Goal: Task Accomplishment & Management: Complete application form

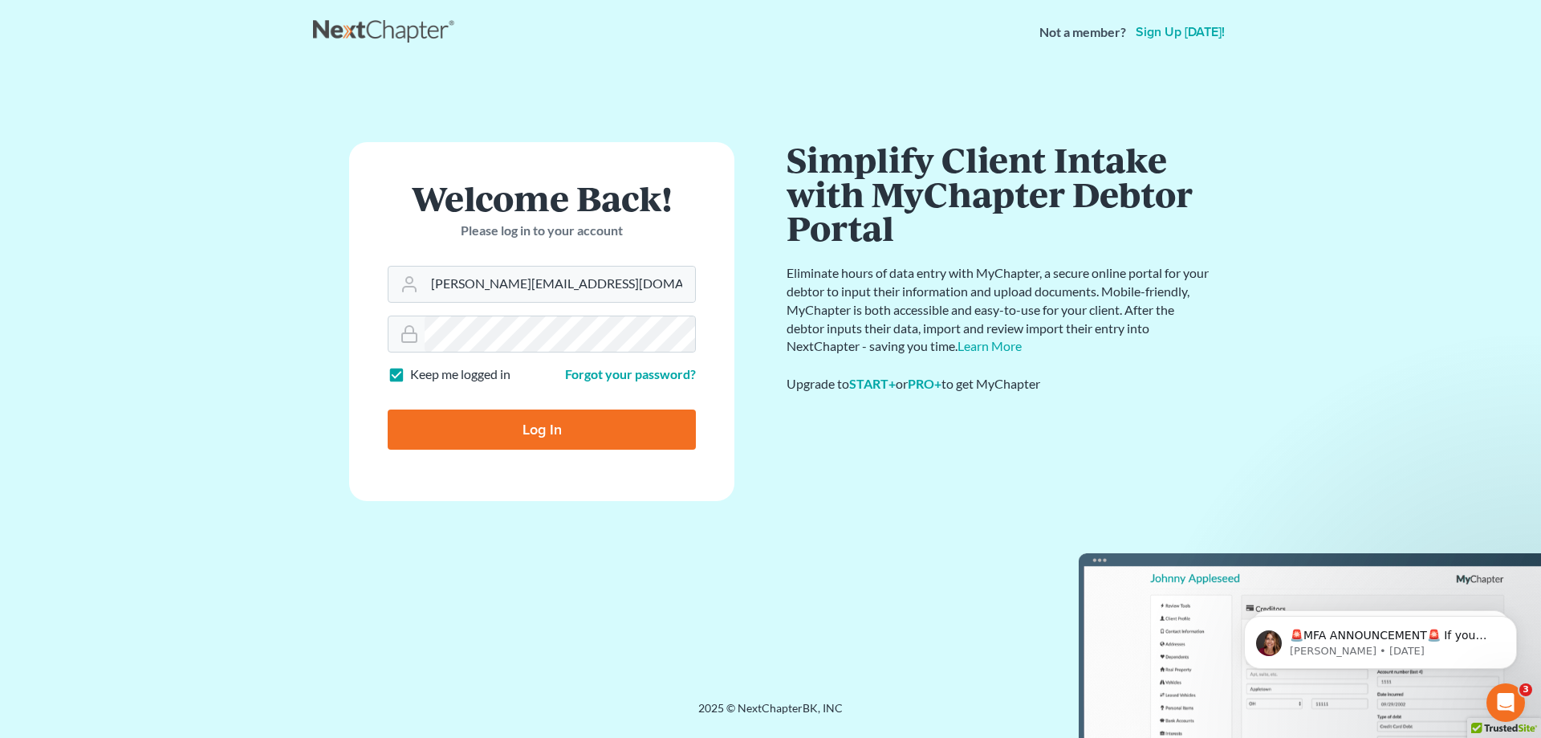
click at [506, 431] on input "Log In" at bounding box center [542, 429] width 308 height 40
type input "Thinking..."
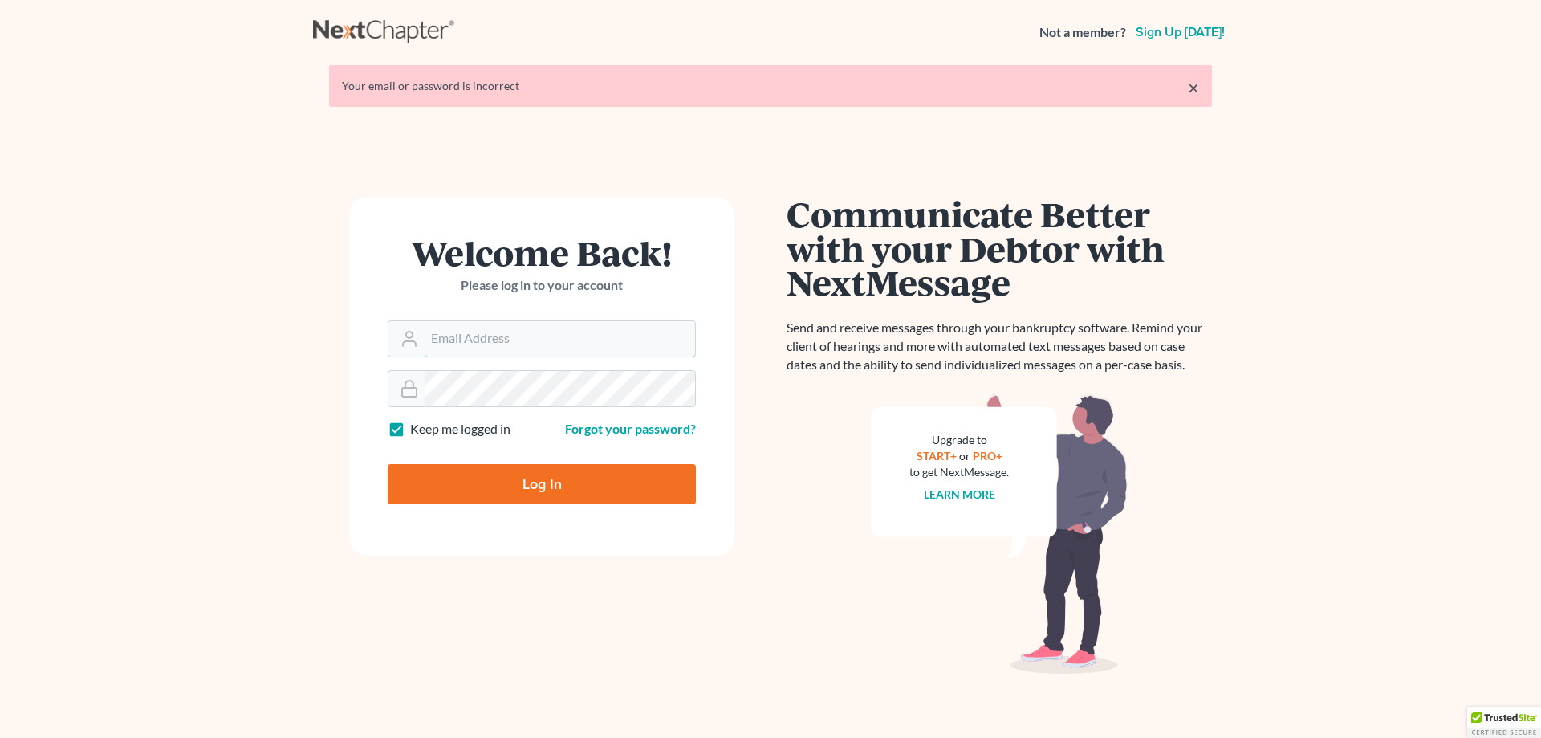
type input "[PERSON_NAME][EMAIL_ADDRESS][DOMAIN_NAME]"
click at [533, 497] on input "Log In" at bounding box center [542, 484] width 308 height 40
type input "Thinking..."
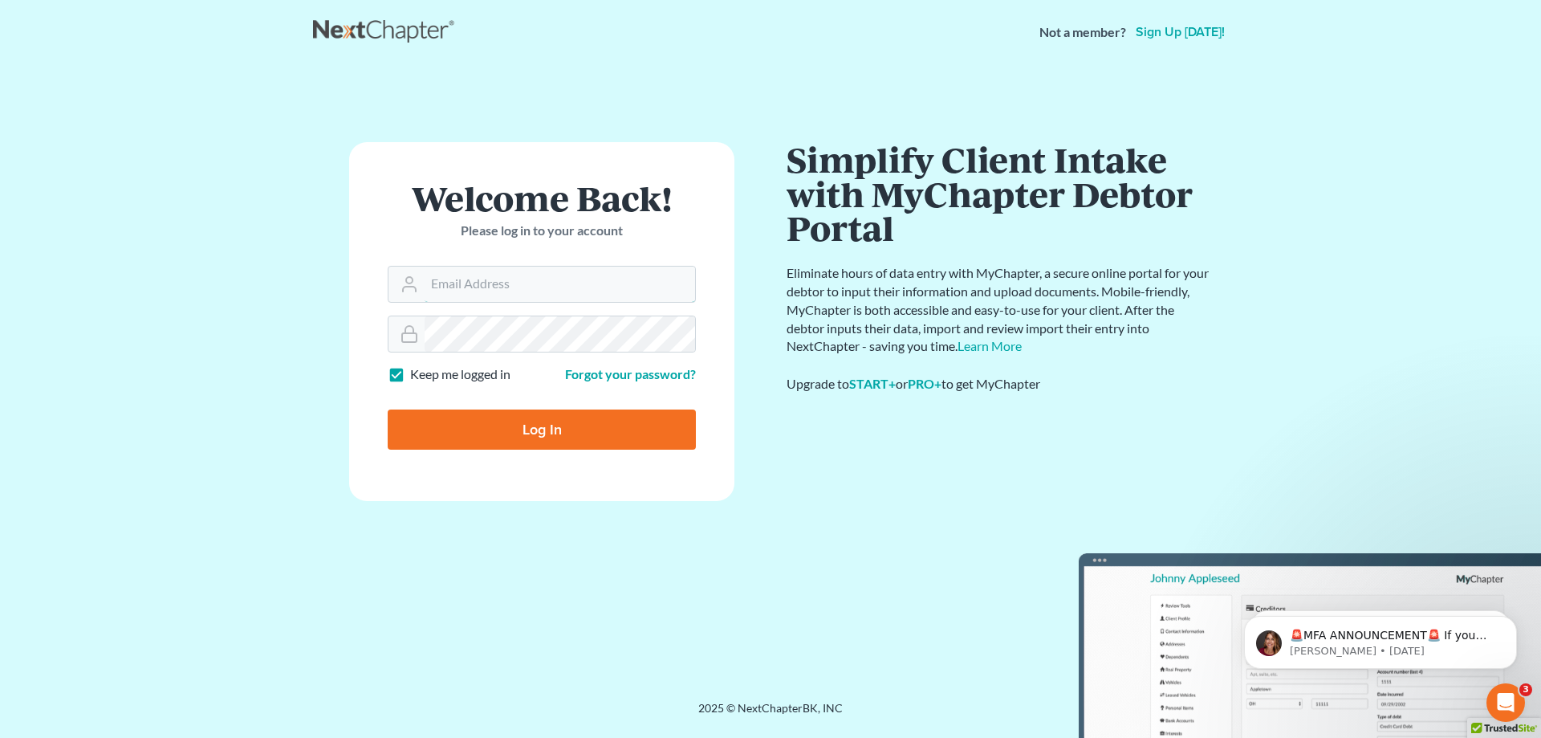
type input "[PERSON_NAME][EMAIL_ADDRESS][DOMAIN_NAME]"
click at [549, 436] on input "Log In" at bounding box center [542, 429] width 308 height 40
type input "Thinking..."
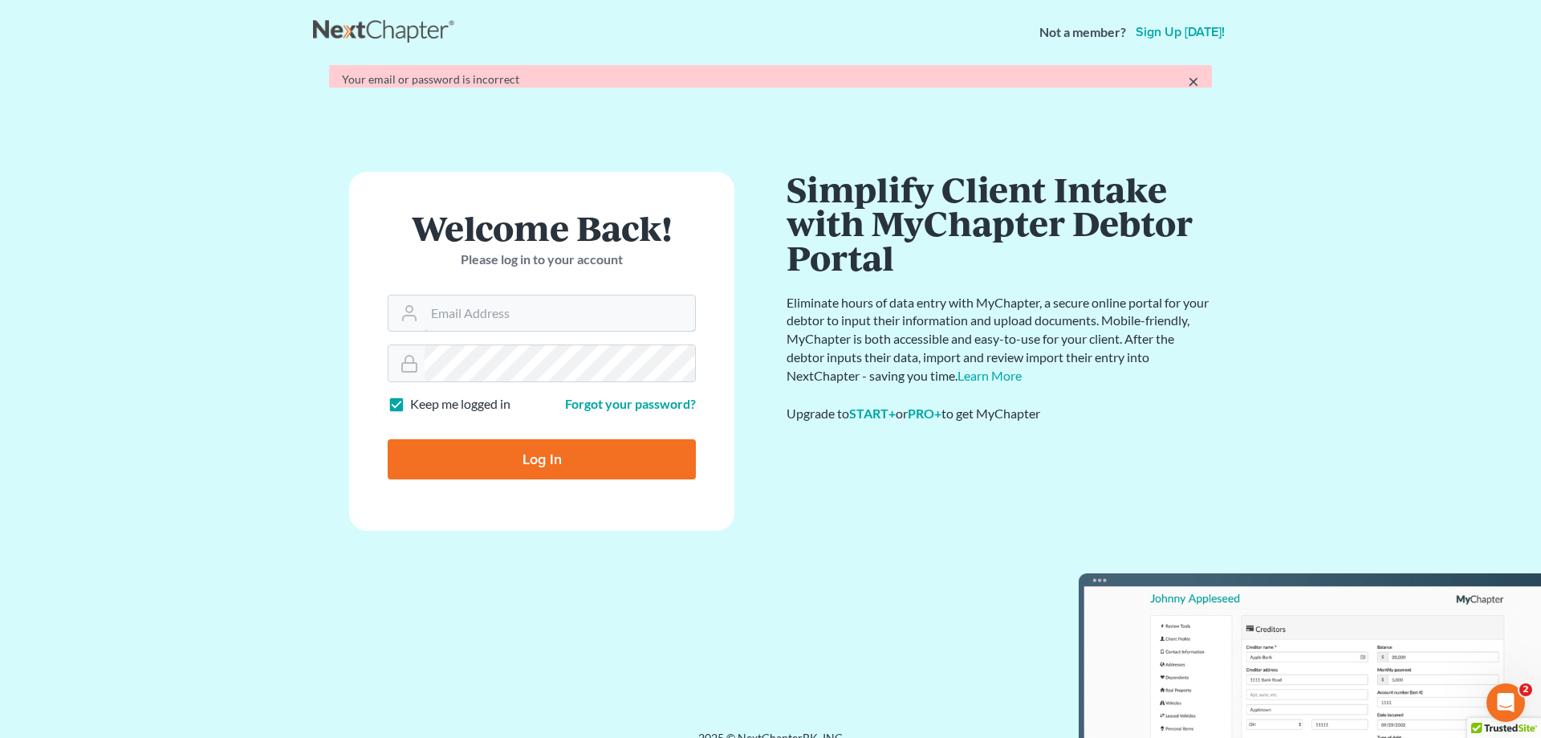
type input "[PERSON_NAME][EMAIL_ADDRESS][DOMAIN_NAME]"
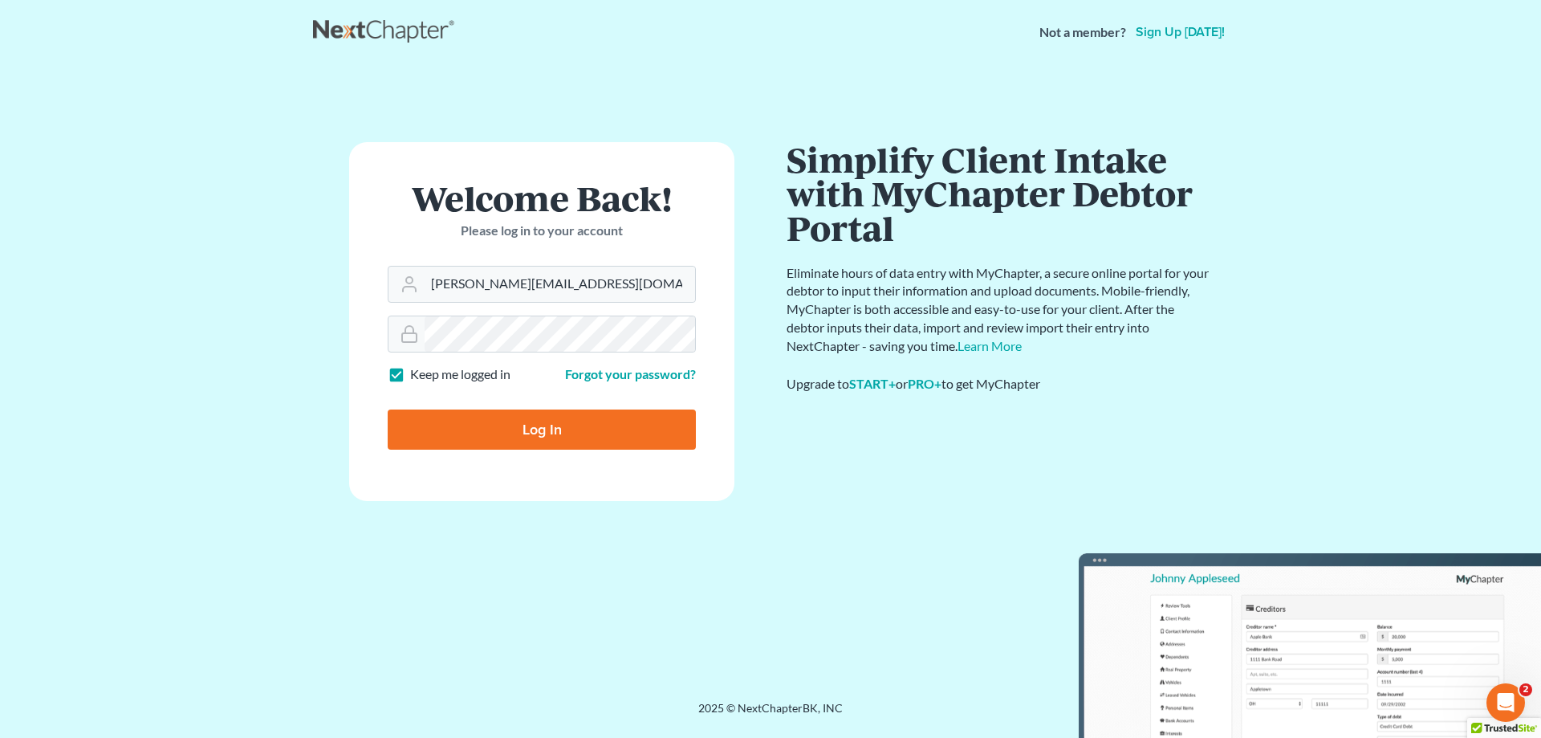
drag, startPoint x: 518, startPoint y: 409, endPoint x: 517, endPoint y: 398, distance: 10.5
click at [517, 399] on form "Welcome Back! Please log in to your account Email Address [PERSON_NAME][EMAIL_A…" at bounding box center [541, 321] width 385 height 359
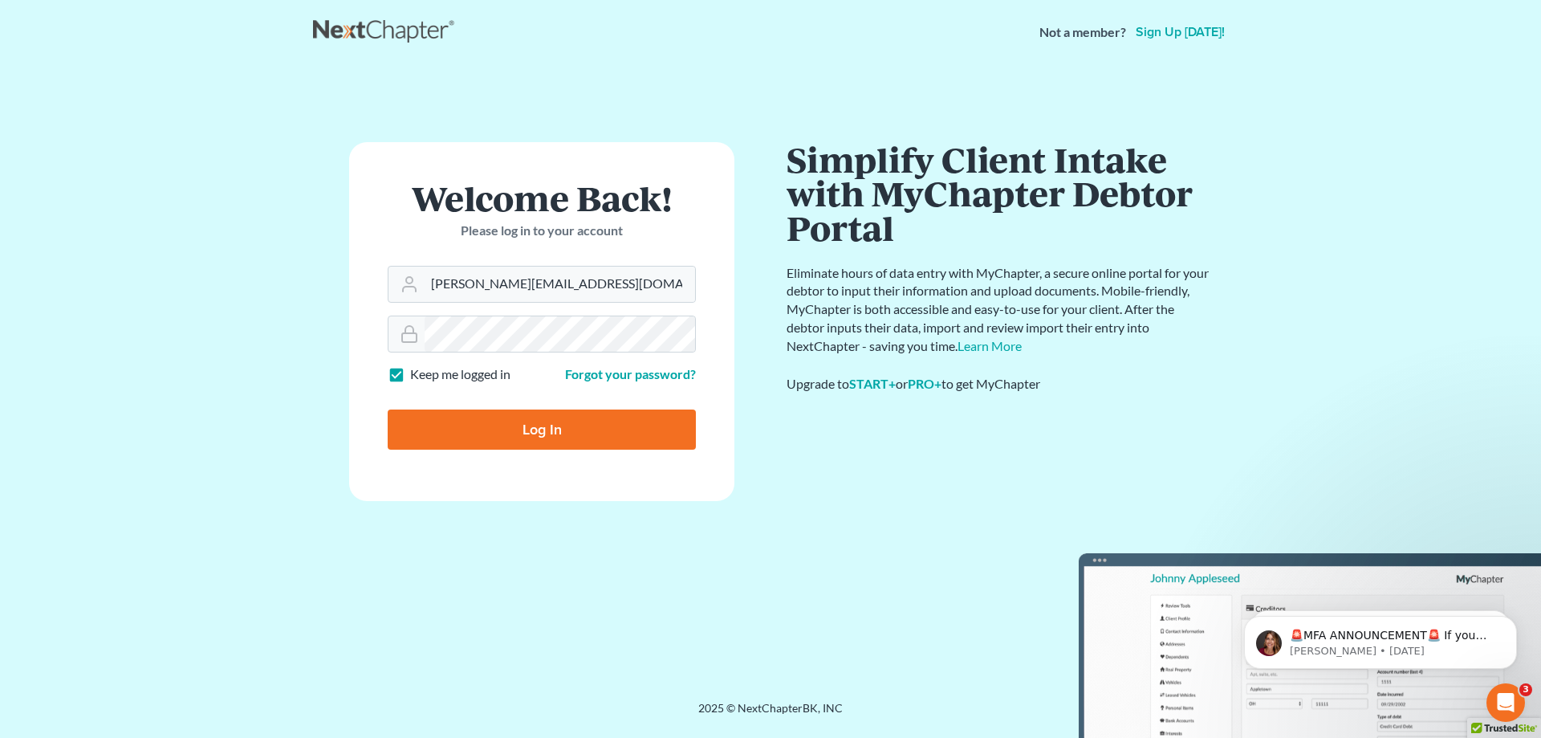
click at [537, 434] on input "Log In" at bounding box center [542, 429] width 308 height 40
type input "Thinking..."
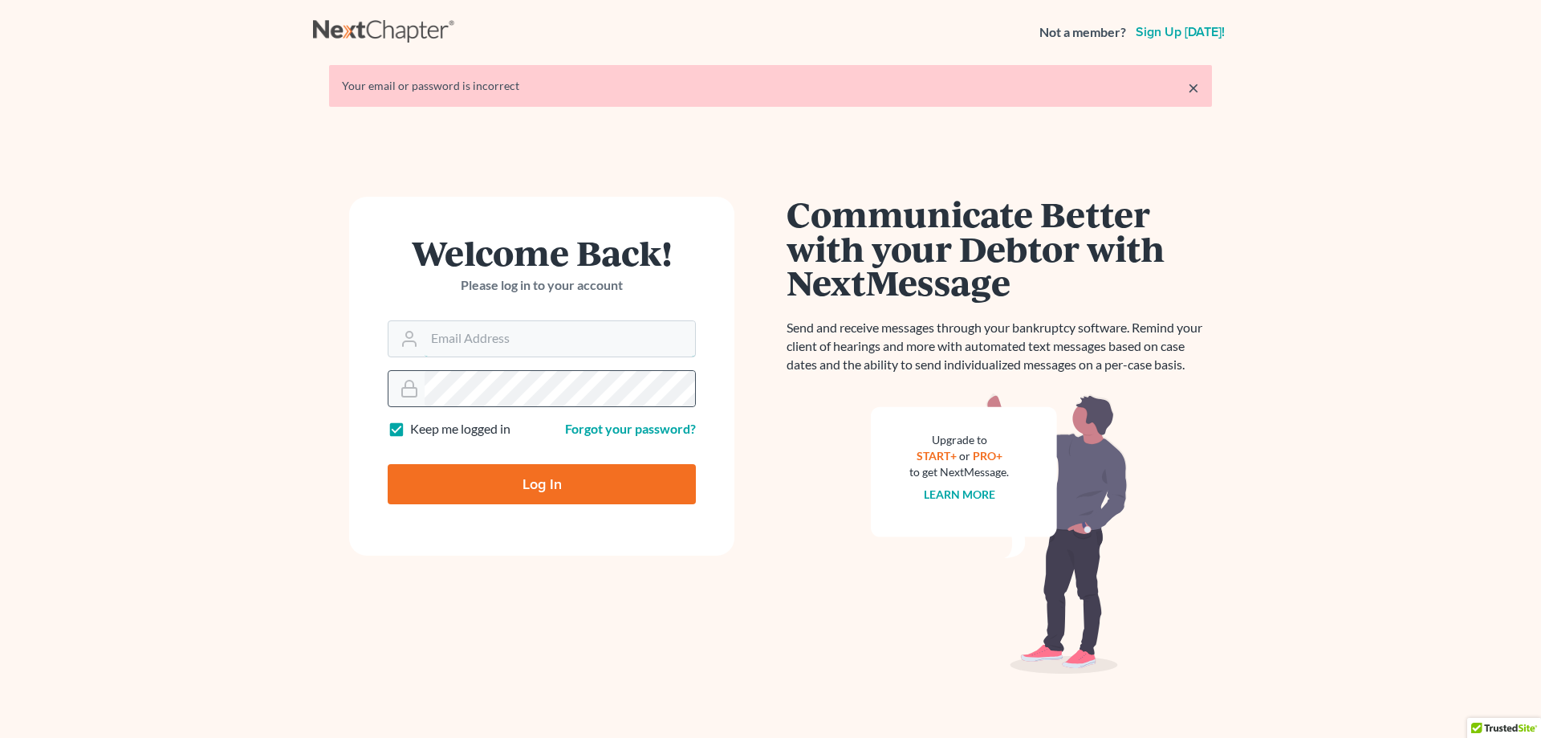
type input "[PERSON_NAME][EMAIL_ADDRESS][DOMAIN_NAME]"
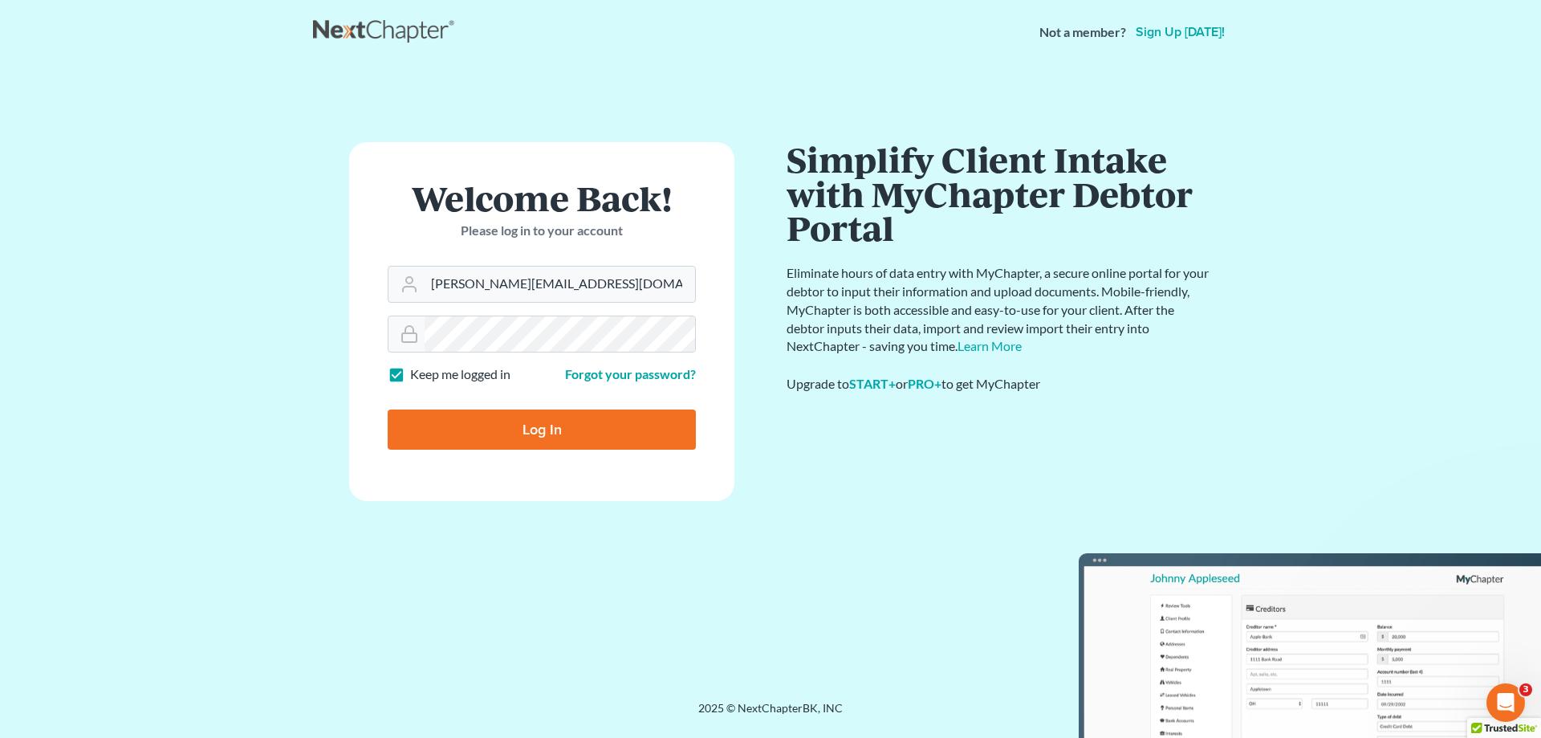
click at [568, 438] on input "Log In" at bounding box center [542, 429] width 308 height 40
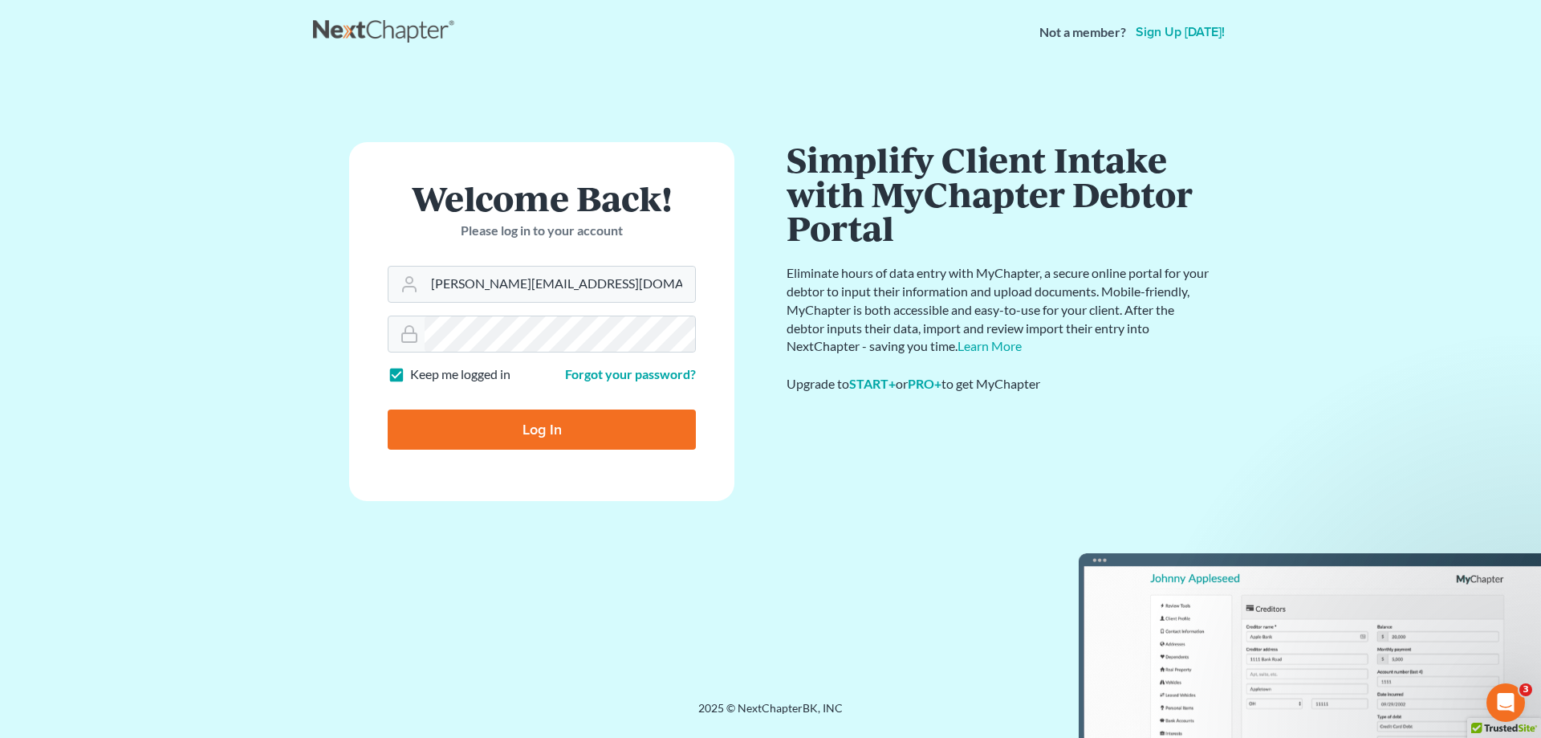
type input "Thinking..."
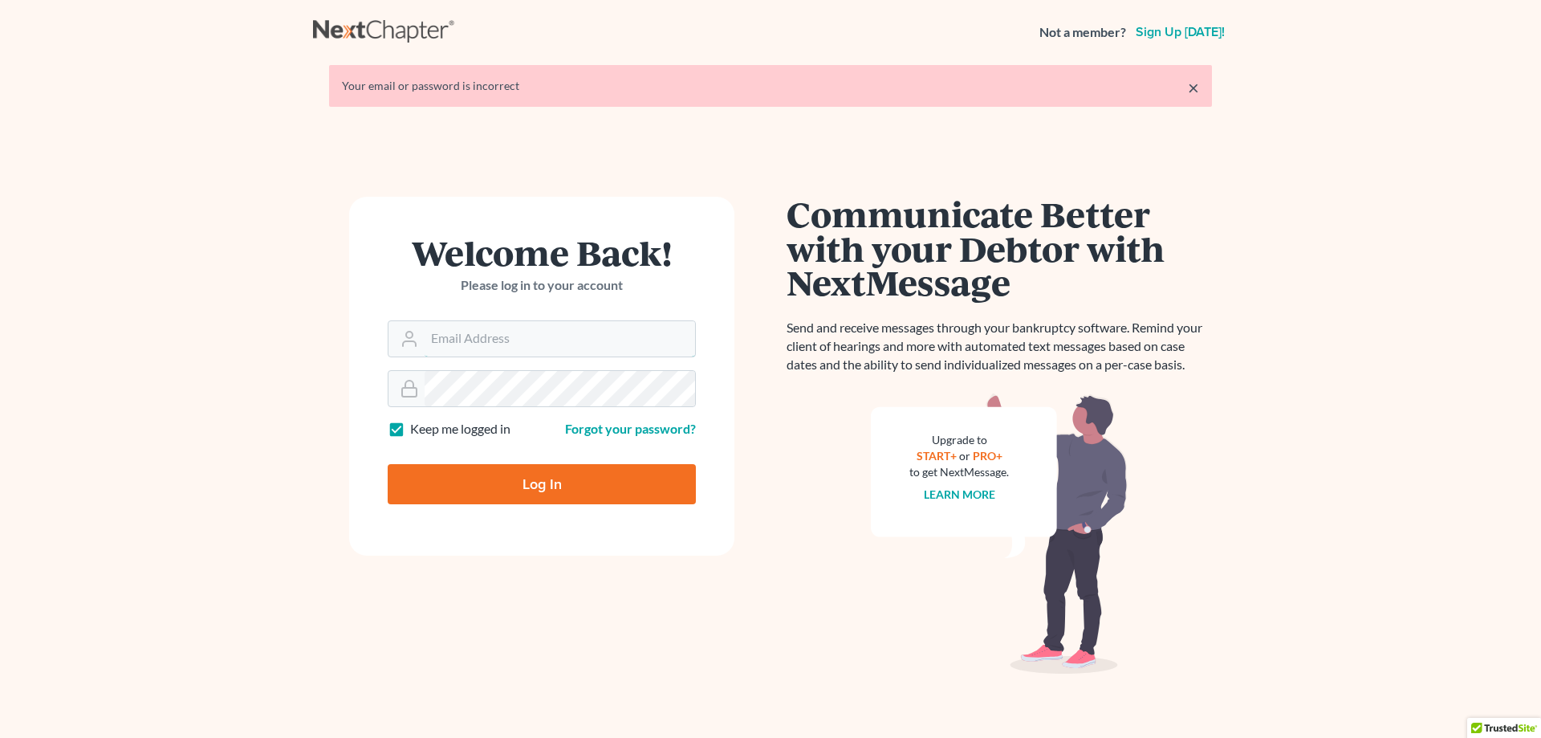
type input "[PERSON_NAME][EMAIL_ADDRESS][DOMAIN_NAME]"
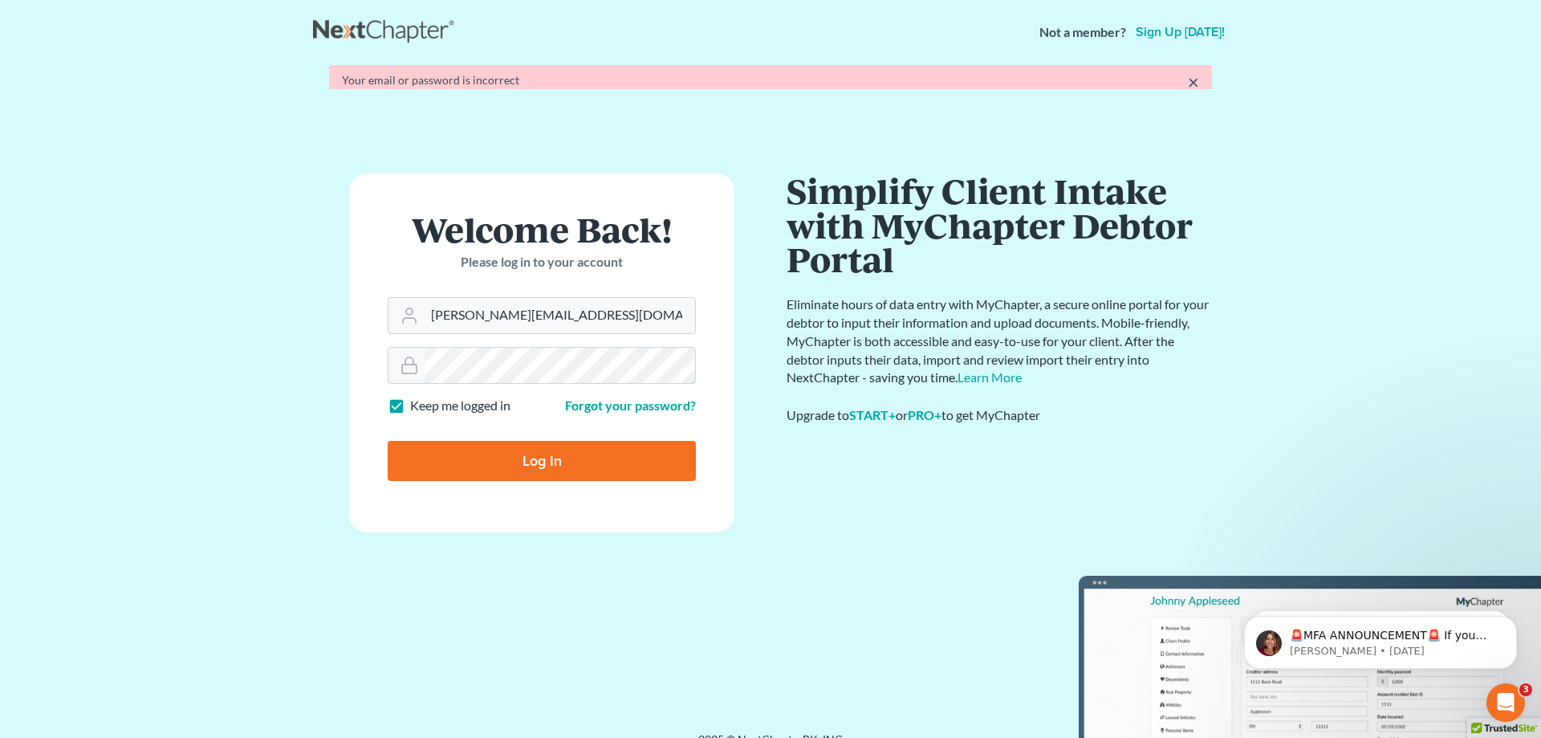
click at [402, 397] on form "Welcome Back! Please log in to your account Email Address [PERSON_NAME][EMAIL_A…" at bounding box center [541, 352] width 385 height 359
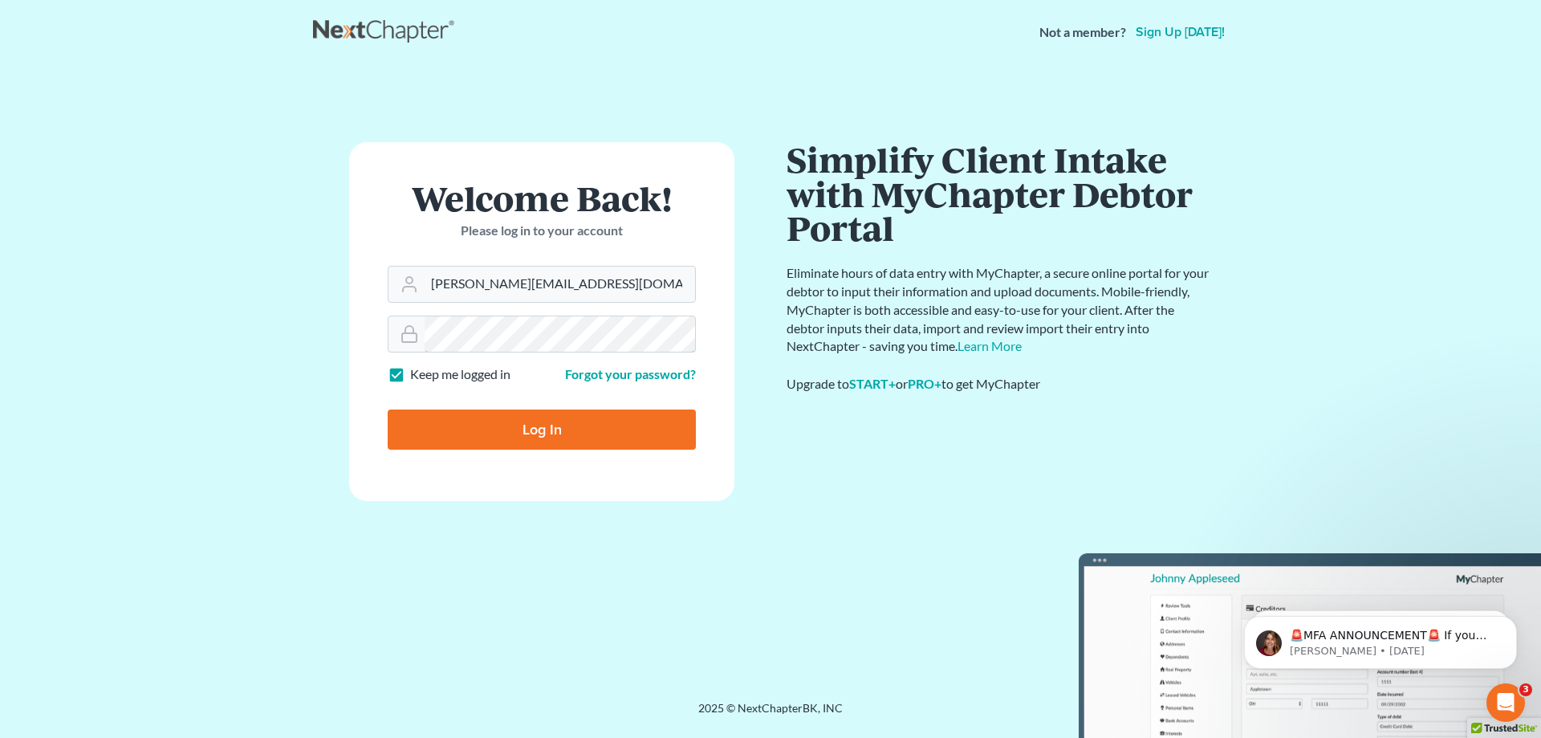
click at [388, 409] on input "Log In" at bounding box center [542, 429] width 308 height 40
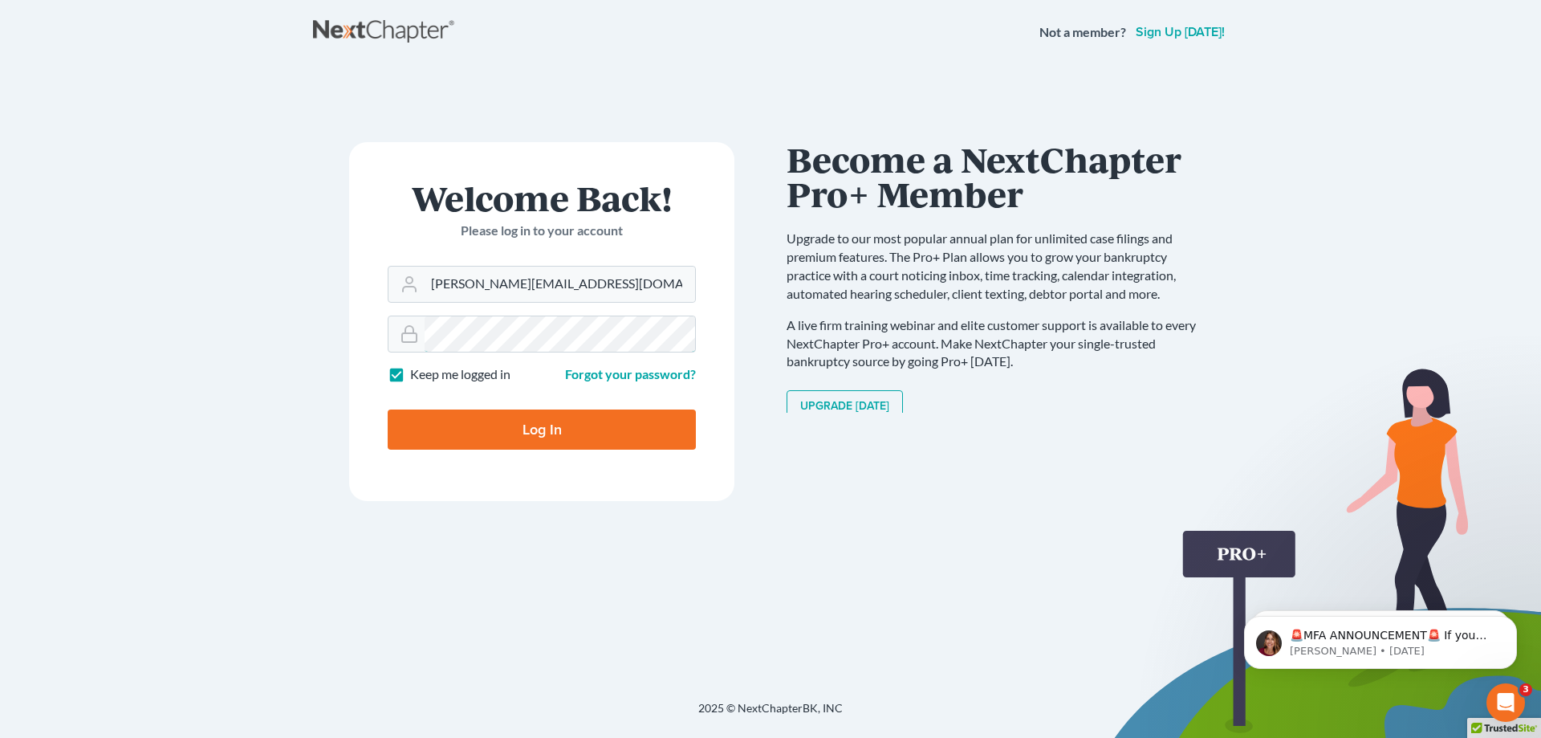
type input "Thinking..."
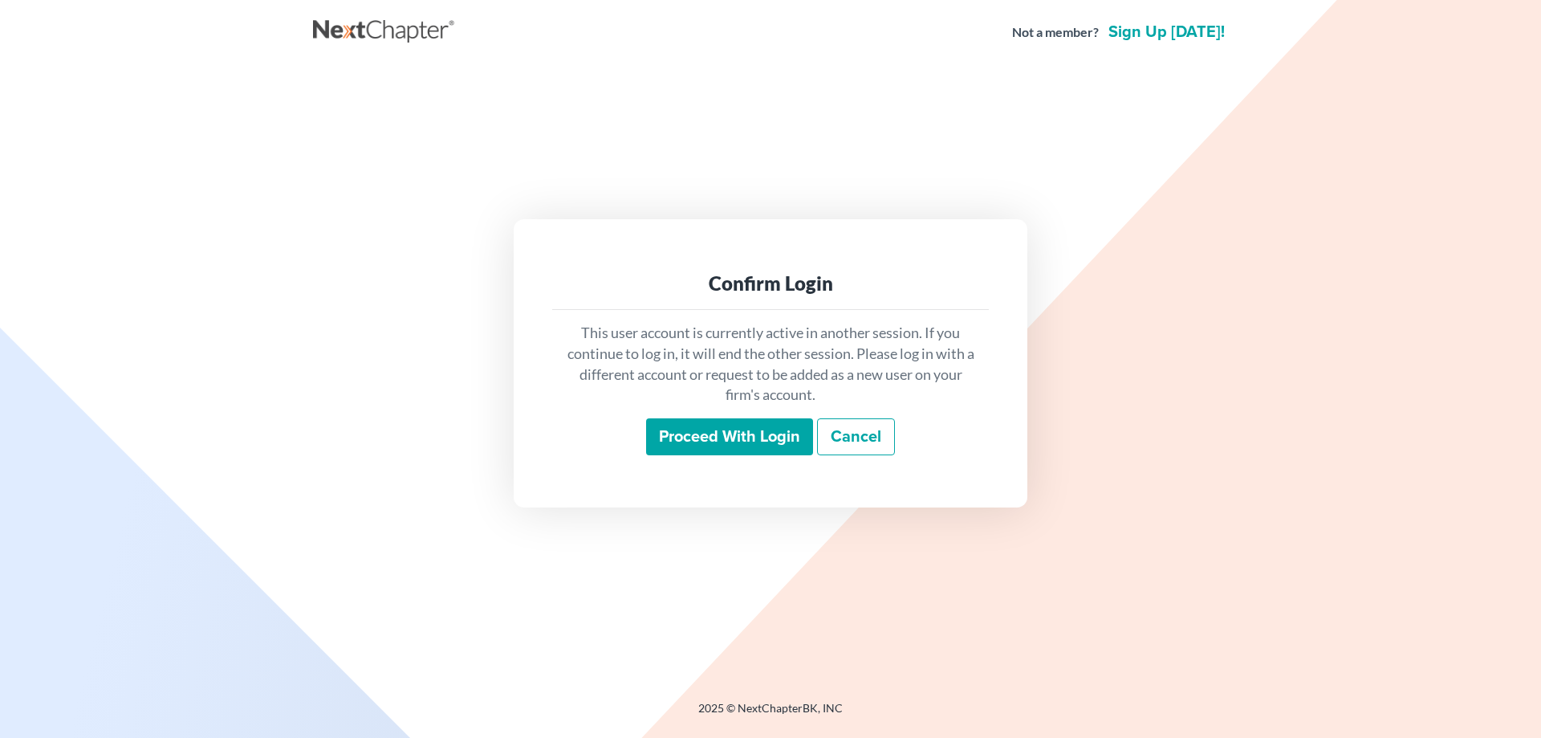
click at [767, 441] on input "Proceed with login" at bounding box center [729, 436] width 167 height 37
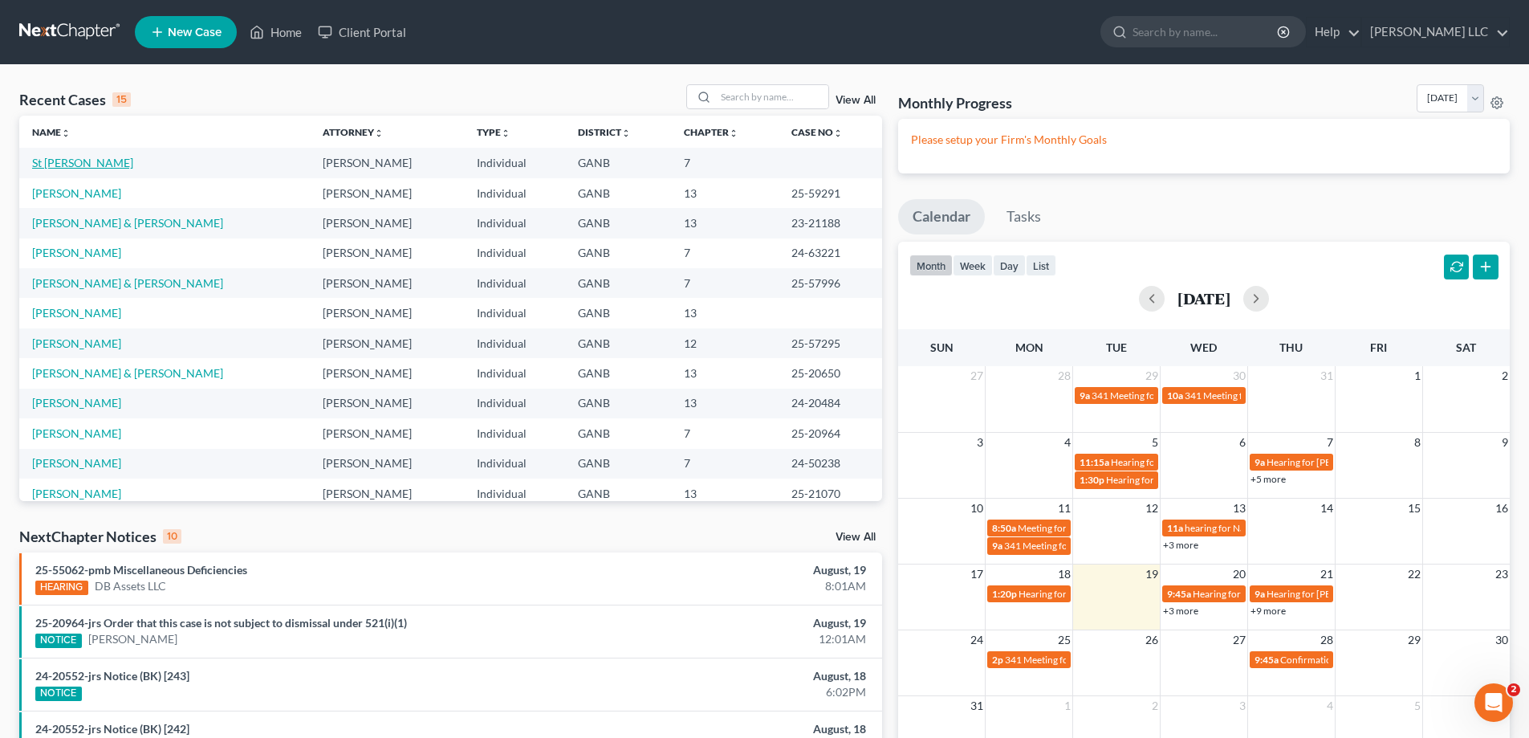
click at [61, 161] on link "St Romain, Roy Landnas" at bounding box center [82, 163] width 101 height 14
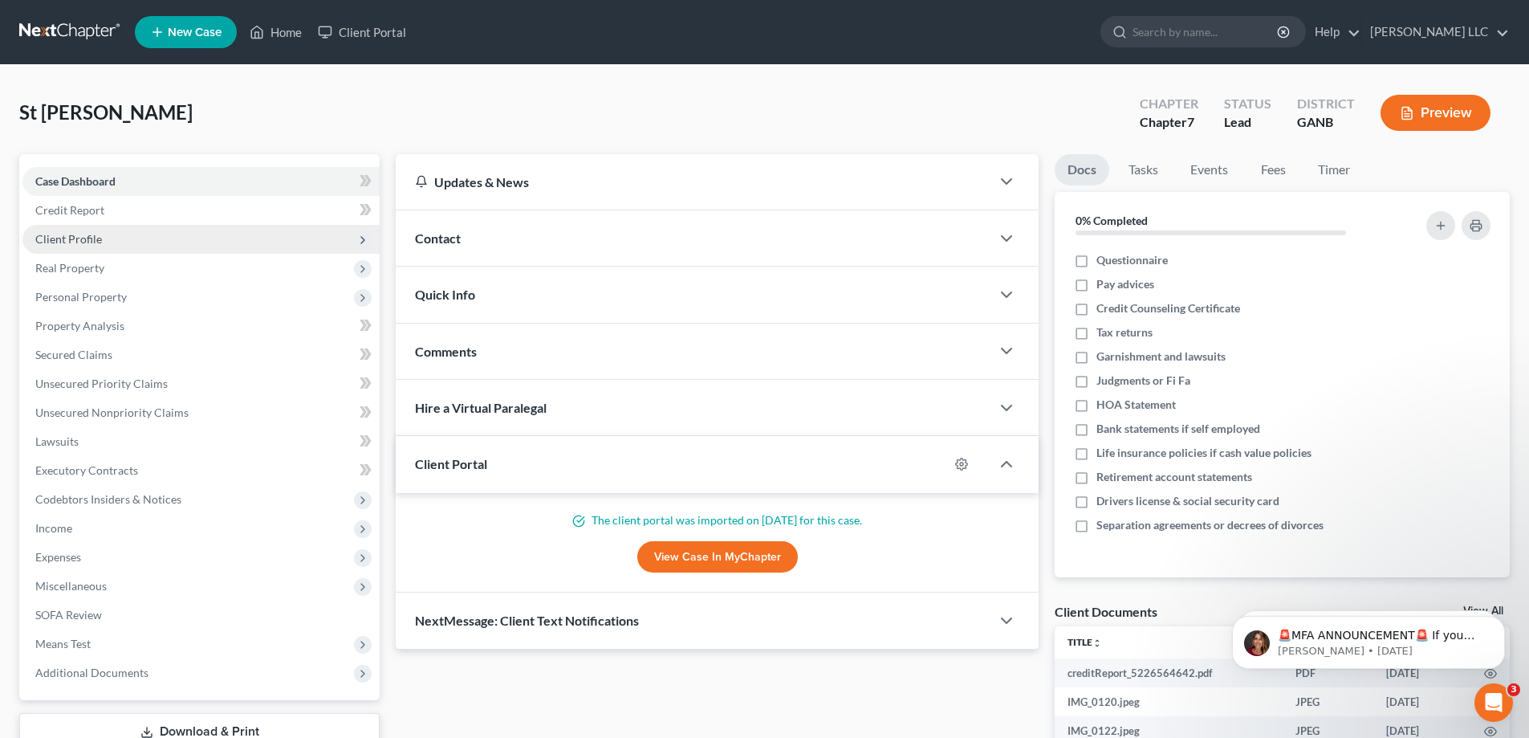
click at [90, 242] on span "Client Profile" at bounding box center [68, 239] width 67 height 14
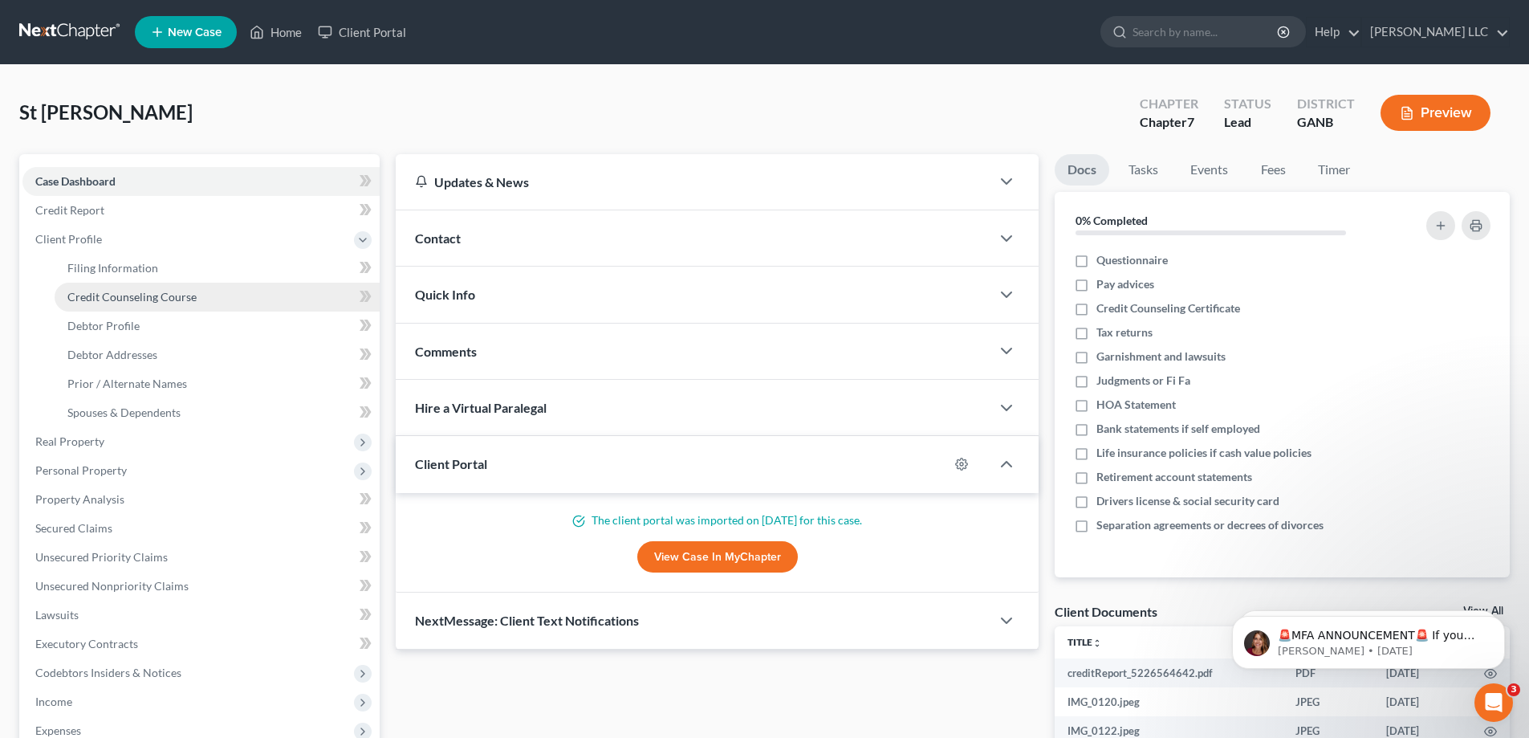
click at [205, 292] on link "Credit Counseling Course" at bounding box center [217, 297] width 325 height 29
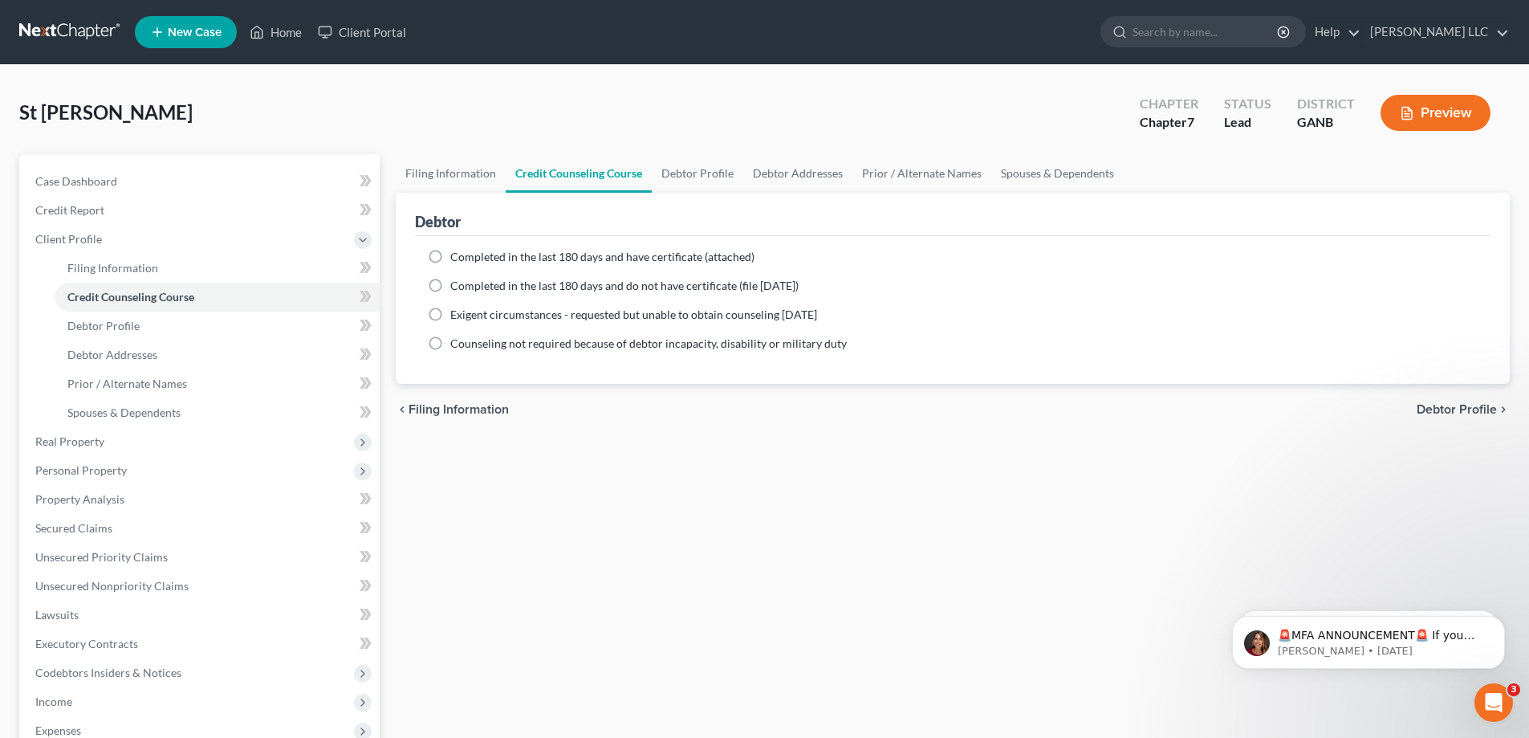
click at [450, 290] on label "Completed in the last 180 days and do not have certificate (file within 14 days)" at bounding box center [624, 286] width 348 height 16
click at [457, 288] on input "Completed in the last 180 days and do not have certificate (file within 14 days)" at bounding box center [462, 283] width 10 height 10
radio input "true"
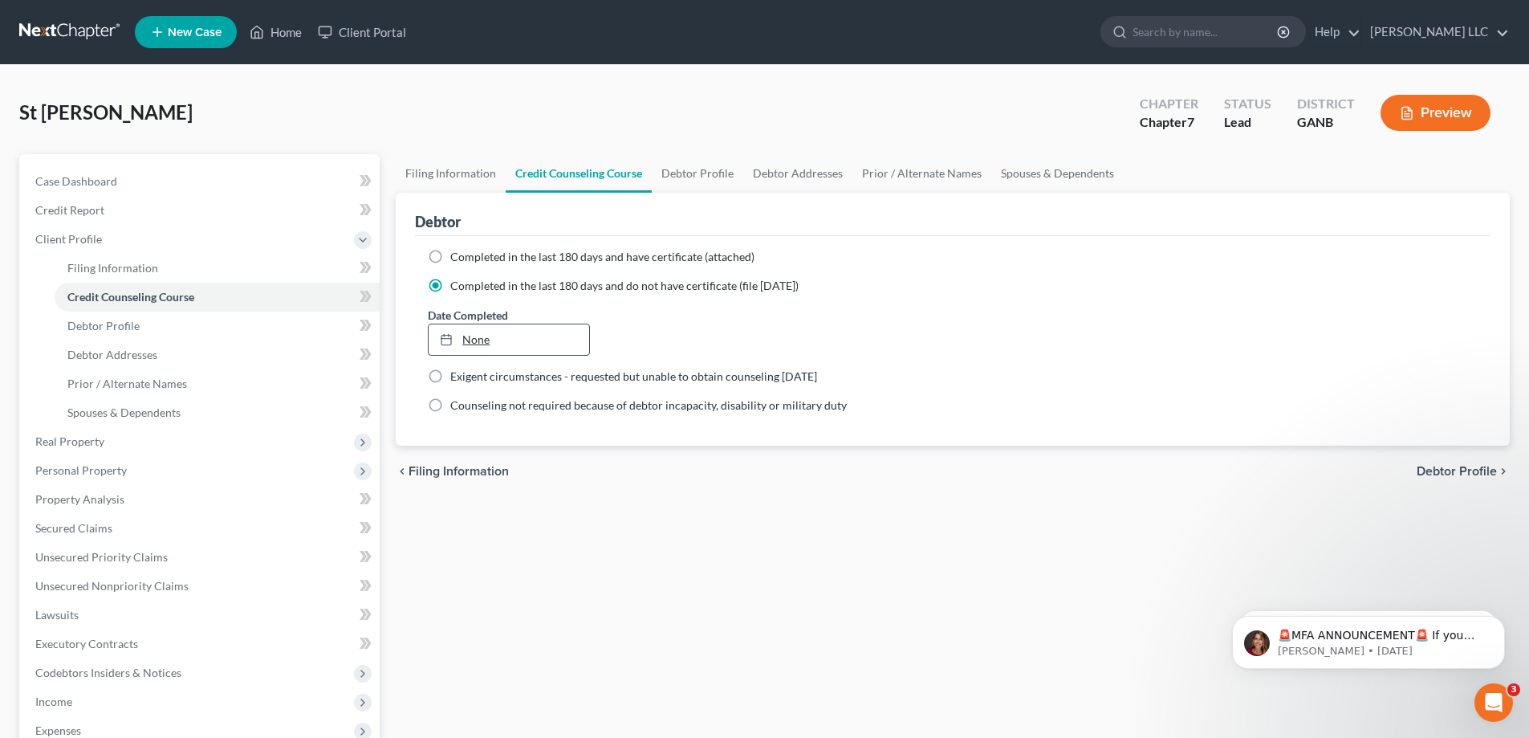
click at [474, 340] on link "None" at bounding box center [509, 339] width 160 height 31
type input "8/19/2025"
click at [115, 269] on span "Filing Information" at bounding box center [112, 268] width 91 height 14
select select "1"
select select "0"
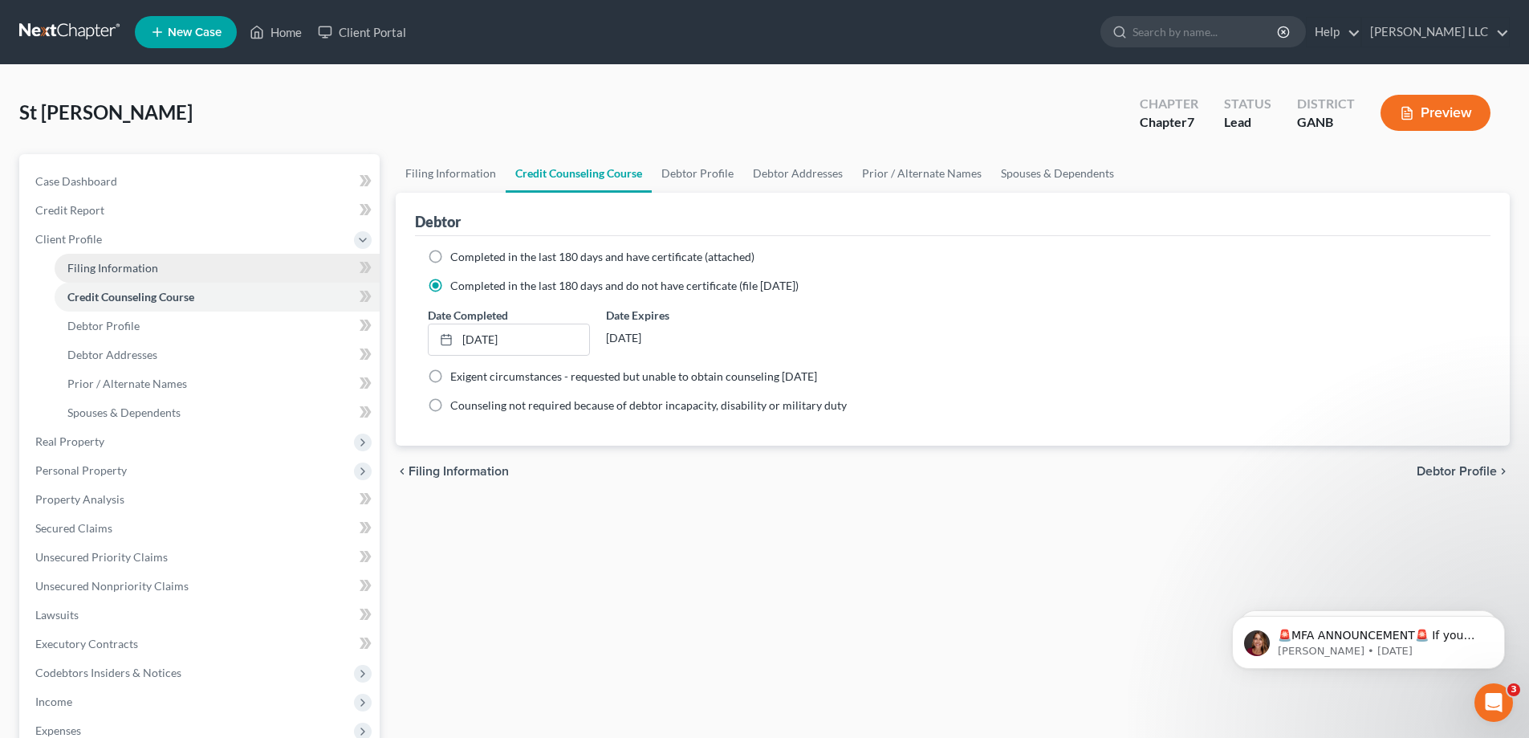
select select "0"
select select "10"
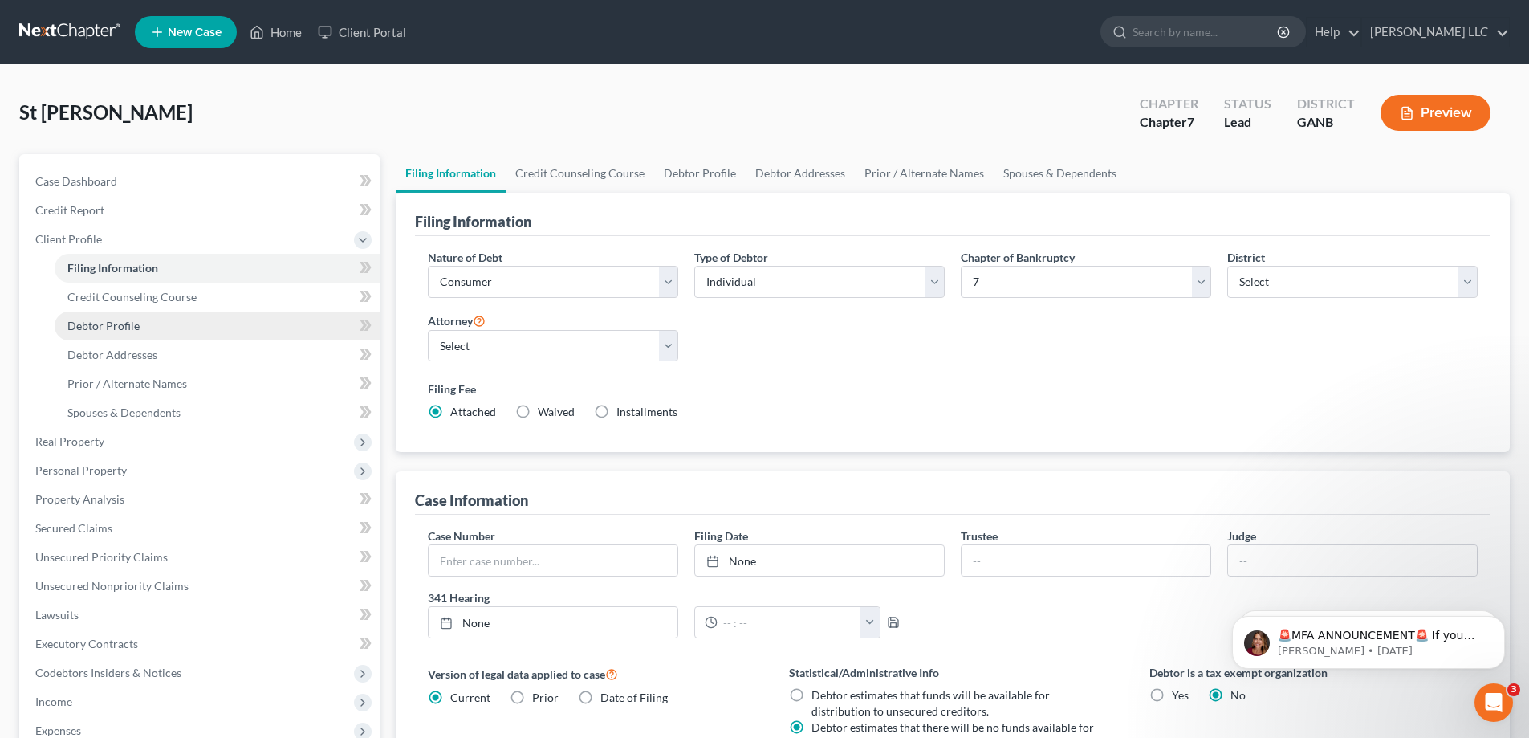
click at [143, 328] on link "Debtor Profile" at bounding box center [217, 325] width 325 height 29
select select "0"
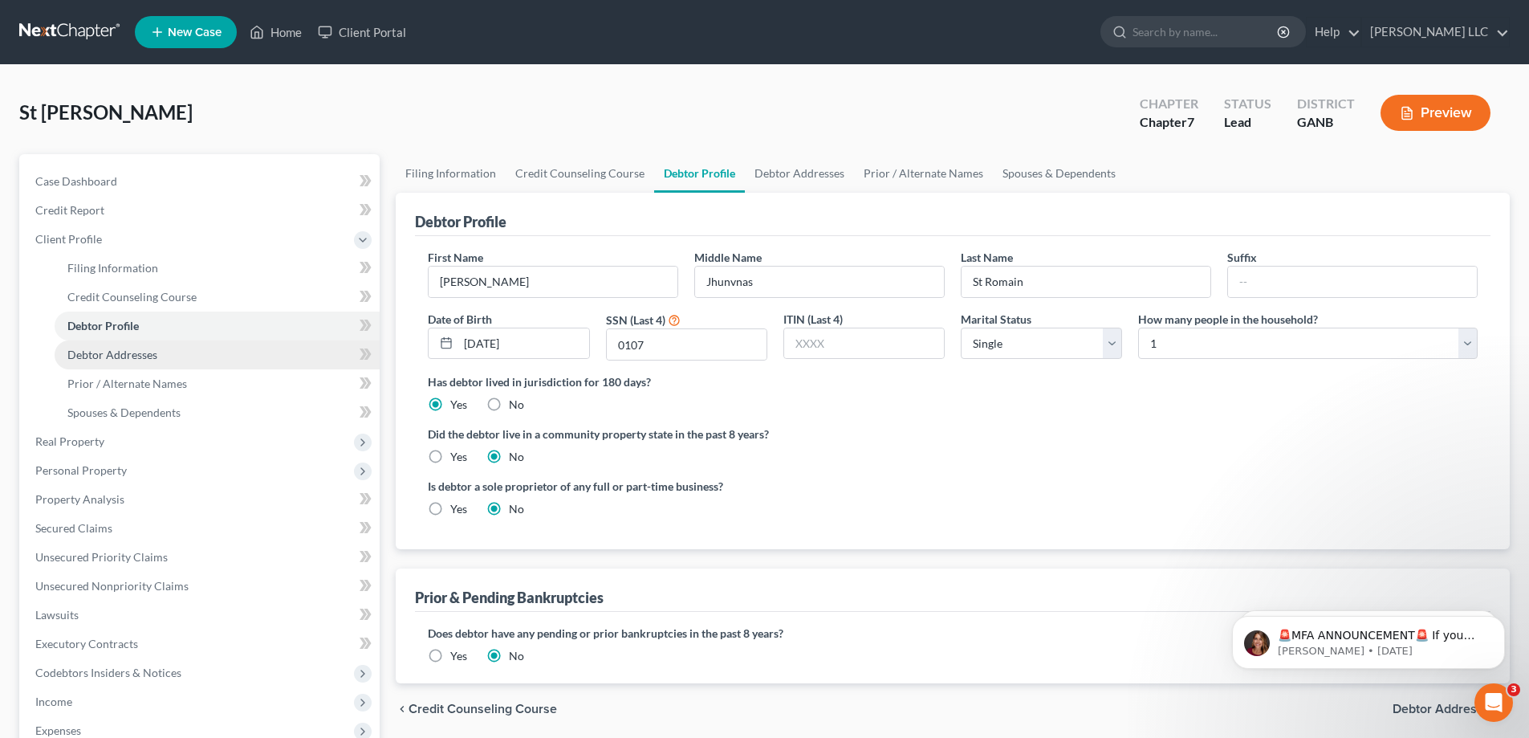
click at [136, 358] on span "Debtor Addresses" at bounding box center [112, 355] width 90 height 14
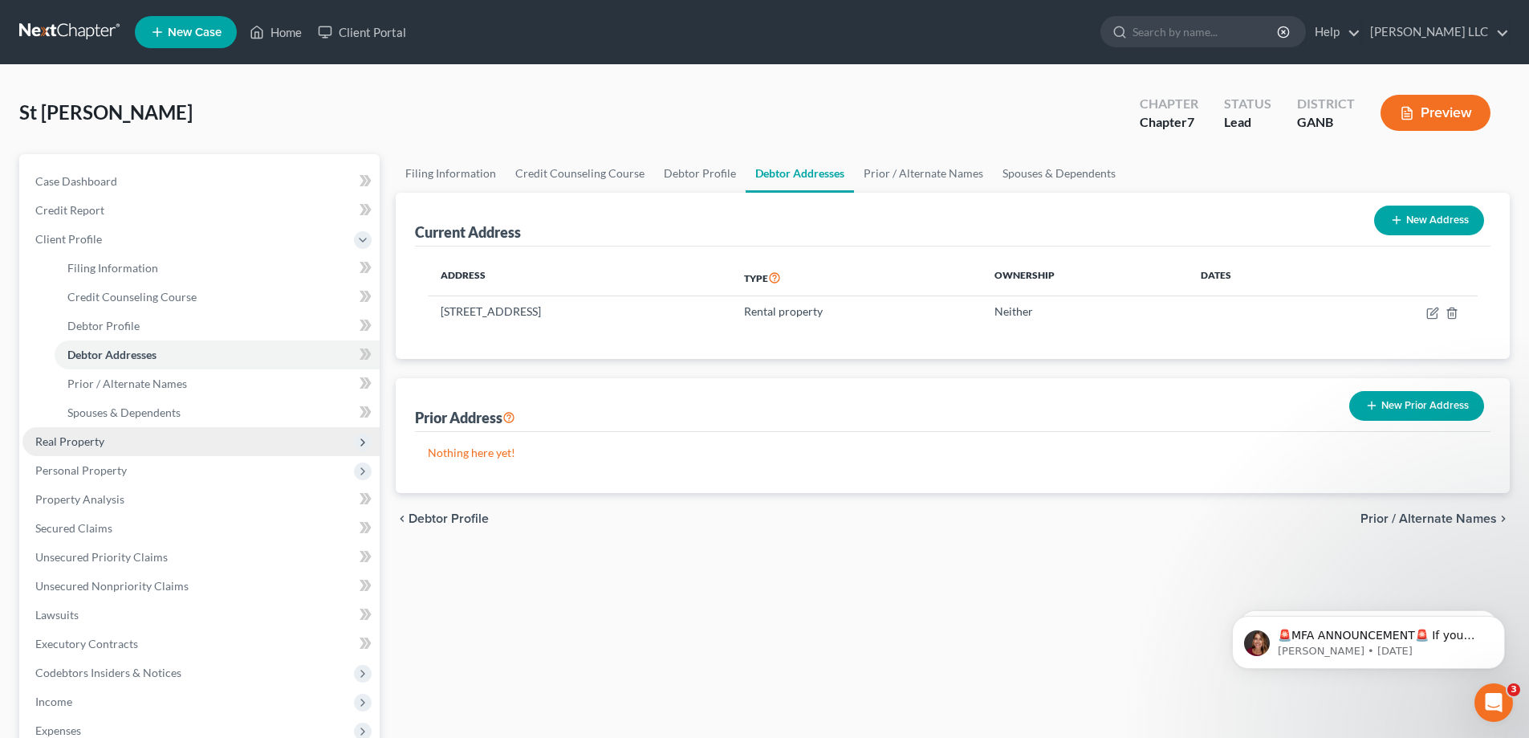
click at [107, 450] on span "Real Property" at bounding box center [200, 441] width 357 height 29
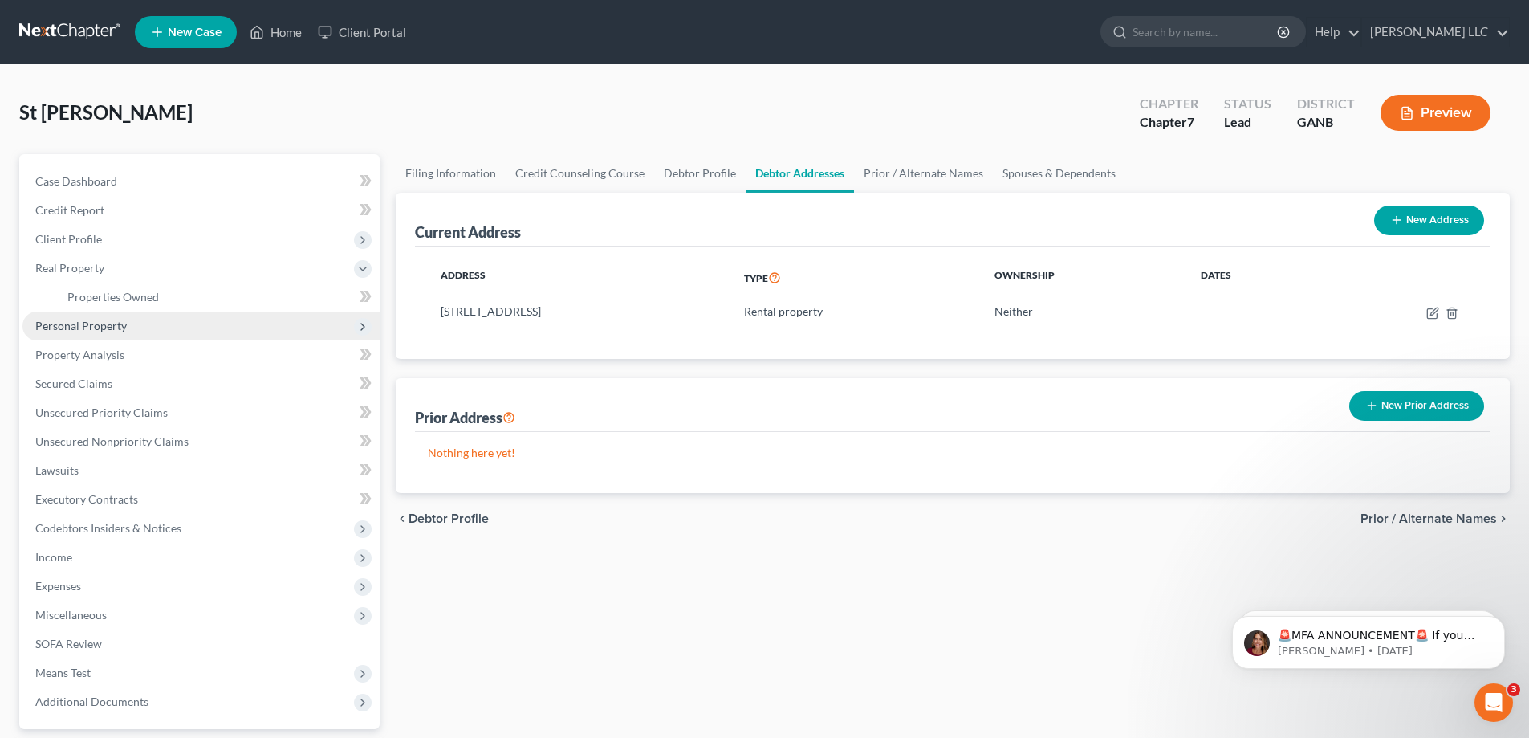
click at [124, 321] on span "Personal Property" at bounding box center [81, 326] width 92 height 14
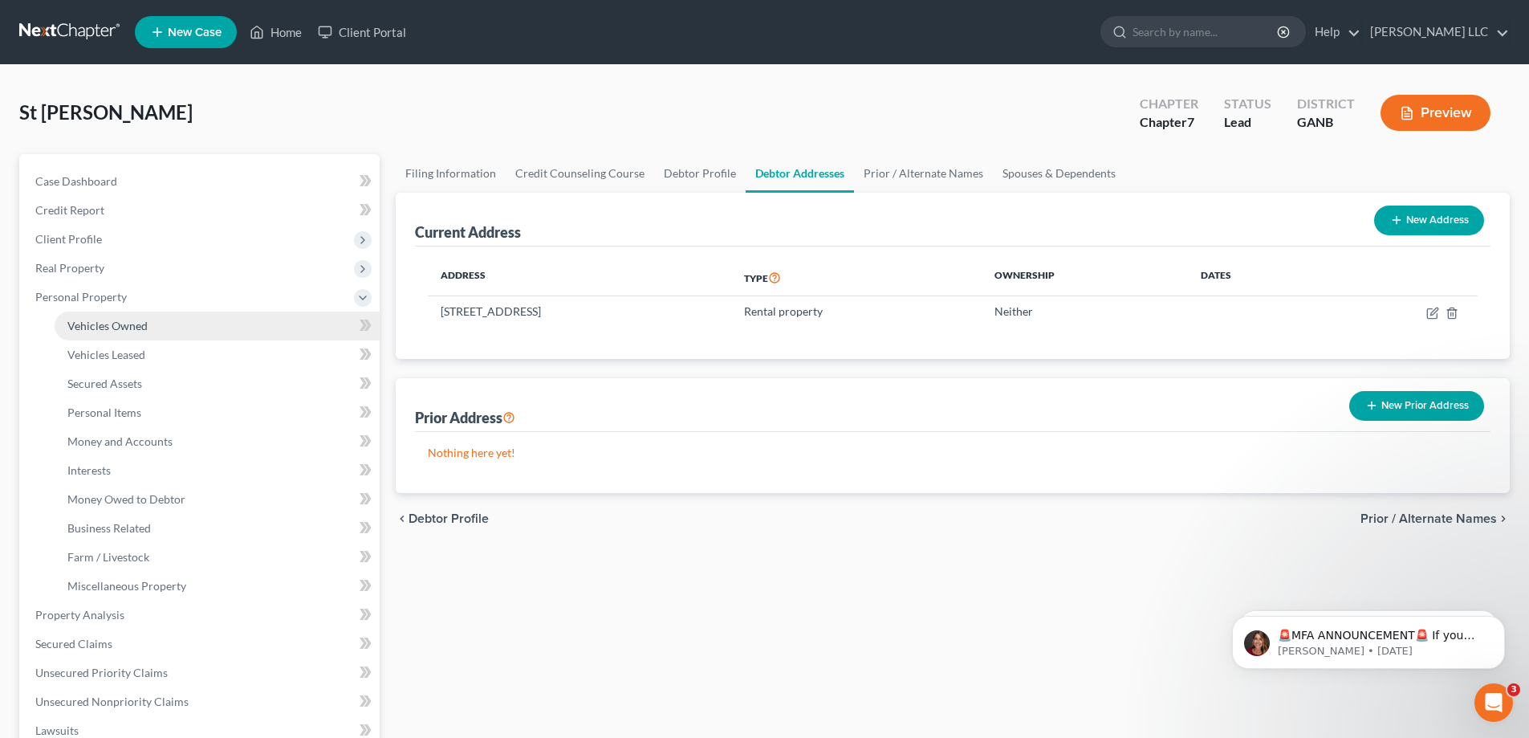
click at [122, 325] on span "Vehicles Owned" at bounding box center [107, 326] width 80 height 14
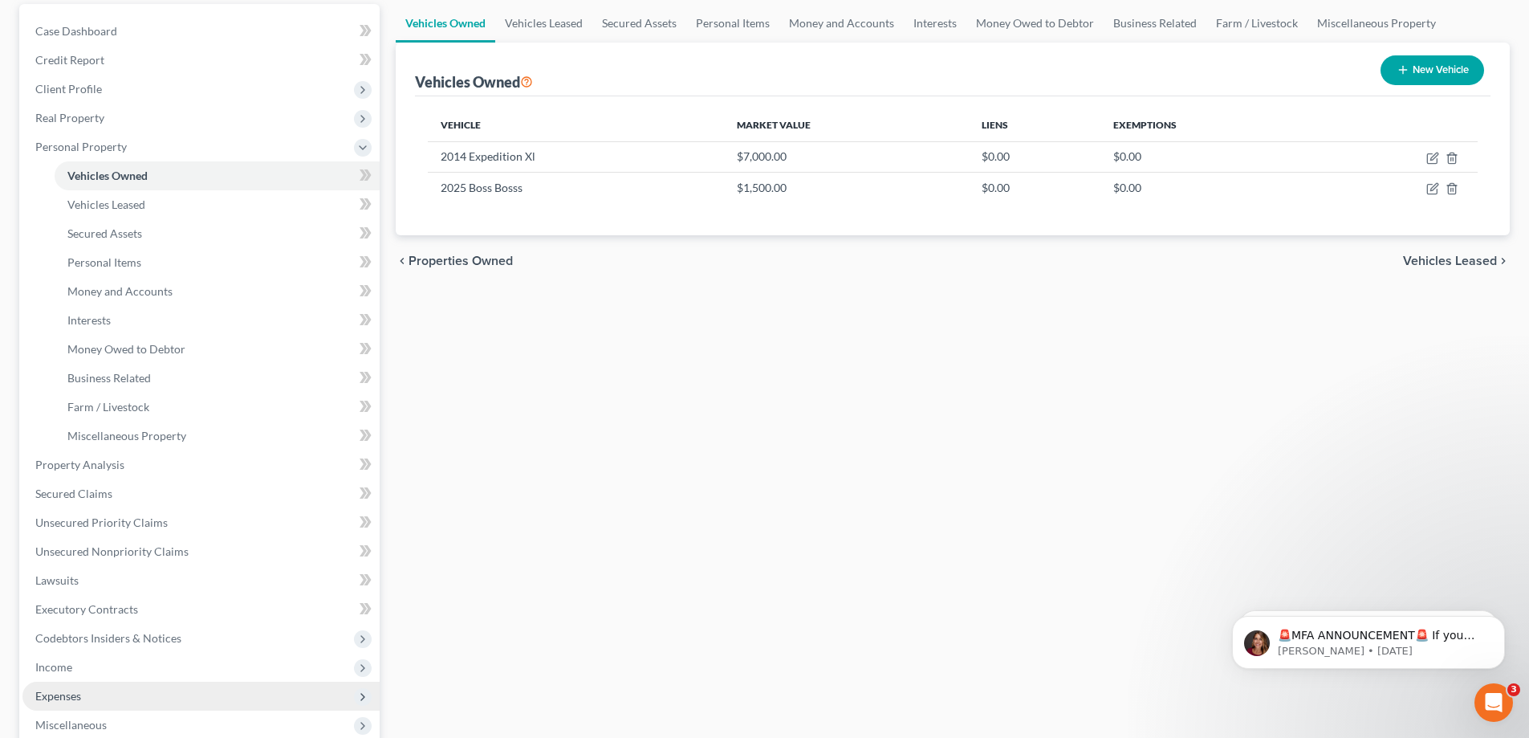
scroll to position [161, 0]
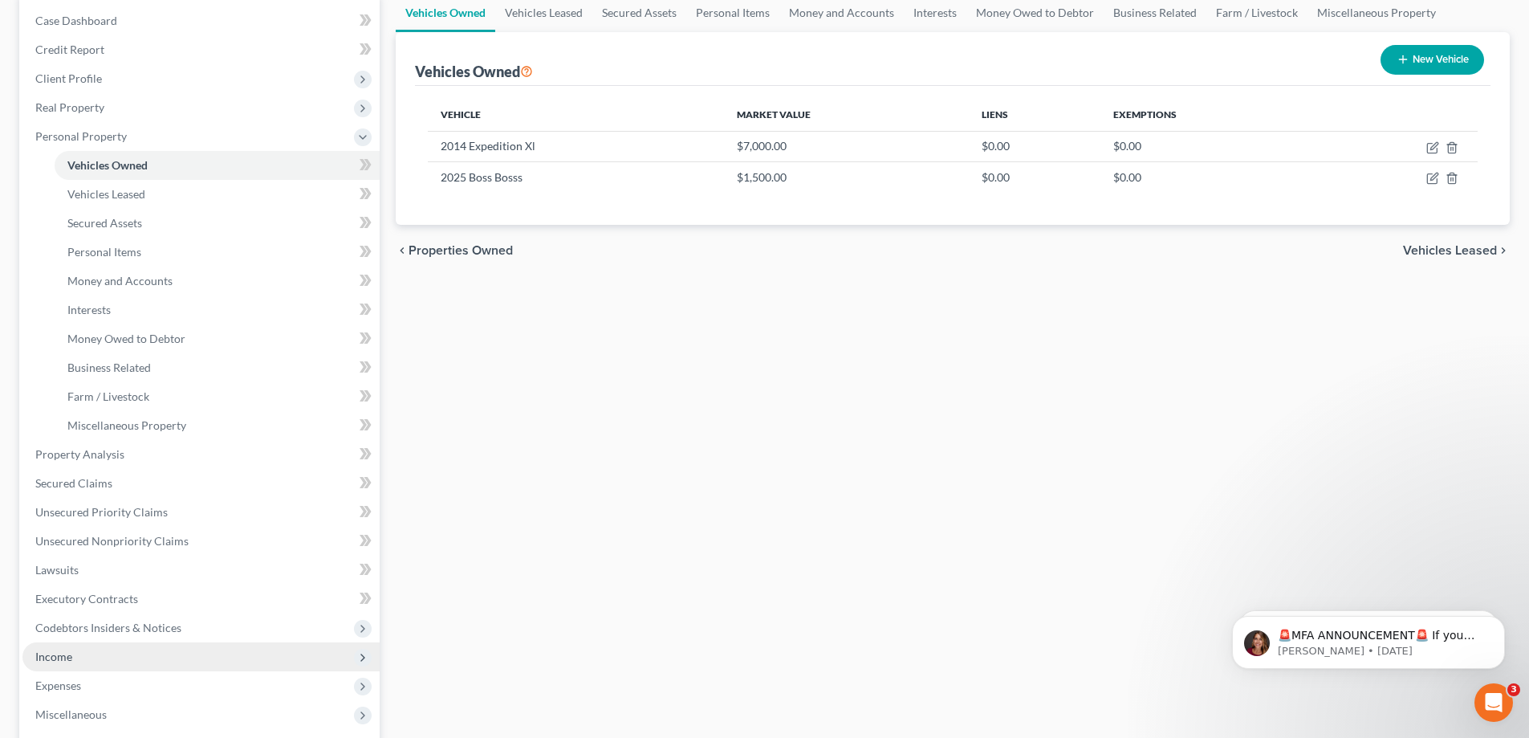
click at [61, 660] on span "Income" at bounding box center [53, 656] width 37 height 14
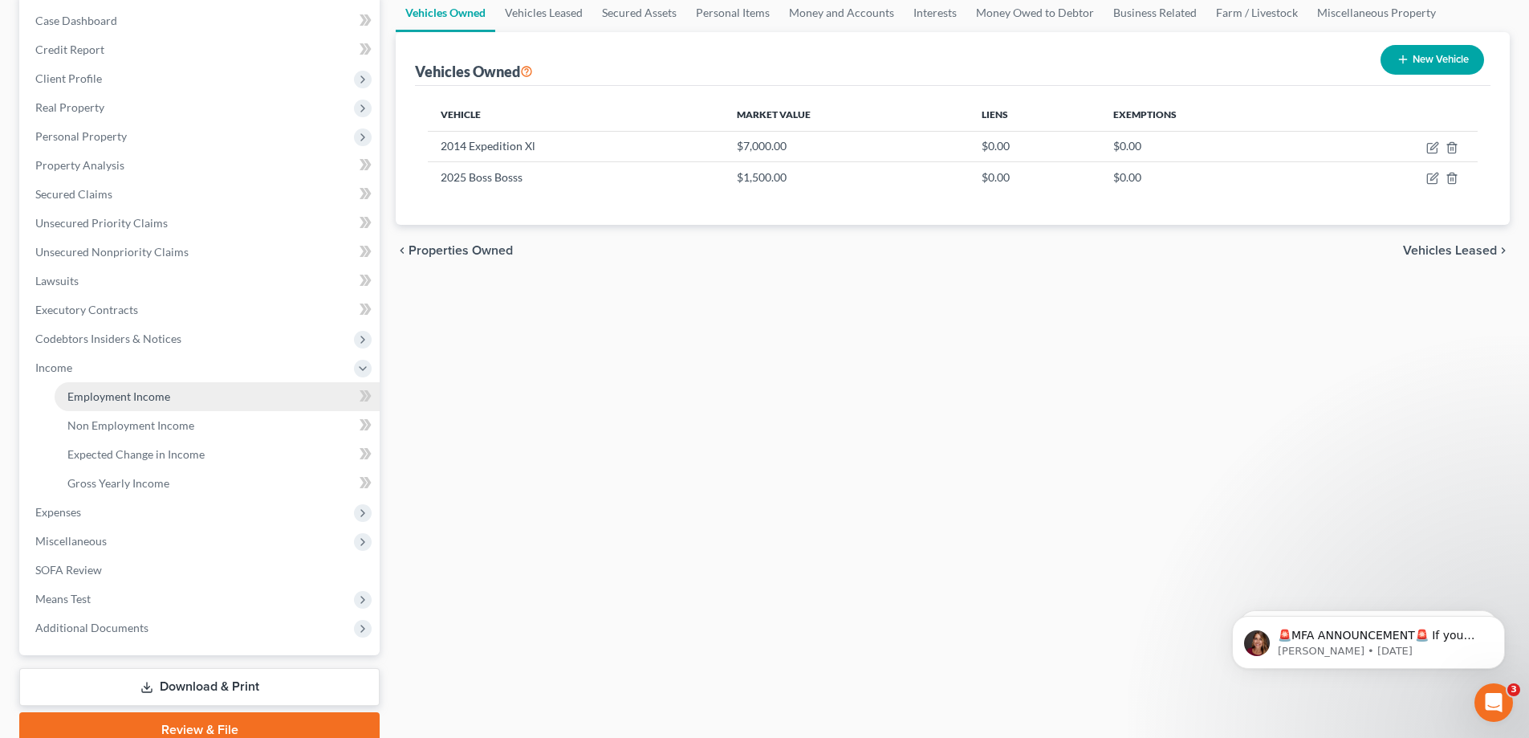
click at [135, 403] on link "Employment Income" at bounding box center [217, 396] width 325 height 29
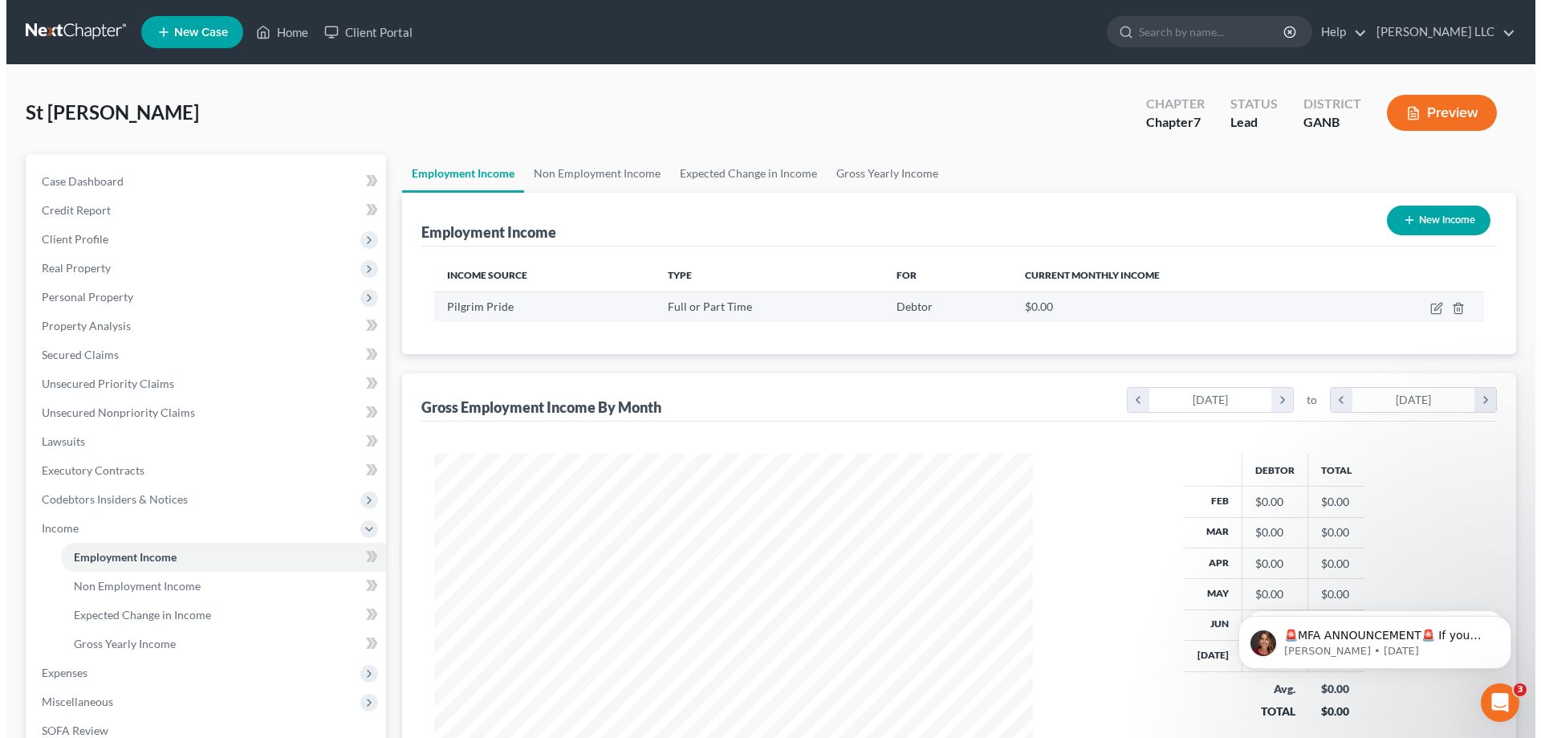
scroll to position [299, 631]
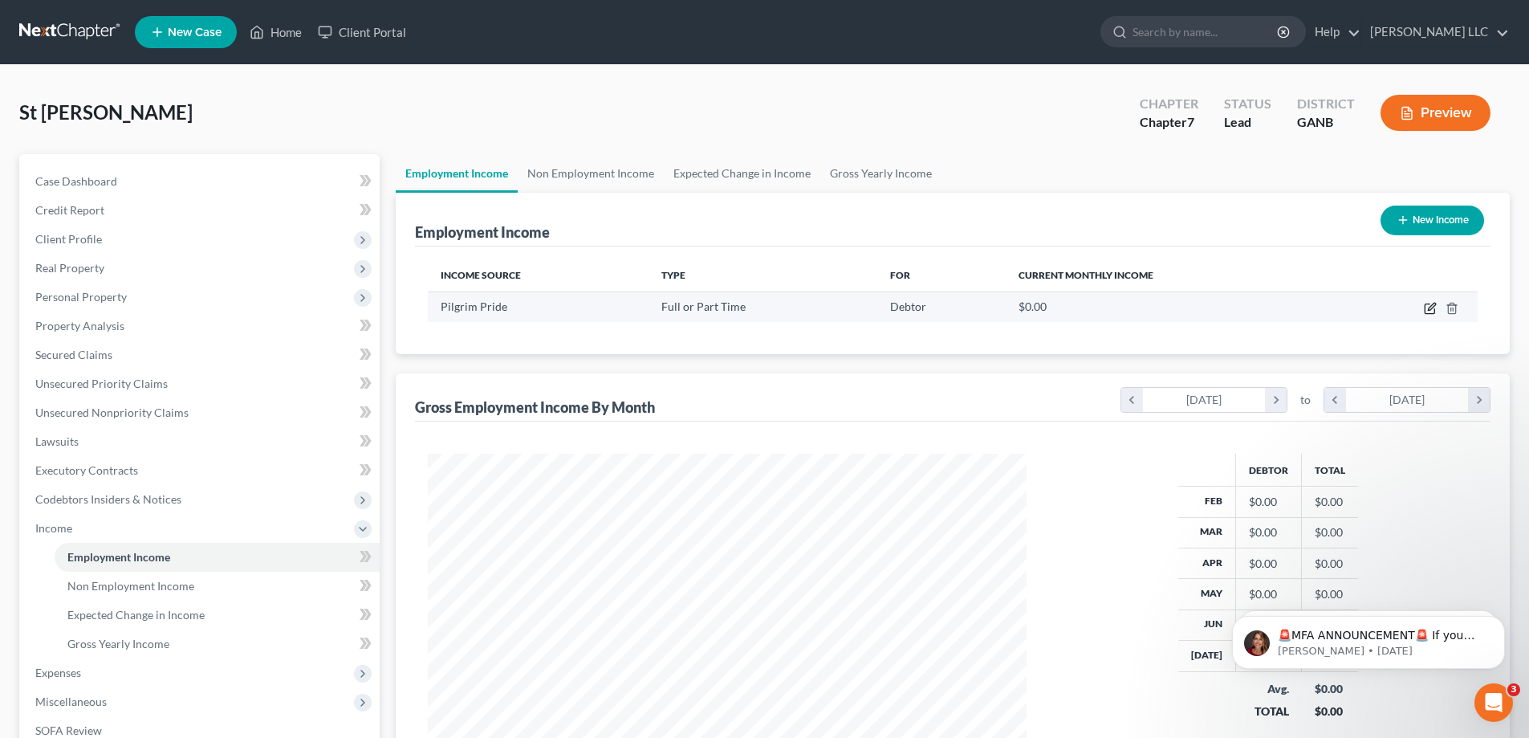
click at [1432, 307] on icon "button" at bounding box center [1430, 308] width 13 height 13
select select "0"
select select "10"
select select "3"
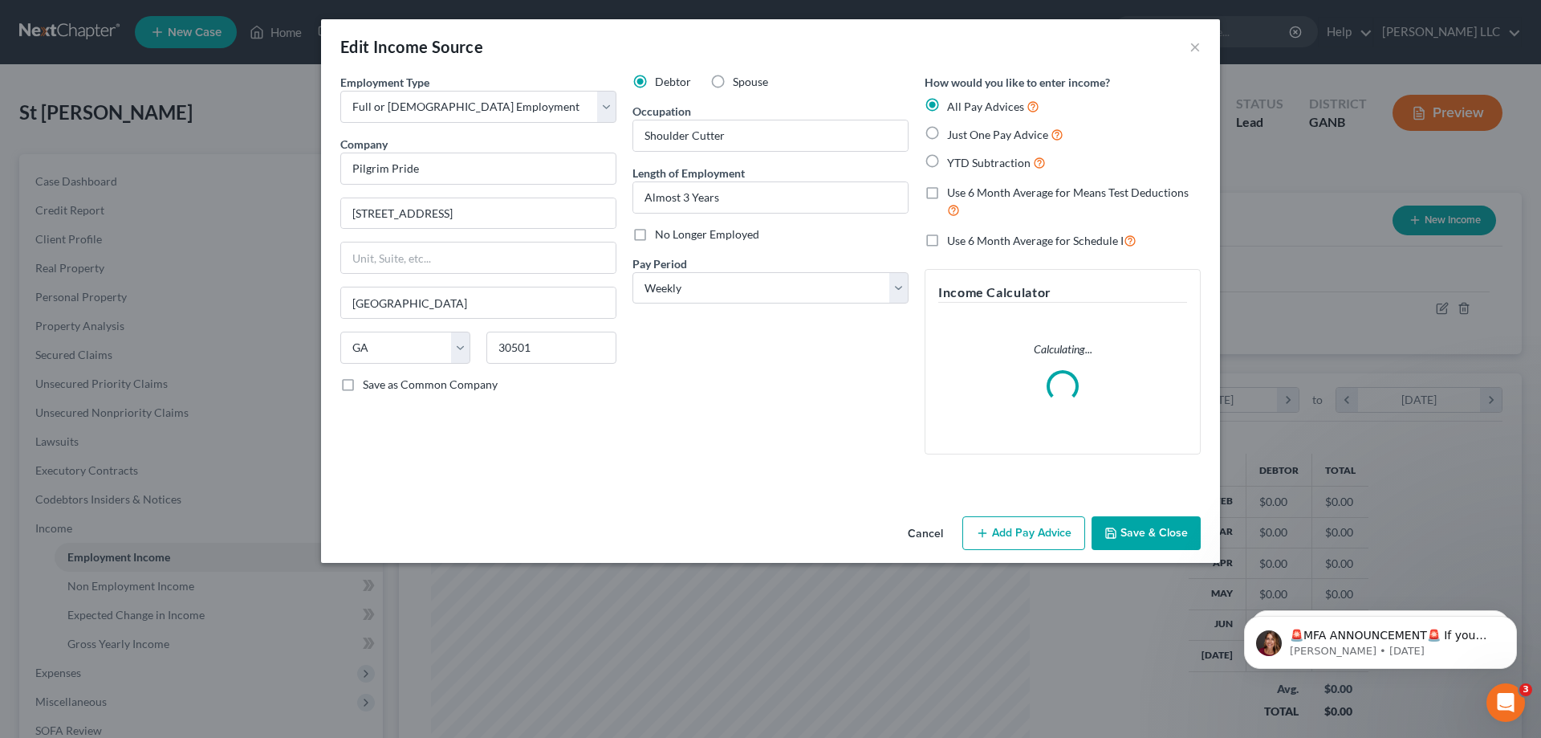
scroll to position [302, 637]
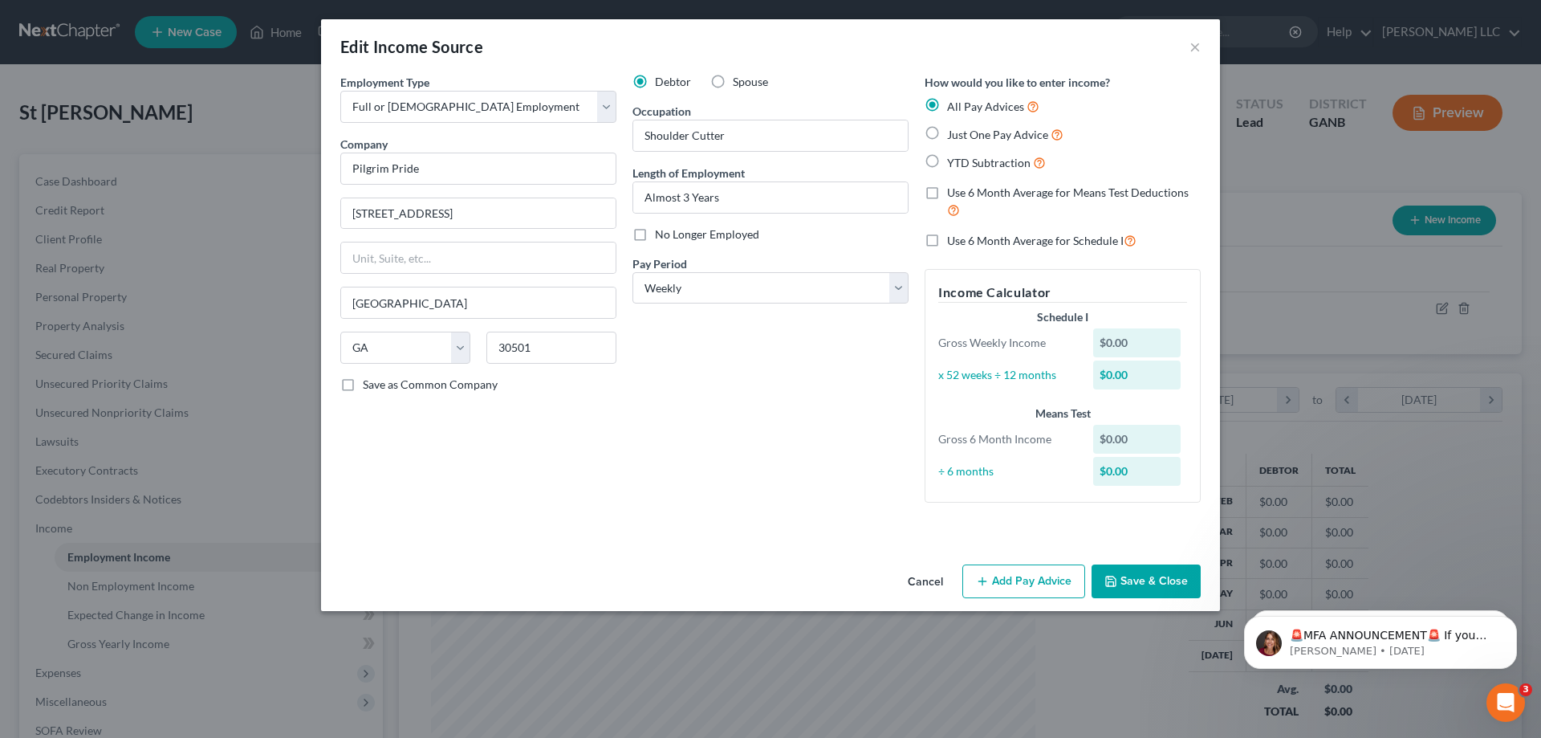
click at [1019, 581] on button "Add Pay Advice" at bounding box center [1024, 581] width 123 height 34
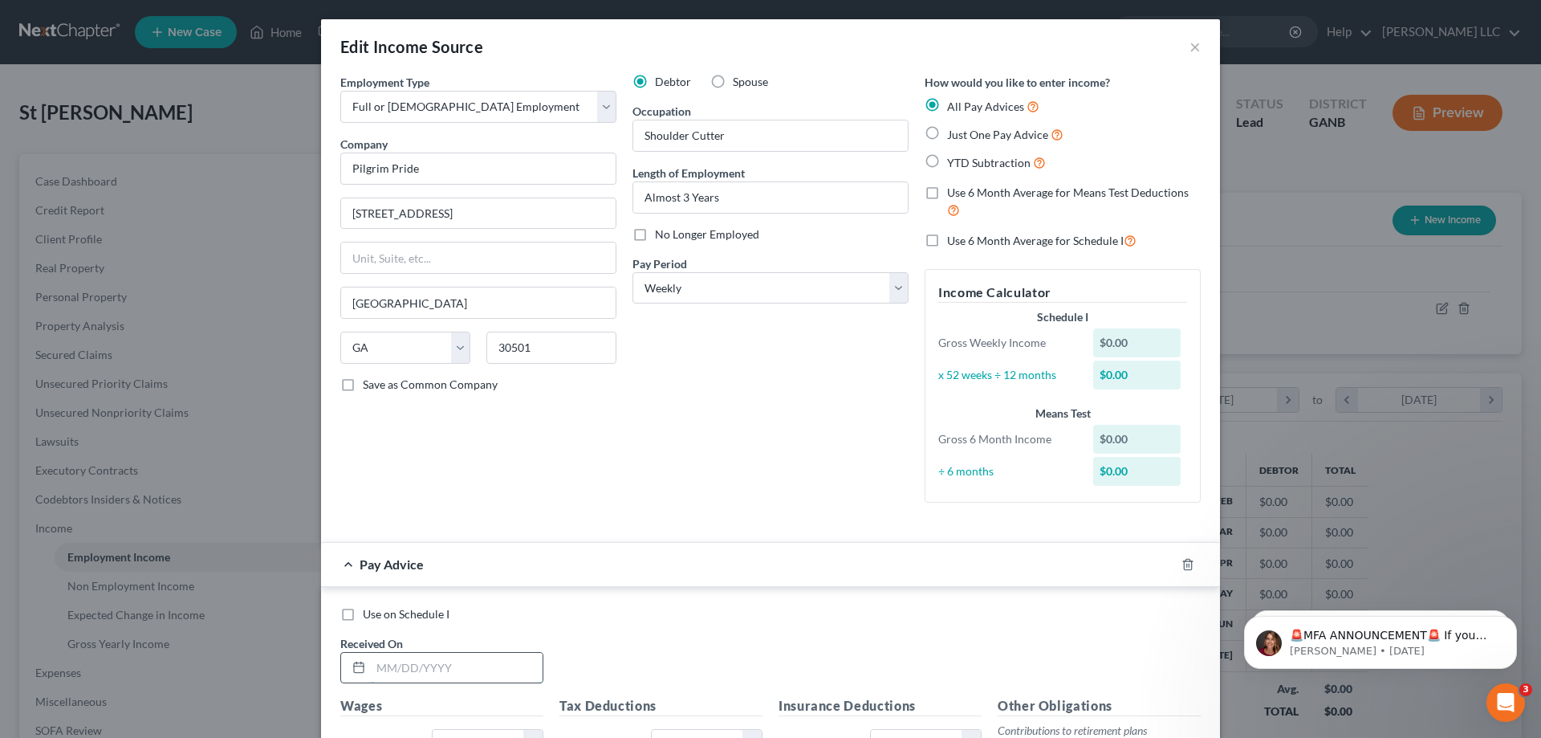
click at [410, 678] on input "text" at bounding box center [457, 668] width 172 height 31
type input "7/25/2025"
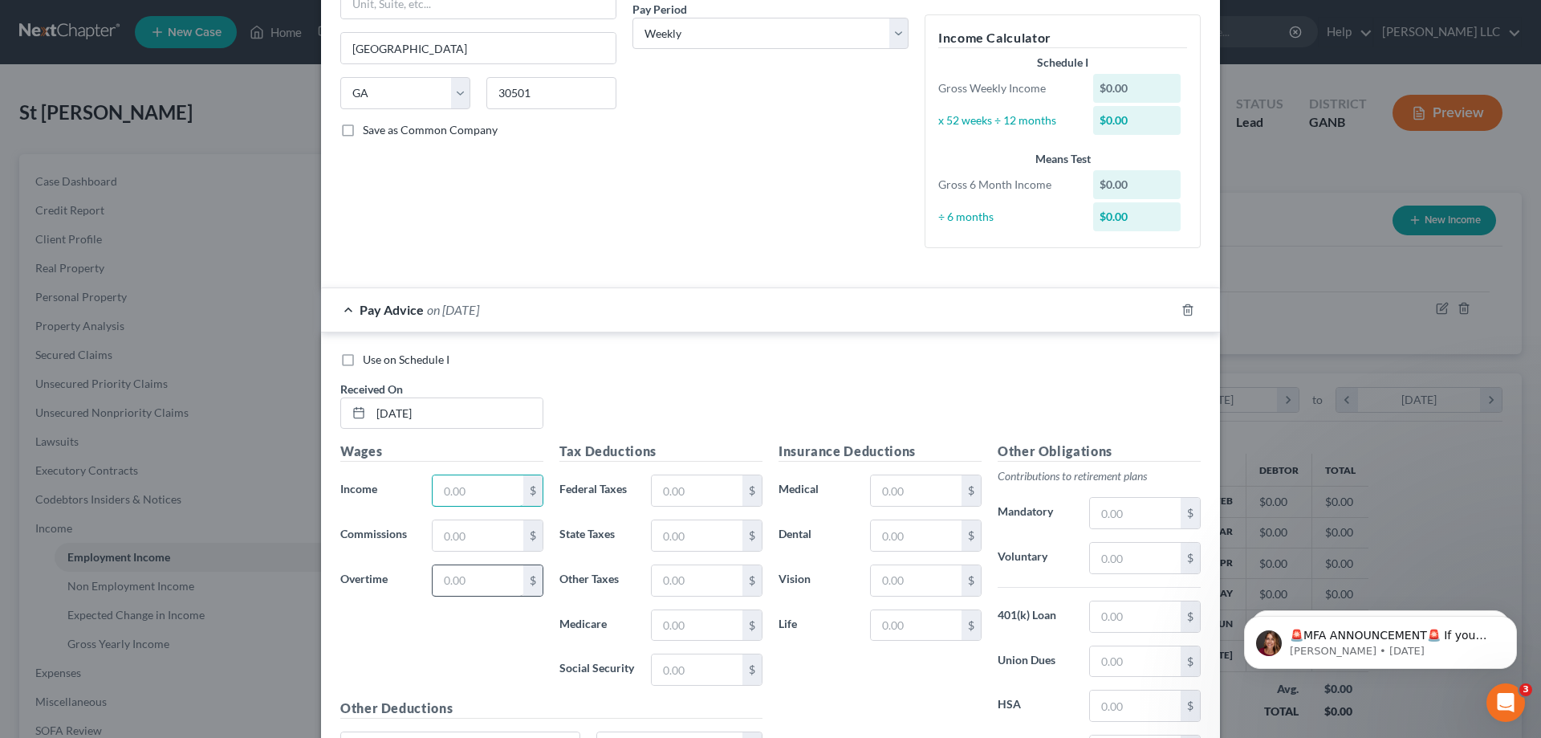
scroll to position [263, 0]
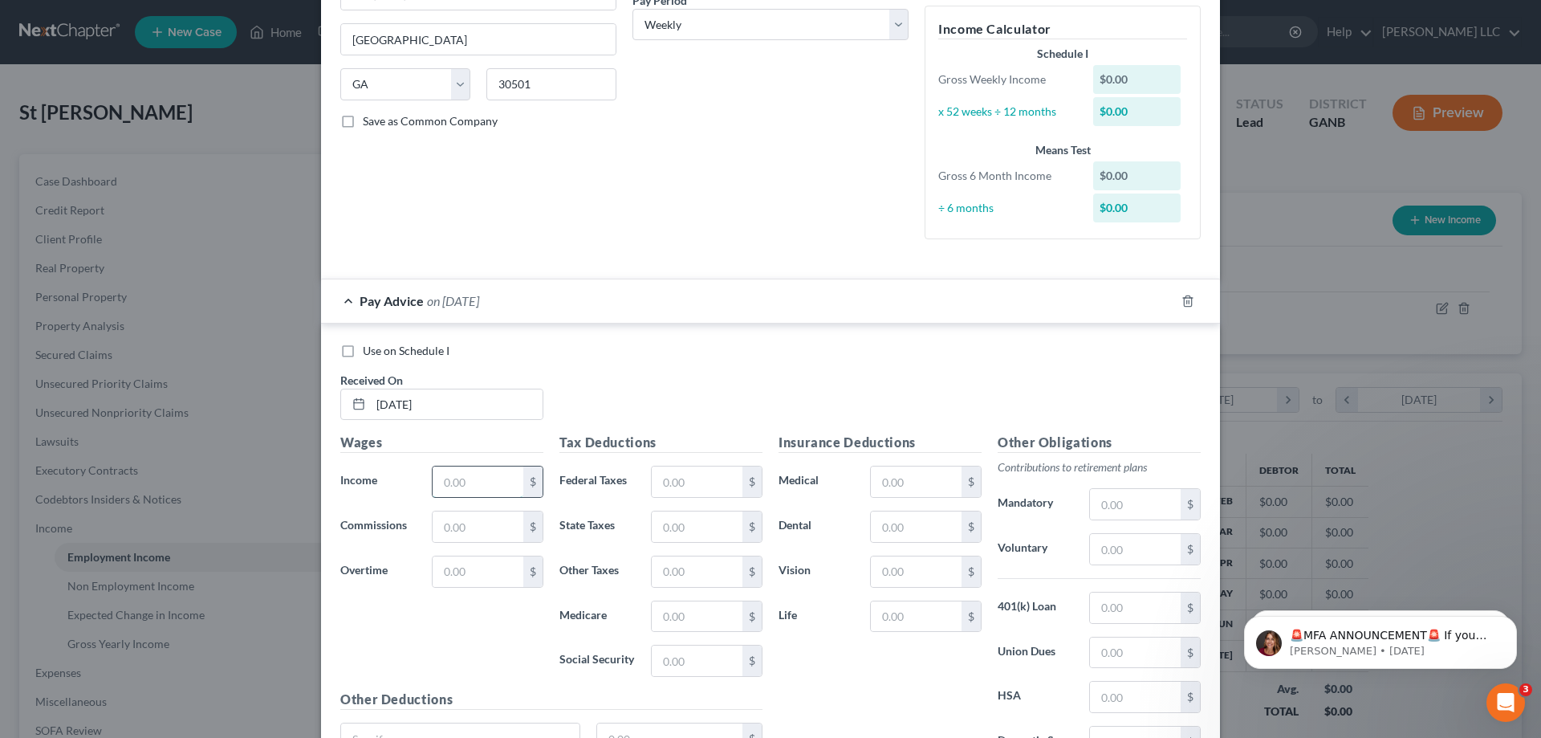
click at [466, 479] on input "text" at bounding box center [478, 481] width 91 height 31
type input "951.60"
type input "327.80"
type input "123.74"
type input "17.86"
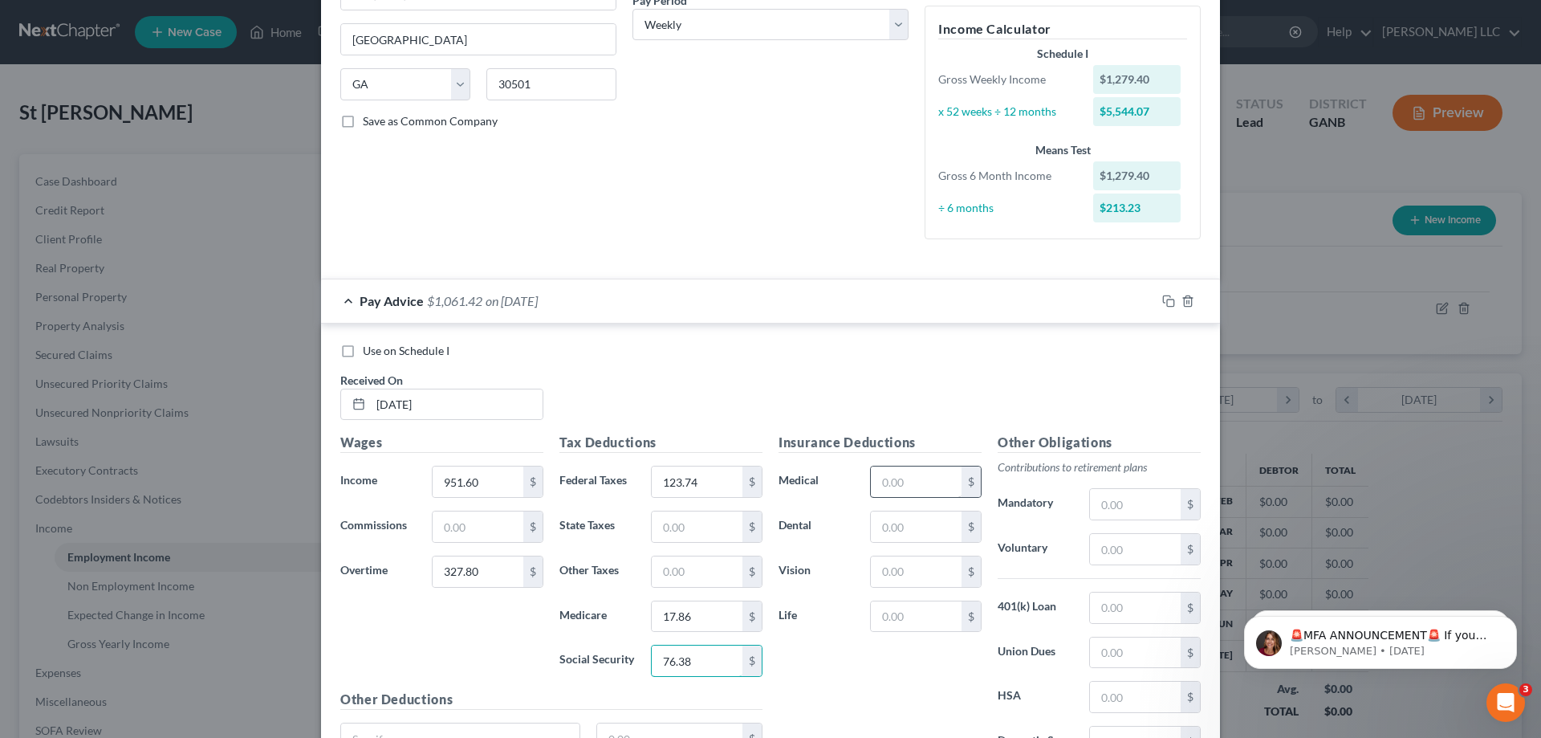
type input "76.38"
click at [917, 485] on input "text" at bounding box center [916, 481] width 91 height 31
type input "41.50"
type input "4.95"
type input "1.06"
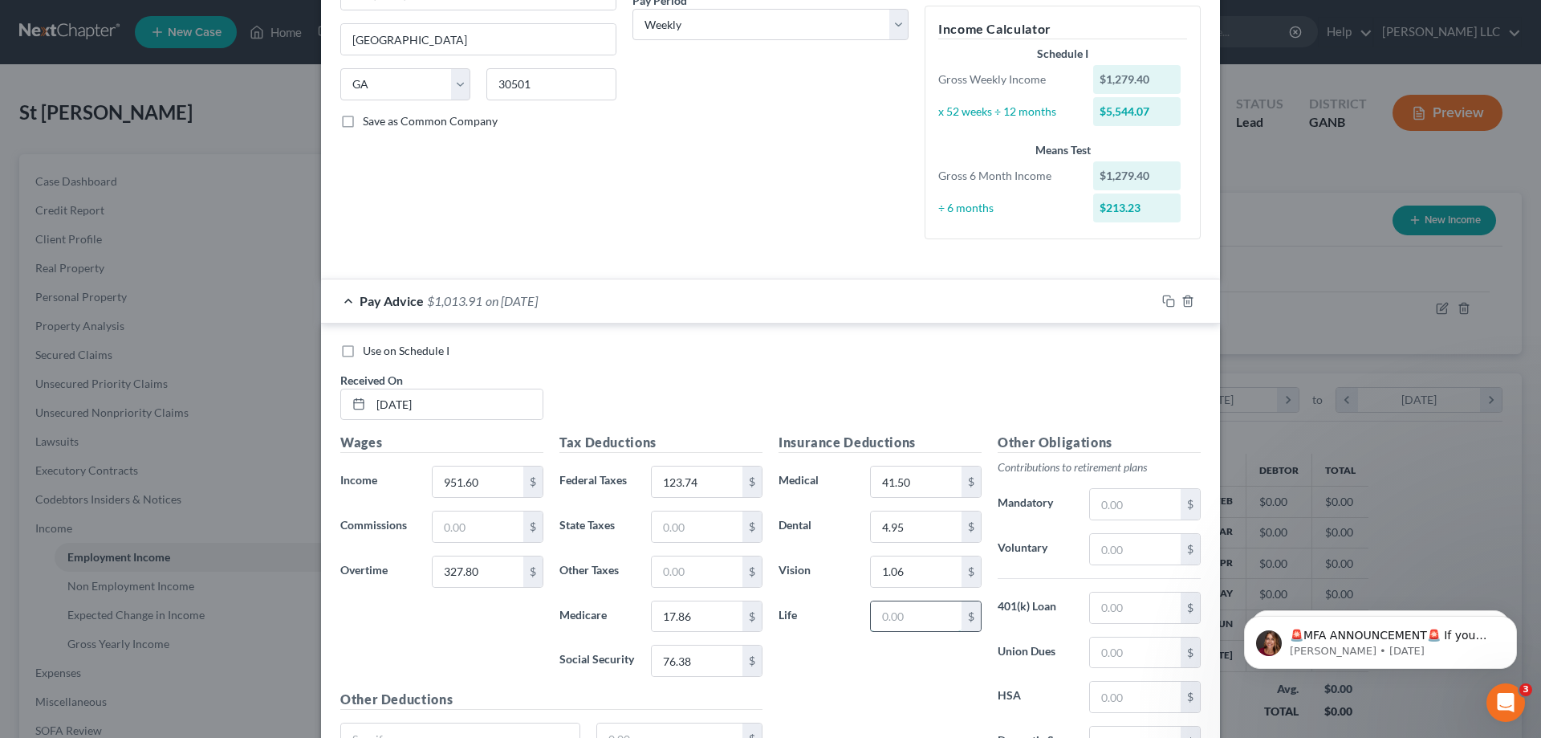
click at [943, 621] on input "text" at bounding box center [916, 616] width 91 height 31
type input "3.00"
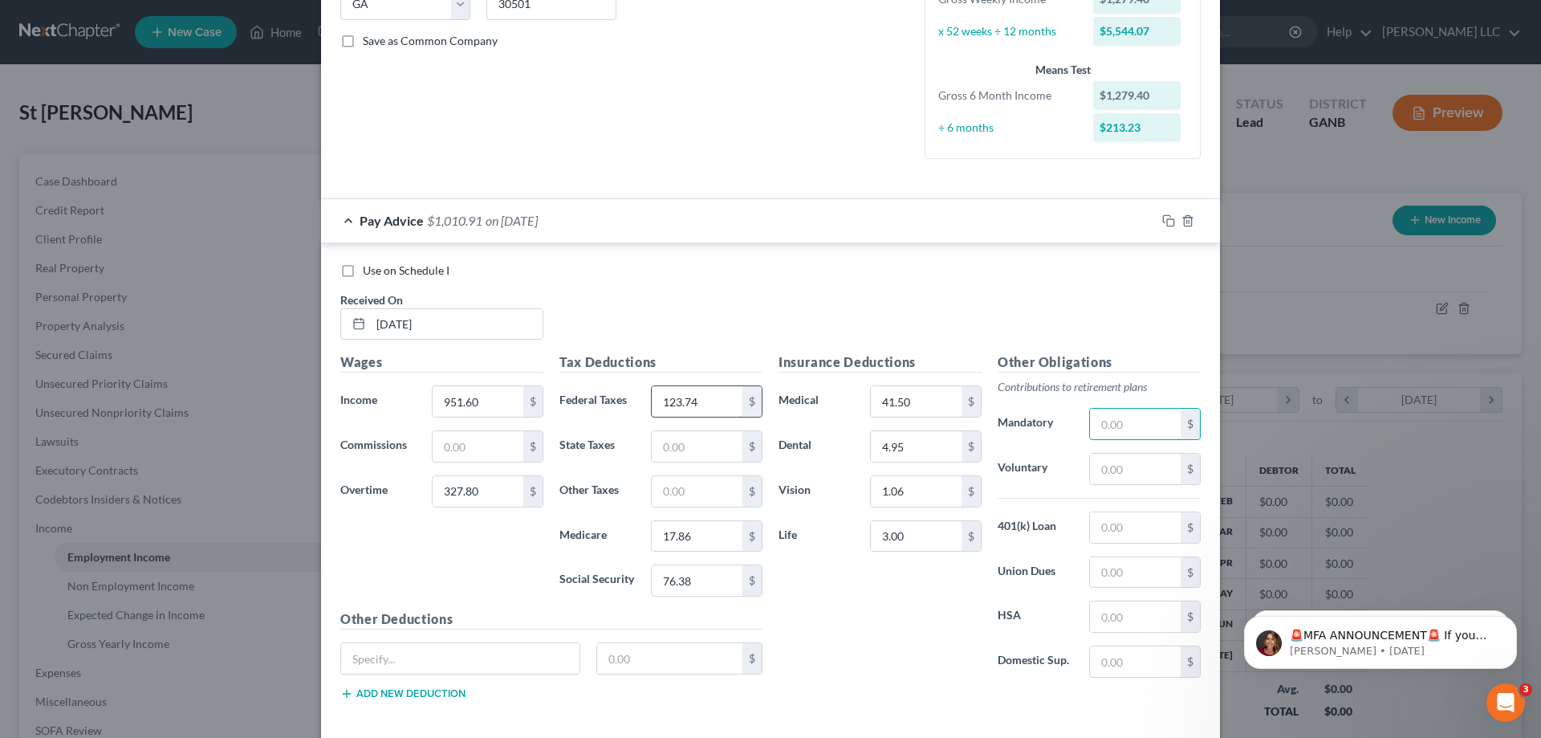
scroll to position [420, 0]
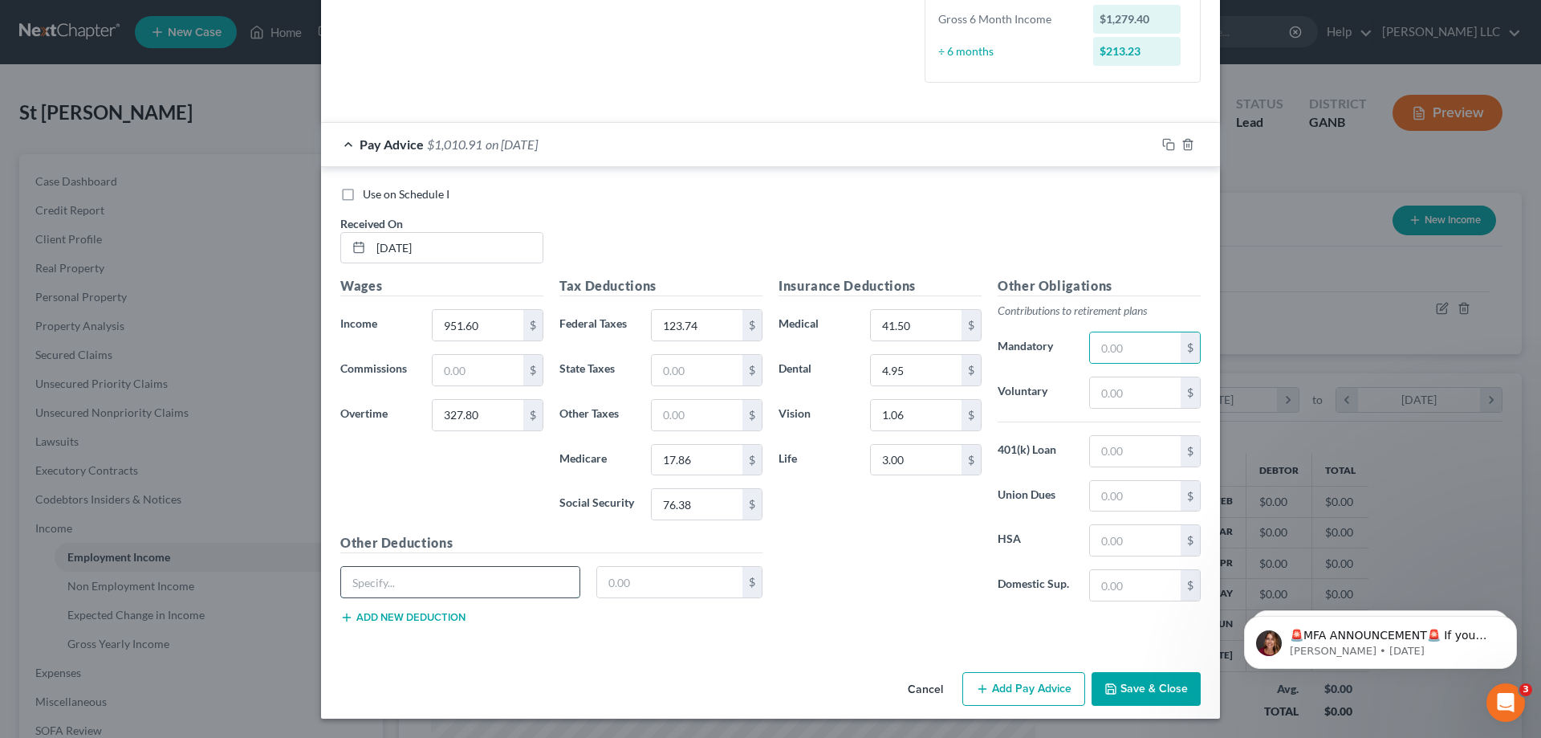
click at [446, 588] on input "text" at bounding box center [460, 582] width 238 height 31
type input "UN Illne"
type input "2.18"
click at [438, 613] on button "Add new deduction" at bounding box center [402, 617] width 125 height 13
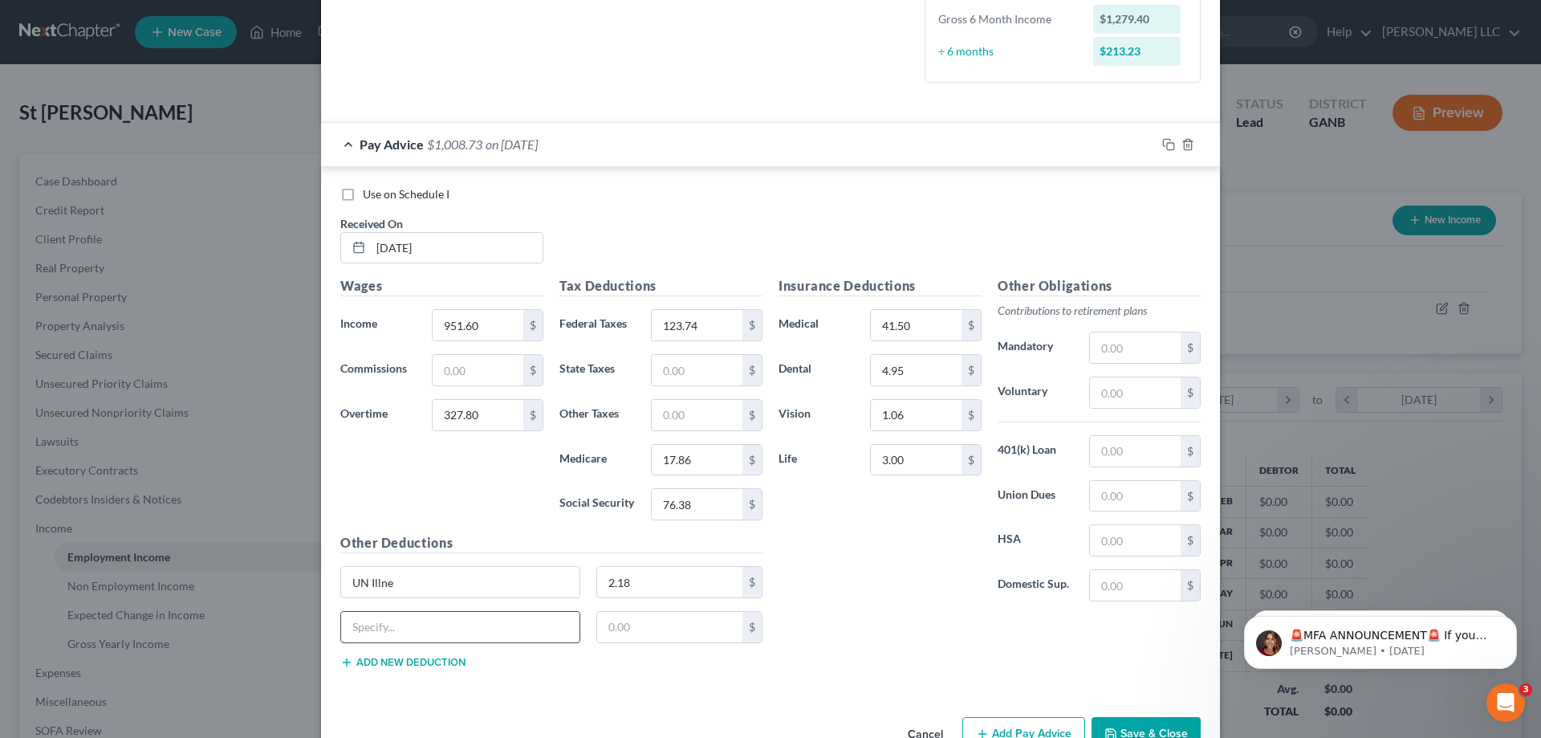
click at [430, 623] on input "text" at bounding box center [460, 627] width 238 height 31
type input "UN Accid"
type input "2.92"
click at [436, 657] on button "Add new deduction" at bounding box center [402, 662] width 125 height 13
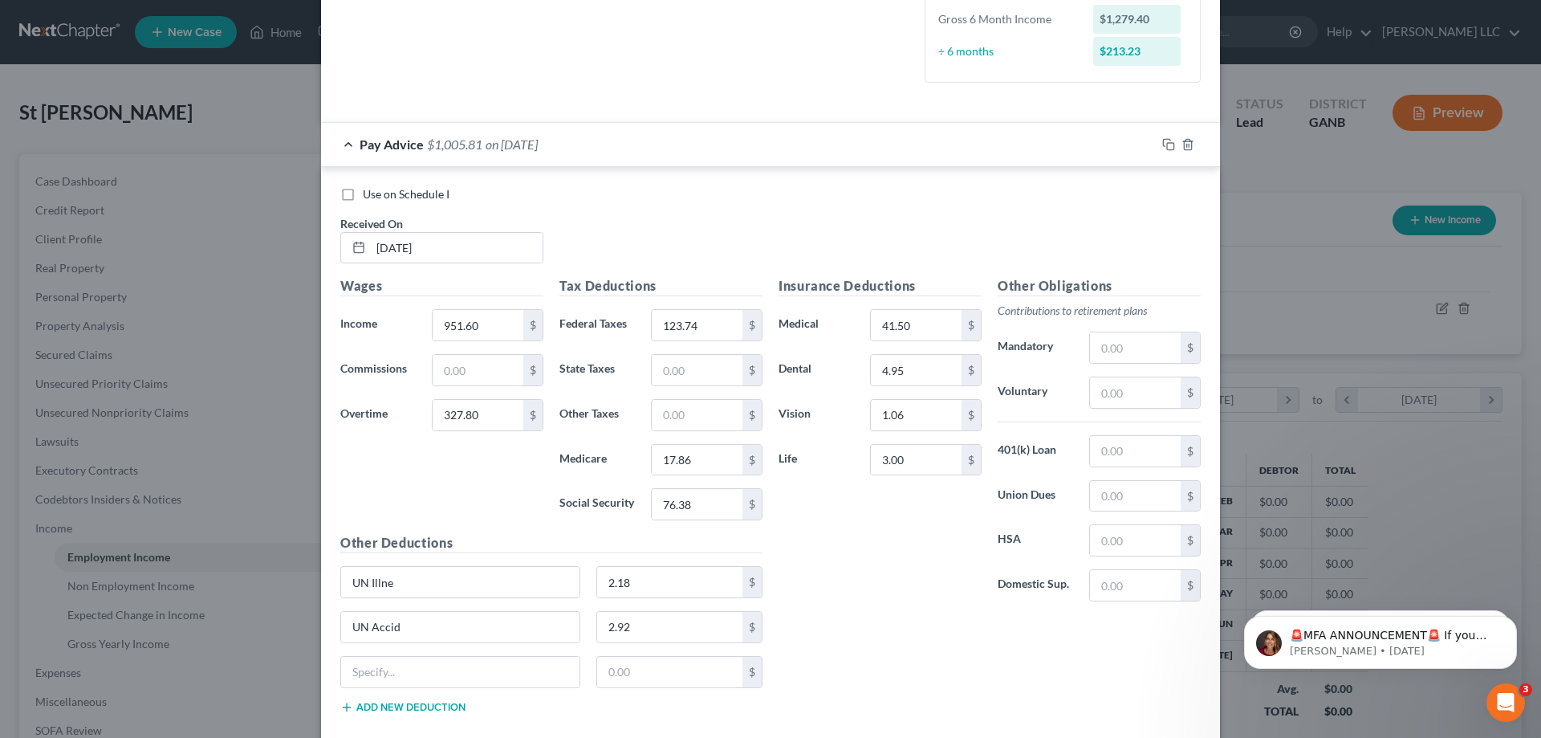
click button "Add new deduction" at bounding box center [402, 707] width 125 height 13
click at [436, 659] on input "text" at bounding box center [460, 672] width 238 height 31
type input "UN Hosp"
type input "2.08"
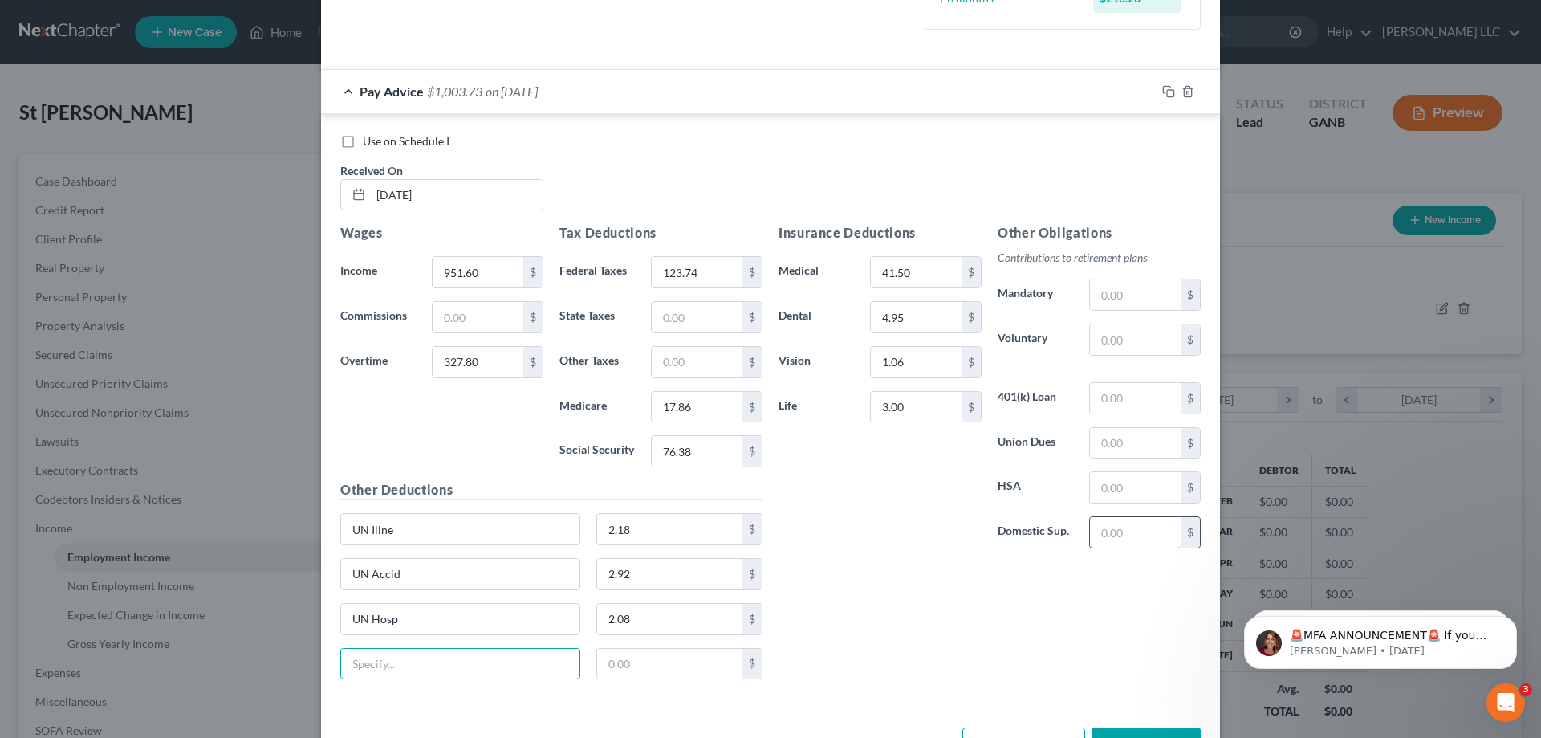
scroll to position [528, 0]
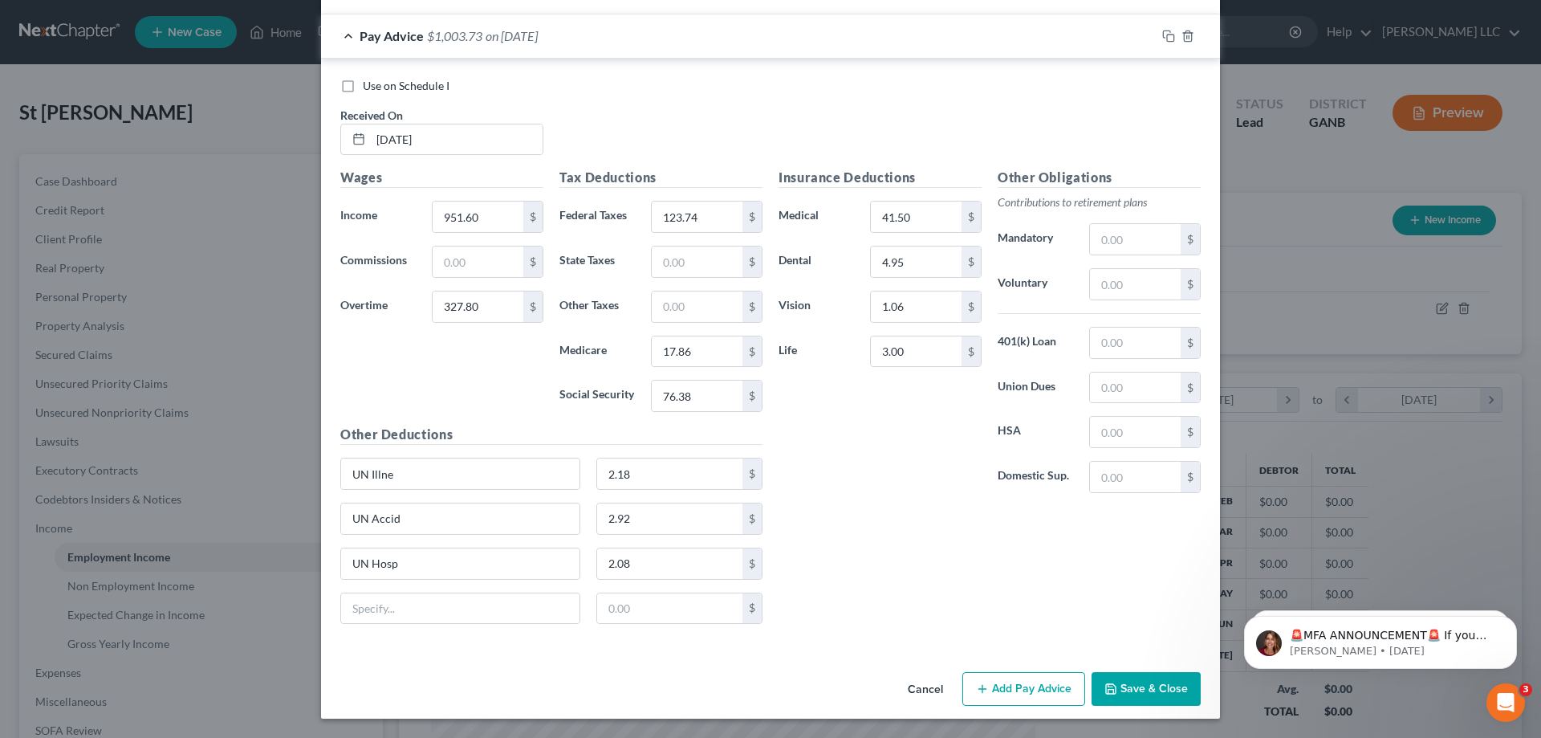
click at [1056, 692] on button "Add Pay Advice" at bounding box center [1024, 689] width 123 height 34
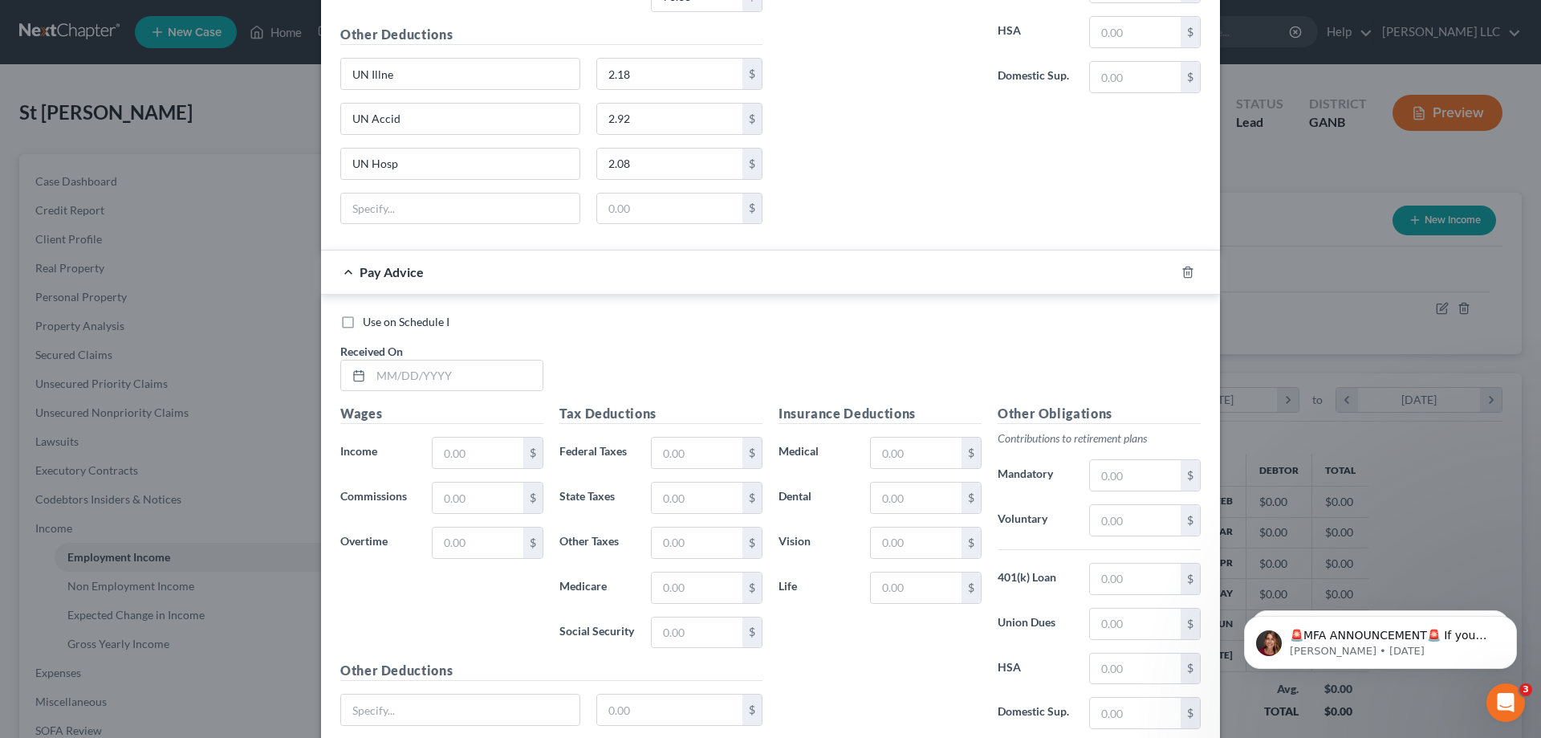
scroll to position [930, 0]
click at [487, 372] on input "text" at bounding box center [457, 374] width 172 height 31
type input "08/01/2025"
type input "951.60"
type input "331.60"
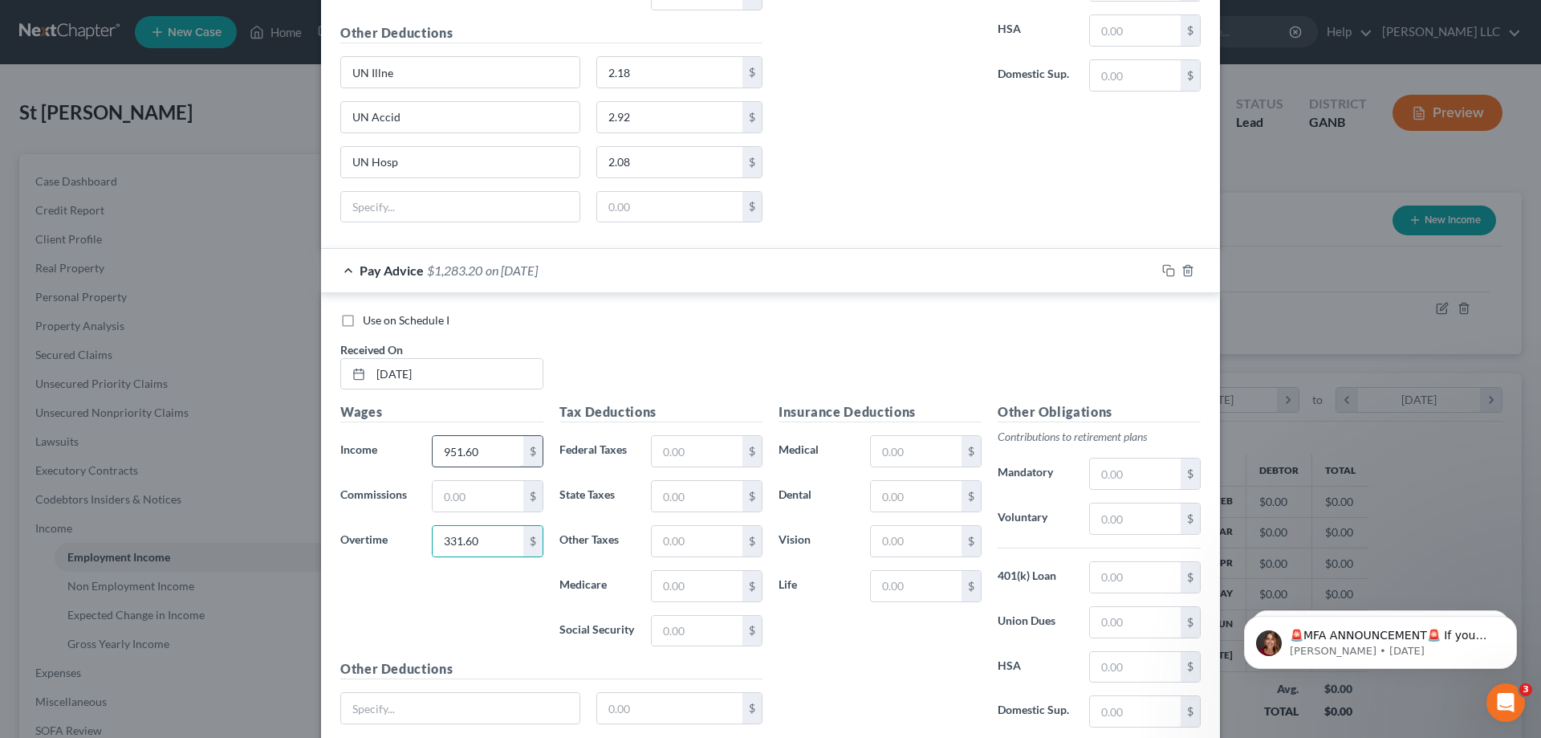
click at [495, 456] on input "951.60" at bounding box center [478, 451] width 91 height 31
type input "951.96"
click at [727, 442] on input "text" at bounding box center [697, 451] width 91 height 31
type input "124.28"
type input "1"
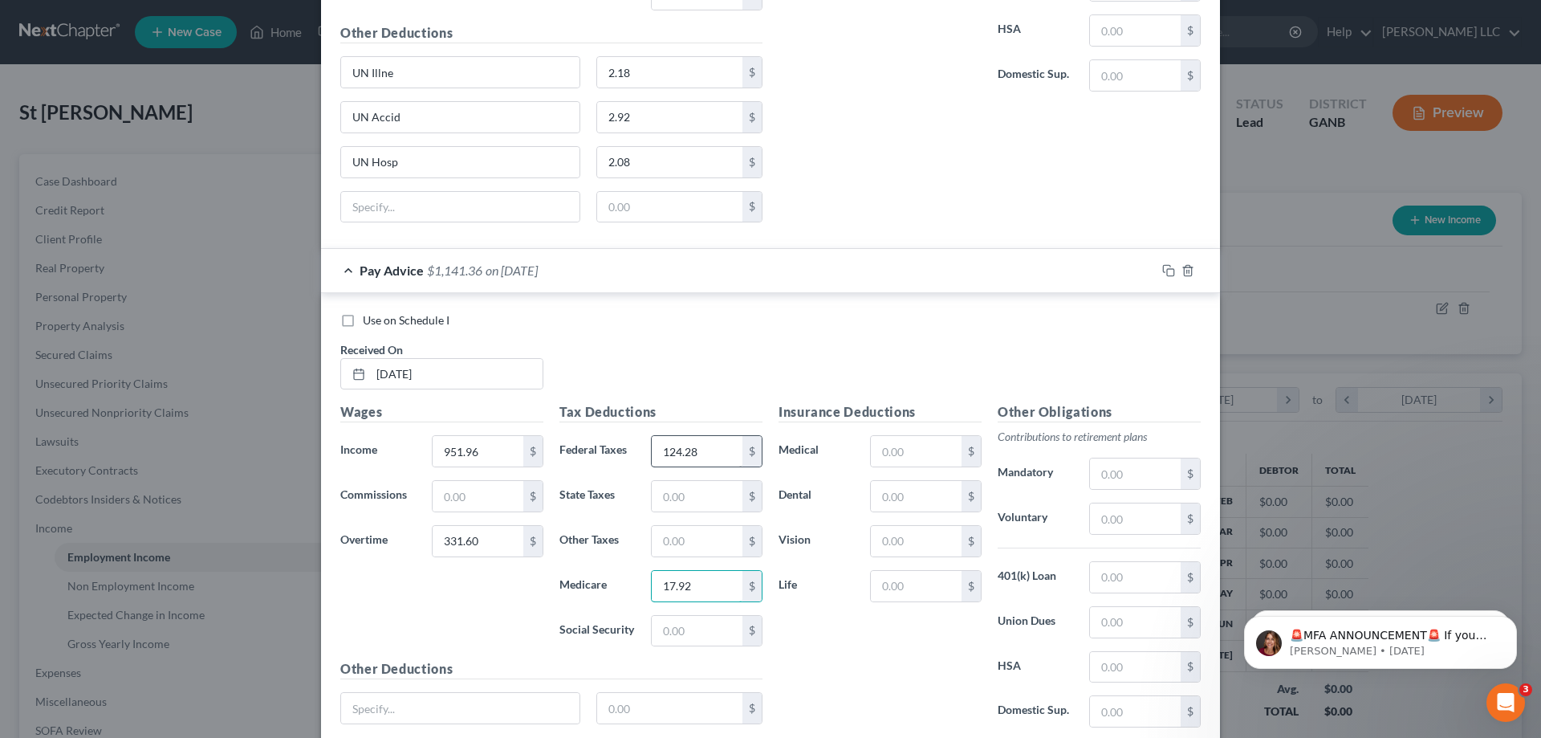
type input "17.92"
type input "76.64"
click at [938, 458] on input "text" at bounding box center [916, 451] width 91 height 31
type input "41.50"
type input "4.95"
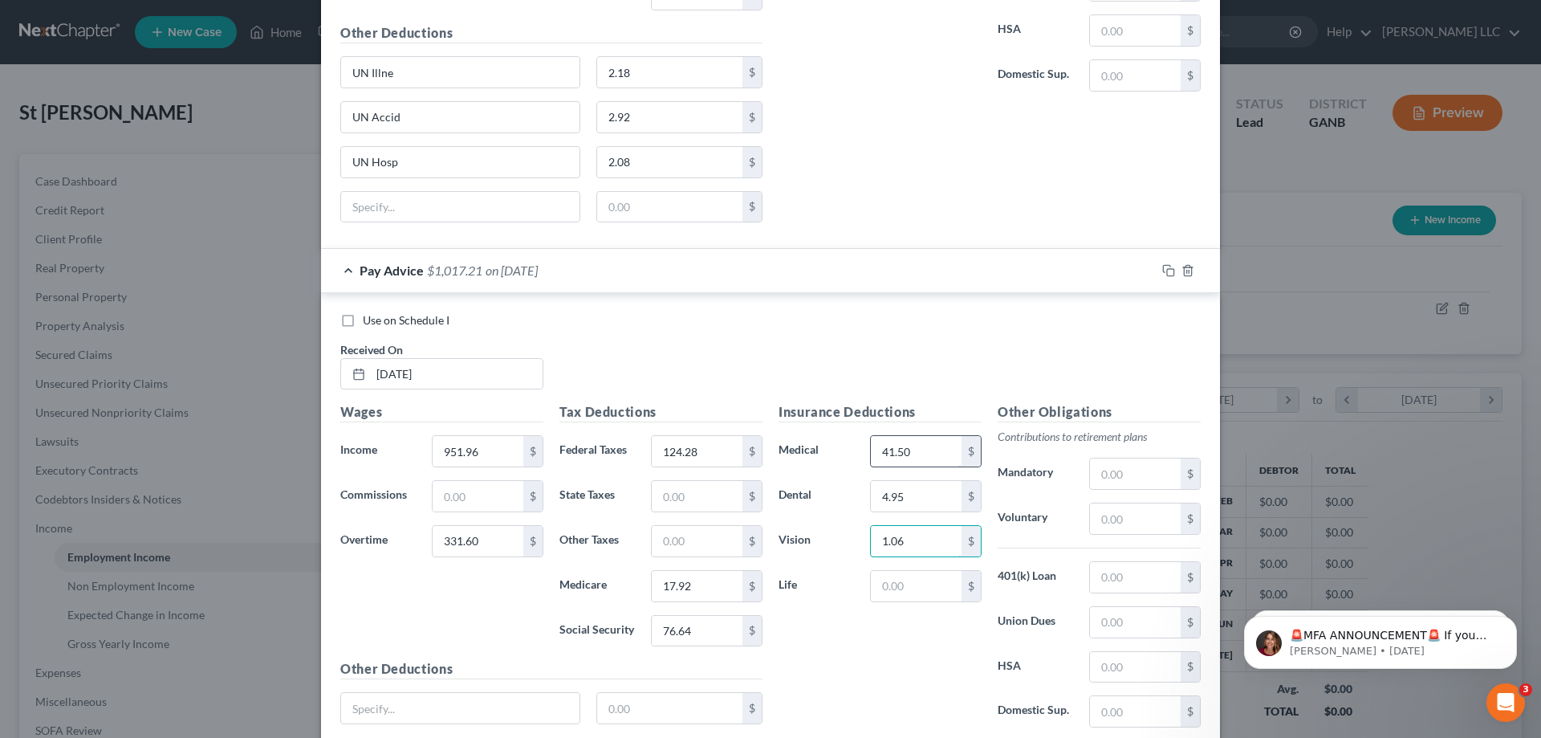
type input "1.06"
type input "3.00"
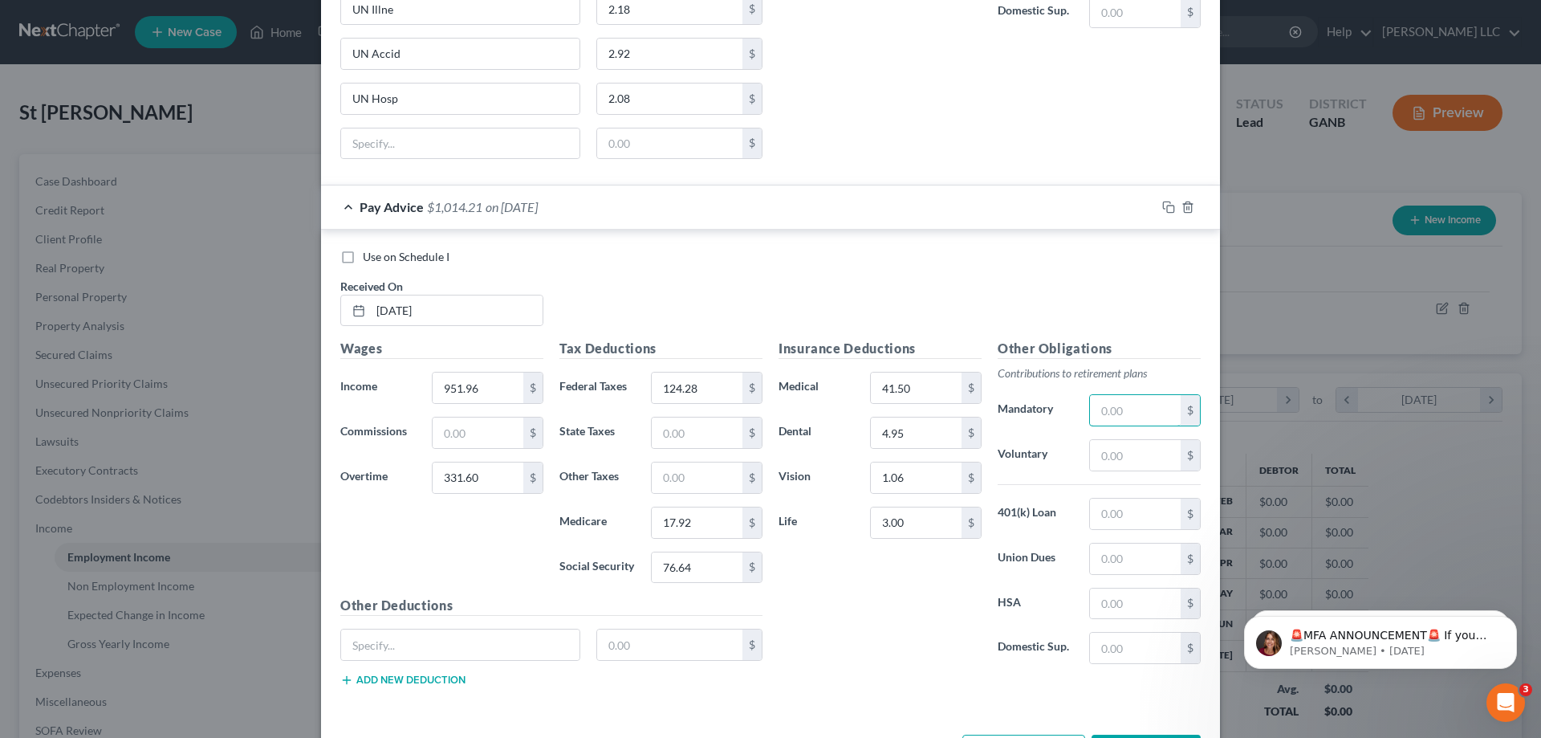
scroll to position [1056, 0]
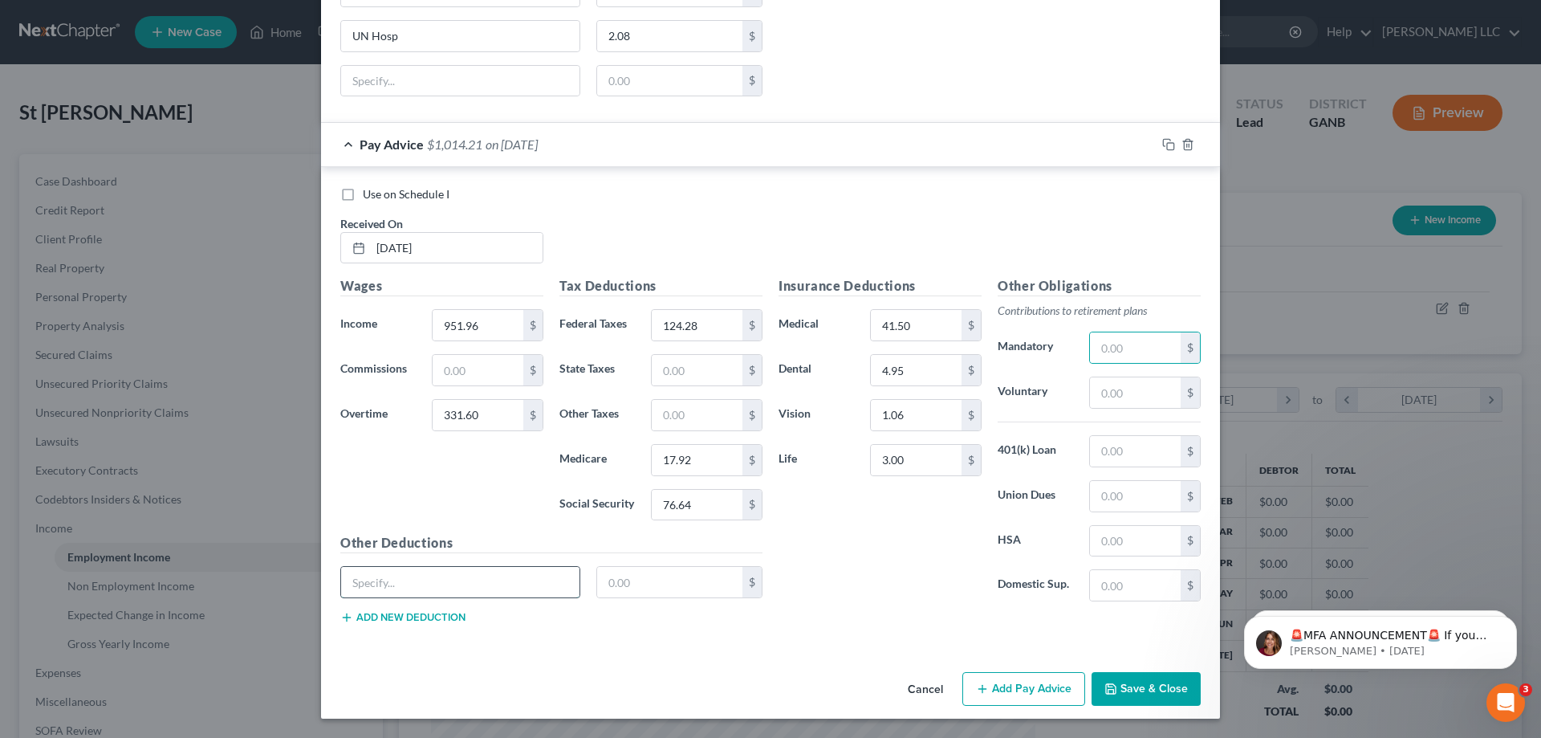
click at [499, 585] on input "text" at bounding box center [460, 582] width 238 height 31
type input "UN Illne"
type input "2.15"
click at [431, 618] on button "Add new deduction" at bounding box center [402, 617] width 125 height 13
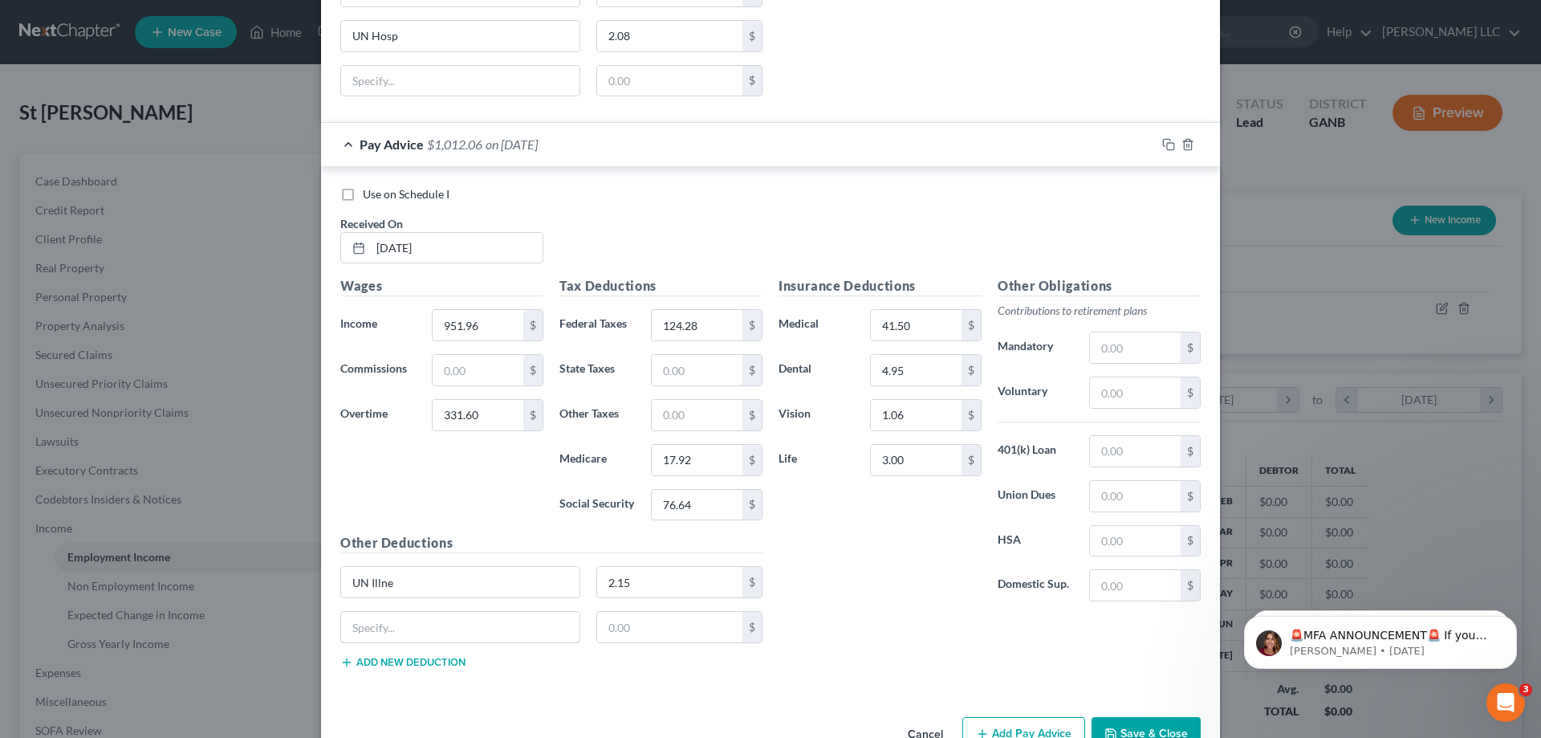
click at [431, 618] on input "text" at bounding box center [460, 627] width 238 height 31
type input "UN Accid"
type input "2.92"
click at [388, 674] on div "Other Deductions UN Illne 2.15 $ UN Accid 2.92 $ Add new deduction" at bounding box center [551, 607] width 438 height 149
click at [389, 666] on button "Add new deduction" at bounding box center [402, 662] width 125 height 13
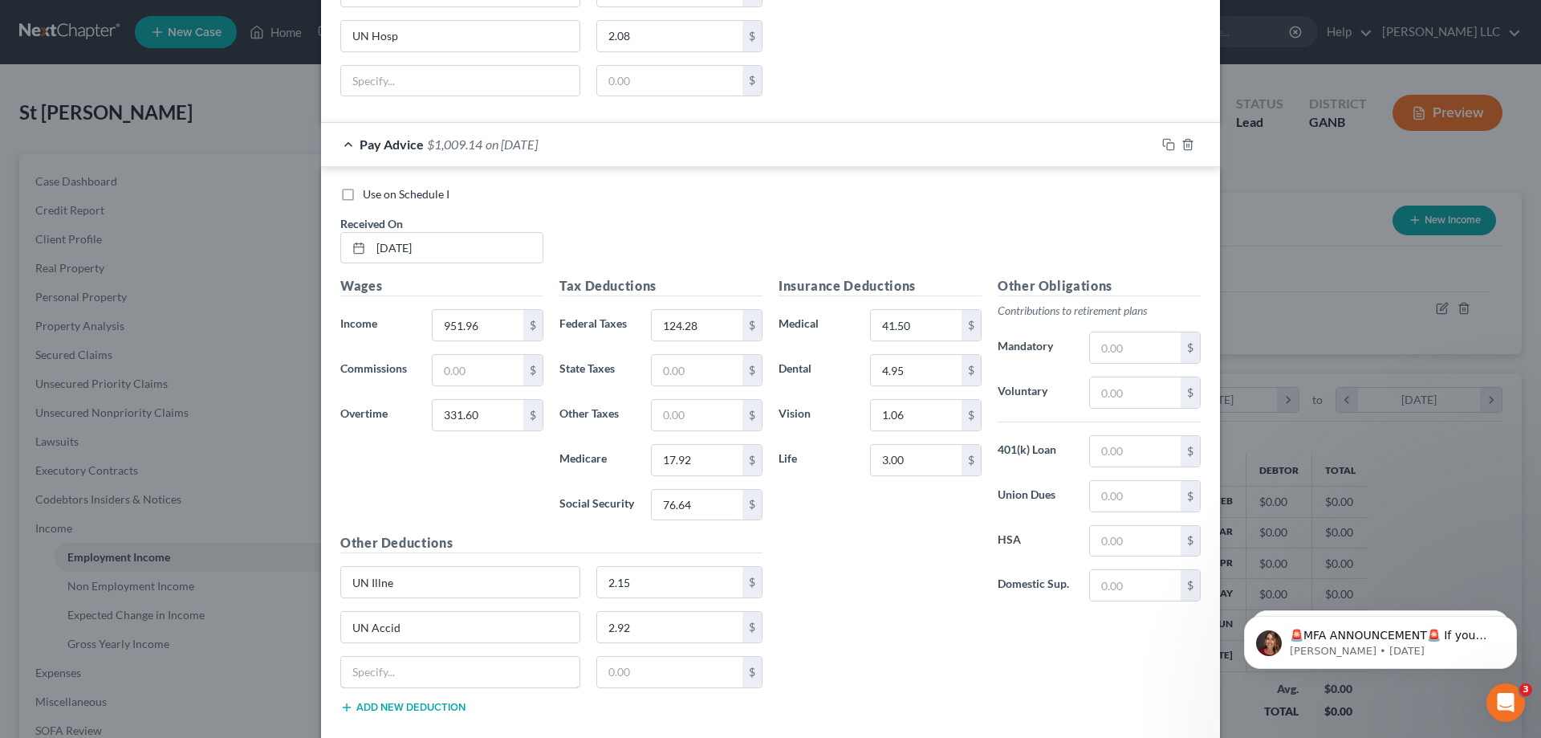
click at [389, 666] on input "text" at bounding box center [460, 672] width 238 height 31
type input "UN Hosp"
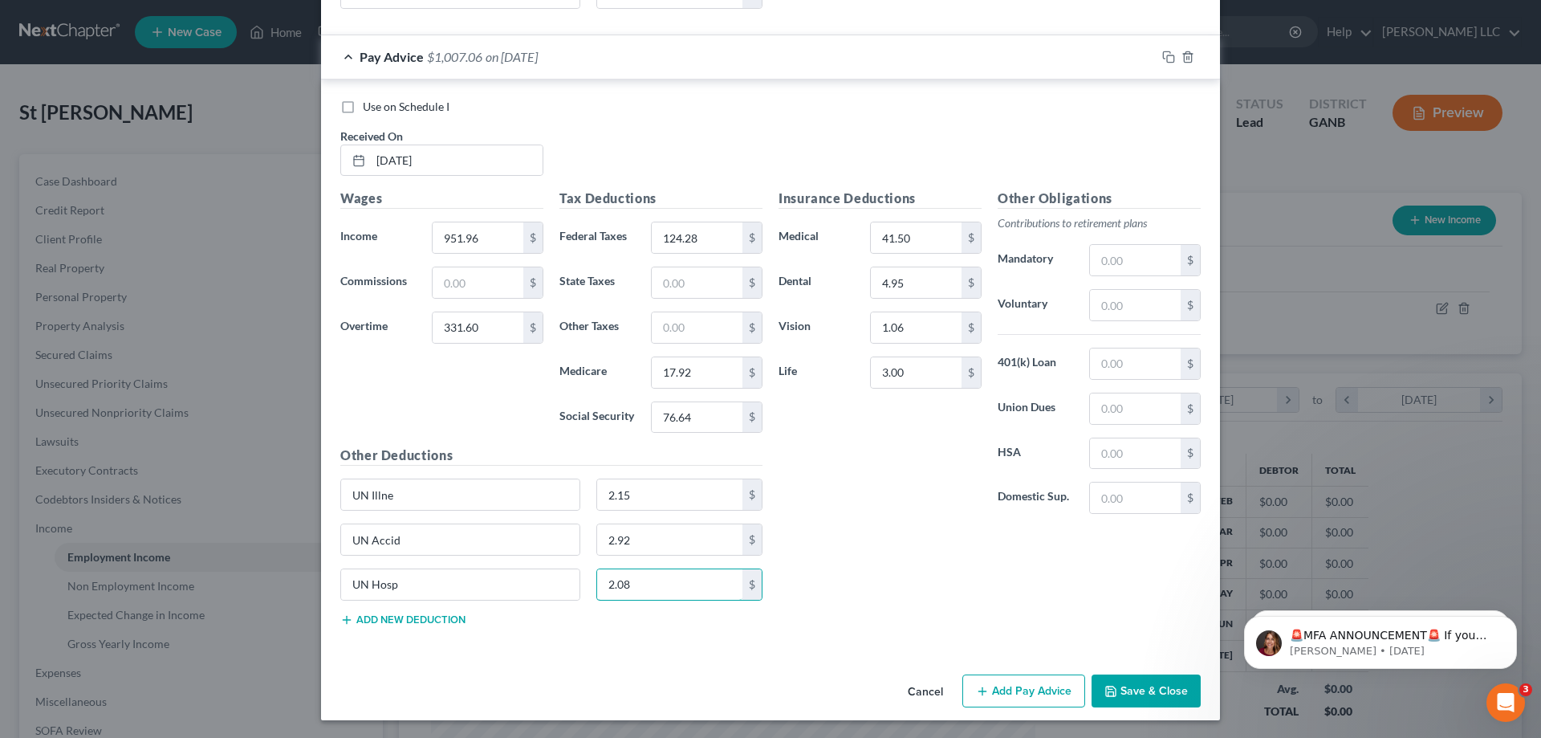
scroll to position [1145, 0]
type input "2.08"
click at [1040, 689] on button "Add Pay Advice" at bounding box center [1024, 690] width 123 height 34
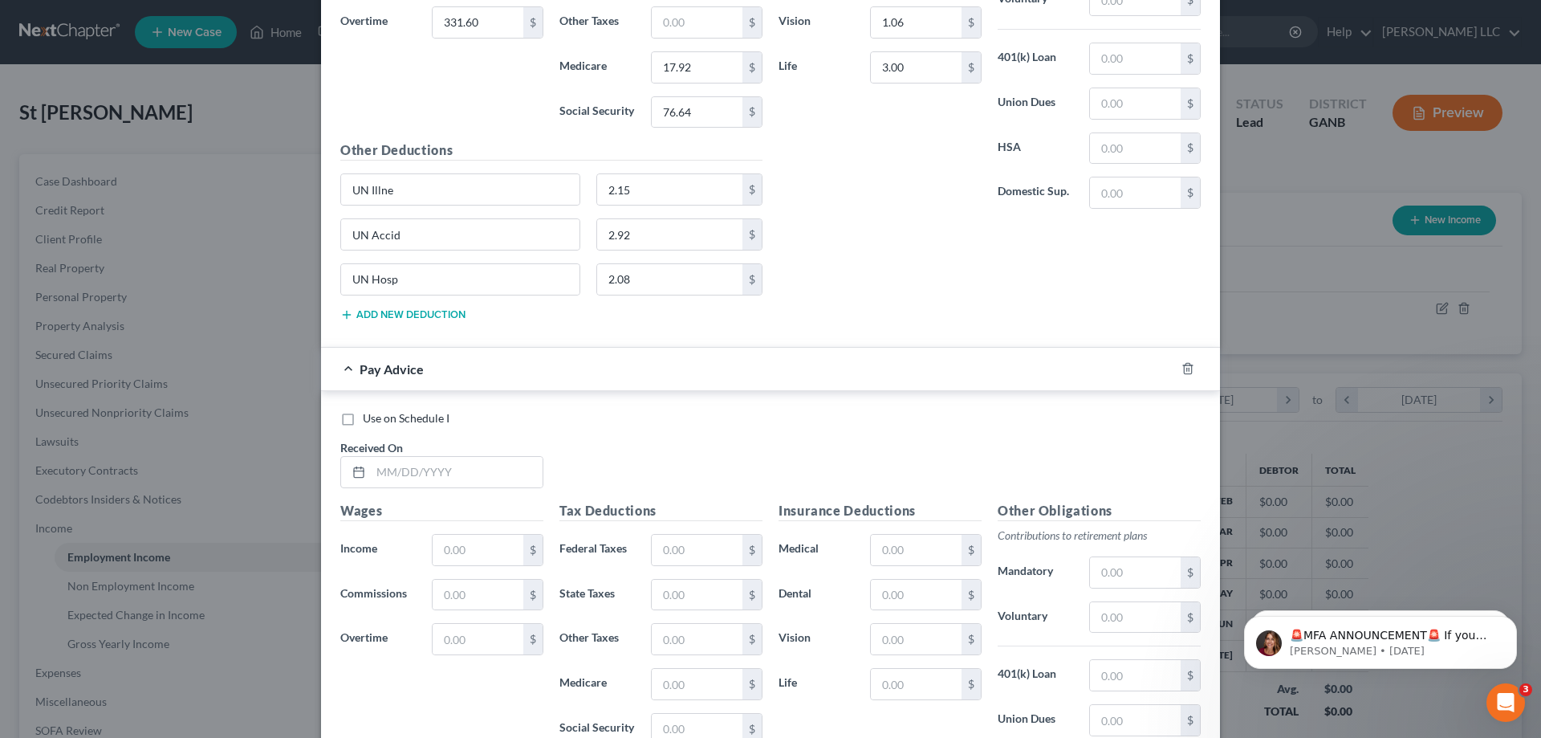
scroll to position [1546, 0]
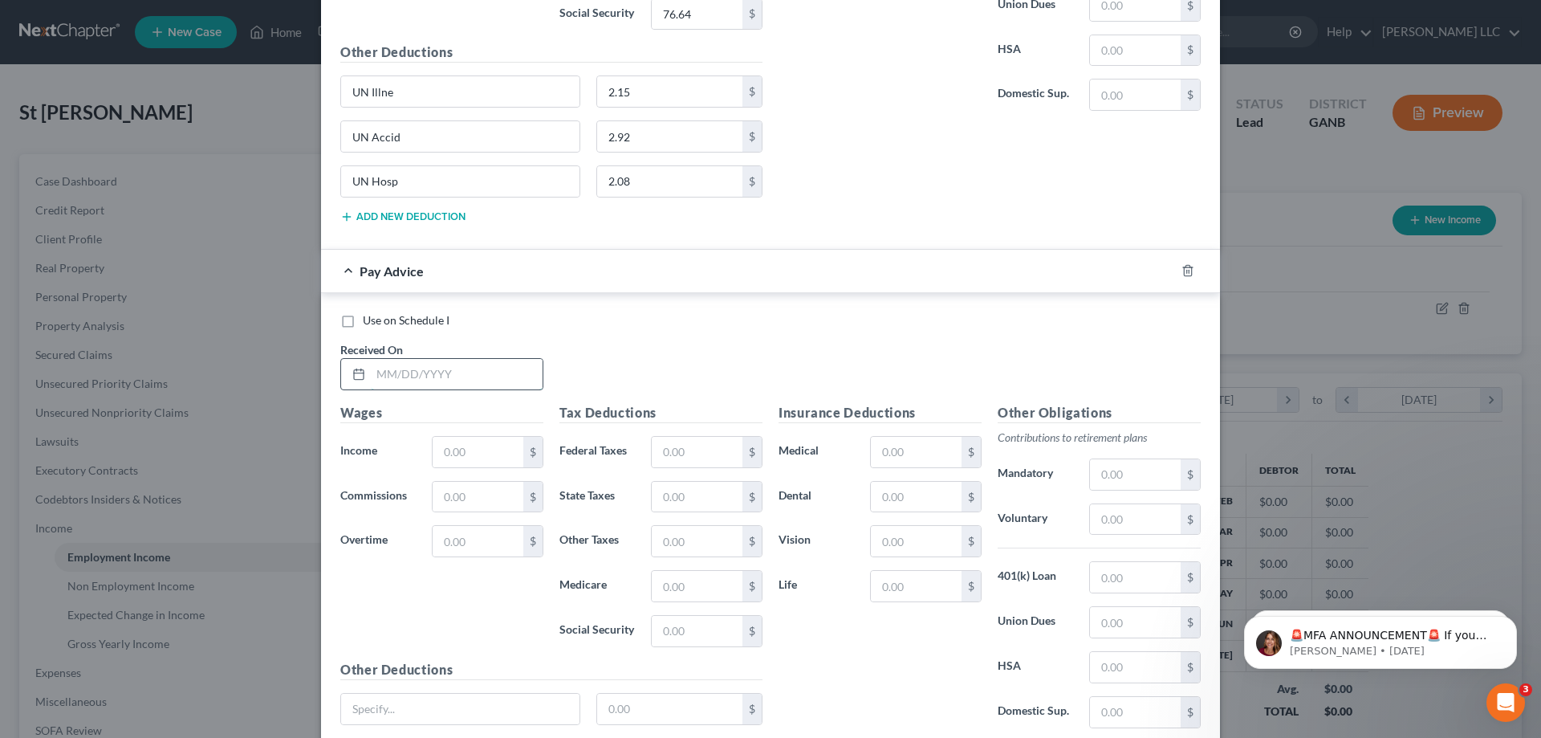
click at [511, 377] on input "text" at bounding box center [457, 374] width 172 height 31
type input "08/08/2025"
type input "1"
type input "927.96"
type input "79.44"
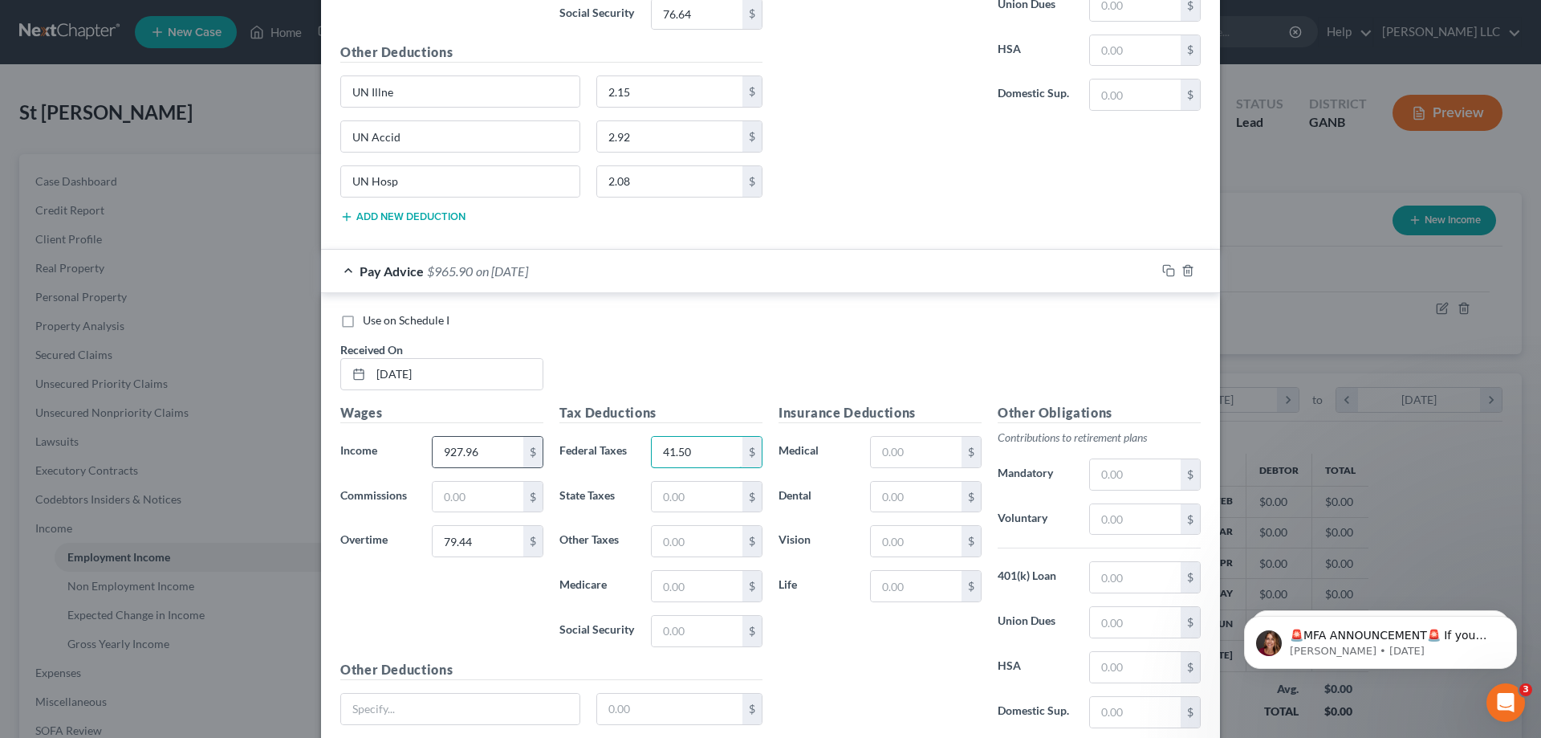
type input "41.50"
type input "4.95"
type input "1.06"
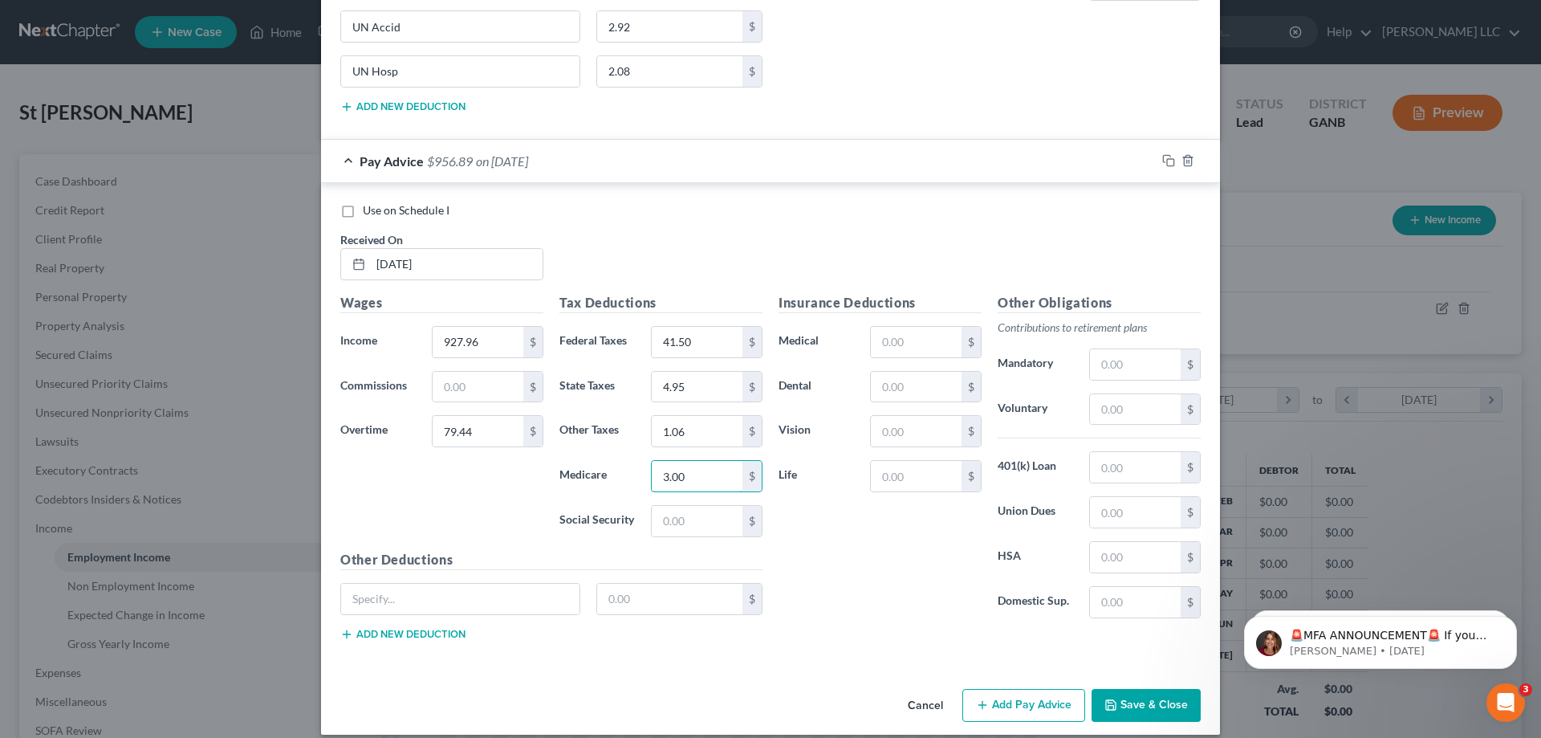
scroll to position [1672, 0]
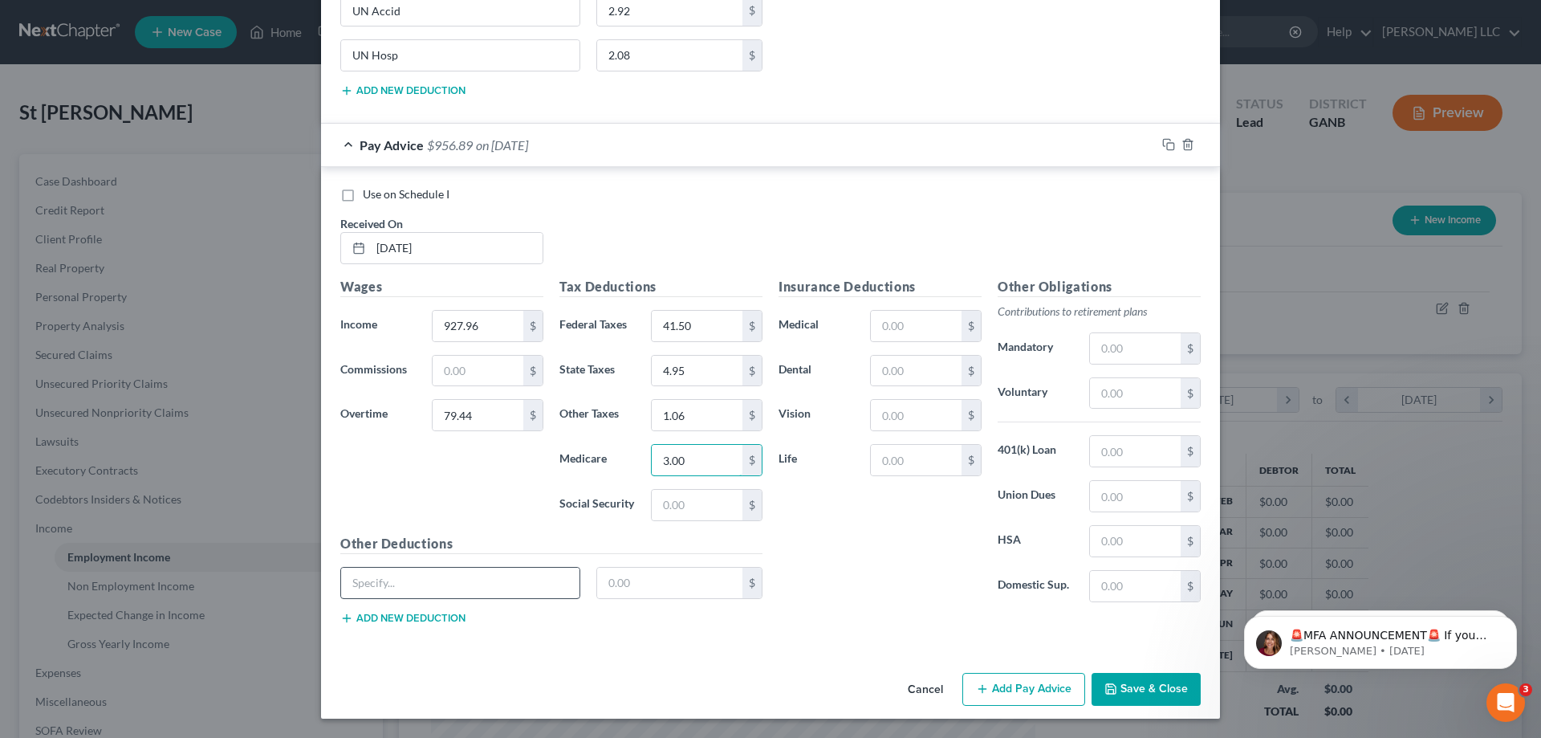
type input "3.00"
click at [450, 584] on input "text" at bounding box center [460, 583] width 238 height 31
type input "UN Illne"
type input "2.18"
click at [399, 617] on button "Add new deduction" at bounding box center [402, 618] width 125 height 13
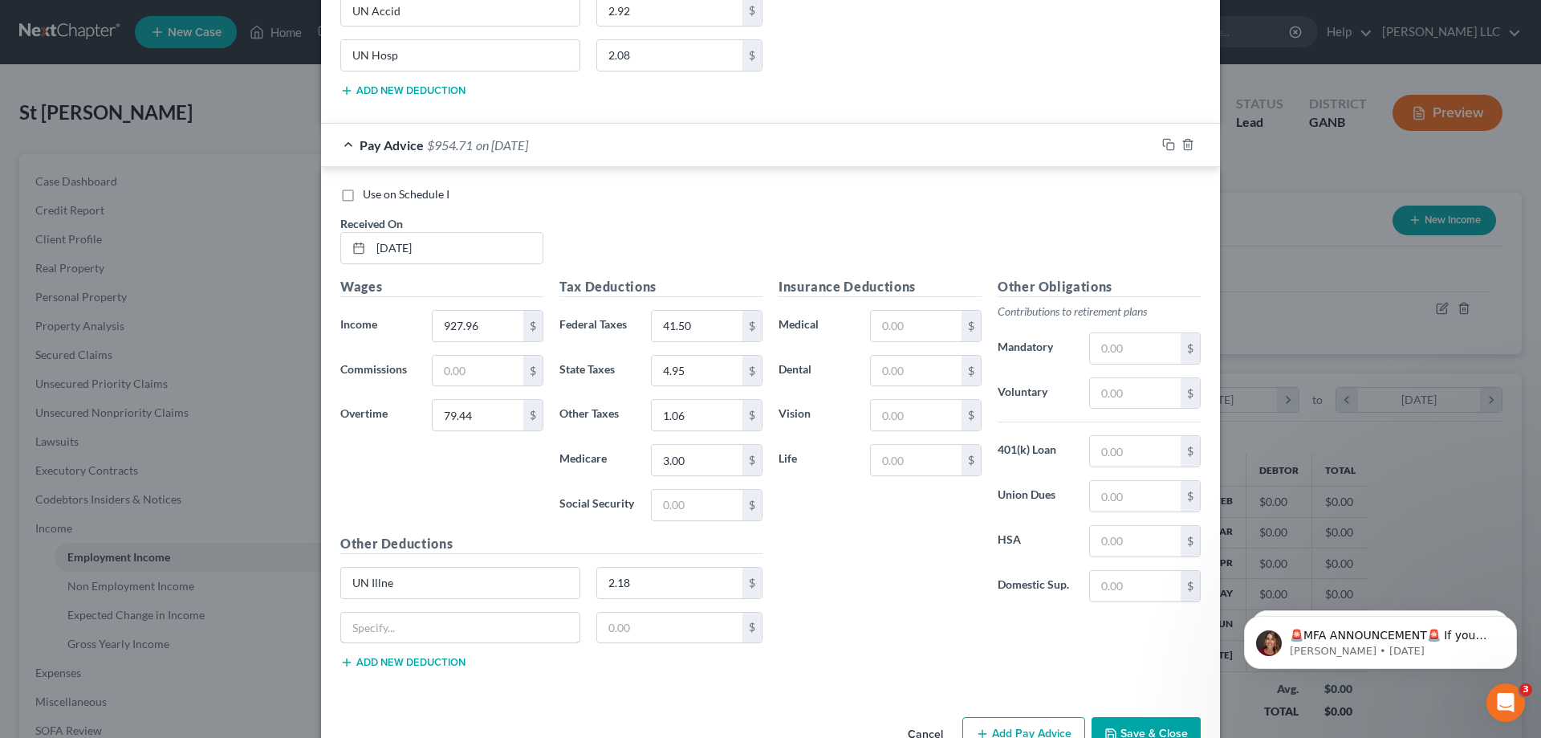
click at [399, 617] on input "text" at bounding box center [460, 628] width 238 height 31
type input "UN Accid"
type input "2.92"
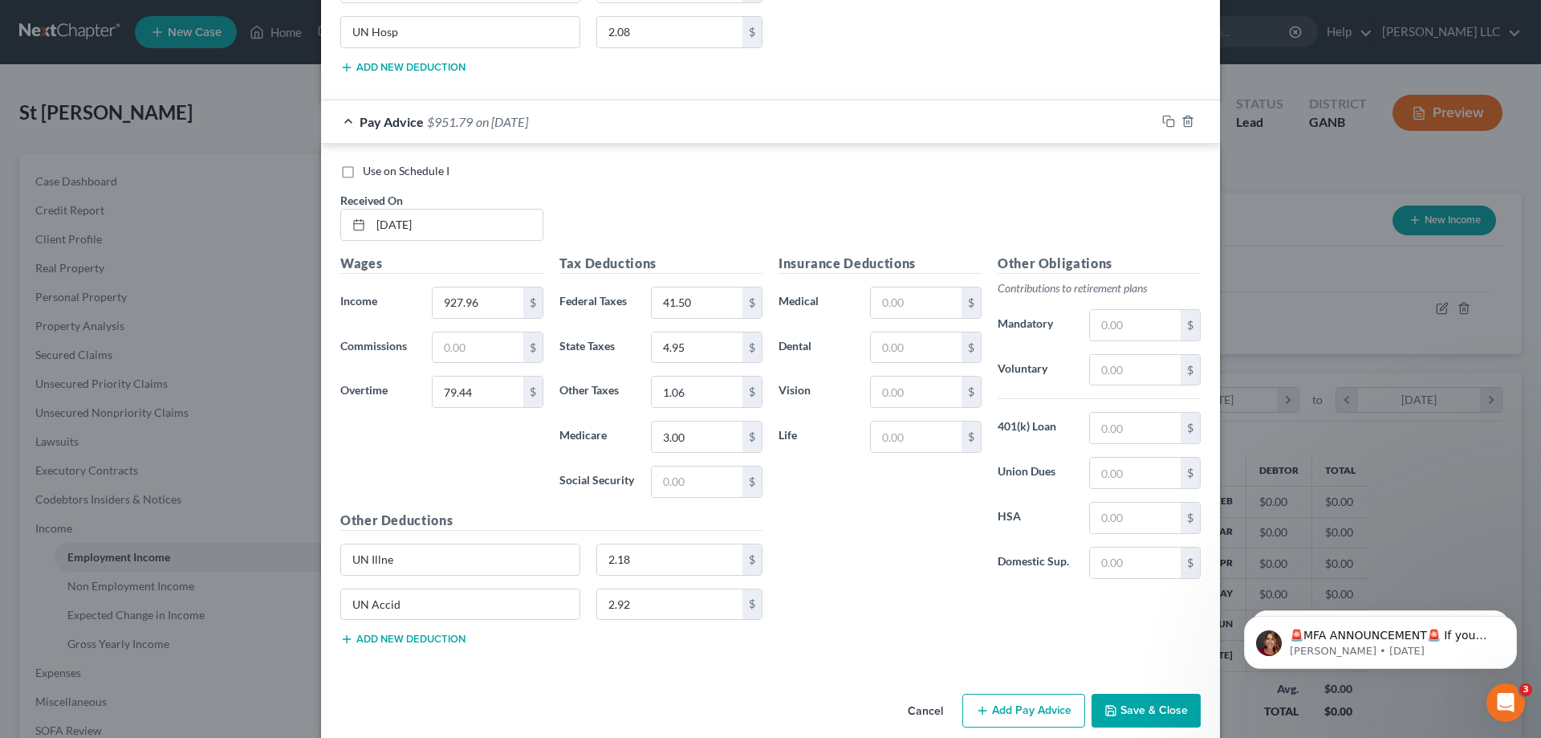
scroll to position [1717, 0]
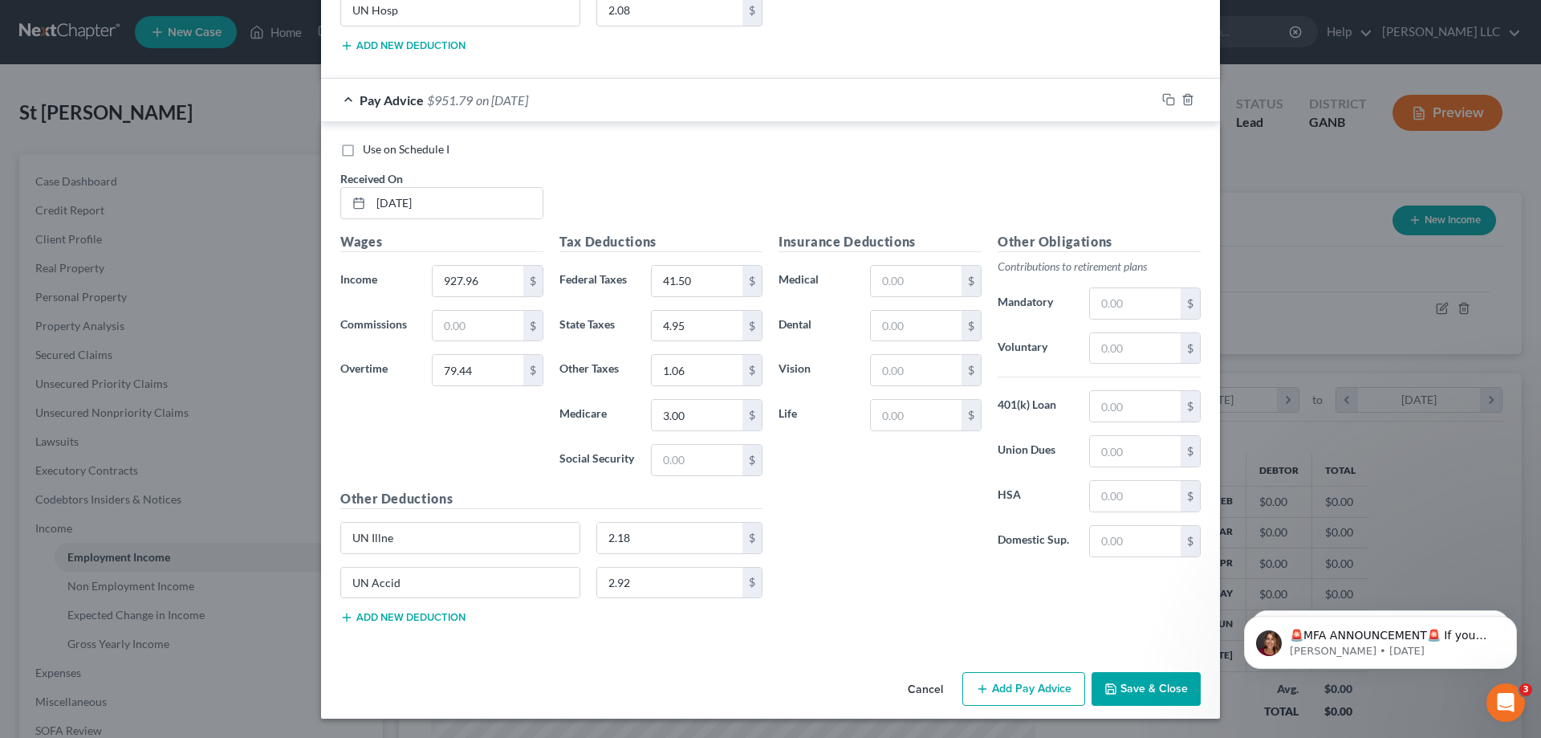
click at [421, 622] on button "Add new deduction" at bounding box center [402, 617] width 125 height 13
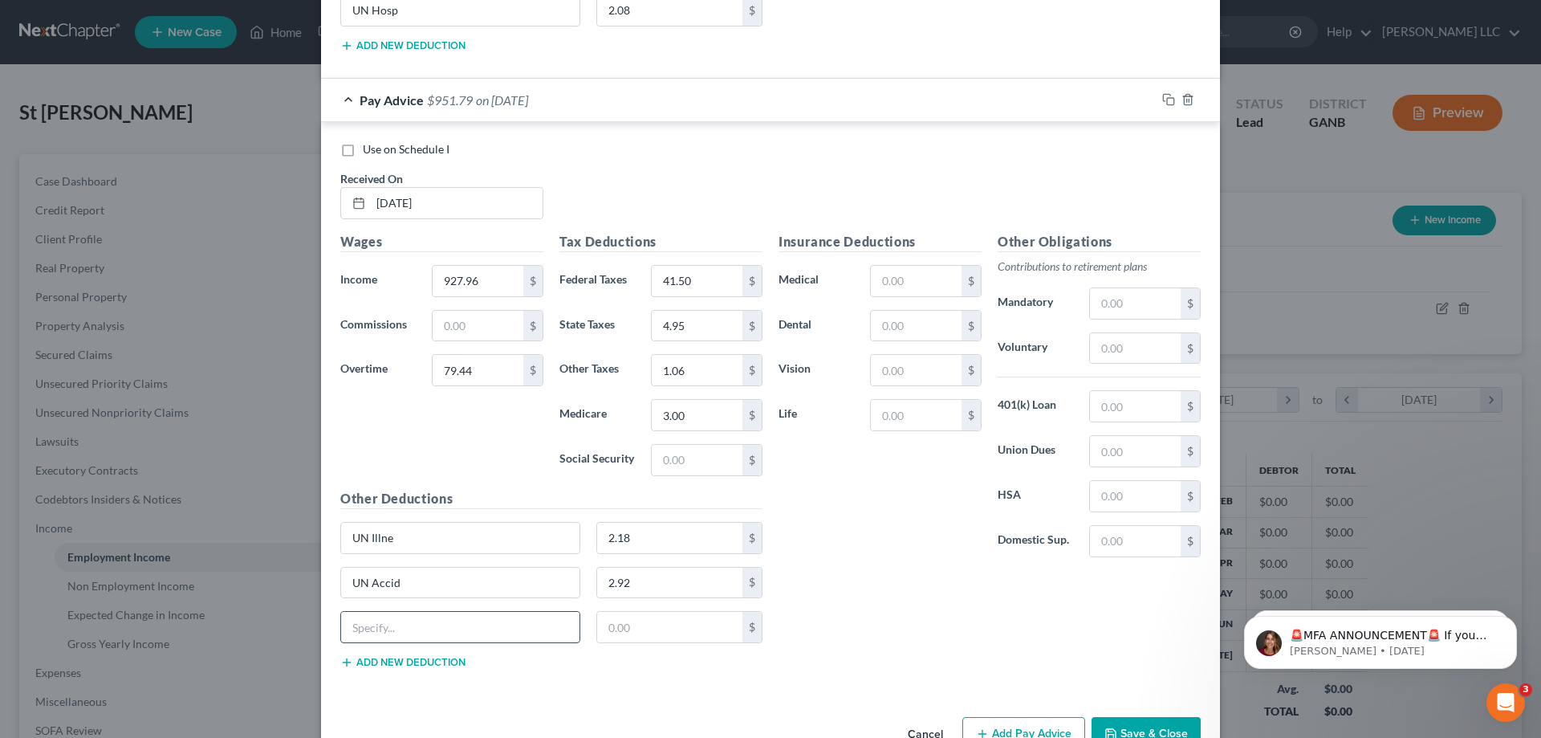
click at [420, 618] on input "text" at bounding box center [460, 627] width 238 height 31
type input "UN Hosp"
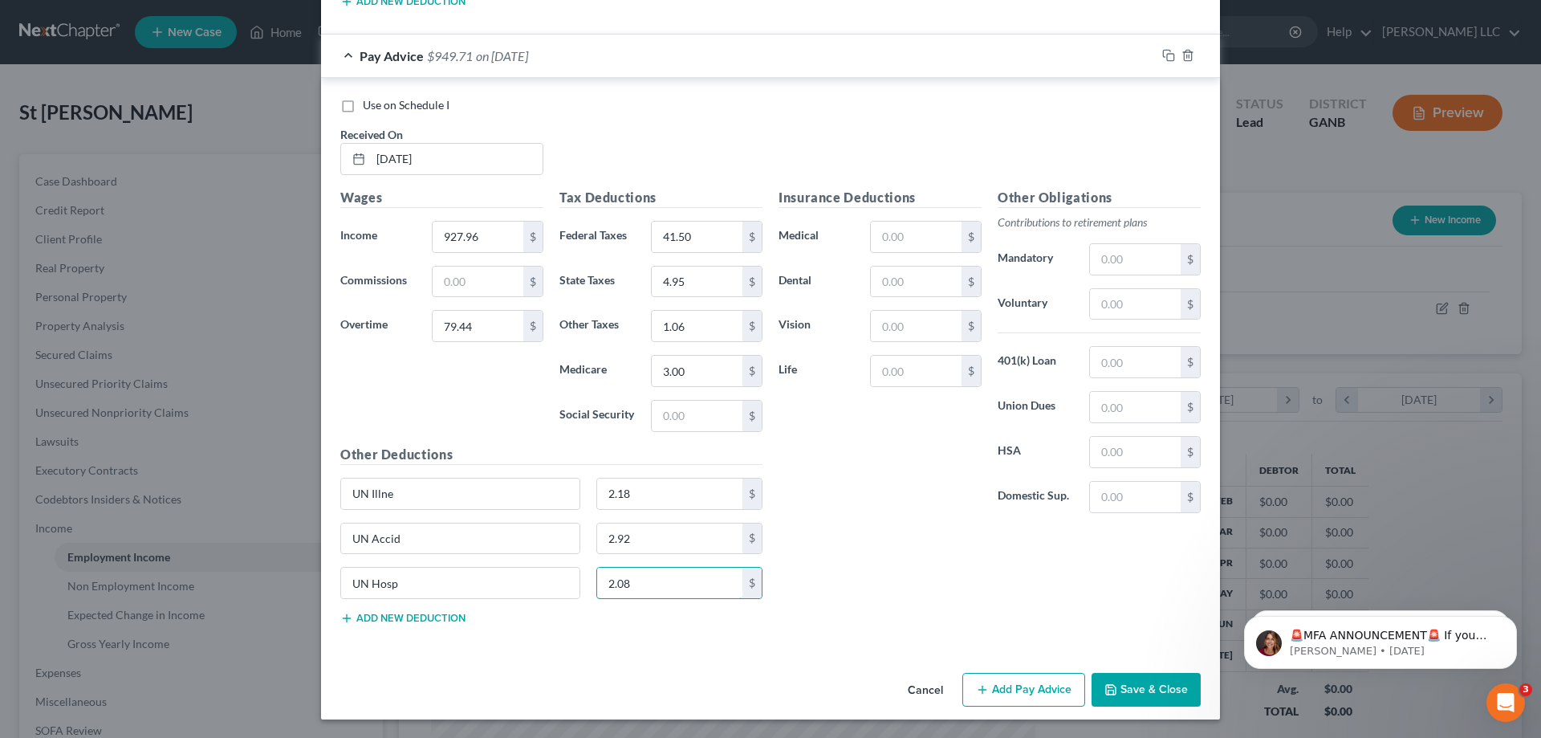
scroll to position [1762, 0]
type input "2.08"
drag, startPoint x: 1026, startPoint y: 690, endPoint x: 968, endPoint y: 649, distance: 70.8
click at [1022, 689] on button "Add Pay Advice" at bounding box center [1024, 689] width 123 height 34
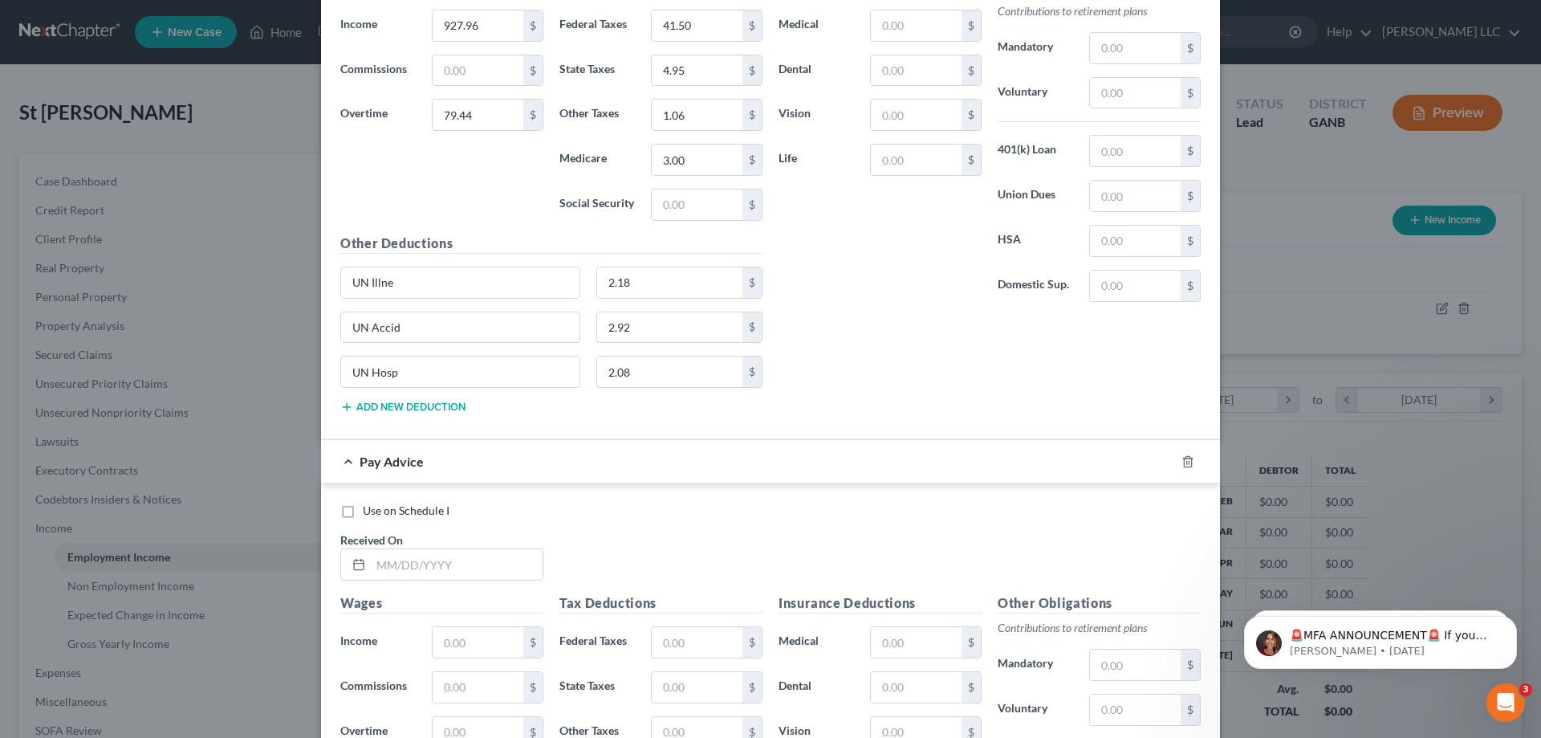
scroll to position [2083, 0]
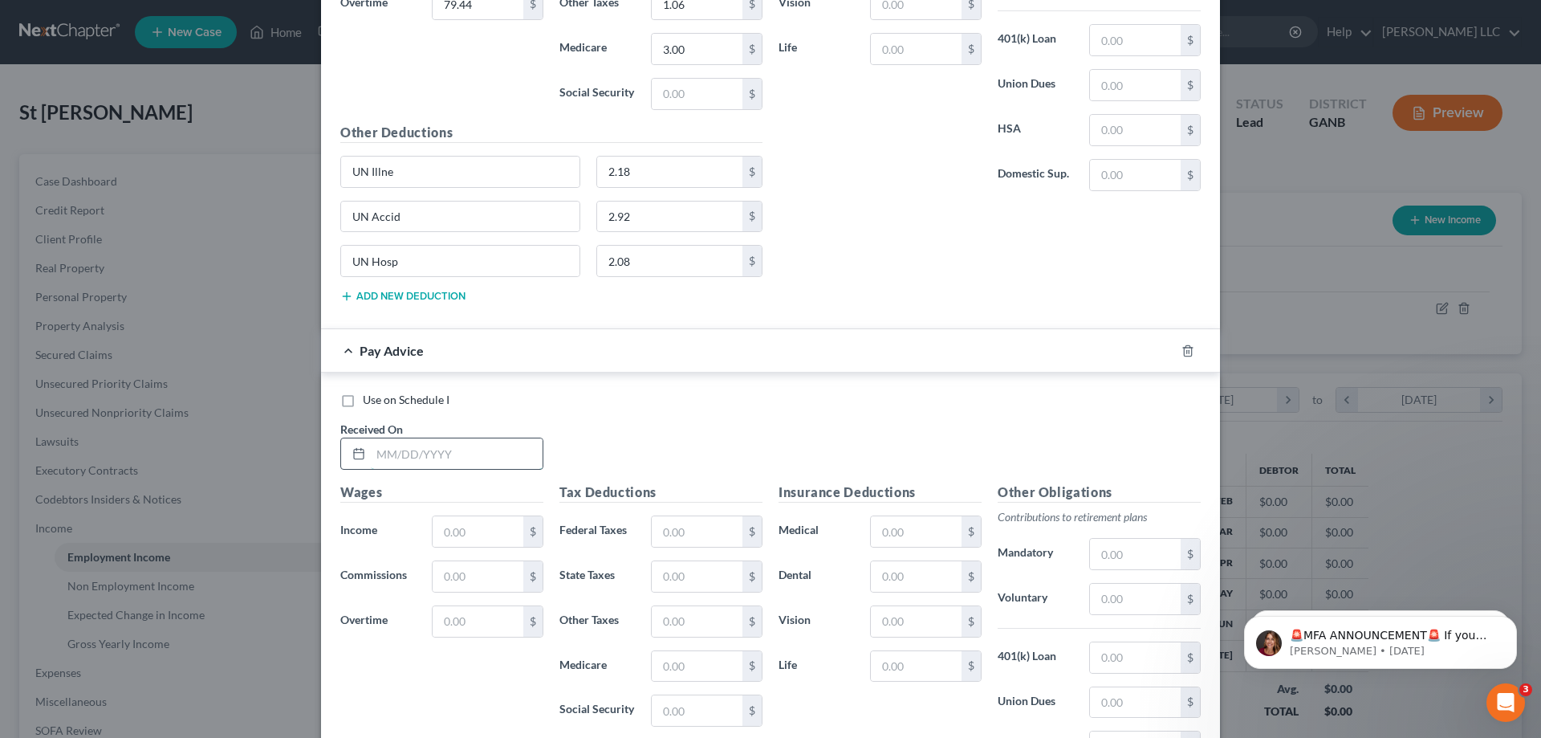
click at [482, 454] on input "text" at bounding box center [457, 453] width 172 height 31
type input "08/15/2025"
type input "953.70"
type input "349.87"
type input "126.86"
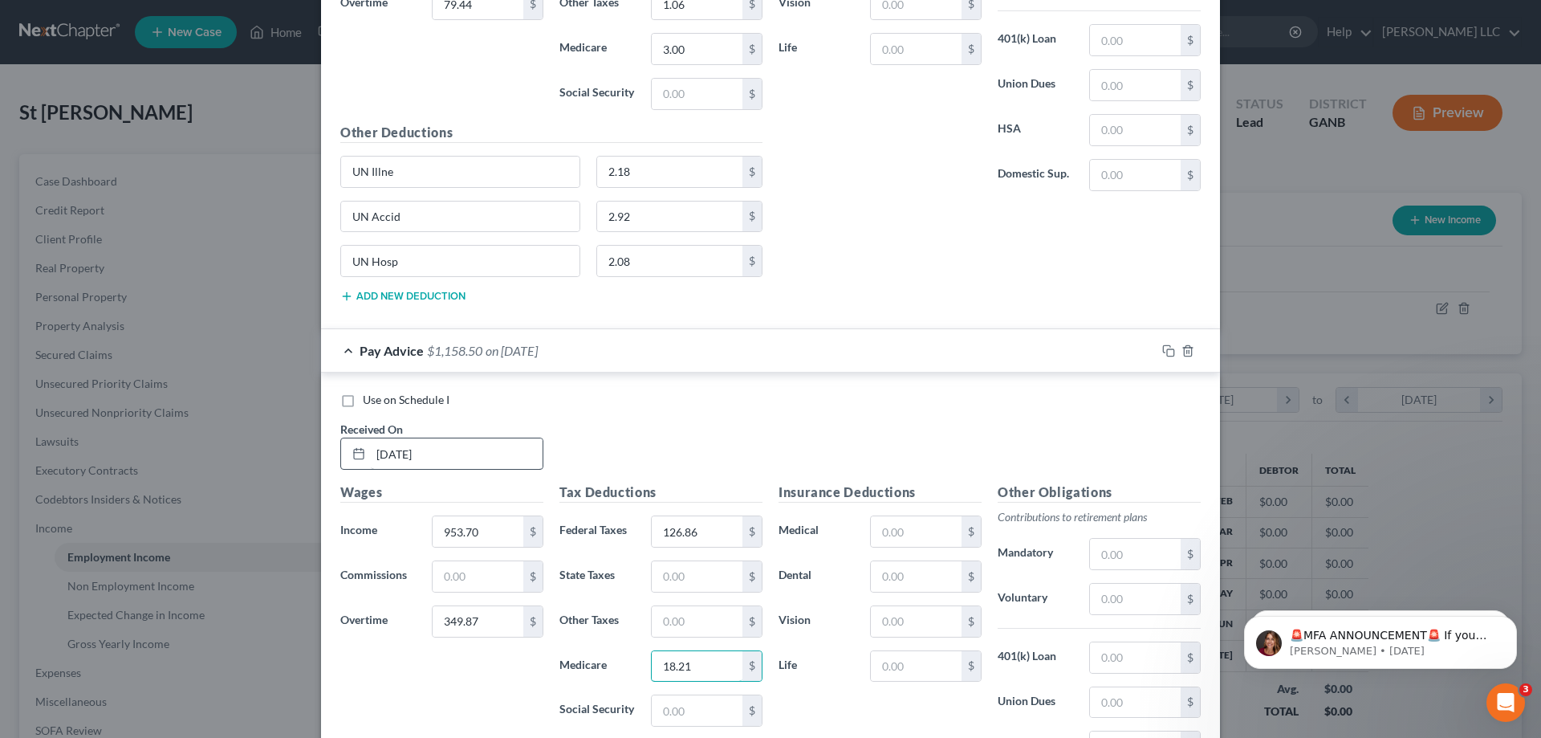
type input "18.21"
type input "77.87"
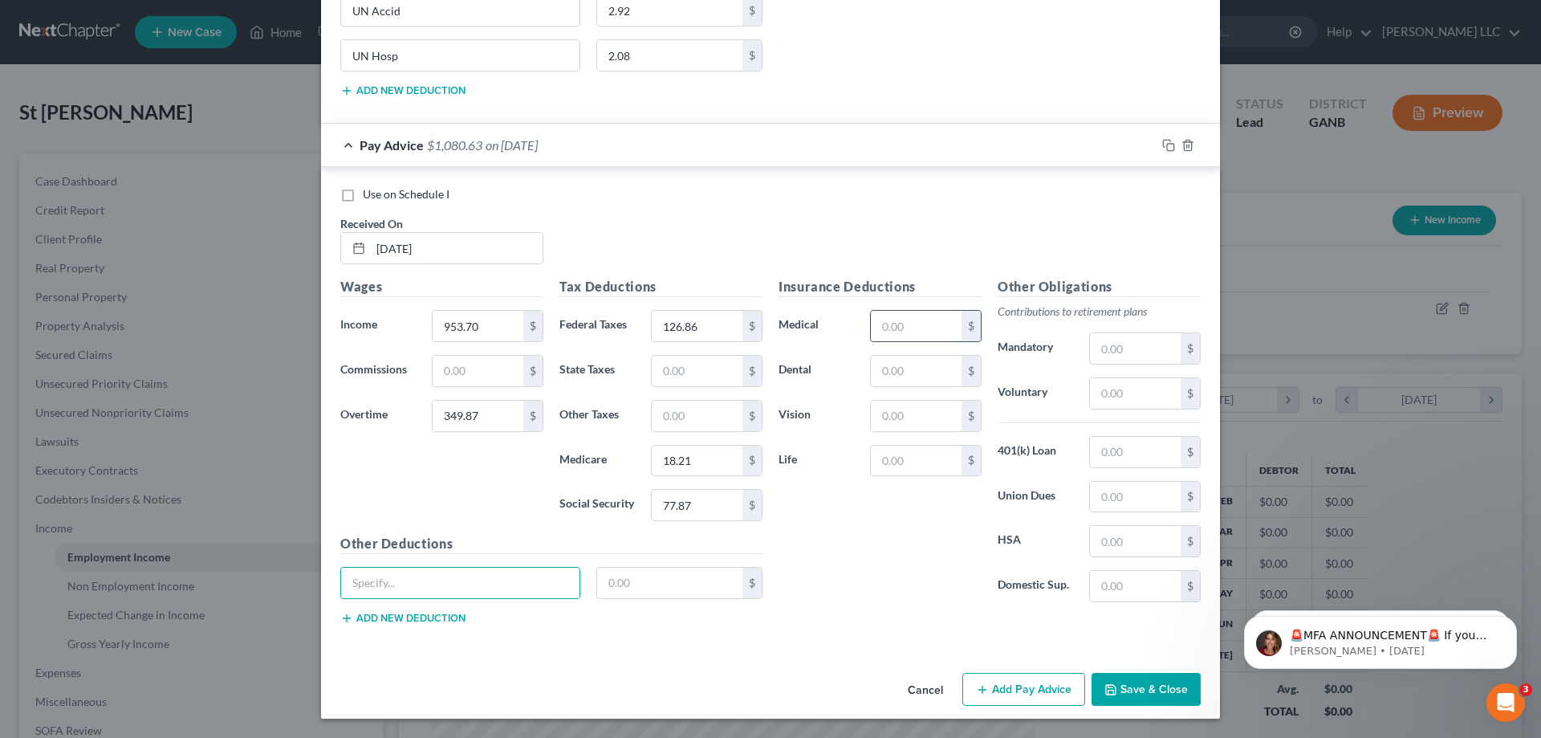
click at [934, 313] on input "text" at bounding box center [916, 326] width 91 height 31
type input "41.50"
type input "4.95"
type input "1.06"
type input "3.00"
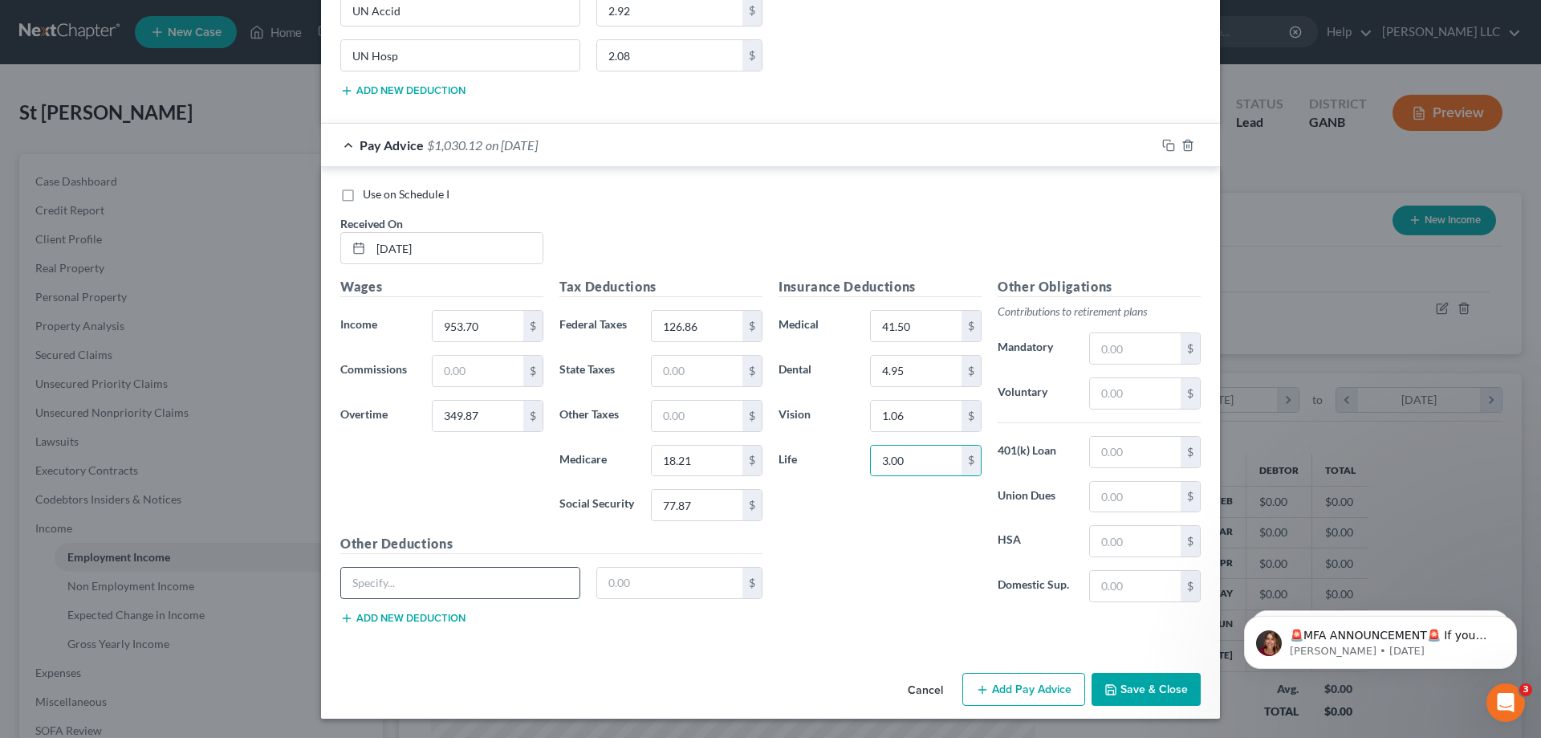
click at [521, 586] on input "text" at bounding box center [460, 583] width 238 height 31
type input "UN Illne"
type input "2.18"
click at [452, 613] on button "Add new deduction" at bounding box center [402, 618] width 125 height 13
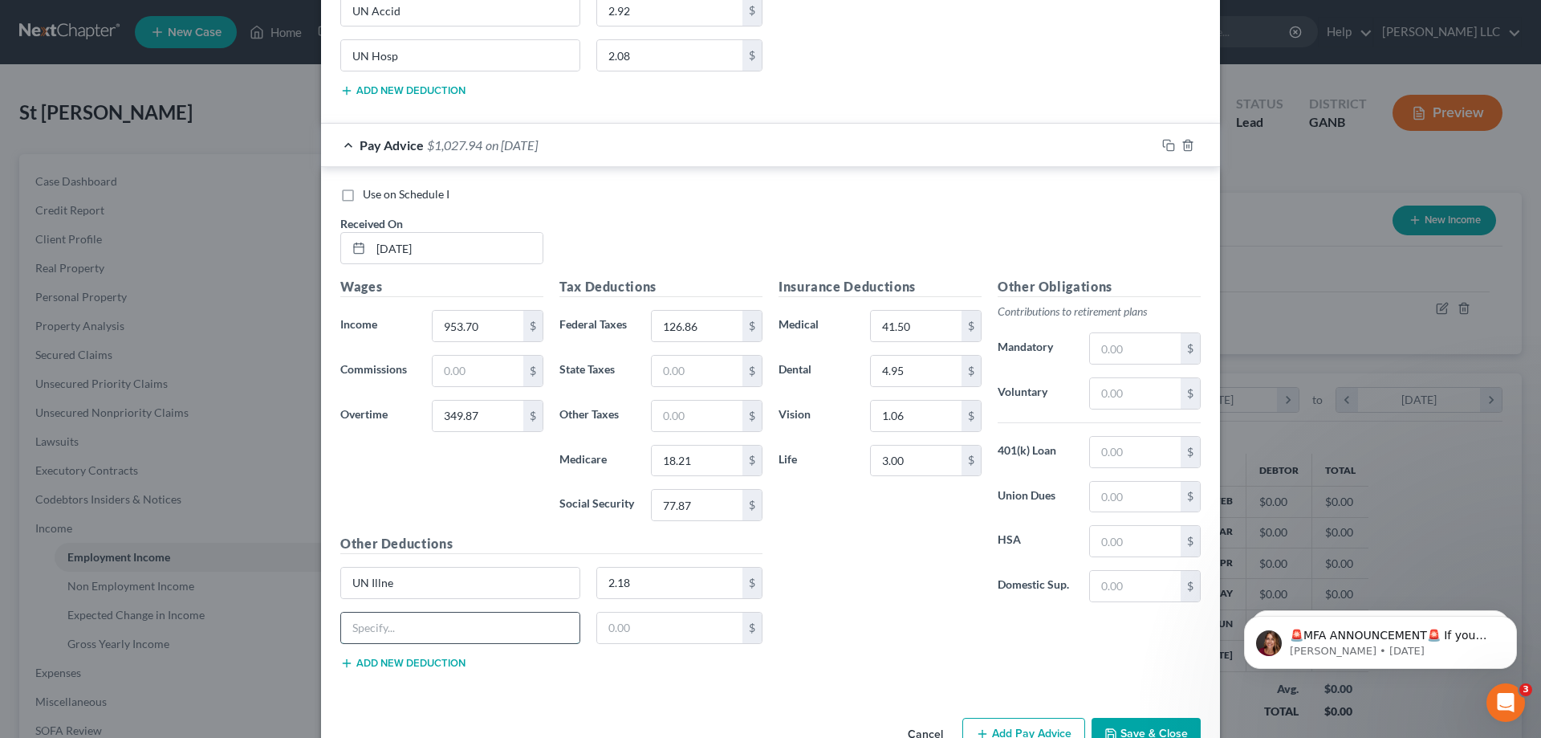
click at [451, 613] on input "text" at bounding box center [460, 628] width 238 height 31
type input "UN Accid"
type input "2.92"
click at [434, 673] on div "Other Deductions UN Illne 2.18 $ UN Accid 2.92 $ Add new deduction" at bounding box center [551, 608] width 438 height 149
click at [434, 667] on button "Add new deduction" at bounding box center [402, 663] width 125 height 13
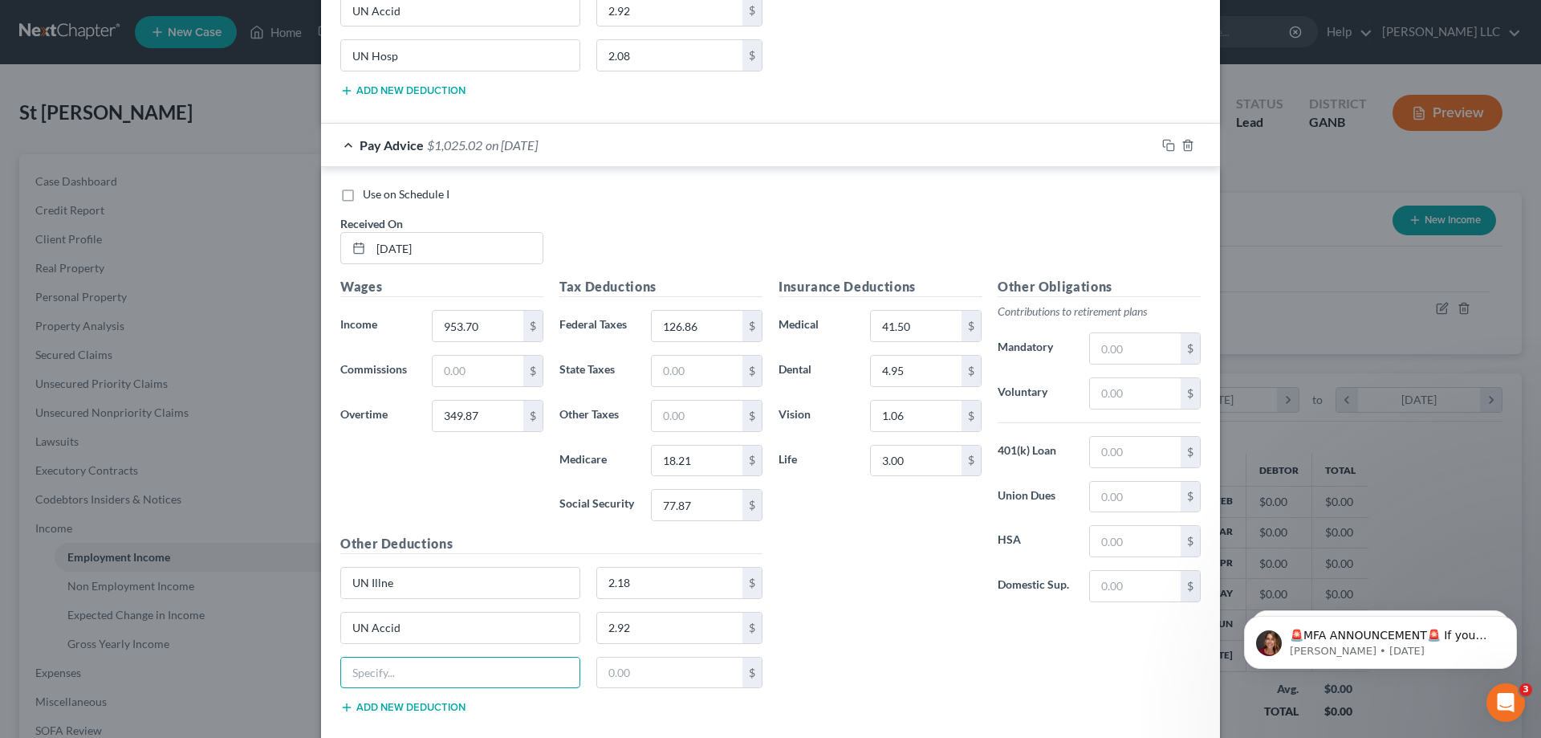
click at [434, 667] on input "text" at bounding box center [460, 673] width 238 height 31
type input "UN Hosp"
type input "2.08"
click at [434, 711] on button "Add new deduction" at bounding box center [402, 707] width 125 height 13
click at [435, 706] on input "text" at bounding box center [460, 717] width 238 height 31
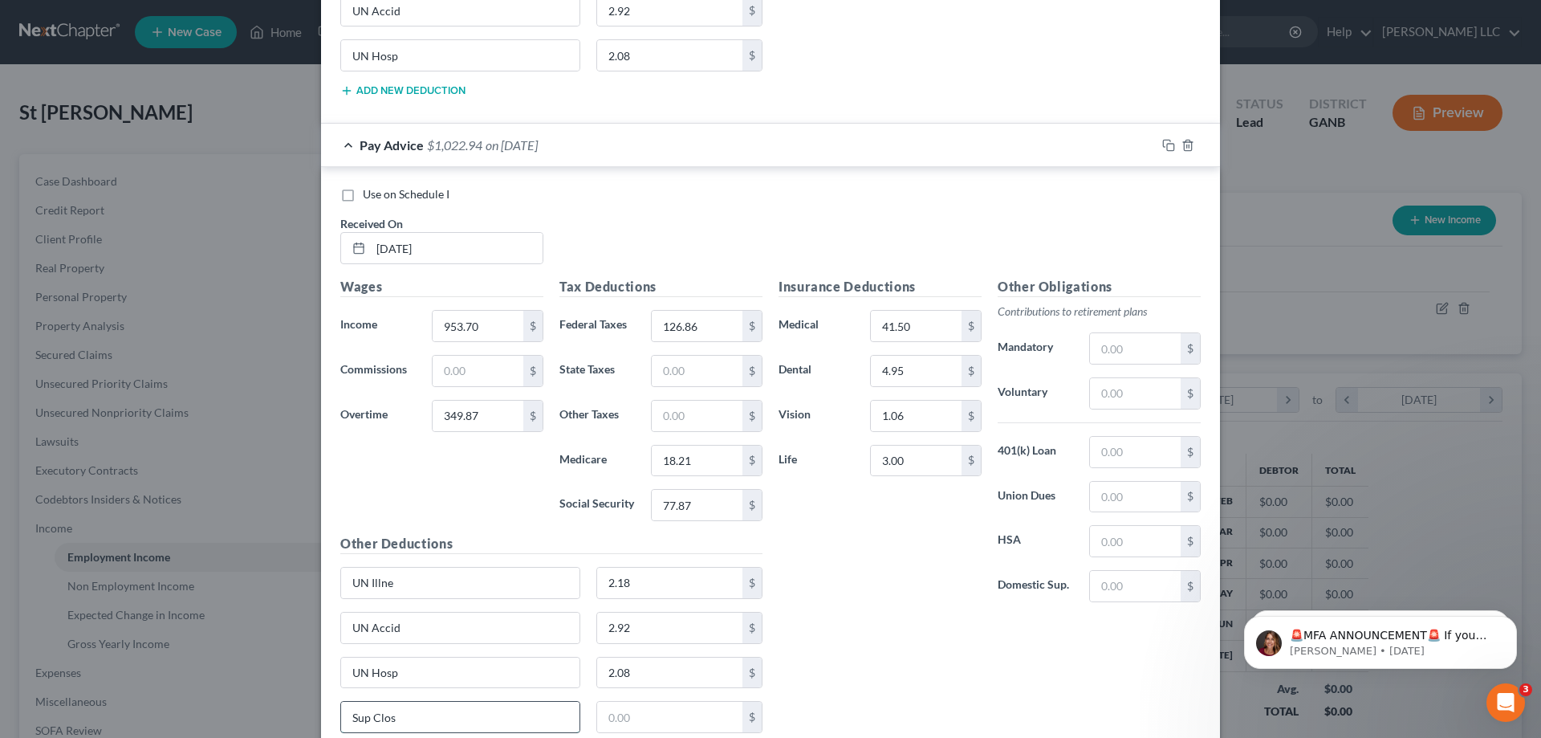
type input "Sup Clos"
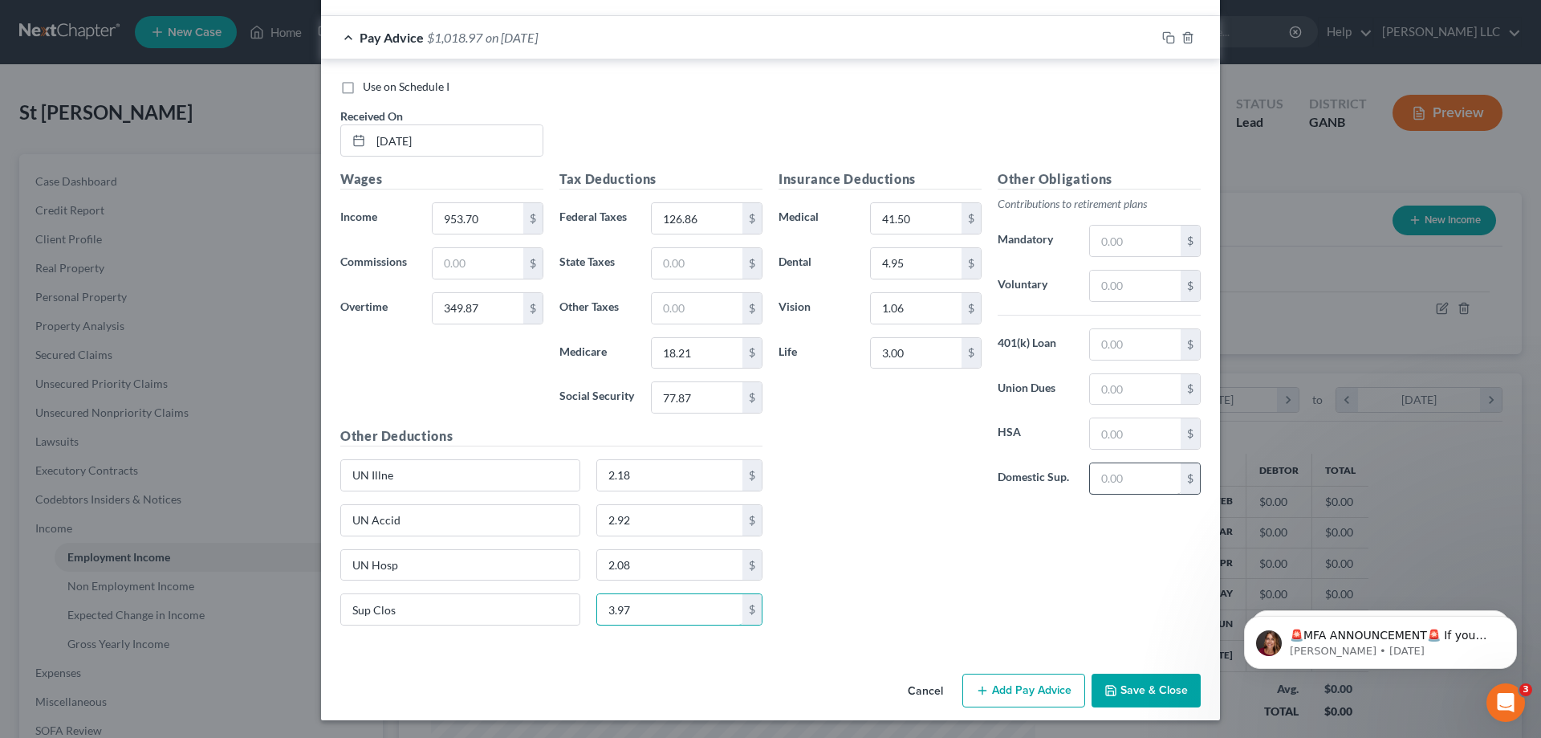
scroll to position [2398, 0]
type input "3.97"
click at [1024, 693] on button "Add Pay Advice" at bounding box center [1024, 689] width 123 height 34
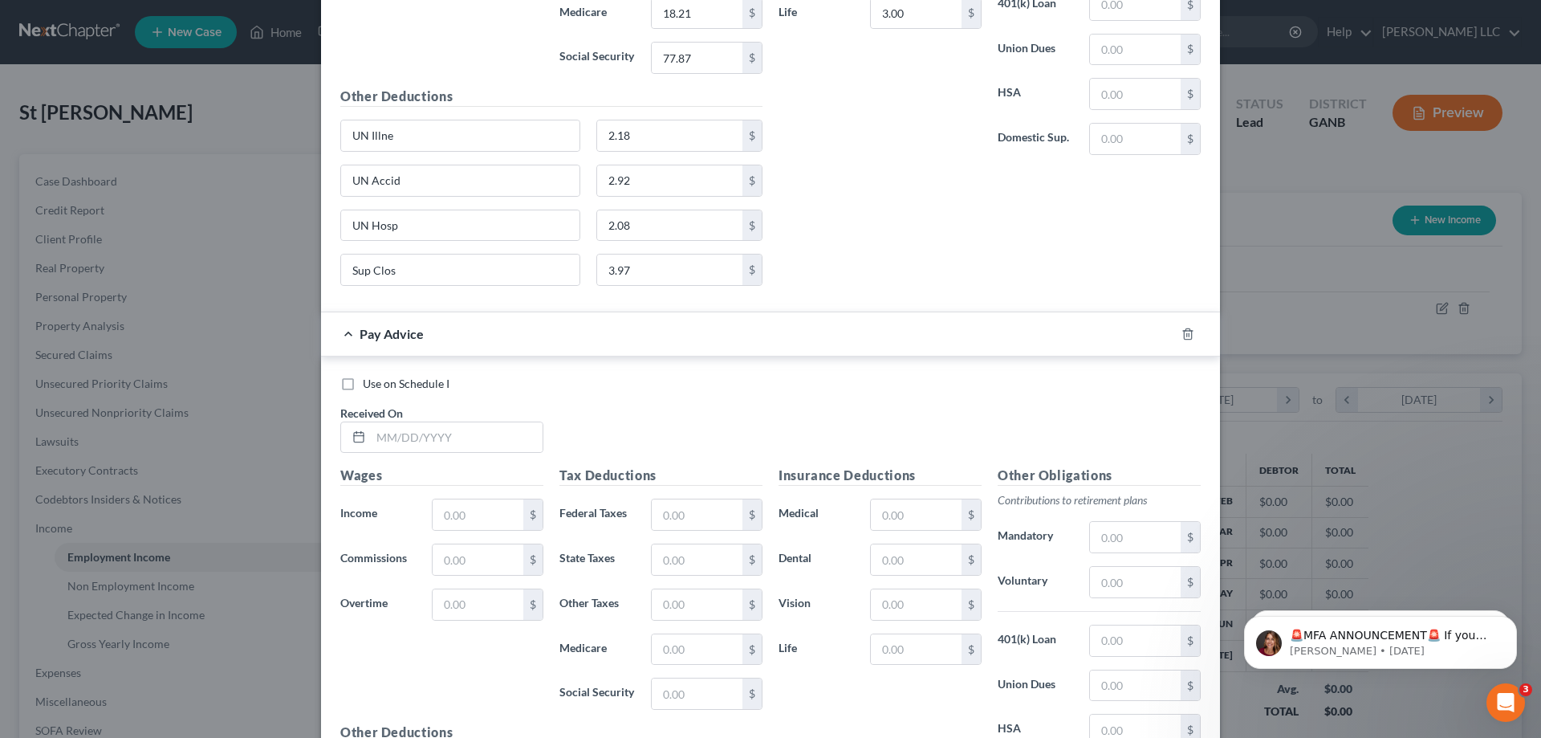
scroll to position [2799, 0]
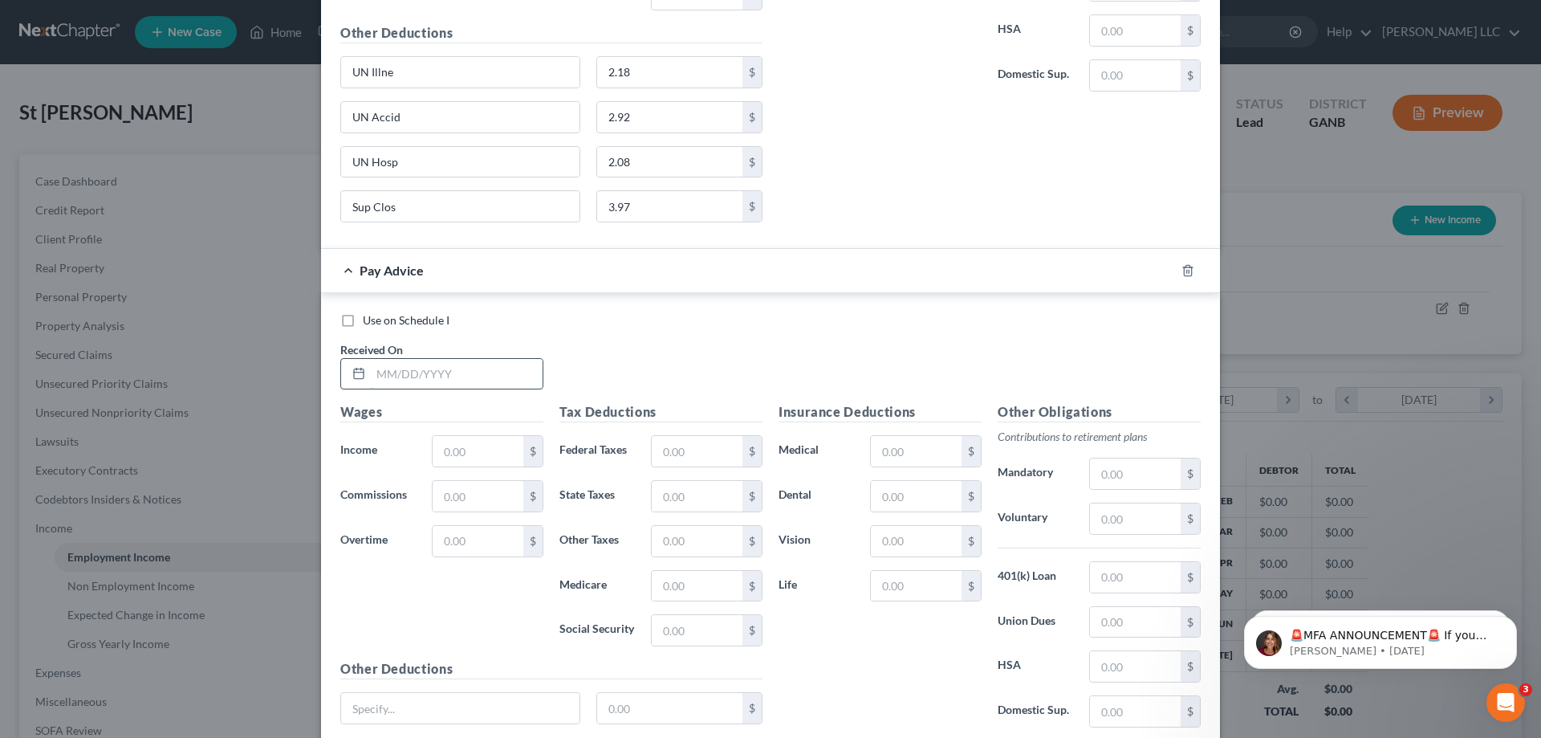
click at [442, 377] on input "text" at bounding box center [457, 374] width 172 height 31
type input "07/18/2025"
type input "953.85"
type input "351.45"
type input "127.08"
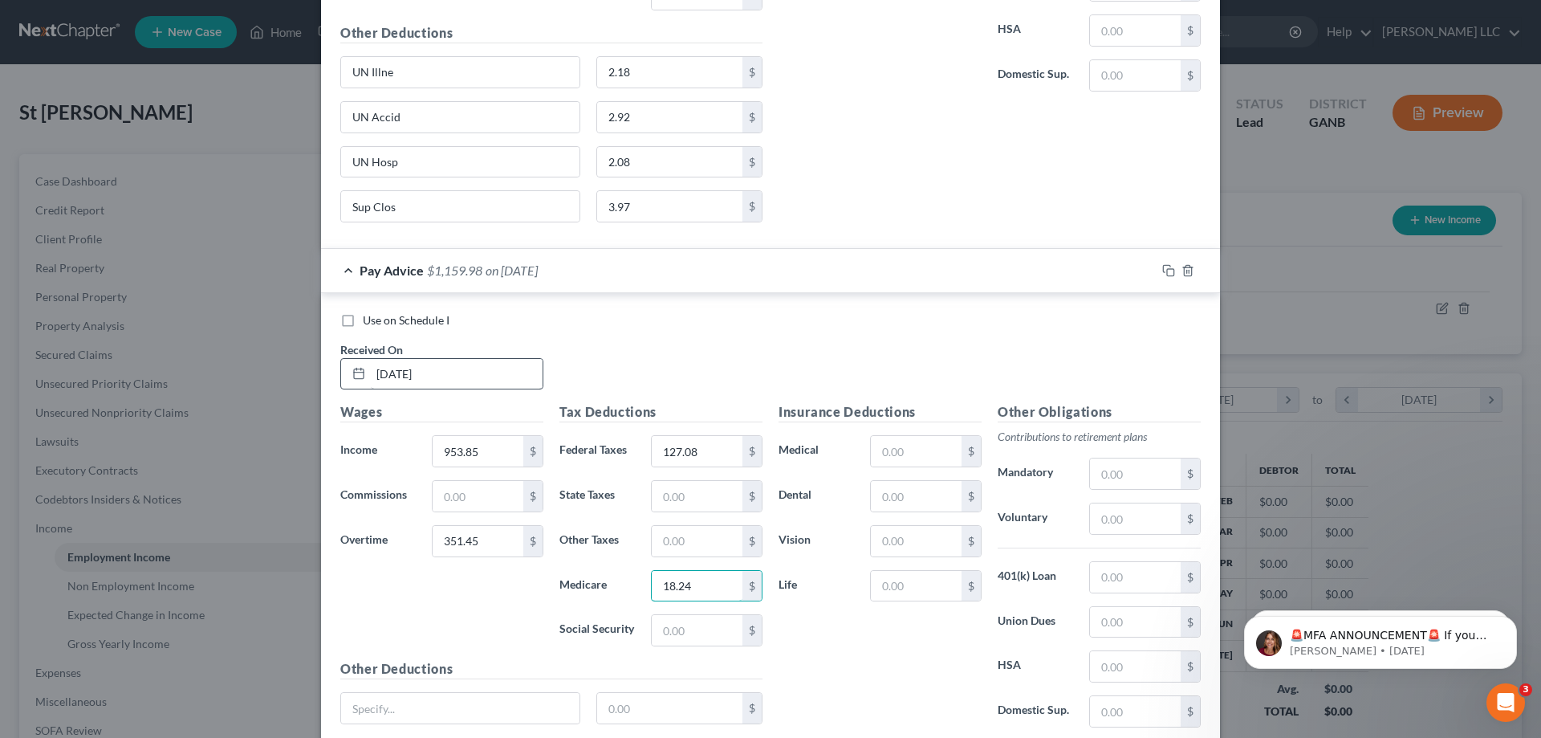
type input "18.24"
type input "77.98"
click at [917, 448] on input "text" at bounding box center [916, 451] width 91 height 31
type input "41.50"
type input "4.95"
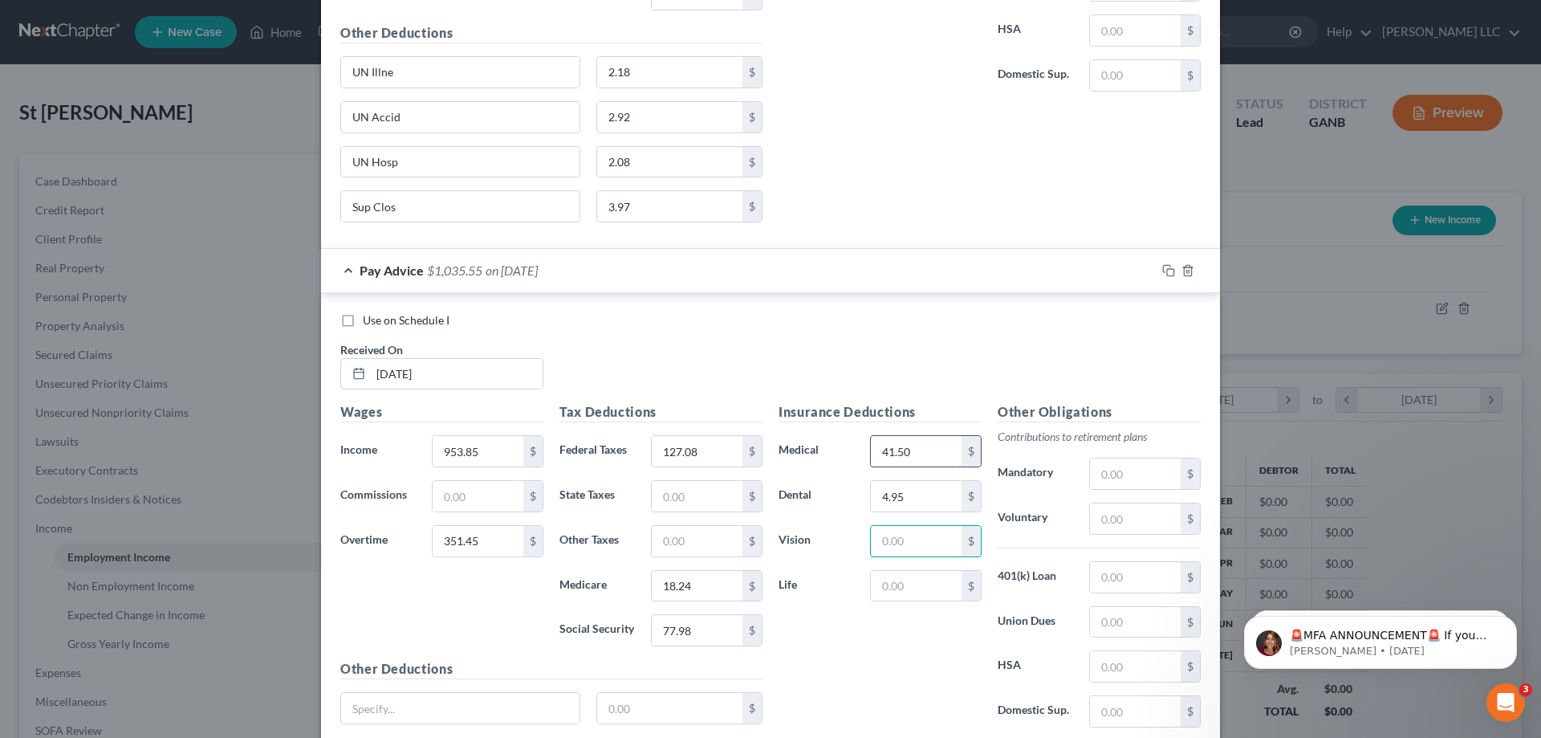
type input "2"
type input "1.06"
type input "3.00"
drag, startPoint x: 538, startPoint y: 702, endPoint x: 527, endPoint y: 676, distance: 28.0
click at [529, 683] on div "Other Deductions $ Add new deduction" at bounding box center [551, 711] width 438 height 104
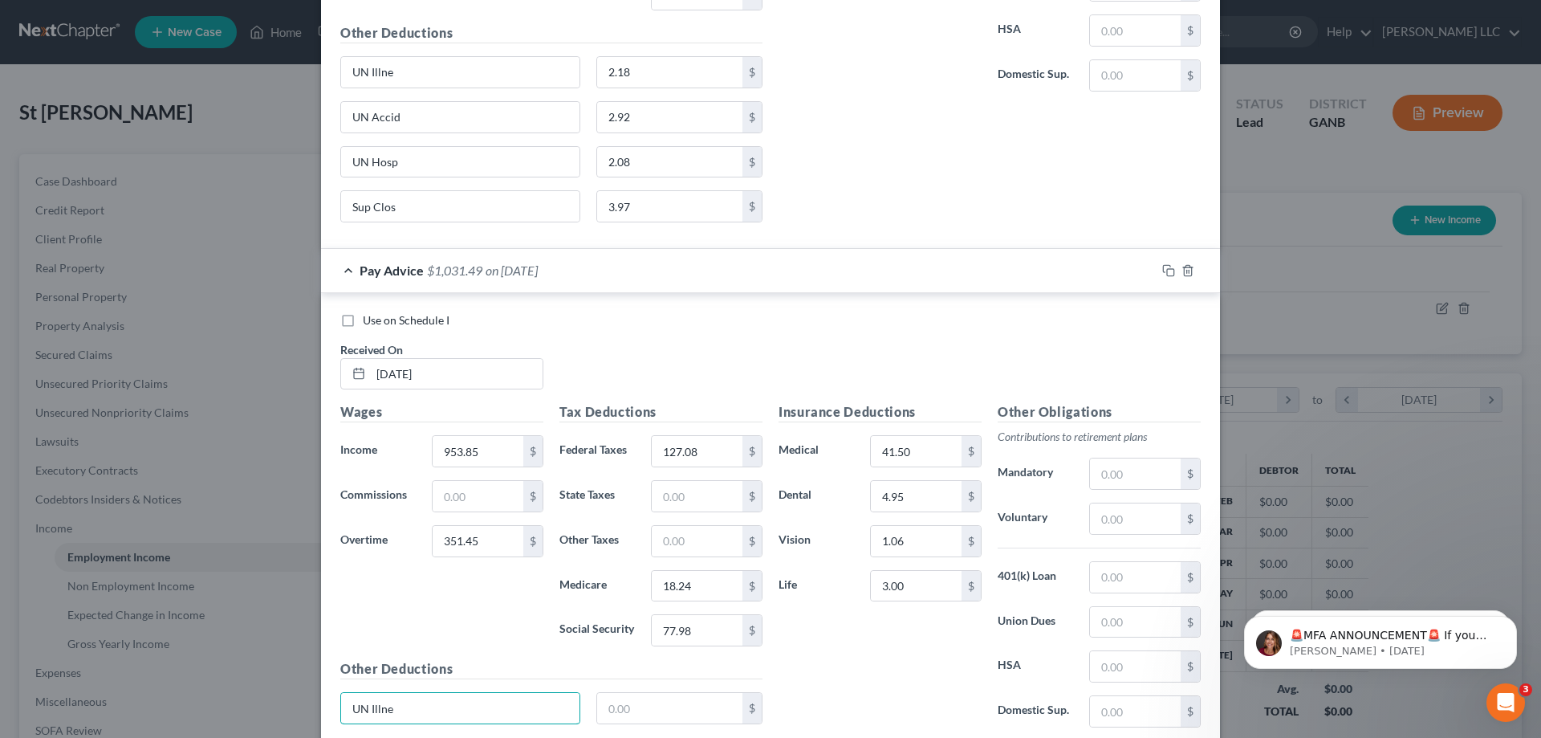
type input "UN Illne"
type input "2.18"
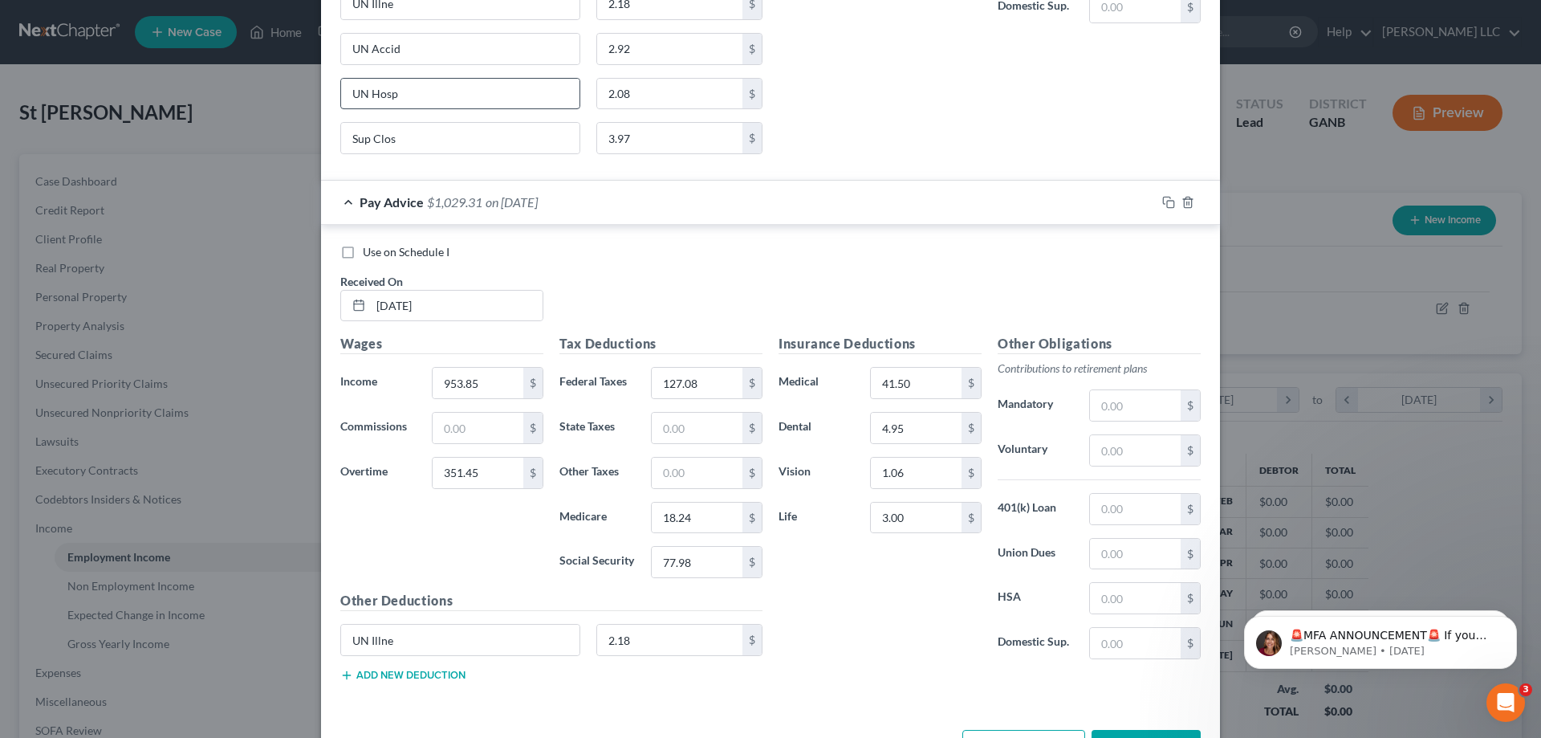
scroll to position [2925, 0]
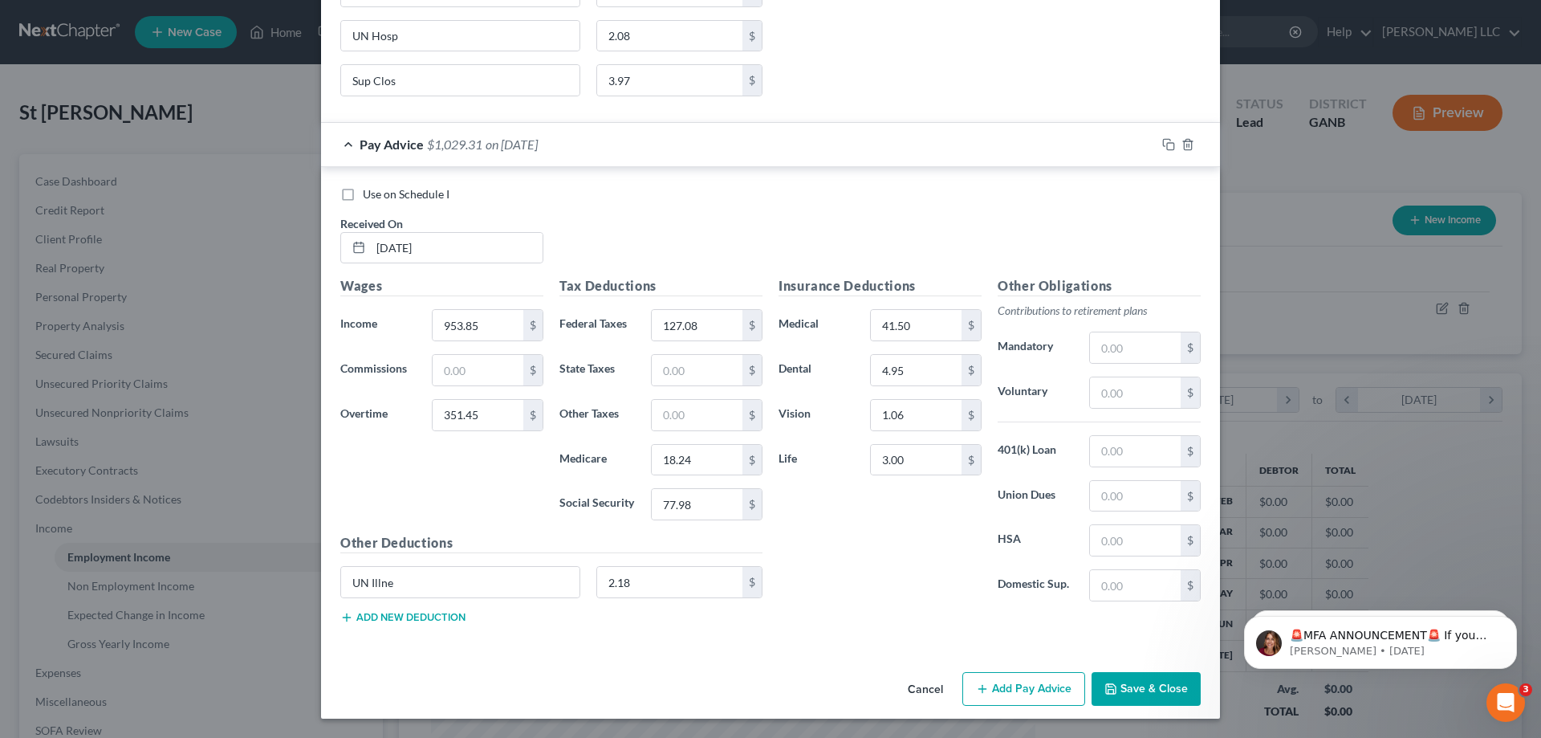
click at [388, 620] on button "Add new deduction" at bounding box center [402, 617] width 125 height 13
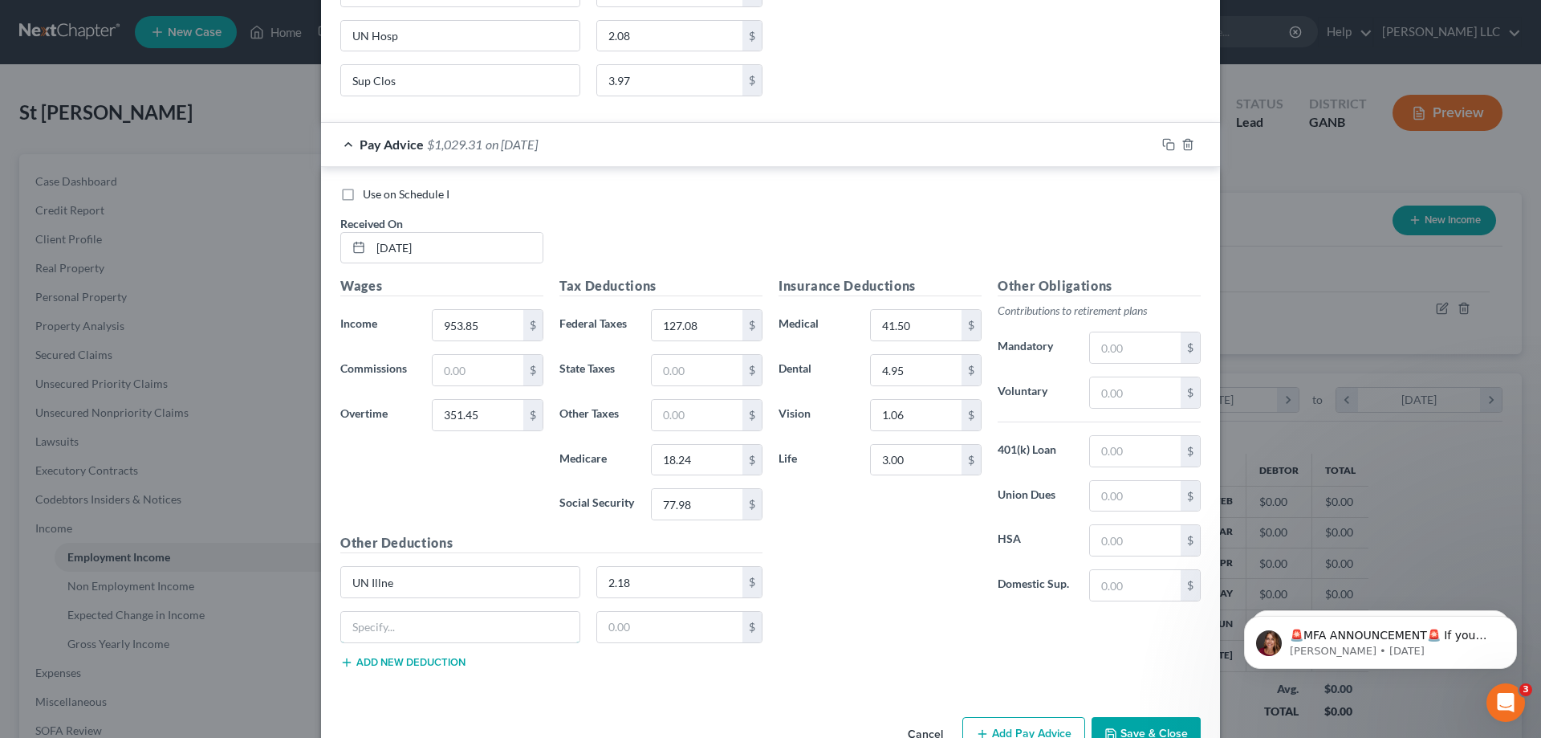
drag, startPoint x: 388, startPoint y: 620, endPoint x: 368, endPoint y: 610, distance: 22.3
click at [388, 619] on input "text" at bounding box center [460, 627] width 238 height 31
type input "UN Accid"
type input "2.92"
click at [393, 660] on button "Add new deduction" at bounding box center [402, 662] width 125 height 13
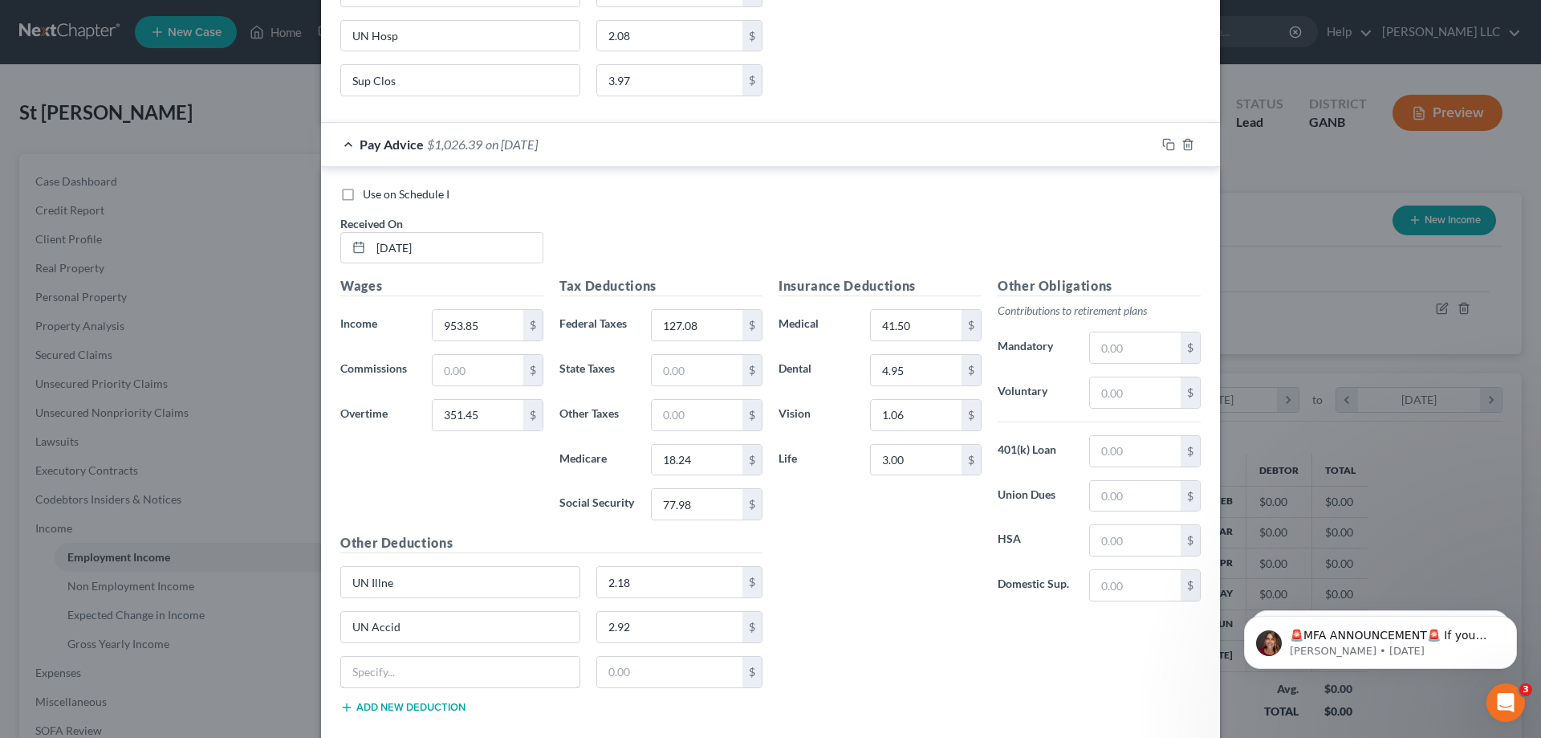
click at [393, 660] on input "text" at bounding box center [460, 672] width 238 height 31
type input "UN Hosp"
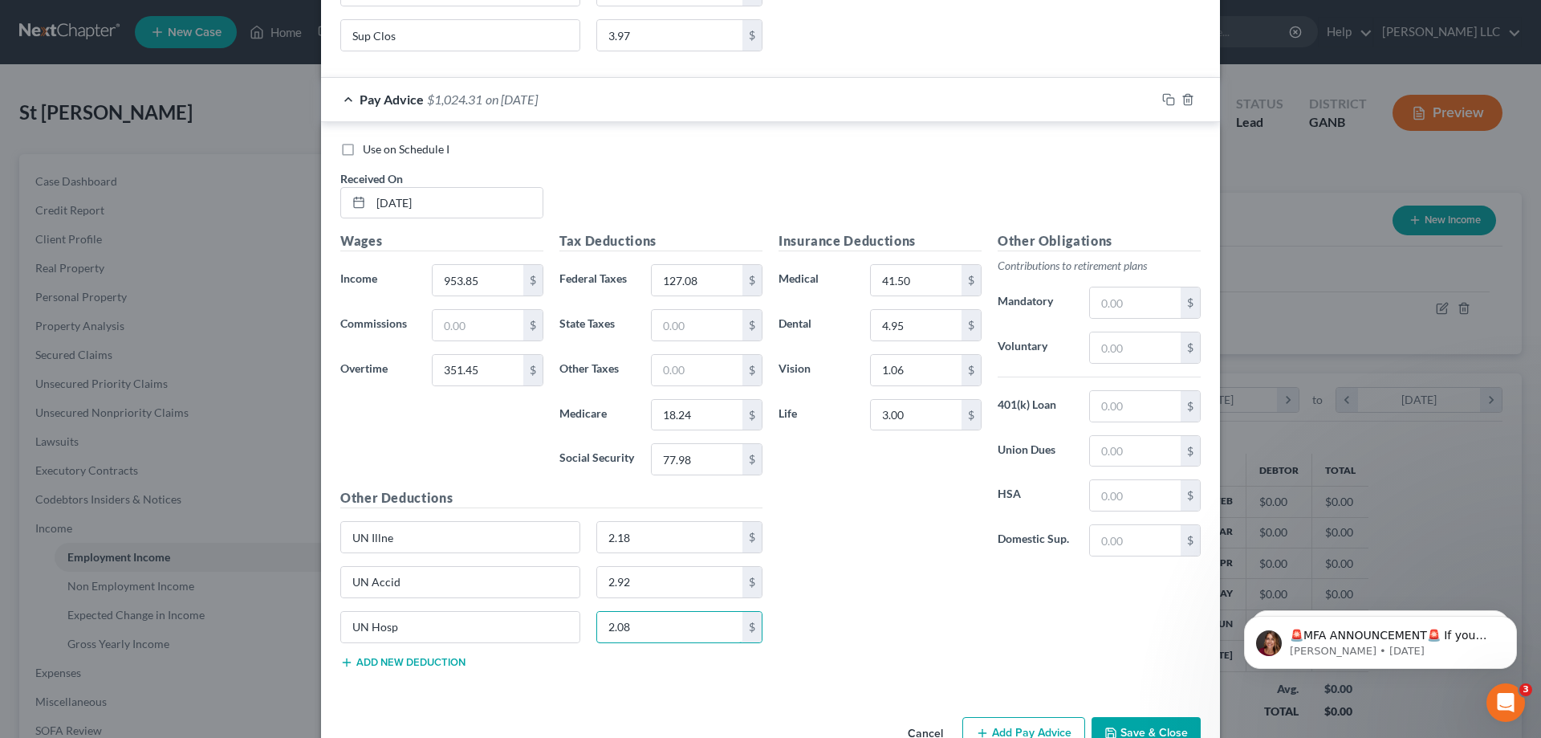
scroll to position [3015, 0]
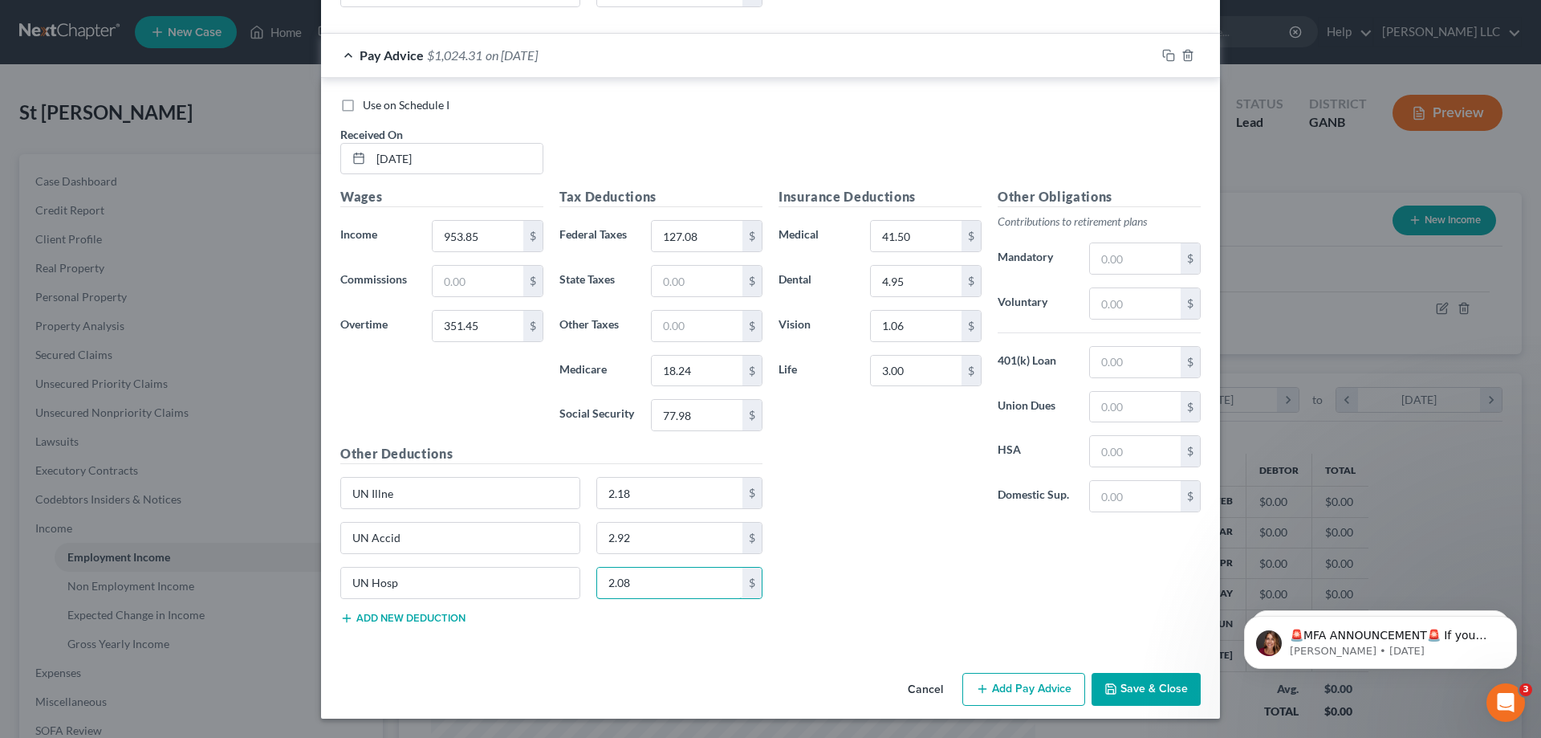
type input "2.08"
click at [405, 620] on button "Add new deduction" at bounding box center [402, 618] width 125 height 13
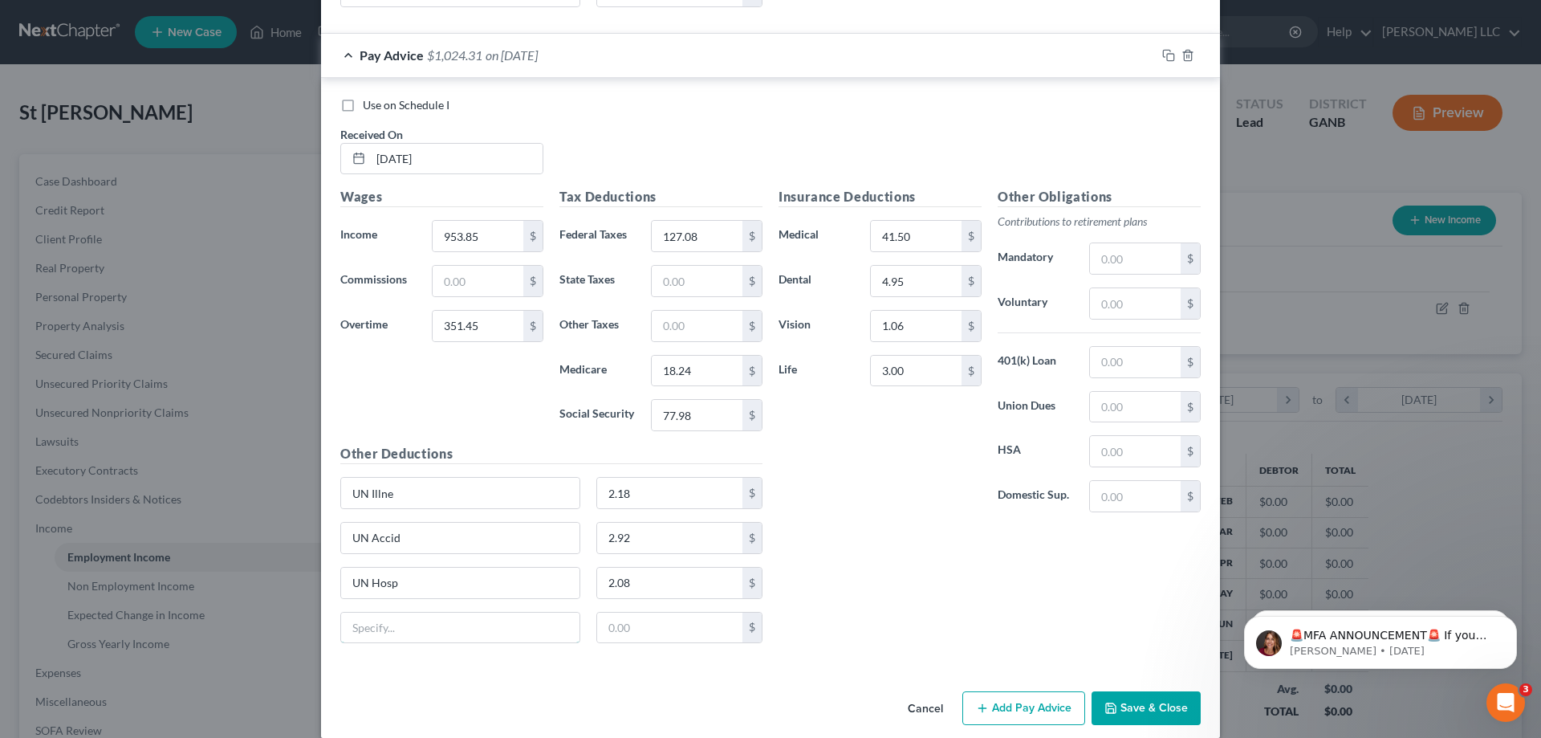
drag, startPoint x: 405, startPoint y: 620, endPoint x: 387, endPoint y: 609, distance: 21.6
click at [403, 617] on input "text" at bounding box center [460, 628] width 238 height 31
click at [1065, 707] on button "Add Pay Advice" at bounding box center [1024, 708] width 123 height 34
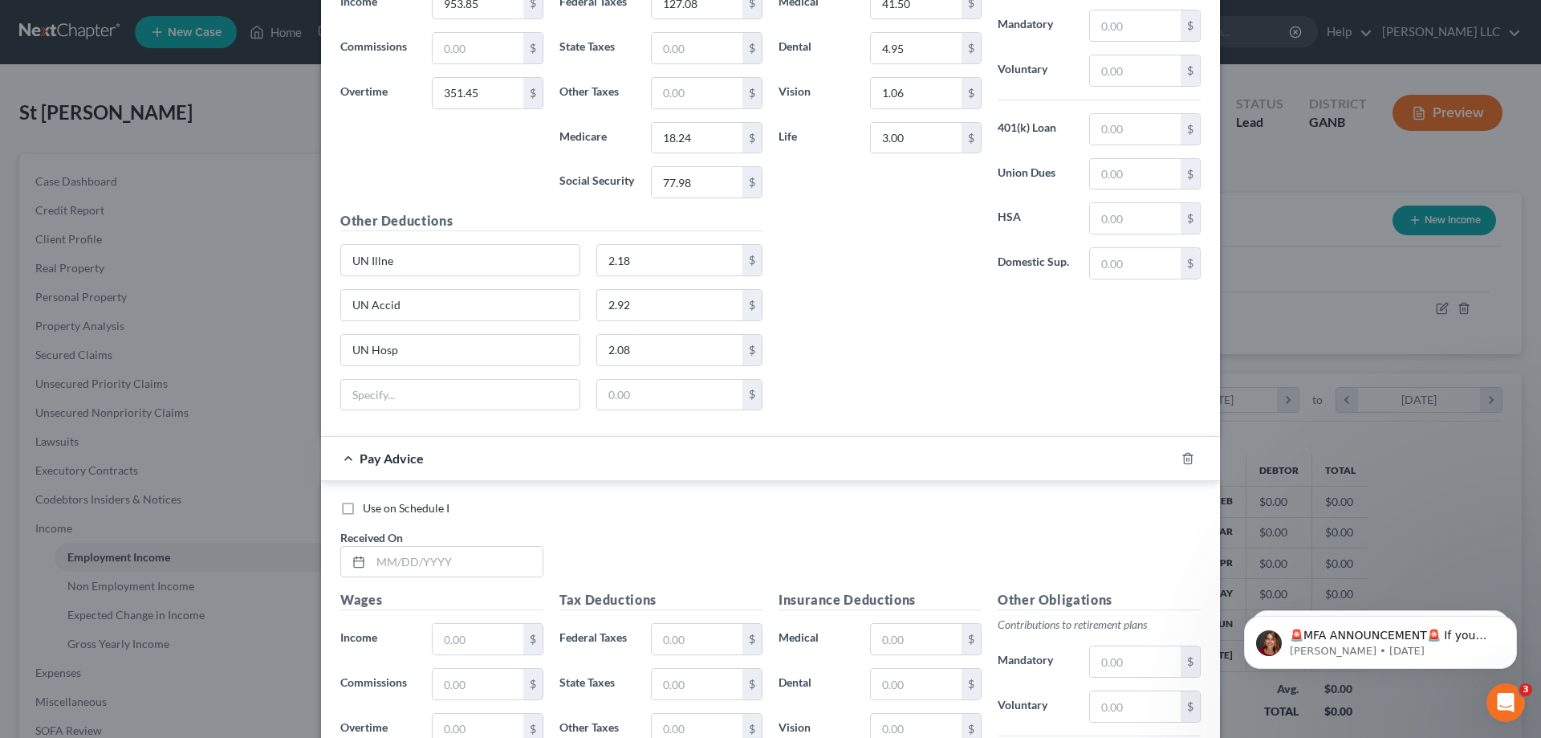
scroll to position [3255, 0]
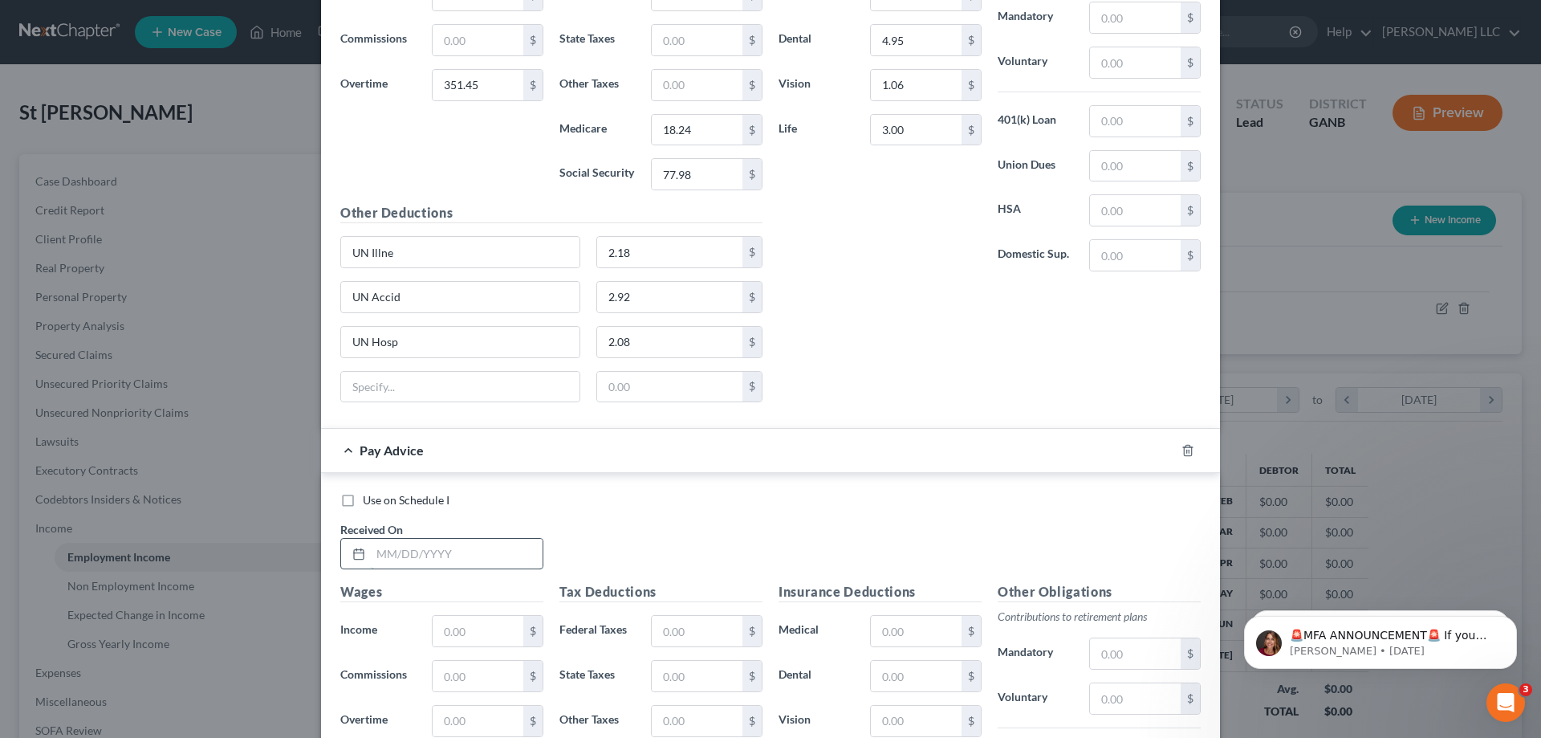
click at [487, 560] on input "text" at bounding box center [457, 554] width 172 height 31
type input "07/11/2025"
type input "1,087.44"
type input "69.97"
type input "106.62"
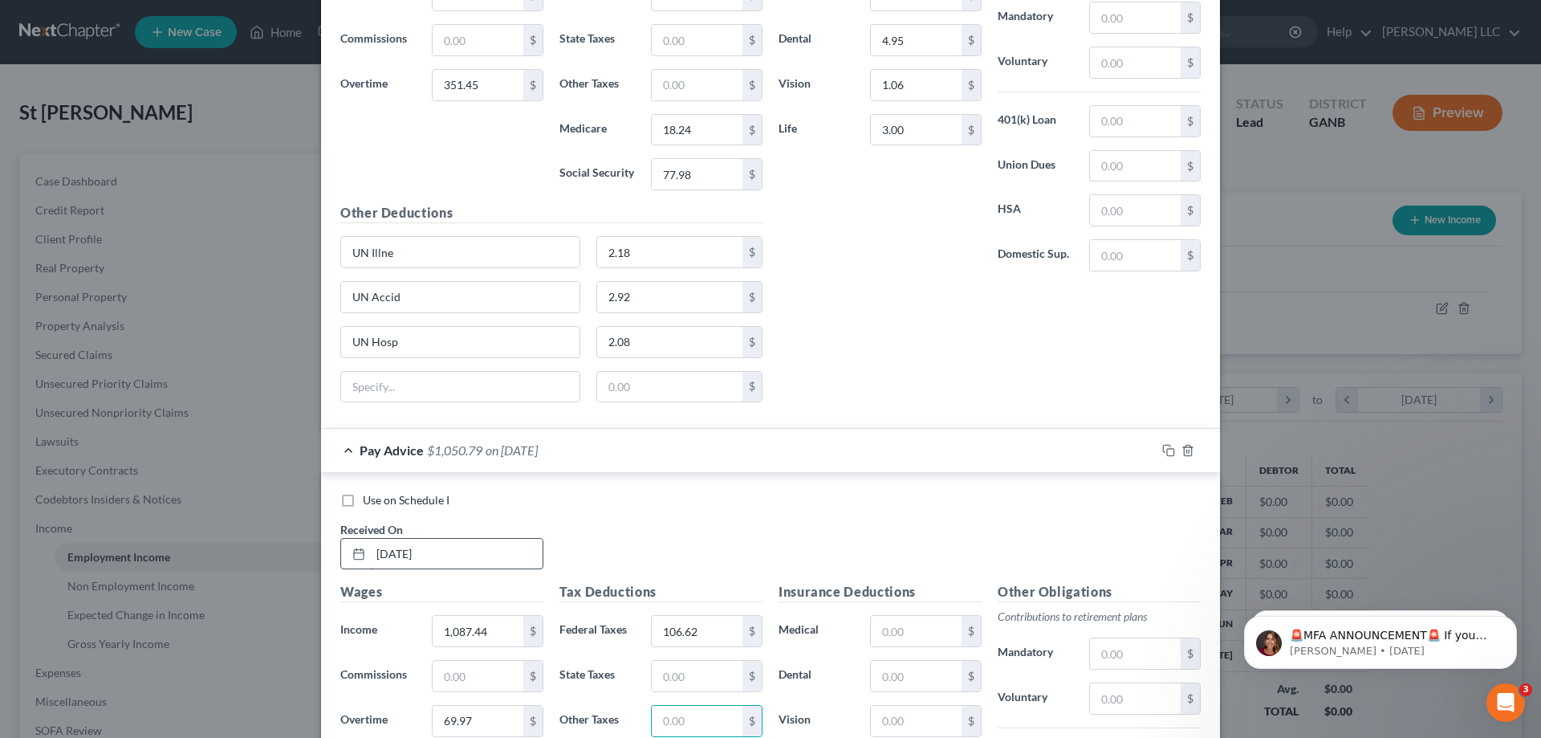
scroll to position [3561, 0]
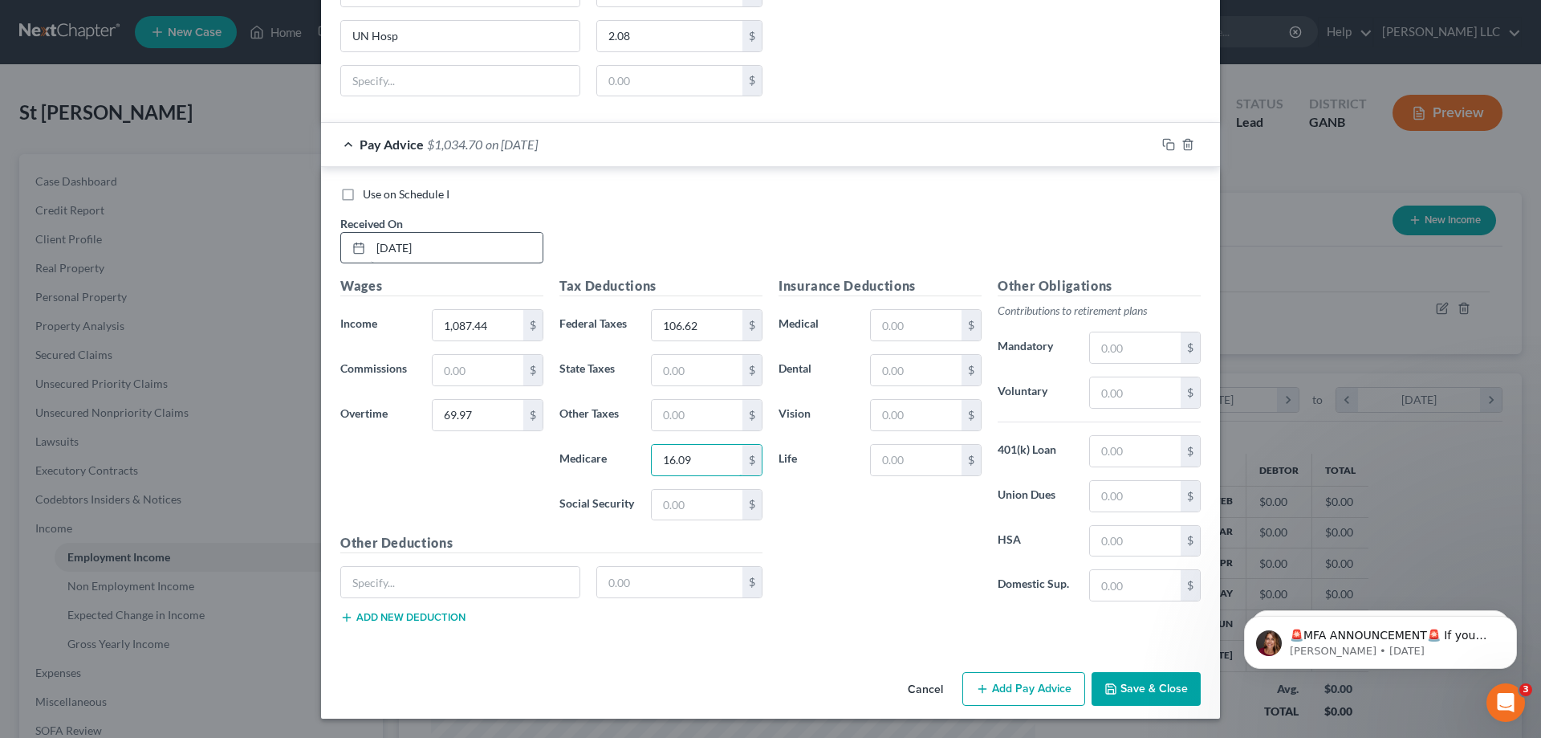
type input "16.09"
type input "68.80"
click at [934, 326] on input "text" at bounding box center [916, 325] width 91 height 31
type input "41.50"
type input "4.95"
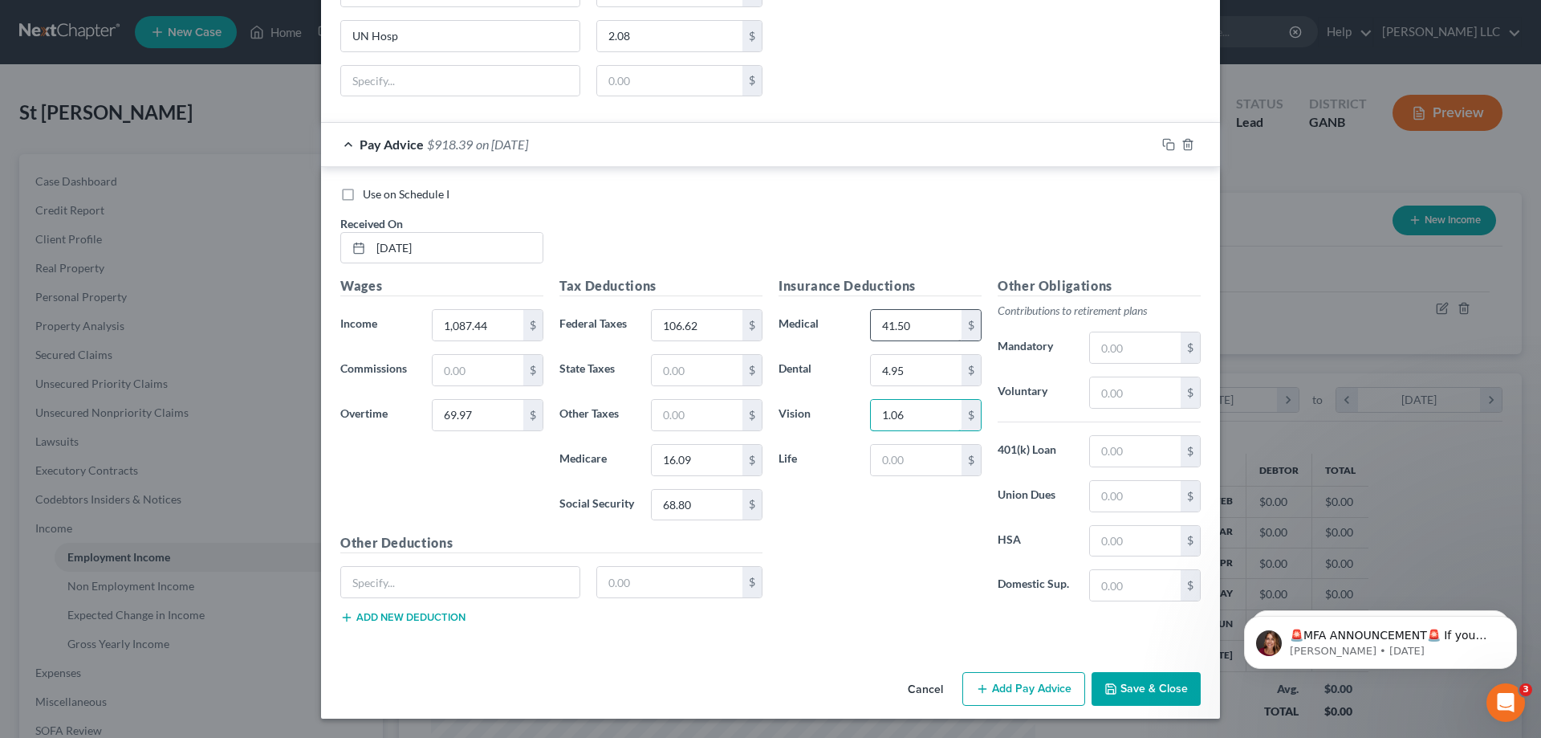
type input "1.06"
type input "3.00"
click at [519, 584] on input "text" at bounding box center [460, 582] width 238 height 31
type input "UN Illne"
type input "2.18"
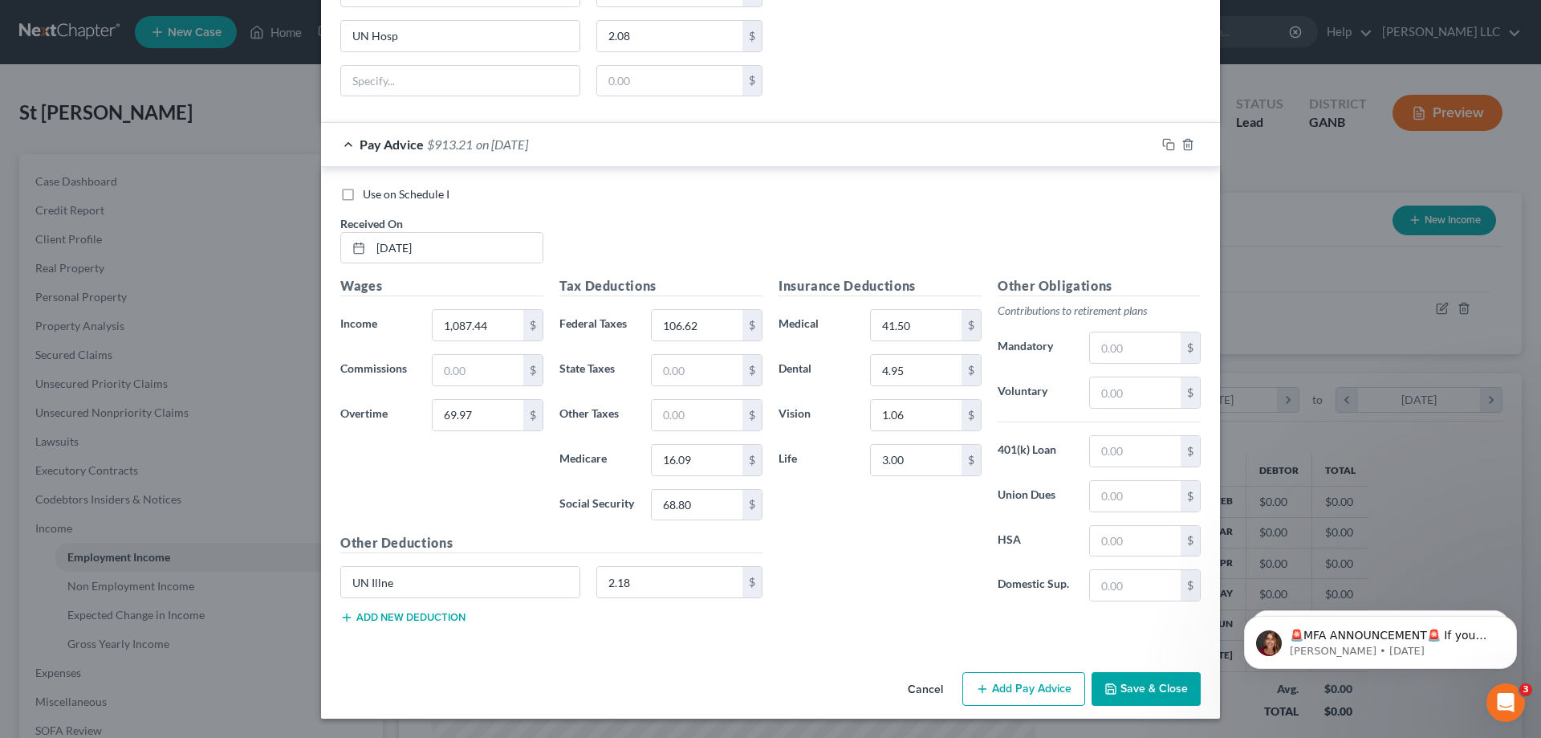
click at [439, 613] on button "Add new deduction" at bounding box center [402, 617] width 125 height 13
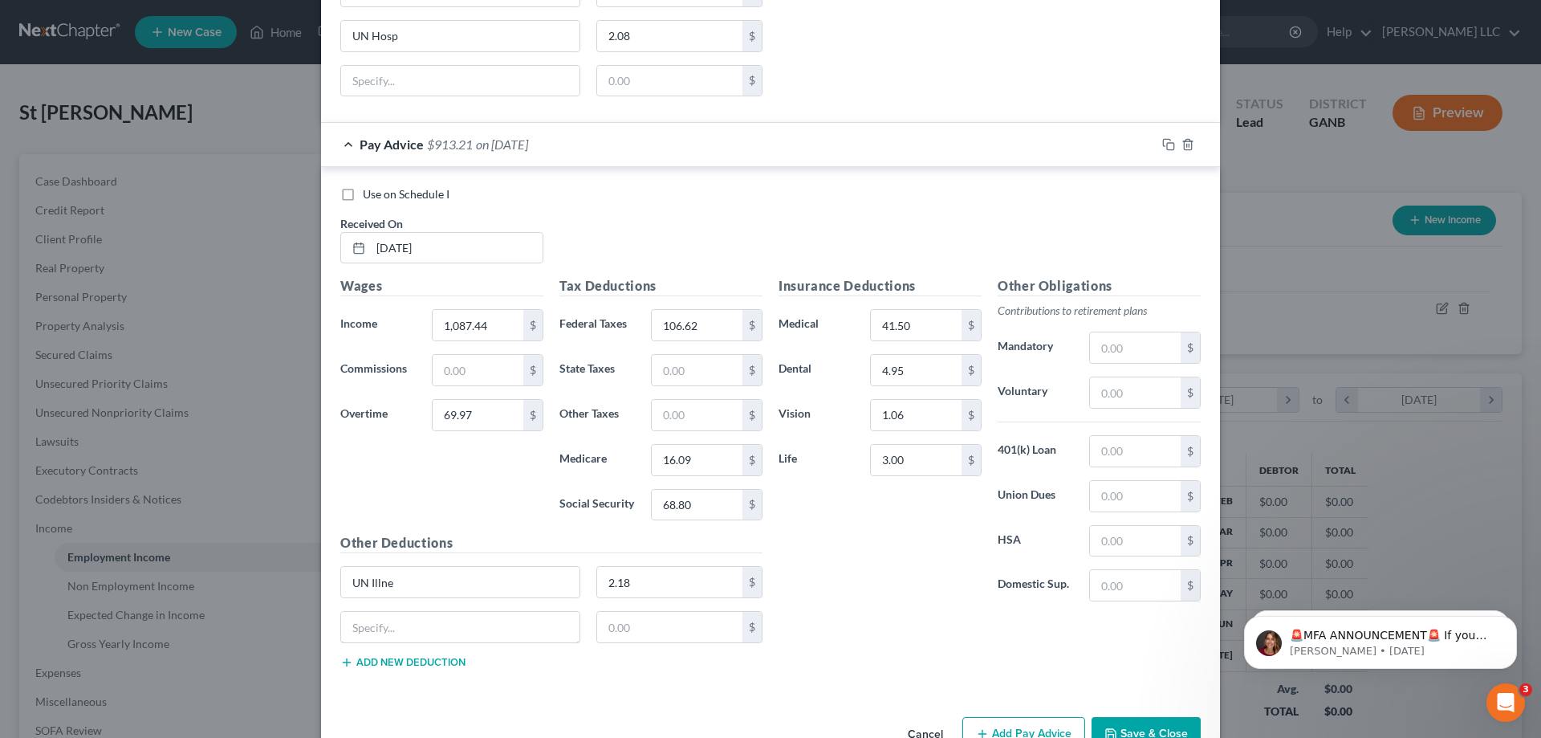
click at [439, 613] on input "text" at bounding box center [460, 627] width 238 height 31
type input "UN Accid"
type input "2.92"
click at [429, 664] on button "Add new deduction" at bounding box center [402, 662] width 125 height 13
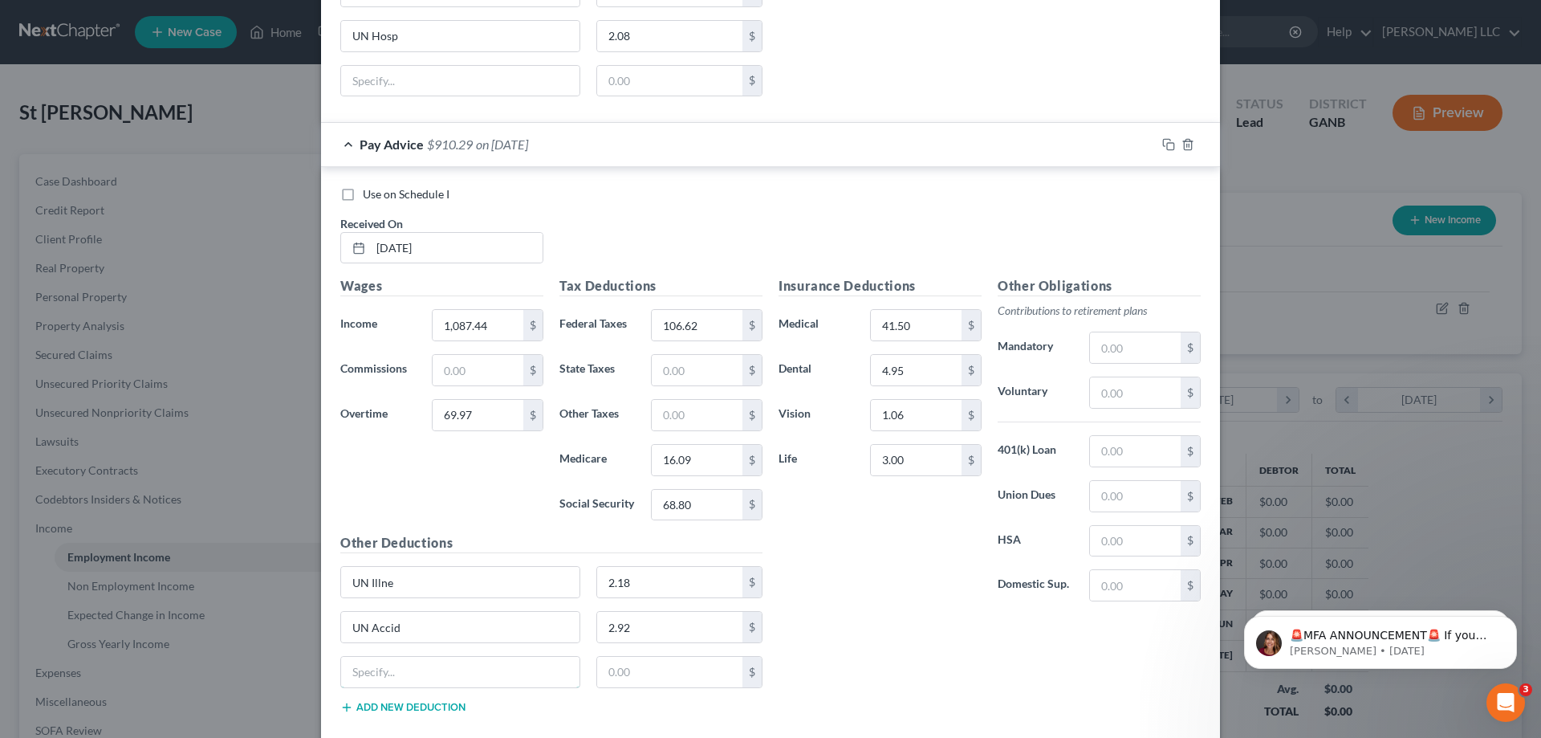
click at [429, 664] on input "text" at bounding box center [460, 672] width 238 height 31
type input "UN Hosp"
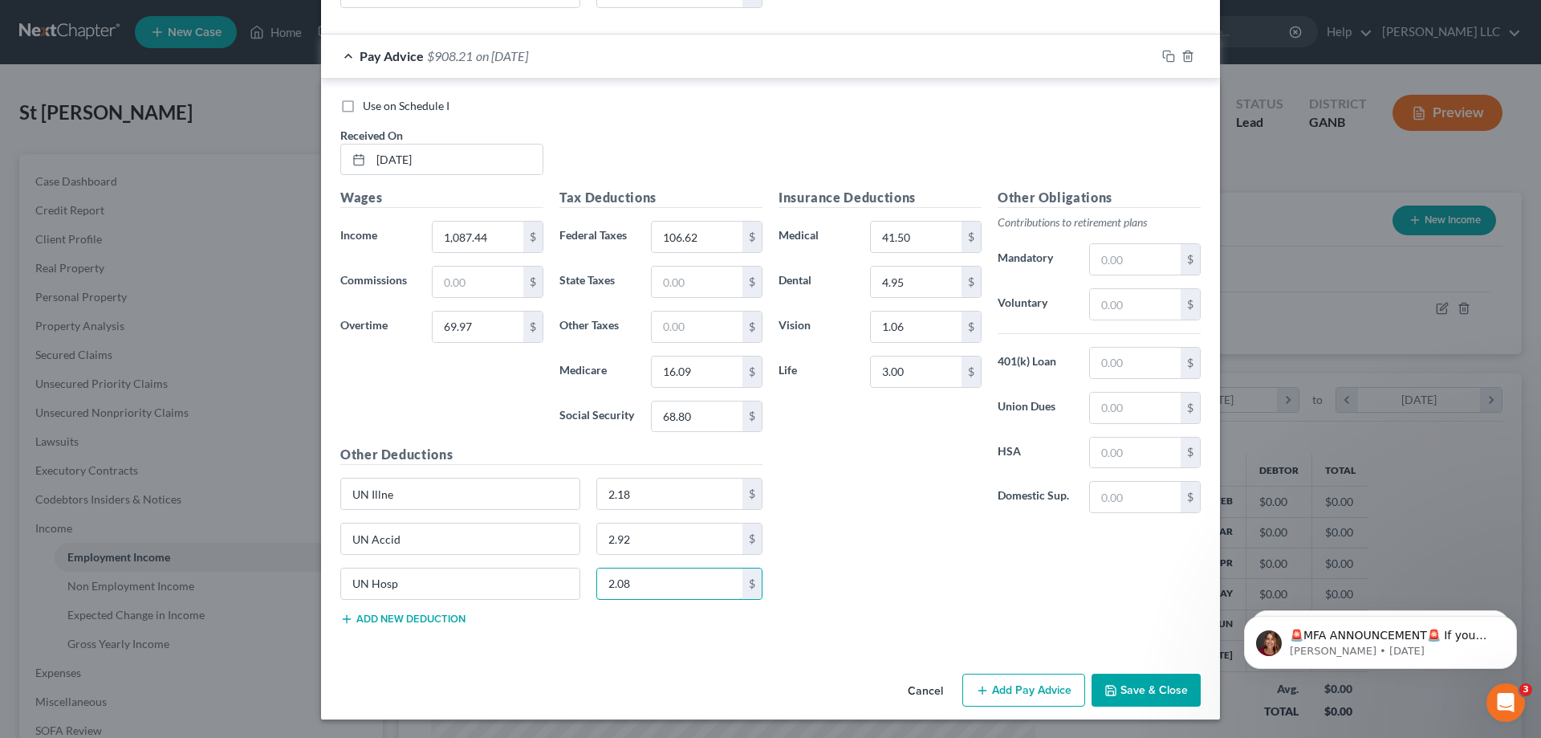
scroll to position [3650, 0]
type input "2.08"
click at [1024, 692] on button "Add Pay Advice" at bounding box center [1024, 690] width 123 height 34
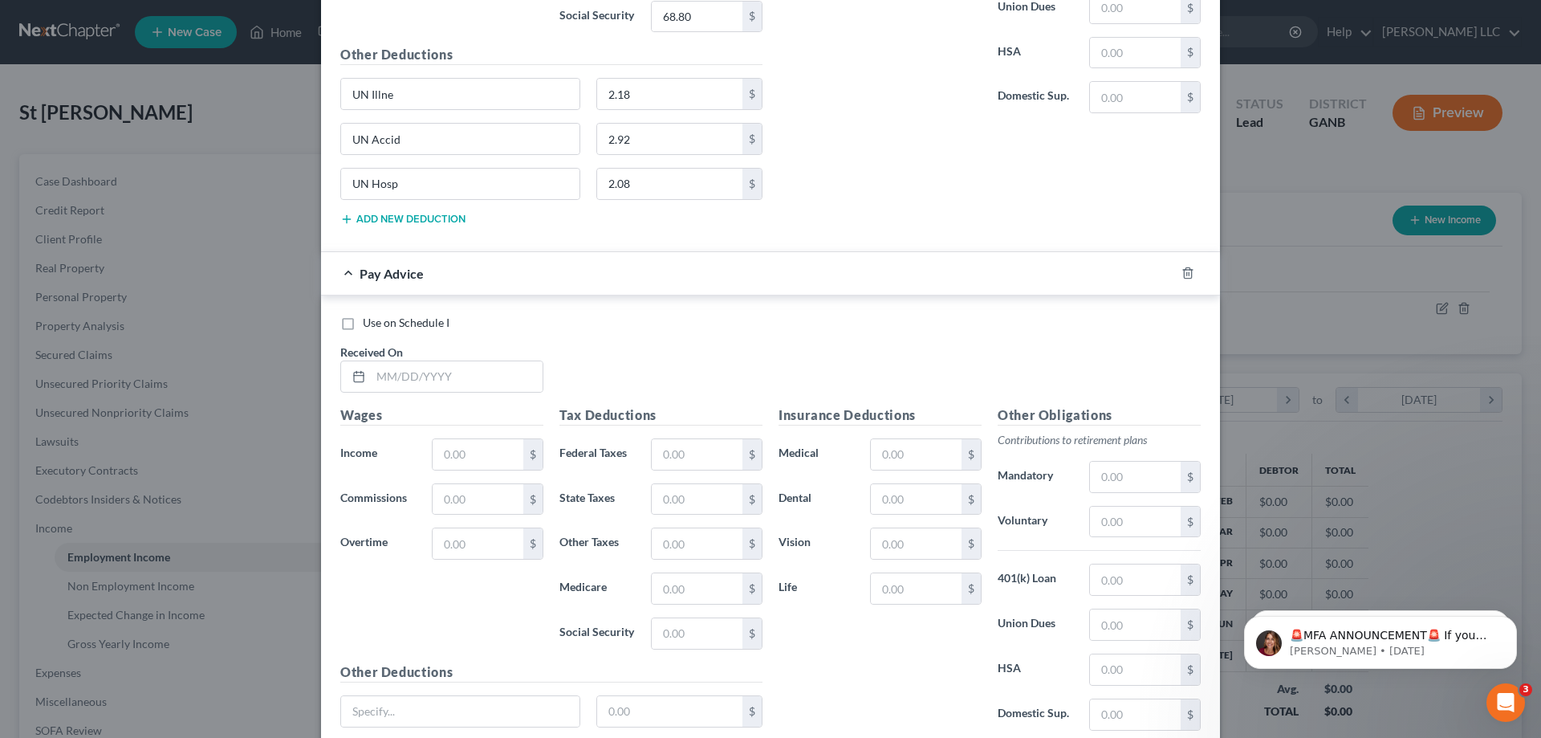
scroll to position [4052, 0]
click at [513, 373] on input "text" at bounding box center [457, 374] width 172 height 31
type input "07/03/2025"
type input "803.54"
type input "40.03"
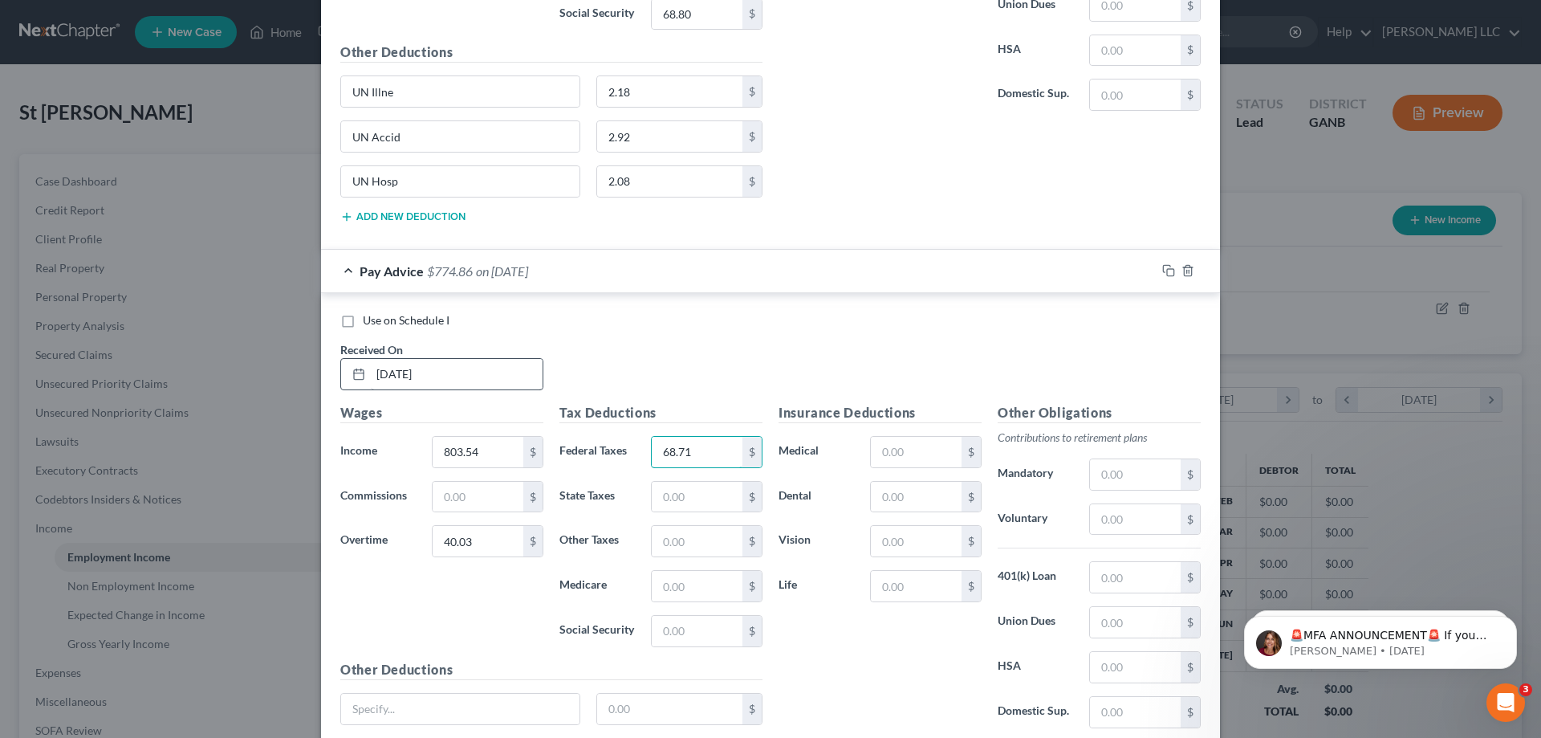
type input "68.71"
type input "11.54"
type input "49.35"
click at [914, 450] on input "text" at bounding box center [916, 452] width 91 height 31
type input "41.50"
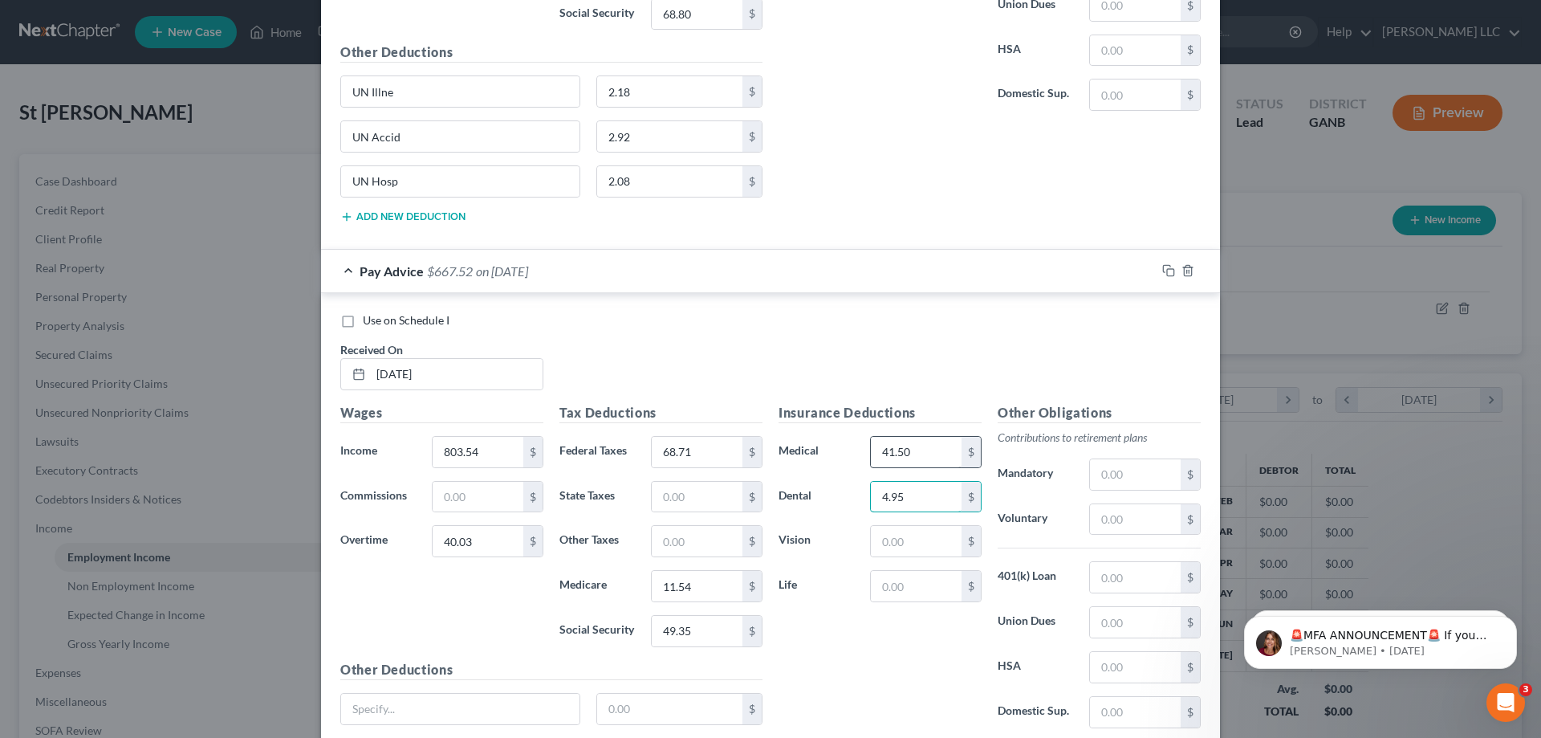
type input "4.95"
type input "1.06"
type input "3.00"
click at [551, 700] on input "text" at bounding box center [460, 709] width 238 height 31
type input "UN Illne"
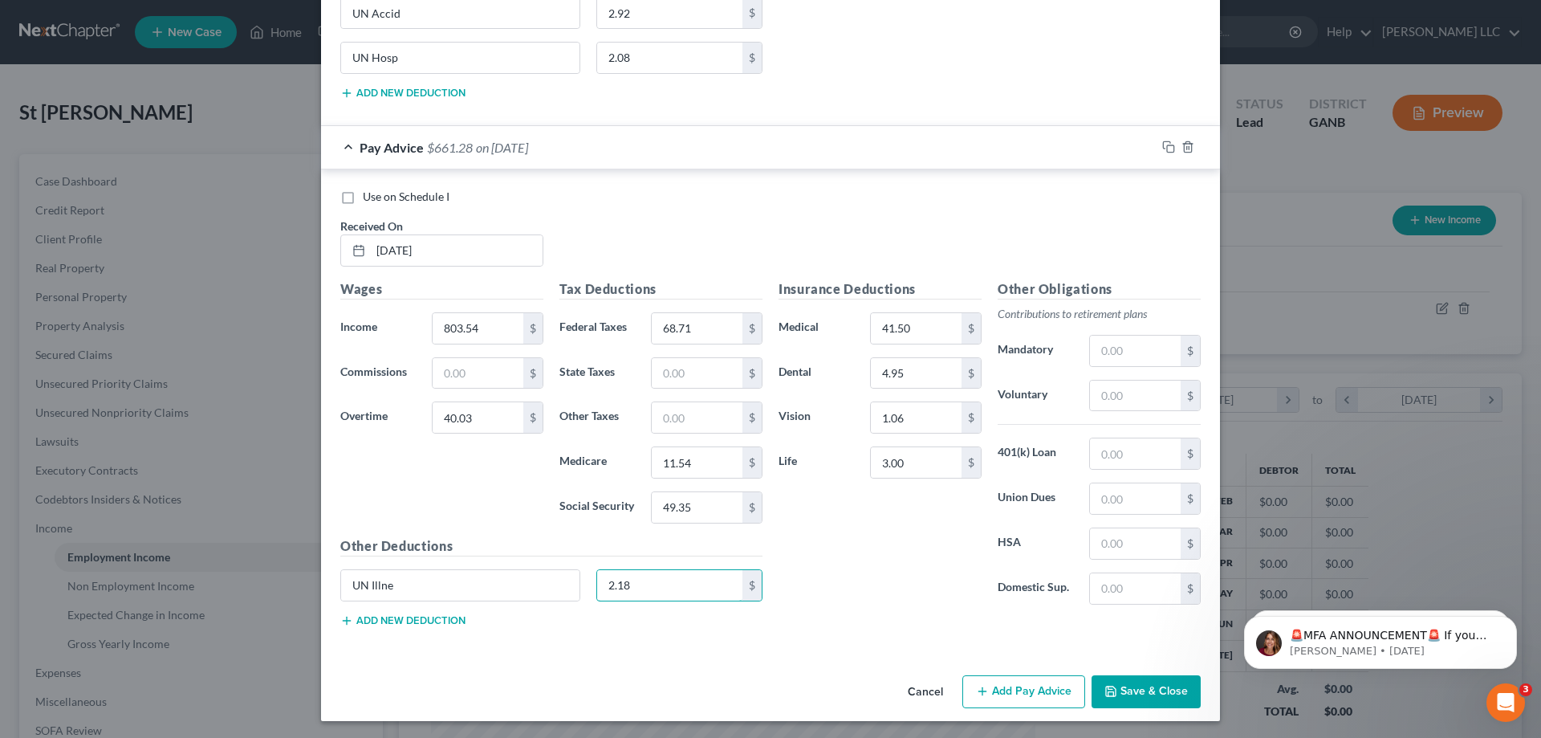
scroll to position [4178, 0]
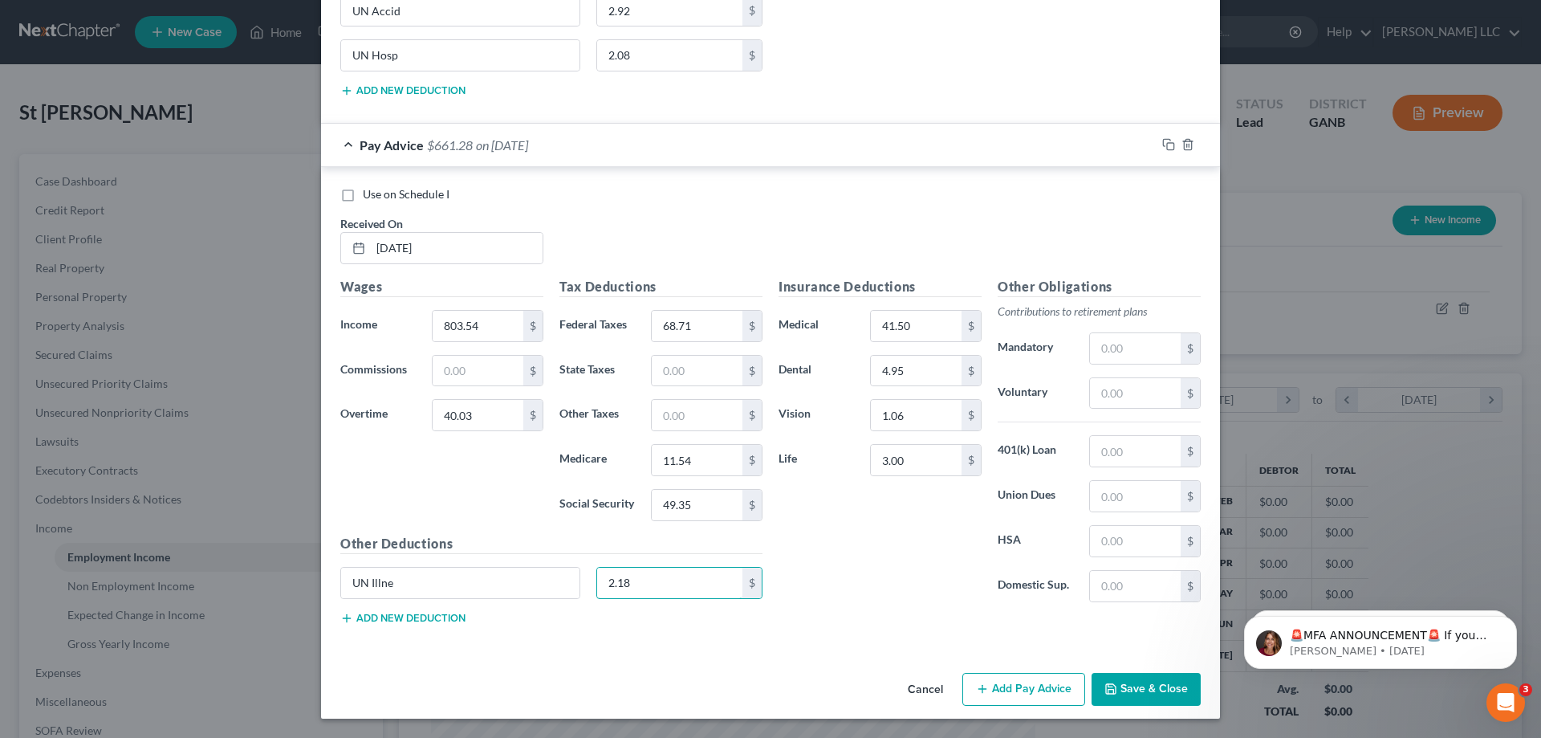
type input "2.18"
click at [424, 616] on button "Add new deduction" at bounding box center [402, 618] width 125 height 13
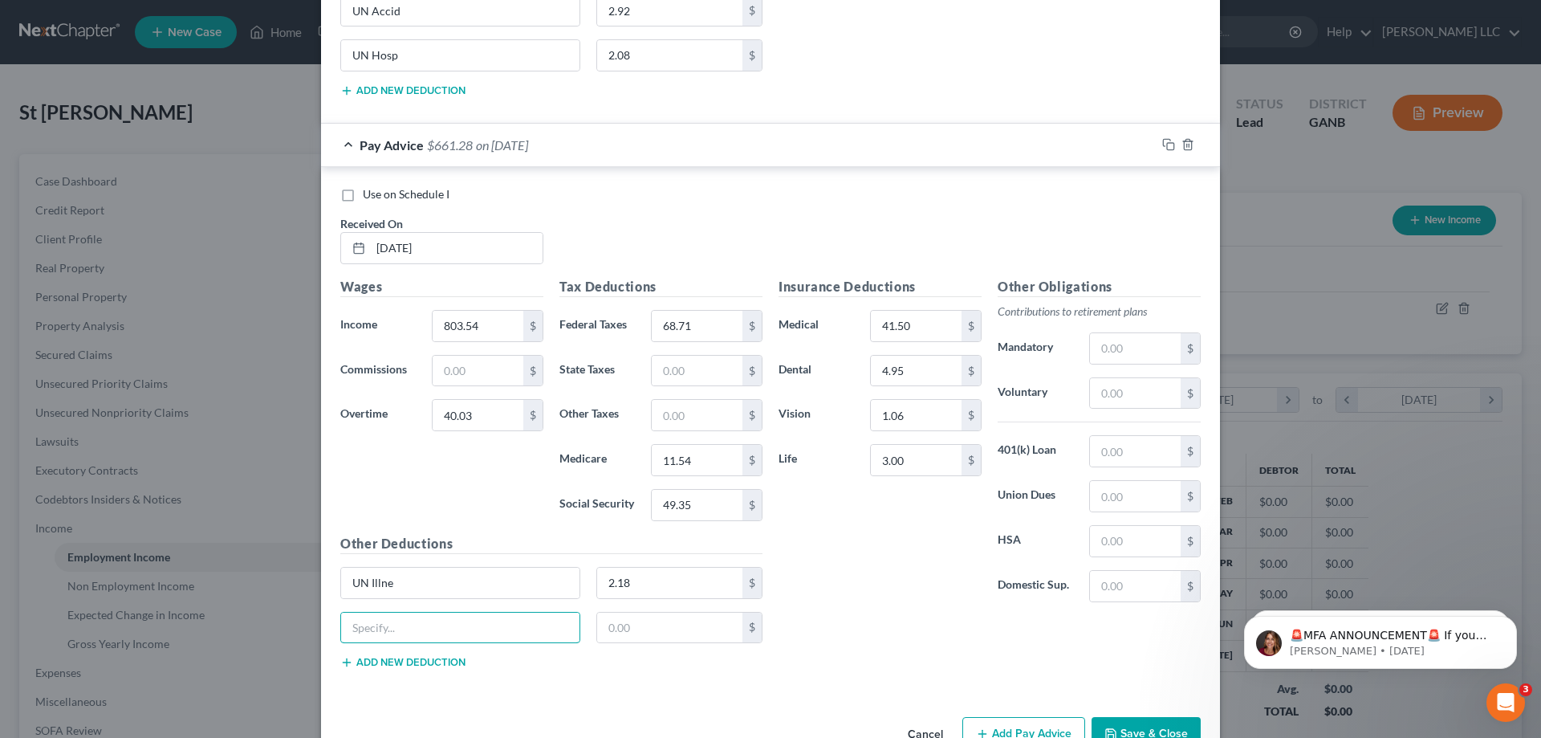
click at [424, 616] on input "text" at bounding box center [460, 628] width 238 height 31
type input "UN Accid"
type input "2.92"
click at [425, 662] on button "Add new deduction" at bounding box center [402, 662] width 125 height 13
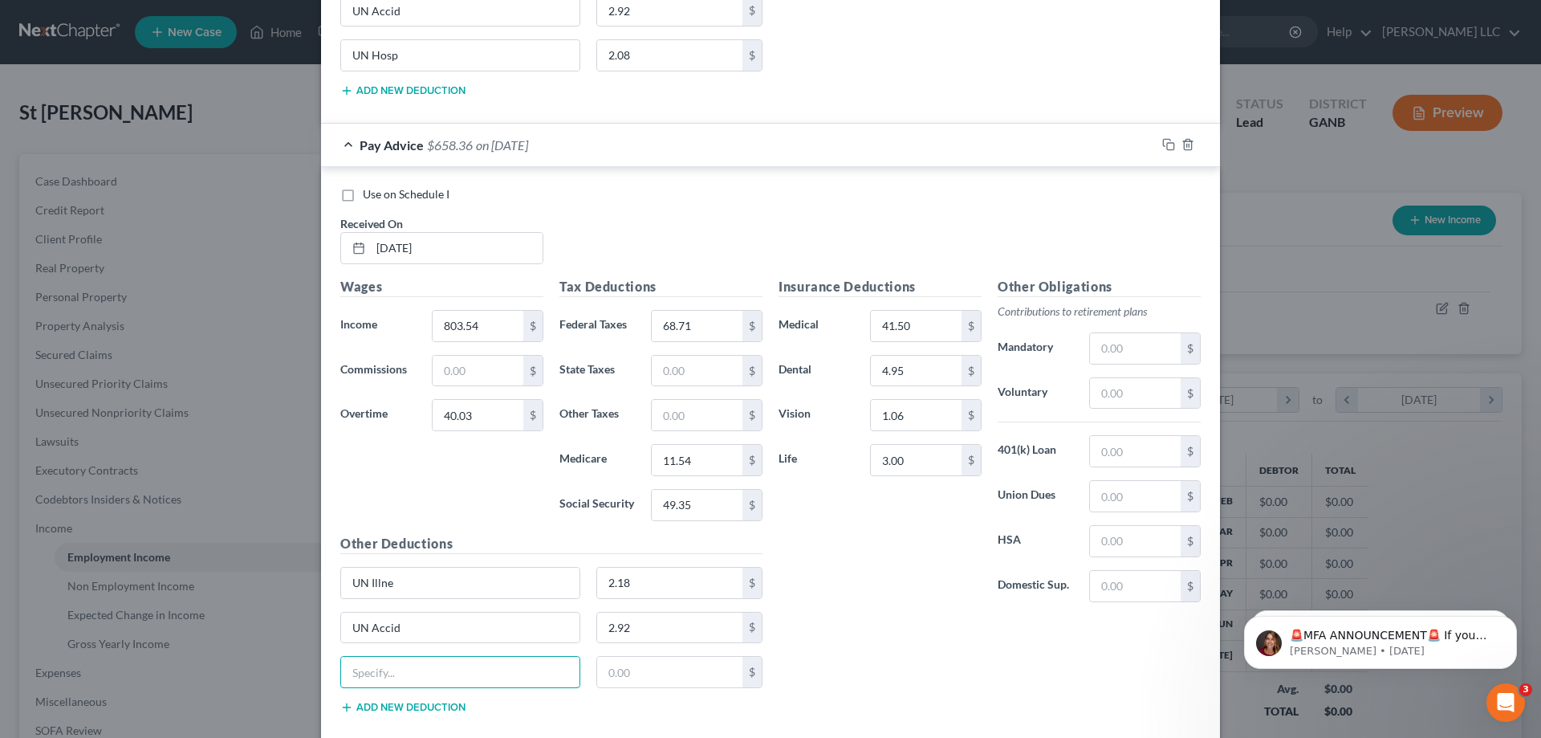
click at [425, 662] on input "text" at bounding box center [460, 672] width 238 height 31
type input "UN Hosp"
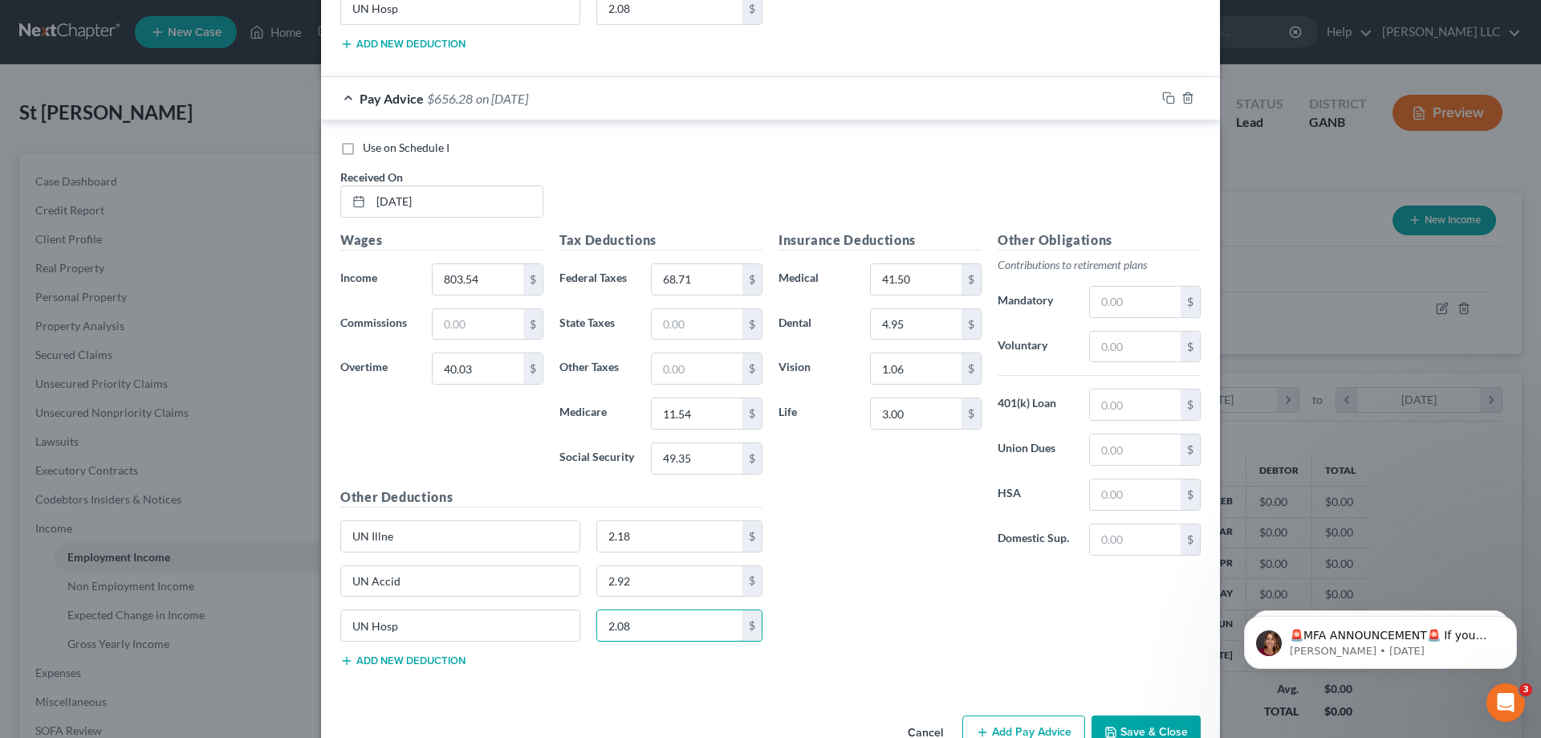
scroll to position [4268, 0]
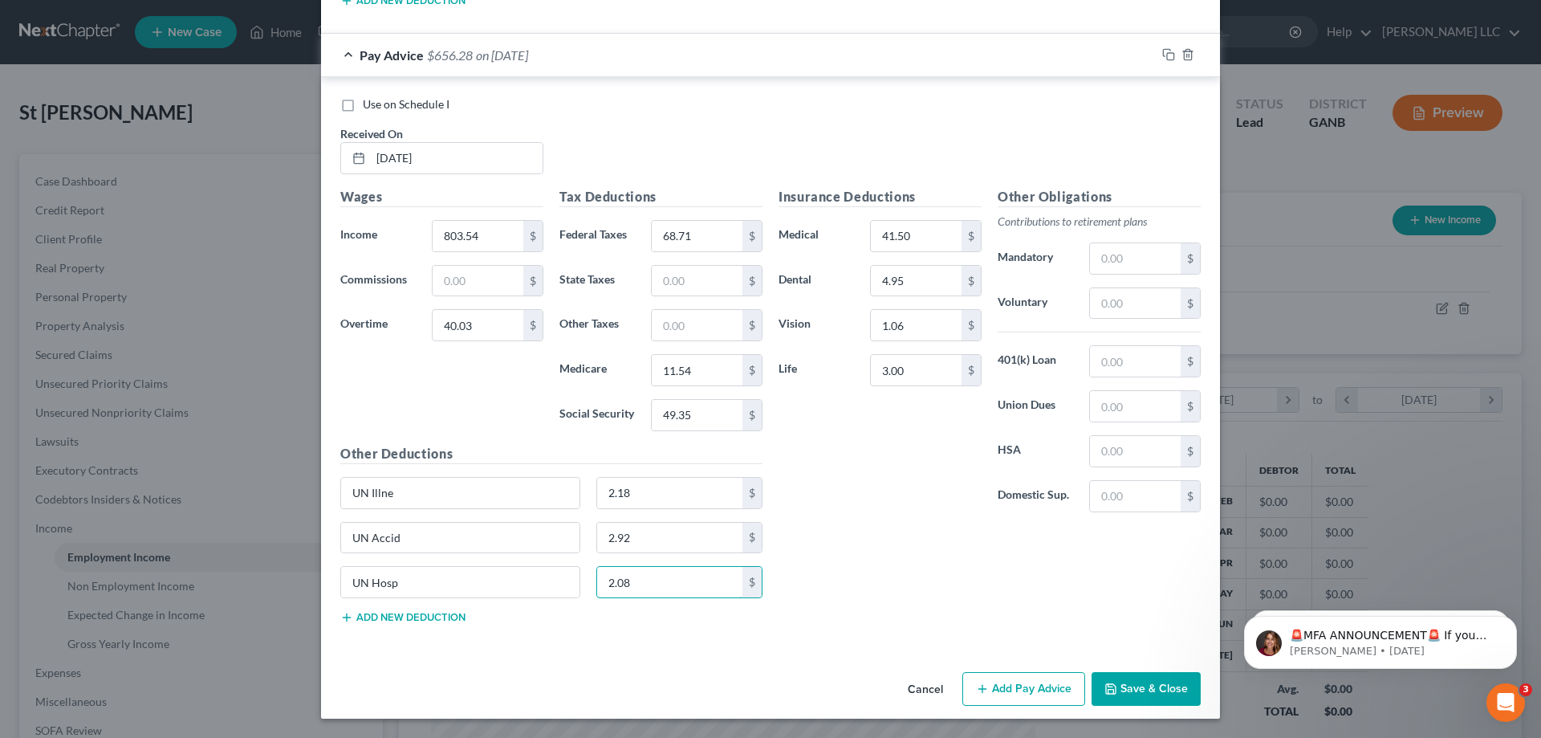
type input "2.08"
click at [1033, 696] on button "Add Pay Advice" at bounding box center [1024, 689] width 123 height 34
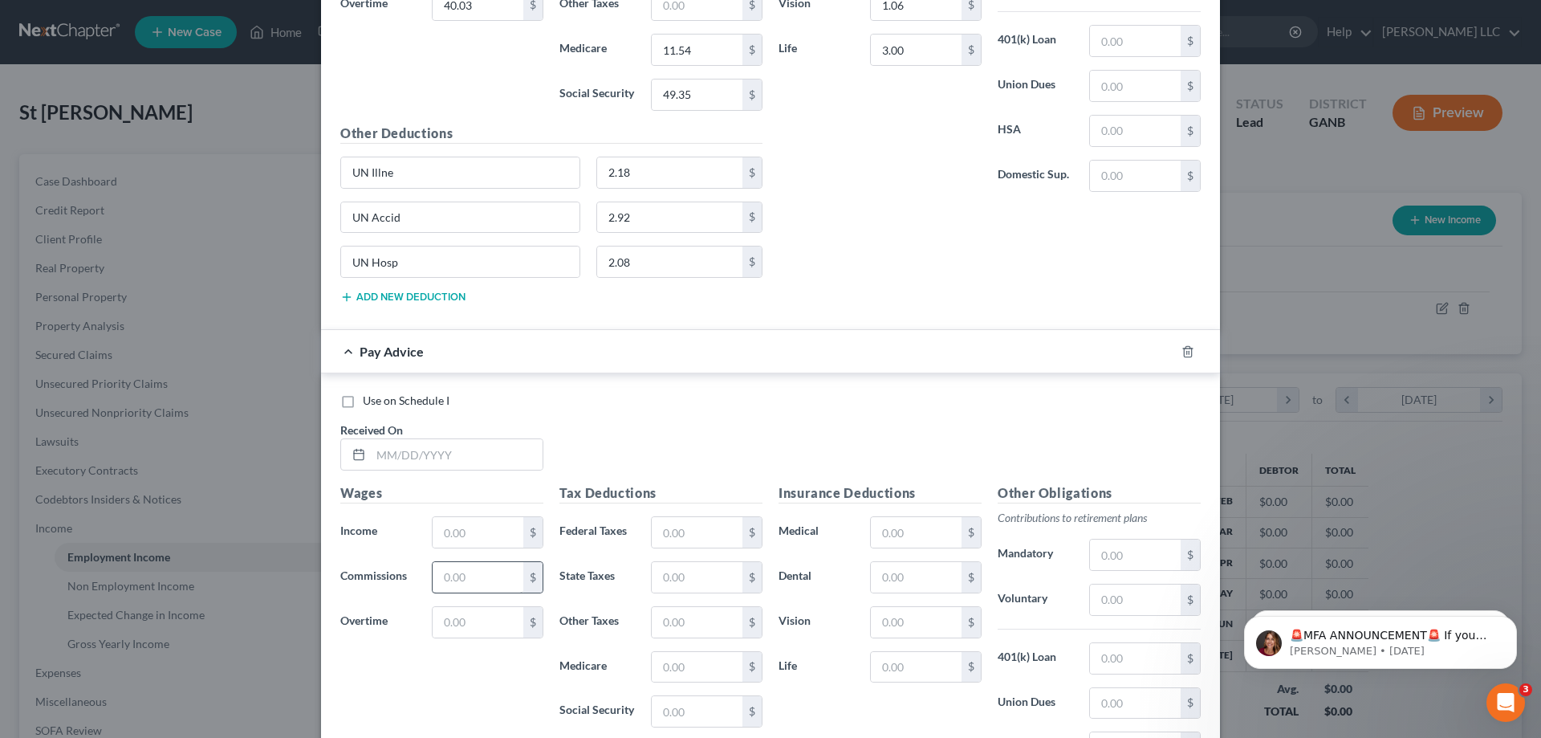
scroll to position [4589, 0]
click at [470, 445] on input "text" at bounding box center [457, 453] width 172 height 31
type input "06/20/2025"
type input "943.74"
type input "245.23"
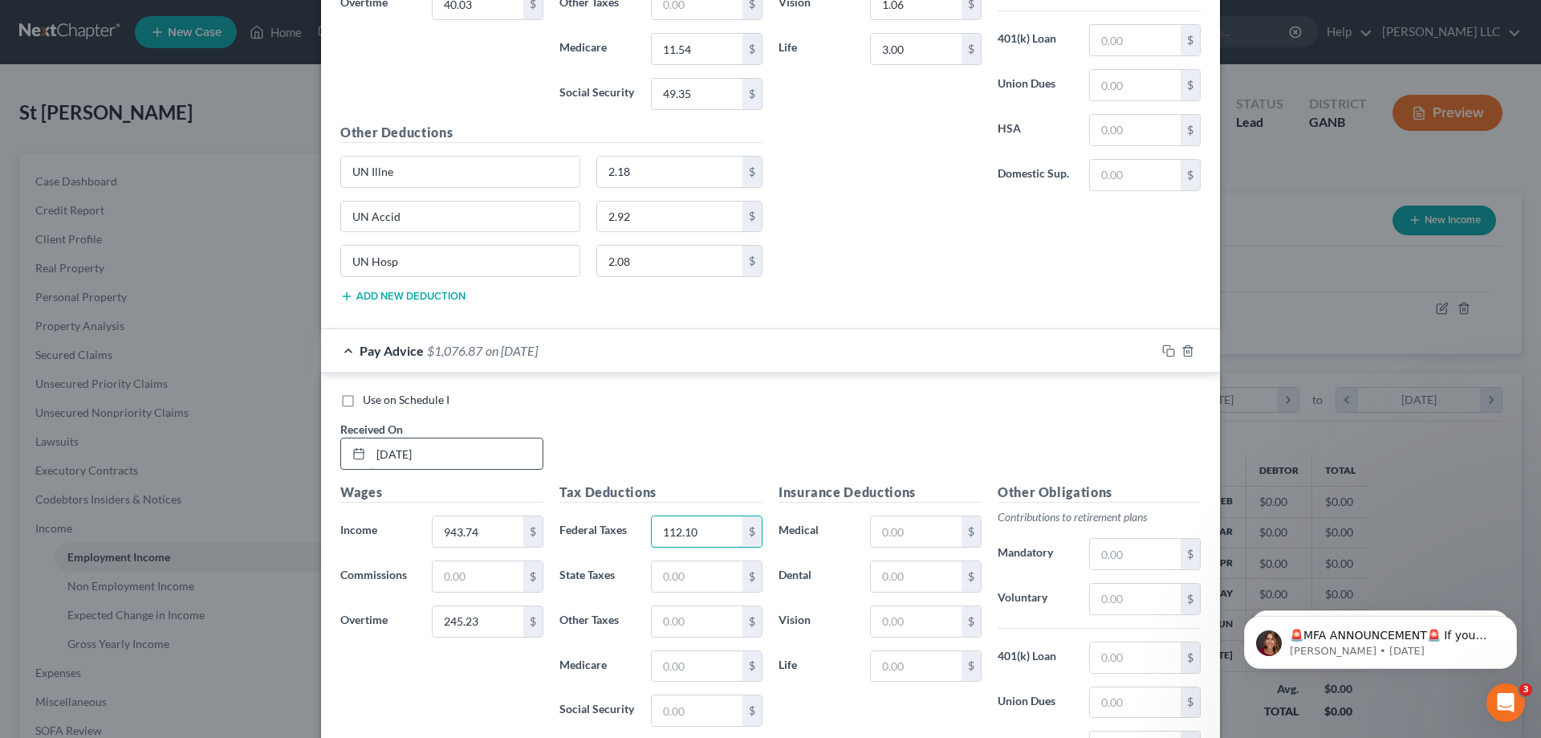
type input "112.10"
type input "16.55"
type input "70.77"
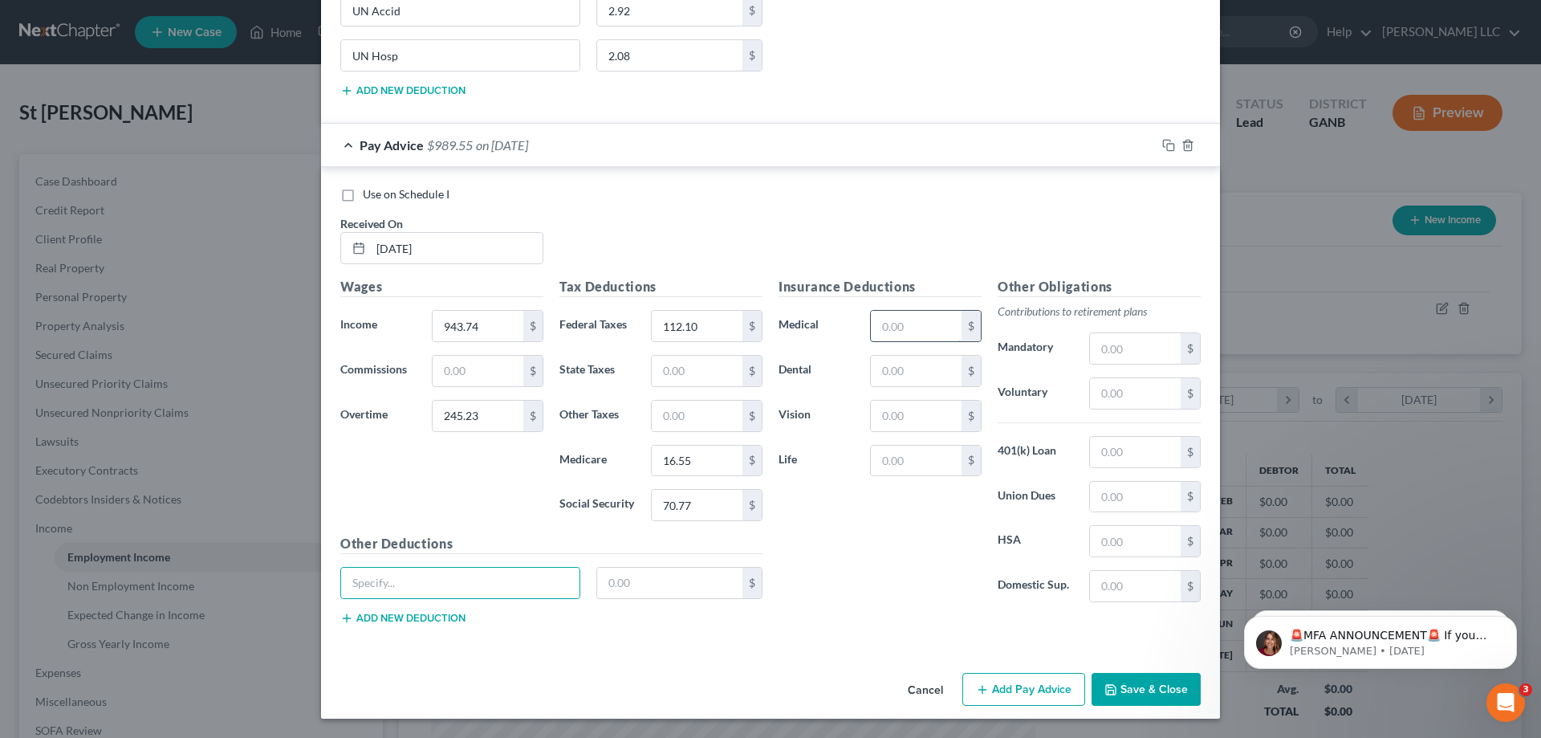
click at [903, 326] on input "text" at bounding box center [916, 326] width 91 height 31
type input "41.50"
type input "4.95"
type input "1.06"
type input "3.00"
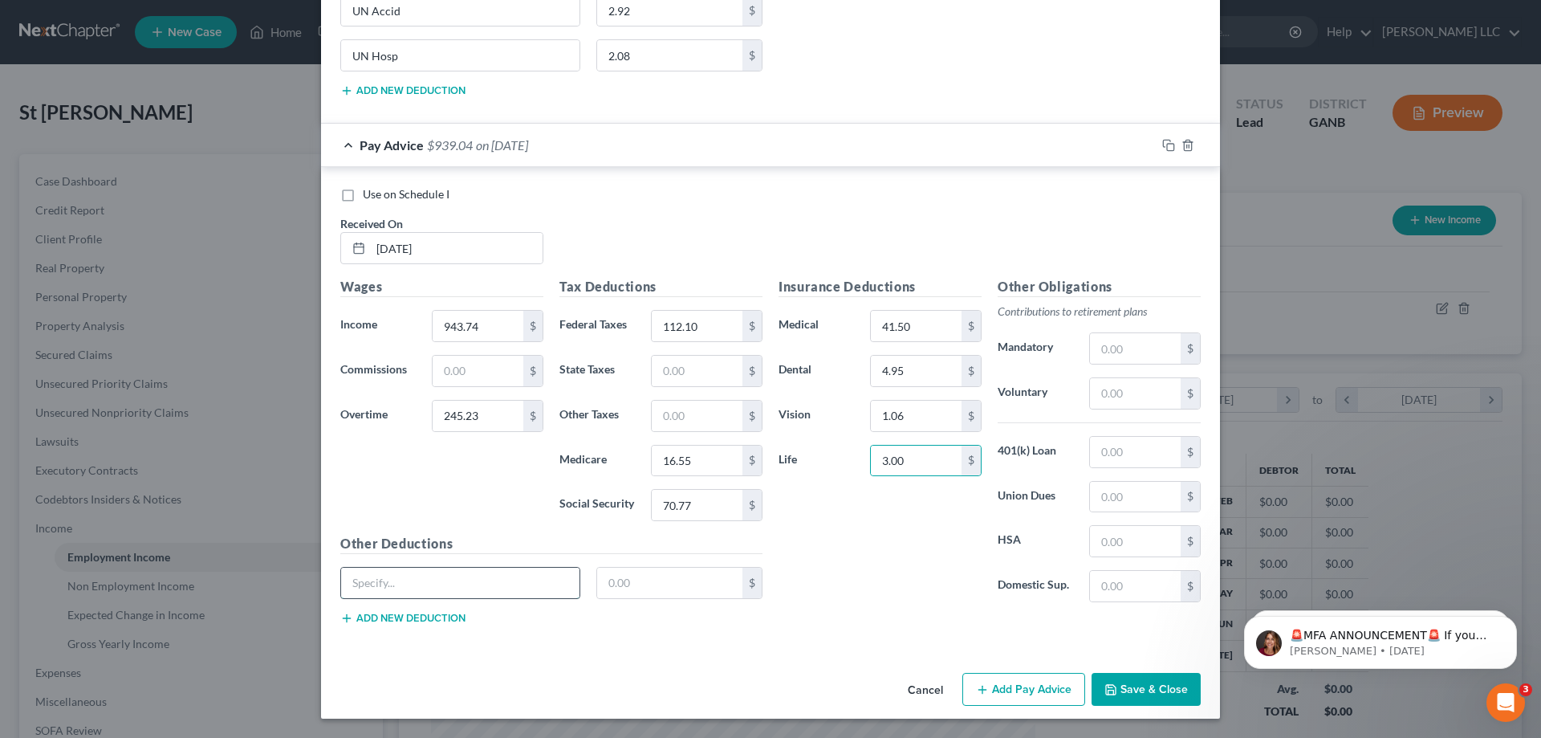
click at [548, 585] on input "text" at bounding box center [460, 583] width 238 height 31
type input "UN Illne"
type input "2.18"
click at [417, 613] on button "Add new deduction" at bounding box center [402, 618] width 125 height 13
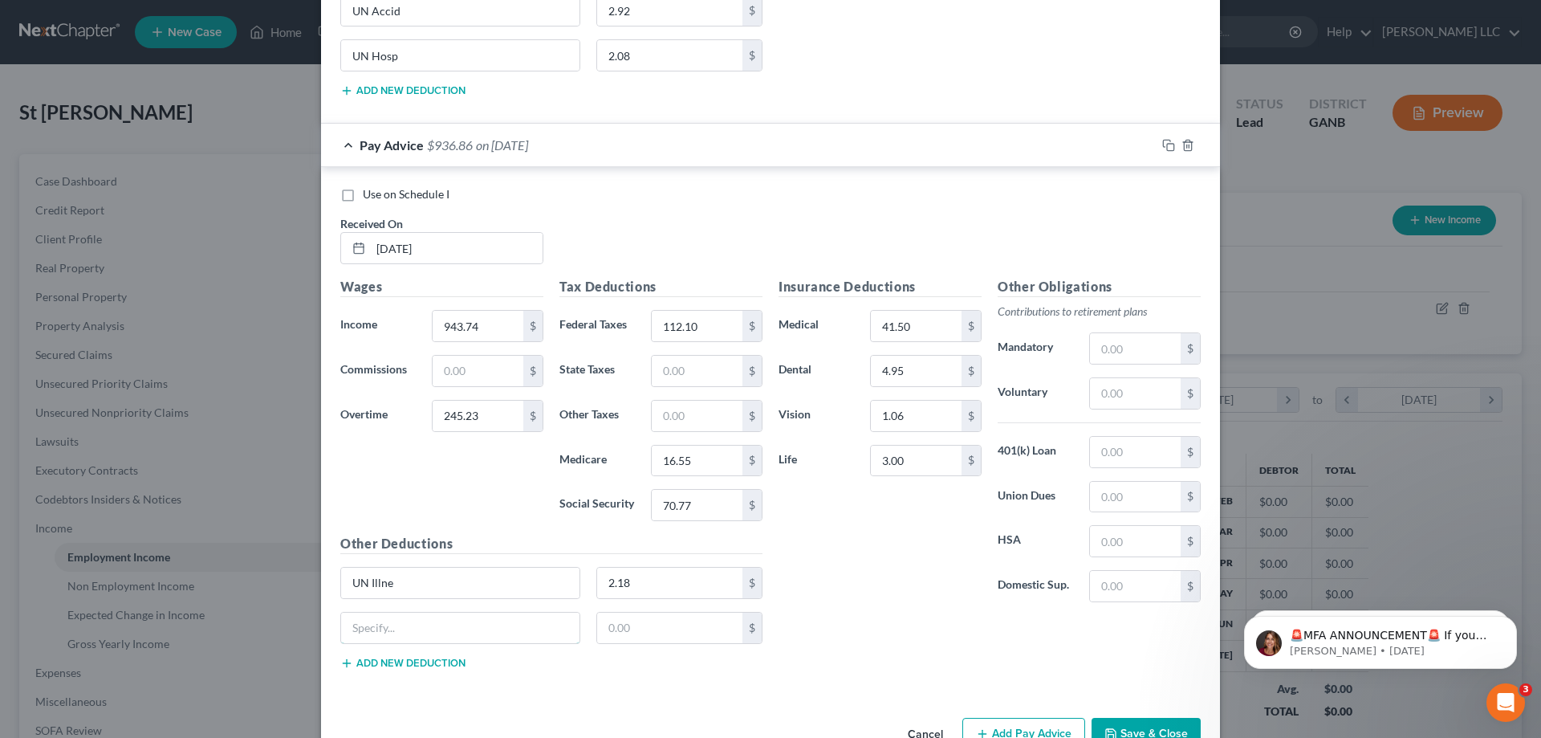
click at [417, 613] on input "text" at bounding box center [460, 628] width 238 height 31
type input "UN Accid"
type input "2.92"
click at [405, 663] on button "Add new deduction" at bounding box center [402, 663] width 125 height 13
click at [405, 663] on input "text" at bounding box center [460, 673] width 238 height 31
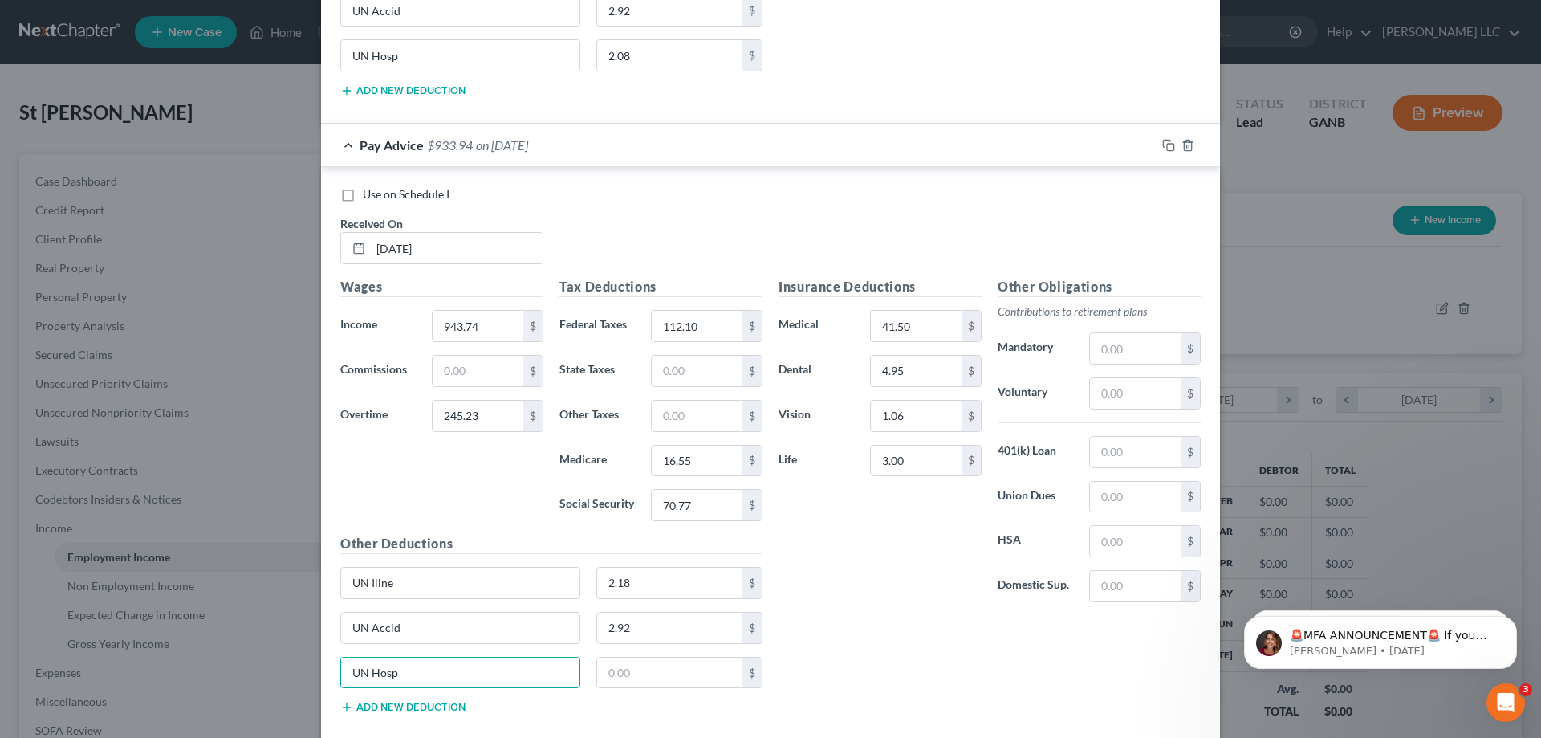
type input "UN Hosp"
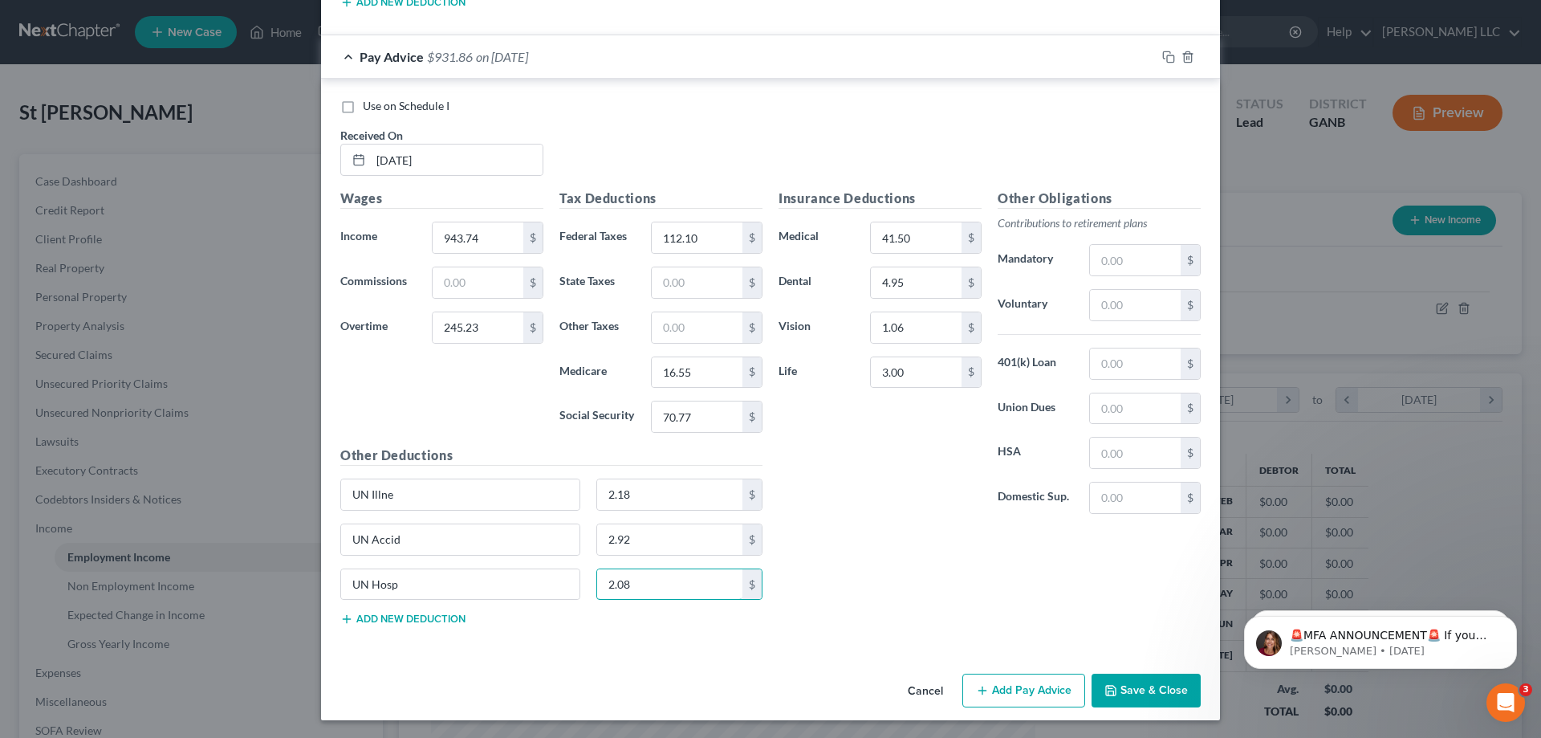
scroll to position [4884, 0]
type input "2.08"
click at [1015, 682] on button "Add Pay Advice" at bounding box center [1024, 689] width 123 height 34
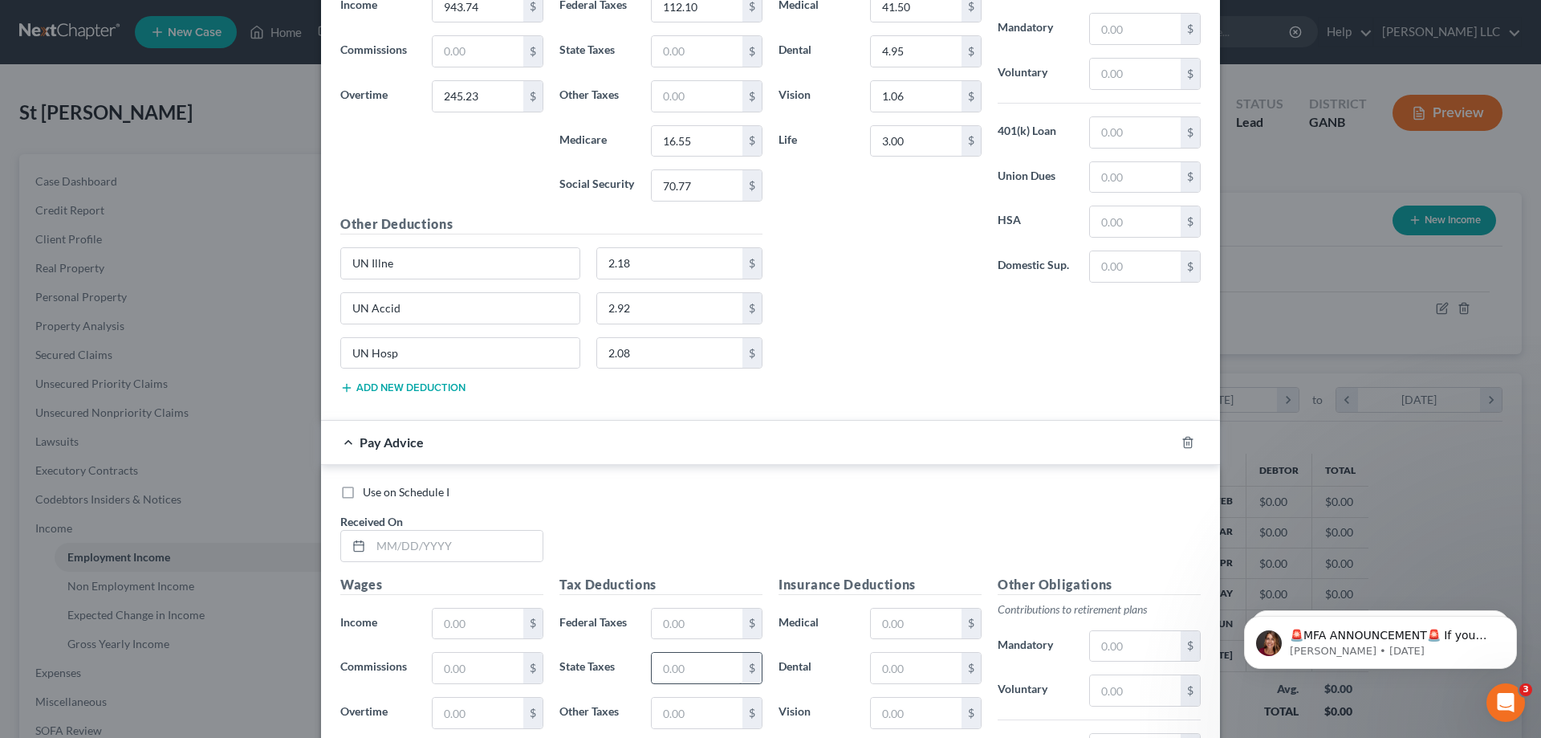
scroll to position [5125, 0]
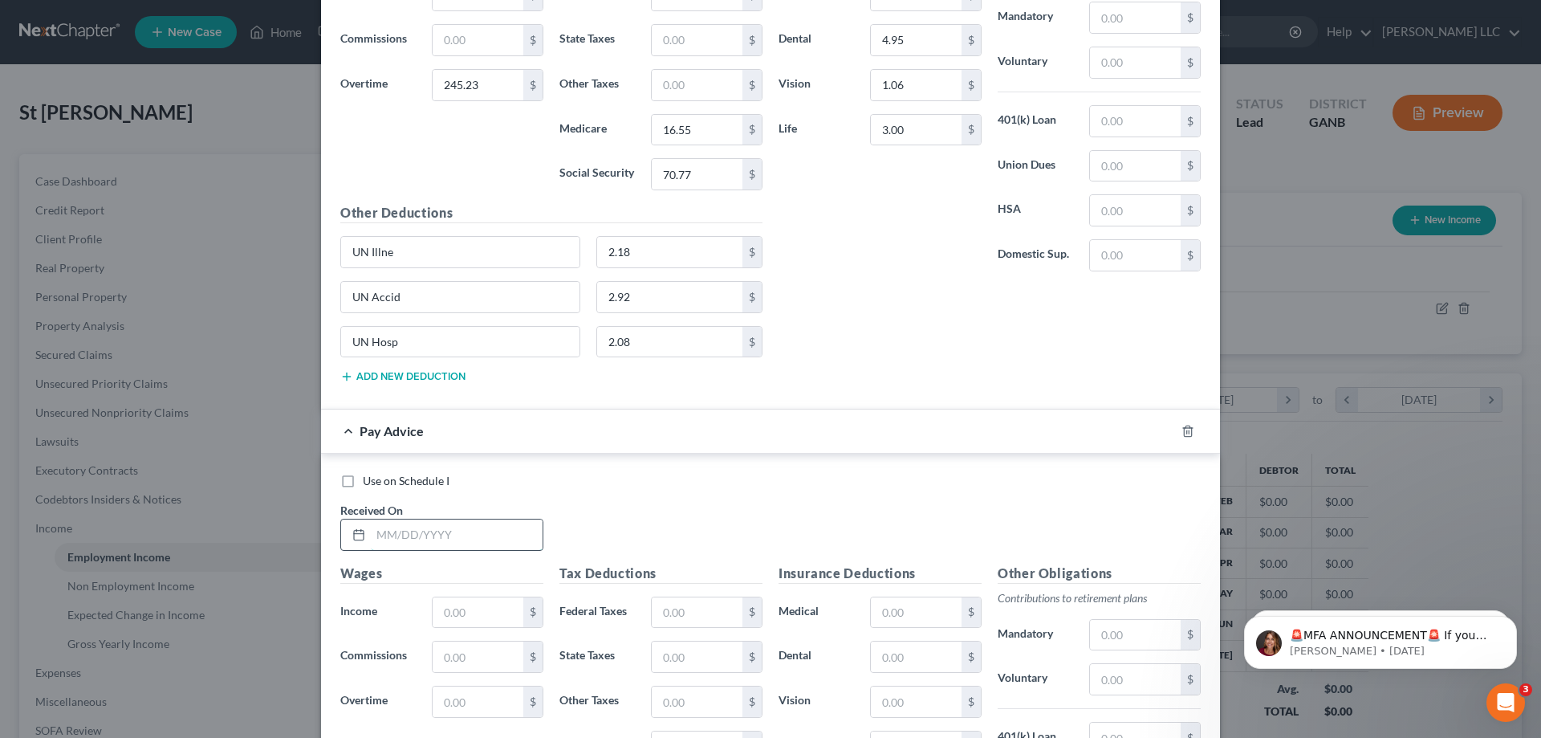
click at [513, 529] on input "text" at bounding box center [457, 534] width 172 height 31
type input "06/27/2025"
type input "1,041.30"
type input "4.95"
type input "104.74"
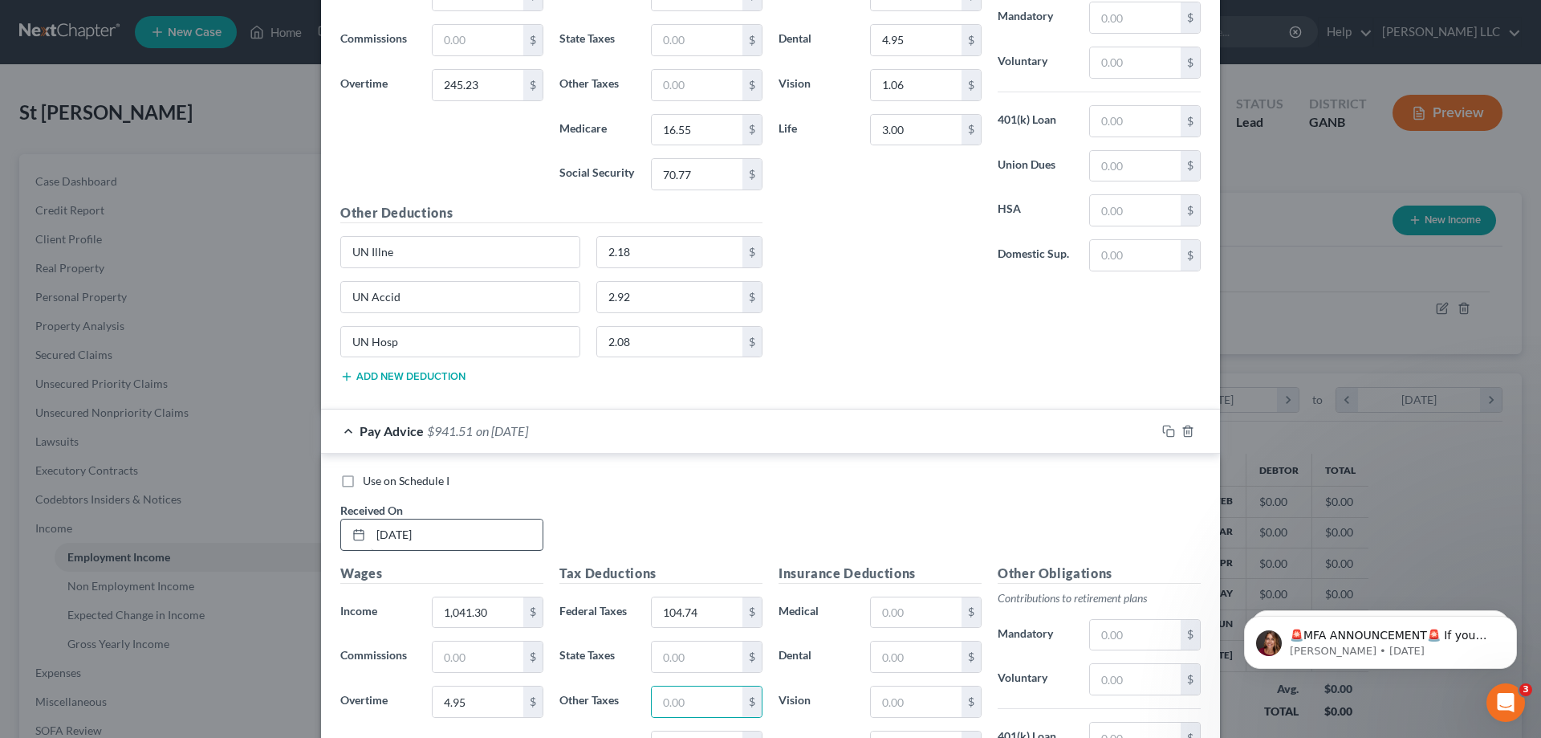
scroll to position [5149, 0]
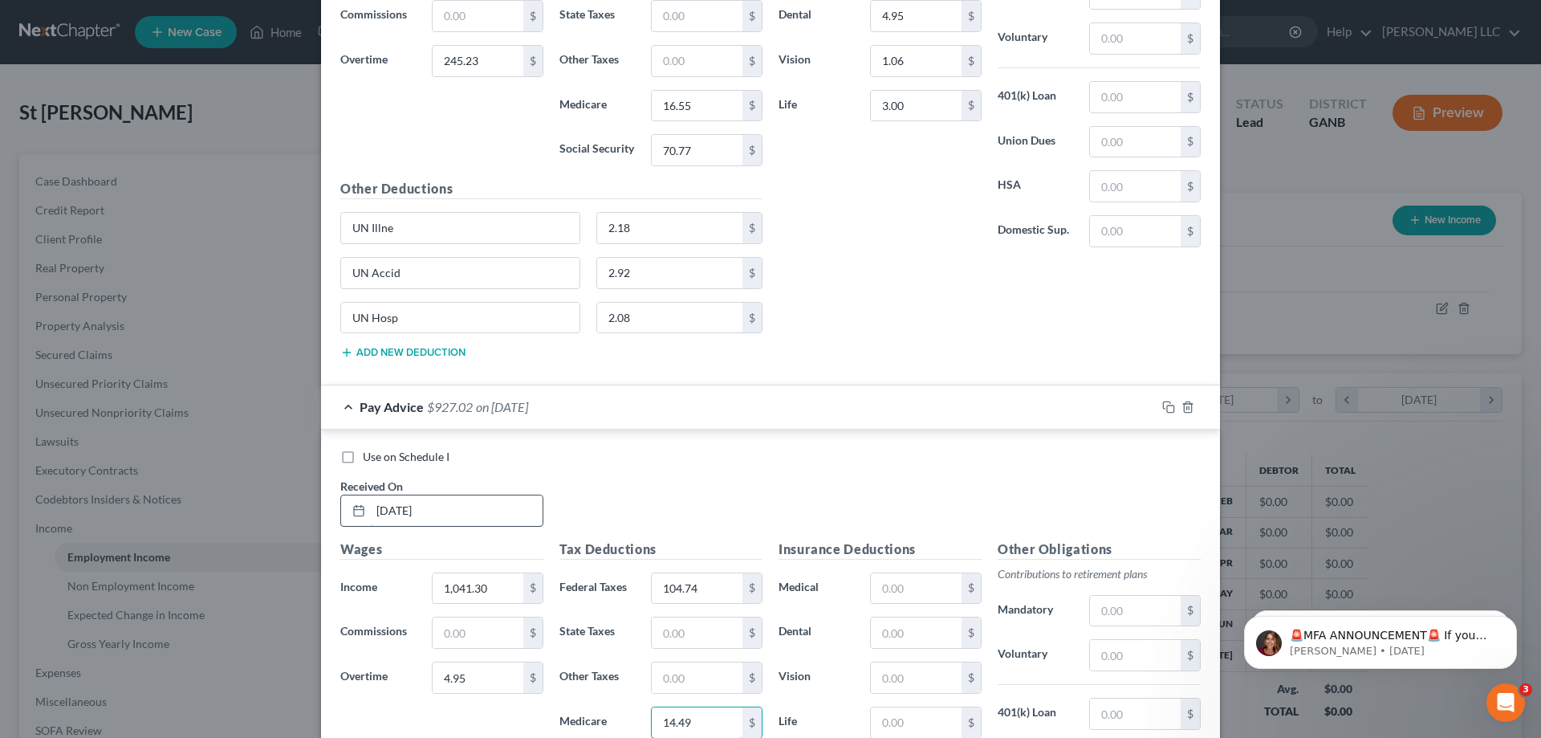
type input "14.49"
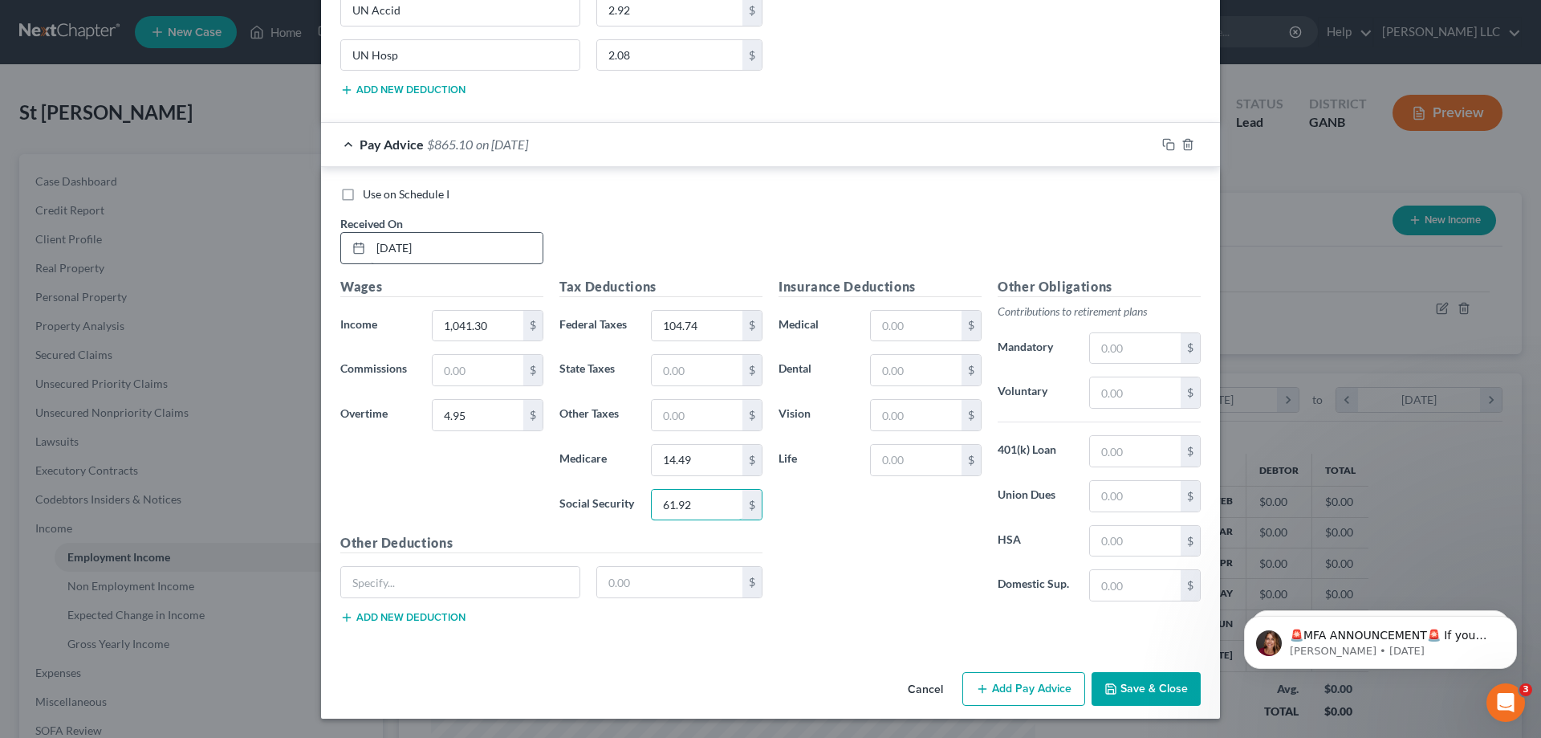
type input "61.92"
click at [908, 321] on input "text" at bounding box center [916, 326] width 91 height 31
type input "41.50"
type input "4.95"
type input "1.06"
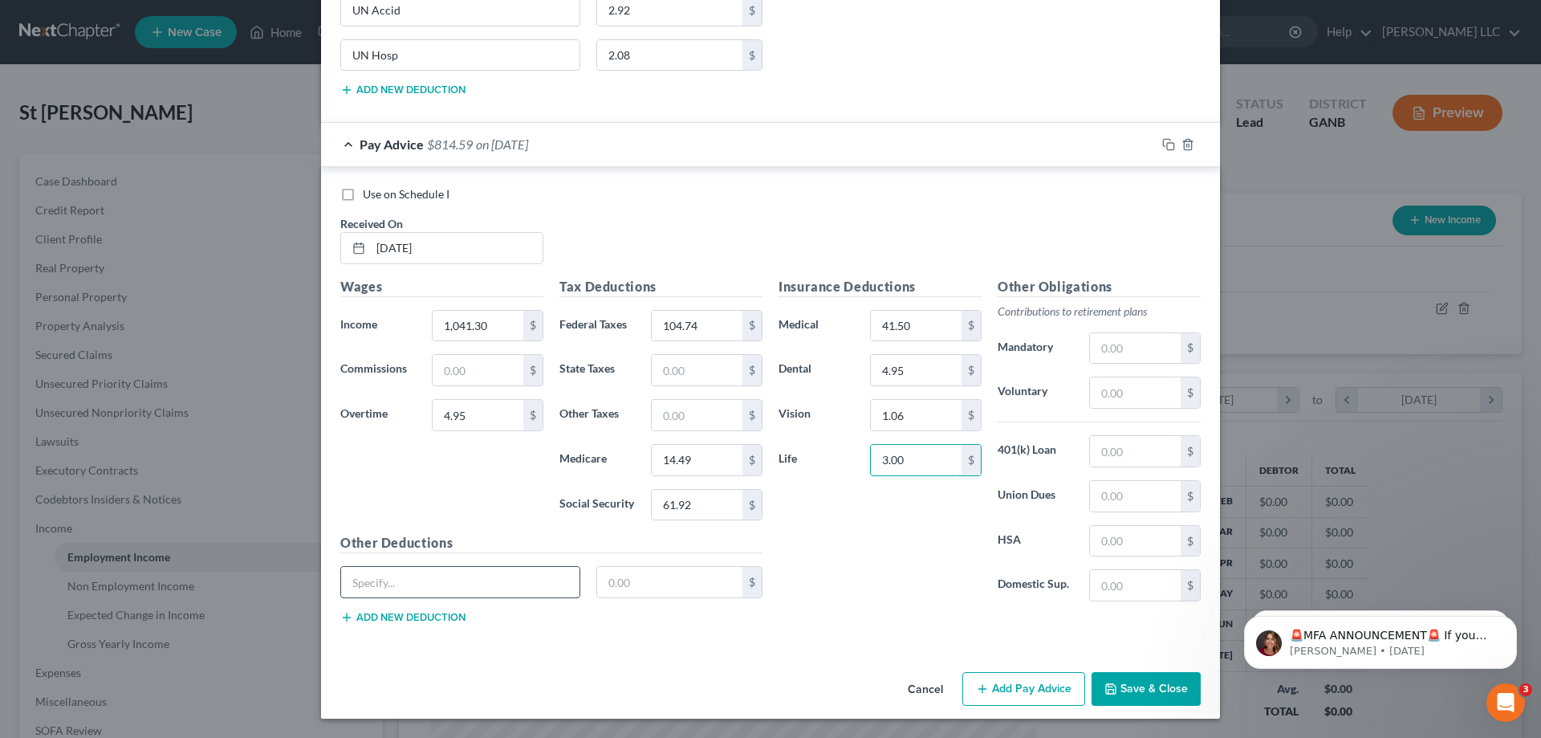
type input "3.00"
click at [497, 592] on input "text" at bounding box center [460, 582] width 238 height 31
type input "UN Illnes"
type input "2.18"
click at [454, 584] on input "UN Illnes" at bounding box center [460, 582] width 238 height 31
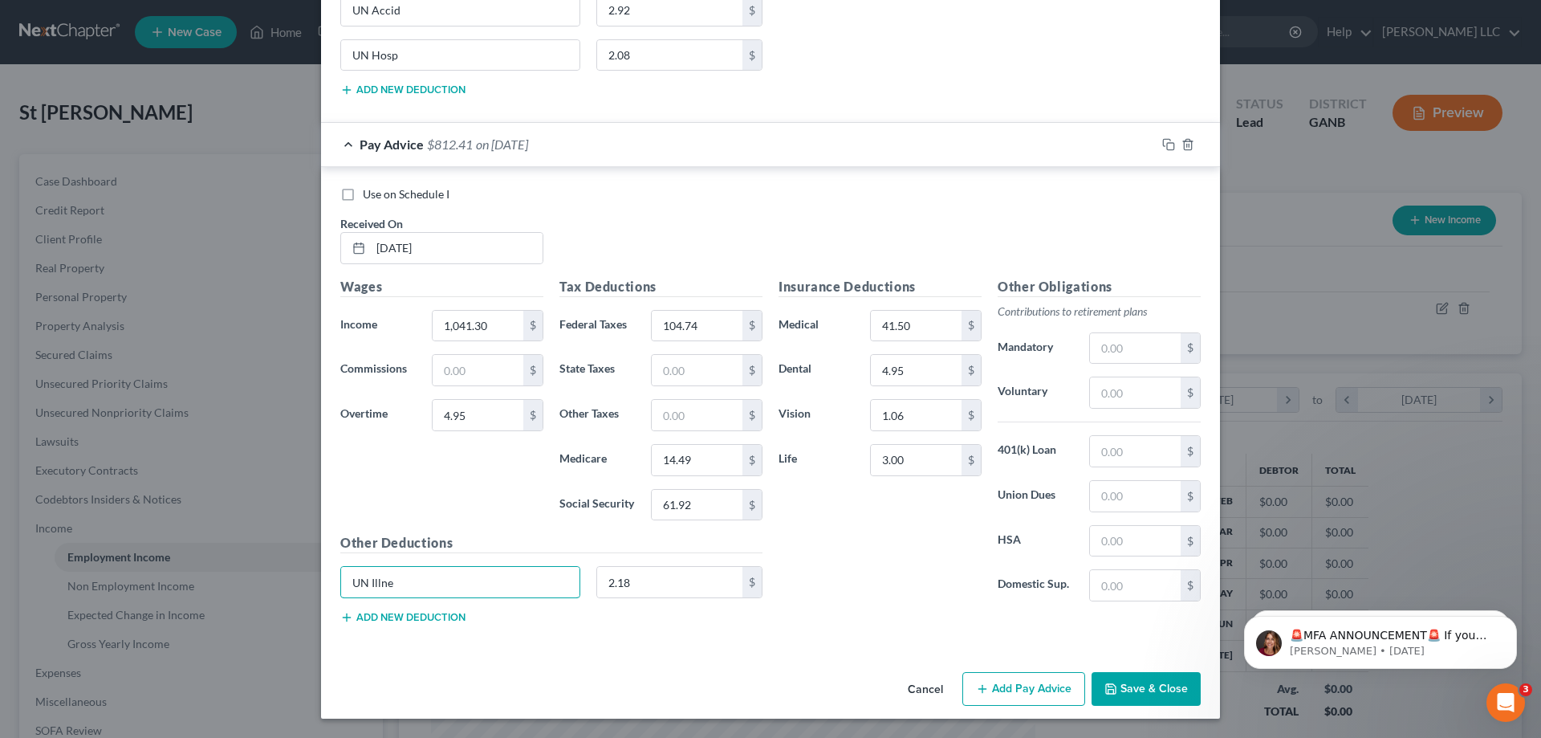
type input "UN Illne"
click at [400, 616] on button "Add new deduction" at bounding box center [402, 617] width 125 height 13
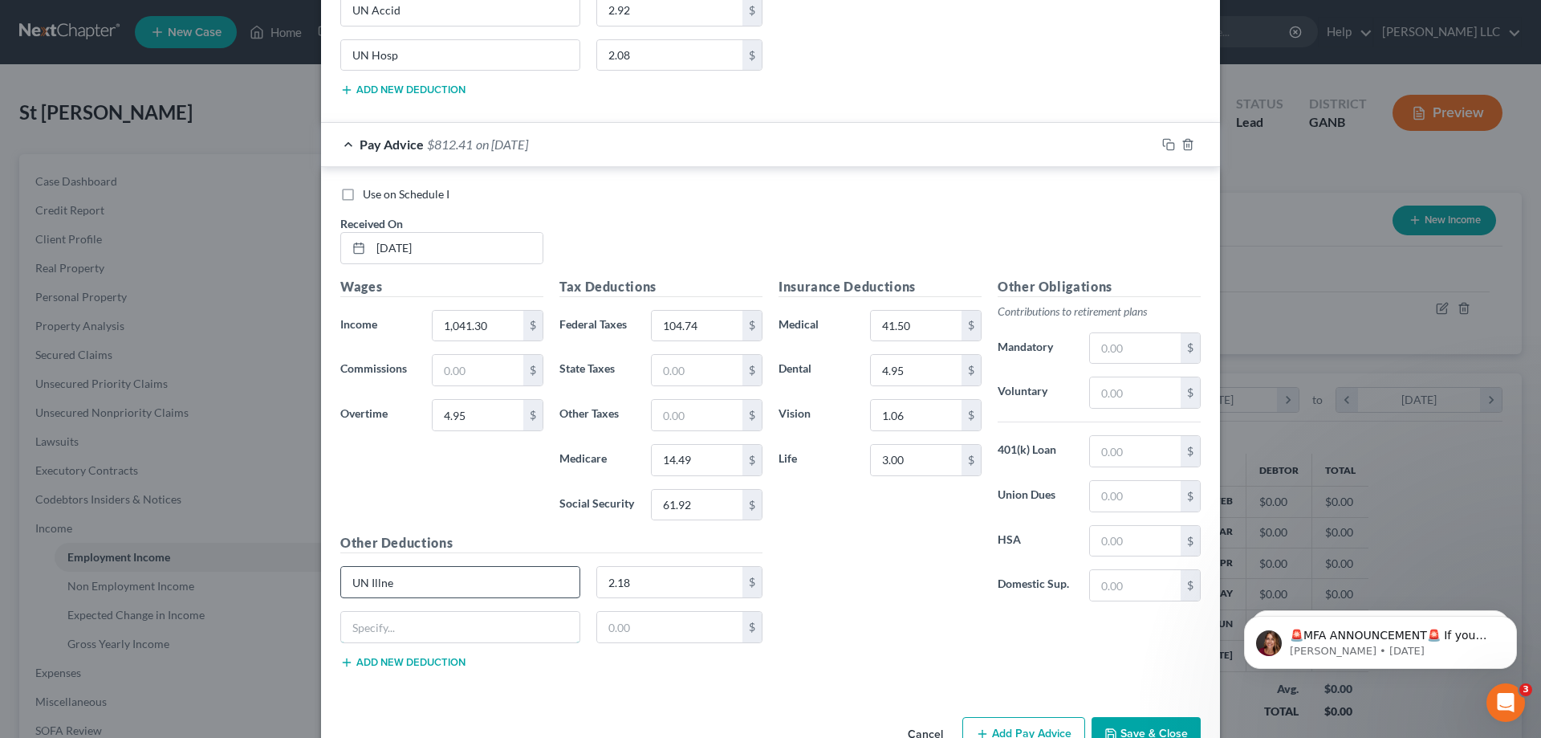
drag, startPoint x: 403, startPoint y: 622, endPoint x: 359, endPoint y: 575, distance: 64.8
click at [402, 619] on input "text" at bounding box center [460, 627] width 238 height 31
type input "UN Accid"
type input "2.92"
click at [367, 658] on button "Add new deduction" at bounding box center [402, 662] width 125 height 13
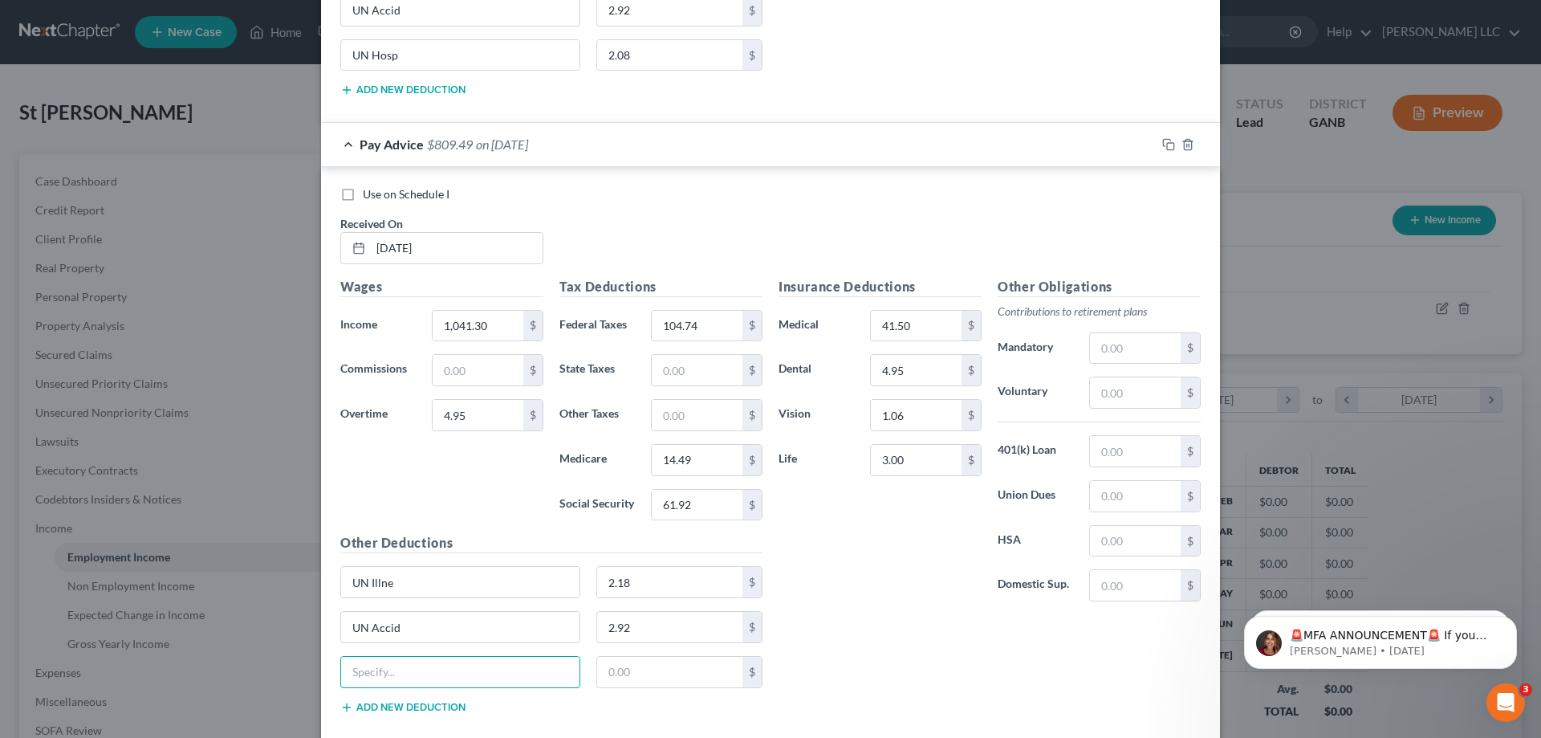
click at [367, 658] on input "text" at bounding box center [460, 672] width 238 height 31
type input "UN Hosp"
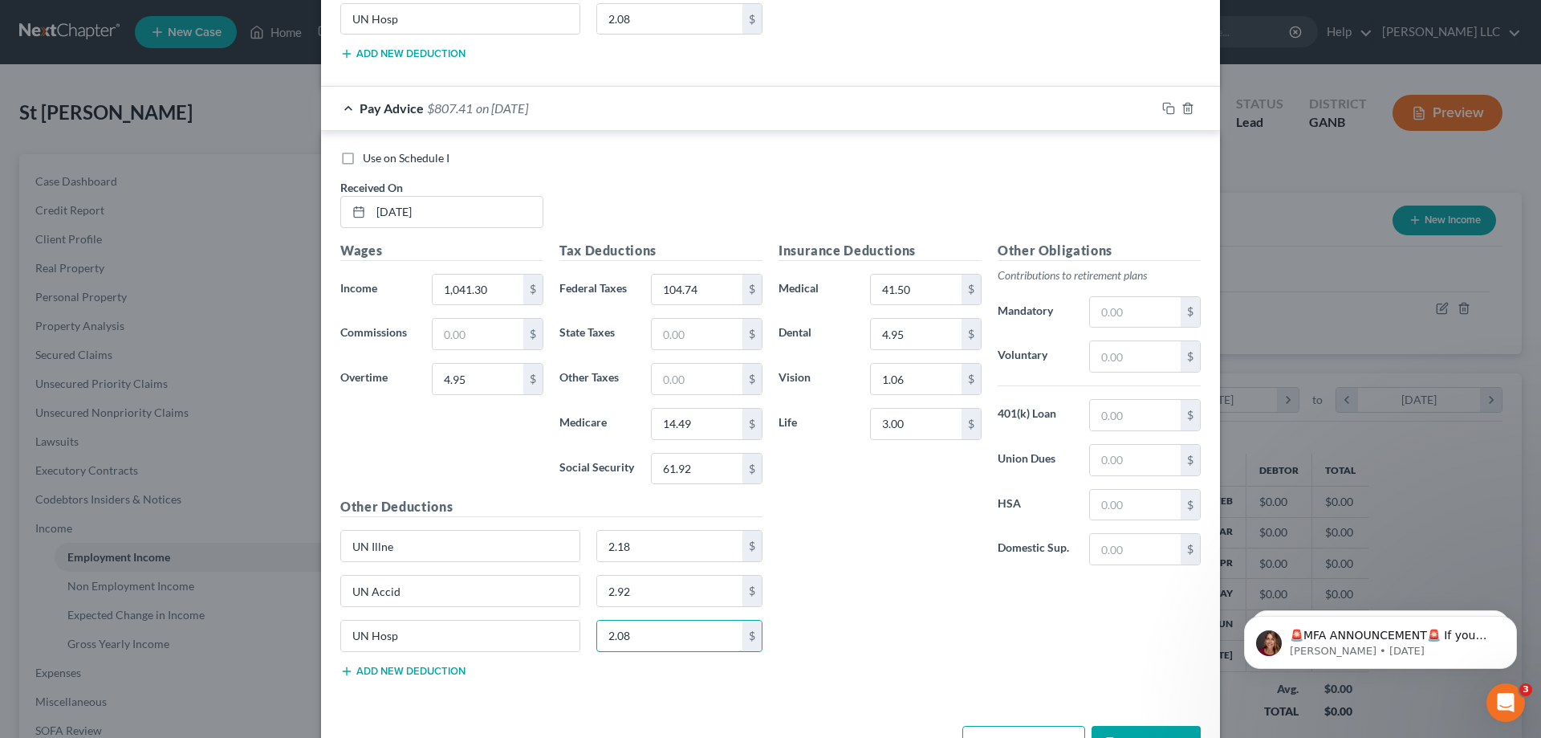
scroll to position [5501, 0]
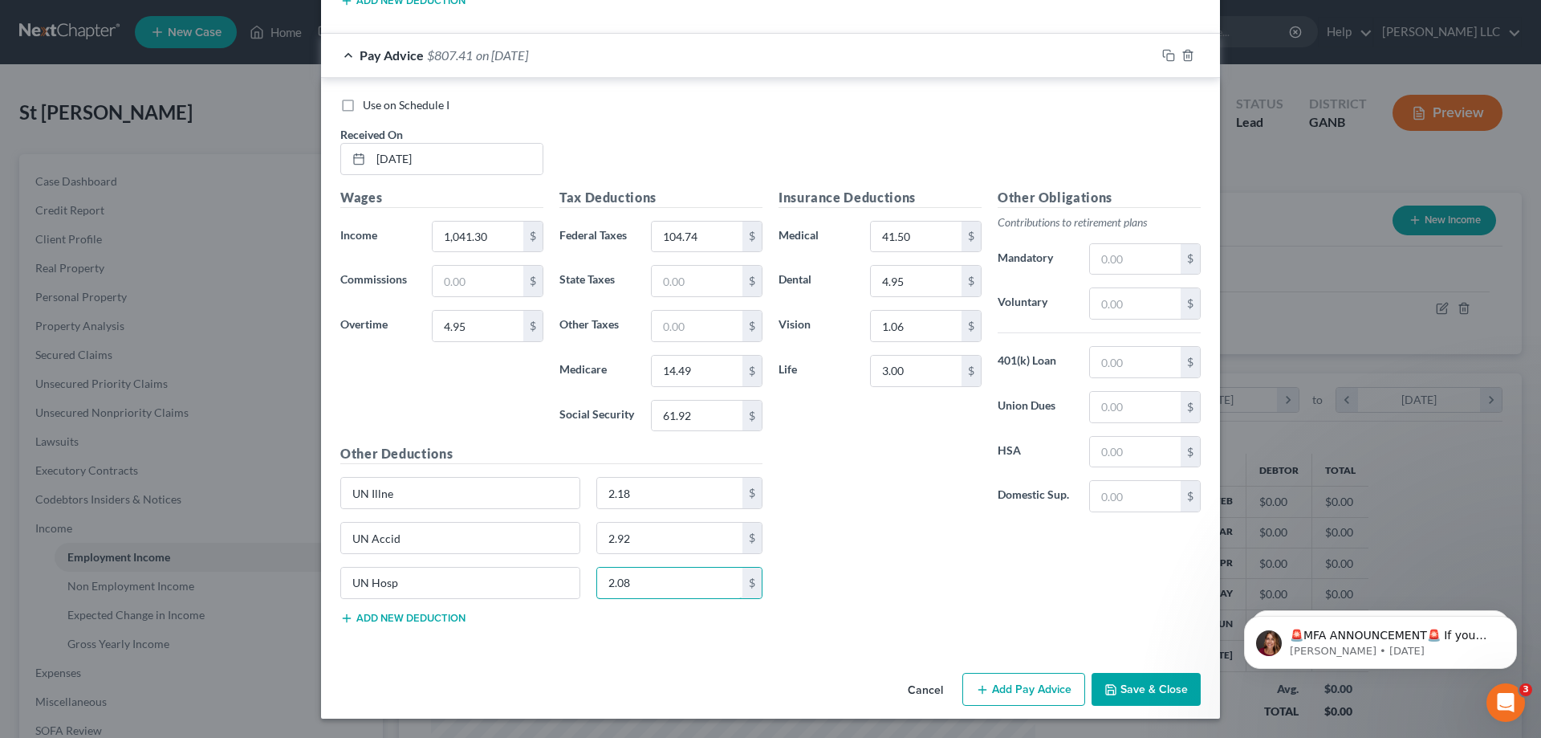
type input "2.08"
click at [1045, 693] on button "Add Pay Advice" at bounding box center [1024, 690] width 123 height 34
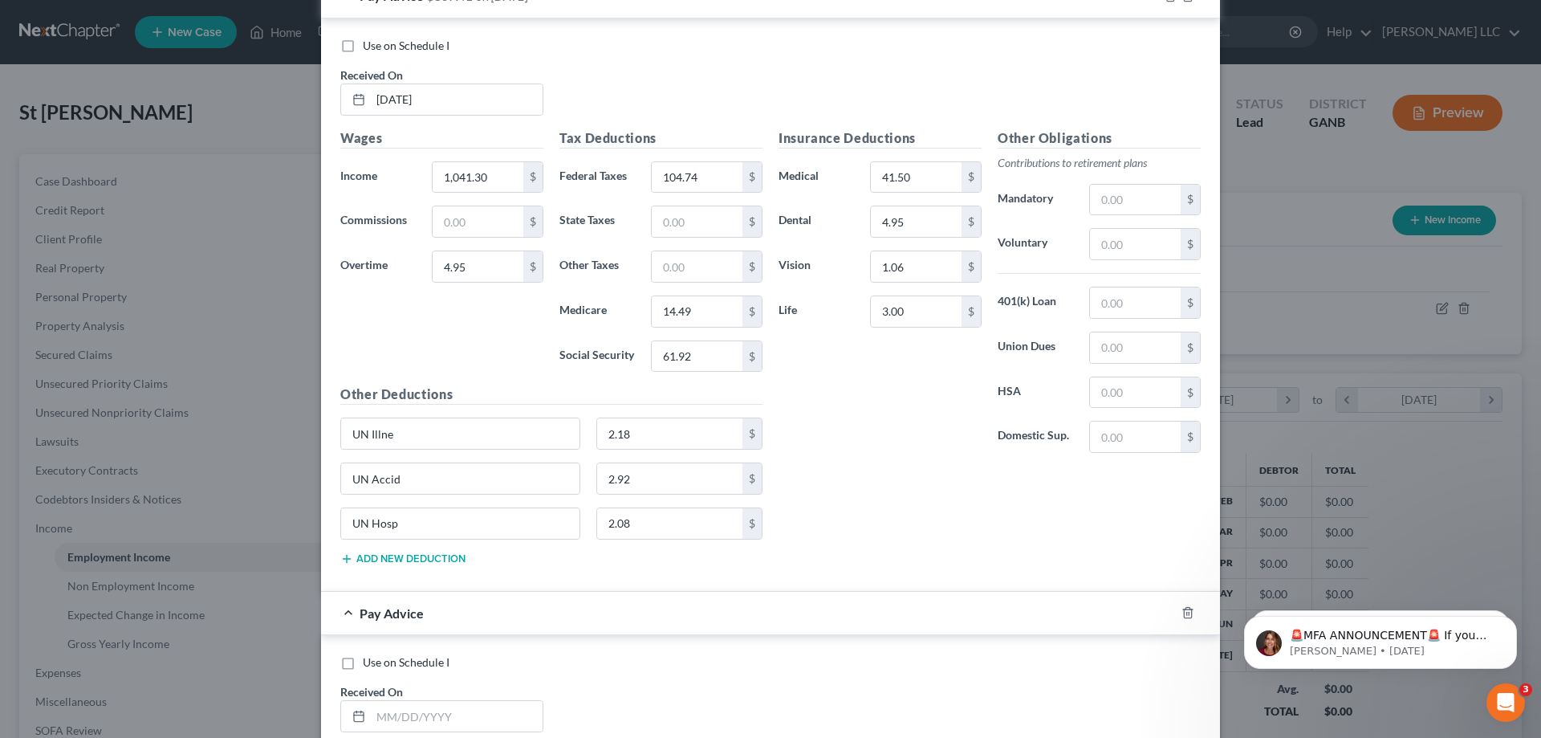
scroll to position [5822, 0]
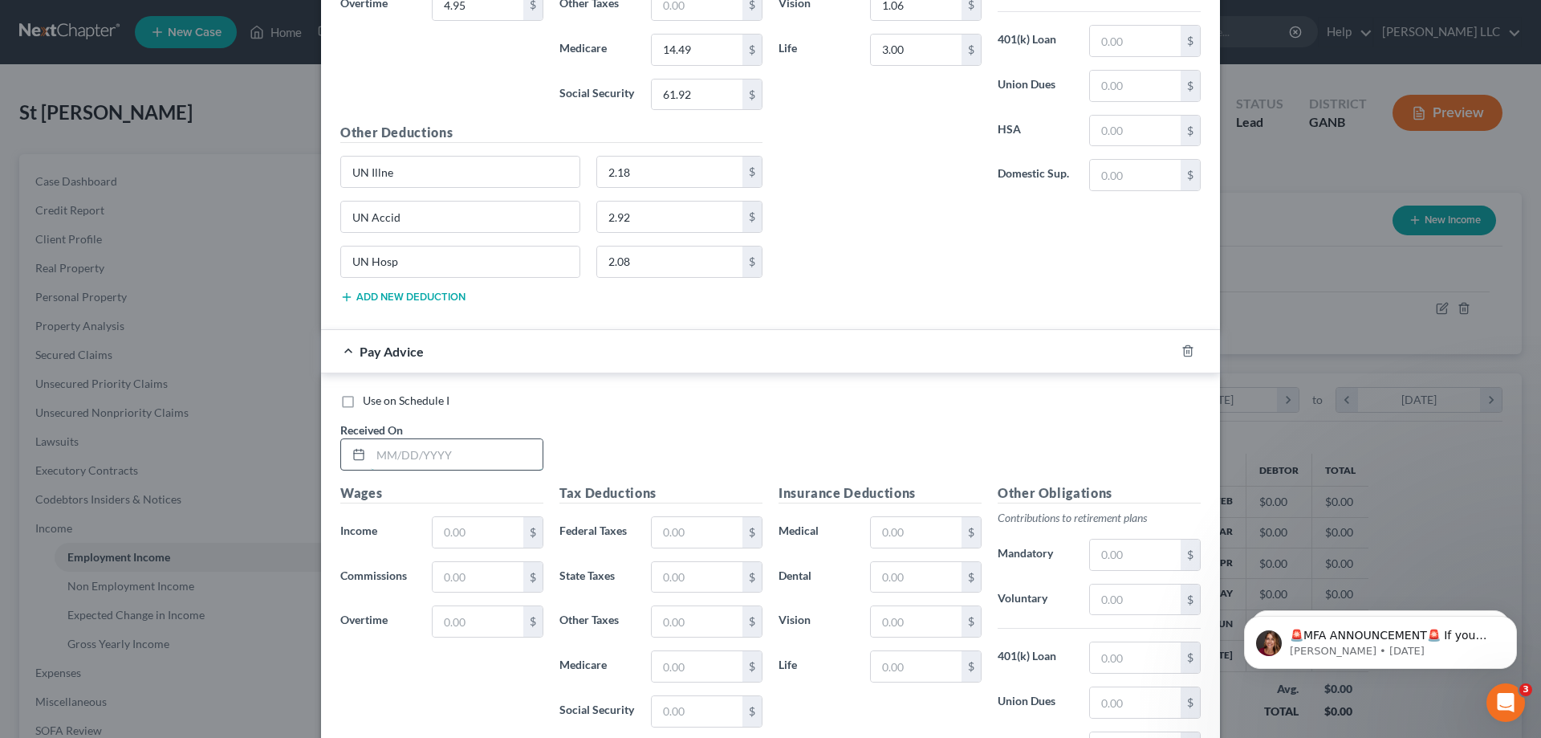
click at [495, 452] on input "text" at bounding box center [457, 454] width 172 height 31
type input "06/06/2025"
type input "1,084.98"
type input "31.54"
type input "101.53"
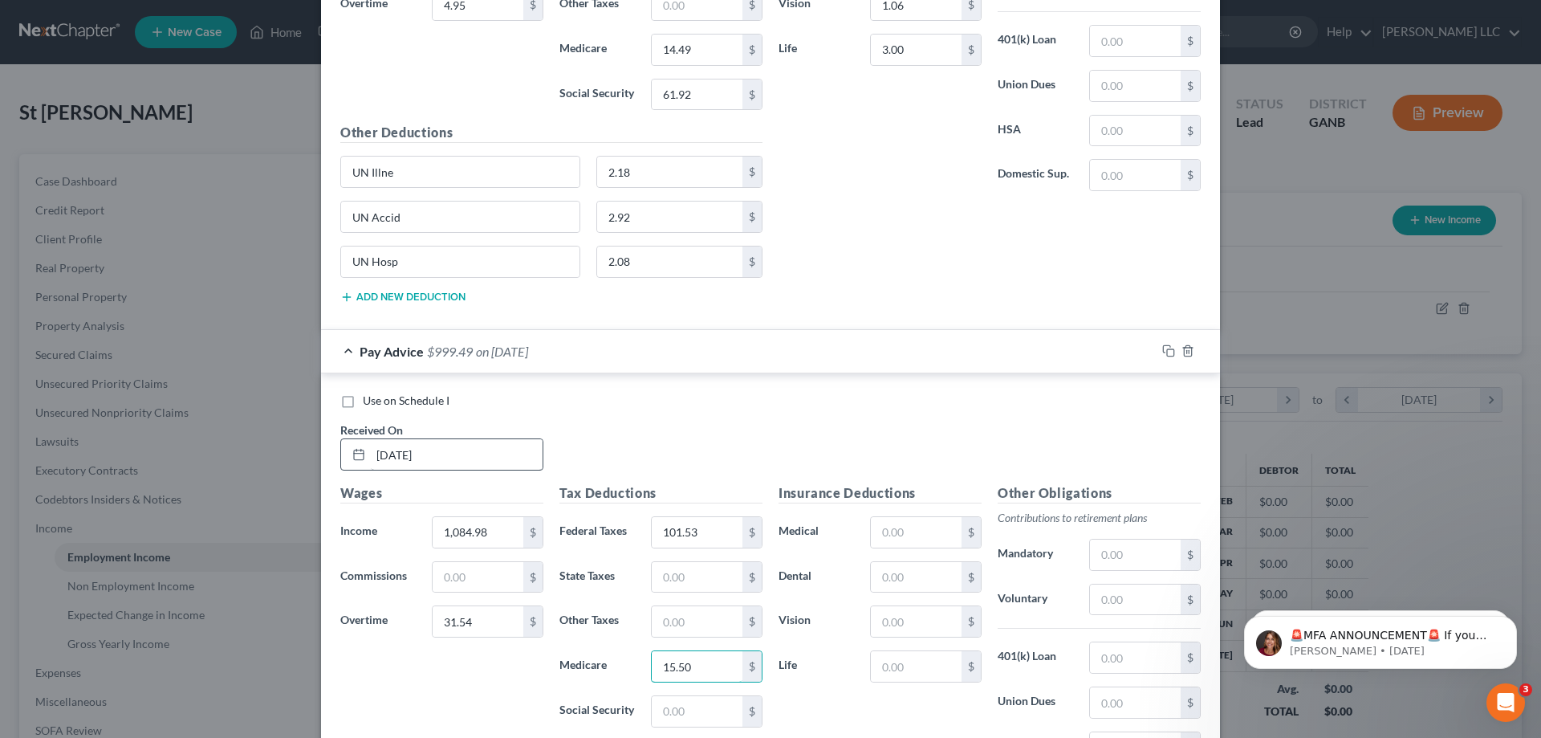
type input "15.50"
type input "66.28"
click at [939, 540] on input "text" at bounding box center [916, 532] width 91 height 31
type input "41.50"
type input "4.95"
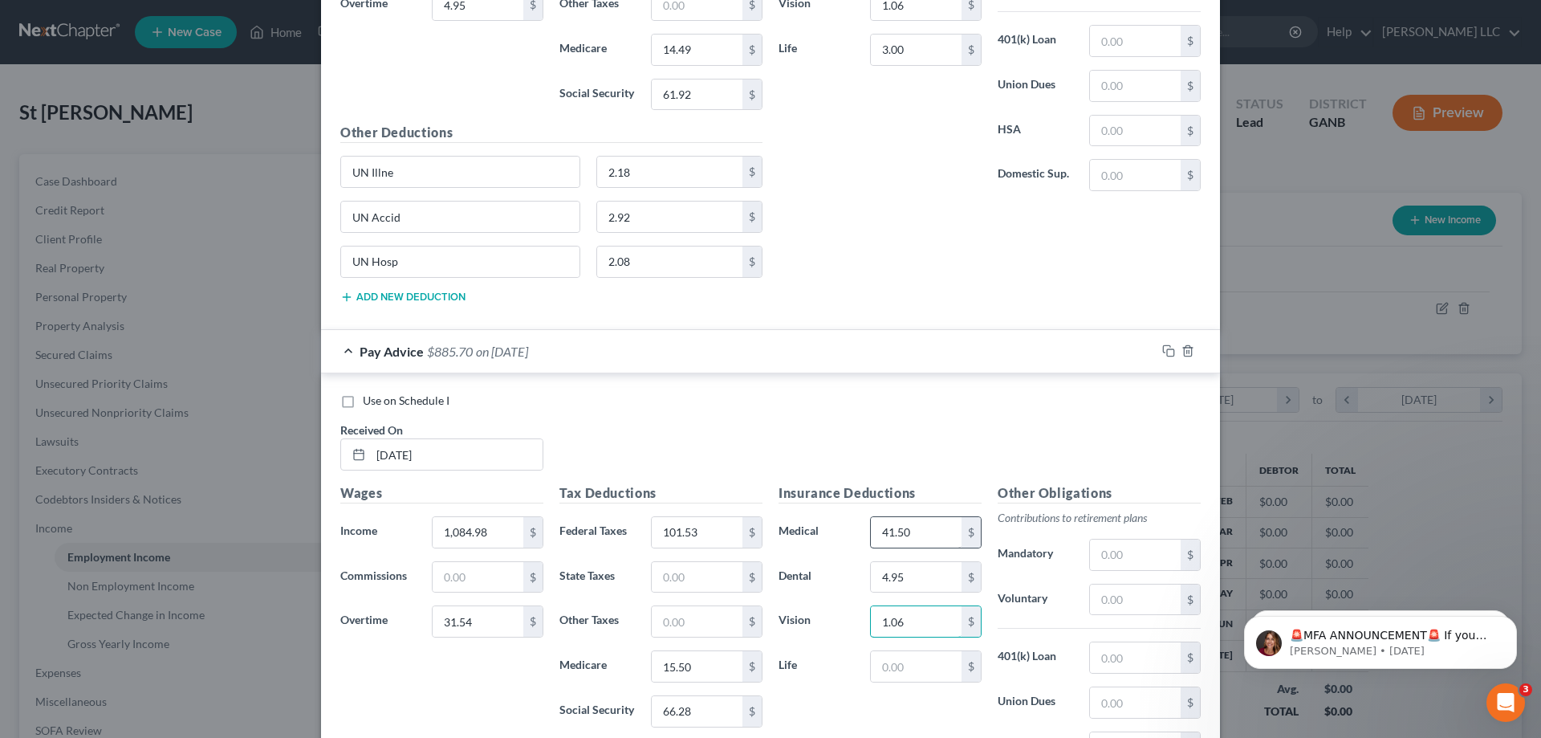
type input "1.06"
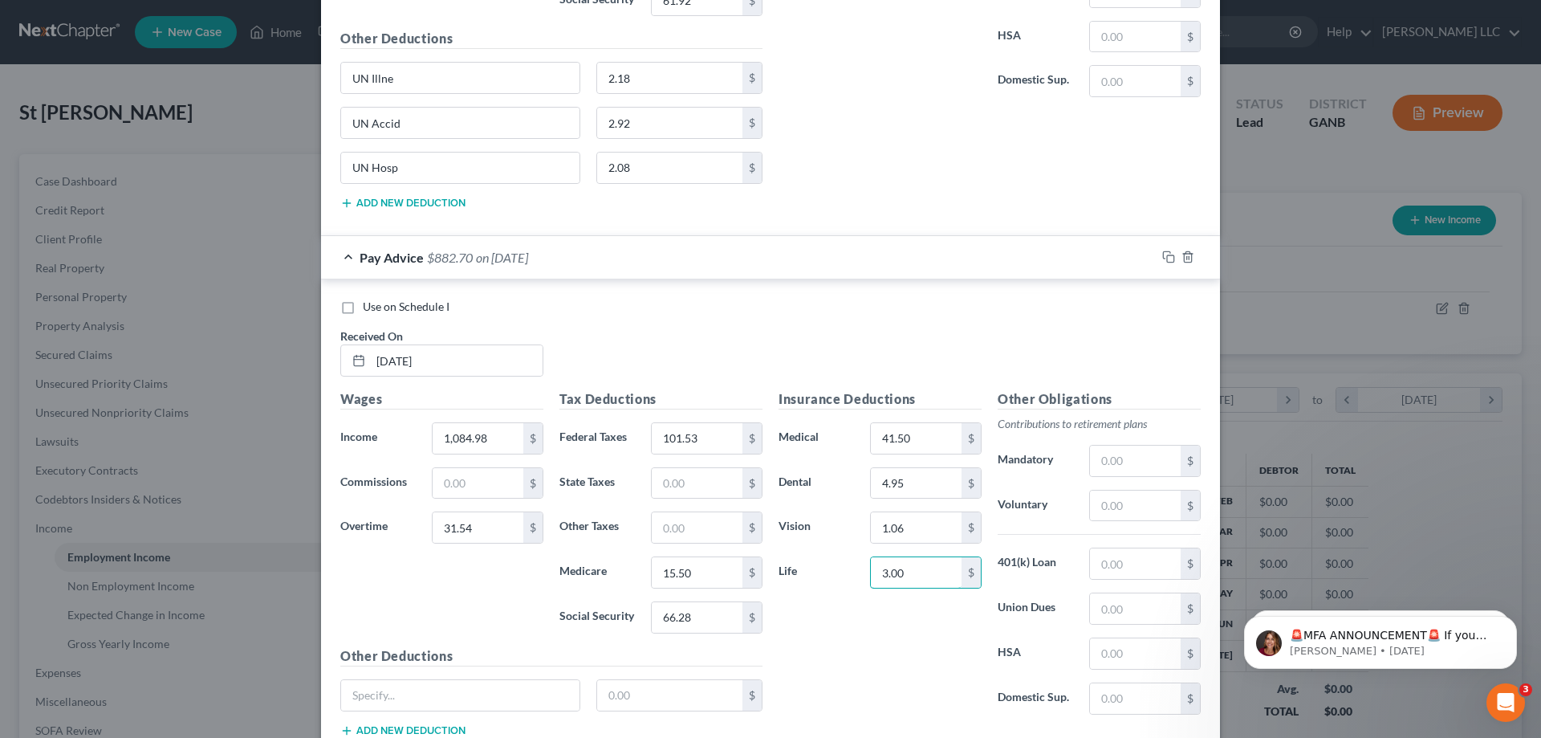
scroll to position [6028, 0]
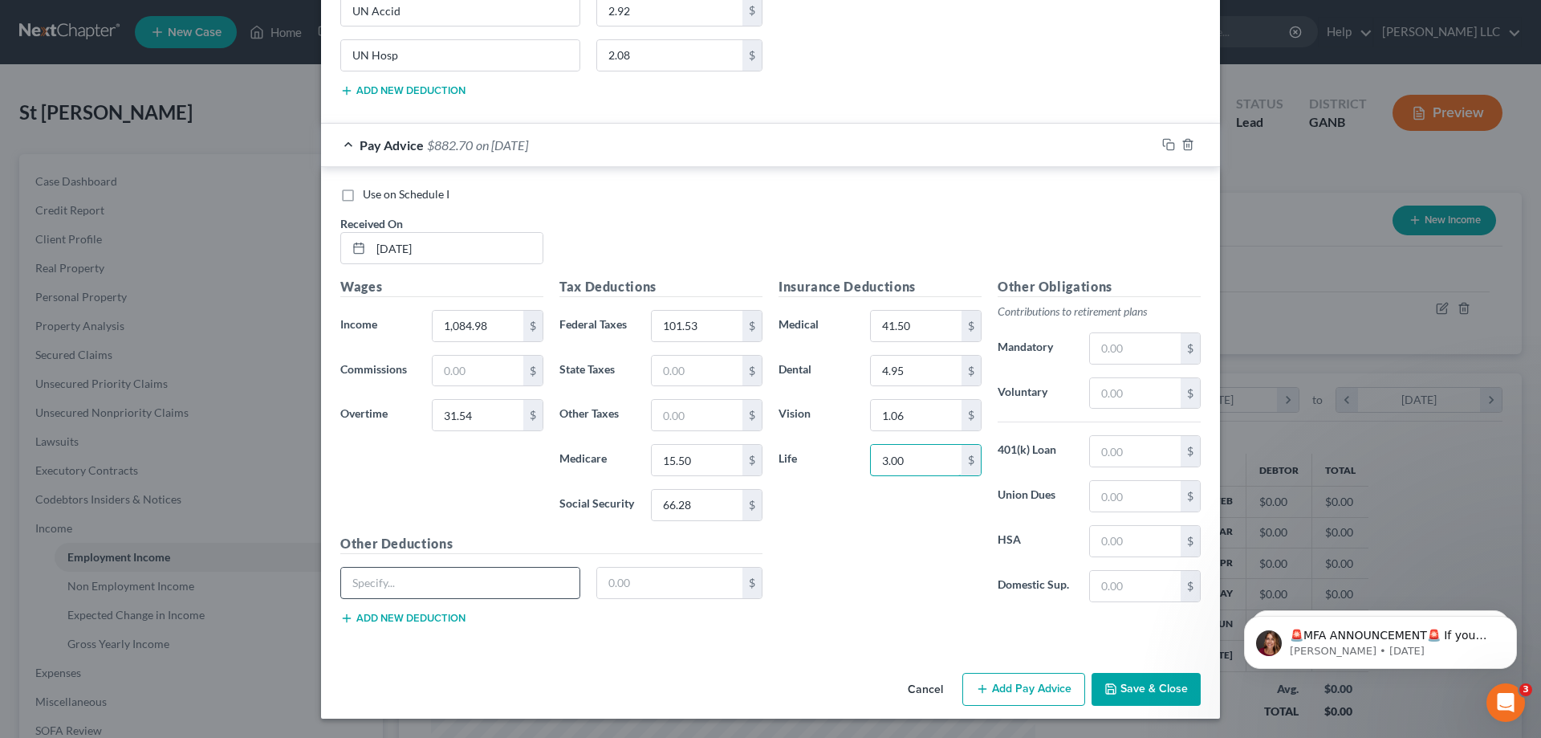
type input "3.00"
click at [432, 581] on input "text" at bounding box center [460, 583] width 238 height 31
type input "UN Illne"
type input "2.18"
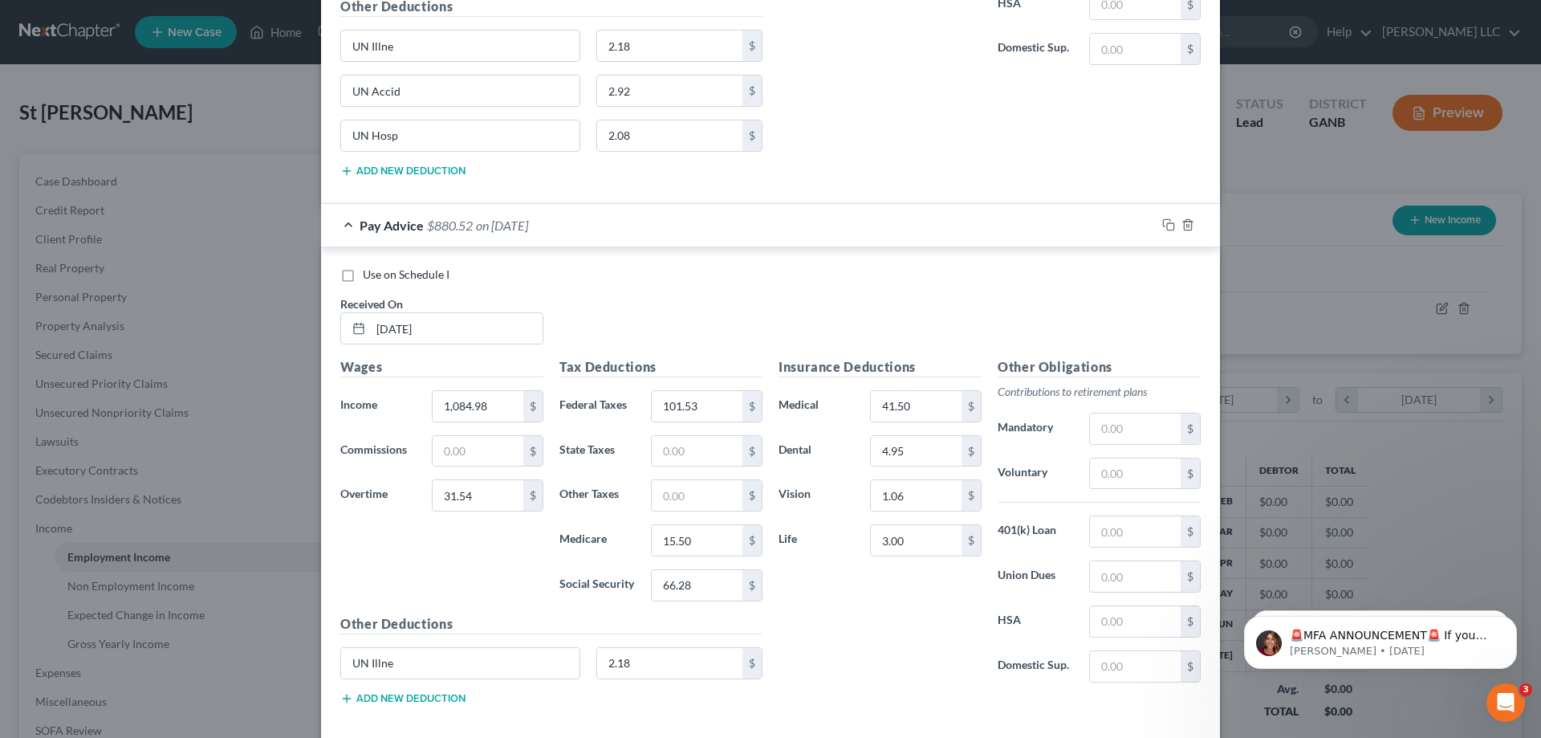
click at [445, 690] on div "UN Illne 2.18 $" at bounding box center [551, 669] width 438 height 45
click at [445, 694] on button "Add new deduction" at bounding box center [402, 698] width 125 height 13
click at [445, 694] on input "text" at bounding box center [460, 708] width 238 height 31
type input "UN Accid"
type input "2.92"
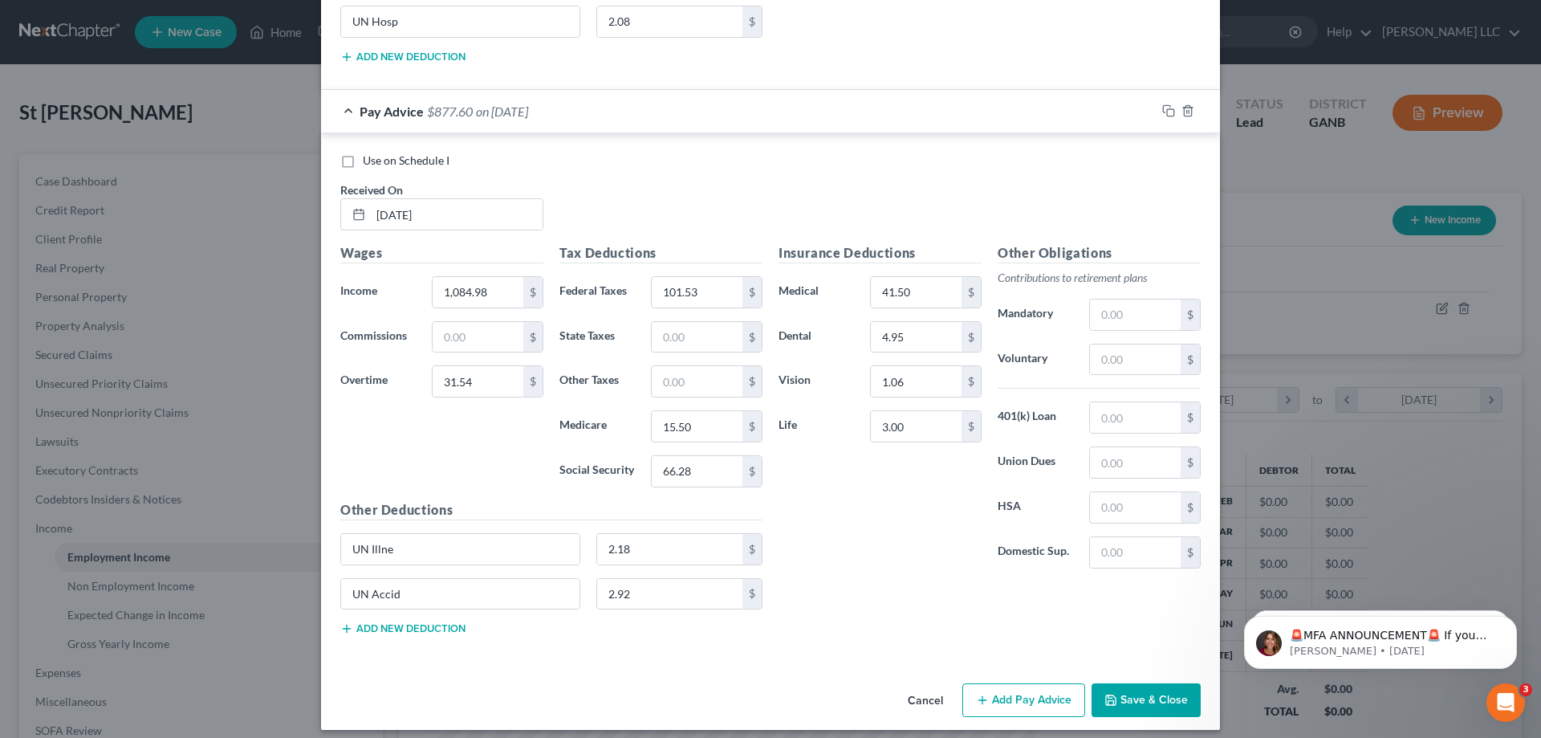
scroll to position [6073, 0]
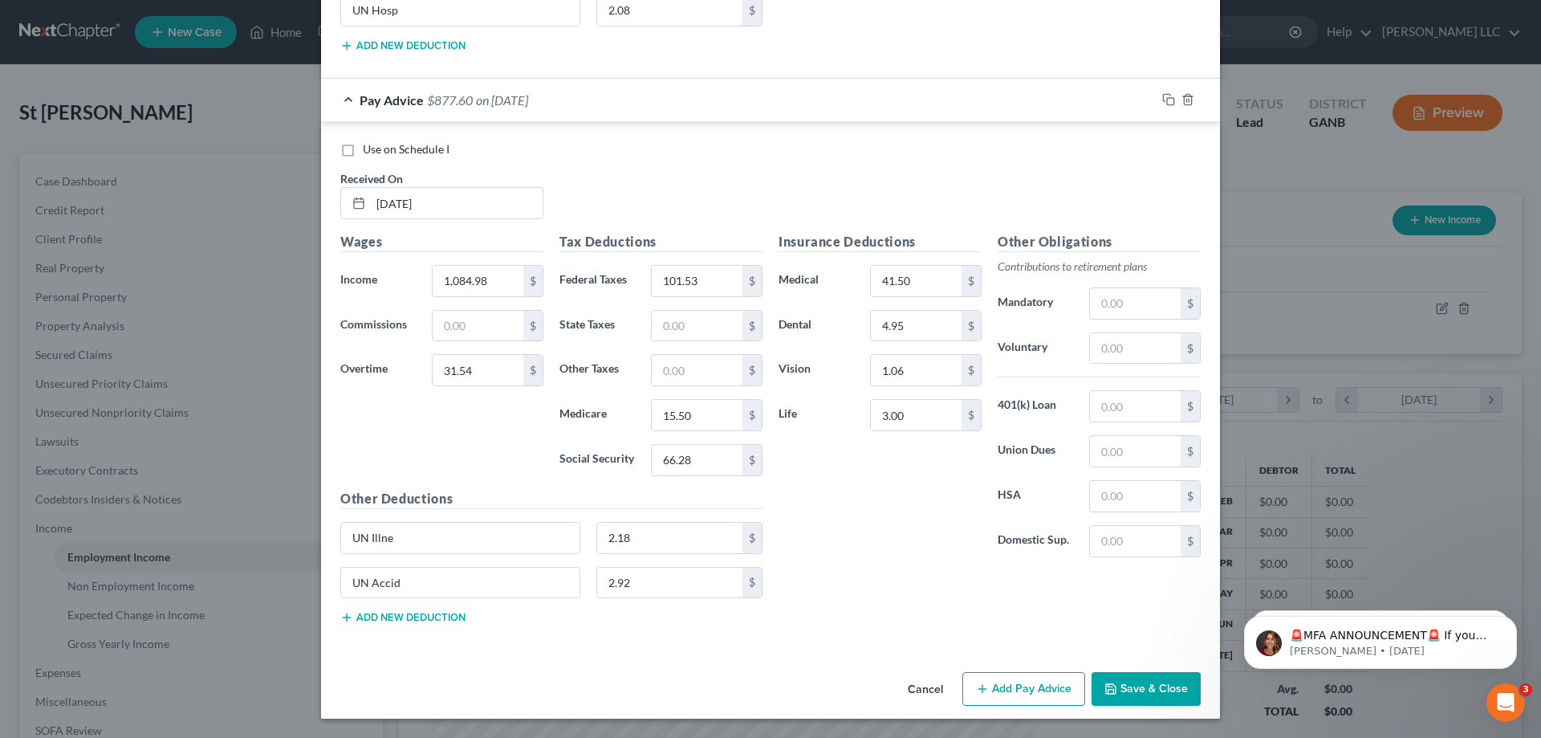
click at [432, 613] on button "Add new deduction" at bounding box center [402, 617] width 125 height 13
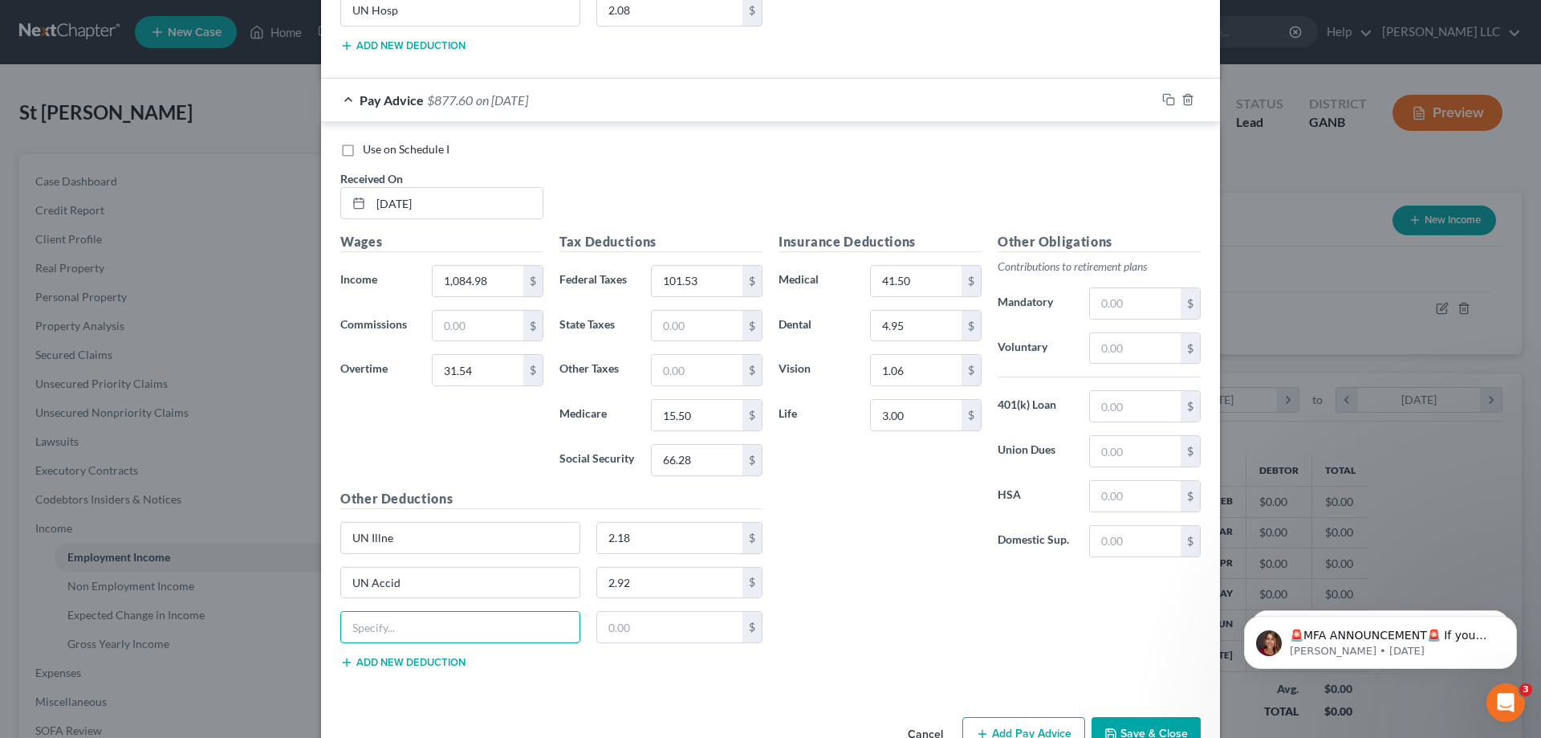
click at [432, 609] on div "Other Deductions UN Illne 2.18 $ UN Accid 2.92 $ $ Add new deduction" at bounding box center [551, 585] width 438 height 193
type input "UN Hosp"
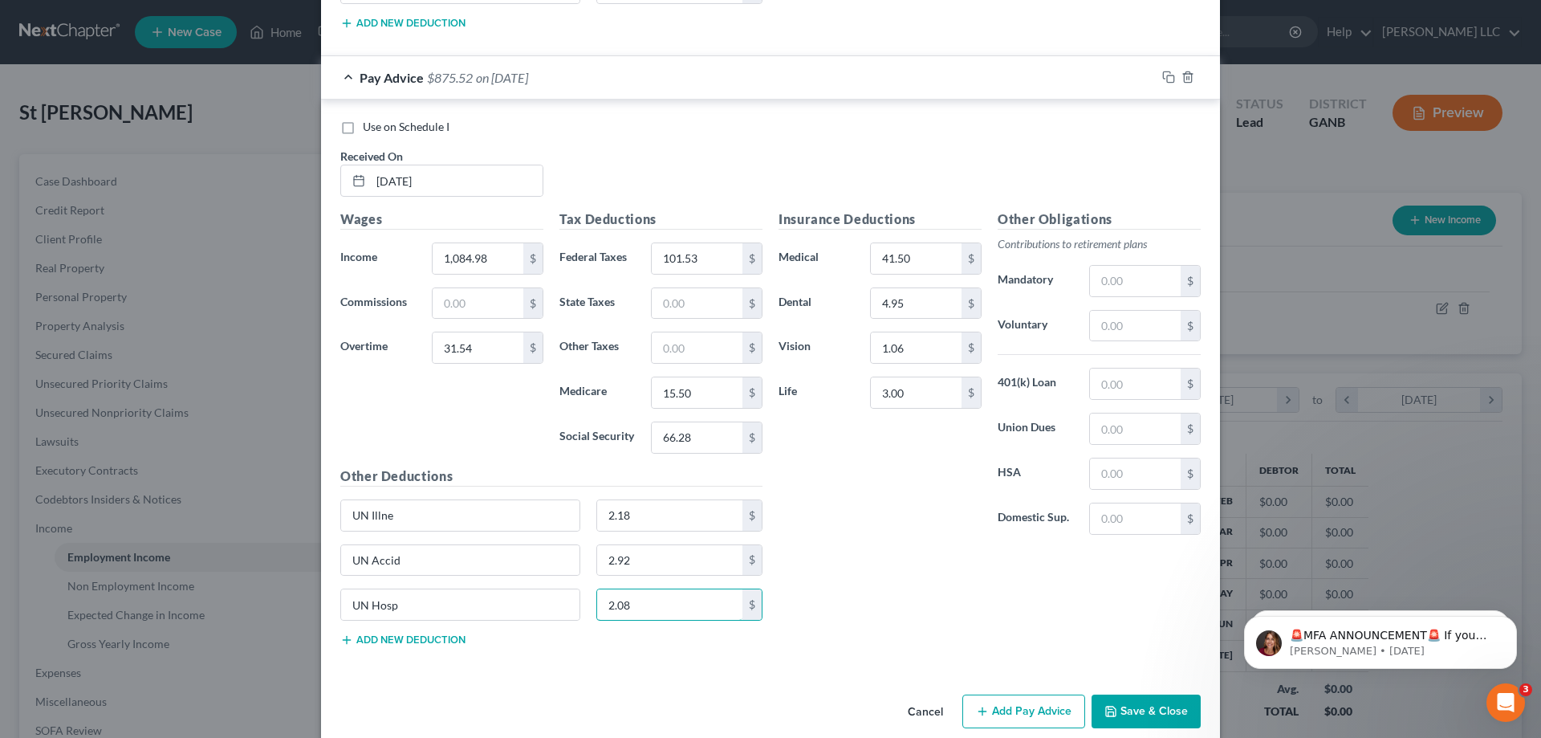
scroll to position [6118, 0]
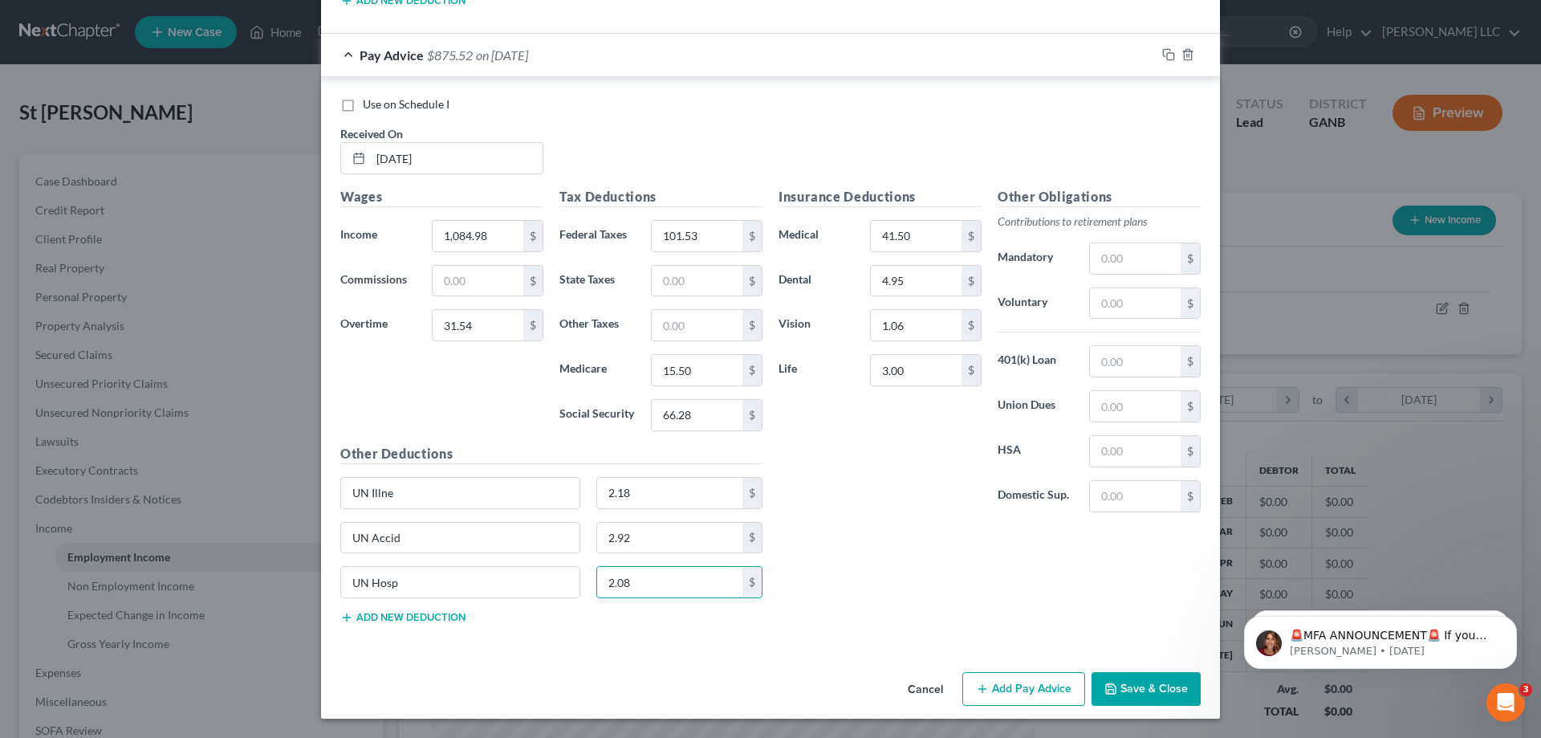
type input "2.08"
click at [1036, 692] on button "Add Pay Advice" at bounding box center [1024, 689] width 123 height 34
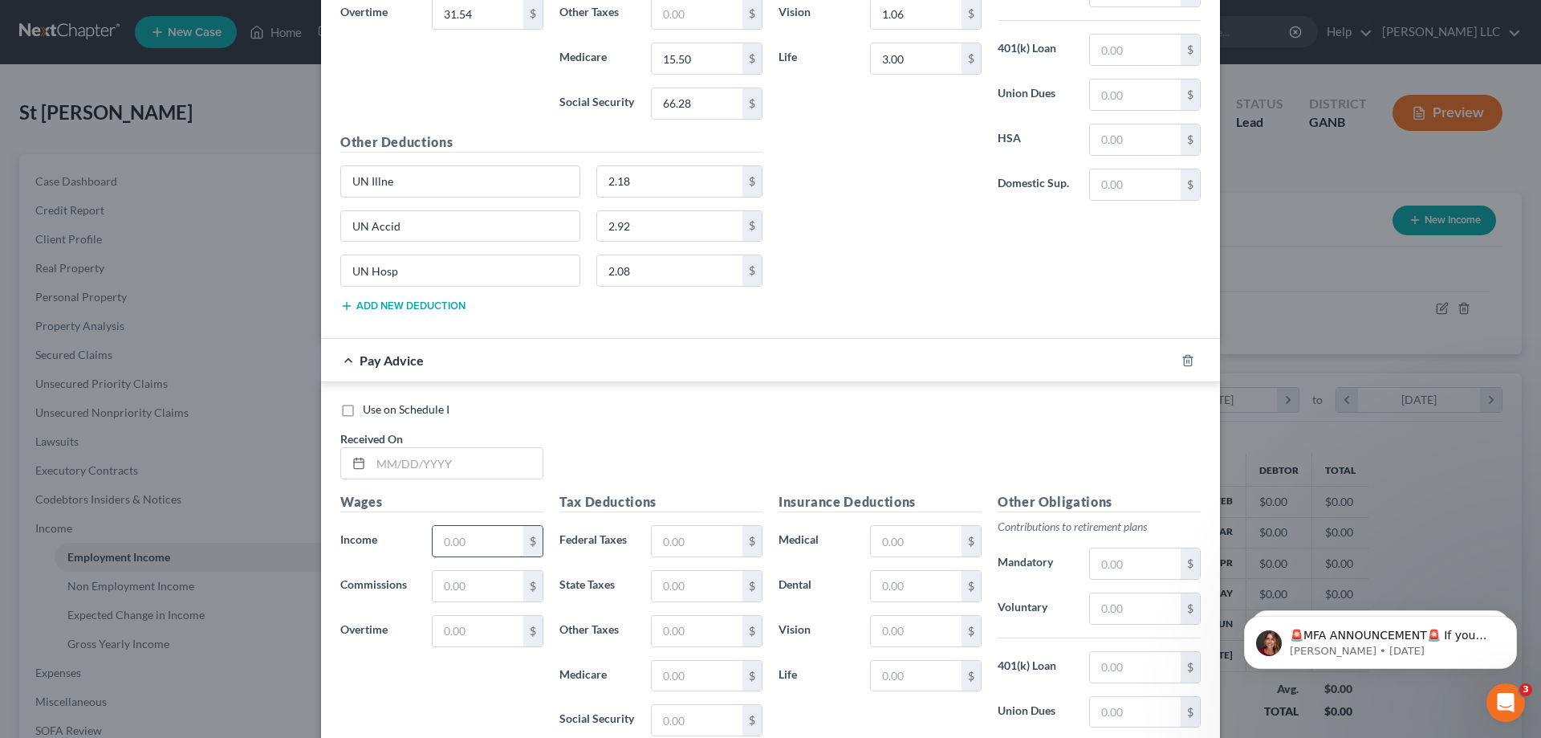
scroll to position [6439, 0]
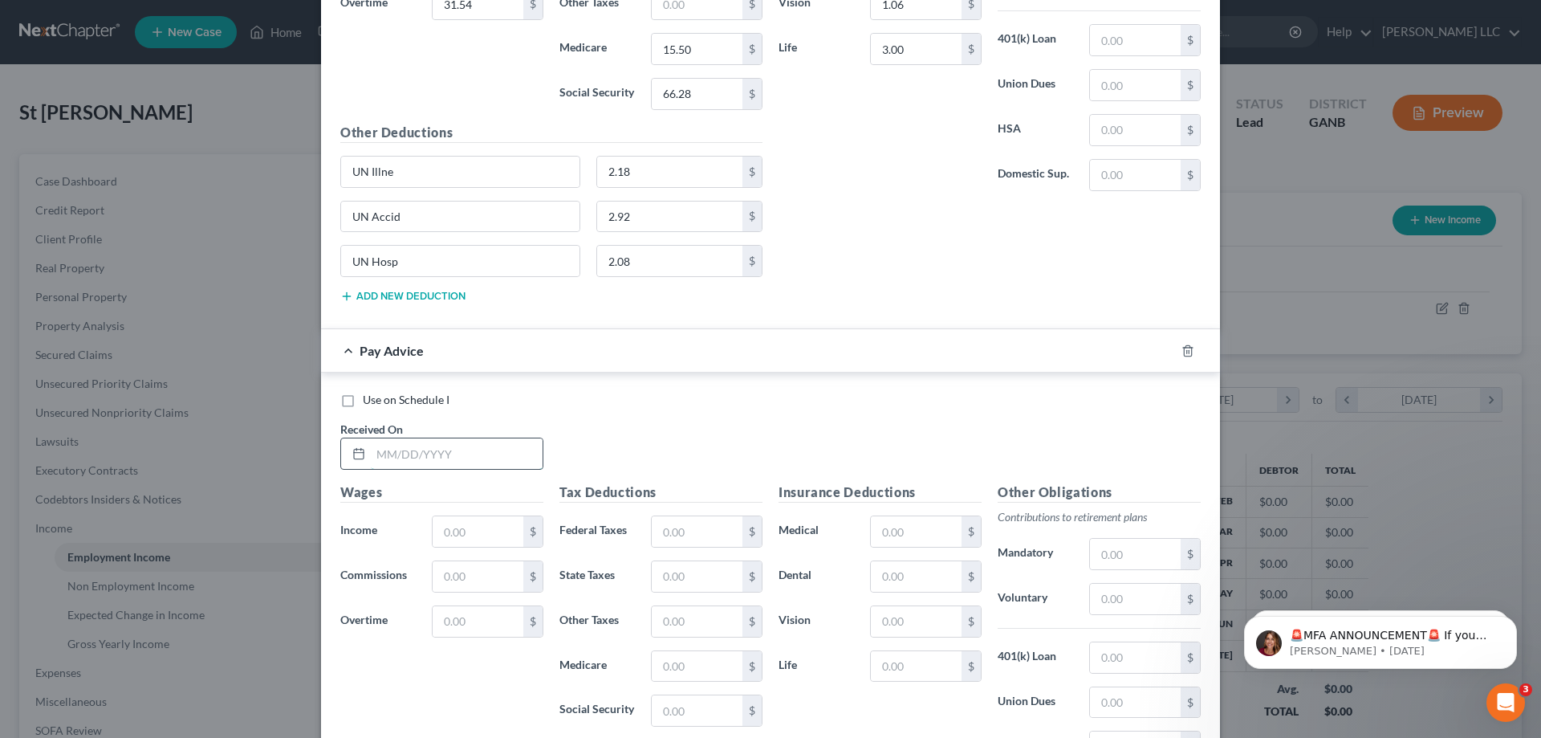
click at [499, 454] on input "text" at bounding box center [457, 453] width 172 height 31
type input "06/13/2025"
type input "948.09"
type input "290.93"
type input "118.55"
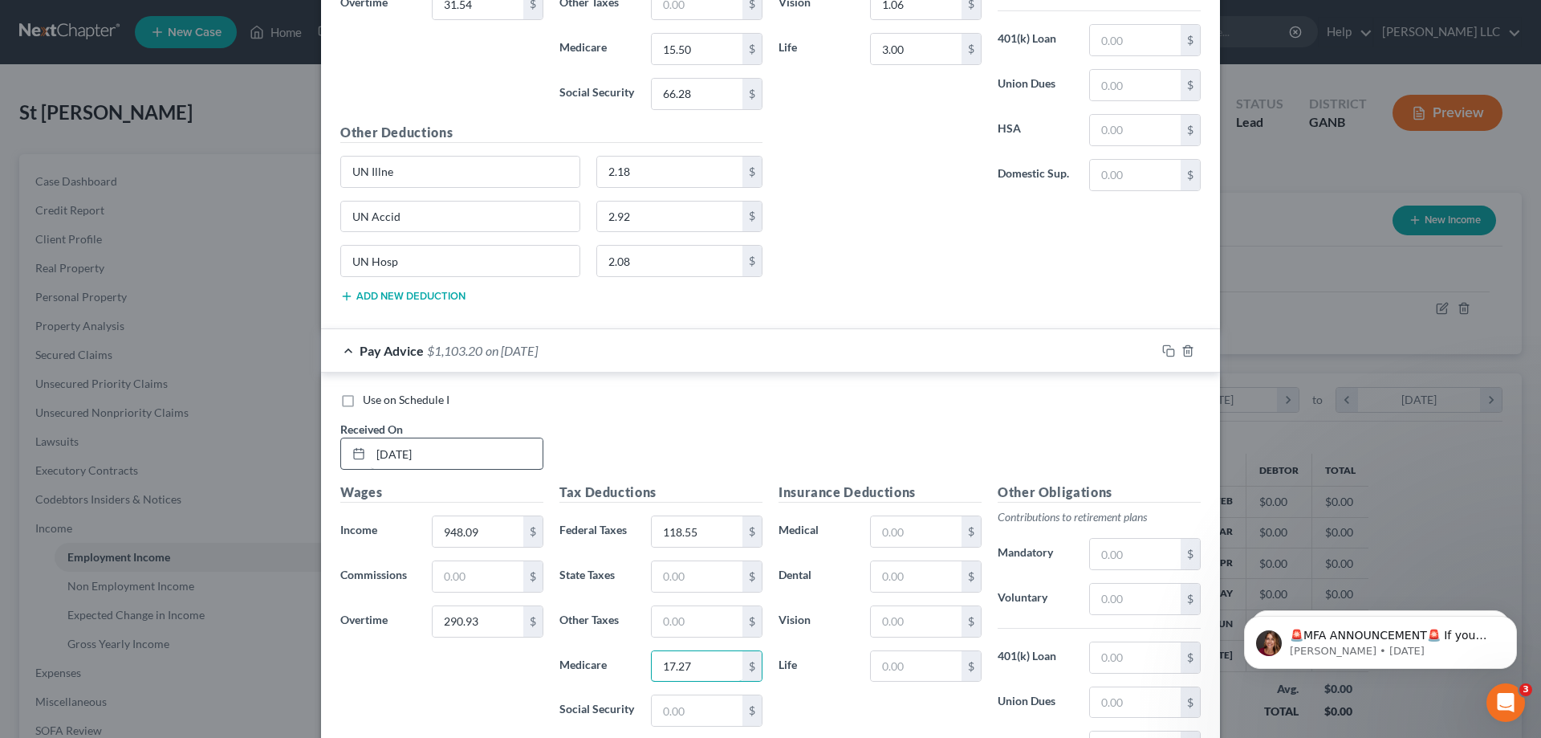
type input "17.27"
type input "73.88"
click at [939, 533] on input "text" at bounding box center [916, 531] width 91 height 31
type input "41.50"
type input "4.95"
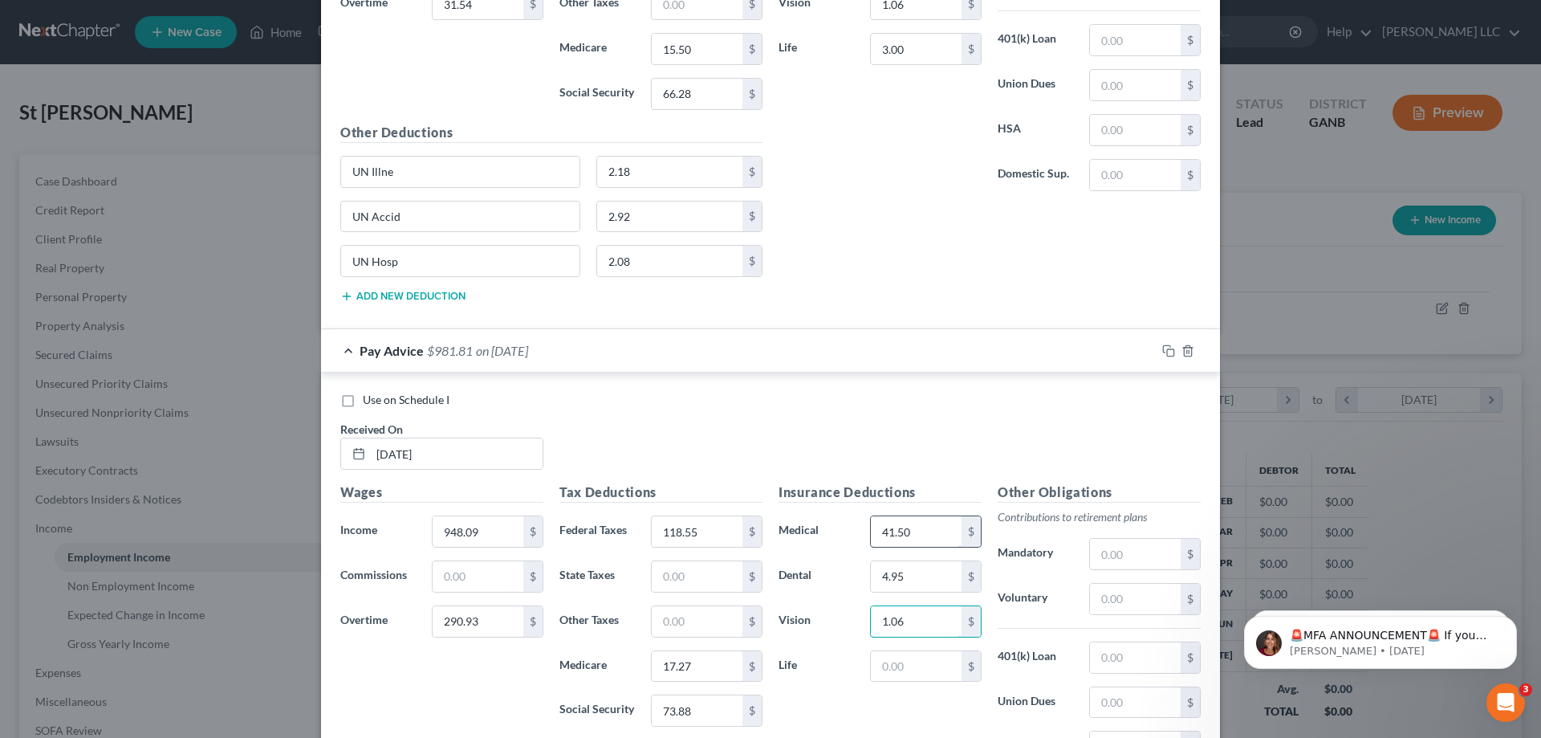
type input "1.06"
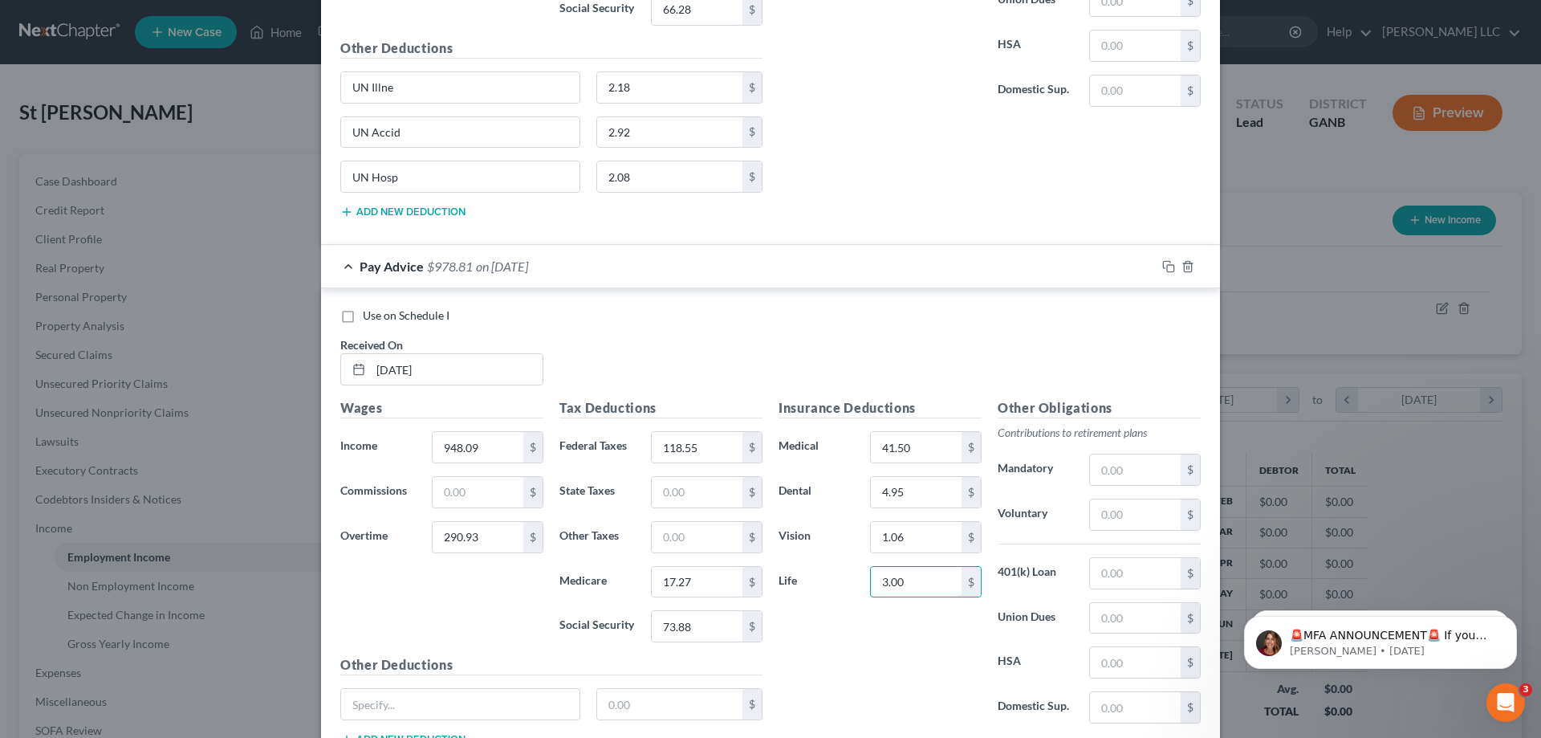
scroll to position [6646, 0]
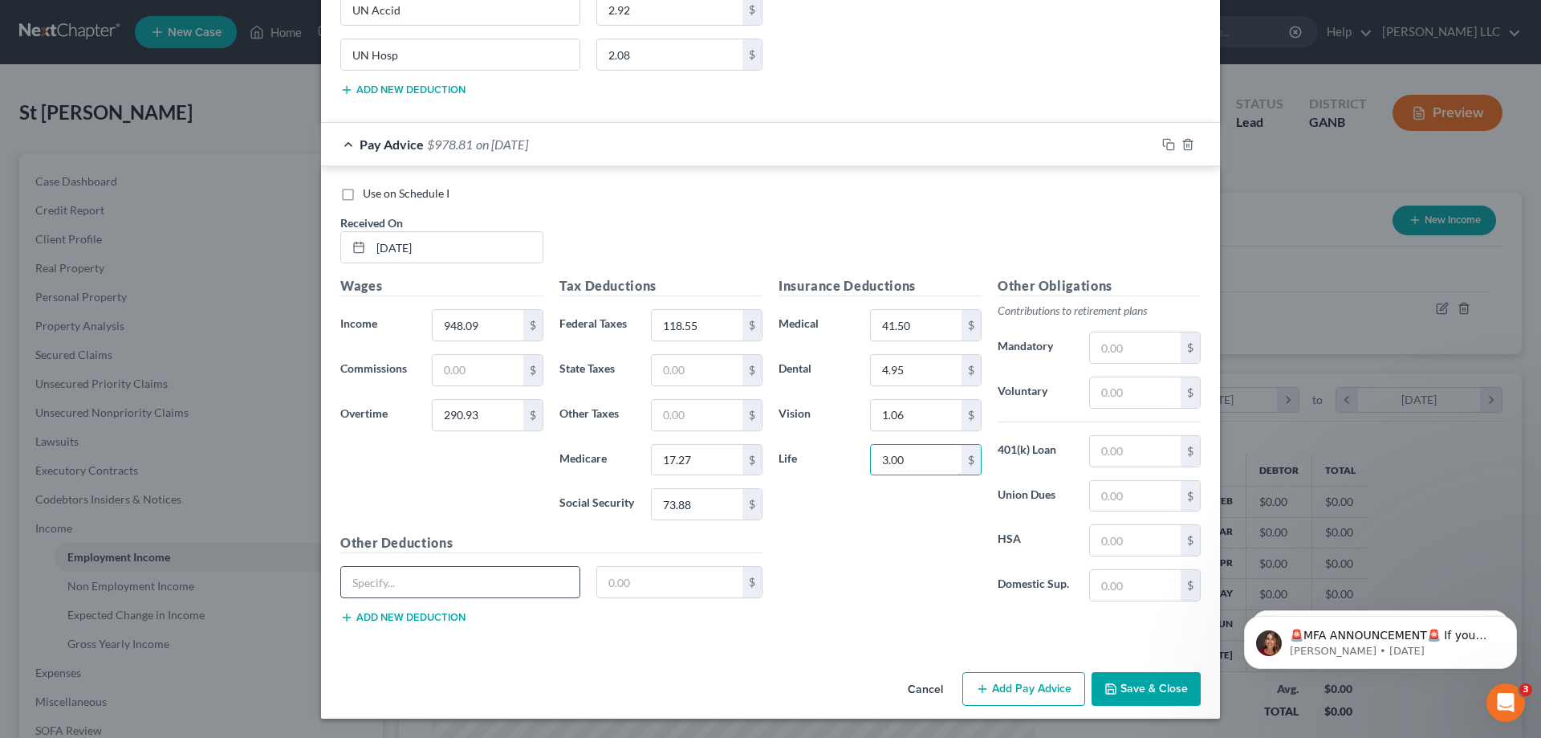
type input "3.00"
click at [531, 584] on input "text" at bounding box center [460, 582] width 238 height 31
type input "UN Illne"
type input "2.18"
click at [459, 613] on div "Other Deductions UN Illne 2.18 $ Add new deduction" at bounding box center [551, 585] width 438 height 104
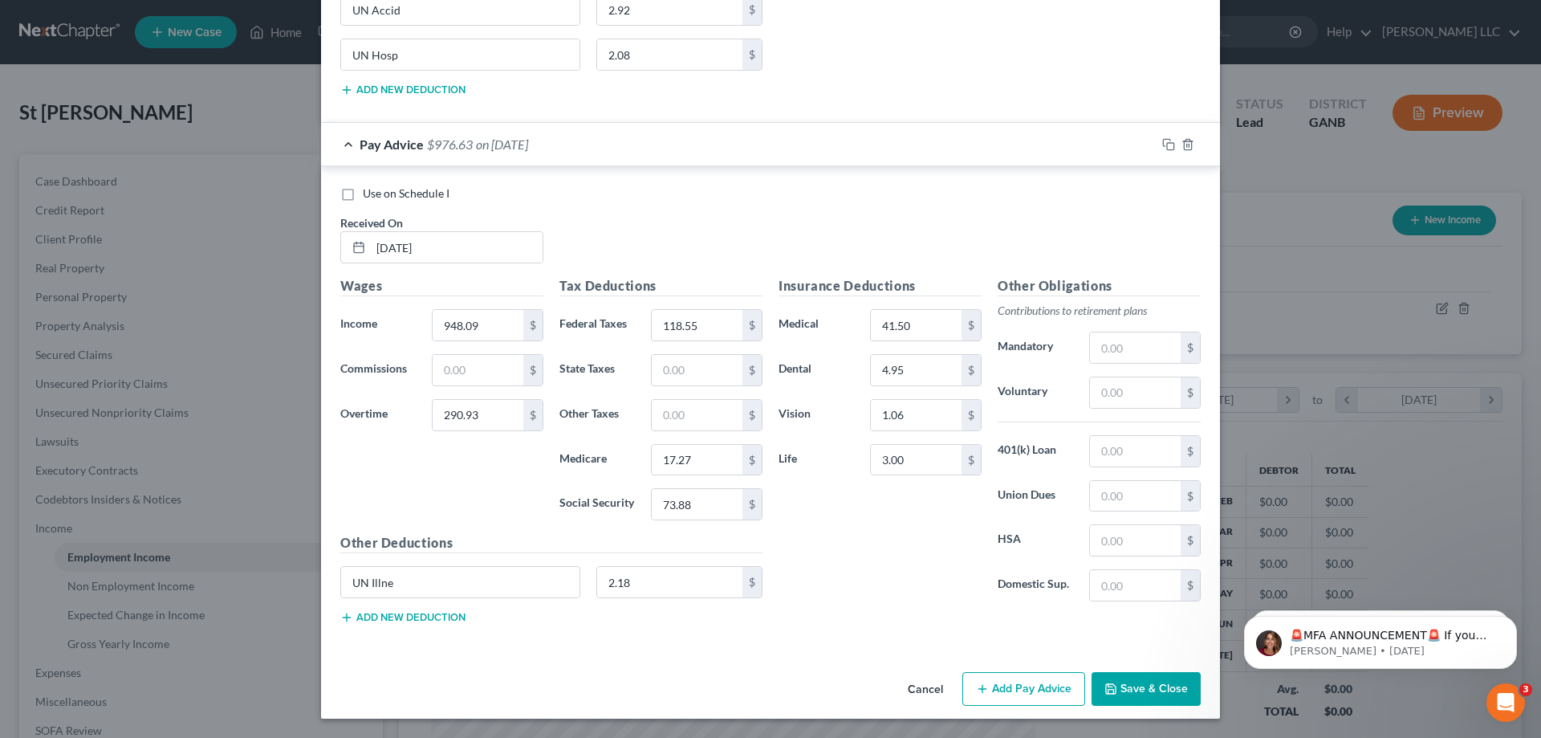
click at [459, 613] on button "Add new deduction" at bounding box center [402, 617] width 125 height 13
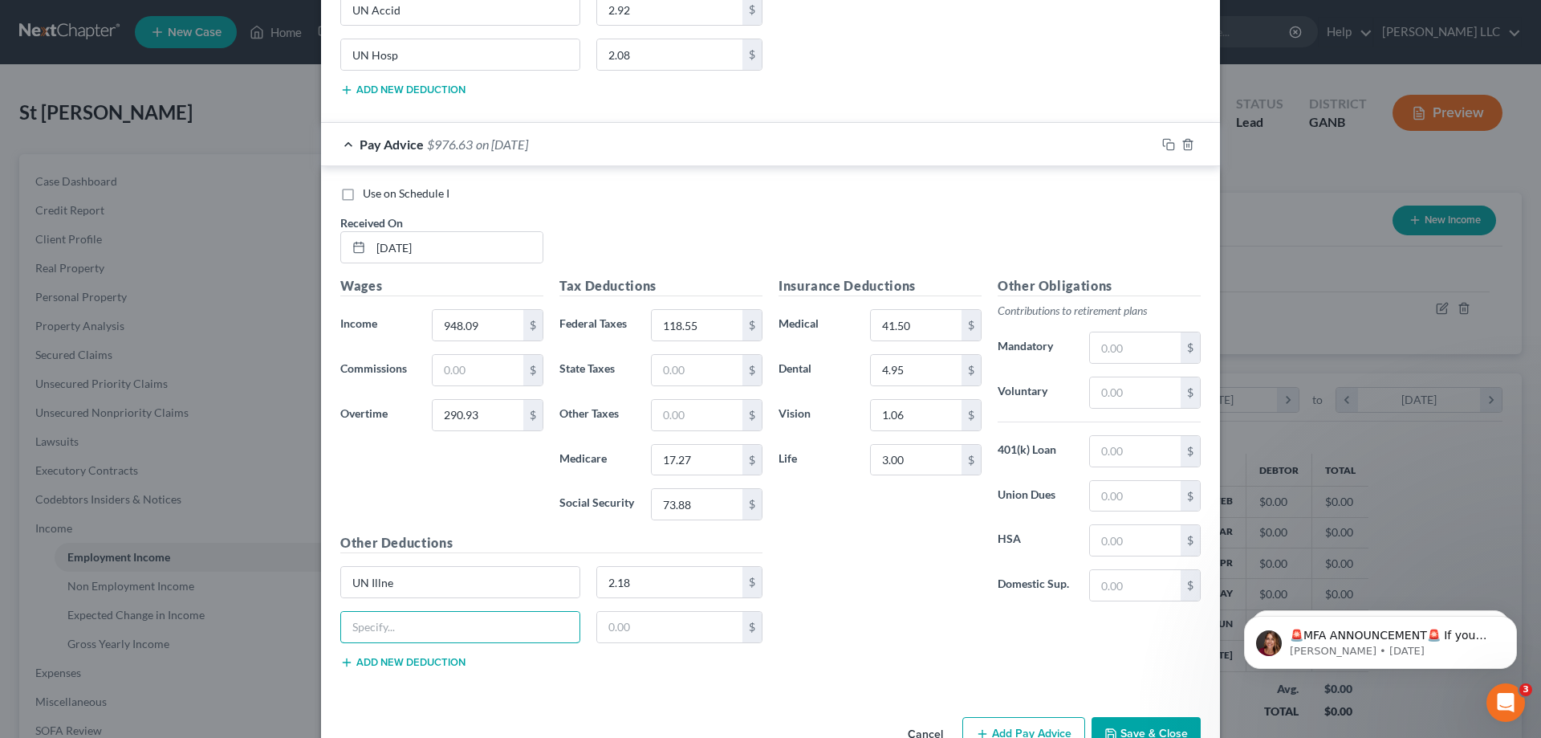
click at [459, 613] on input "text" at bounding box center [460, 627] width 238 height 31
type input "UN Accid"
type input "2.92"
click at [449, 661] on button "Add new deduction" at bounding box center [402, 662] width 125 height 13
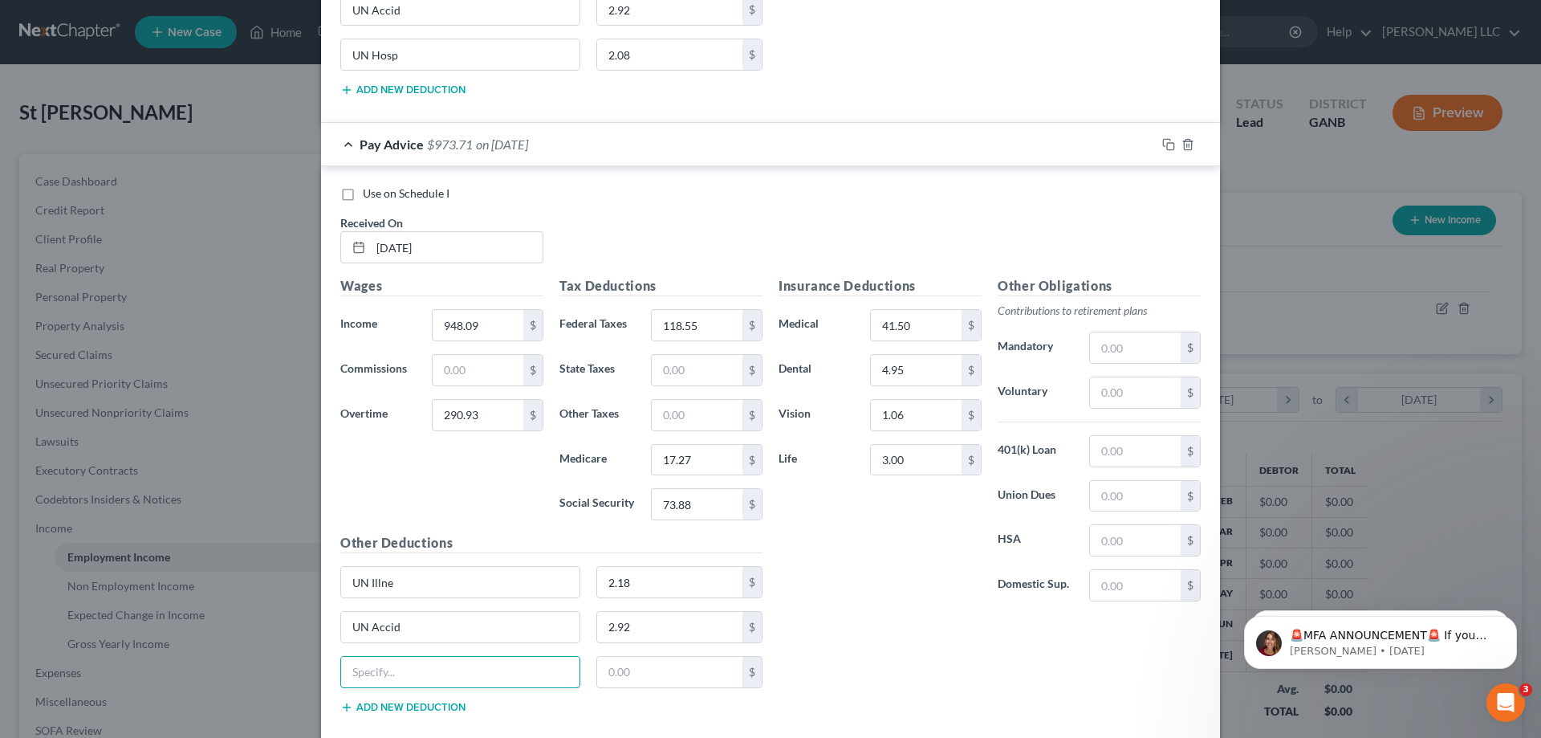
click at [449, 661] on input "text" at bounding box center [460, 672] width 238 height 31
type input "UN Hosp"
type input "2.08"
click at [437, 705] on button "Add new deduction" at bounding box center [402, 707] width 125 height 13
click at [437, 705] on input "text" at bounding box center [460, 717] width 238 height 31
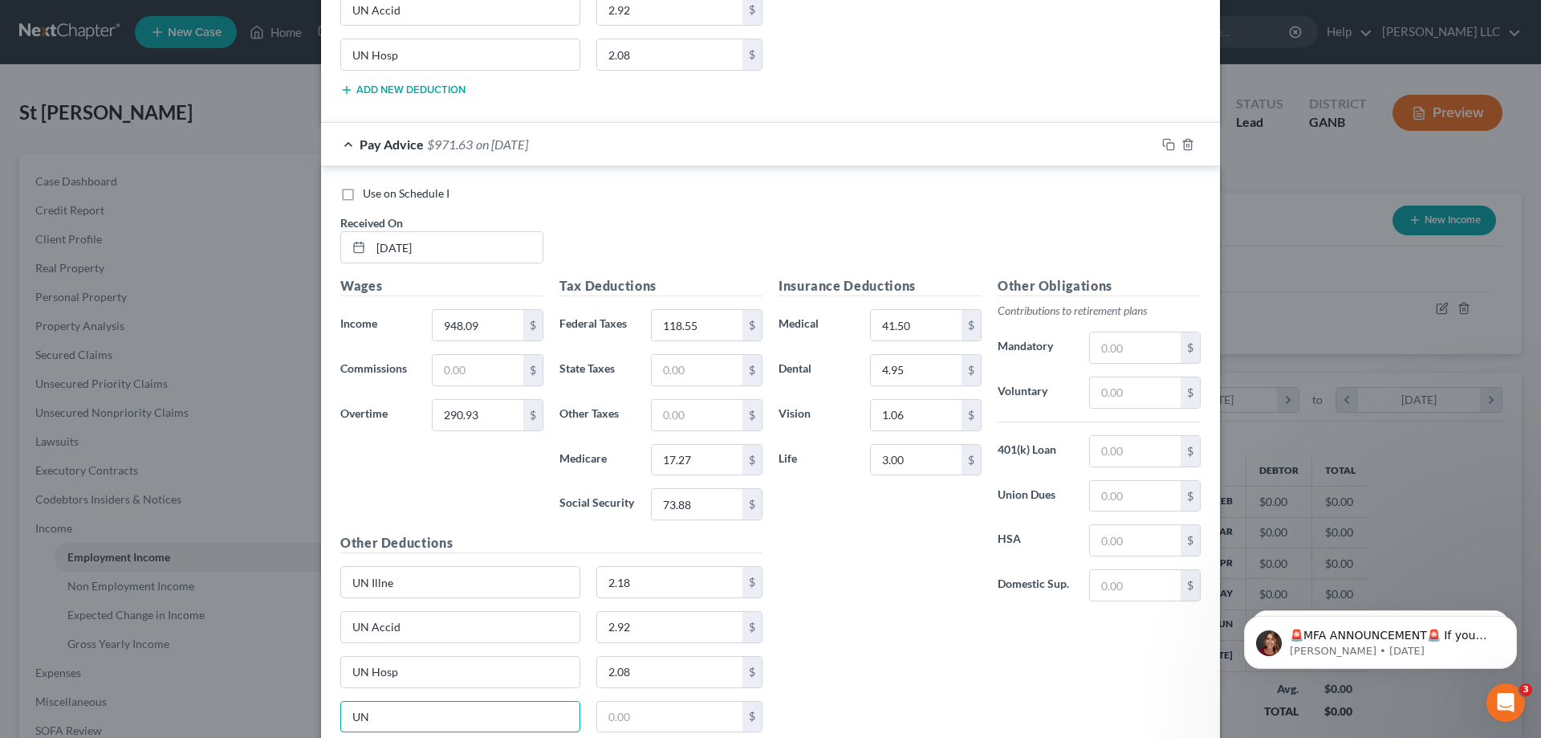
type input "U"
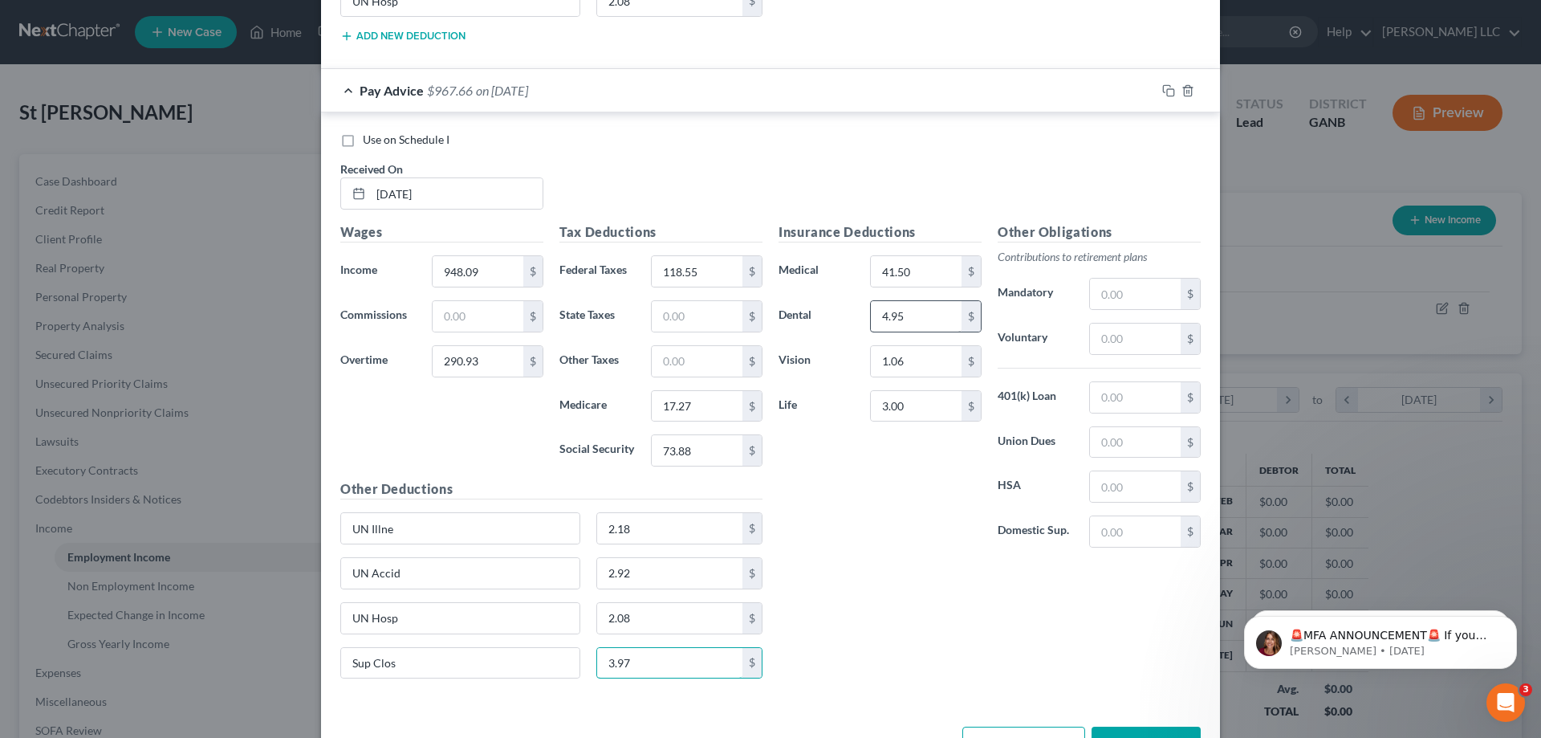
scroll to position [6754, 0]
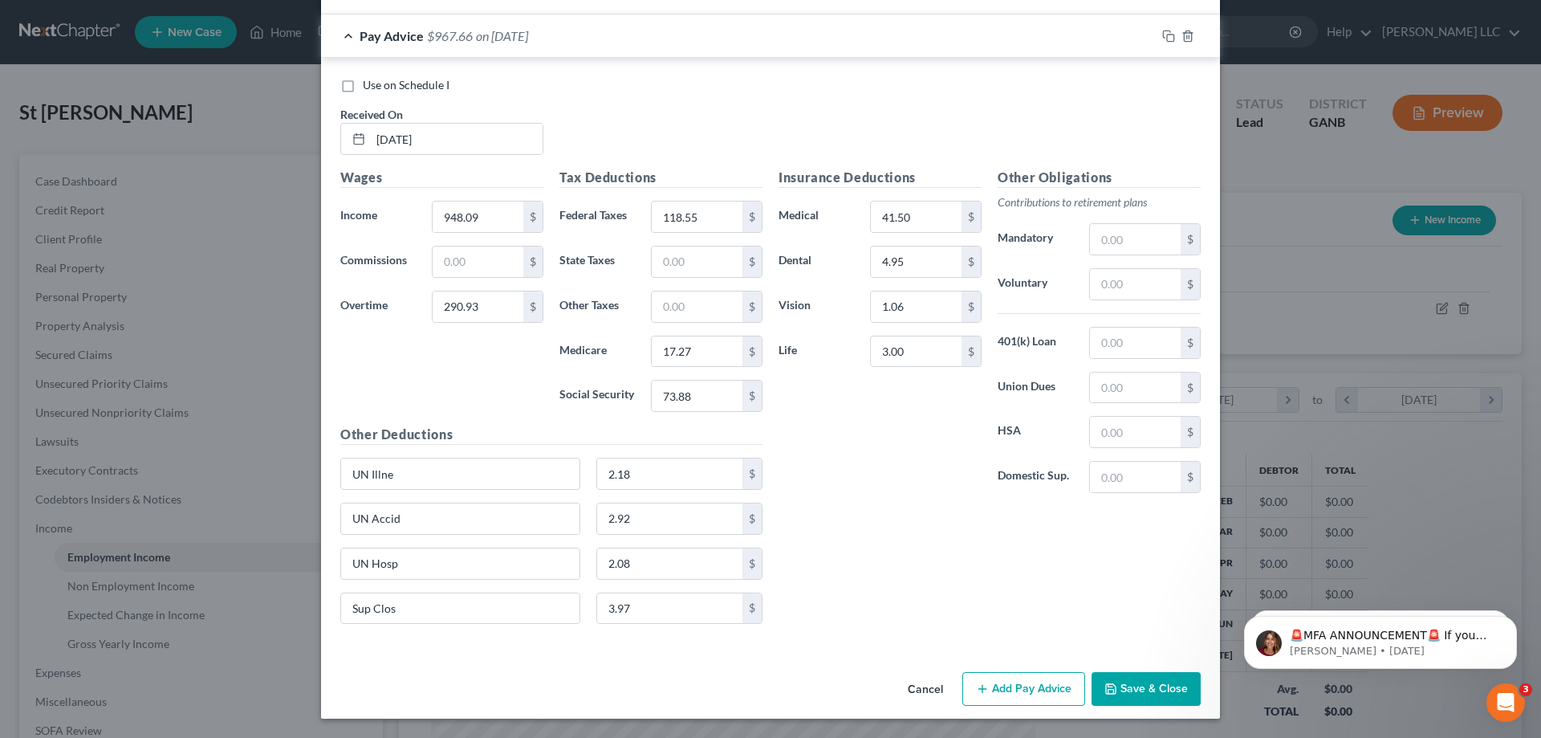
click at [1020, 690] on button "Add Pay Advice" at bounding box center [1024, 689] width 123 height 34
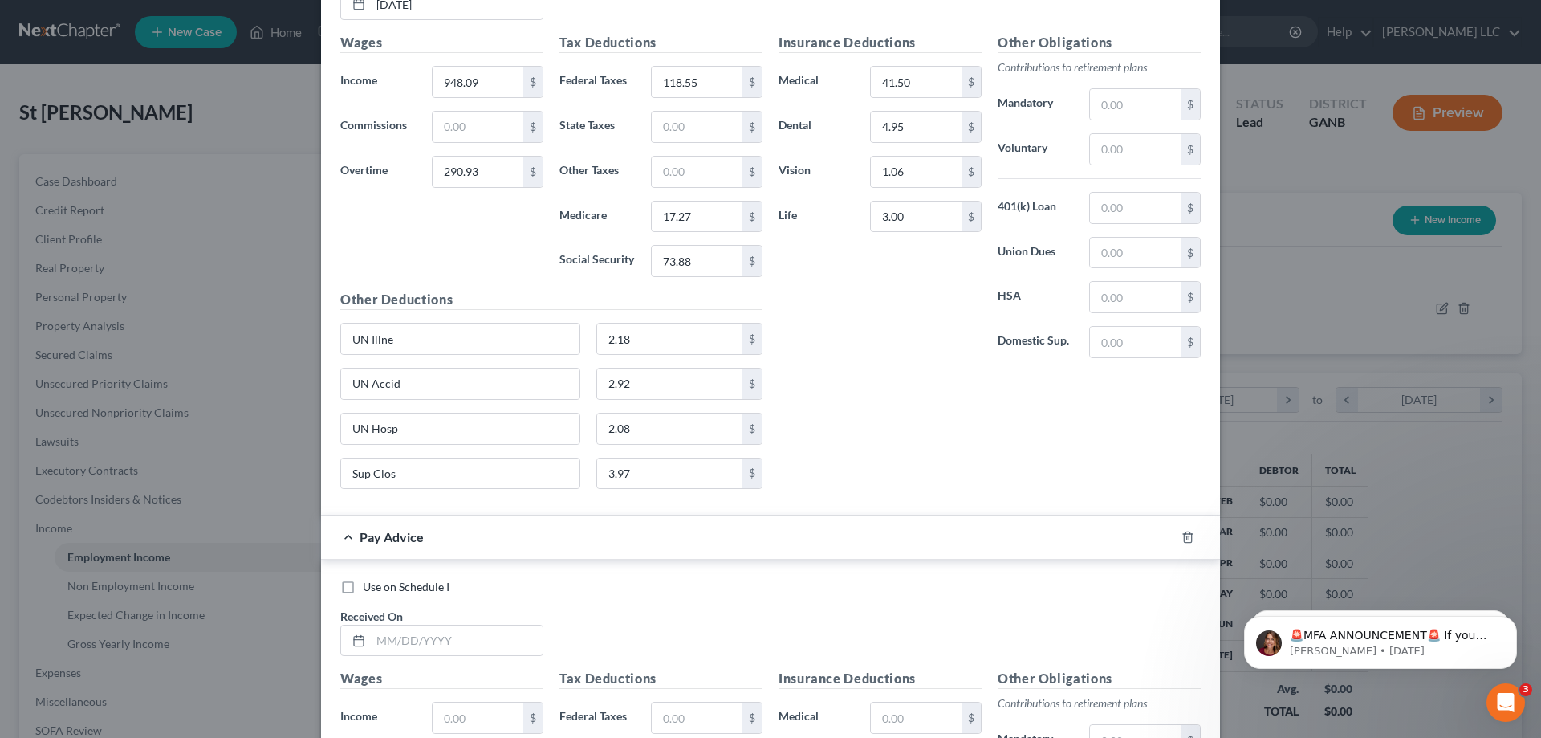
scroll to position [7156, 0]
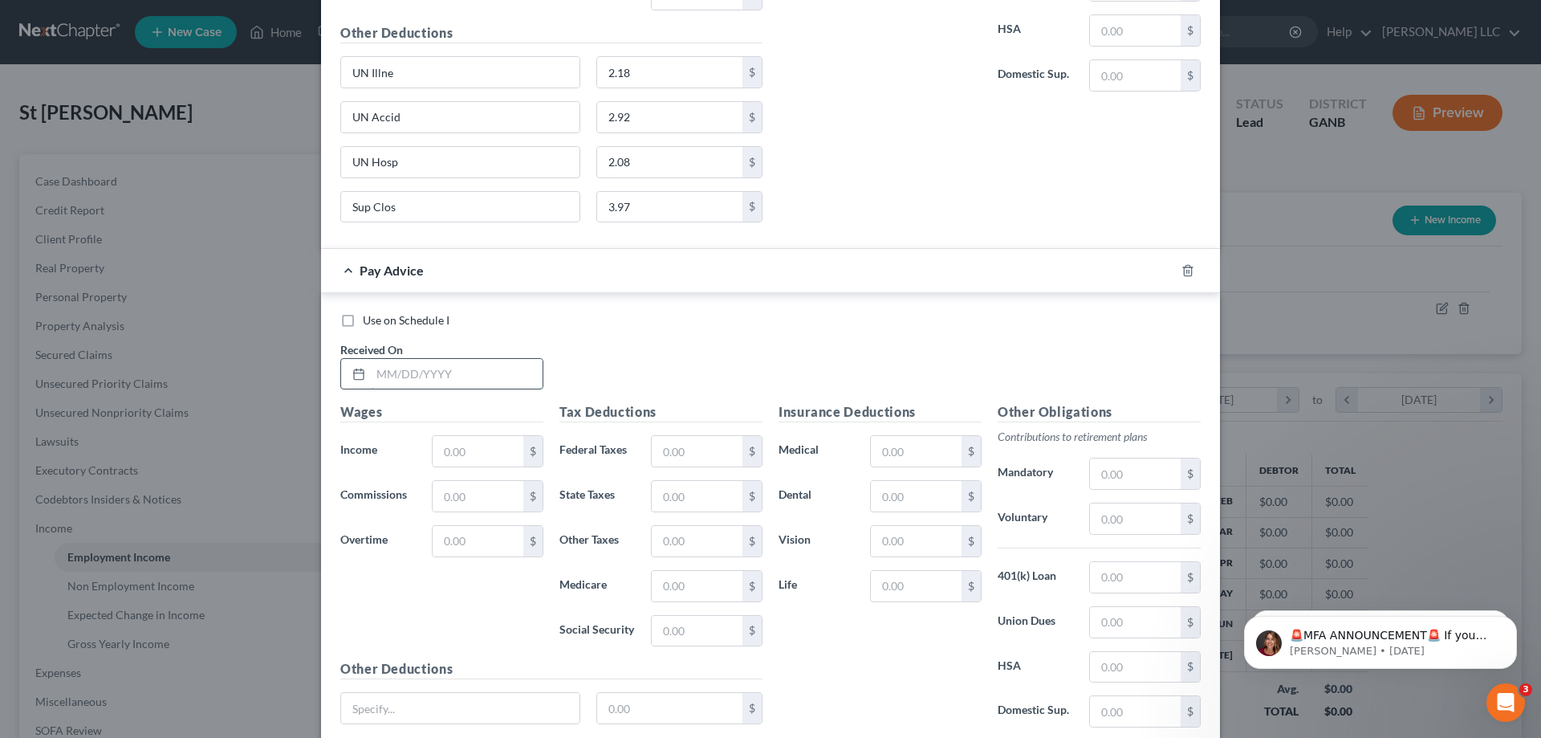
click at [518, 378] on input "text" at bounding box center [457, 374] width 172 height 31
click at [918, 444] on input "text" at bounding box center [916, 451] width 91 height 31
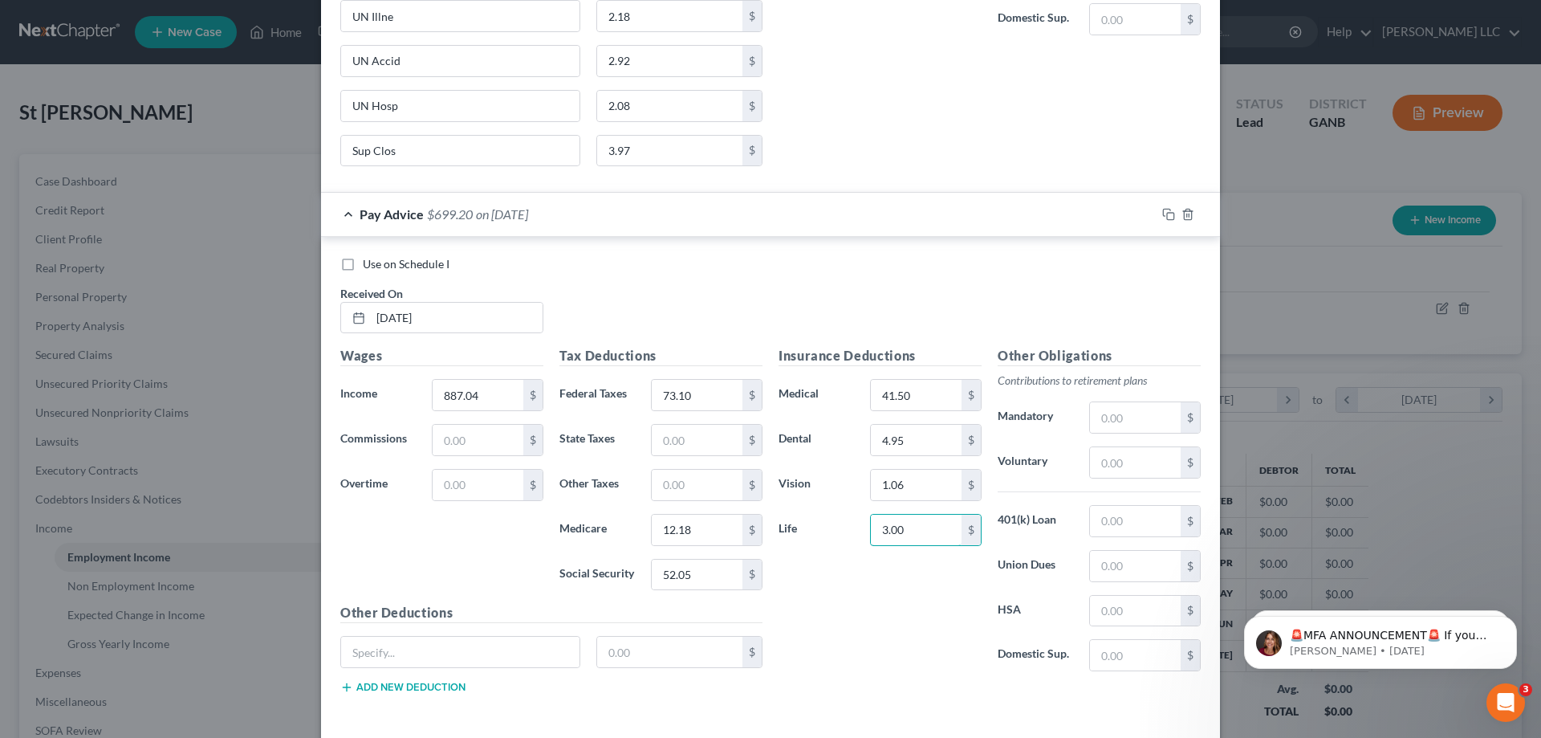
scroll to position [7282, 0]
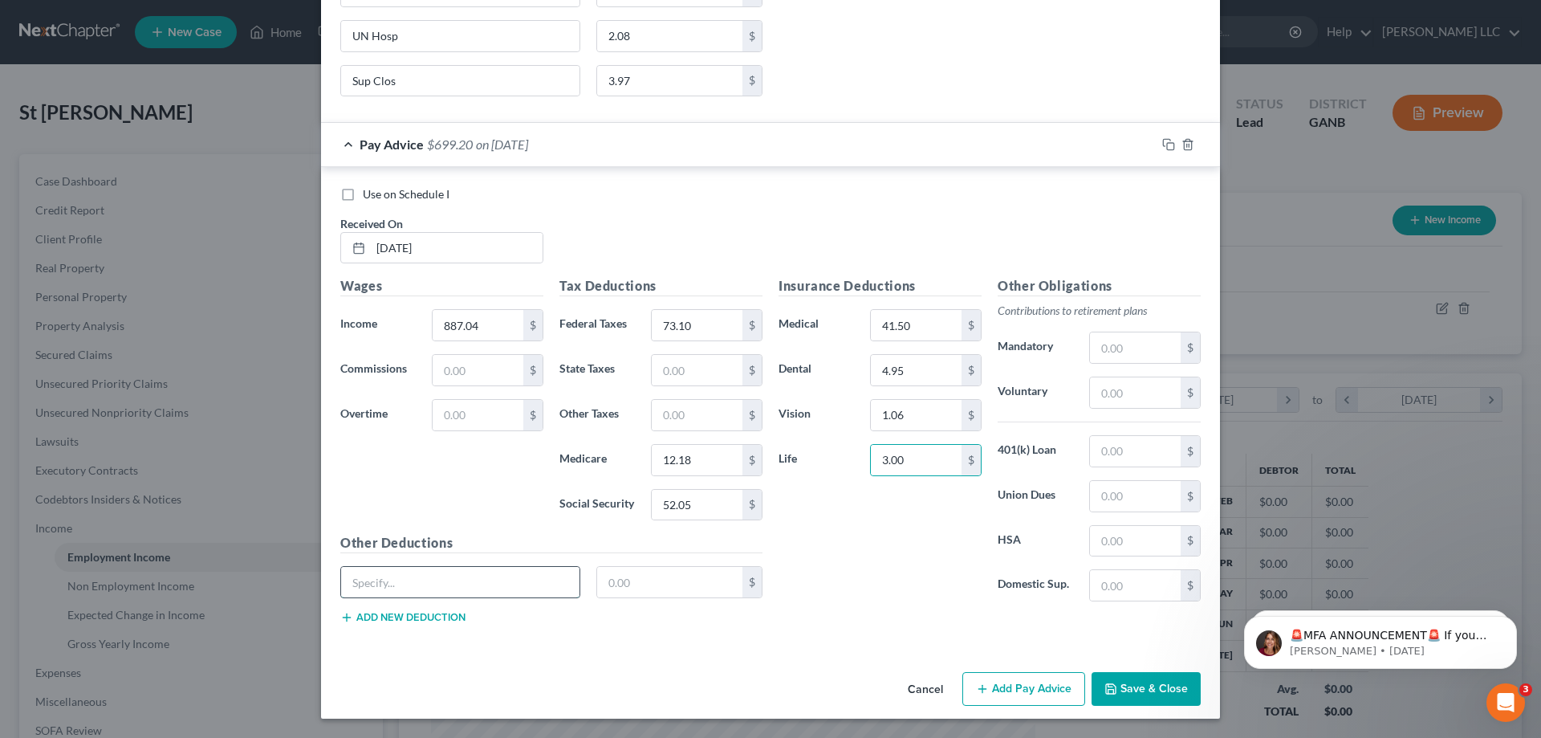
click at [551, 576] on input "text" at bounding box center [460, 582] width 238 height 31
click at [451, 613] on button "Add new deduction" at bounding box center [402, 617] width 125 height 13
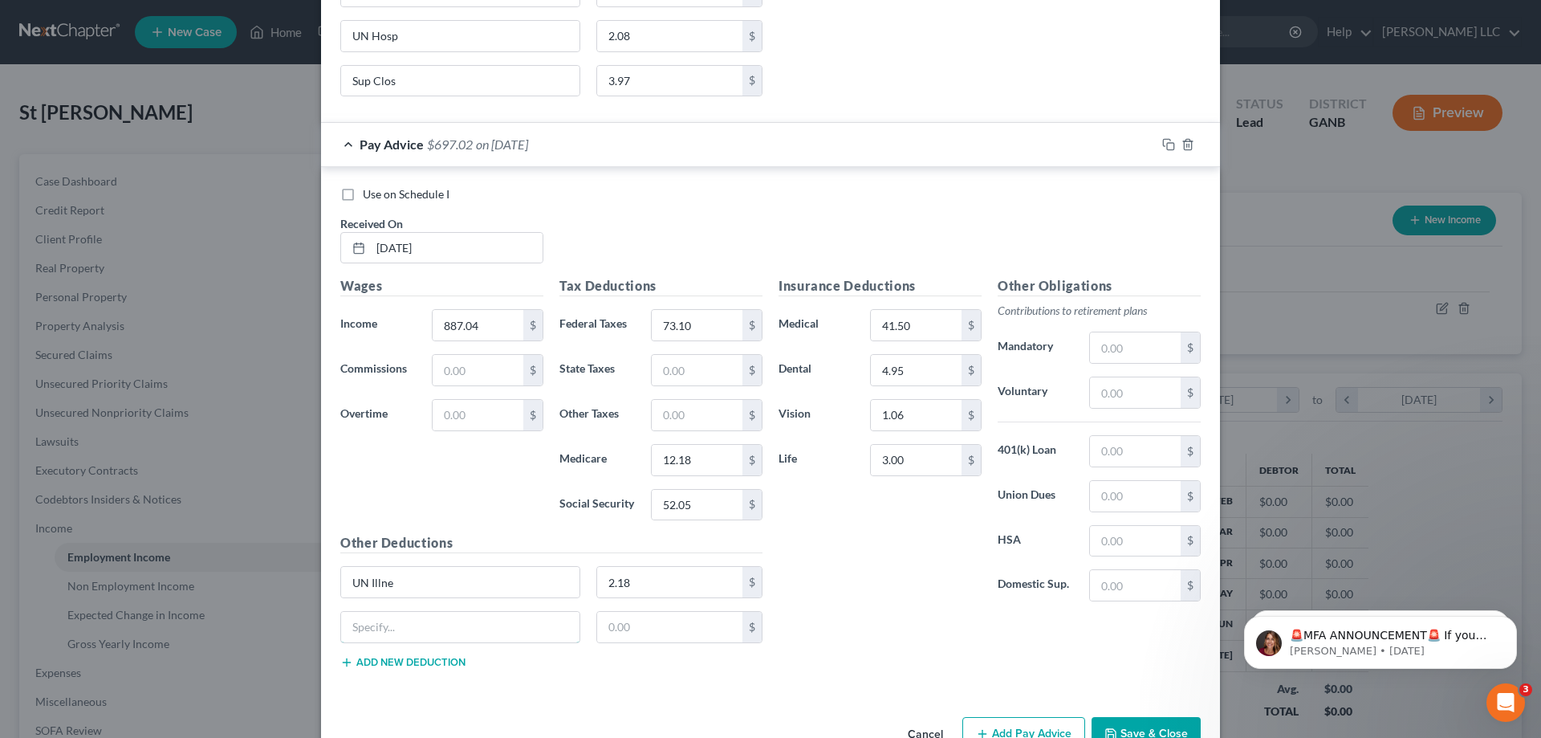
click at [451, 613] on input "text" at bounding box center [460, 627] width 238 height 31
click at [446, 665] on button "Add new deduction" at bounding box center [402, 662] width 125 height 13
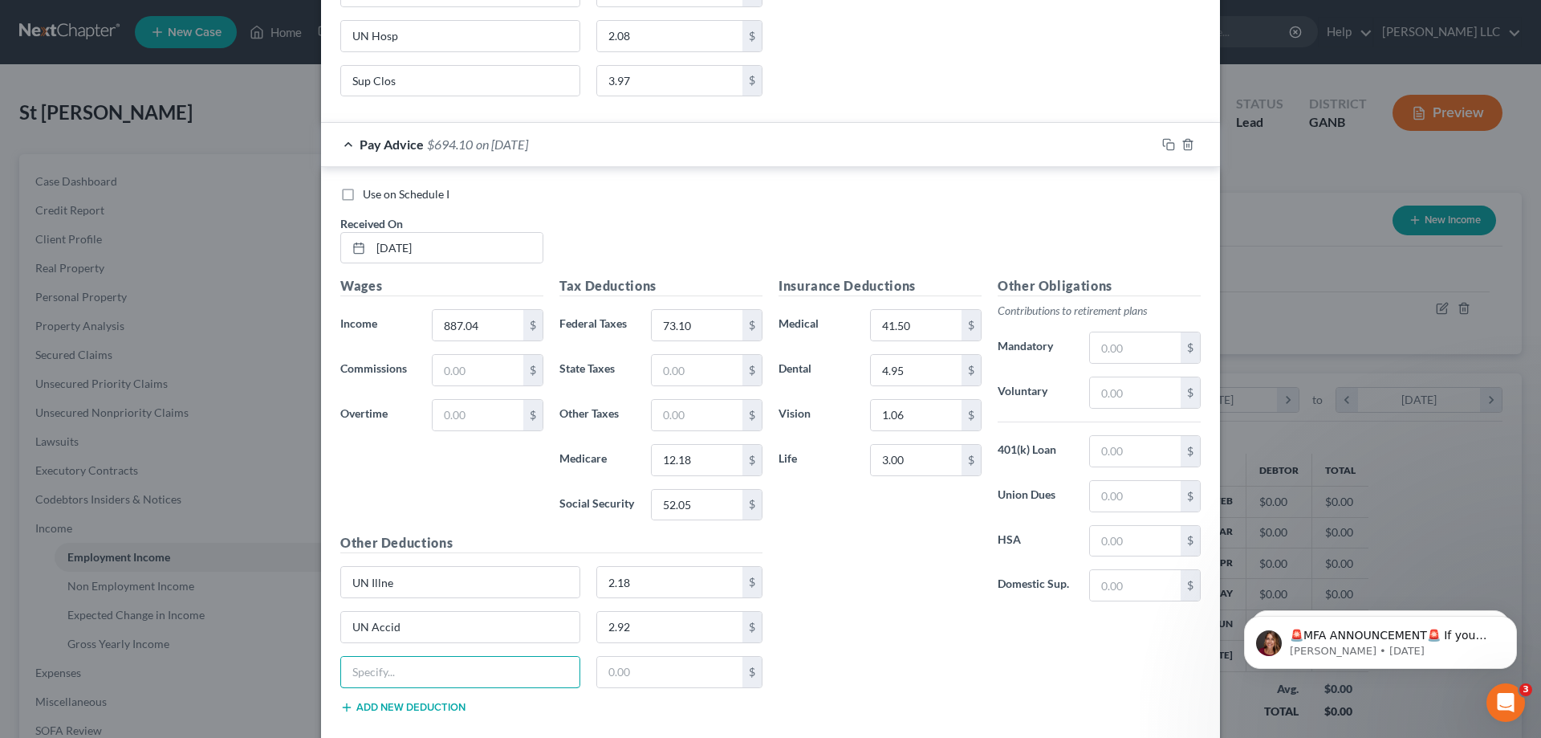
click at [446, 665] on input "text" at bounding box center [460, 672] width 238 height 31
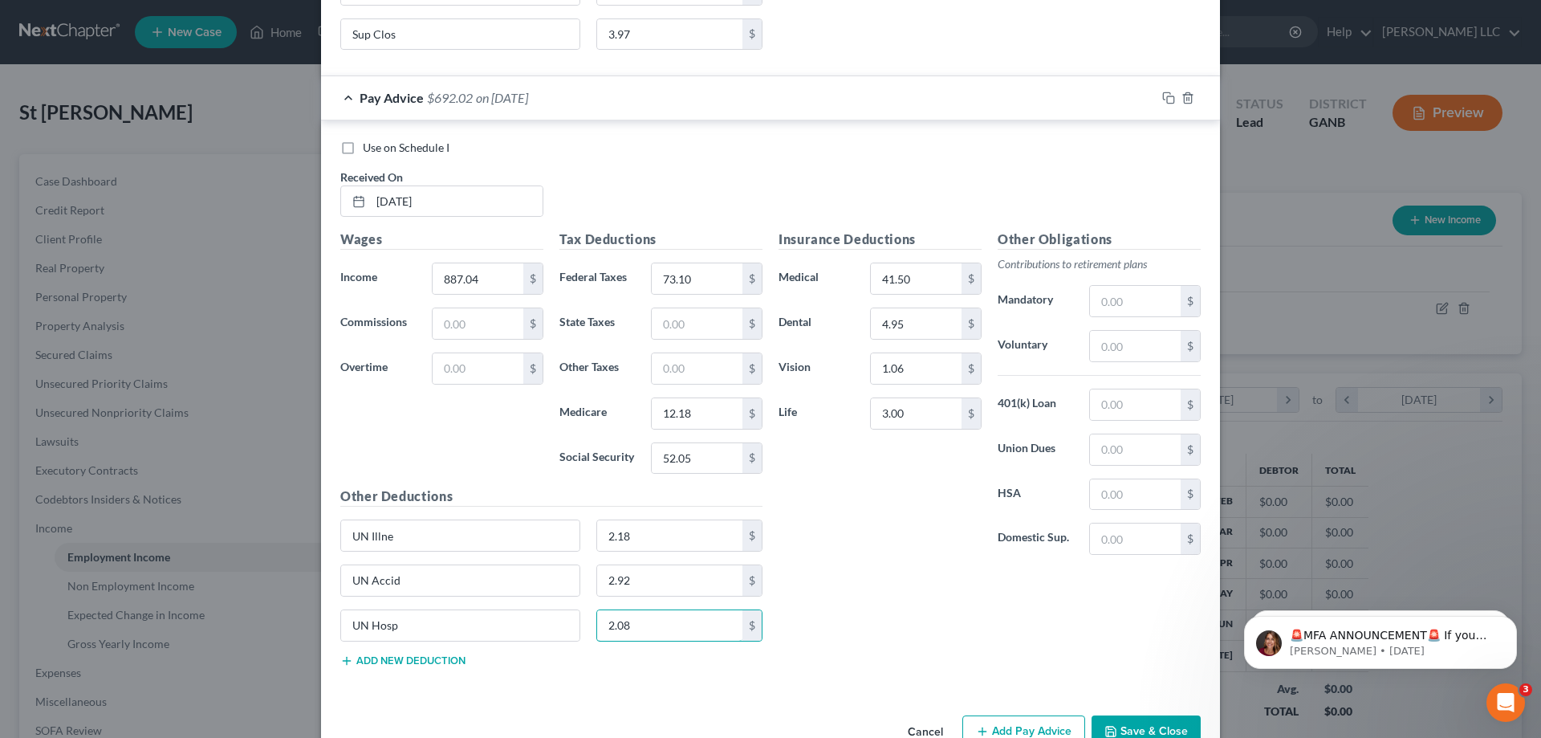
scroll to position [7371, 0]
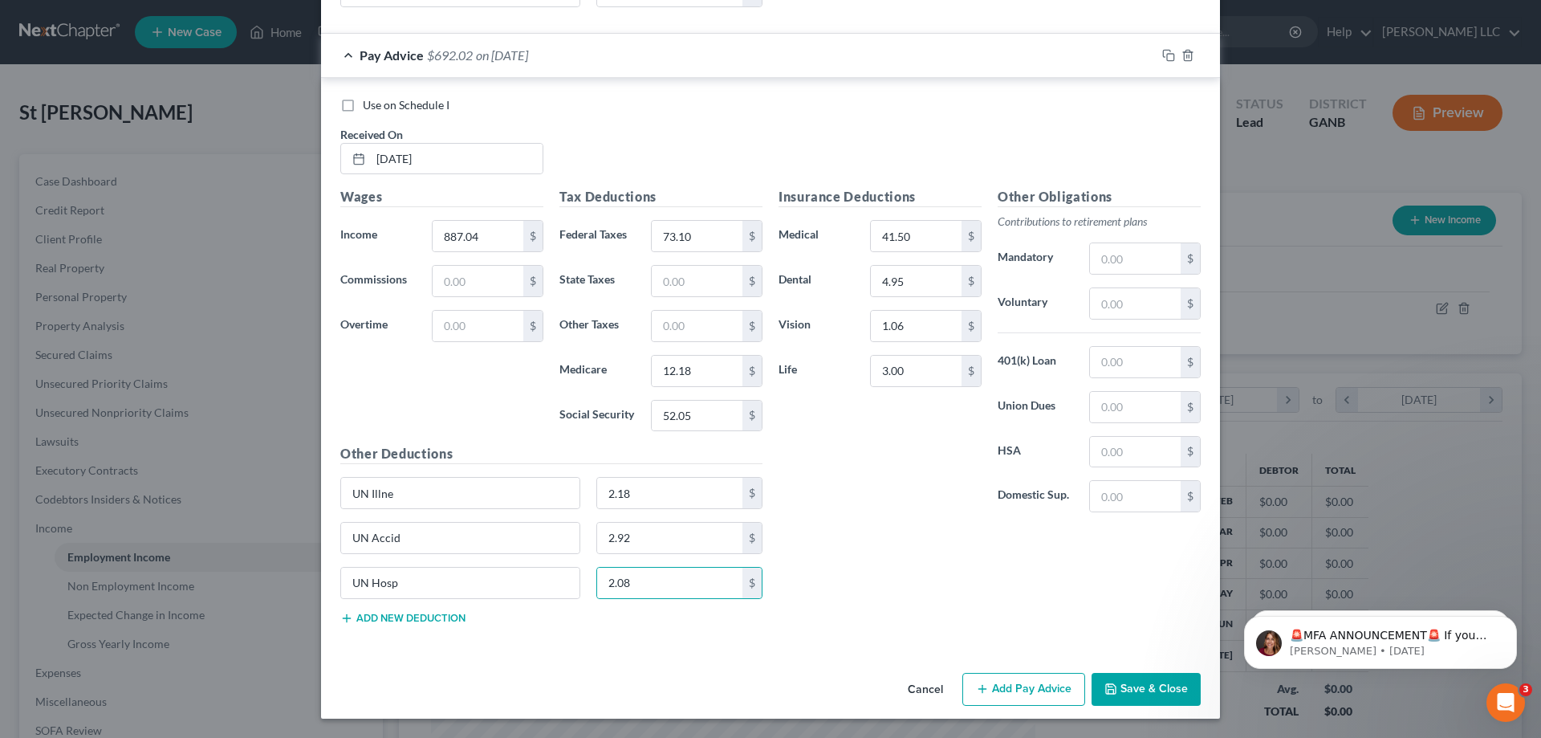
click at [1004, 680] on button "Add Pay Advice" at bounding box center [1024, 690] width 123 height 34
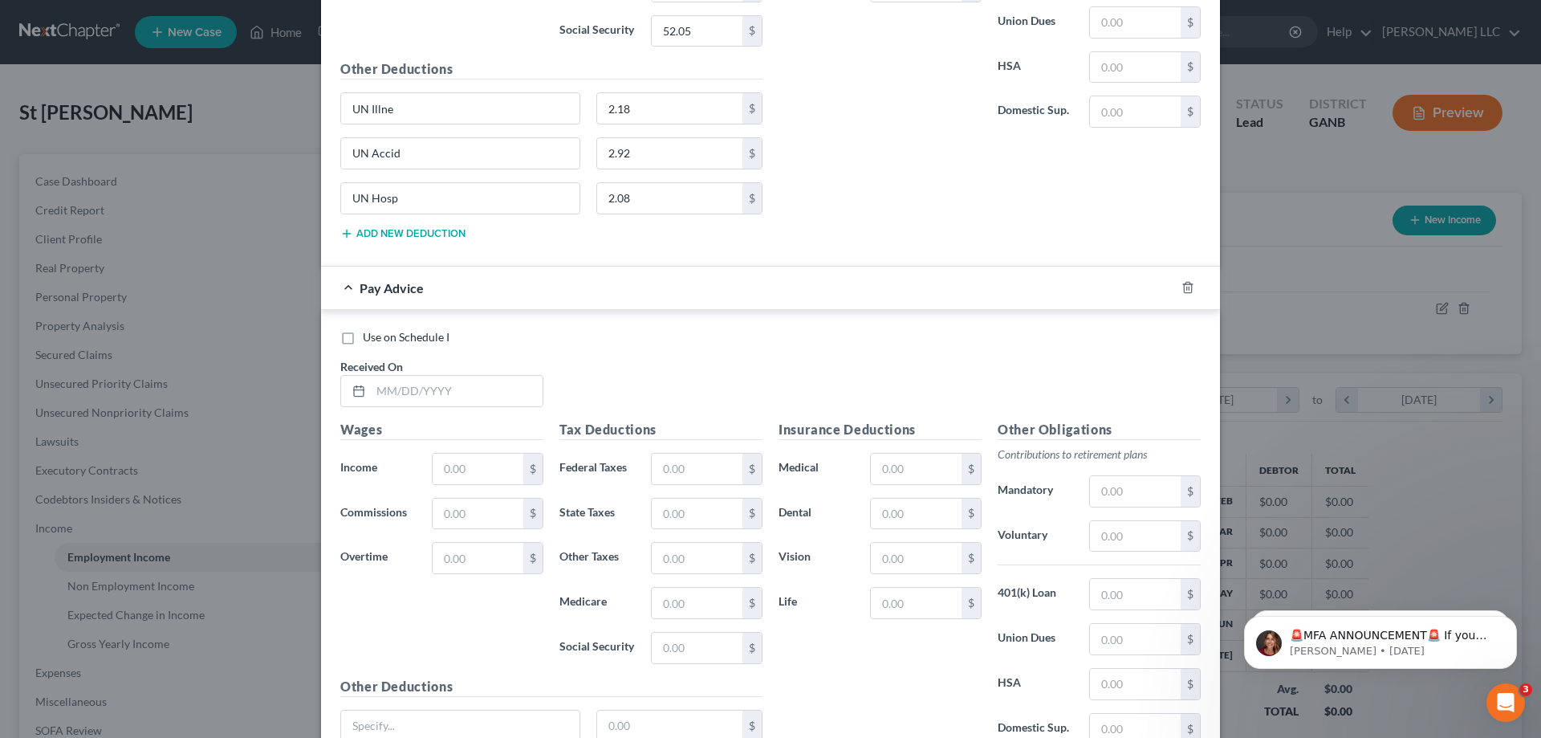
scroll to position [7772, 0]
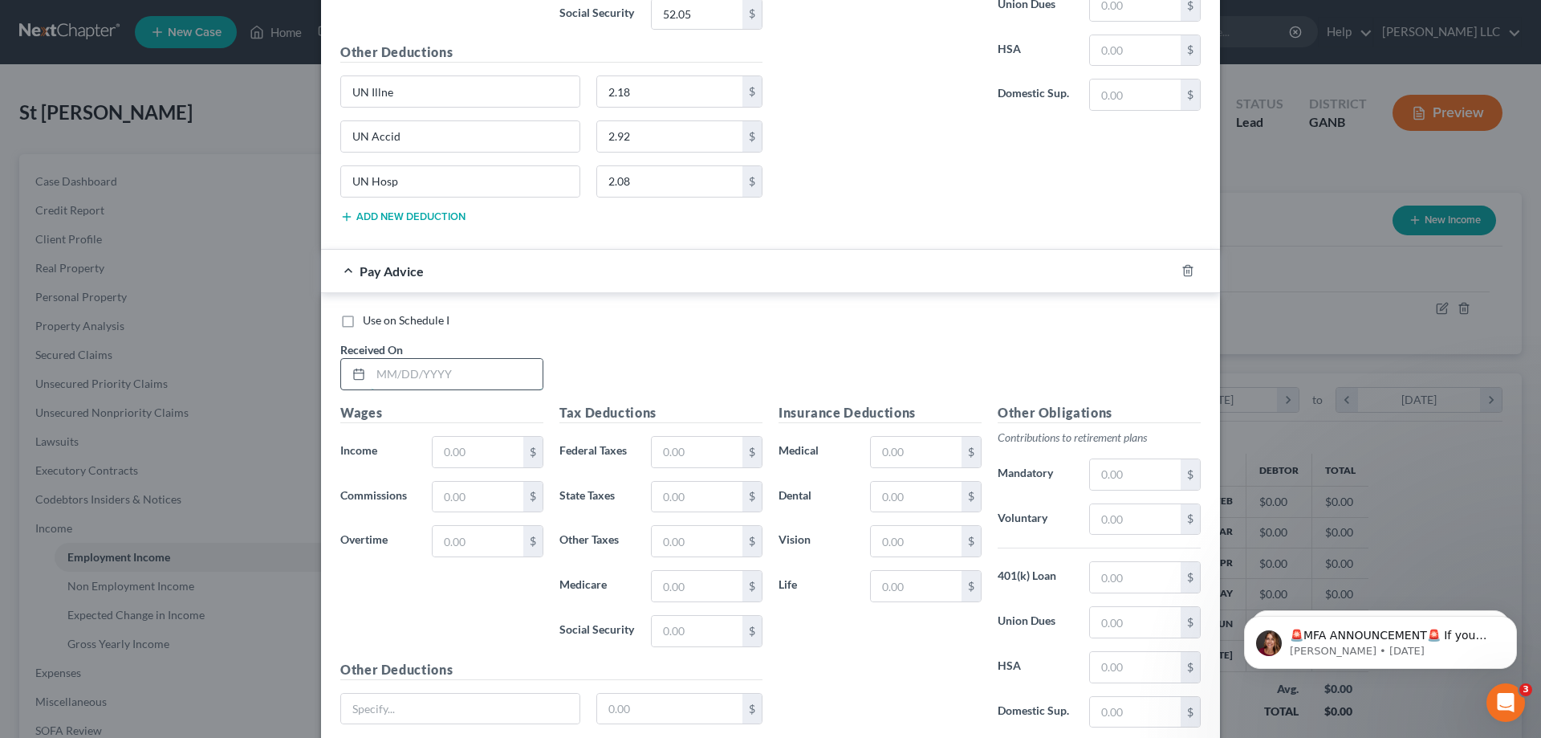
click at [481, 367] on input "text" at bounding box center [457, 374] width 172 height 31
click at [690, 466] on input "text" at bounding box center [697, 452] width 91 height 31
click at [901, 444] on input "text" at bounding box center [916, 452] width 91 height 31
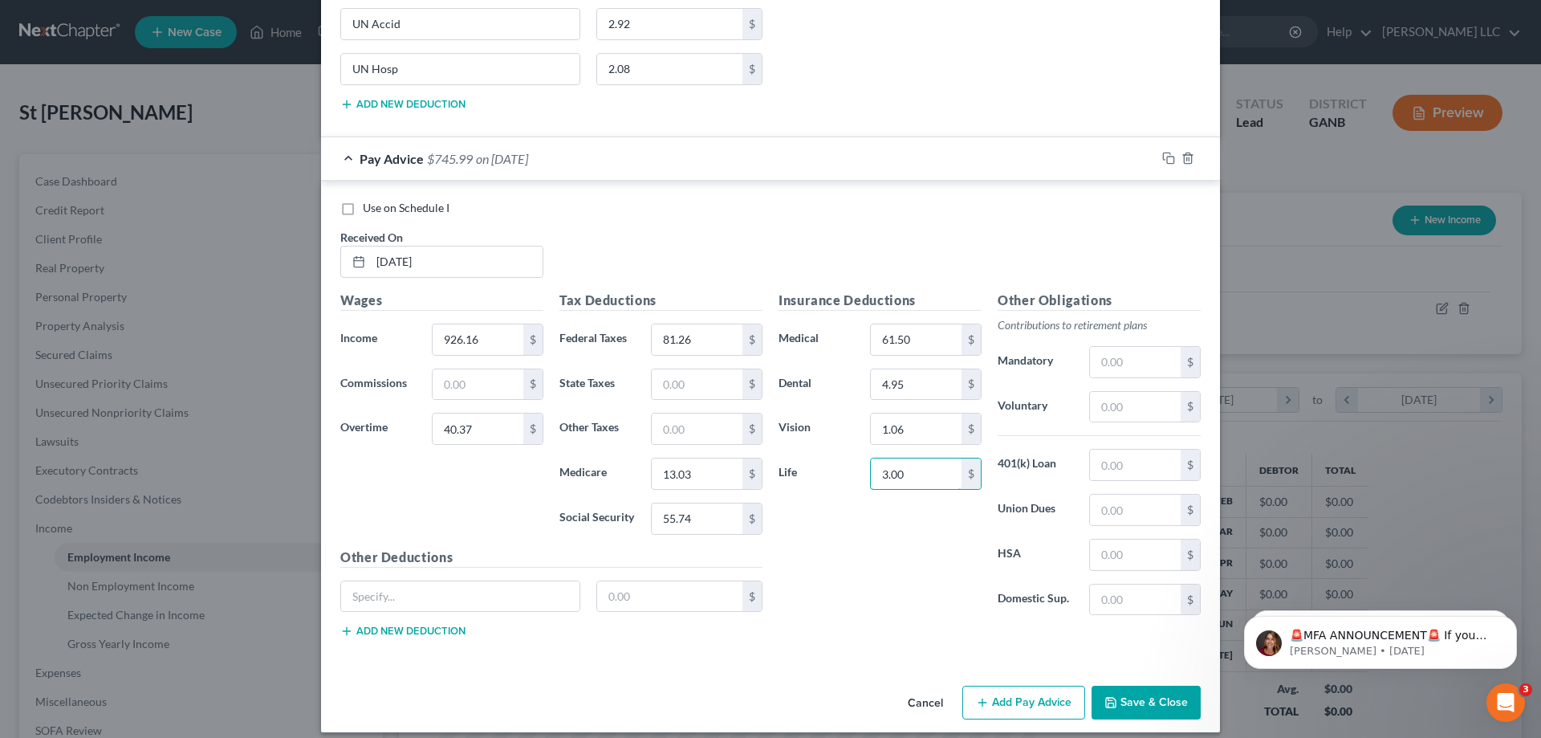
scroll to position [7898, 0]
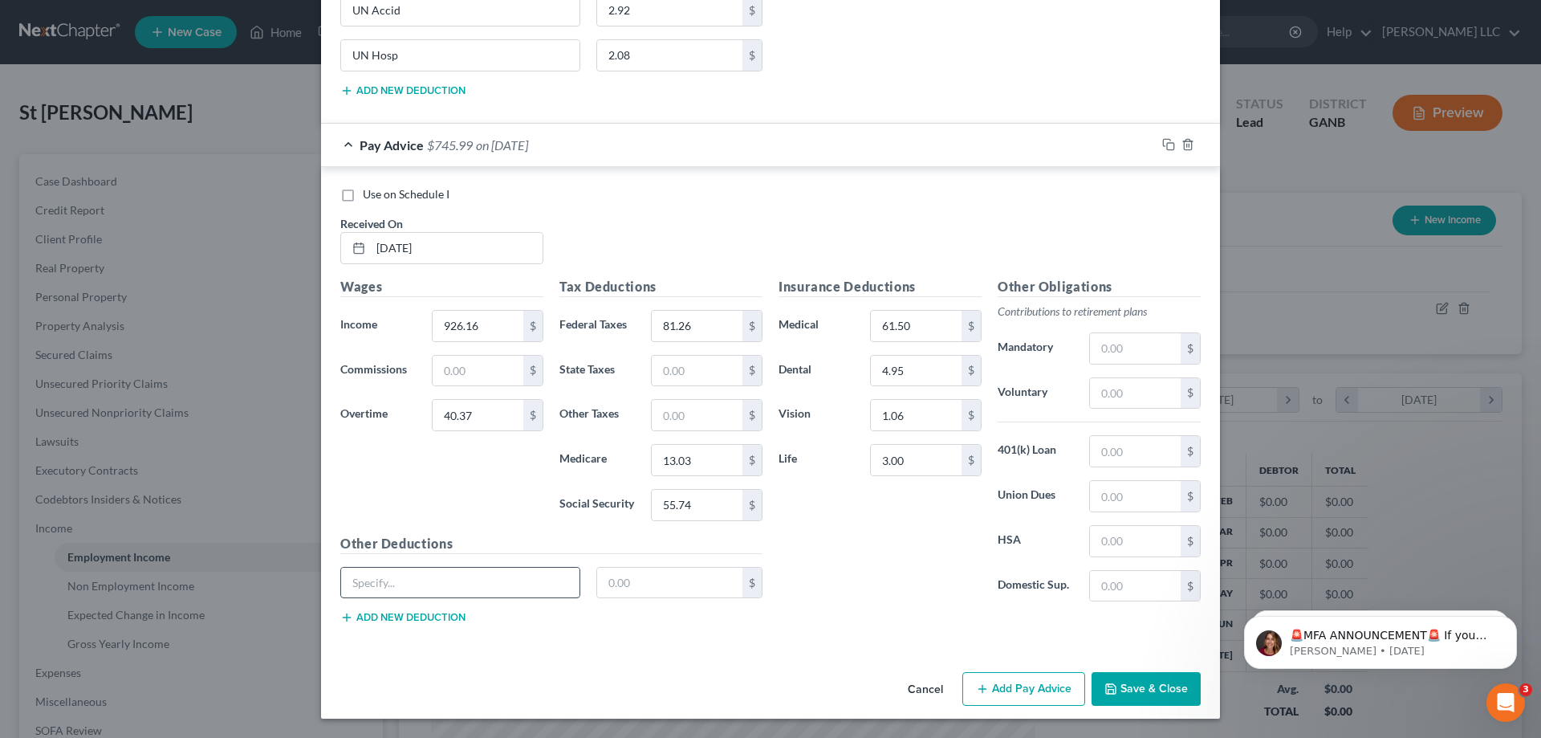
click at [460, 575] on input "text" at bounding box center [460, 583] width 238 height 31
click at [434, 612] on button "Add new deduction" at bounding box center [402, 617] width 125 height 13
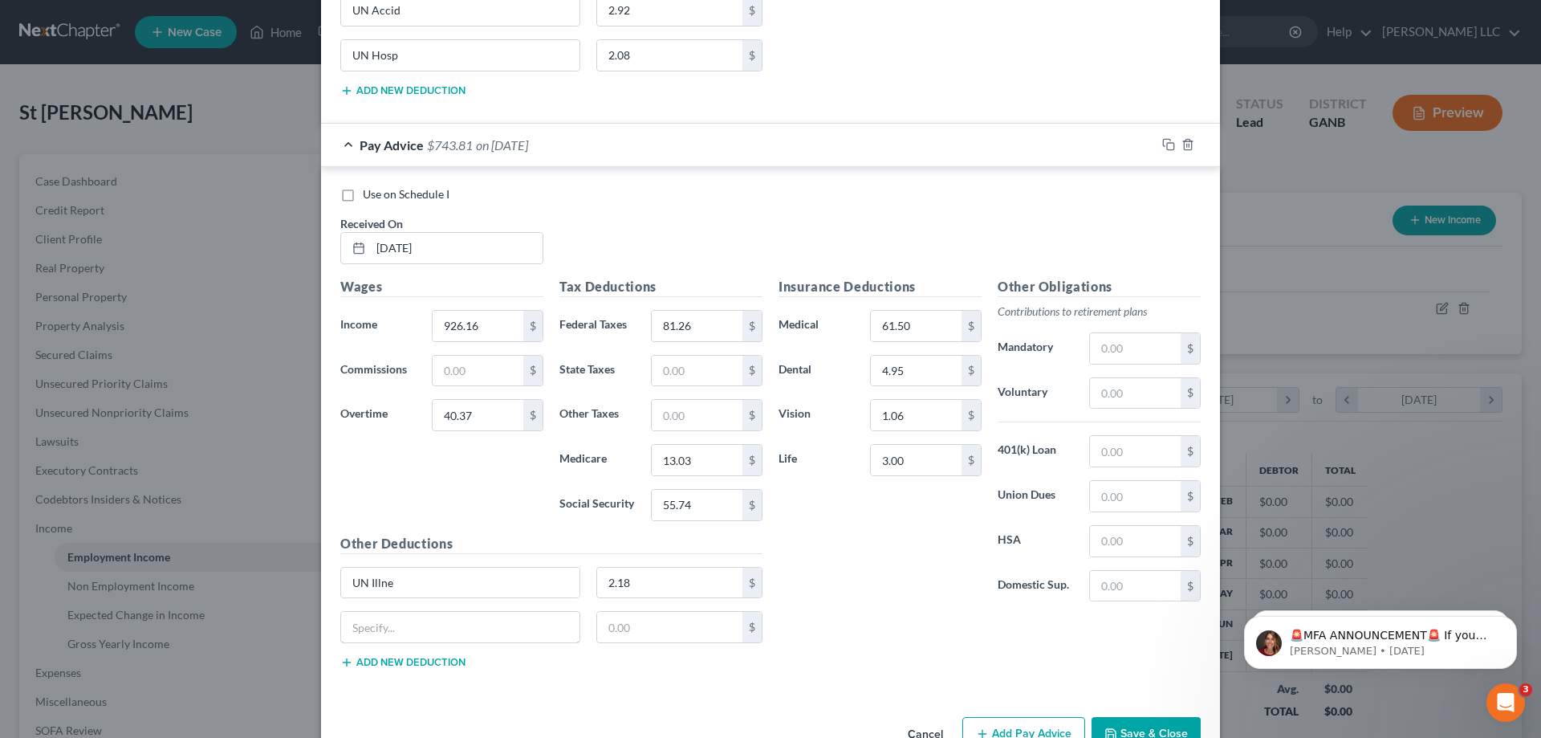
click at [434, 612] on input "text" at bounding box center [460, 627] width 238 height 31
click at [437, 662] on button "Add new deduction" at bounding box center [402, 662] width 125 height 13
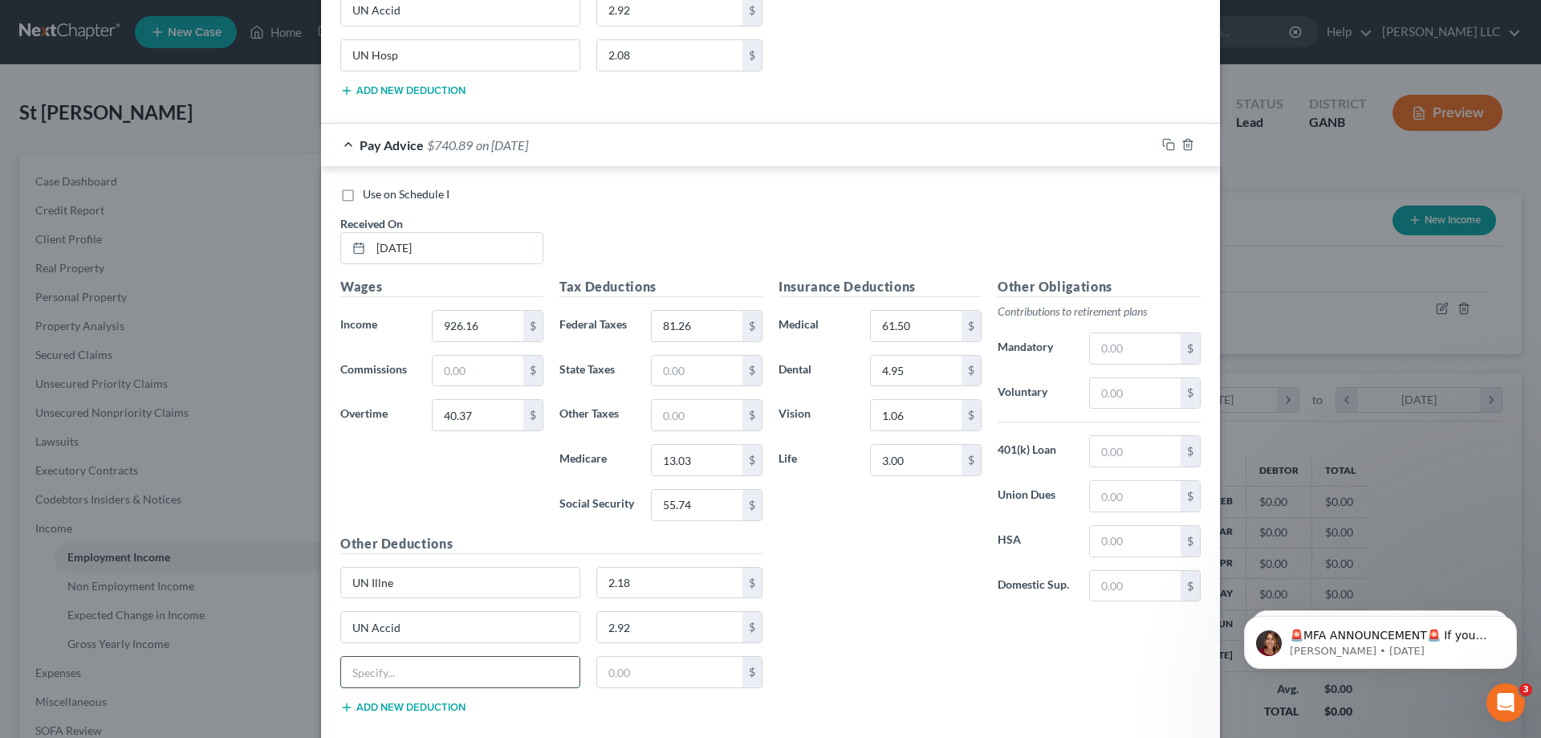
click at [437, 661] on input "text" at bounding box center [460, 672] width 238 height 31
click at [437, 705] on button "Add new deduction" at bounding box center [402, 707] width 125 height 13
click at [438, 703] on input "text" at bounding box center [460, 717] width 238 height 31
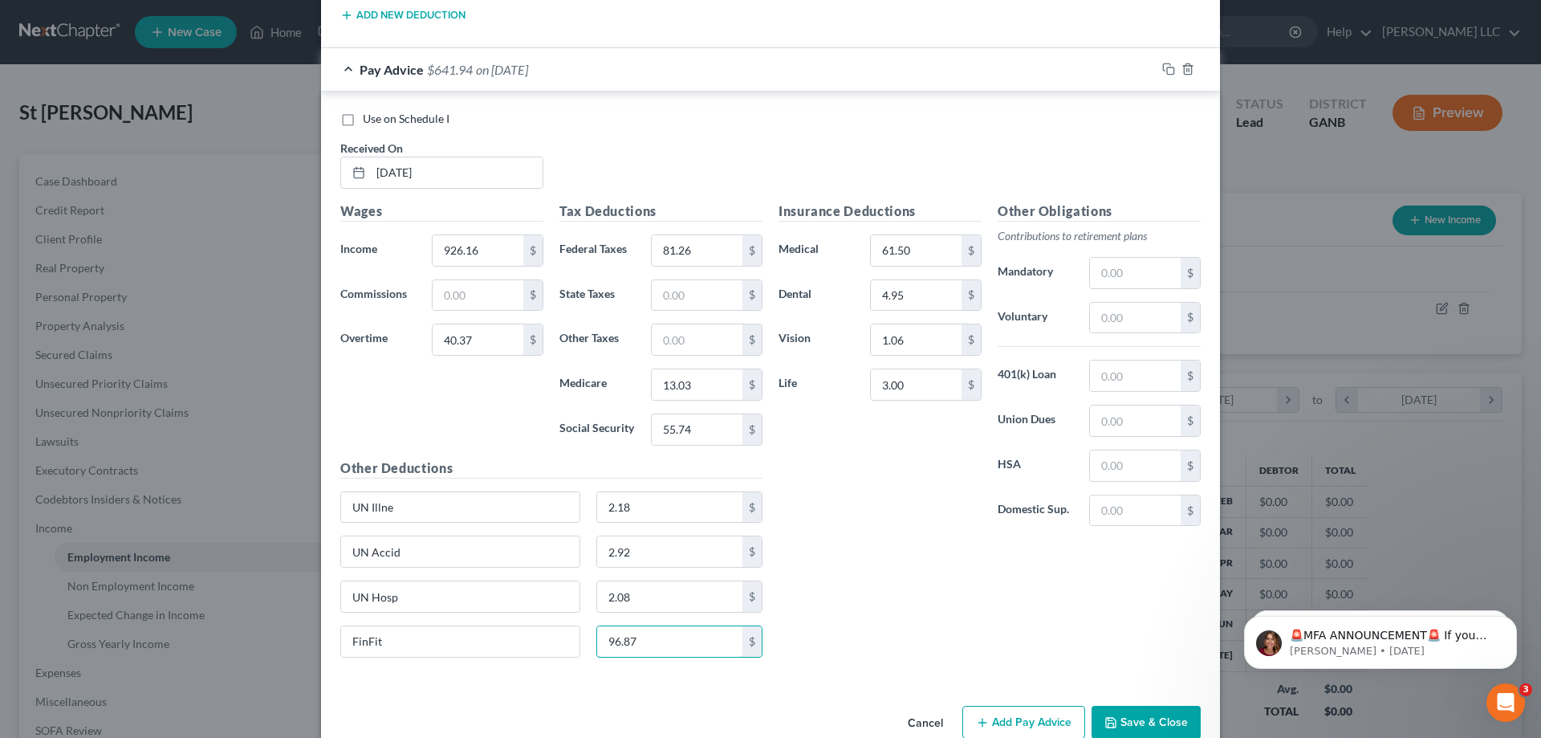
scroll to position [8007, 0]
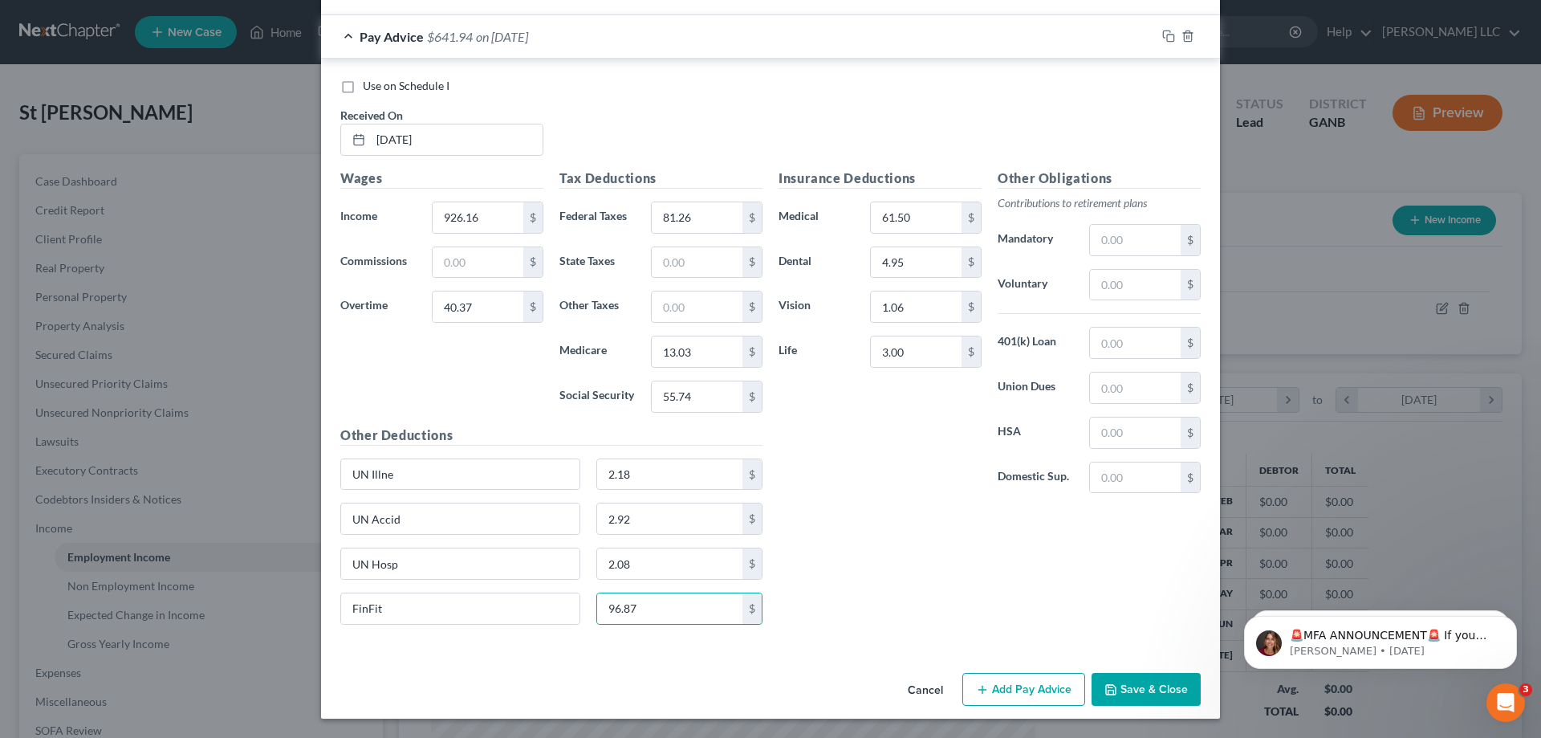
click at [1041, 684] on button "Add Pay Advice" at bounding box center [1024, 690] width 123 height 34
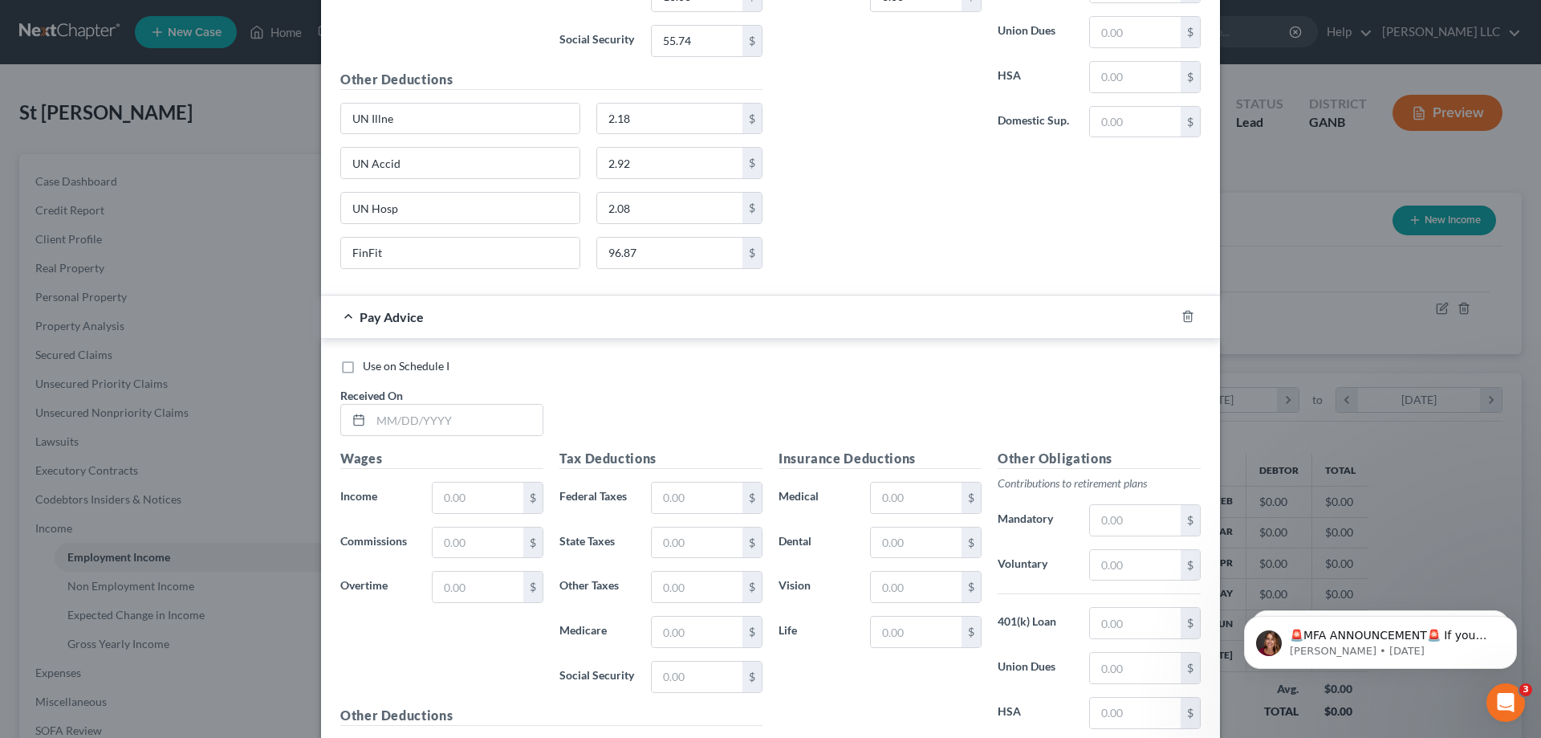
scroll to position [8408, 0]
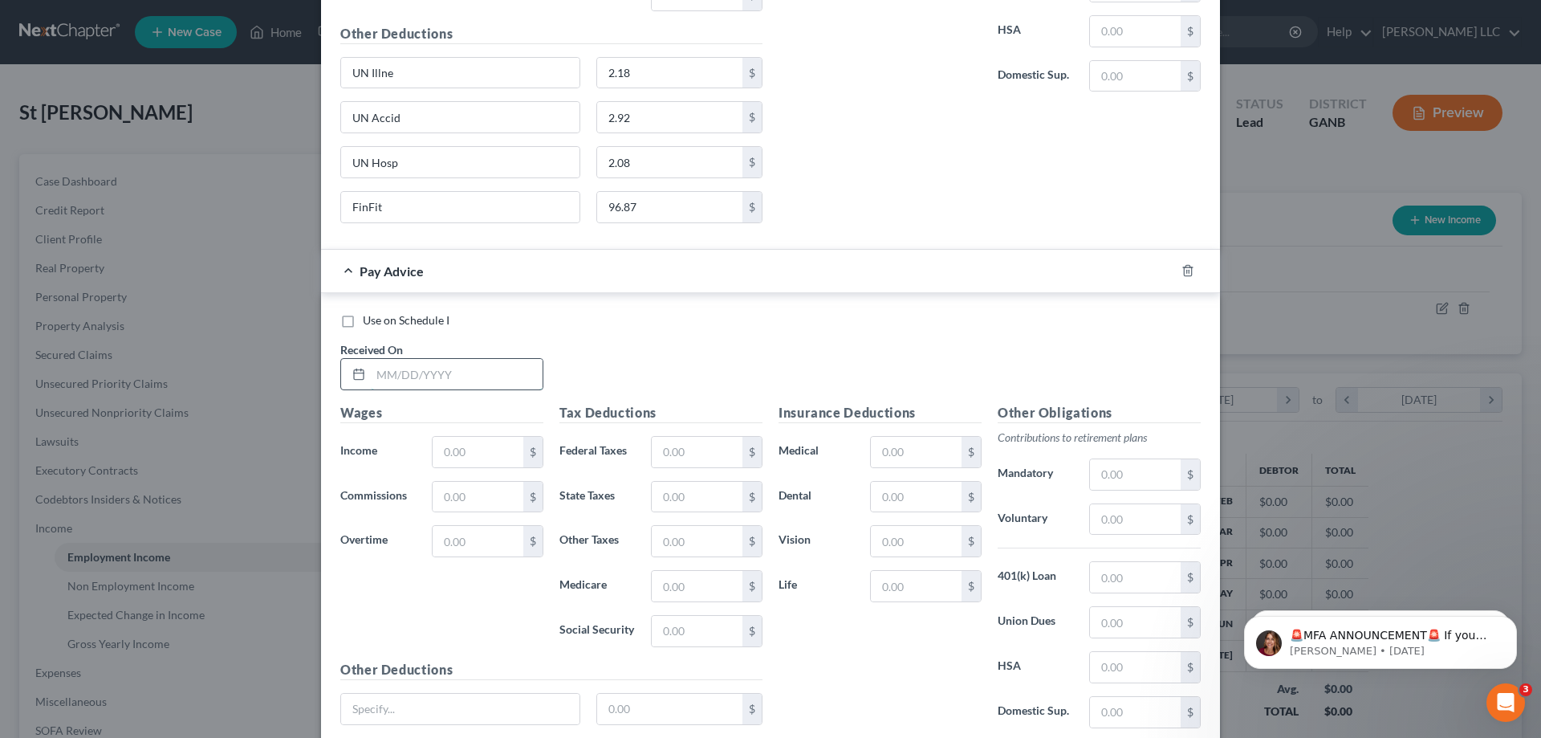
click at [515, 379] on input "text" at bounding box center [457, 374] width 172 height 31
click at [926, 452] on input "text" at bounding box center [916, 452] width 91 height 31
click at [539, 713] on input "text" at bounding box center [460, 709] width 238 height 31
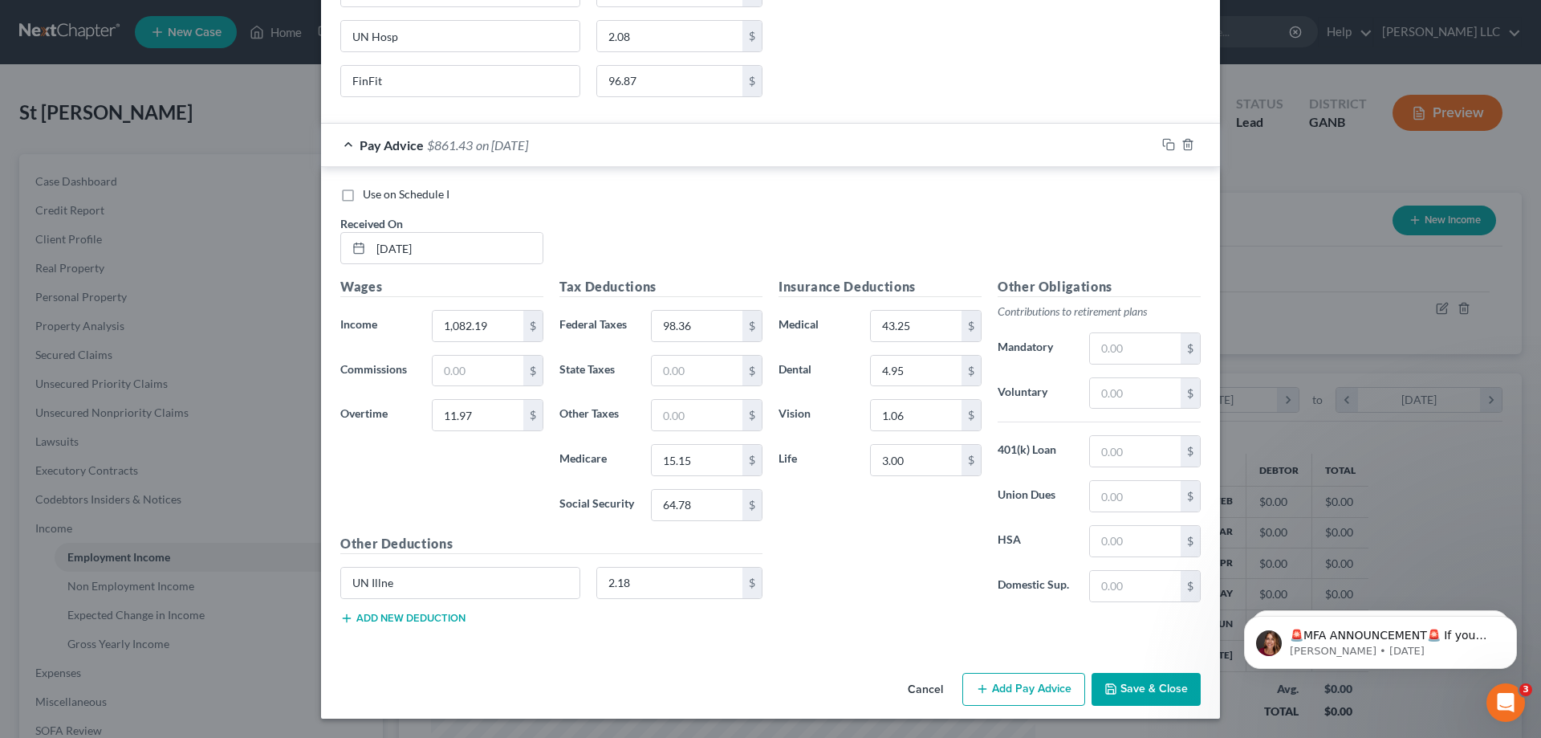
click at [462, 616] on div "Other Deductions UN Illne 2.18 $ Add new deduction" at bounding box center [551, 586] width 438 height 104
click at [458, 616] on button "Add new deduction" at bounding box center [402, 618] width 125 height 13
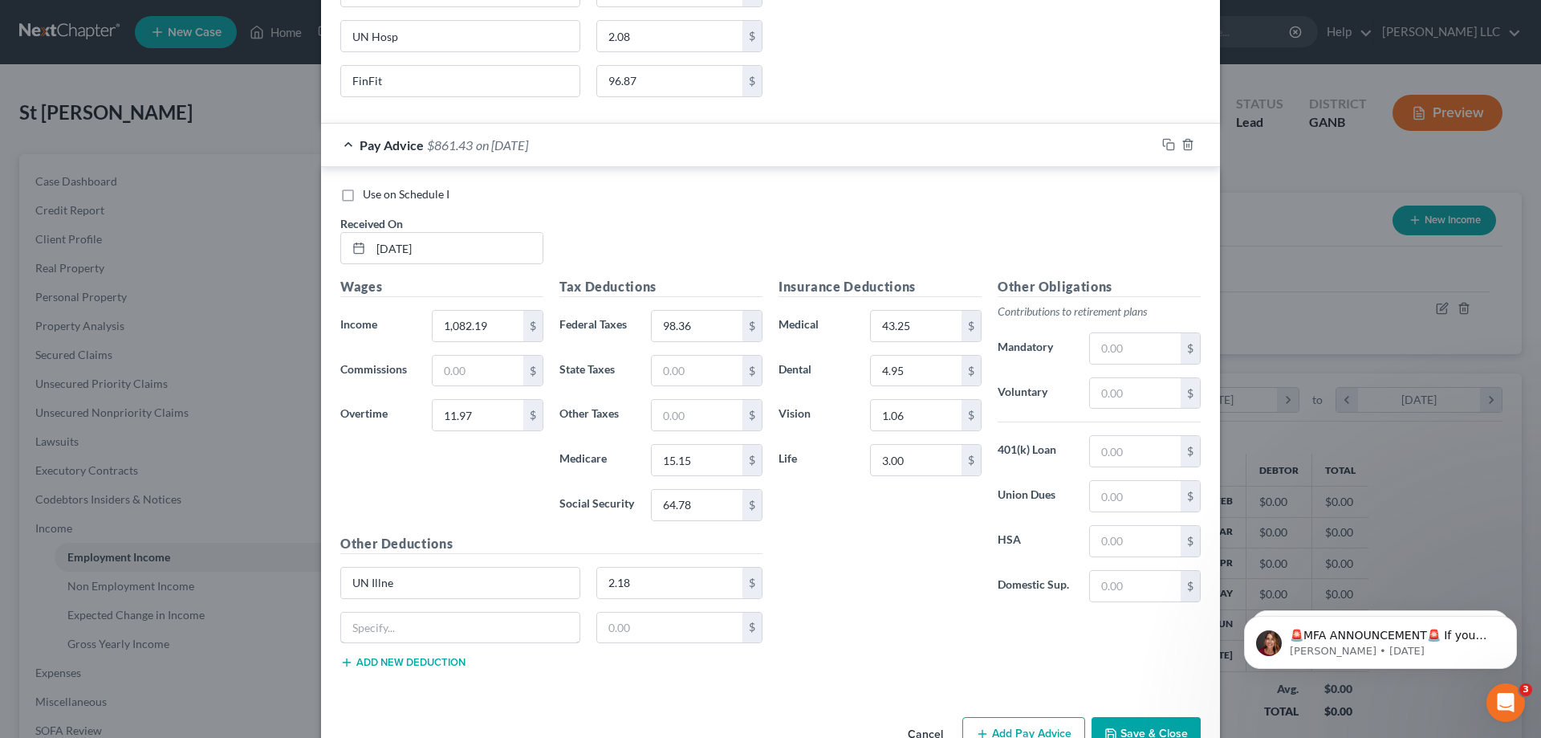
click at [458, 616] on input "text" at bounding box center [460, 628] width 238 height 31
click at [413, 665] on button "Add new deduction" at bounding box center [402, 662] width 125 height 13
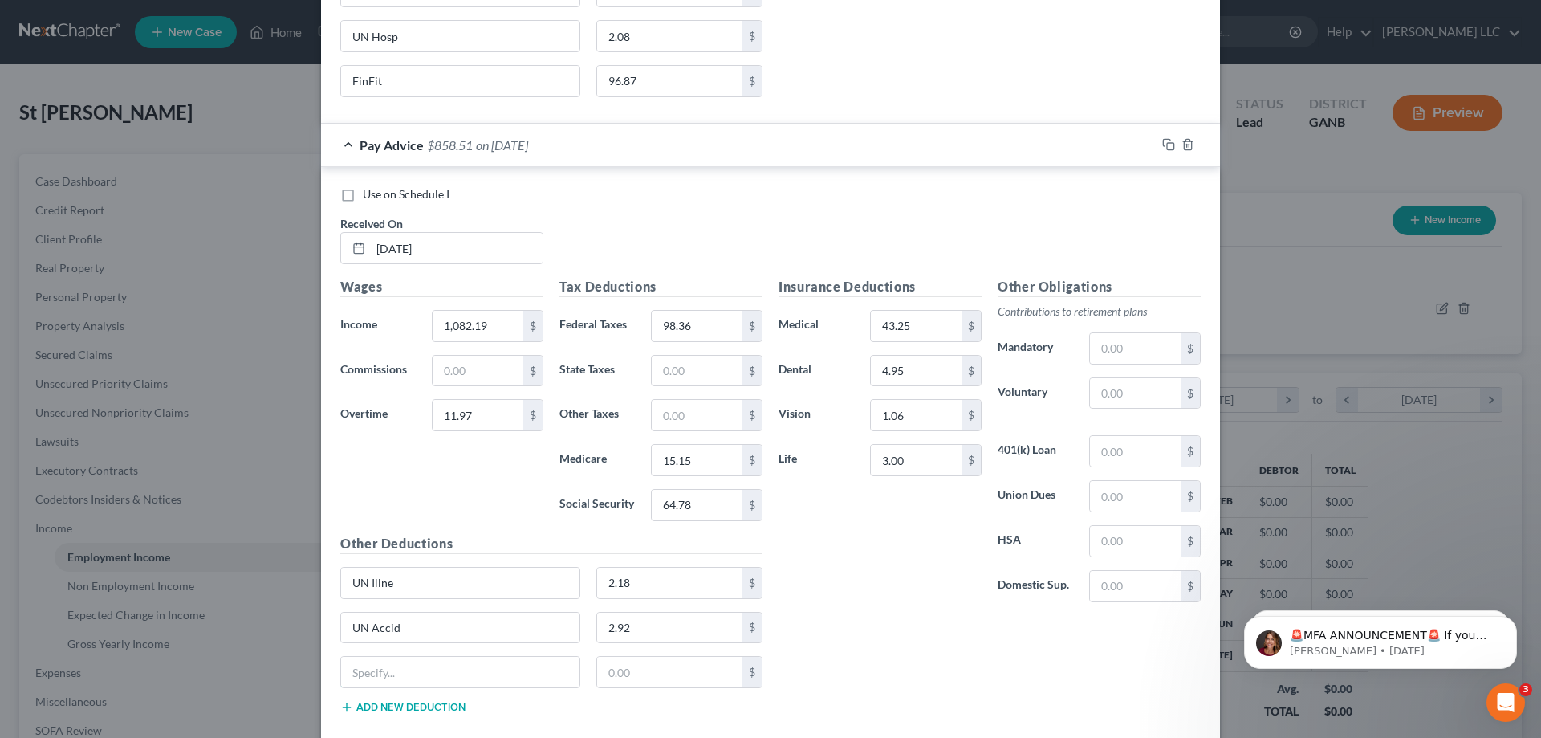
click at [413, 665] on input "text" at bounding box center [460, 672] width 238 height 31
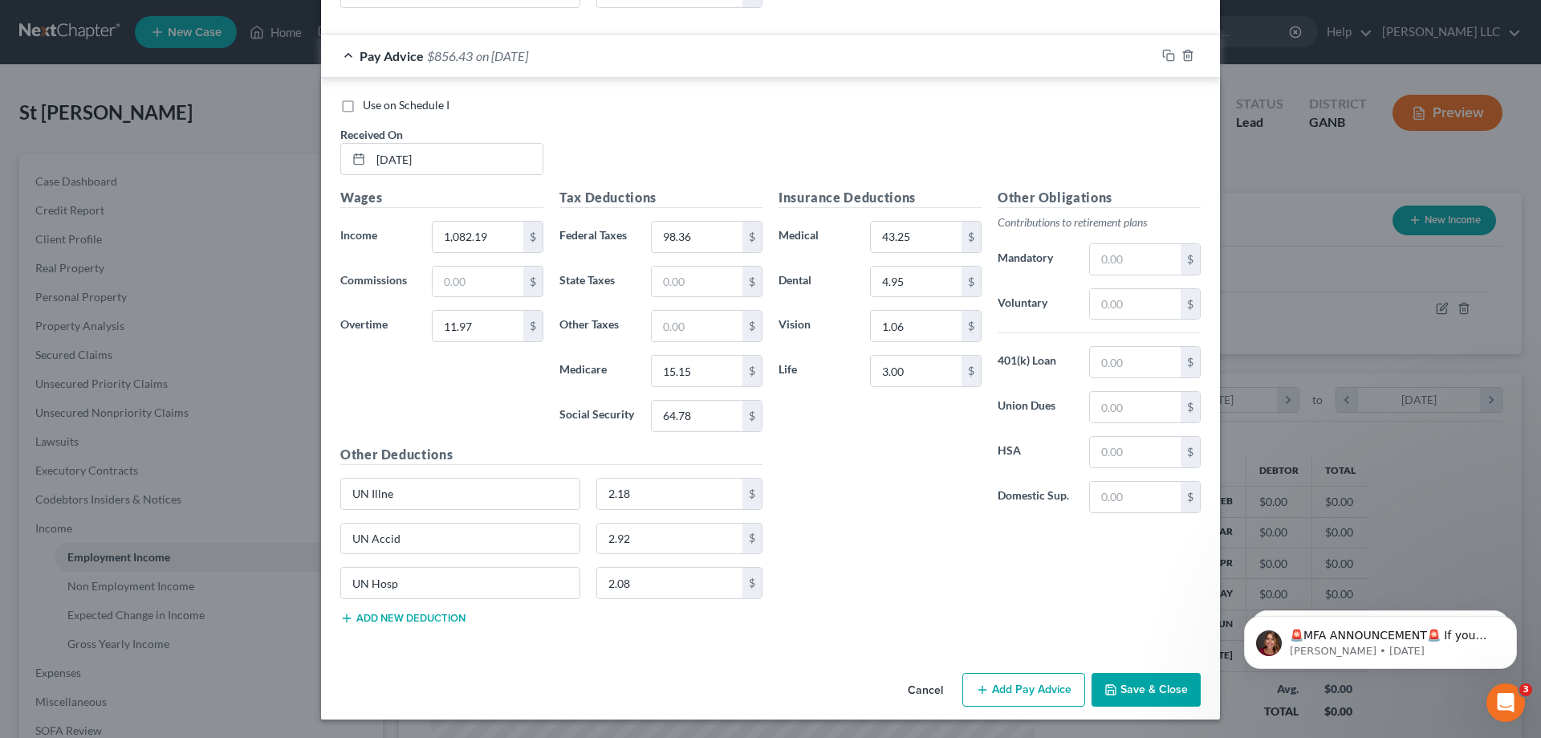
scroll to position [8624, 0]
click at [1053, 685] on button "Add Pay Advice" at bounding box center [1024, 689] width 123 height 34
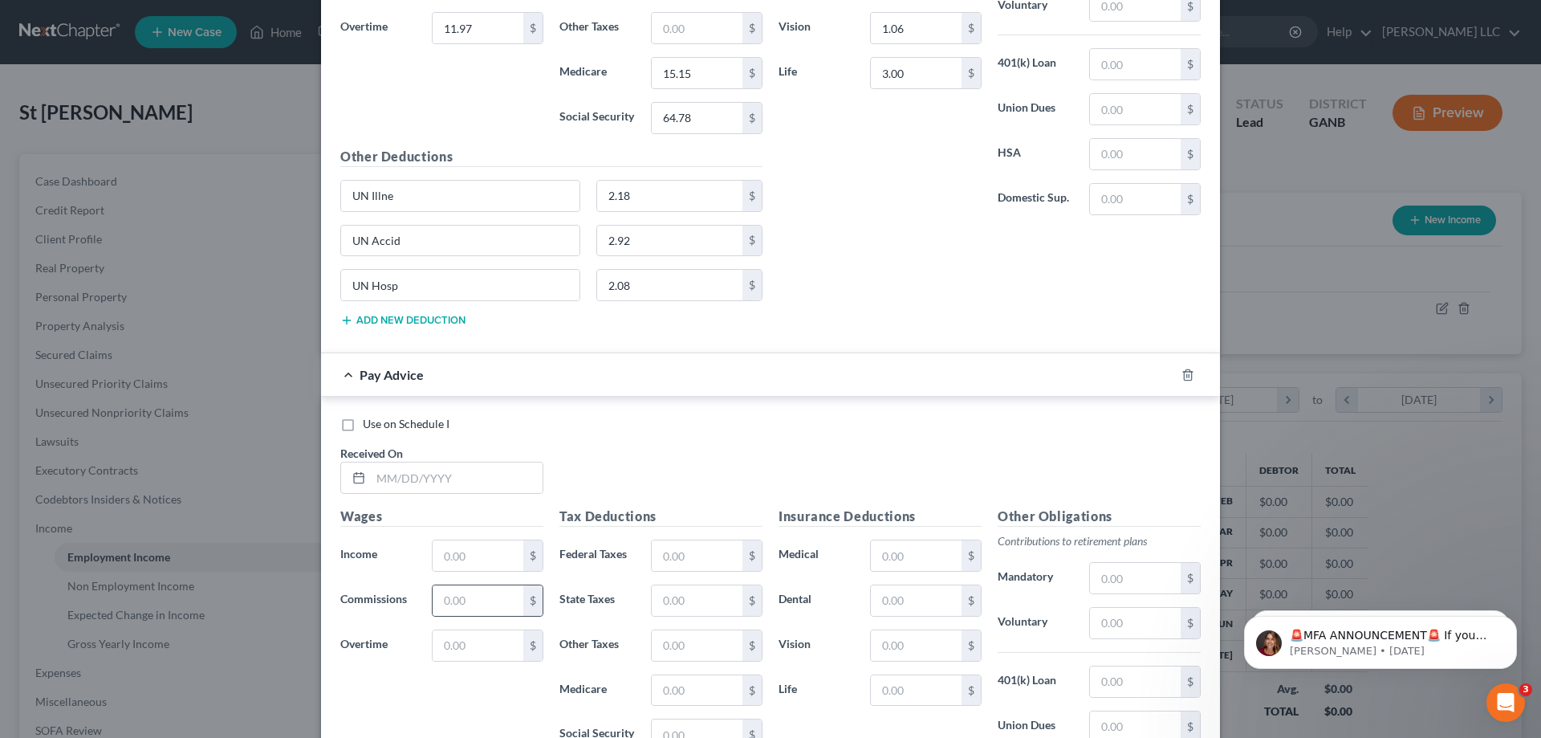
scroll to position [8945, 0]
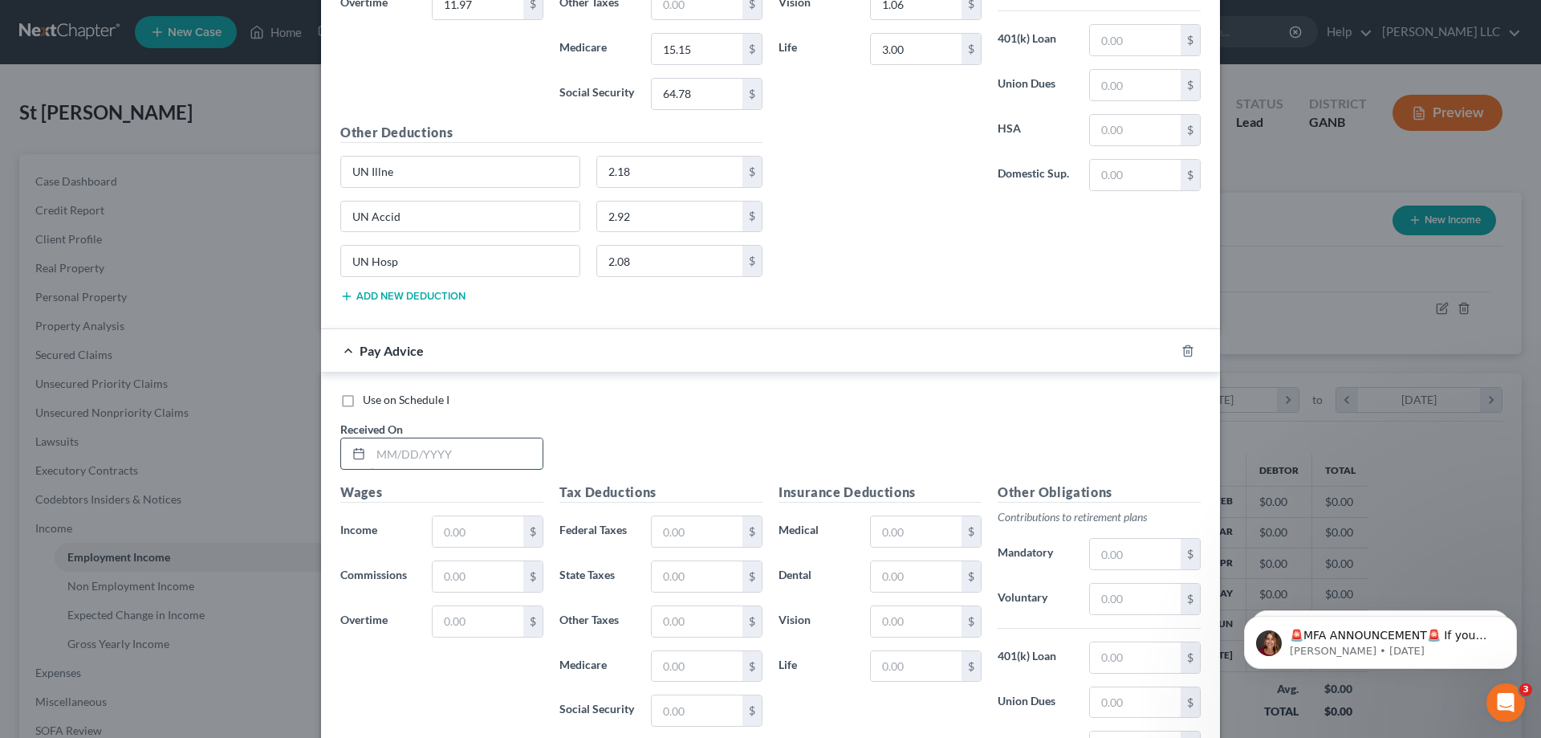
click at [495, 460] on input "text" at bounding box center [457, 453] width 172 height 31
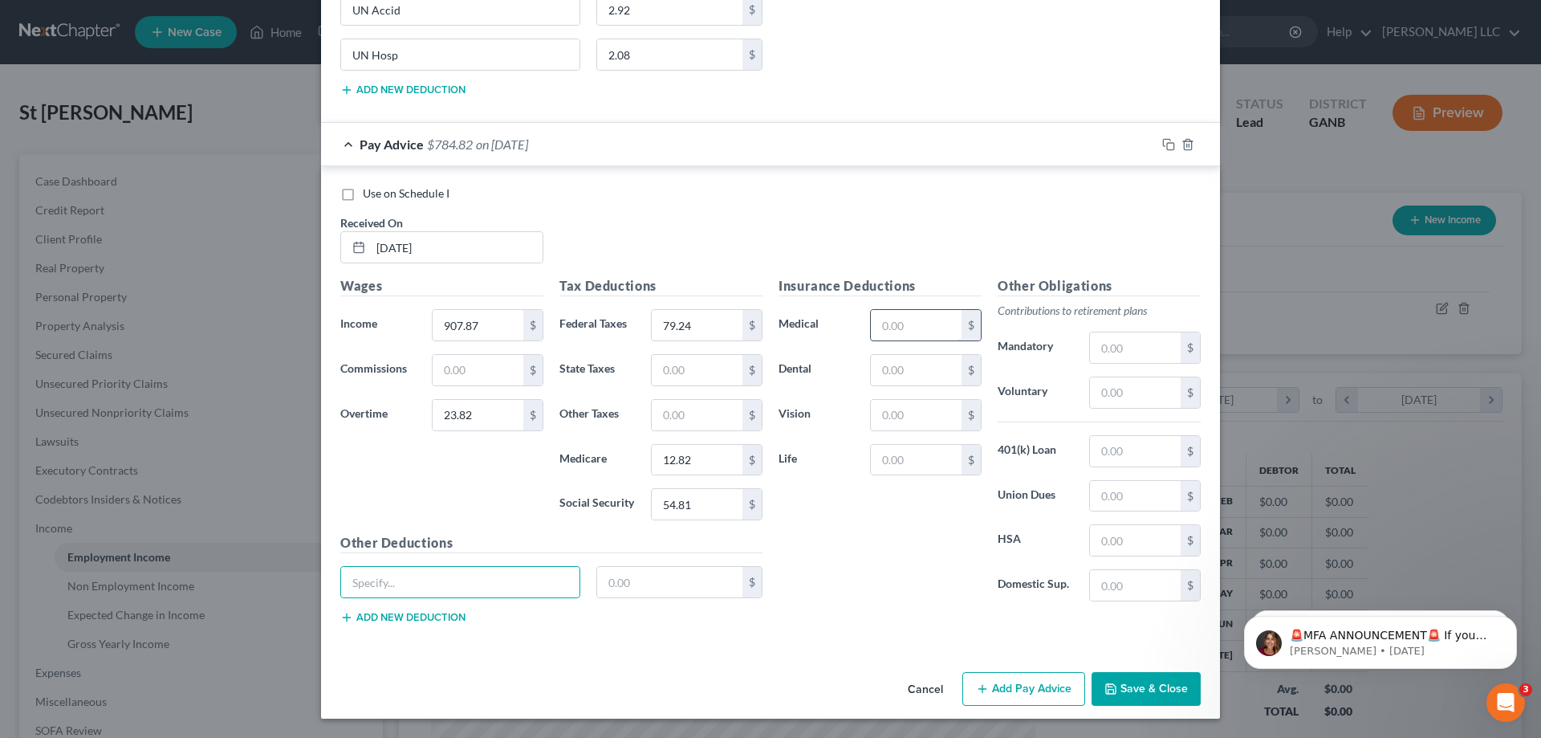
click at [930, 334] on input "text" at bounding box center [916, 325] width 91 height 31
click at [551, 580] on input "text" at bounding box center [460, 582] width 238 height 31
click at [419, 620] on button "Add new deduction" at bounding box center [402, 617] width 125 height 13
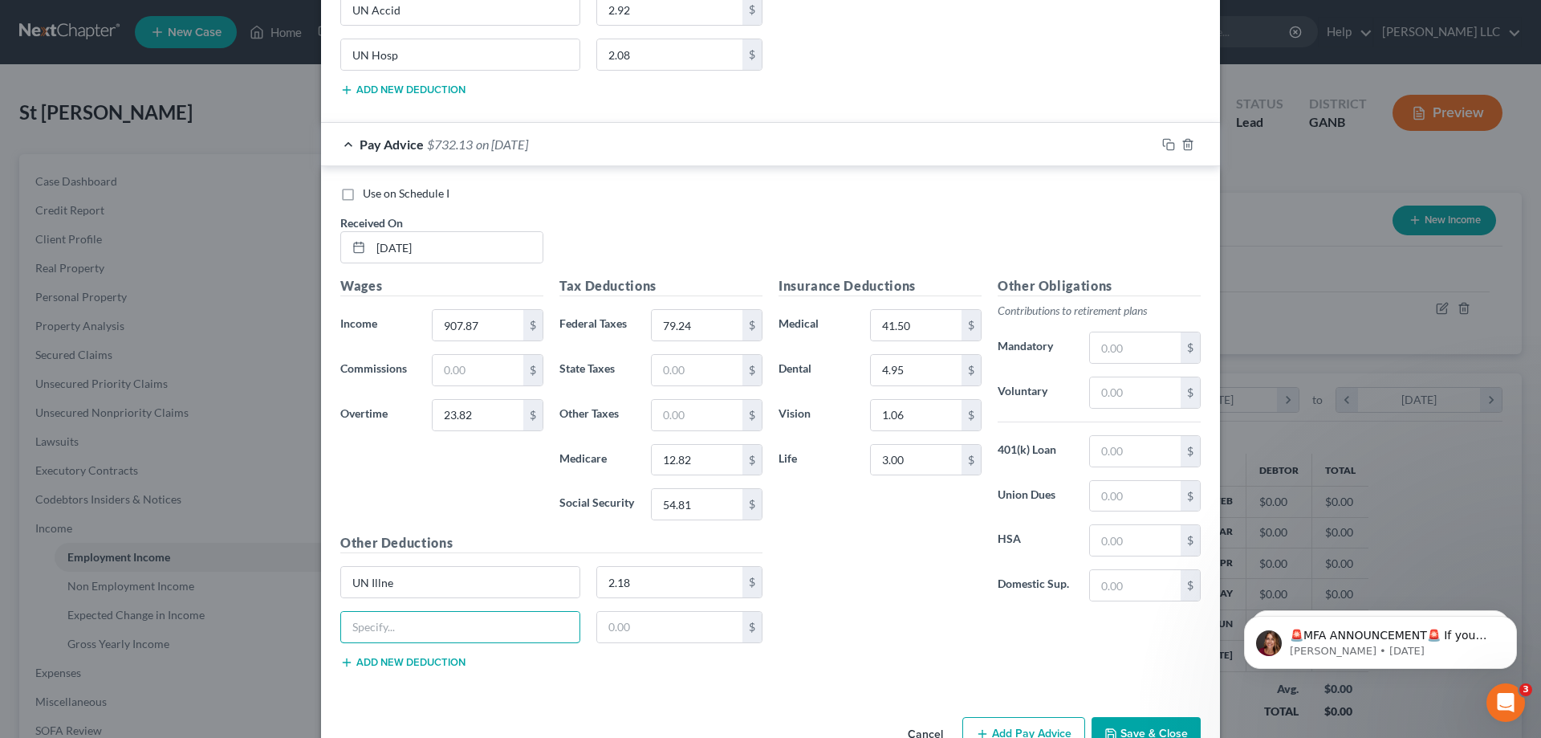
click at [419, 620] on input "text" at bounding box center [460, 627] width 238 height 31
click at [435, 662] on button "Add new deduction" at bounding box center [402, 662] width 125 height 13
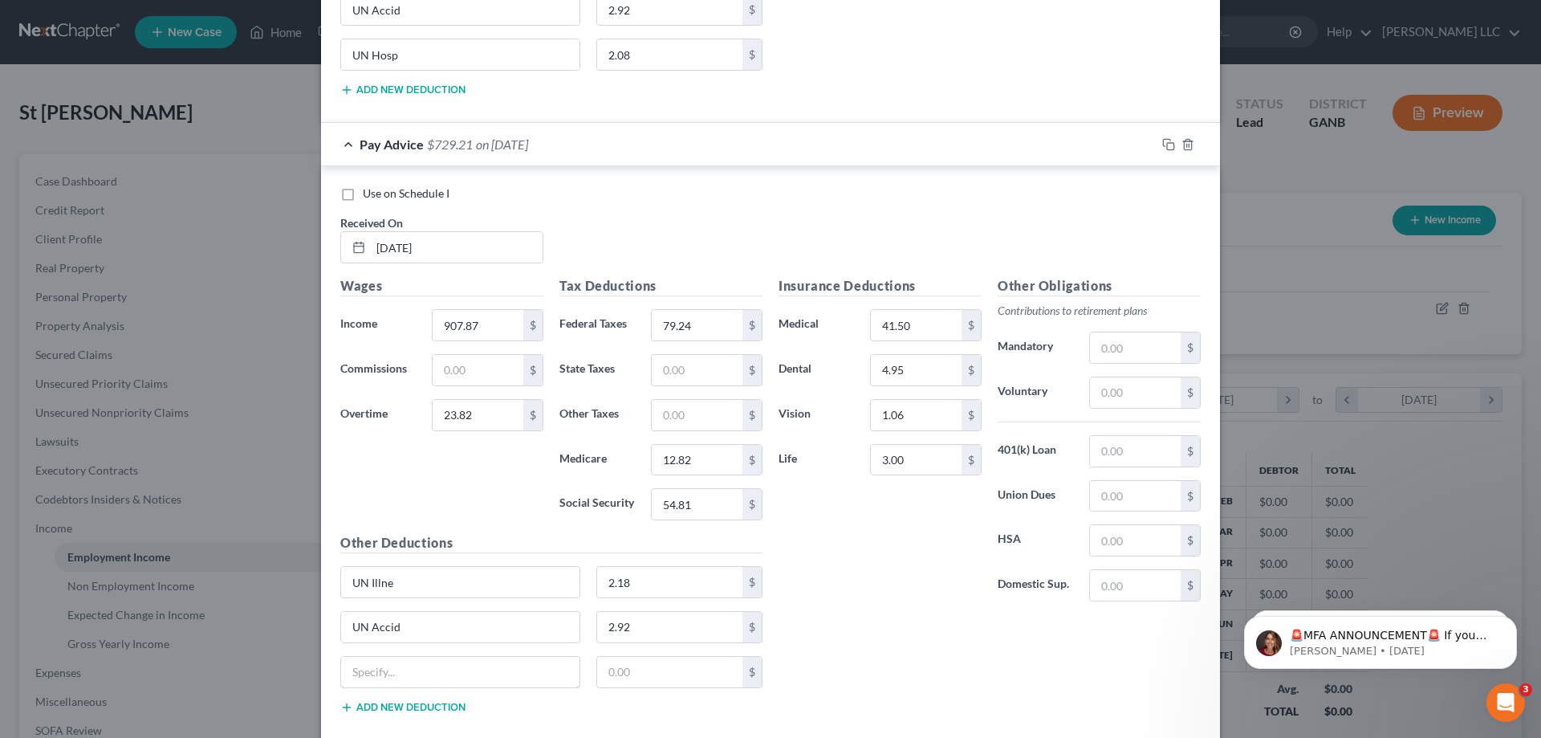
click at [435, 662] on input "text" at bounding box center [460, 672] width 238 height 31
click at [425, 703] on button "Add new deduction" at bounding box center [402, 707] width 125 height 13
click at [425, 702] on input "text" at bounding box center [460, 717] width 238 height 31
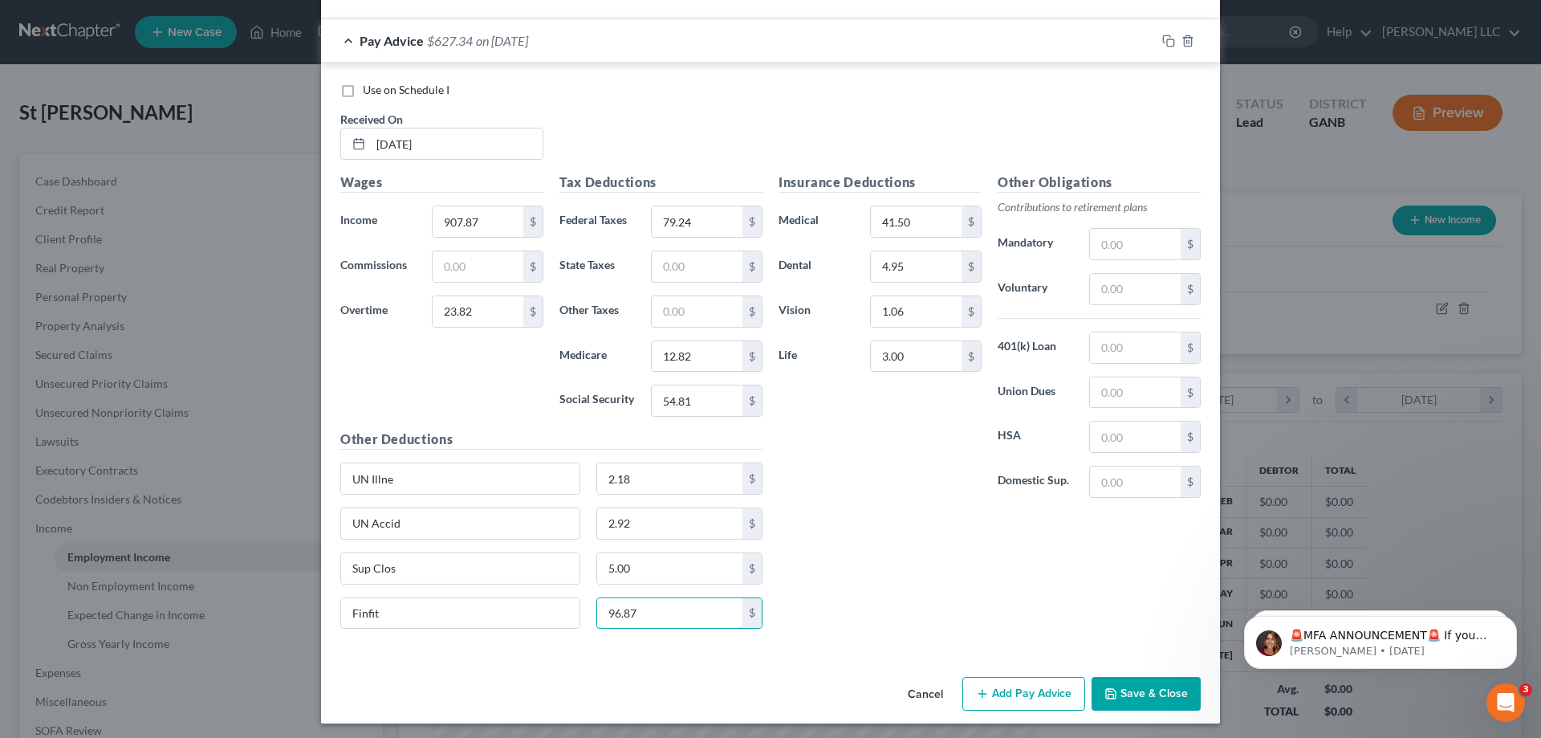
scroll to position [9260, 0]
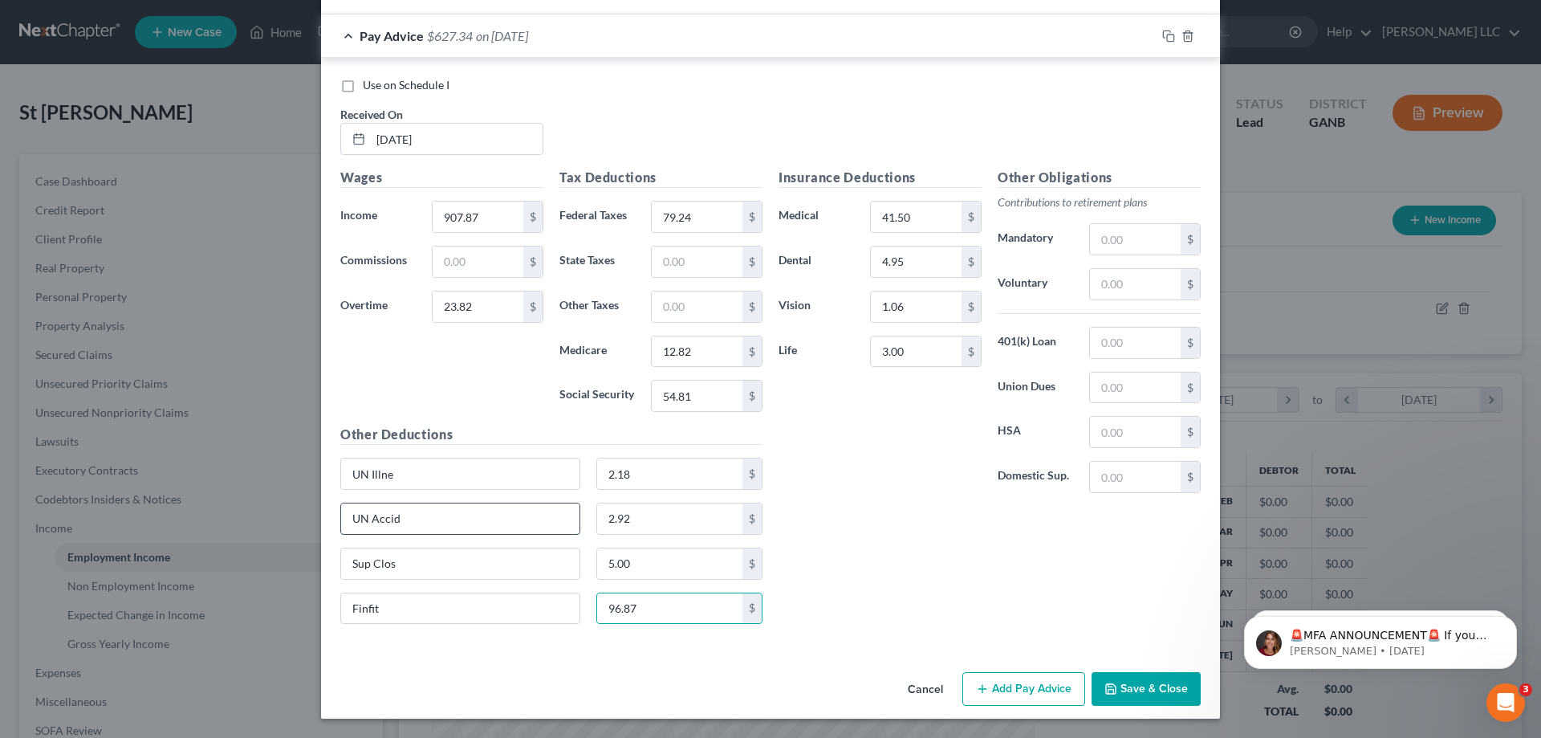
click at [420, 519] on input "UN Accid" at bounding box center [460, 518] width 238 height 31
click at [1027, 686] on button "Add Pay Advice" at bounding box center [1024, 689] width 123 height 34
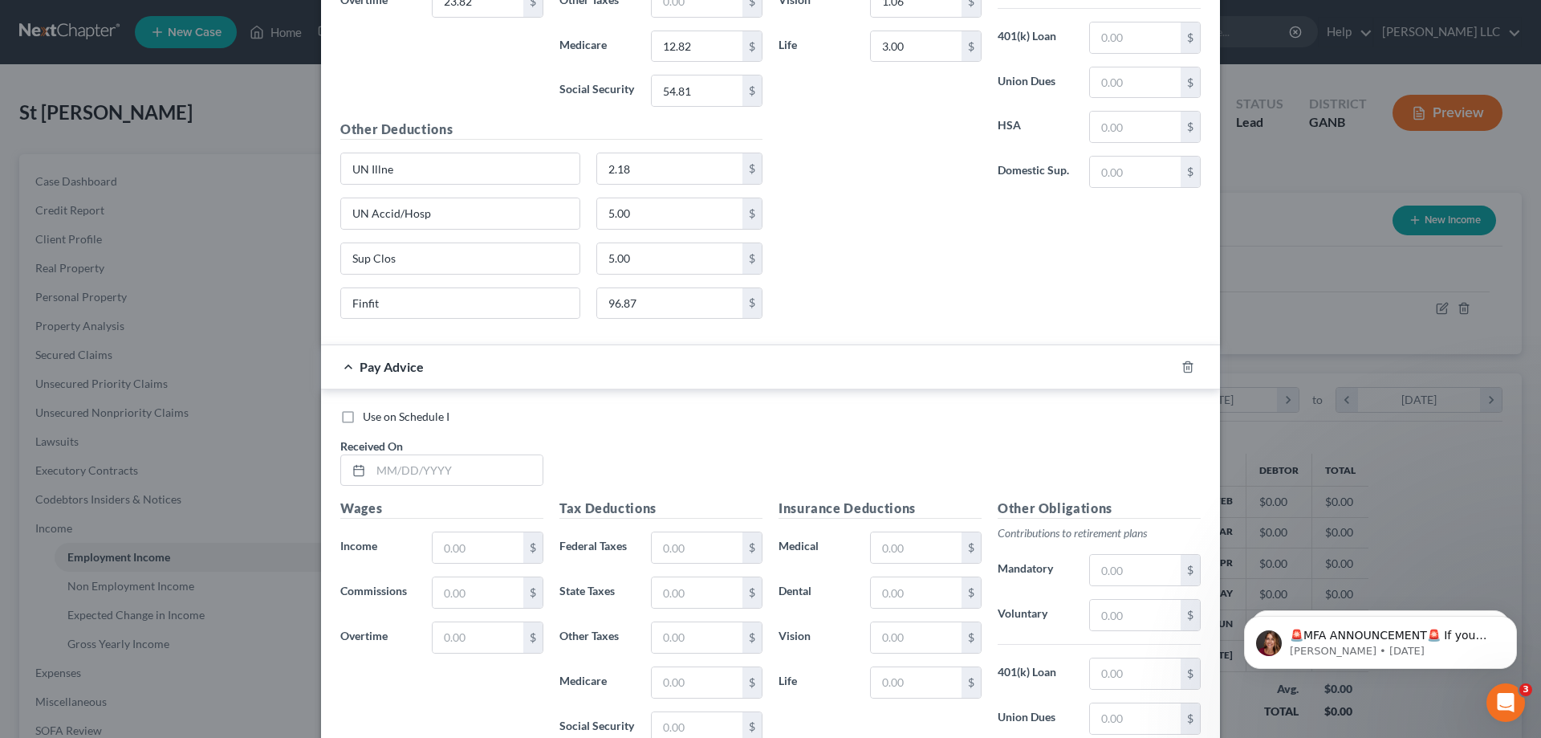
scroll to position [9661, 0]
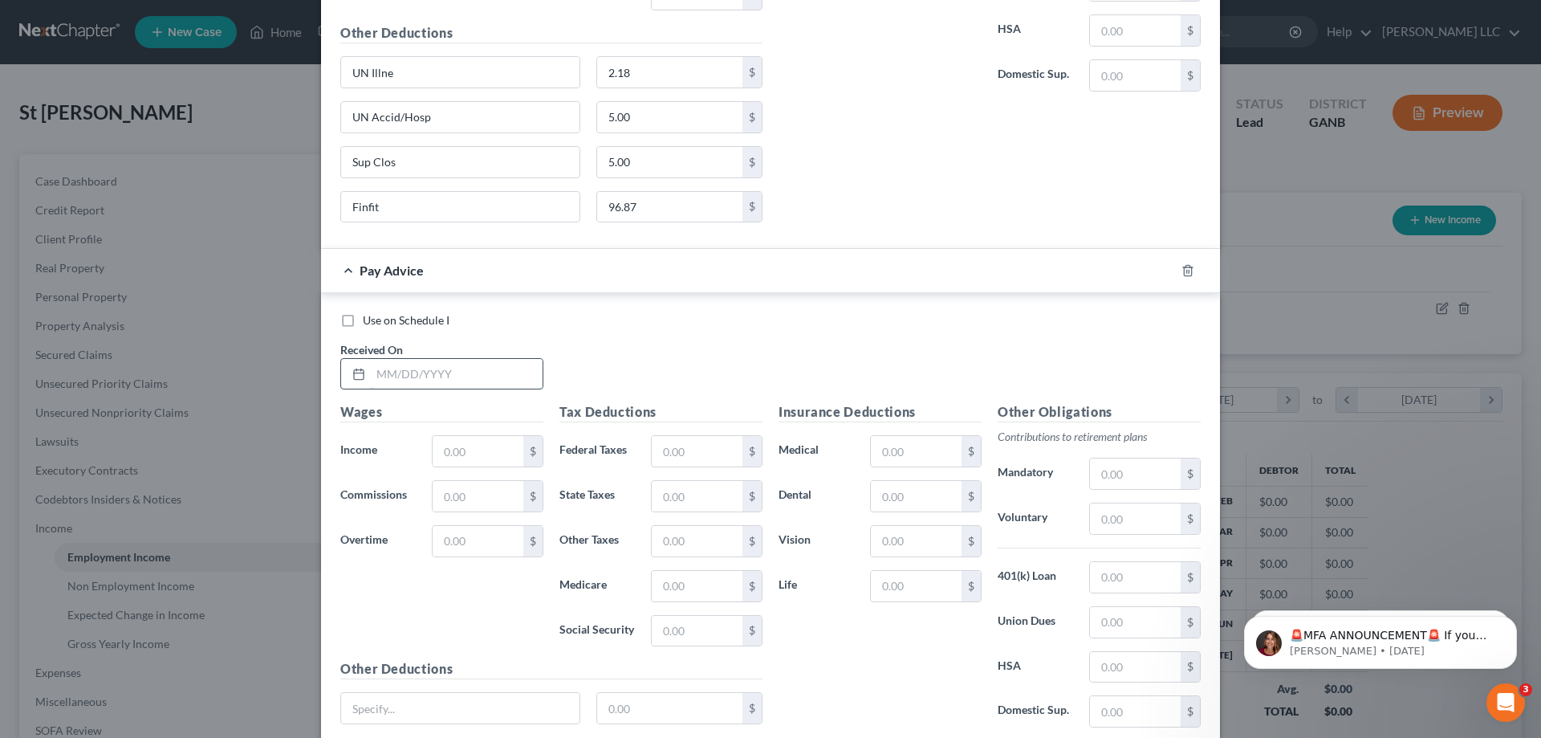
click at [503, 368] on input "text" at bounding box center [457, 374] width 172 height 31
click at [895, 447] on input "text" at bounding box center [916, 451] width 91 height 31
click at [551, 710] on input "text" at bounding box center [460, 708] width 238 height 31
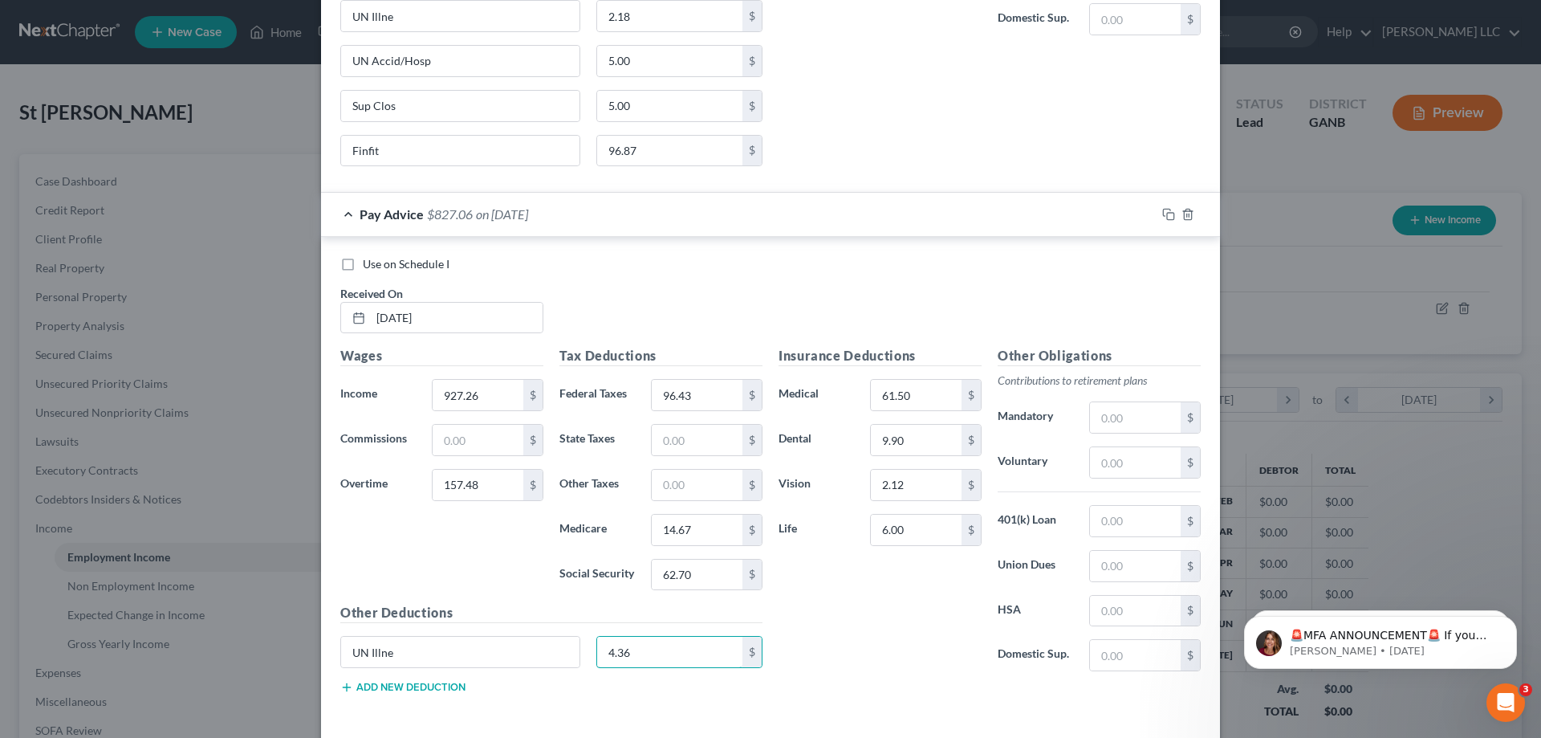
scroll to position [9787, 0]
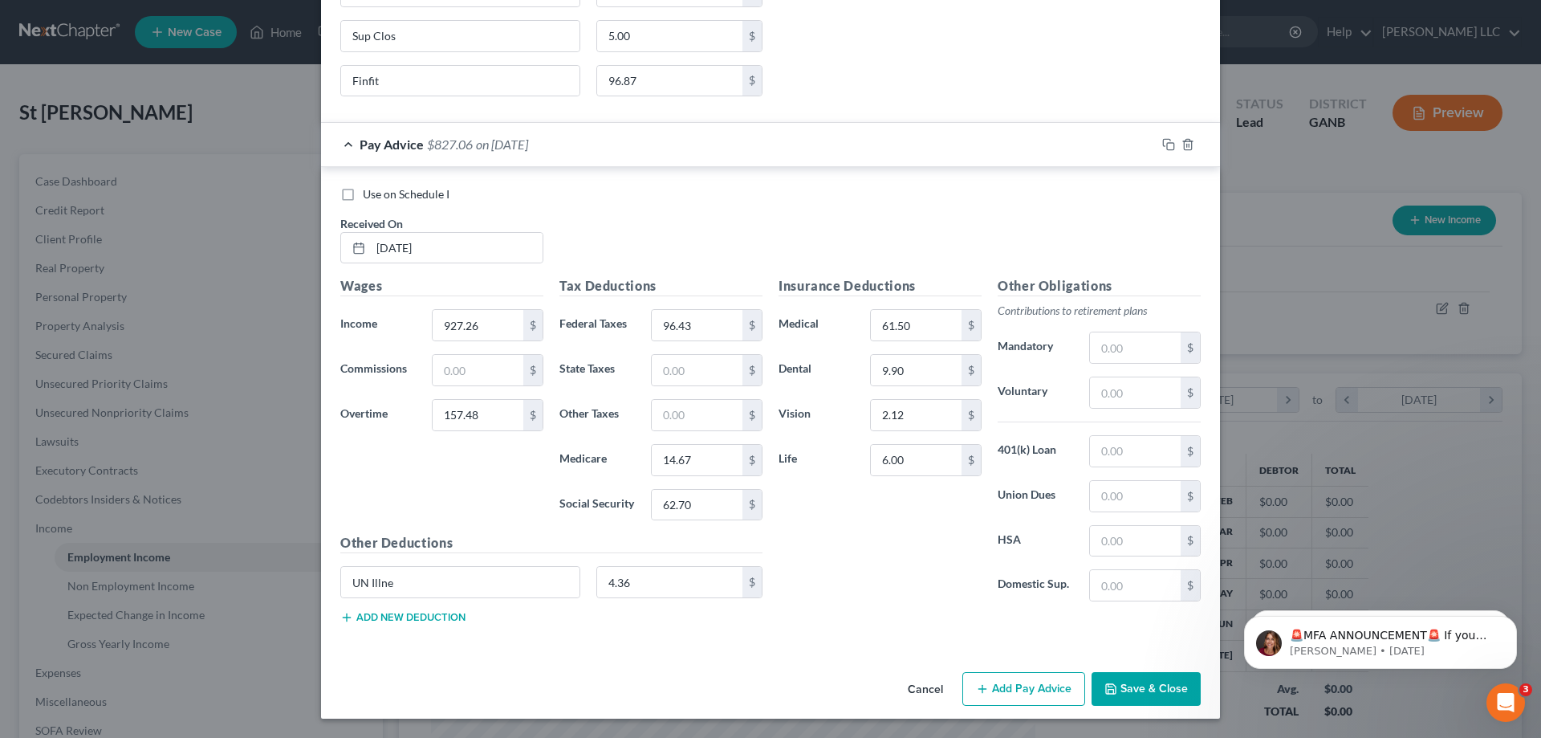
click at [437, 621] on button "Add new deduction" at bounding box center [402, 617] width 125 height 13
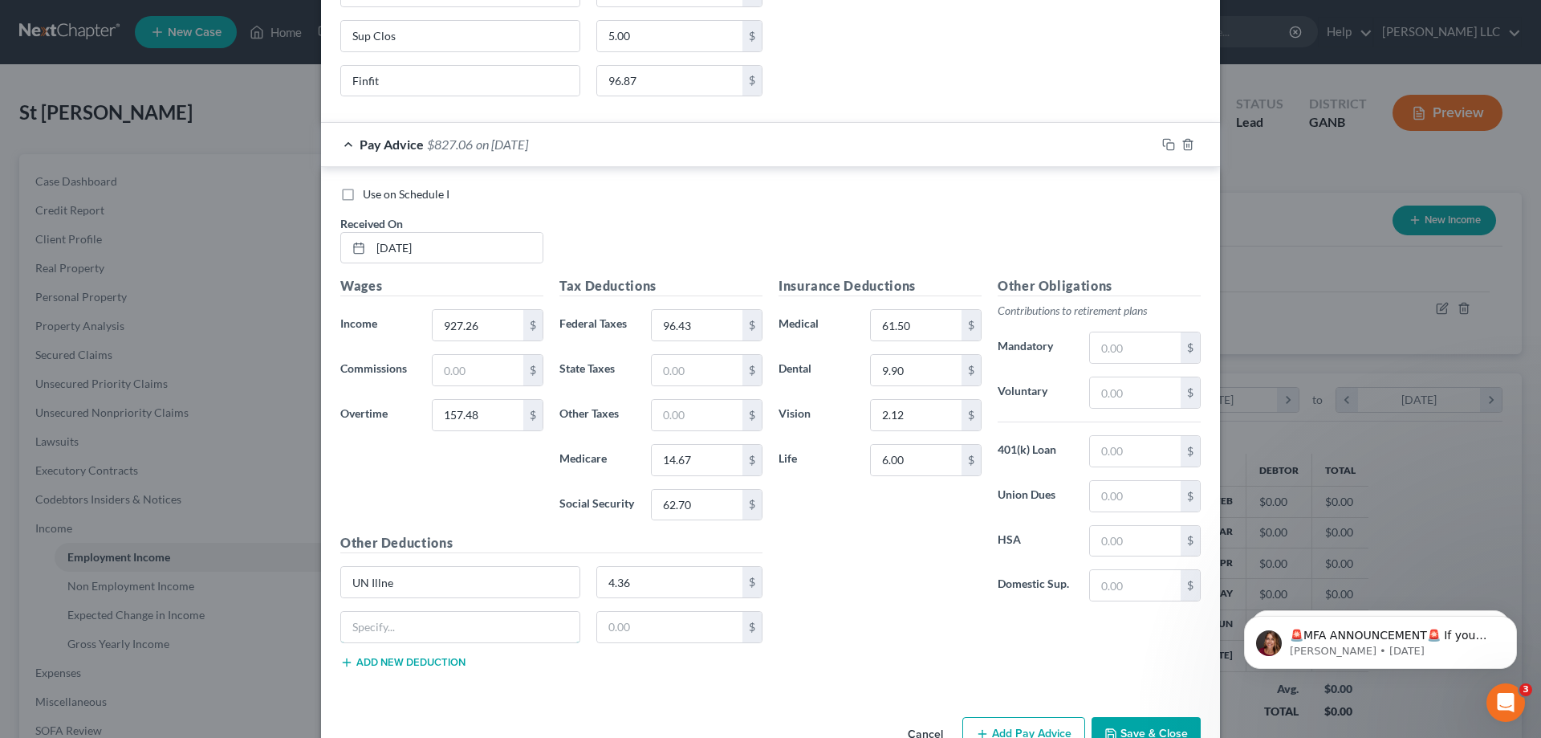
drag, startPoint x: 438, startPoint y: 630, endPoint x: 429, endPoint y: 609, distance: 23.4
click at [438, 628] on input "text" at bounding box center [460, 627] width 238 height 31
click at [439, 663] on button "Add new deduction" at bounding box center [402, 662] width 125 height 13
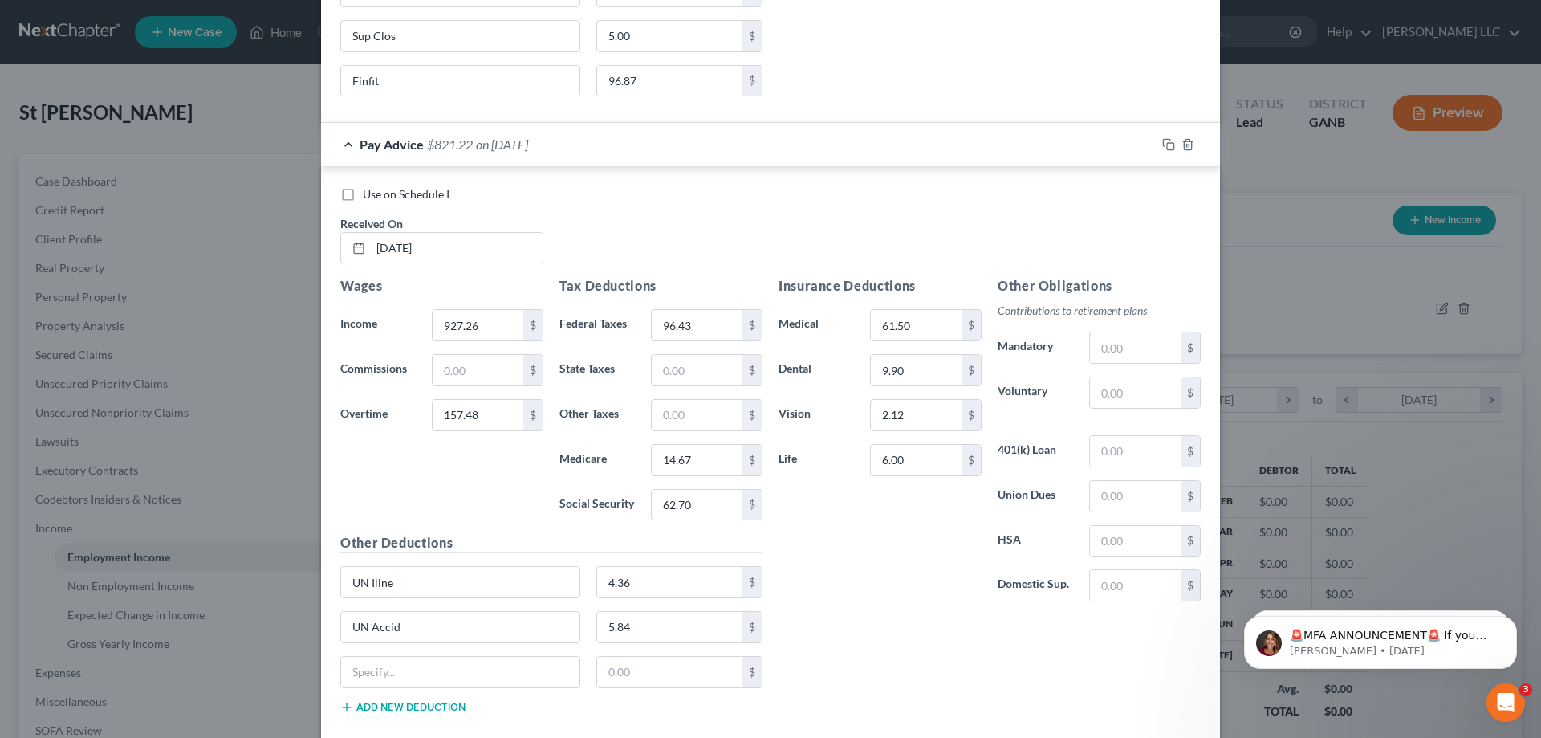
click at [439, 663] on input "text" at bounding box center [460, 672] width 238 height 31
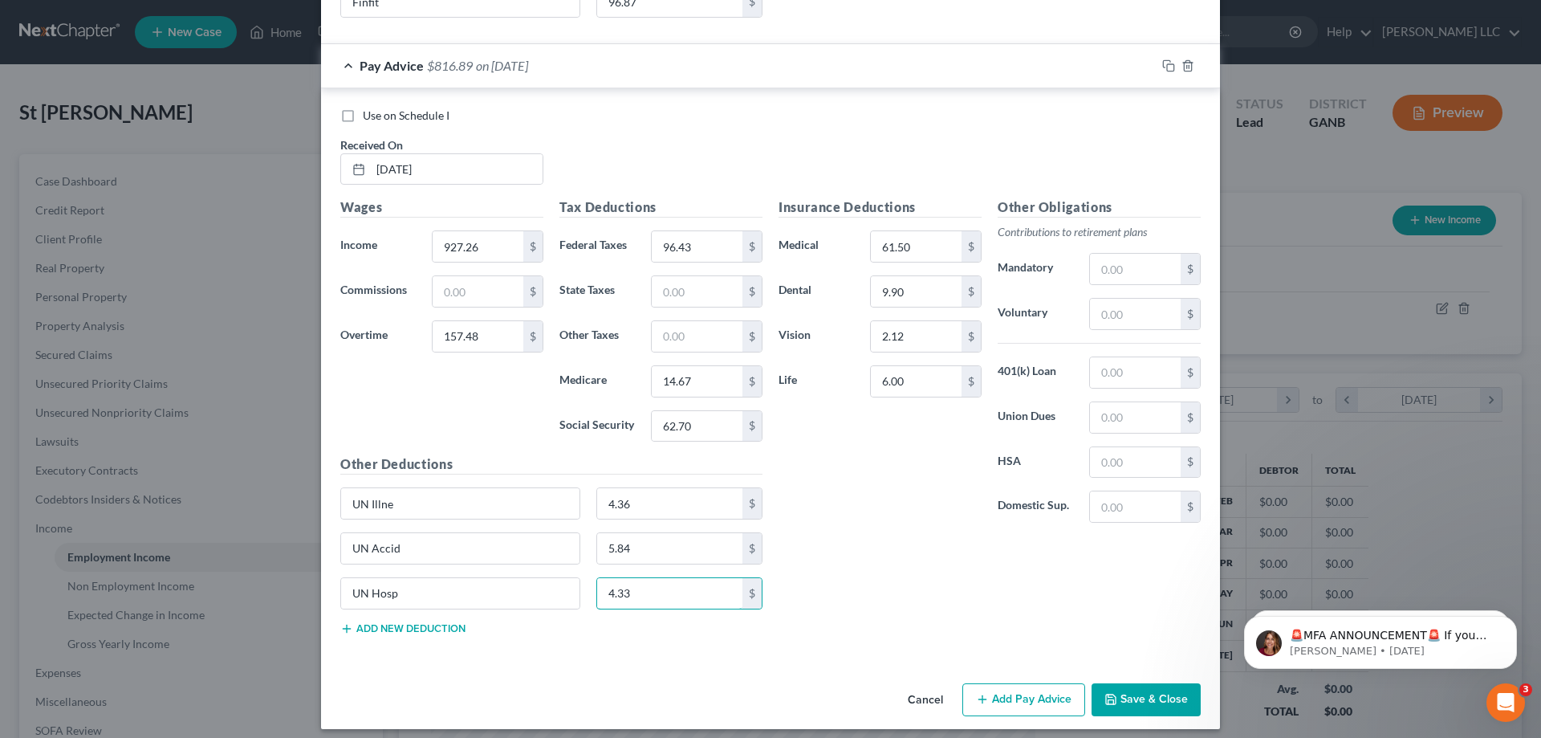
scroll to position [9876, 0]
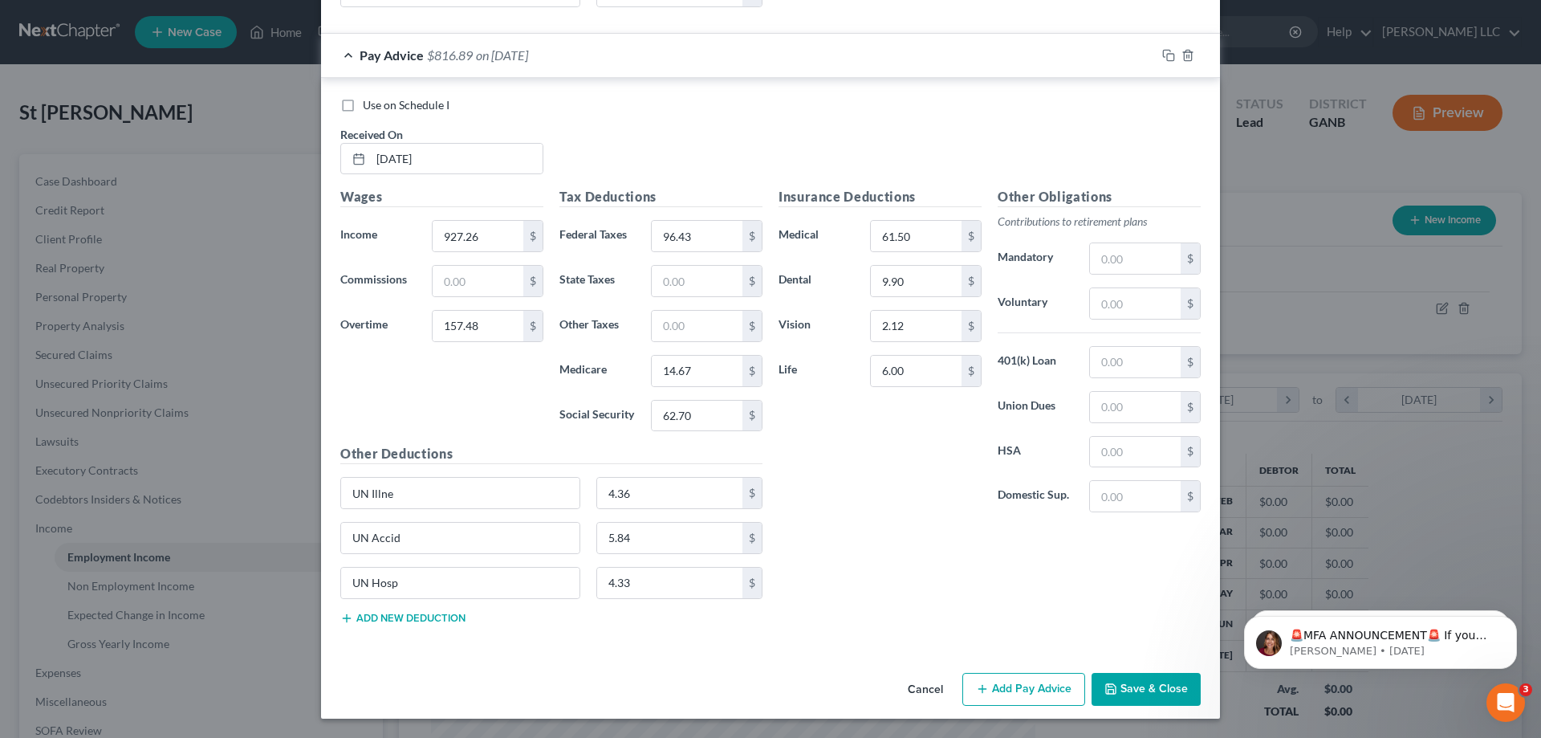
click at [425, 615] on button "Add new deduction" at bounding box center [402, 618] width 125 height 13
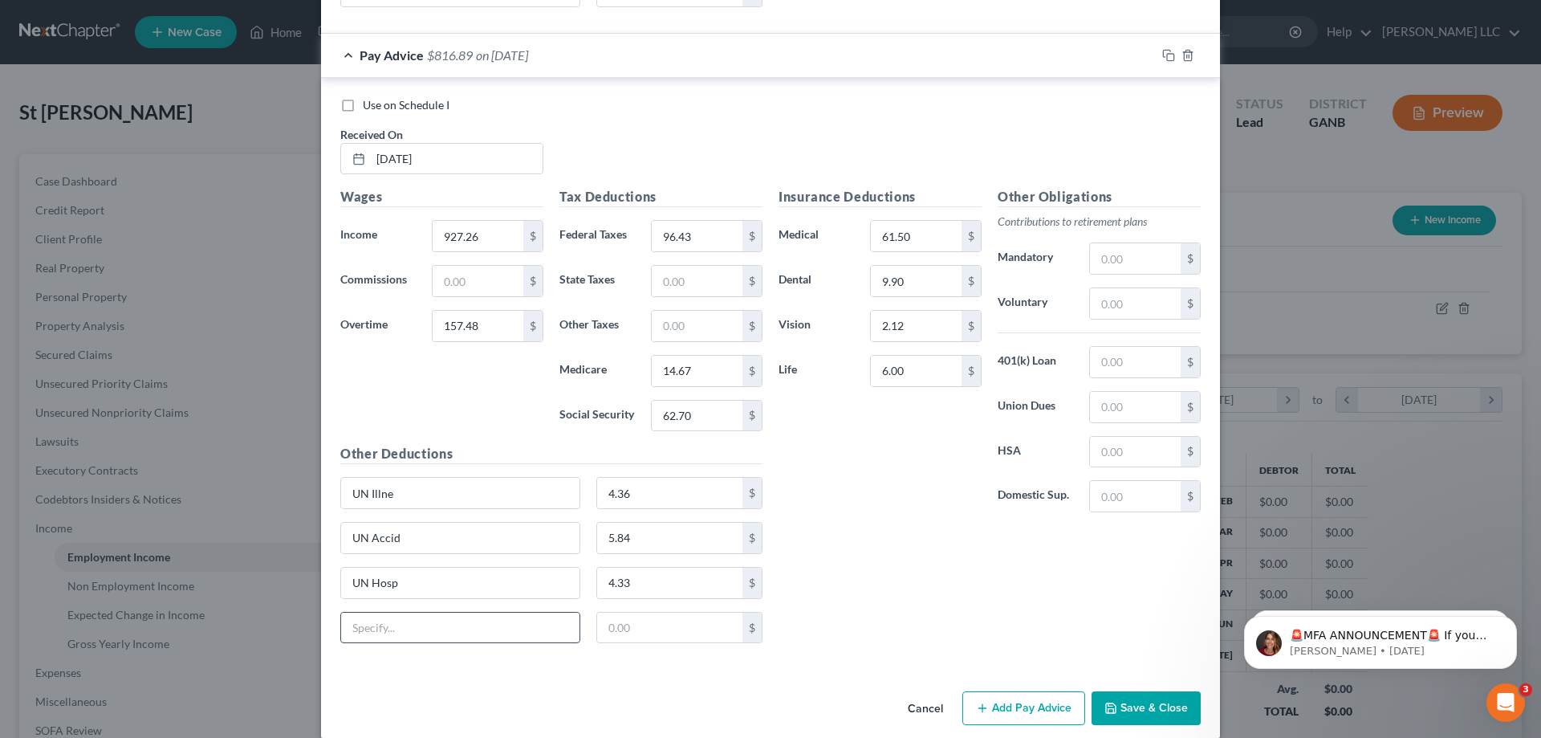
drag, startPoint x: 446, startPoint y: 632, endPoint x: 446, endPoint y: 623, distance: 8.8
click at [446, 625] on input "text" at bounding box center [460, 628] width 238 height 31
click at [450, 616] on input "FineFit" at bounding box center [460, 628] width 238 height 31
click at [1045, 714] on button "Add Pay Advice" at bounding box center [1024, 708] width 123 height 34
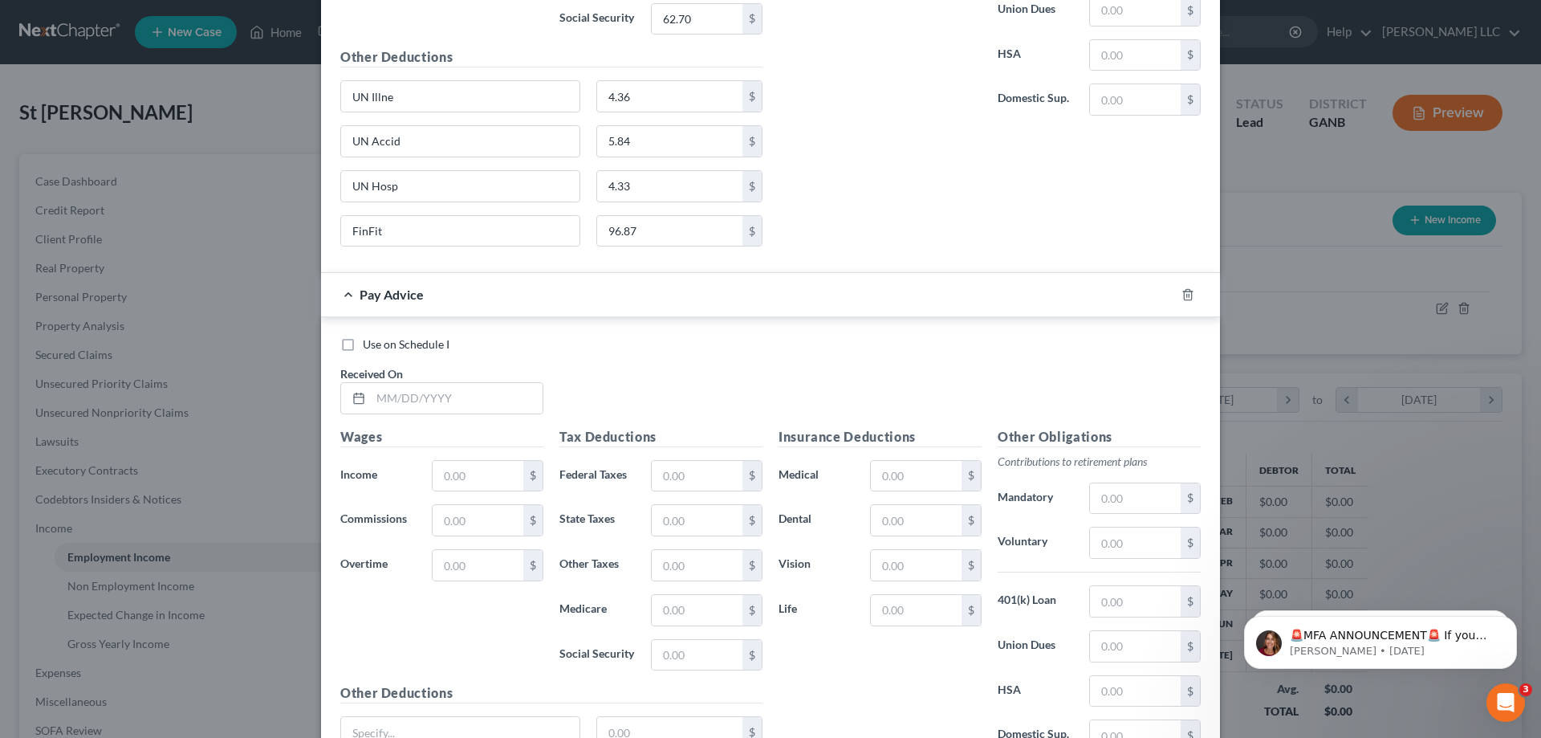
scroll to position [10278, 0]
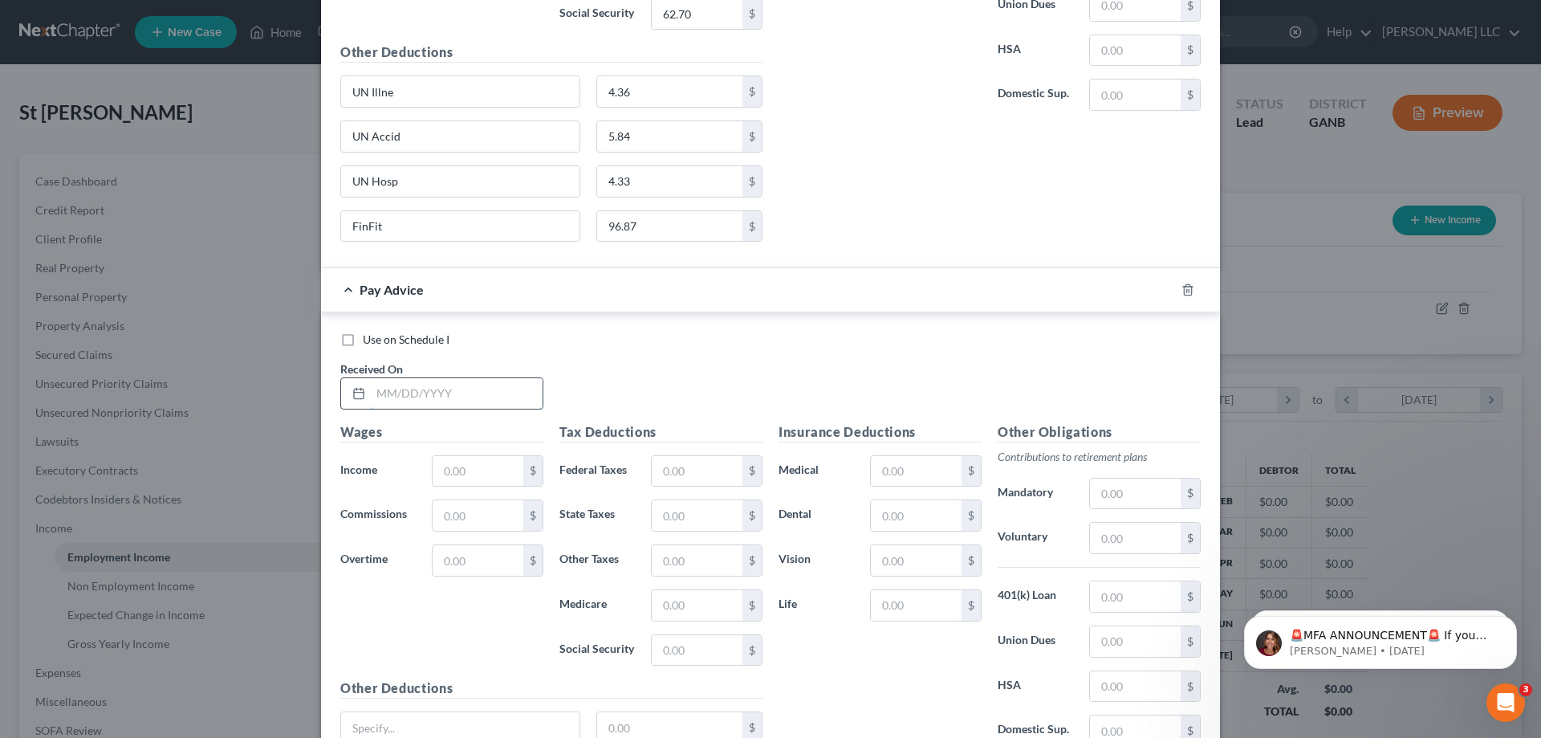
click at [510, 396] on input "text" at bounding box center [457, 393] width 172 height 31
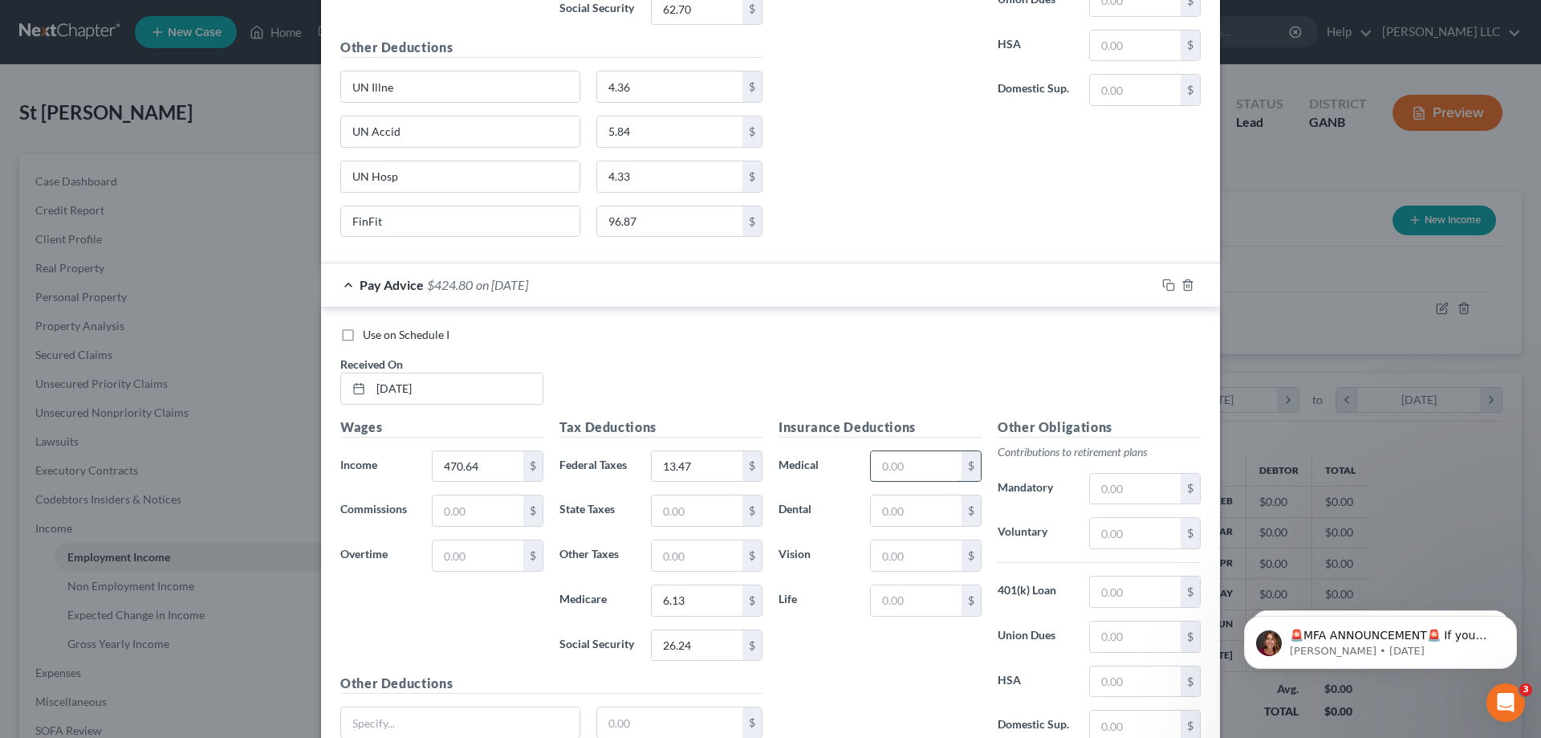
click at [892, 458] on input "text" at bounding box center [916, 466] width 91 height 31
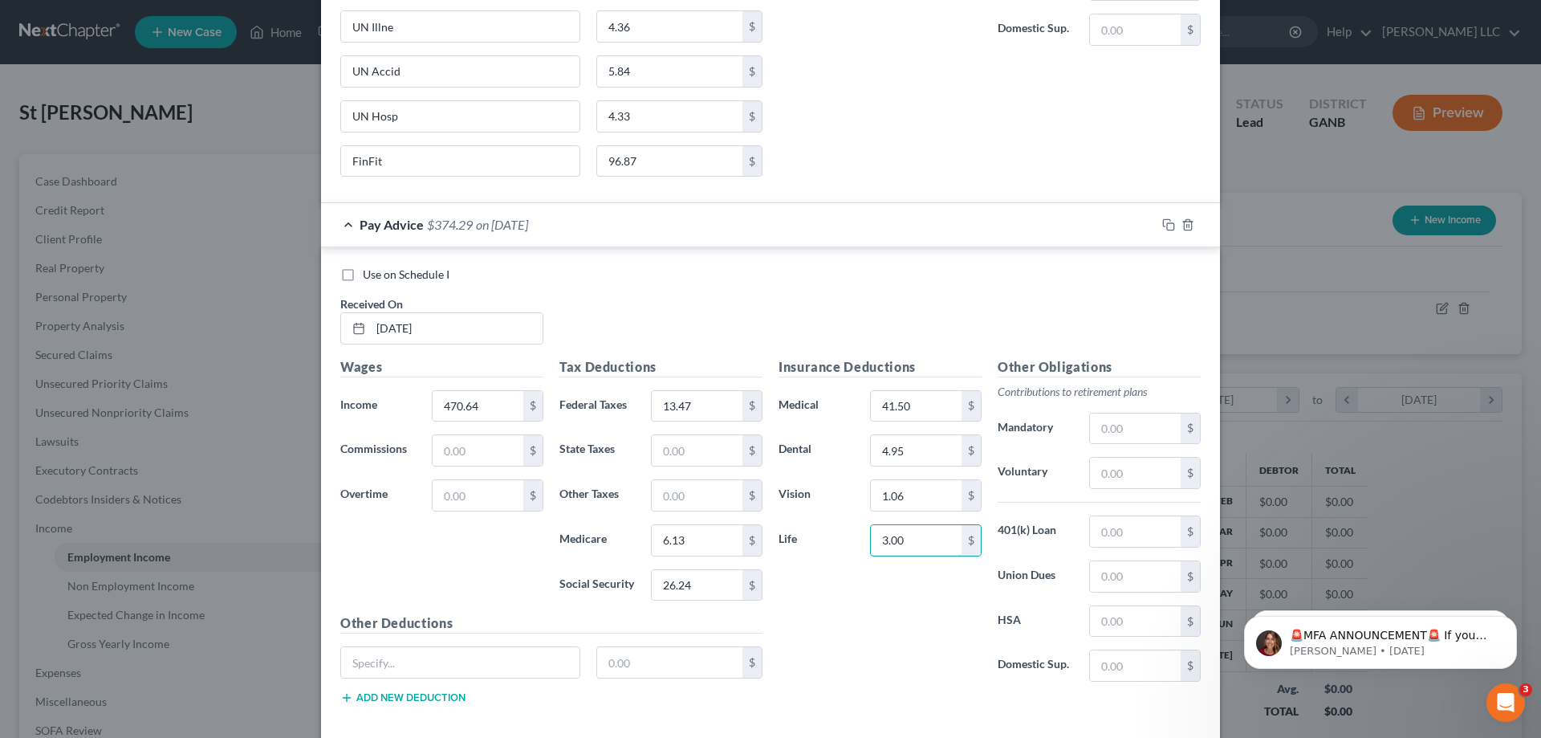
scroll to position [10423, 0]
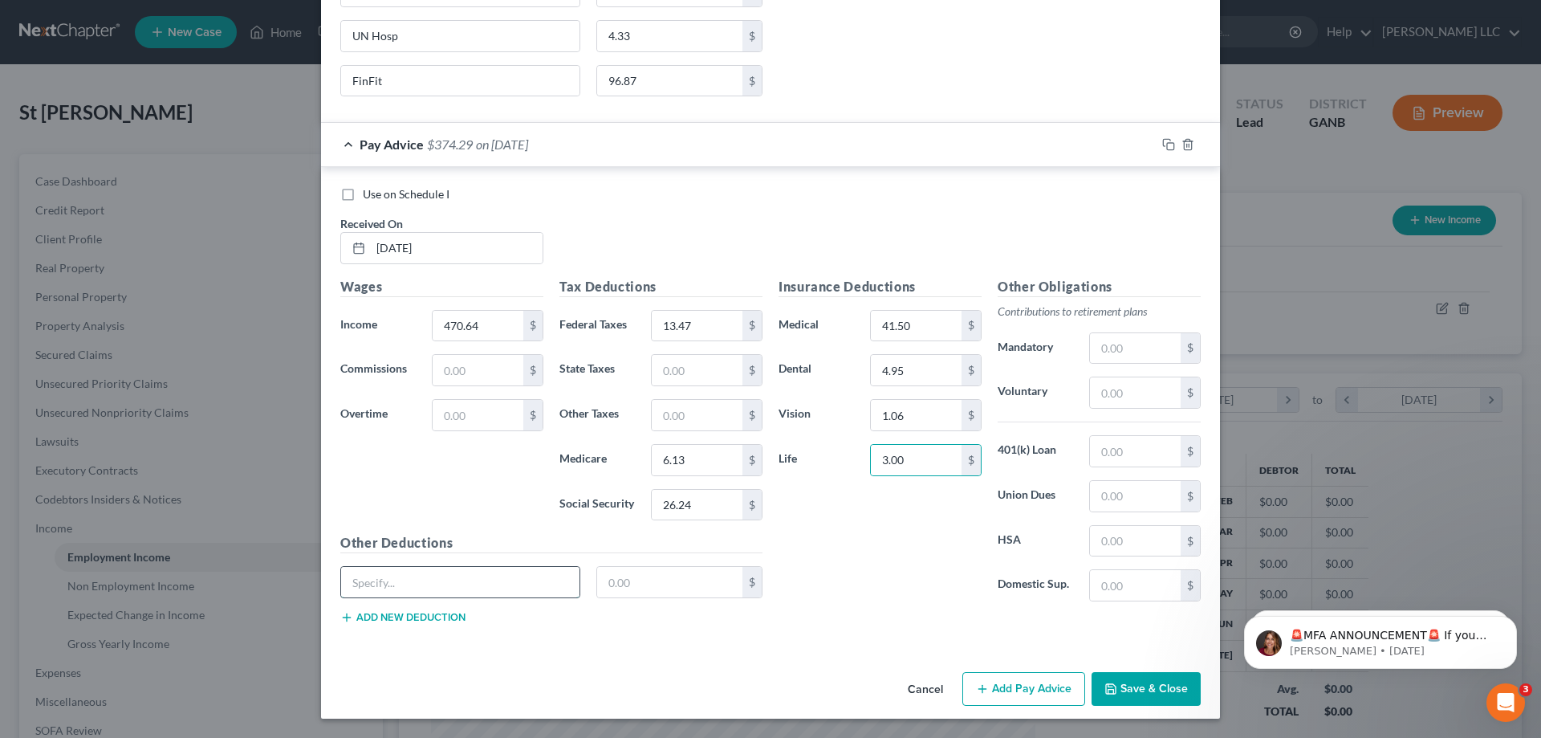
click at [491, 582] on input "text" at bounding box center [460, 582] width 238 height 31
click at [441, 618] on button "Add new deduction" at bounding box center [402, 617] width 125 height 13
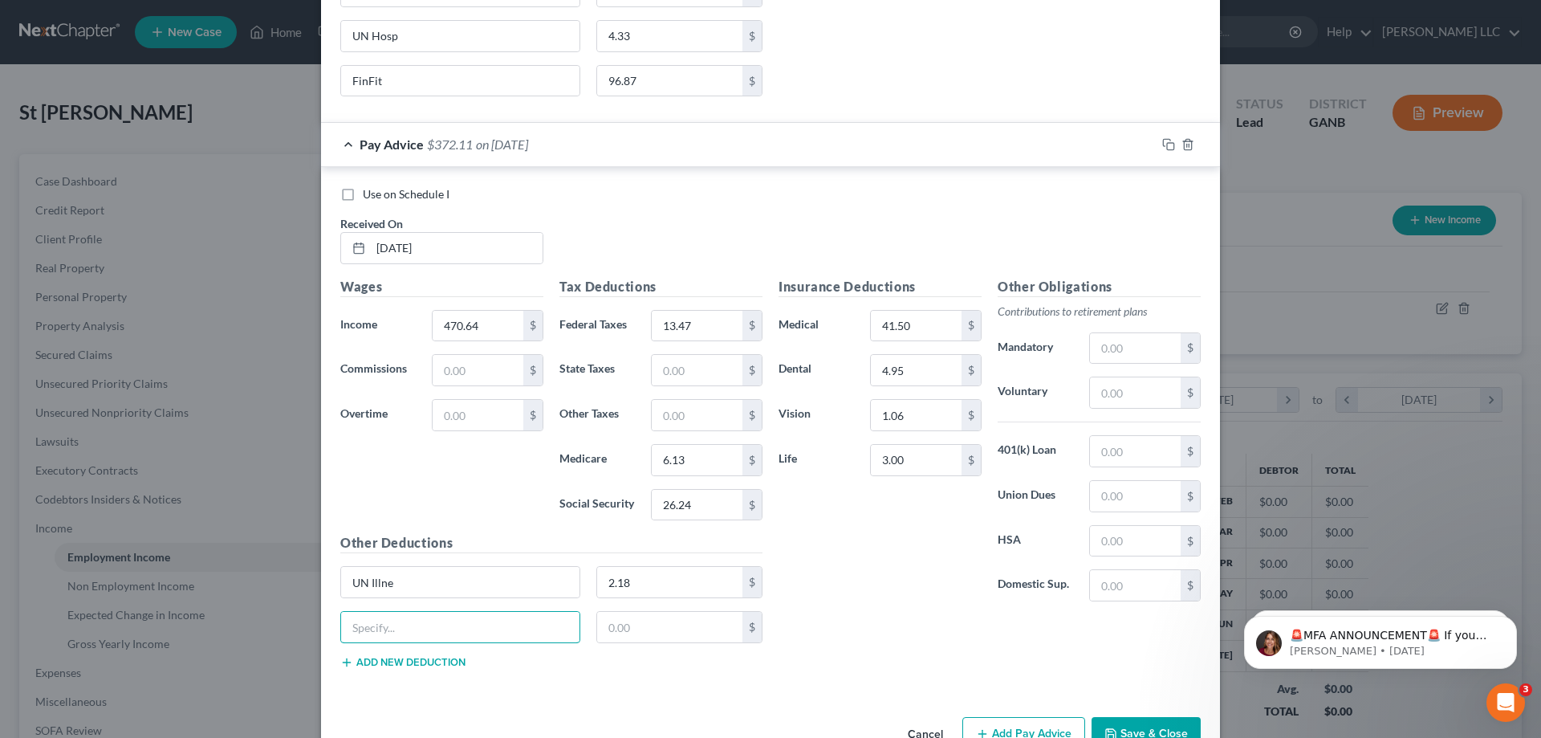
click at [441, 618] on input "text" at bounding box center [460, 627] width 238 height 31
click at [447, 658] on button "Add new deduction" at bounding box center [402, 662] width 125 height 13
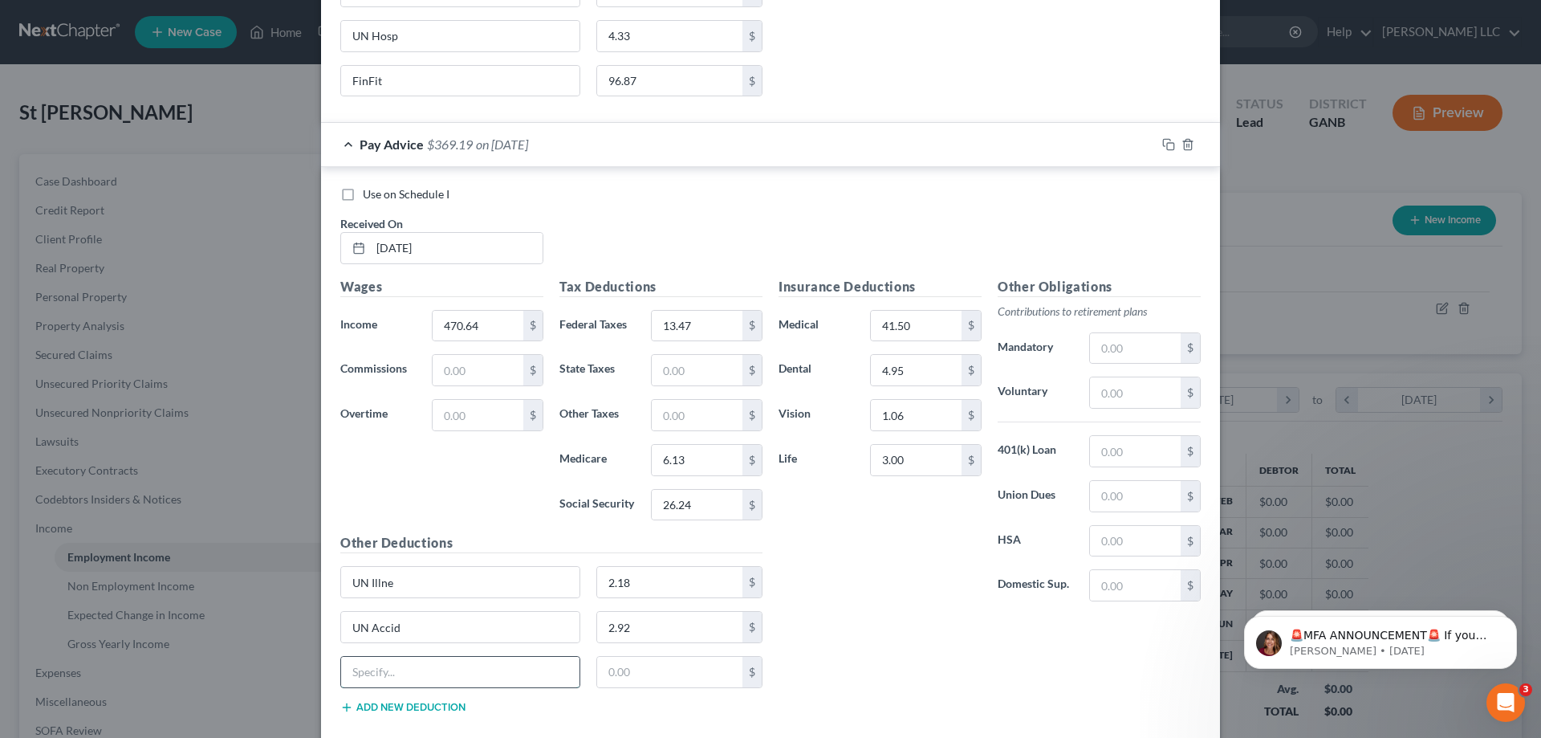
click at [447, 658] on input "text" at bounding box center [460, 672] width 238 height 31
click at [433, 703] on button "Add new deduction" at bounding box center [402, 707] width 125 height 13
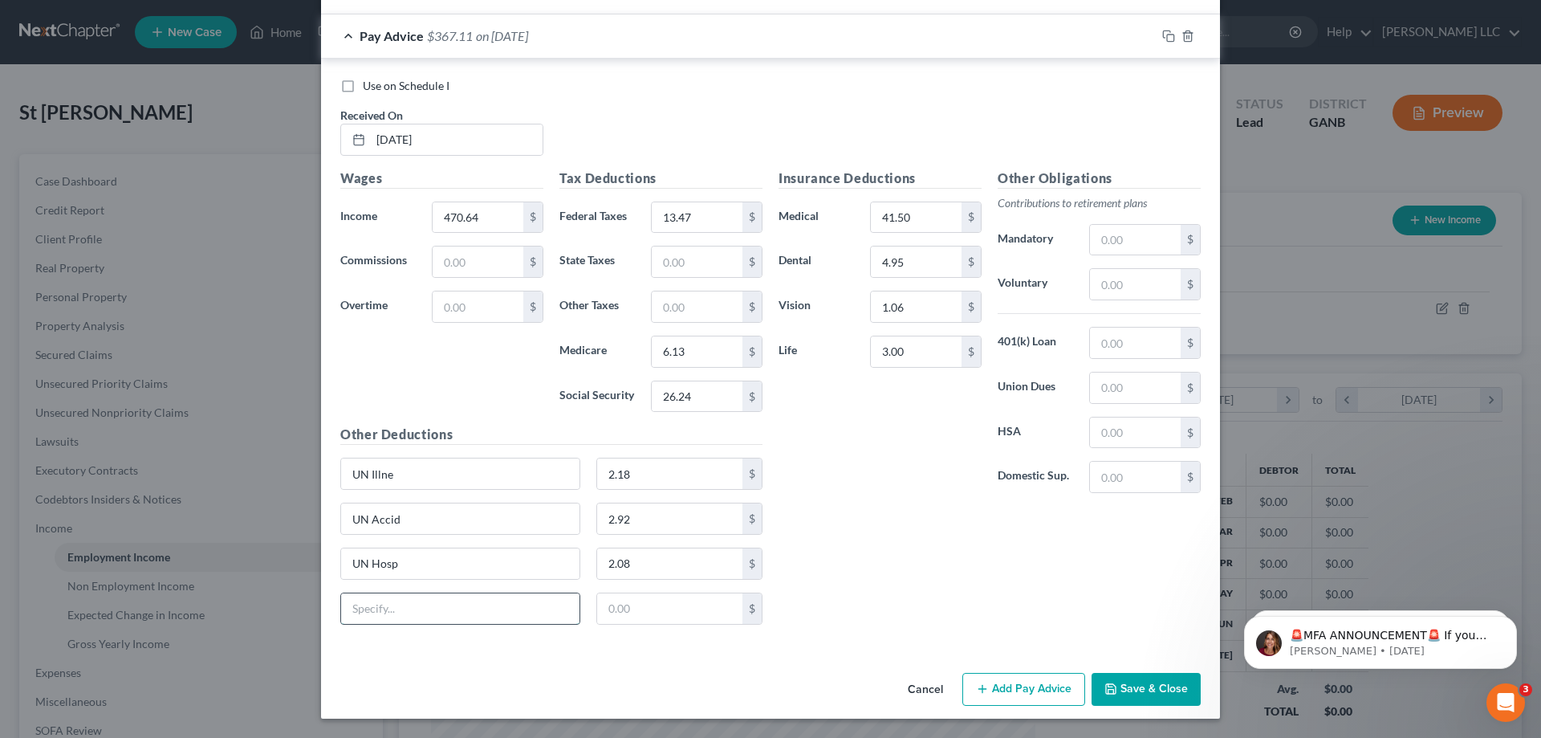
click at [434, 599] on input "text" at bounding box center [460, 608] width 238 height 31
click at [1032, 689] on button "Add Pay Advice" at bounding box center [1024, 690] width 123 height 34
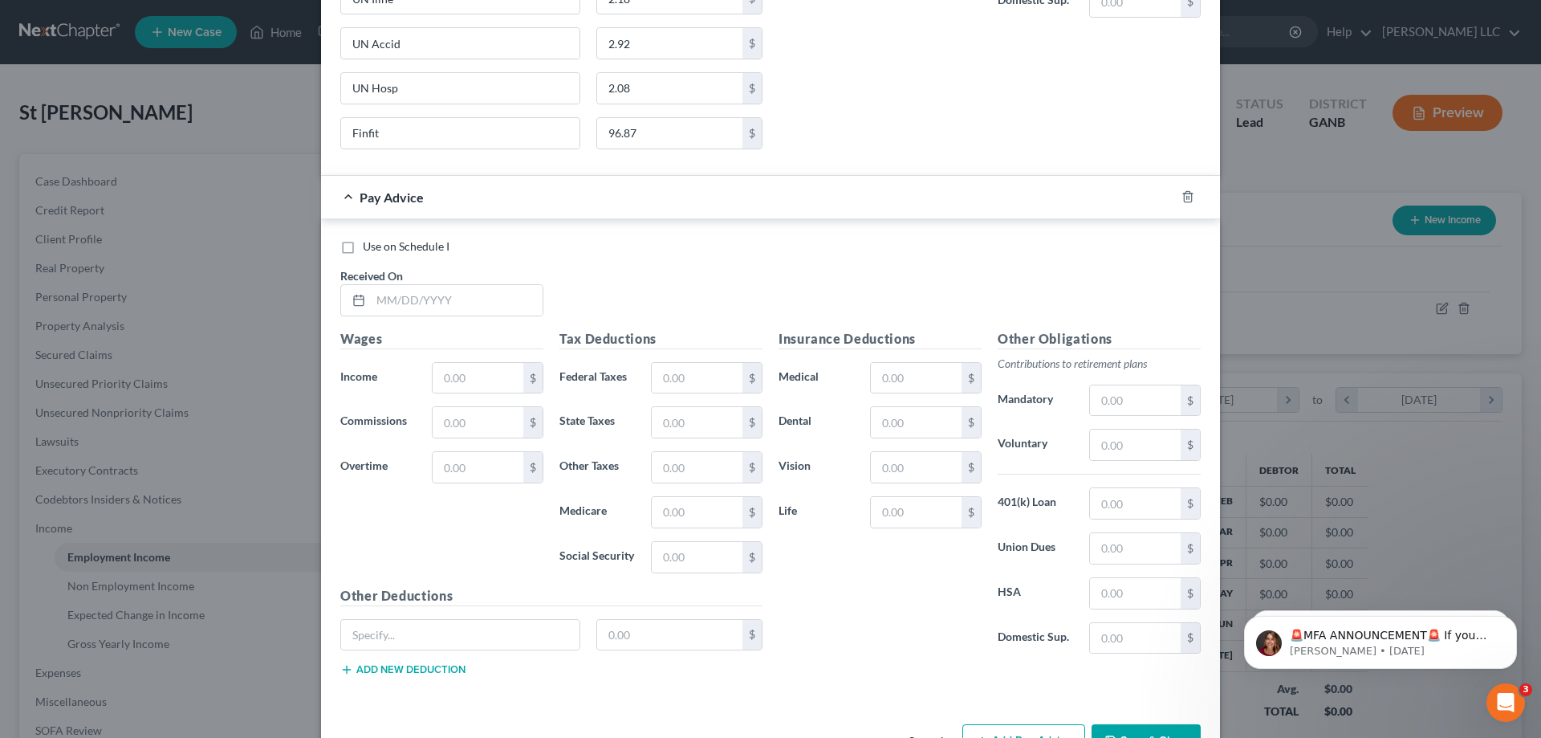
scroll to position [11013, 0]
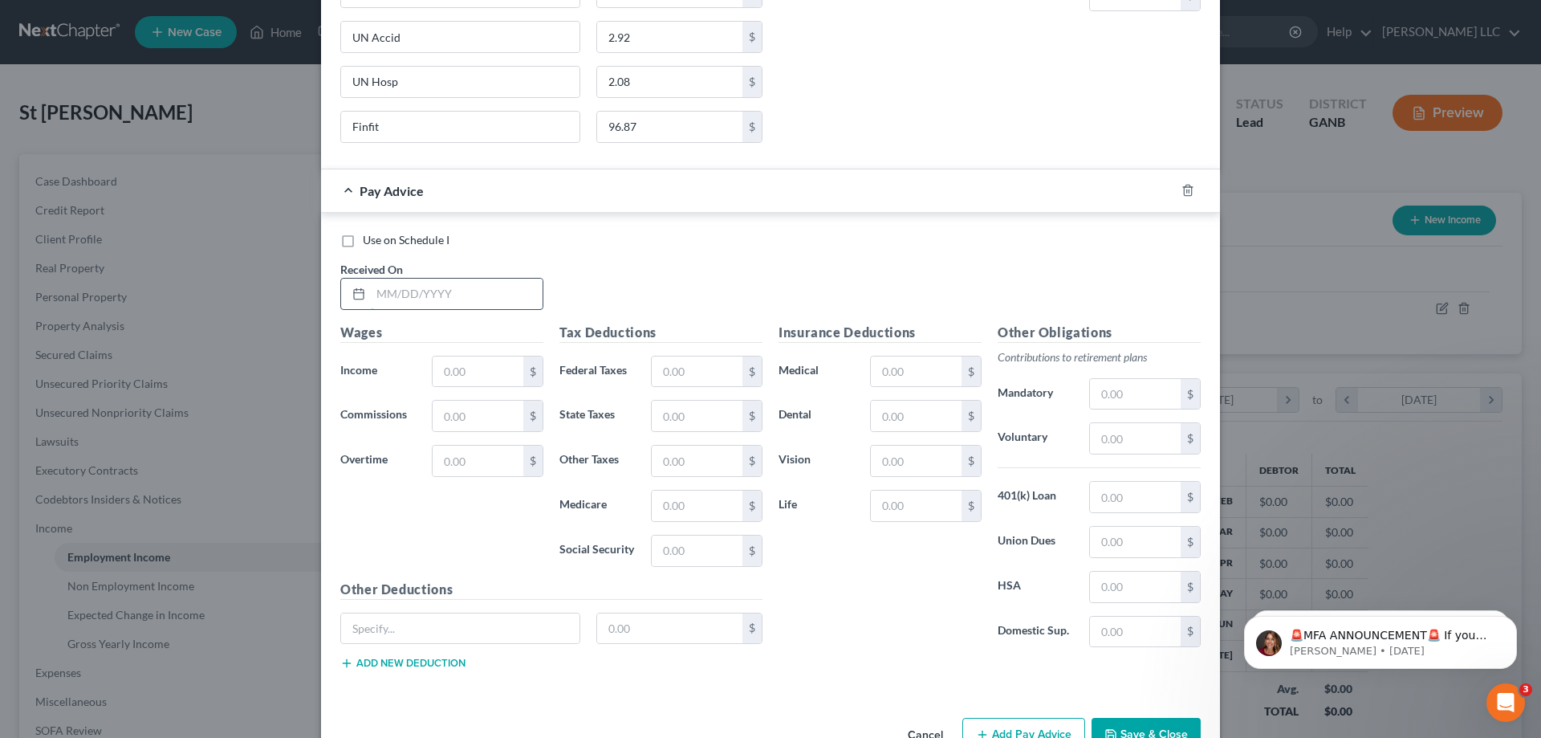
click at [474, 295] on input "text" at bounding box center [457, 294] width 172 height 31
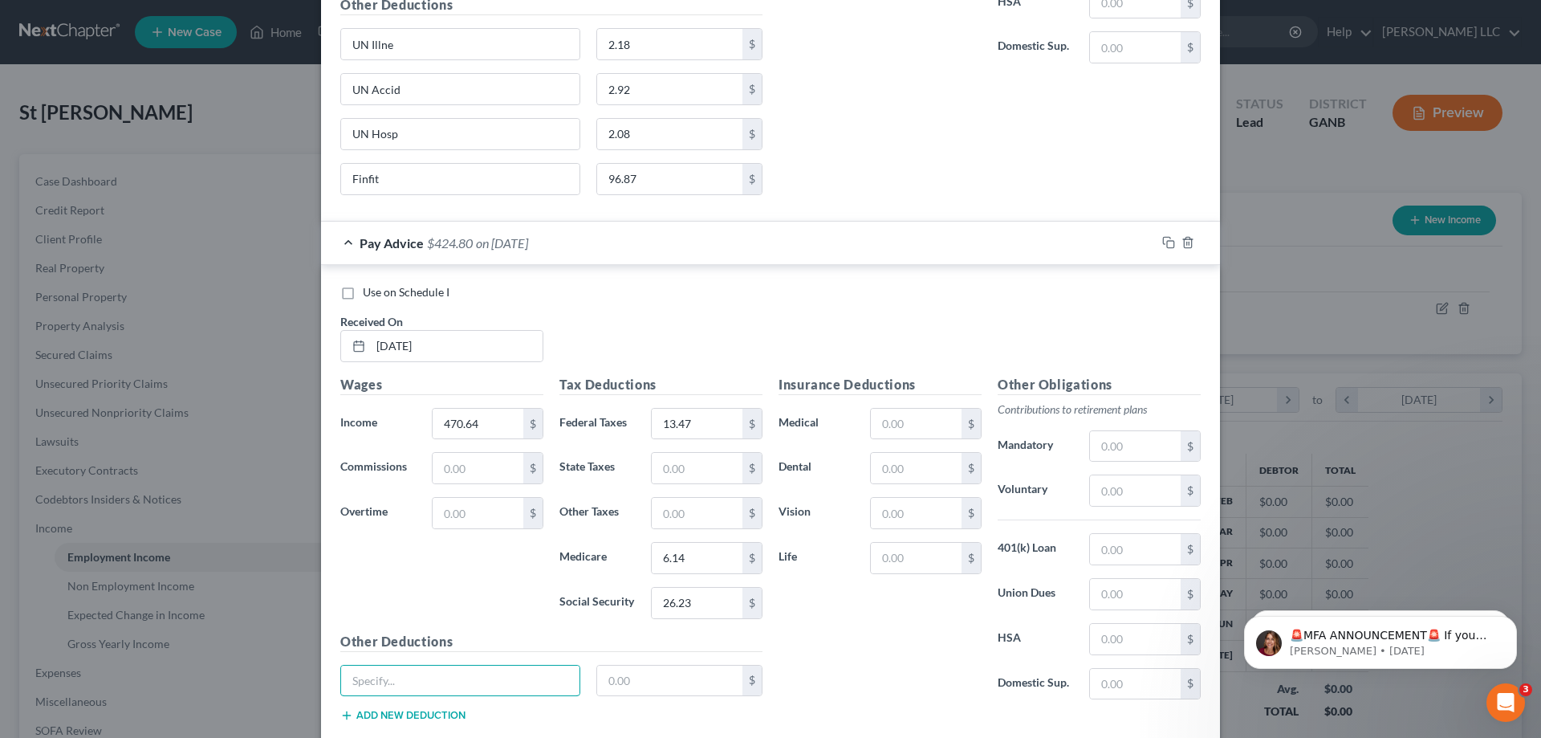
scroll to position [10933, 0]
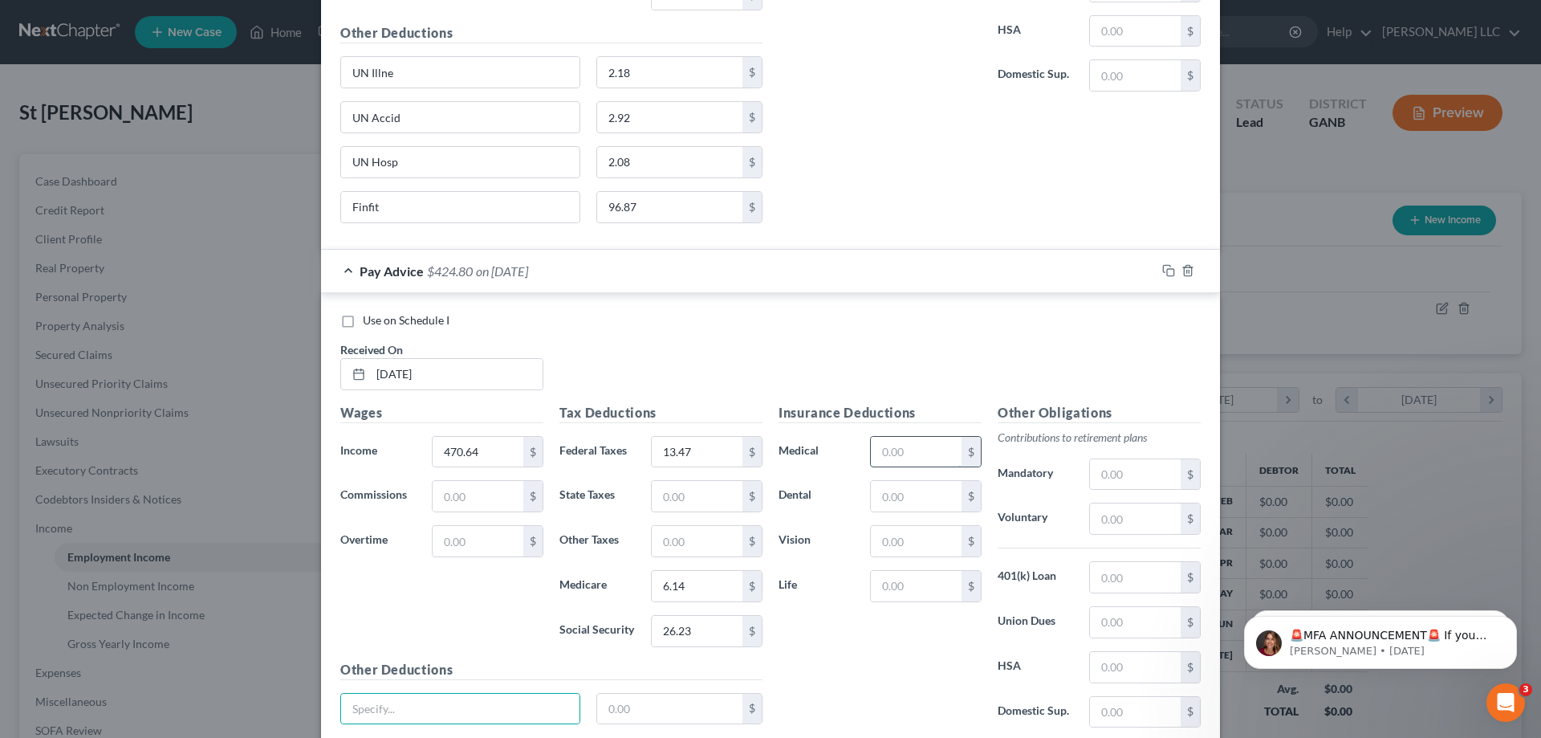
click at [907, 465] on input "text" at bounding box center [916, 452] width 91 height 31
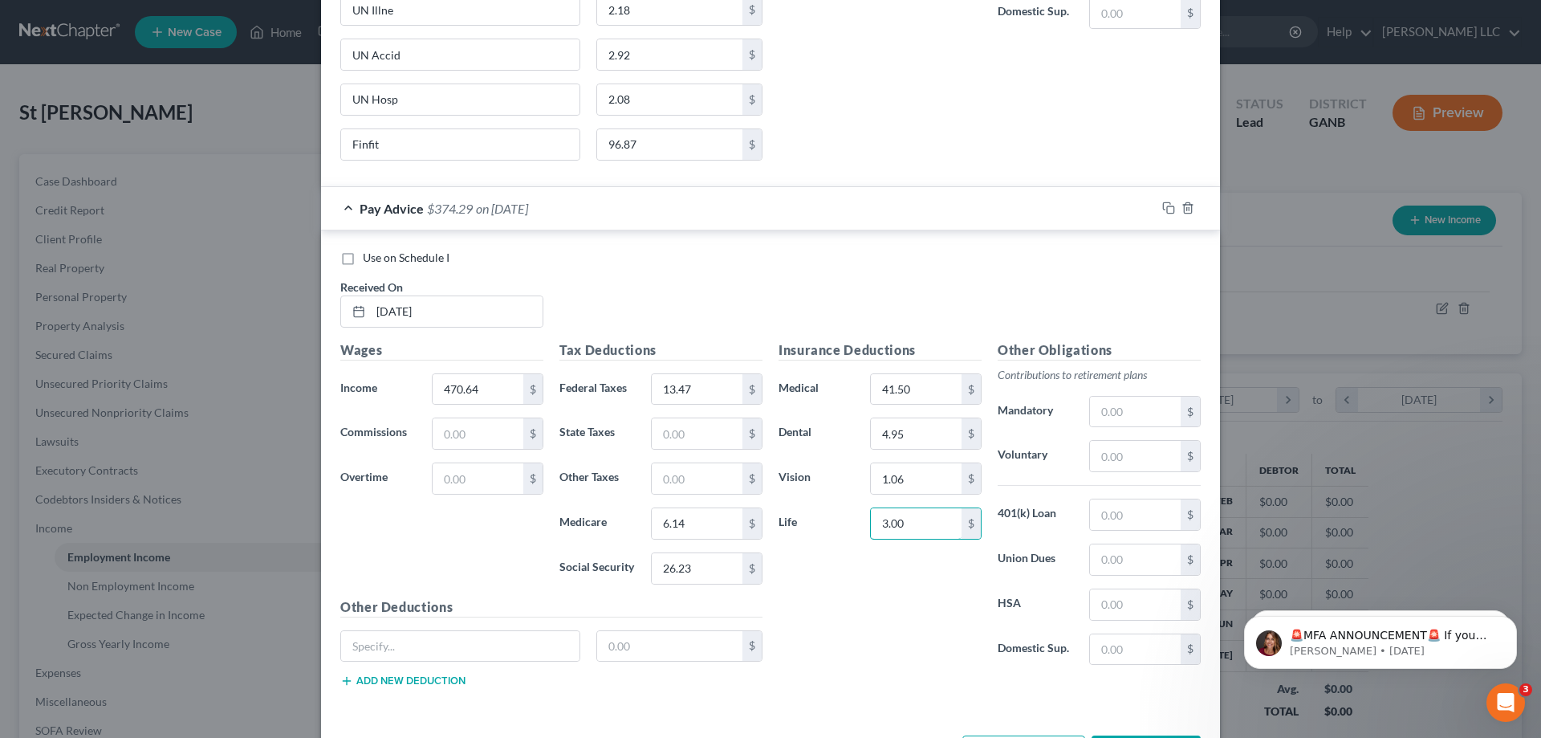
scroll to position [11059, 0]
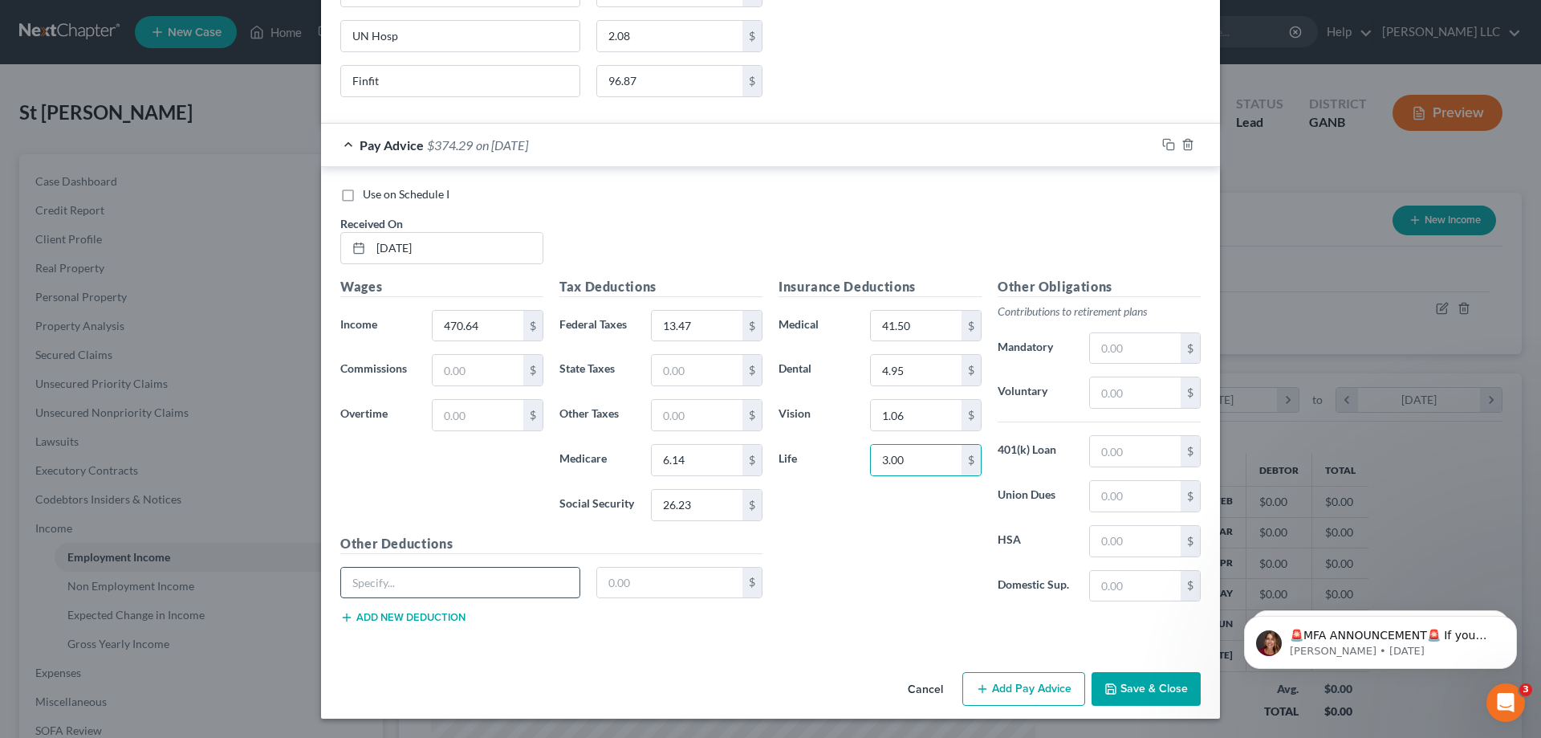
click at [499, 581] on input "text" at bounding box center [460, 583] width 238 height 31
click at [396, 608] on div "UN Illne 2.18 $" at bounding box center [551, 589] width 438 height 45
click at [396, 613] on button "Add new deduction" at bounding box center [402, 617] width 125 height 13
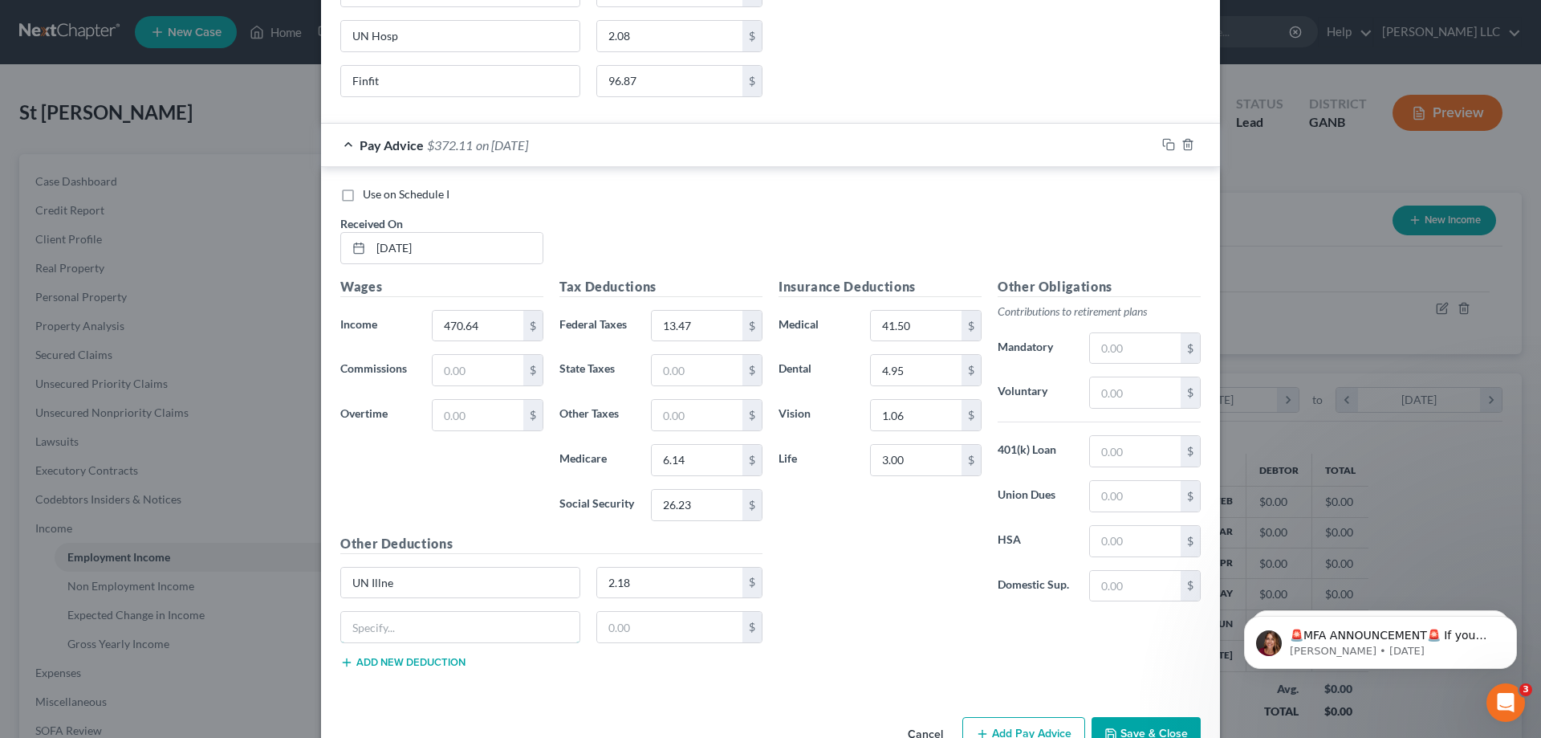
click at [396, 613] on input "text" at bounding box center [460, 627] width 238 height 31
click at [400, 659] on button "Add new deduction" at bounding box center [402, 662] width 125 height 13
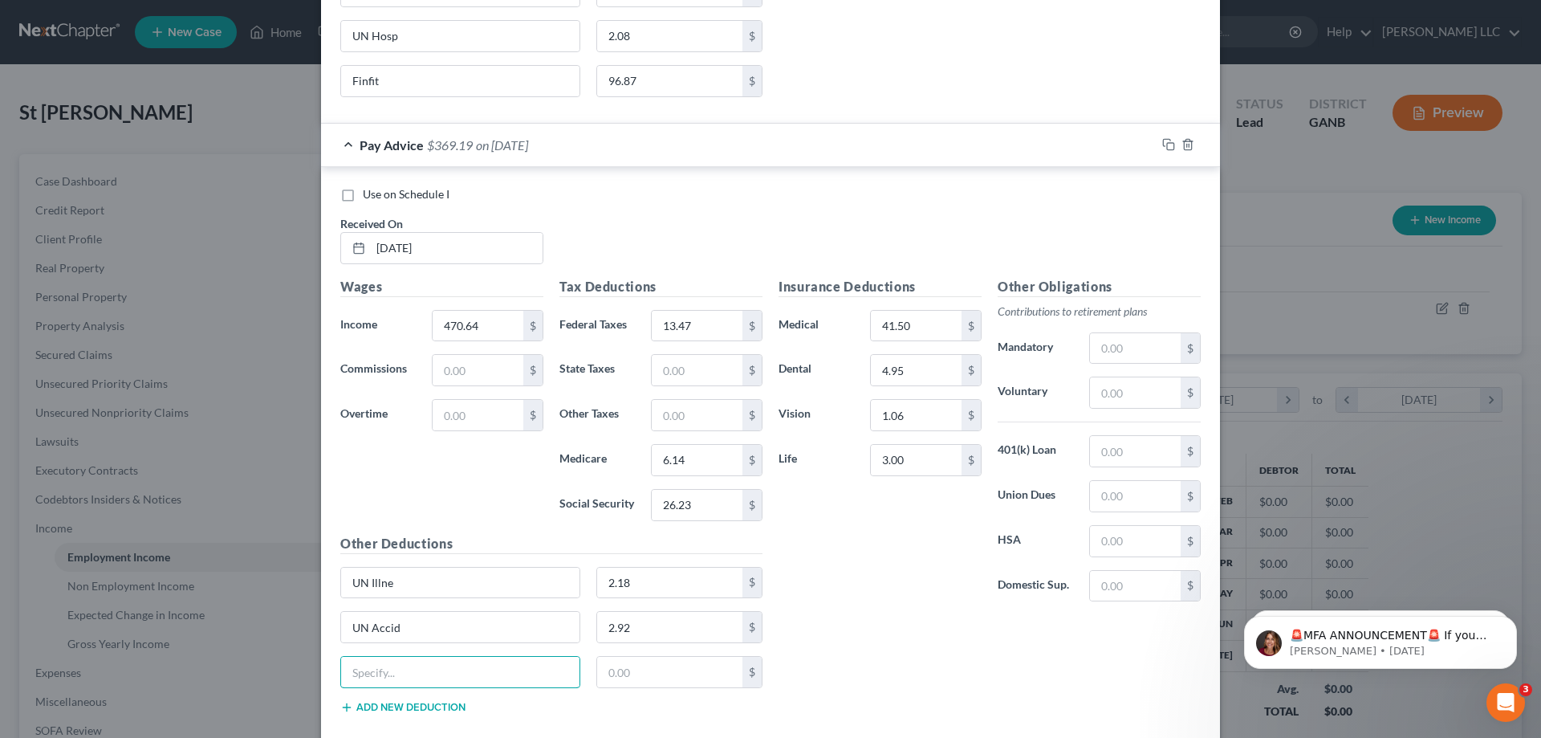
click at [400, 659] on input "text" at bounding box center [460, 672] width 238 height 31
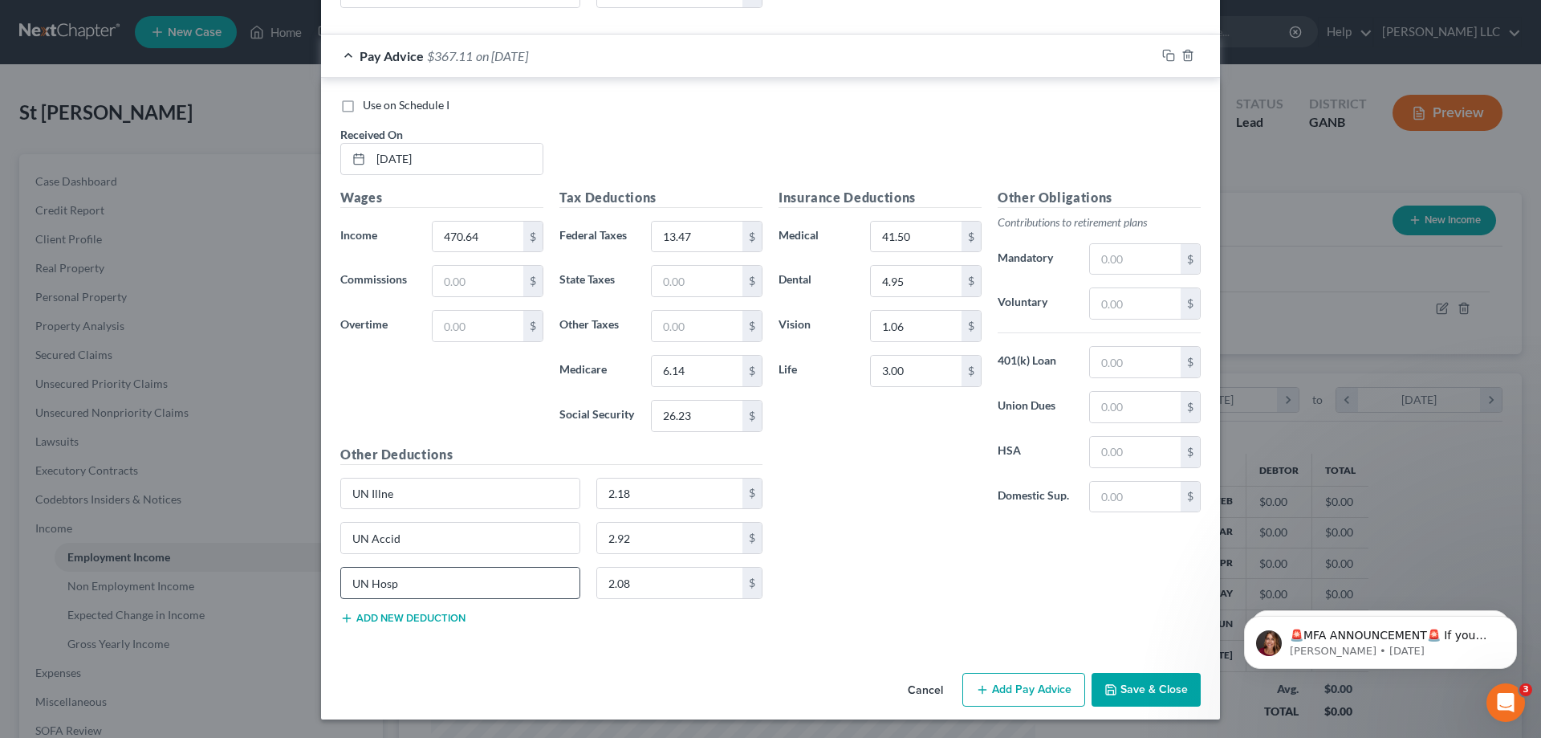
scroll to position [11149, 0]
click at [400, 612] on button "Add new deduction" at bounding box center [402, 617] width 125 height 13
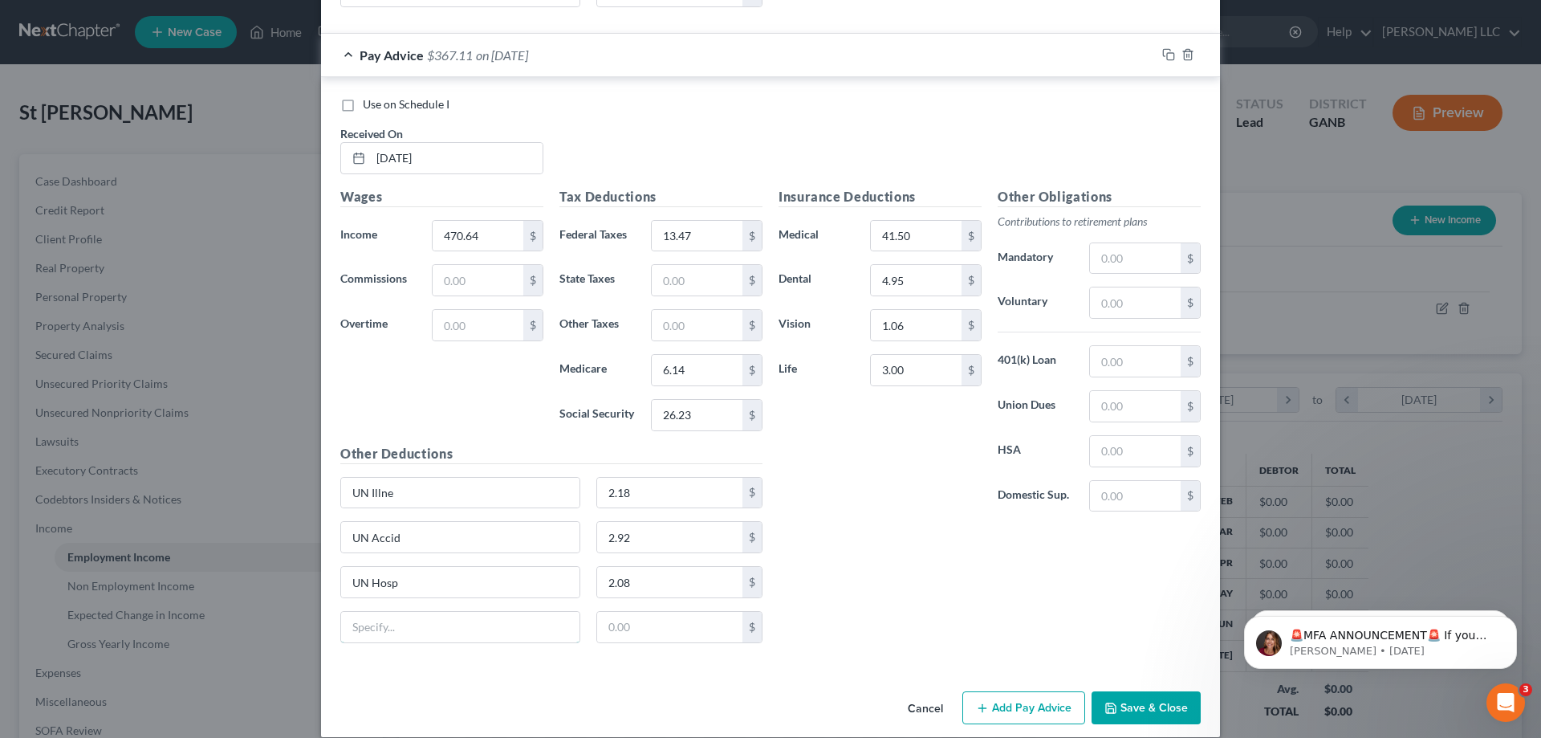
click at [400, 612] on input "text" at bounding box center [460, 627] width 238 height 31
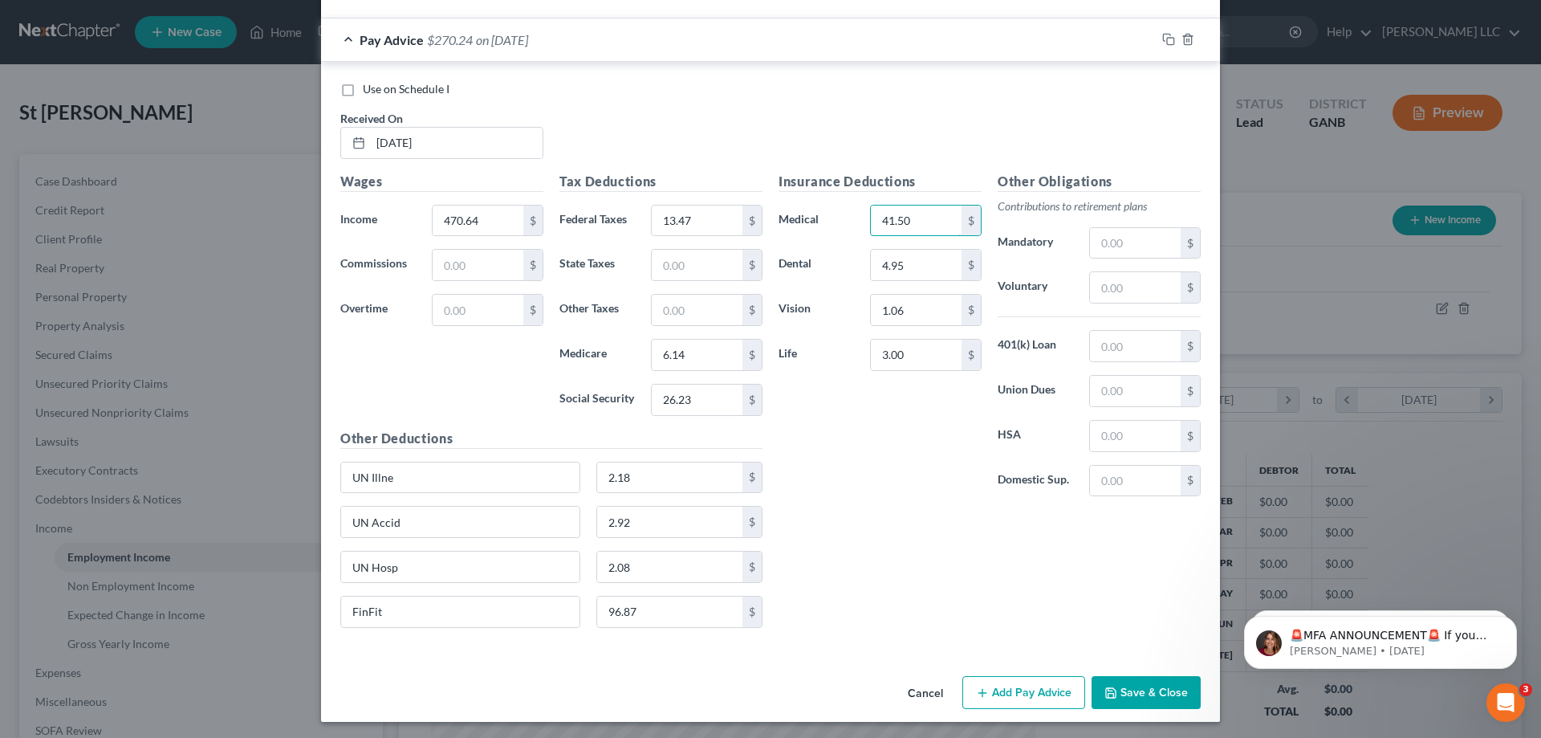
scroll to position [11167, 0]
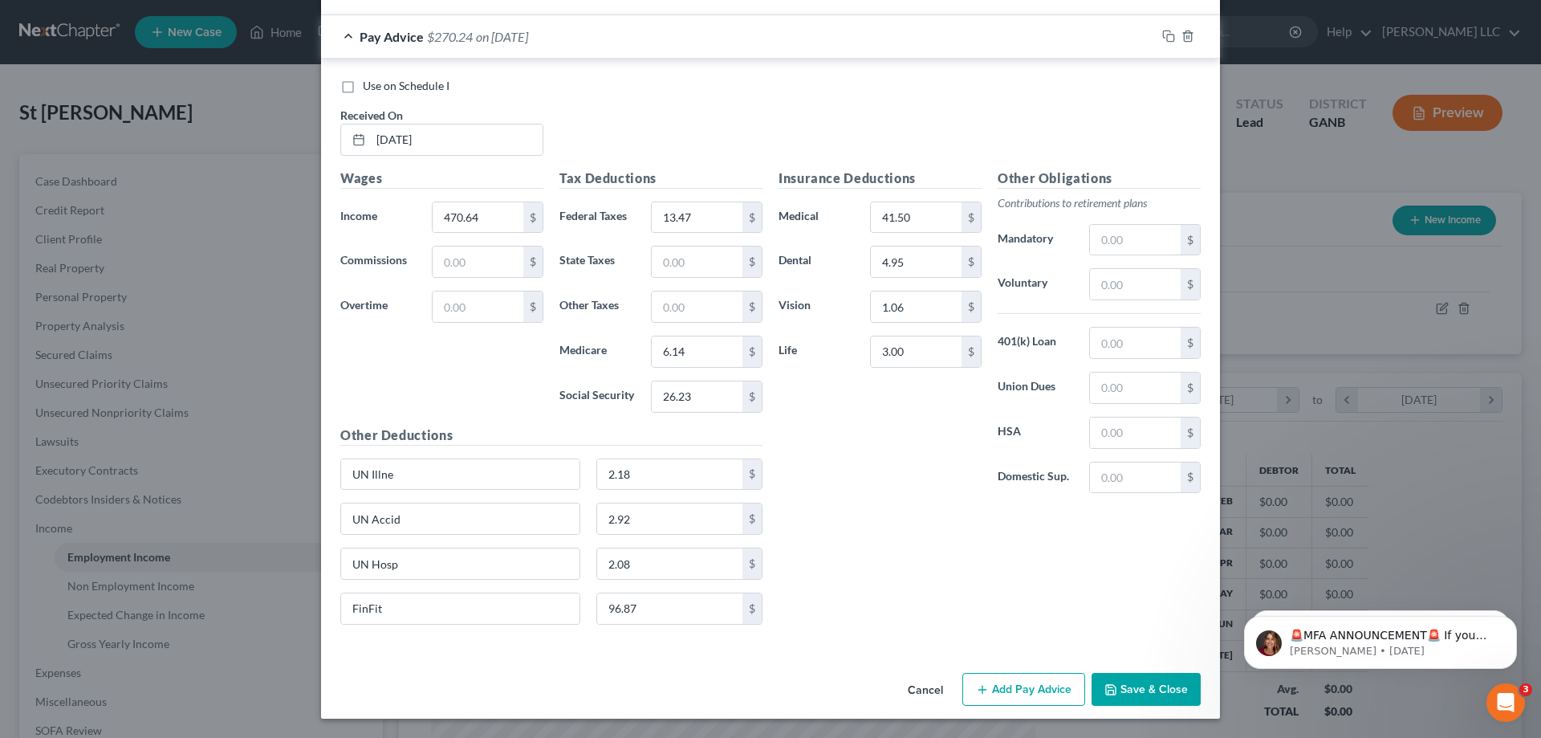
click at [1032, 684] on button "Add Pay Advice" at bounding box center [1024, 690] width 123 height 34
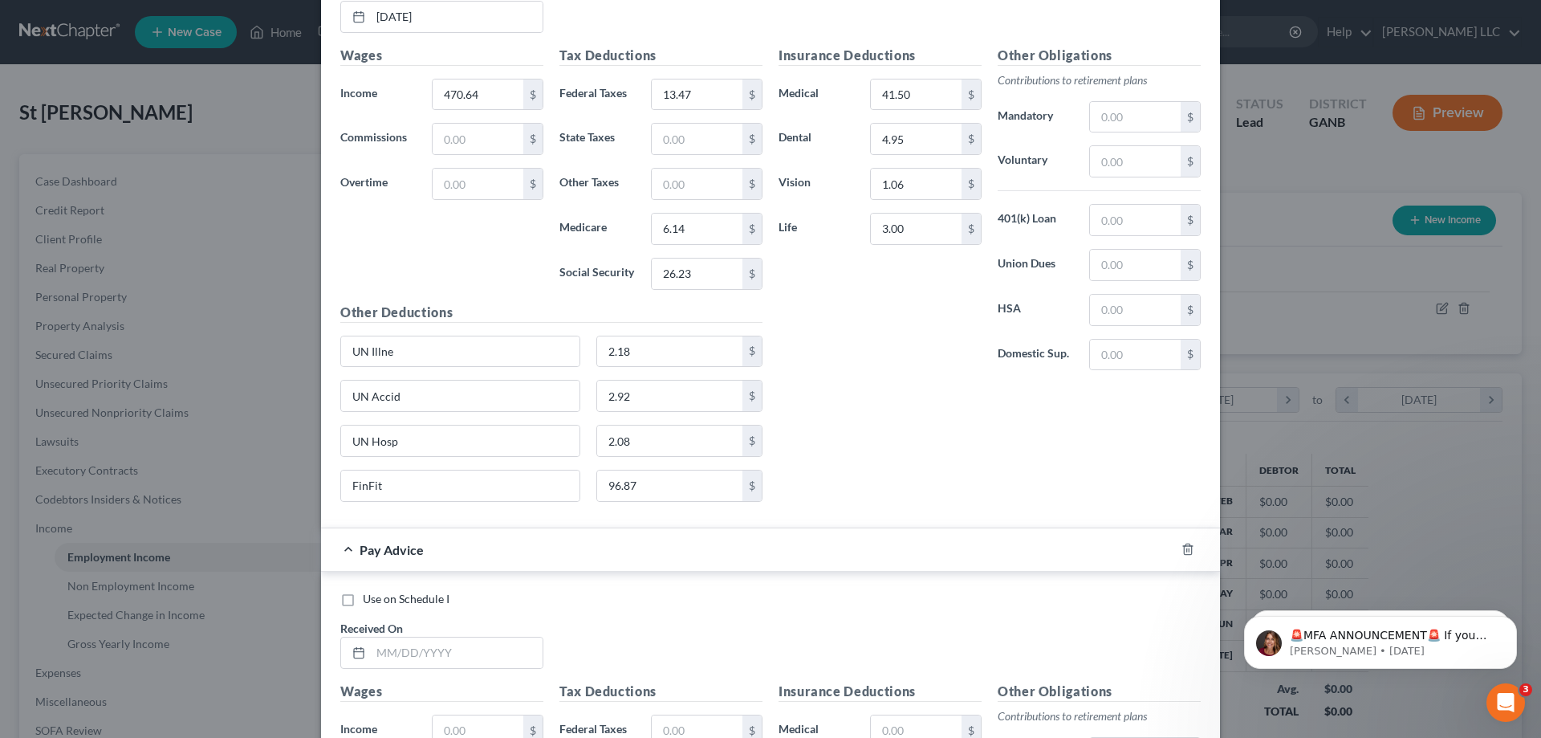
scroll to position [11569, 0]
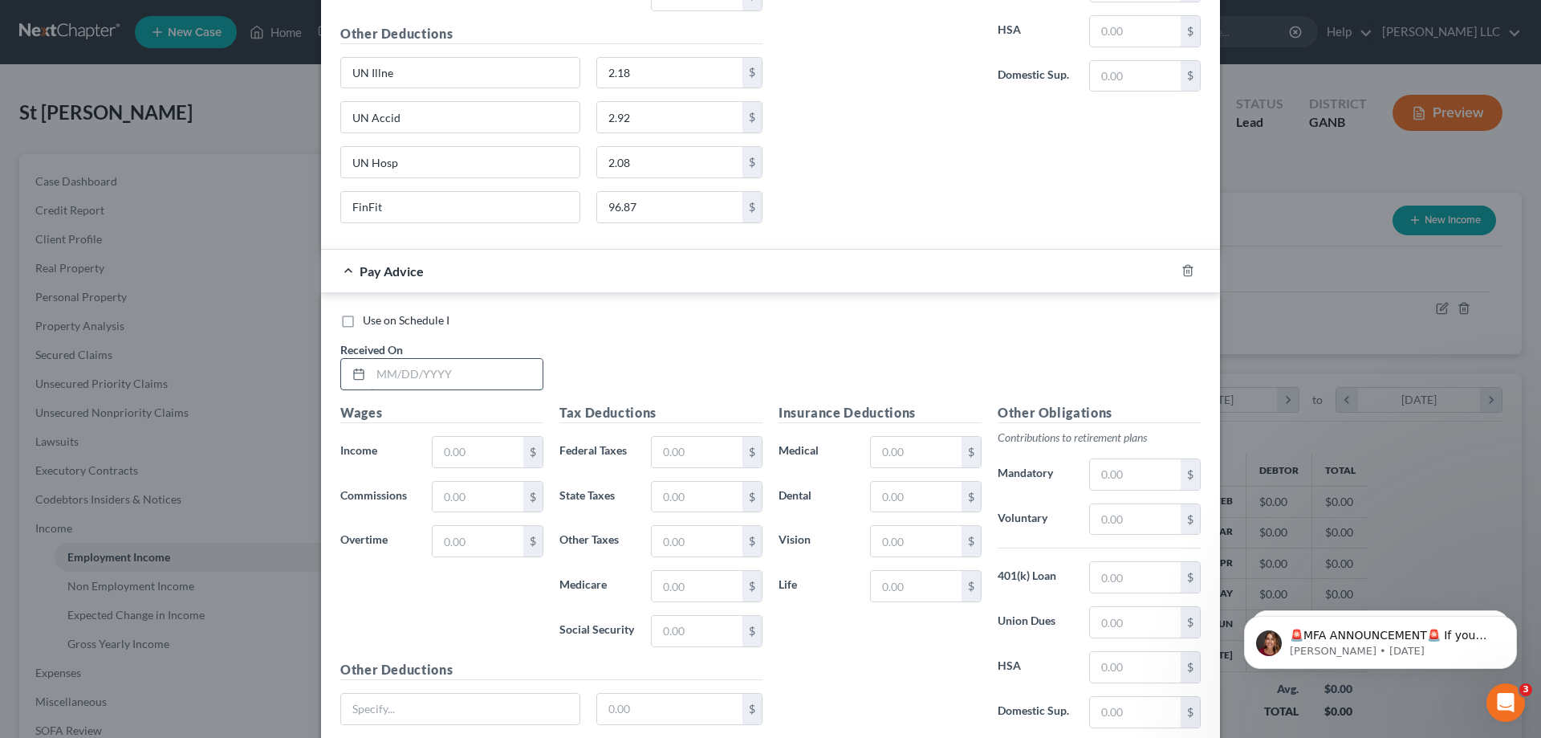
click at [468, 371] on input "text" at bounding box center [457, 374] width 172 height 31
click at [901, 449] on input "text" at bounding box center [916, 452] width 91 height 31
click at [508, 710] on input "text" at bounding box center [460, 709] width 238 height 31
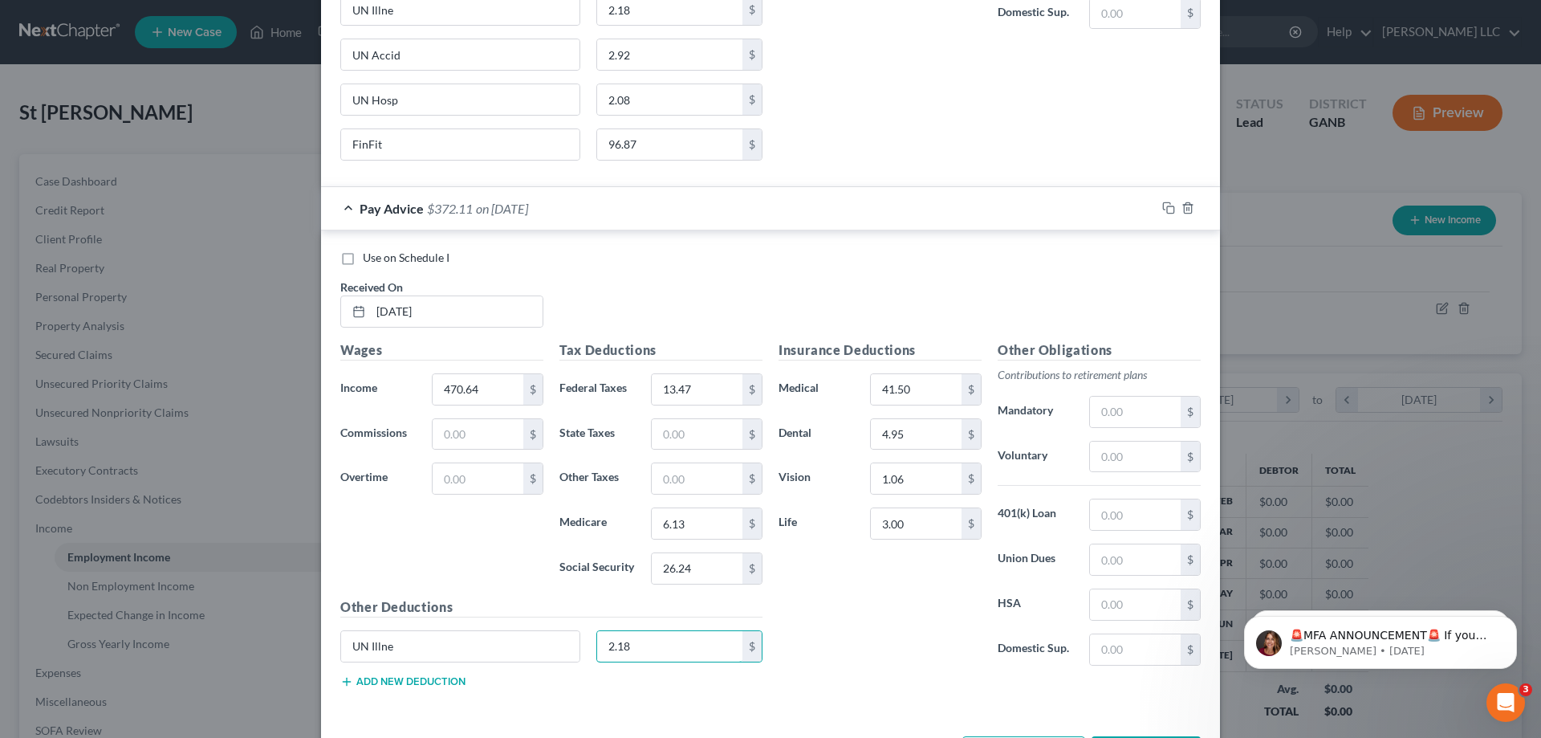
scroll to position [11695, 0]
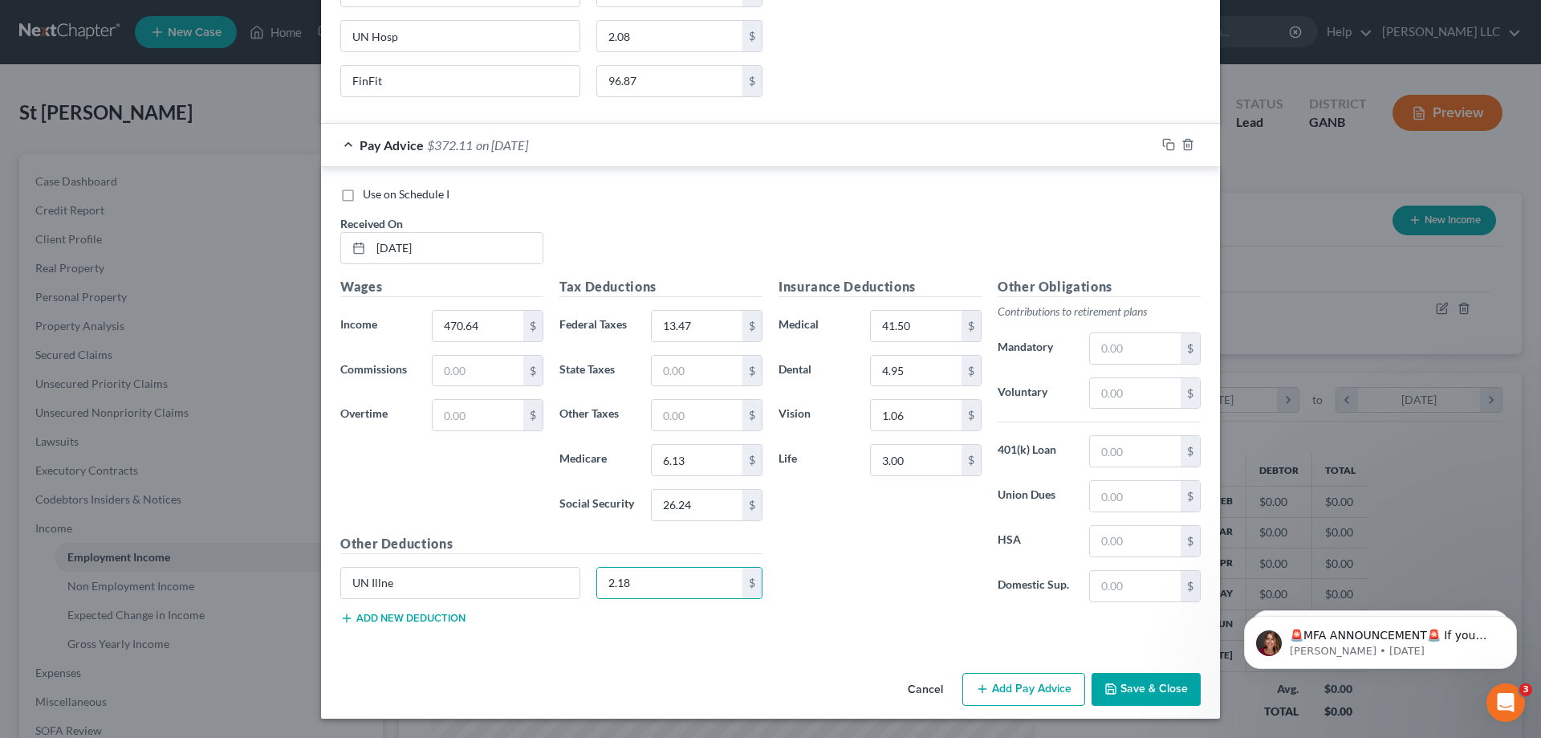
click at [425, 616] on button "Add new deduction" at bounding box center [402, 618] width 125 height 13
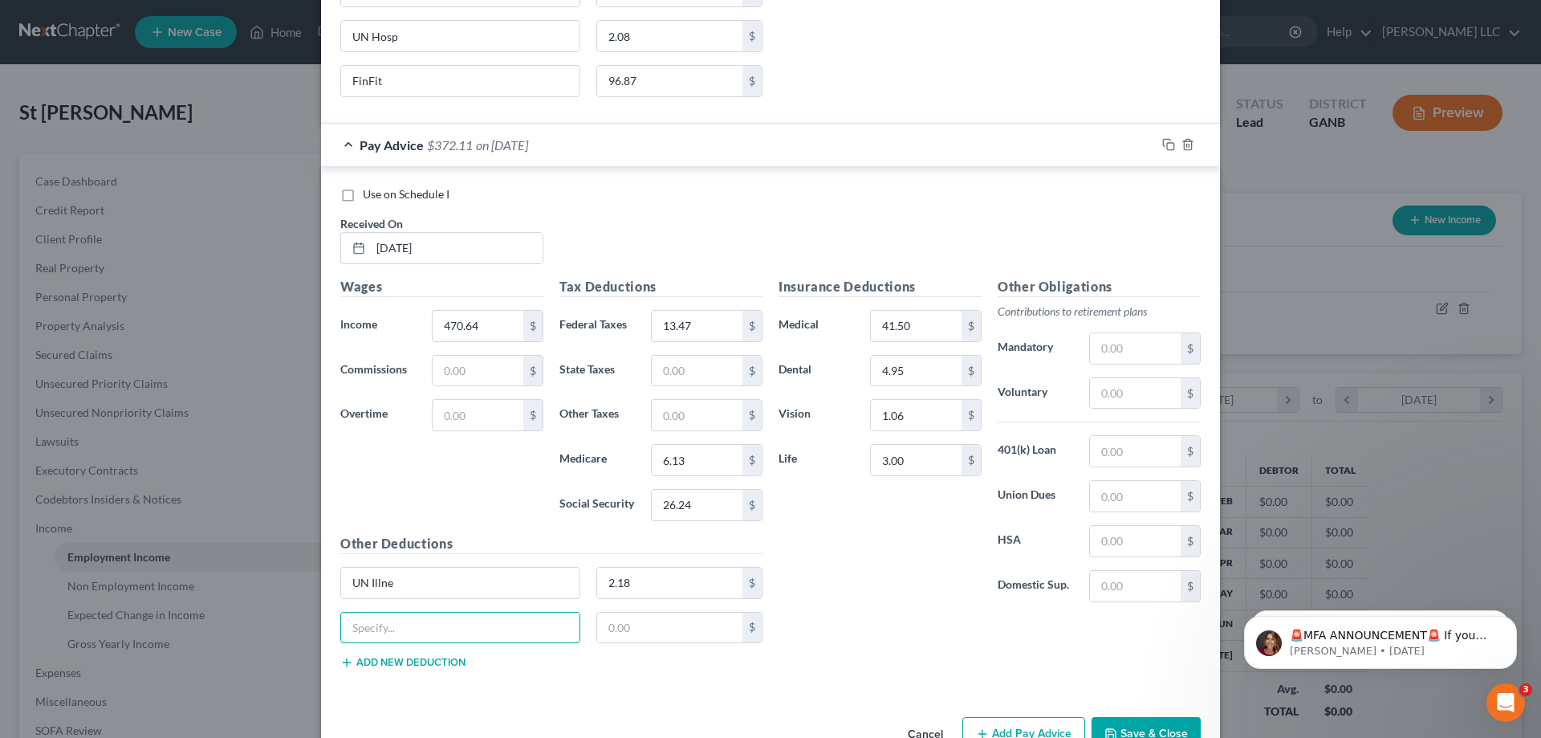
click at [425, 616] on input "text" at bounding box center [460, 628] width 238 height 31
click at [466, 634] on input "text" at bounding box center [460, 628] width 238 height 31
click at [442, 658] on button "Add new deduction" at bounding box center [402, 662] width 125 height 13
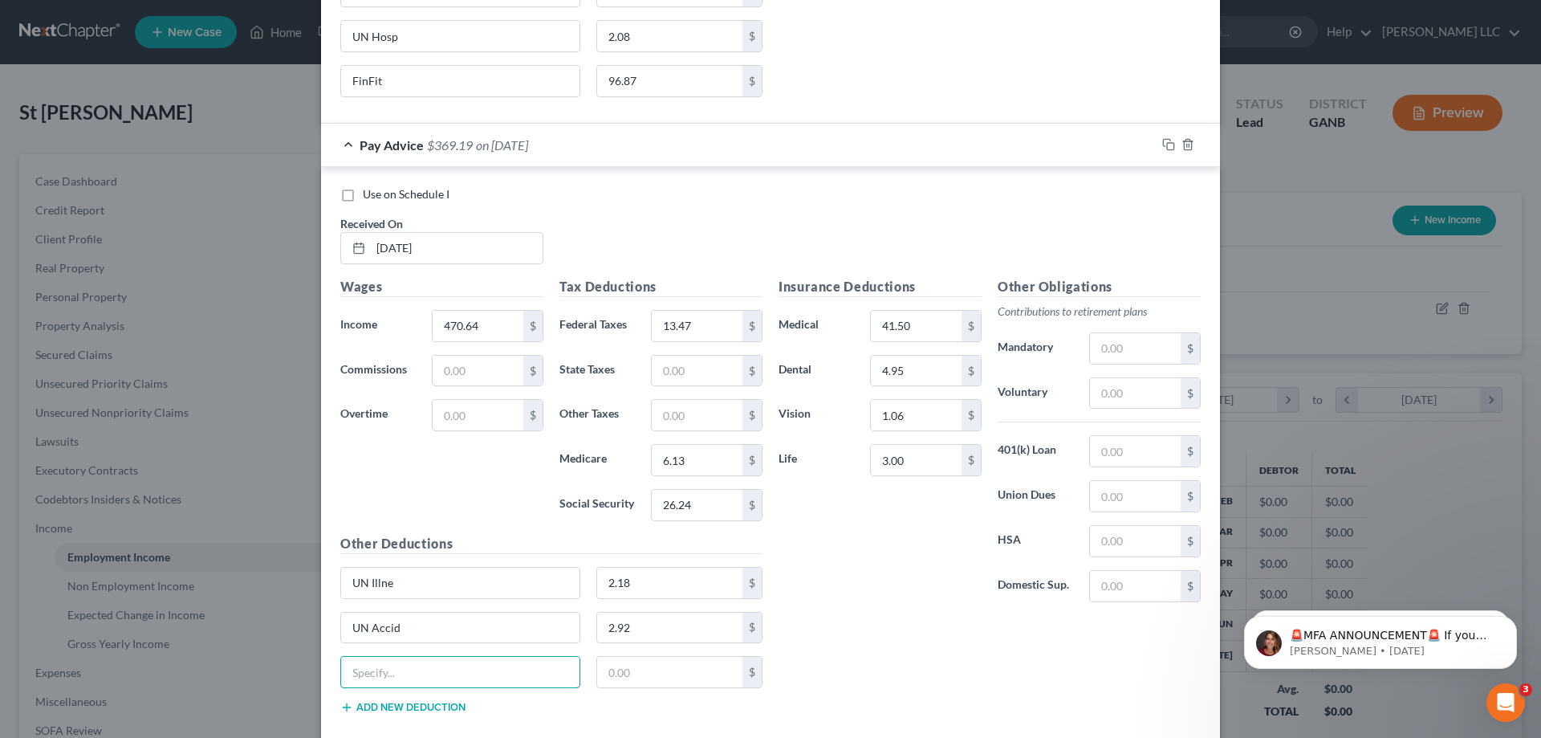
click at [442, 658] on input "text" at bounding box center [460, 672] width 238 height 31
click at [434, 708] on button "Add new deduction" at bounding box center [402, 707] width 125 height 13
click at [434, 708] on input "text" at bounding box center [460, 717] width 238 height 31
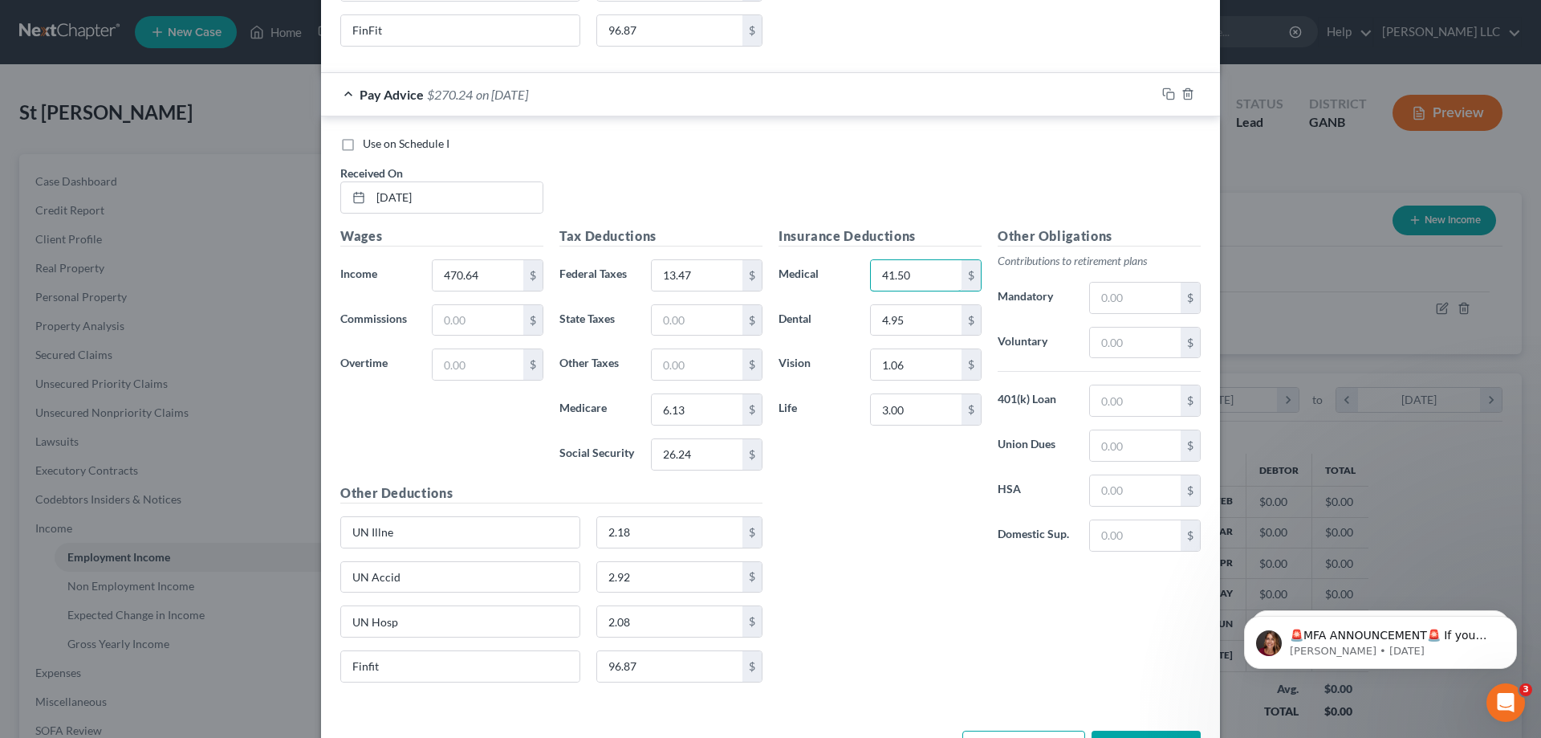
scroll to position [11803, 0]
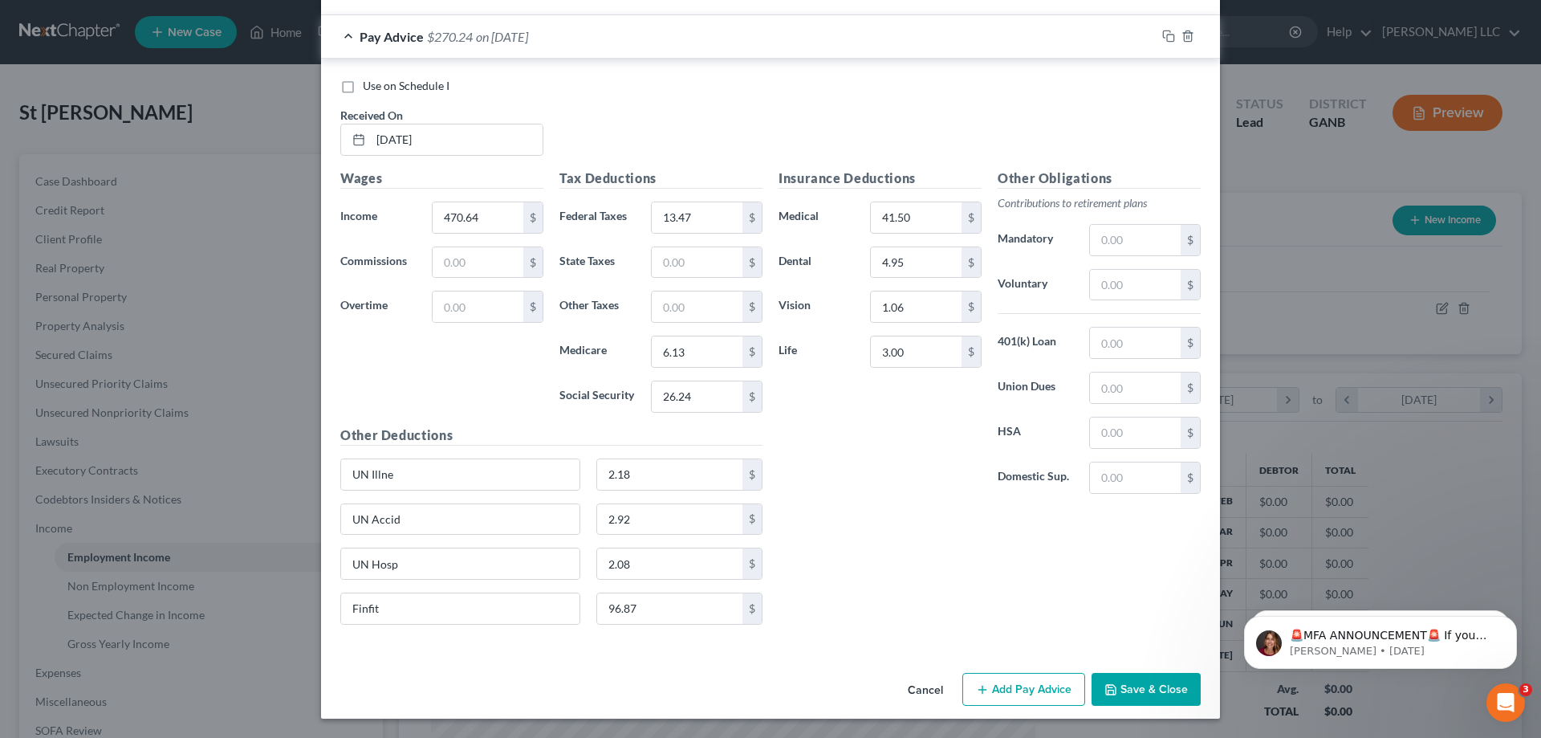
click at [1025, 691] on button "Add Pay Advice" at bounding box center [1024, 690] width 123 height 34
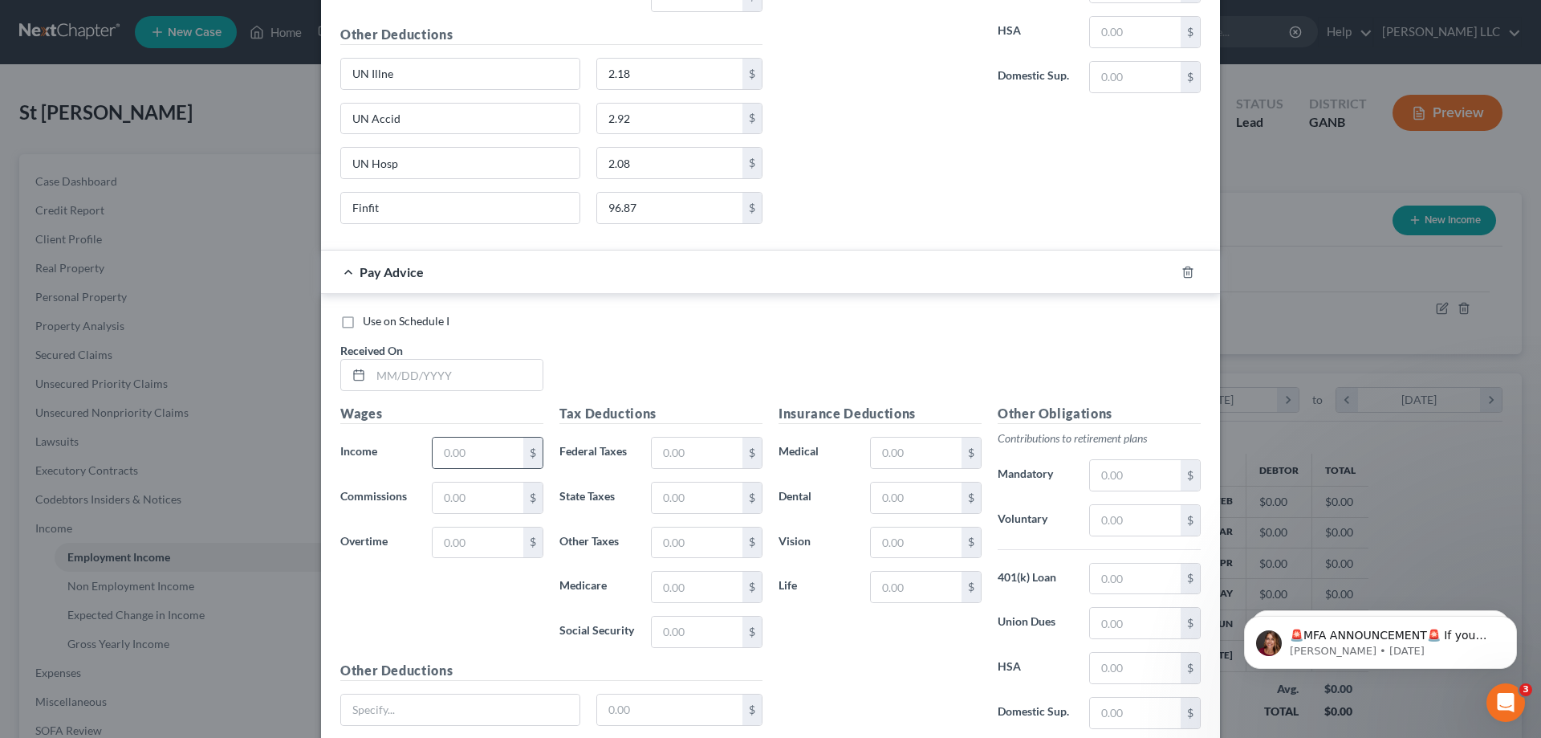
scroll to position [12205, 0]
click at [466, 377] on input "text" at bounding box center [457, 374] width 172 height 31
click at [939, 446] on input "text" at bounding box center [916, 452] width 91 height 31
click at [544, 708] on input "text" at bounding box center [460, 709] width 238 height 31
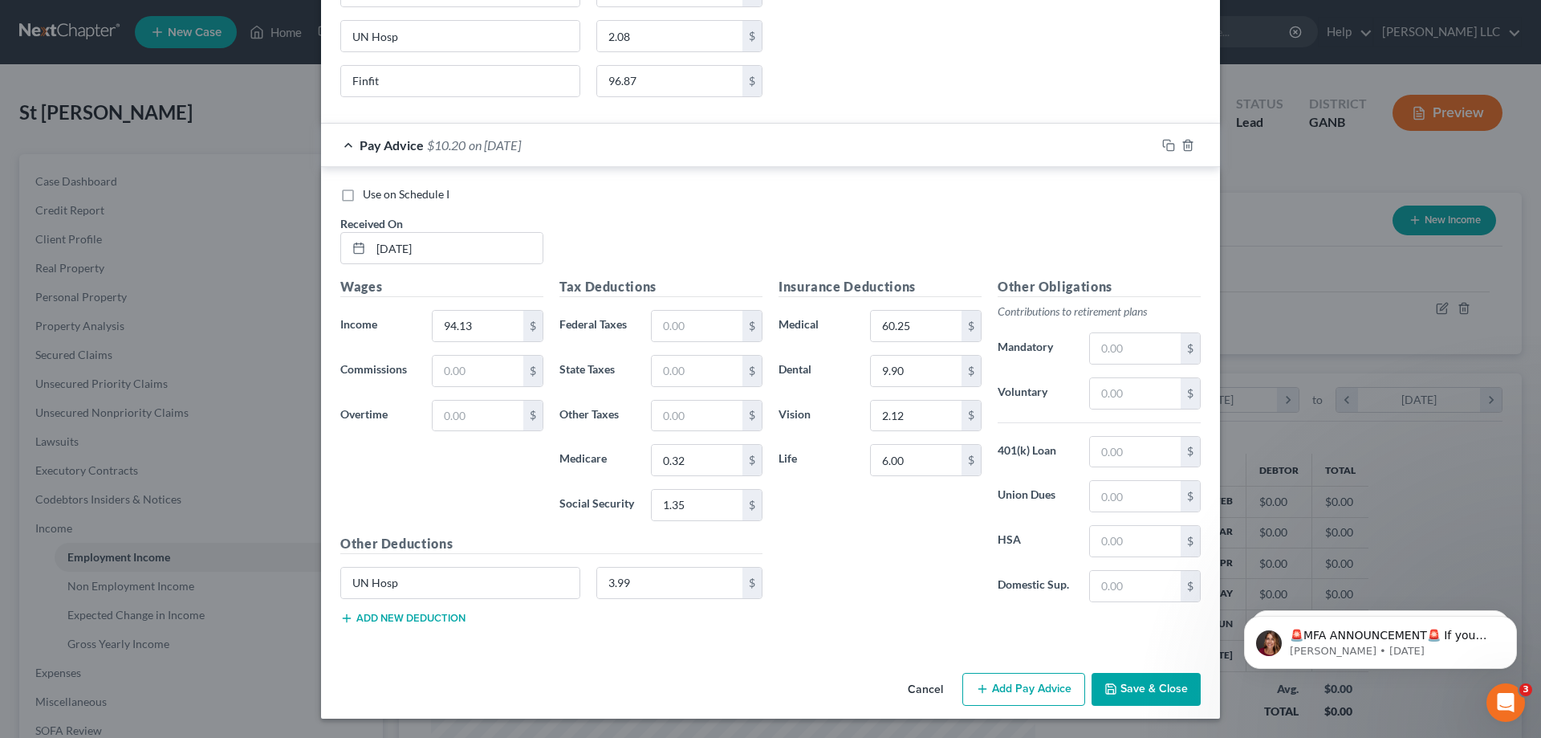
click at [439, 621] on button "Add new deduction" at bounding box center [402, 618] width 125 height 13
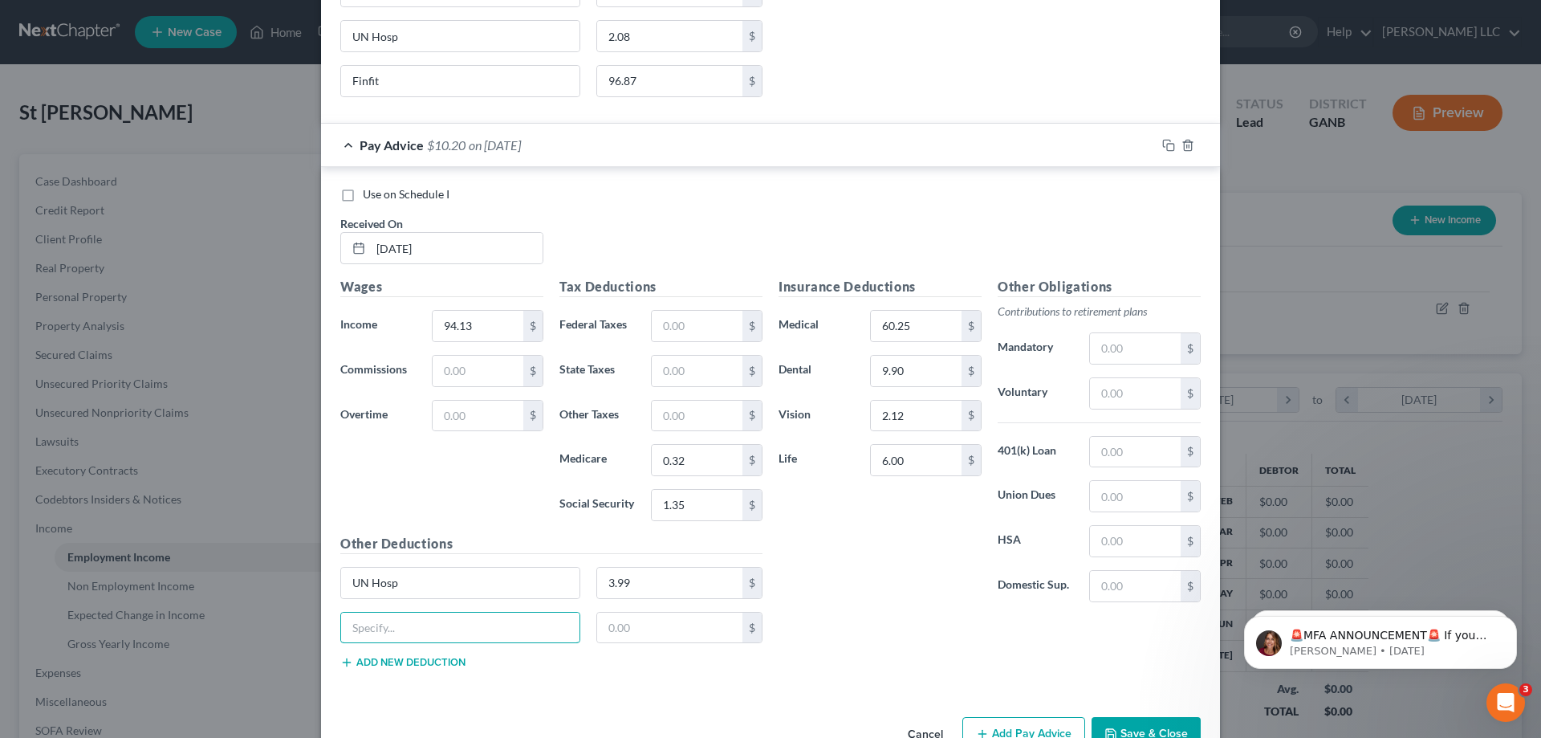
click at [439, 621] on input "text" at bounding box center [460, 628] width 238 height 31
click at [439, 656] on button "Add new deduction" at bounding box center [402, 662] width 125 height 13
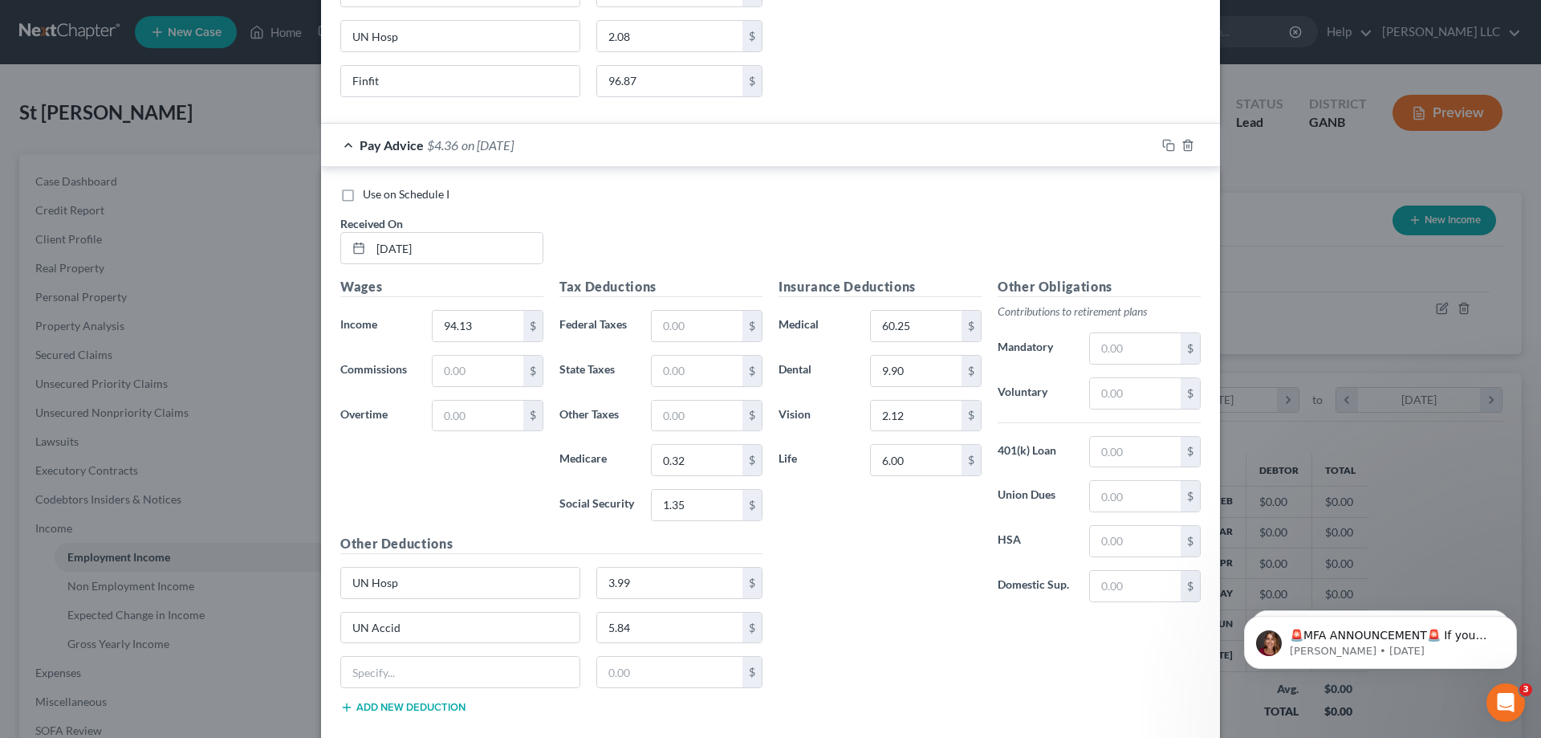
click at [439, 656] on div at bounding box center [460, 672] width 240 height 32
click at [440, 674] on input "text" at bounding box center [460, 672] width 238 height 31
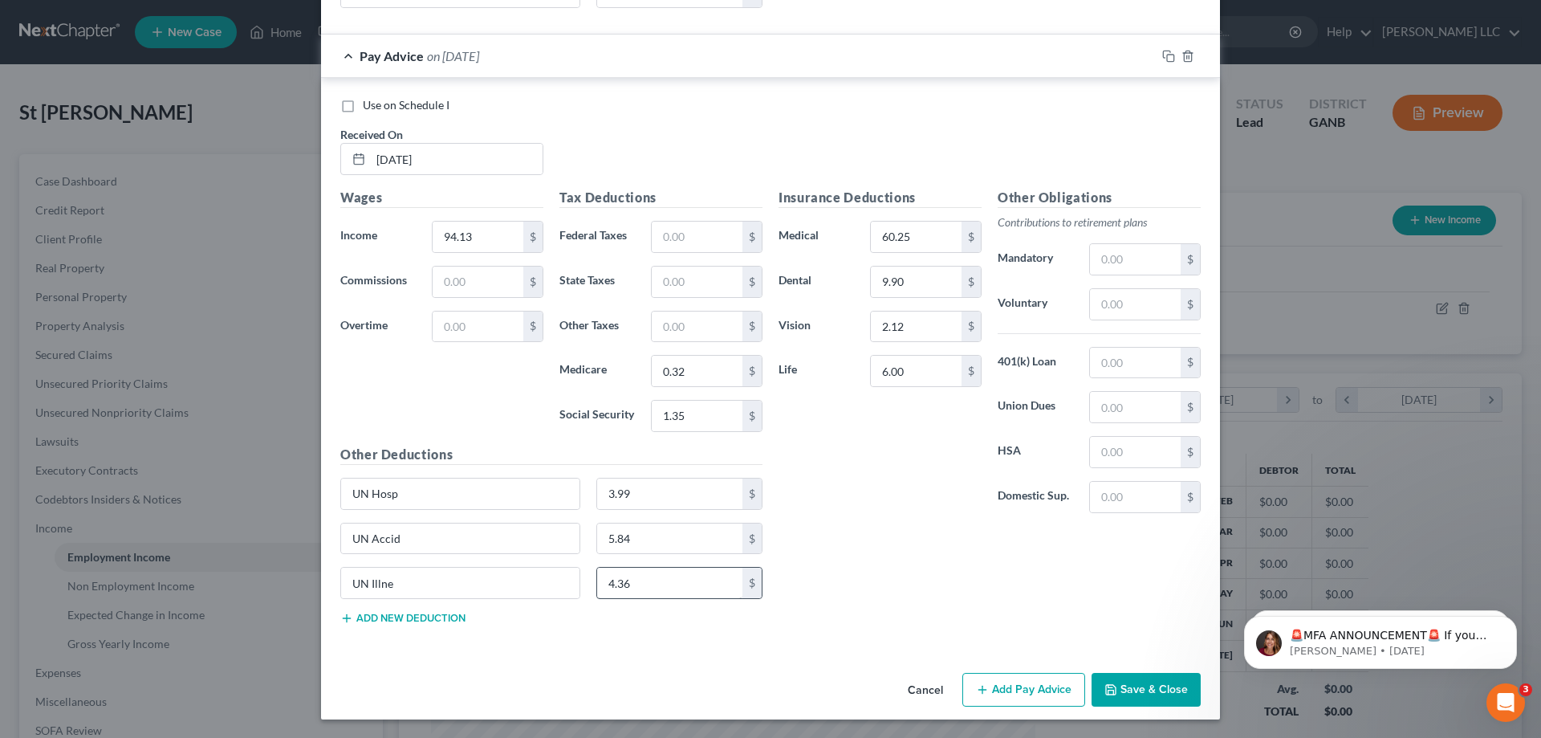
scroll to position [12421, 0]
click at [1035, 690] on button "Add Pay Advice" at bounding box center [1024, 689] width 123 height 34
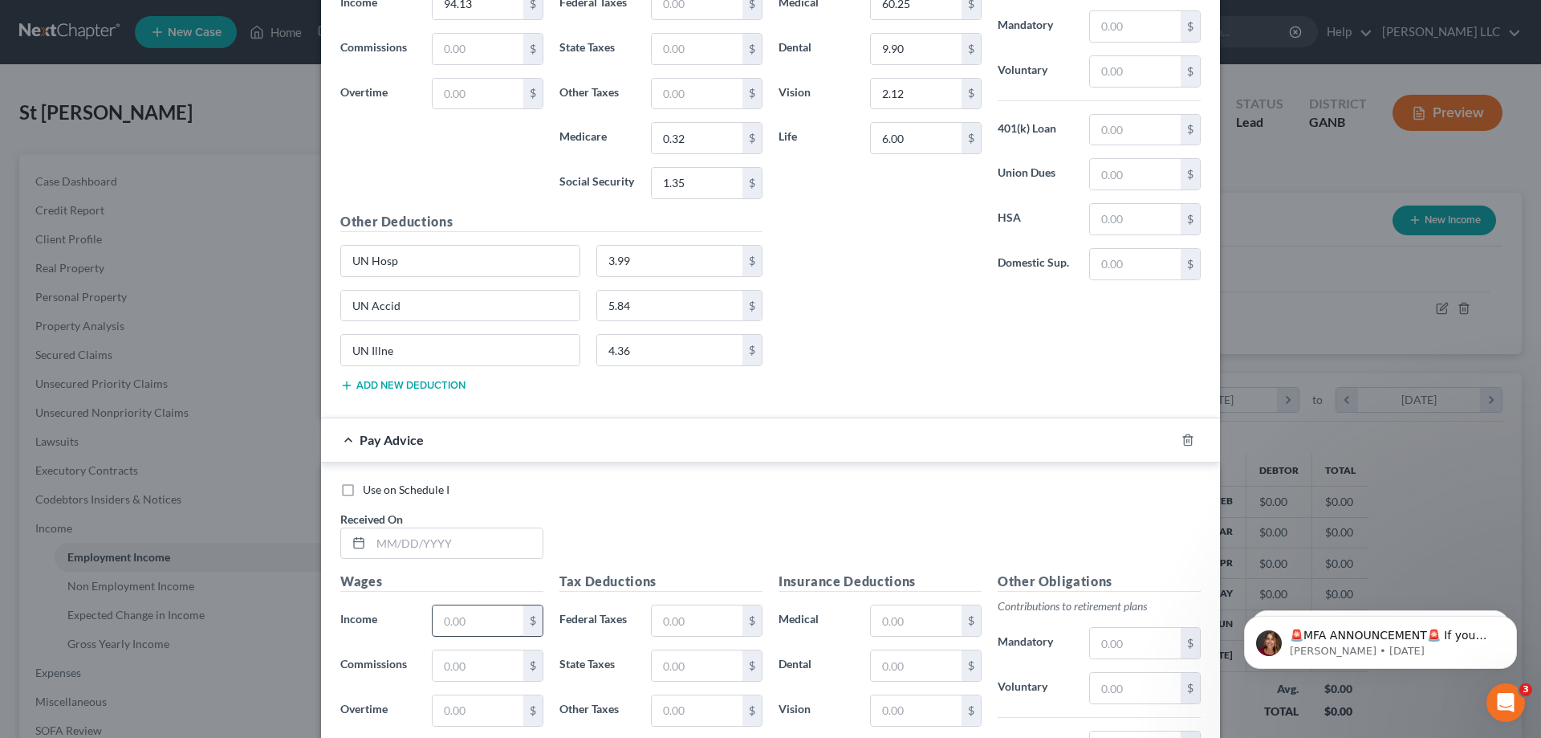
scroll to position [12661, 0]
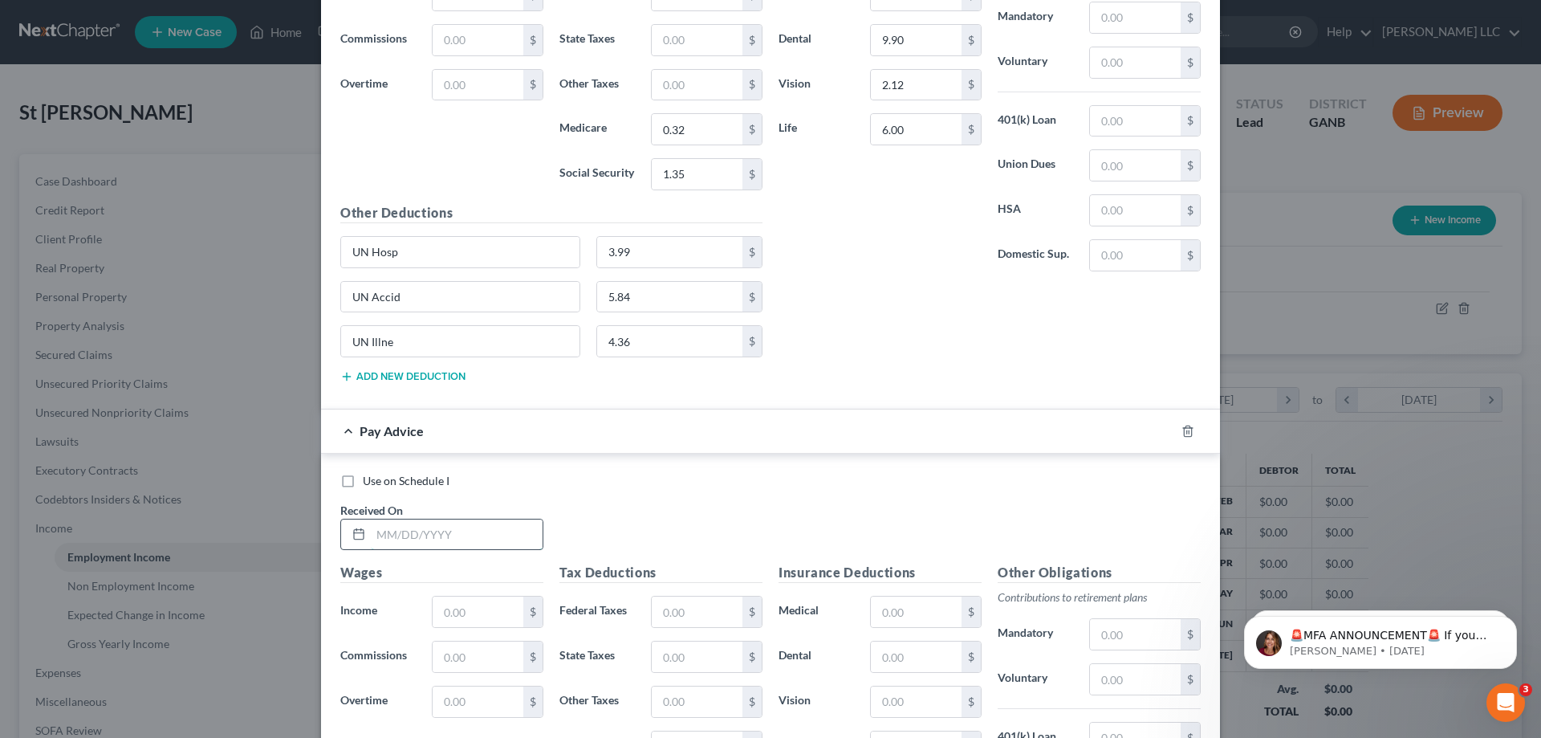
click at [421, 536] on input "text" at bounding box center [457, 534] width 172 height 31
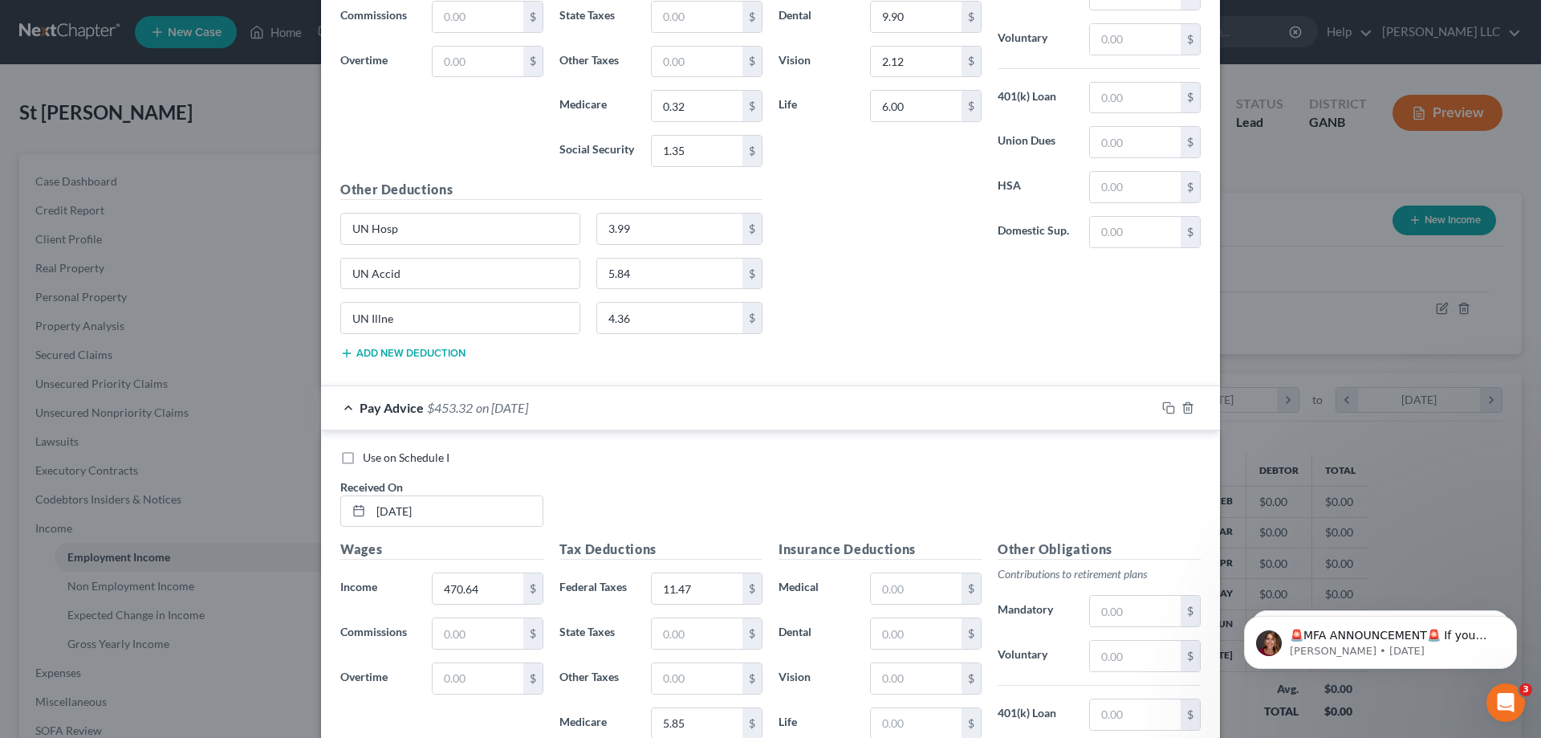
scroll to position [12948, 0]
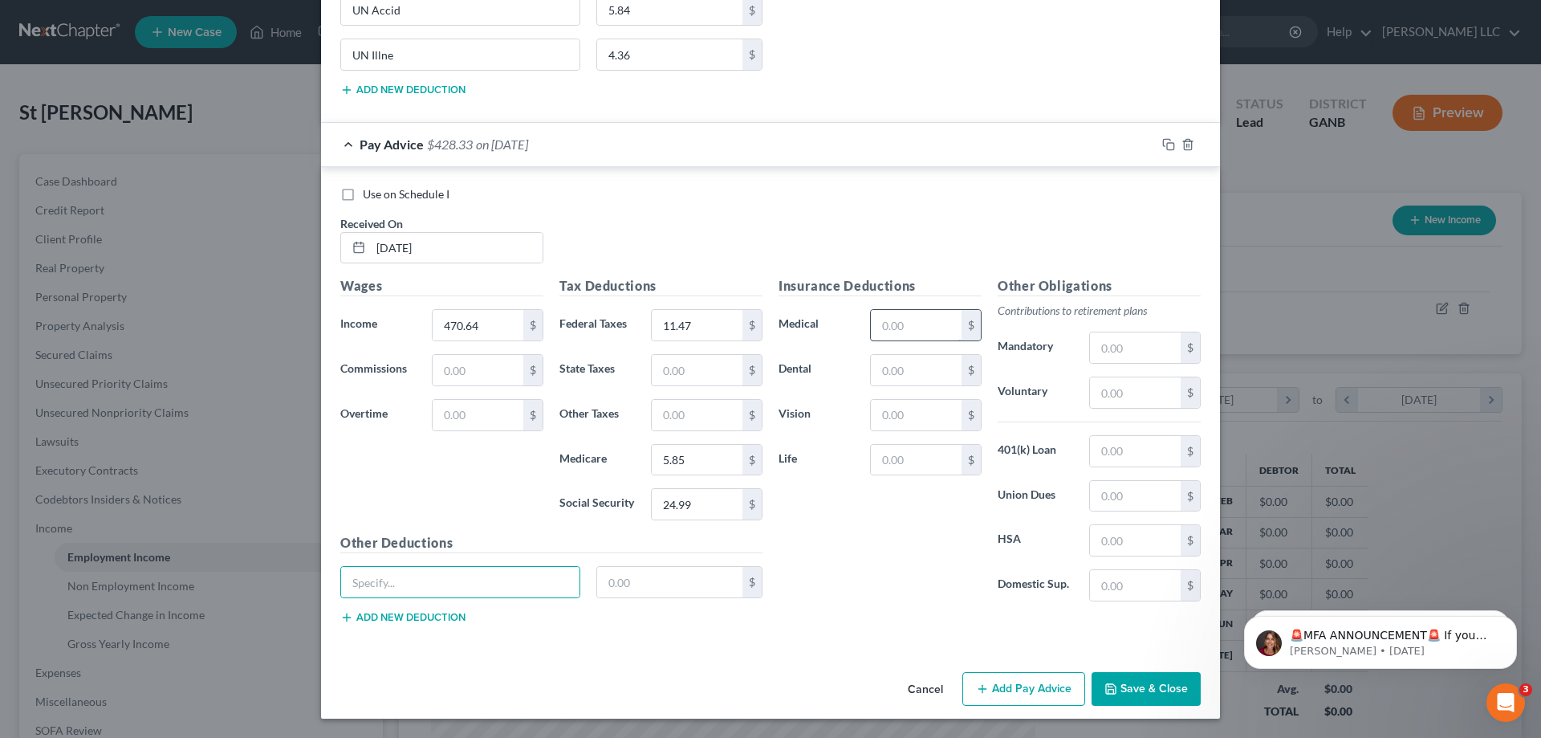
click at [930, 336] on input "text" at bounding box center [916, 325] width 91 height 31
click at [543, 580] on input "text" at bounding box center [460, 582] width 238 height 31
click at [410, 610] on div "UN Illne 2.18 $" at bounding box center [551, 588] width 438 height 45
click at [410, 614] on button "Add new deduction" at bounding box center [402, 617] width 125 height 13
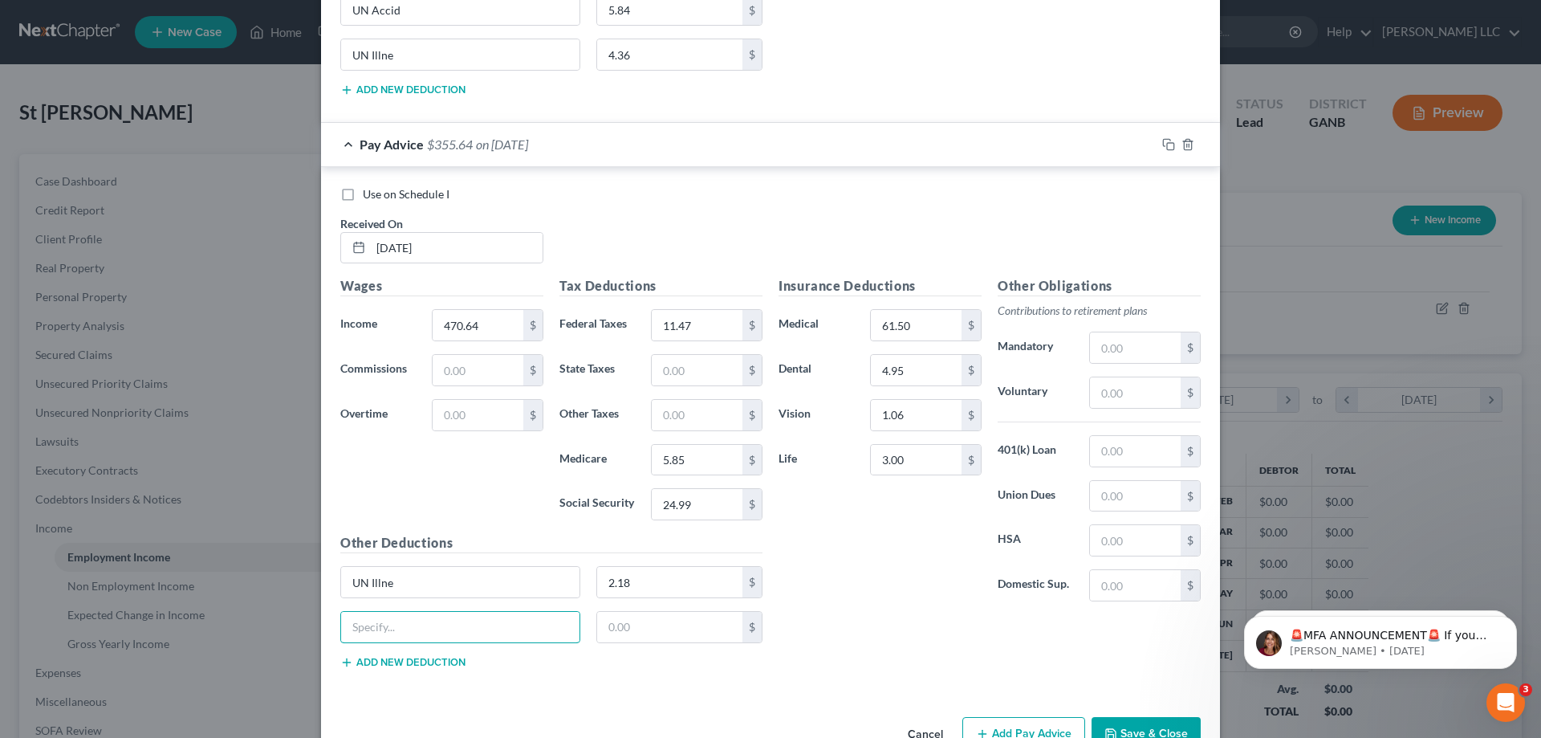
click at [410, 614] on input "text" at bounding box center [460, 627] width 238 height 31
click at [409, 664] on button "Add new deduction" at bounding box center [402, 662] width 125 height 13
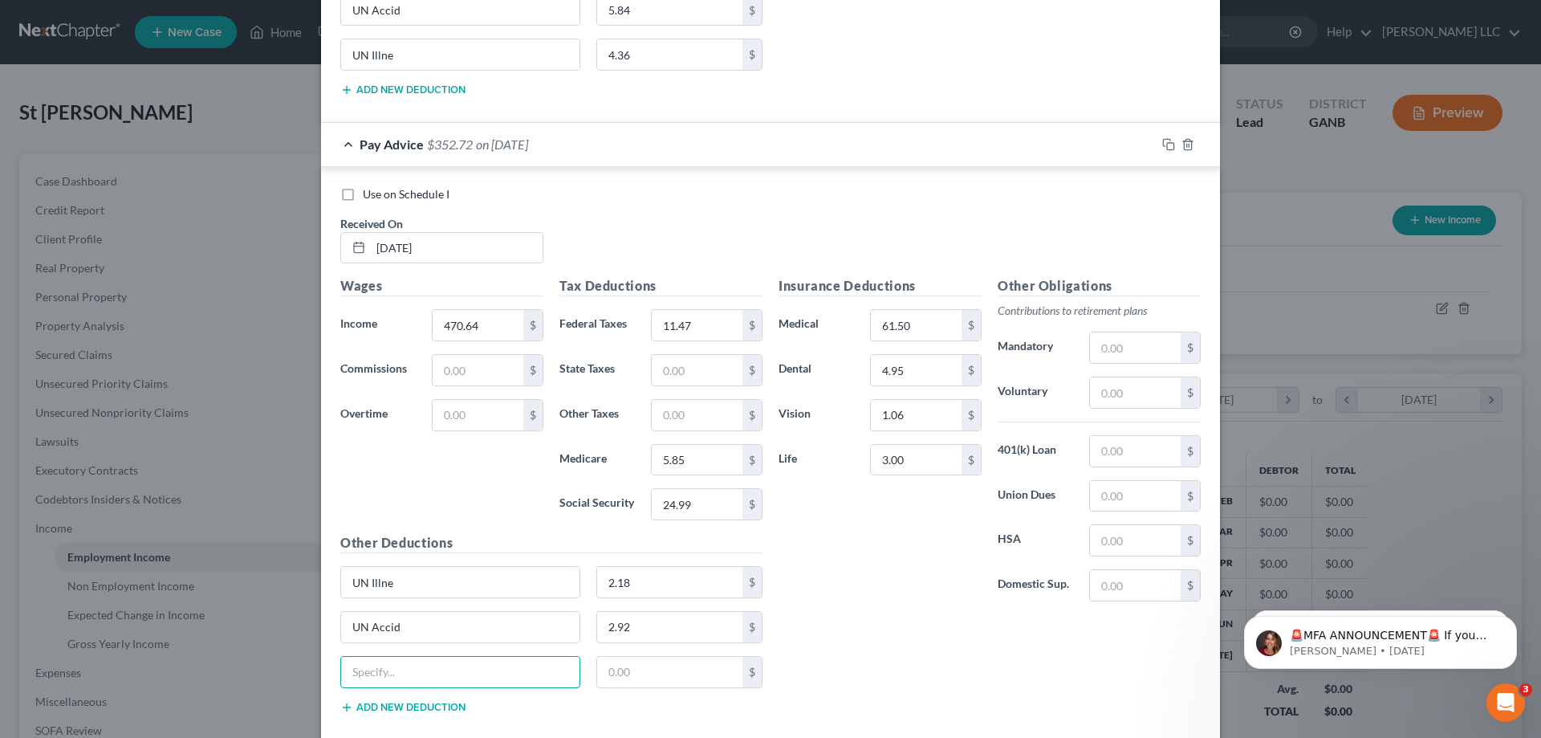
click at [409, 664] on input "text" at bounding box center [460, 672] width 238 height 31
click at [385, 710] on button "Add new deduction" at bounding box center [402, 707] width 125 height 13
click at [425, 723] on input "text" at bounding box center [460, 717] width 238 height 31
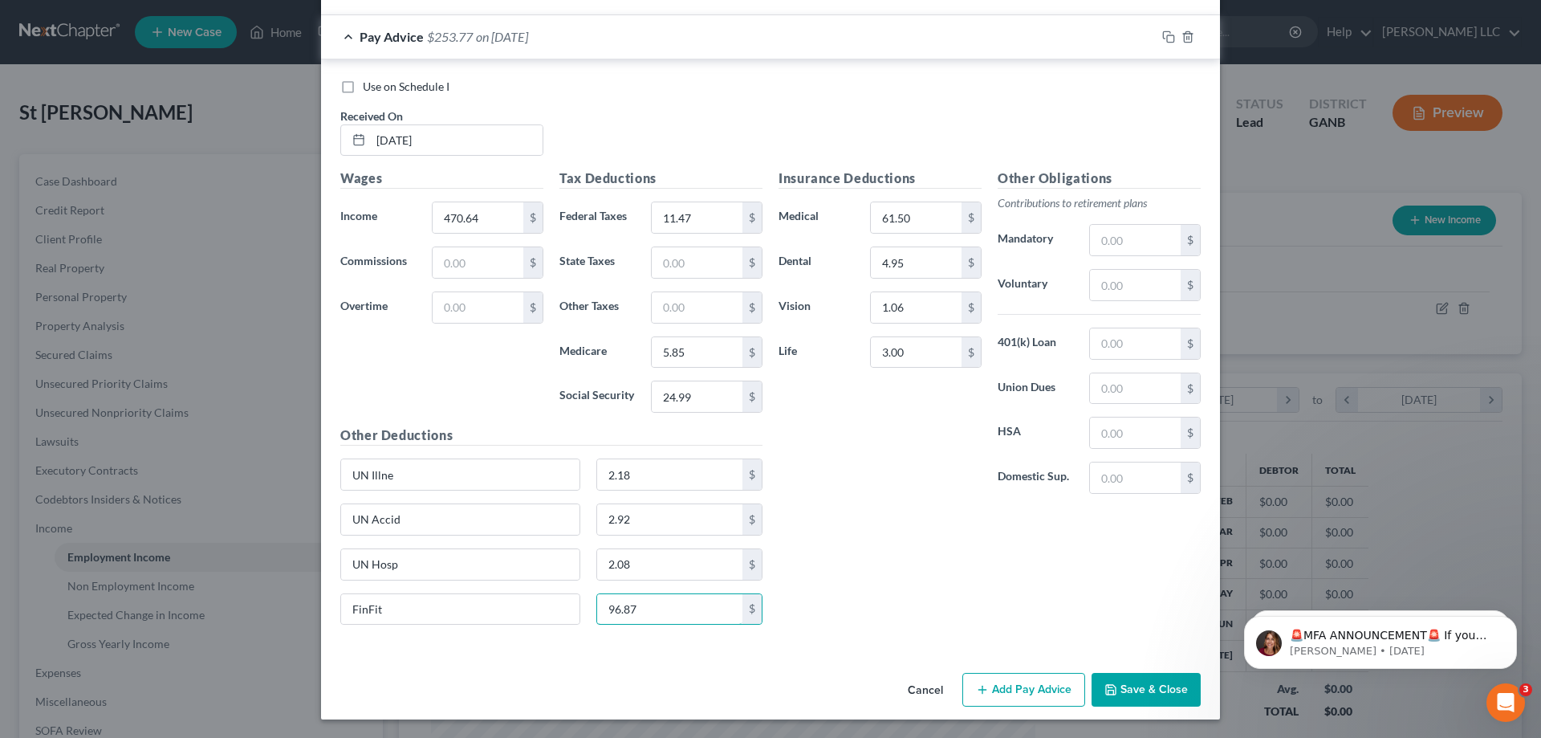
scroll to position [13056, 0]
click at [1017, 688] on button "Add Pay Advice" at bounding box center [1024, 689] width 123 height 34
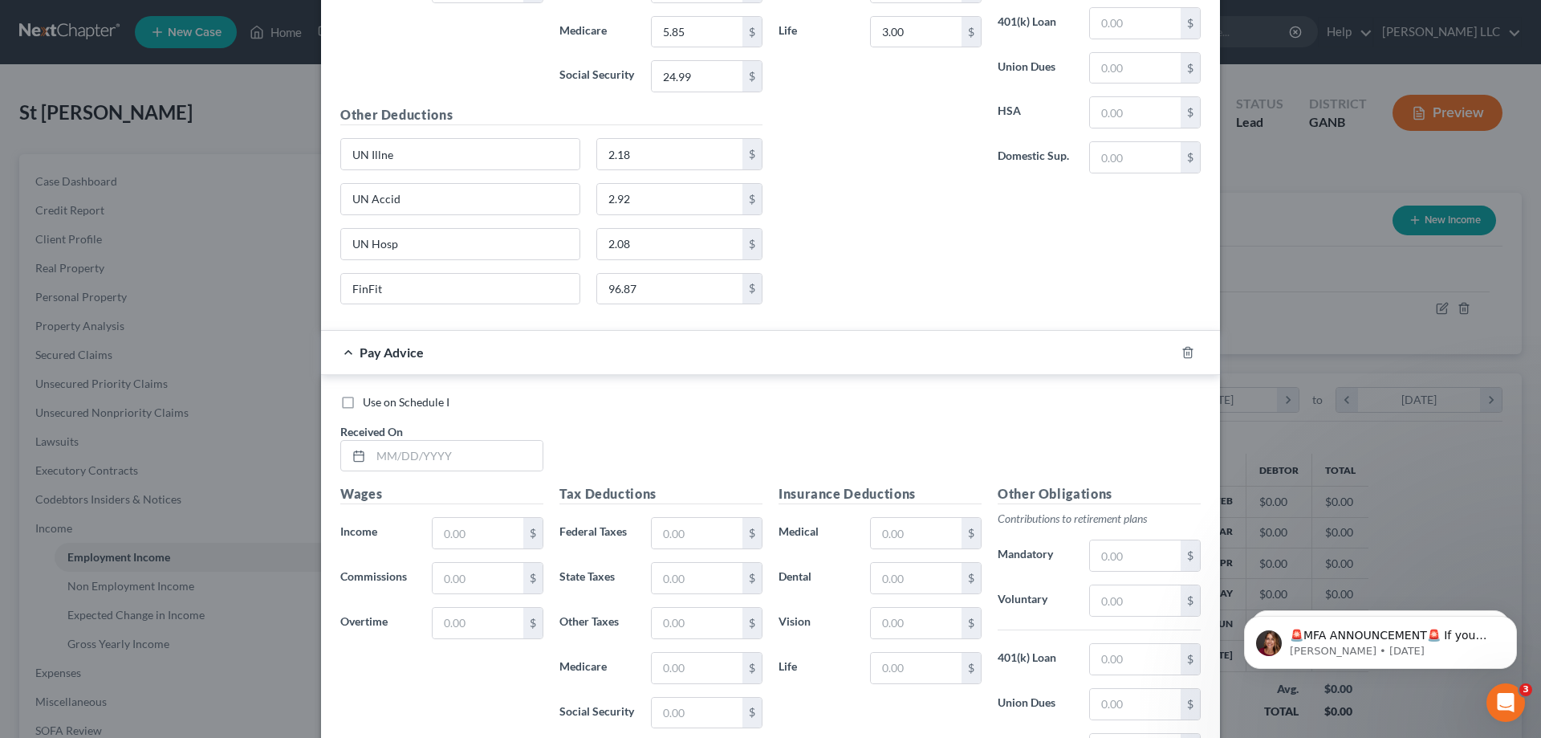
scroll to position [13377, 0]
click at [494, 457] on input "text" at bounding box center [457, 454] width 172 height 31
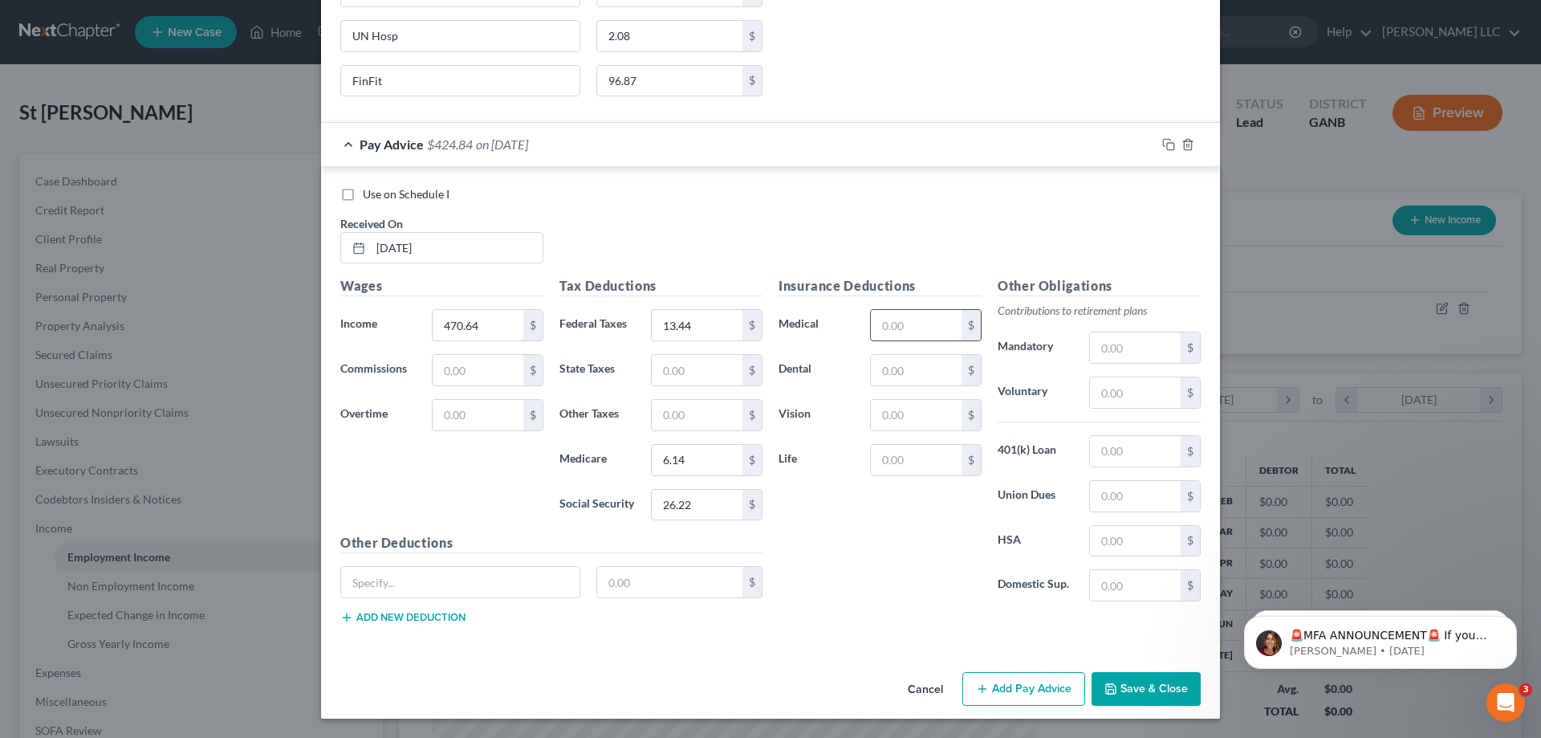
click at [908, 335] on input "text" at bounding box center [916, 325] width 91 height 31
click at [521, 586] on input "text" at bounding box center [460, 582] width 238 height 31
click at [417, 614] on button "Add new deduction" at bounding box center [402, 617] width 125 height 13
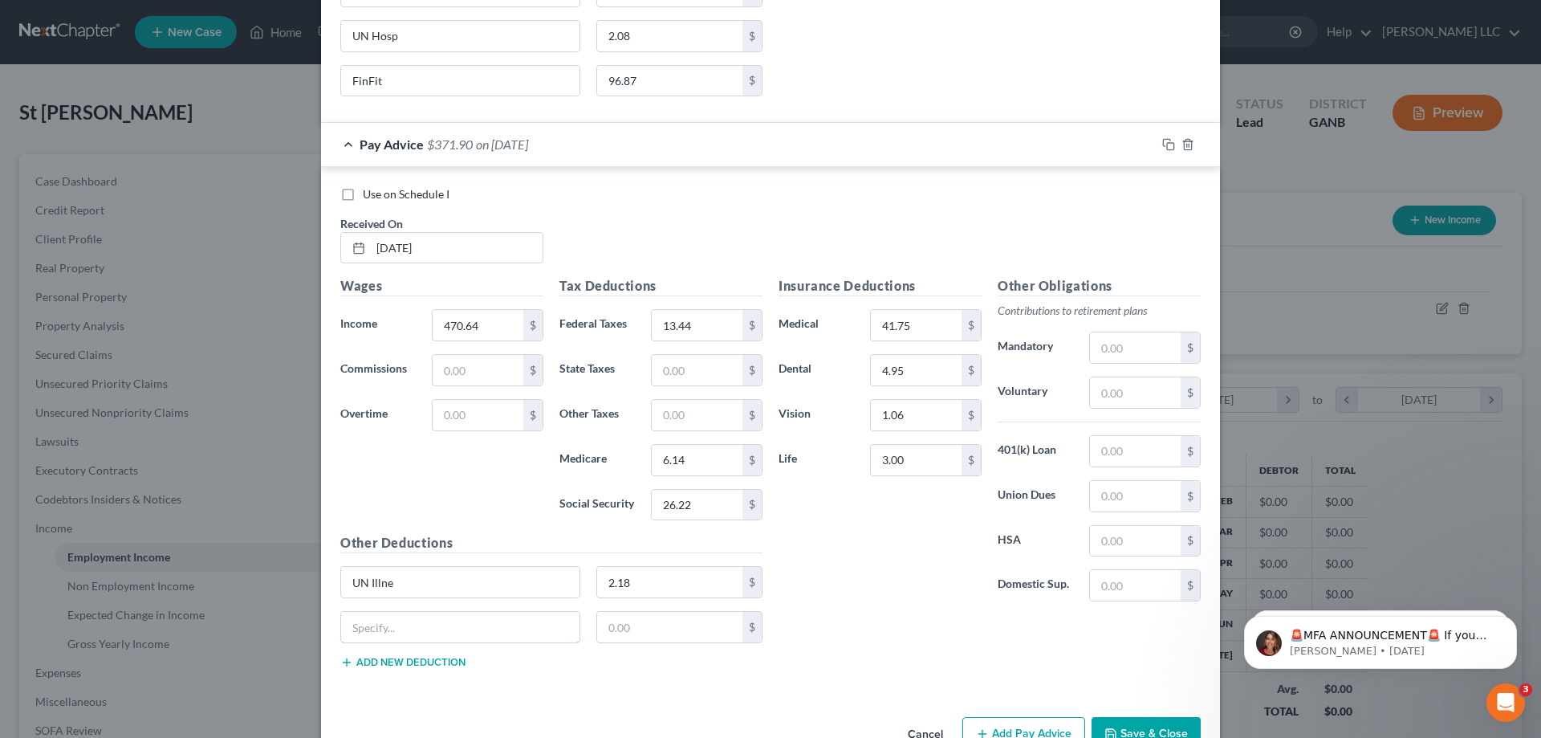
click at [417, 614] on input "text" at bounding box center [460, 627] width 238 height 31
click at [405, 660] on button "Add new deduction" at bounding box center [402, 662] width 125 height 13
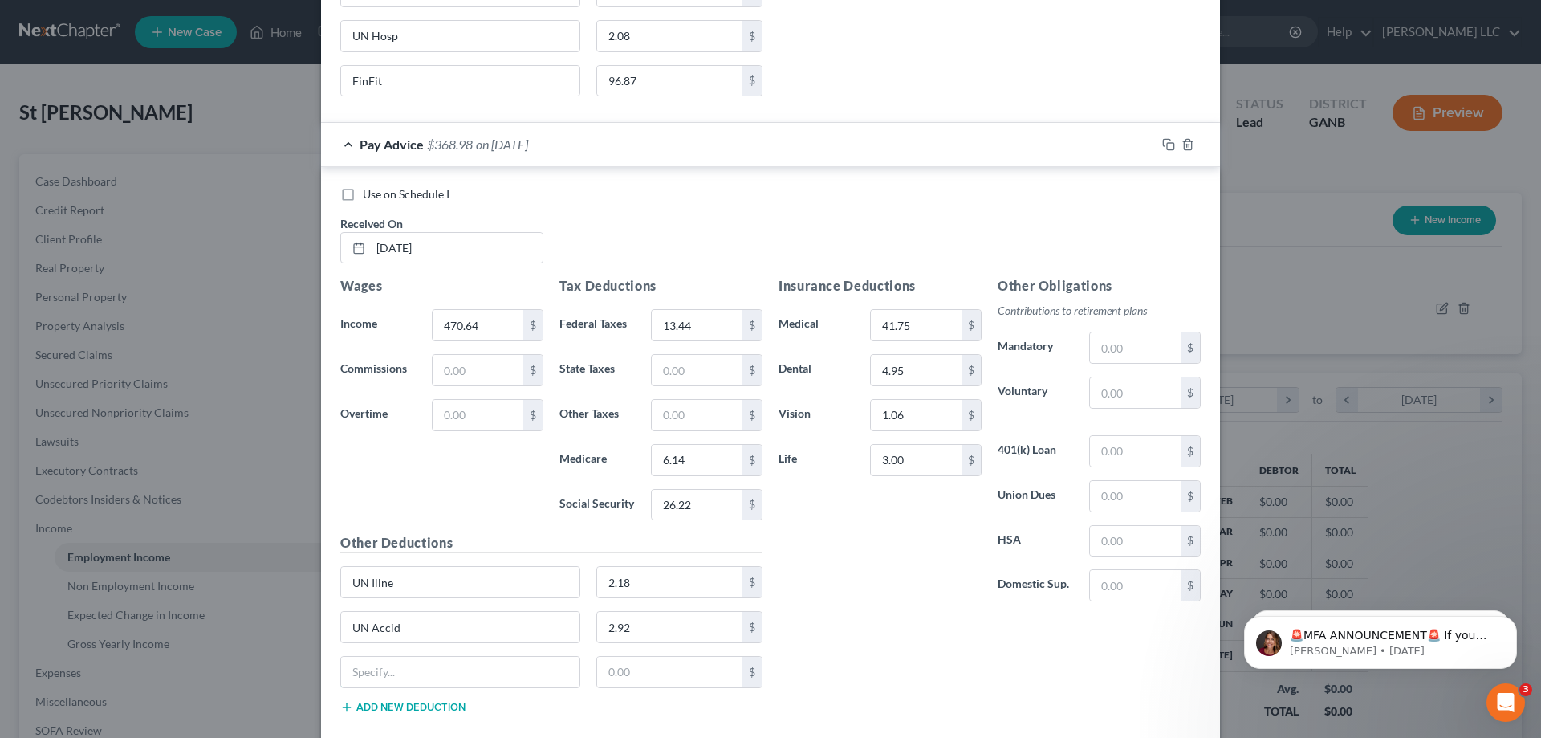
click at [405, 660] on input "text" at bounding box center [460, 672] width 238 height 31
click at [412, 706] on button "Add new deduction" at bounding box center [402, 707] width 125 height 13
click at [412, 706] on input "text" at bounding box center [460, 717] width 238 height 31
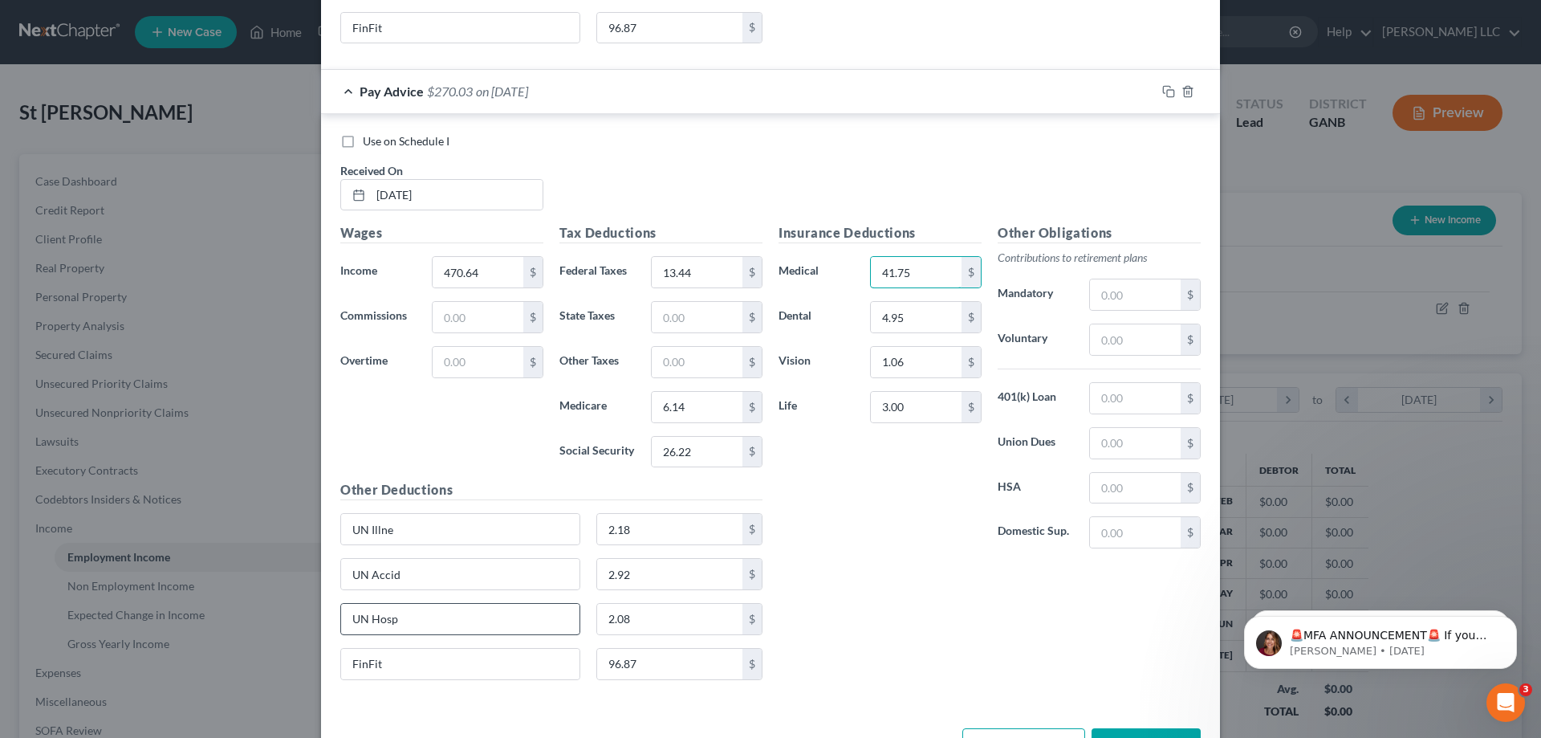
scroll to position [13692, 0]
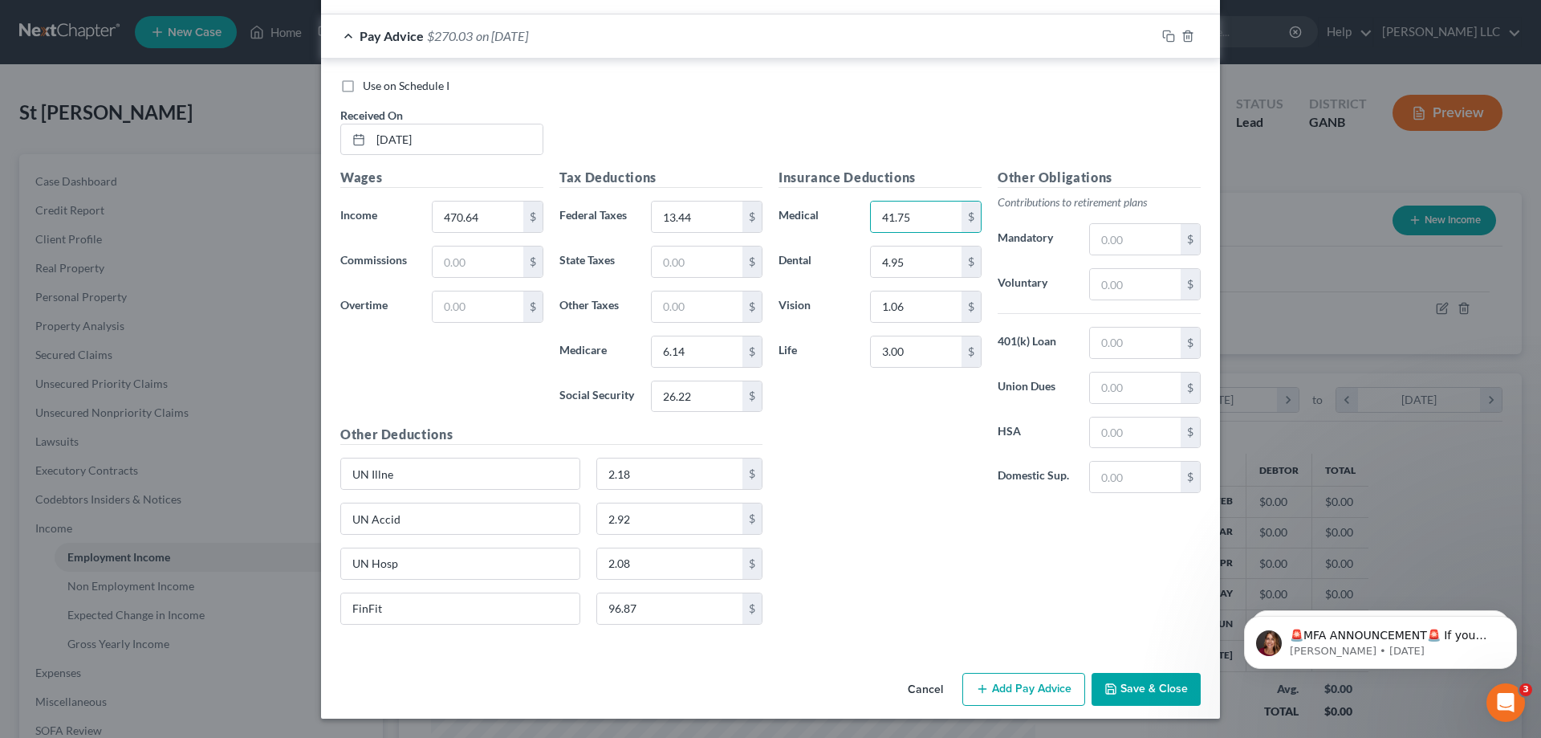
click at [1020, 694] on button "Add Pay Advice" at bounding box center [1024, 690] width 123 height 34
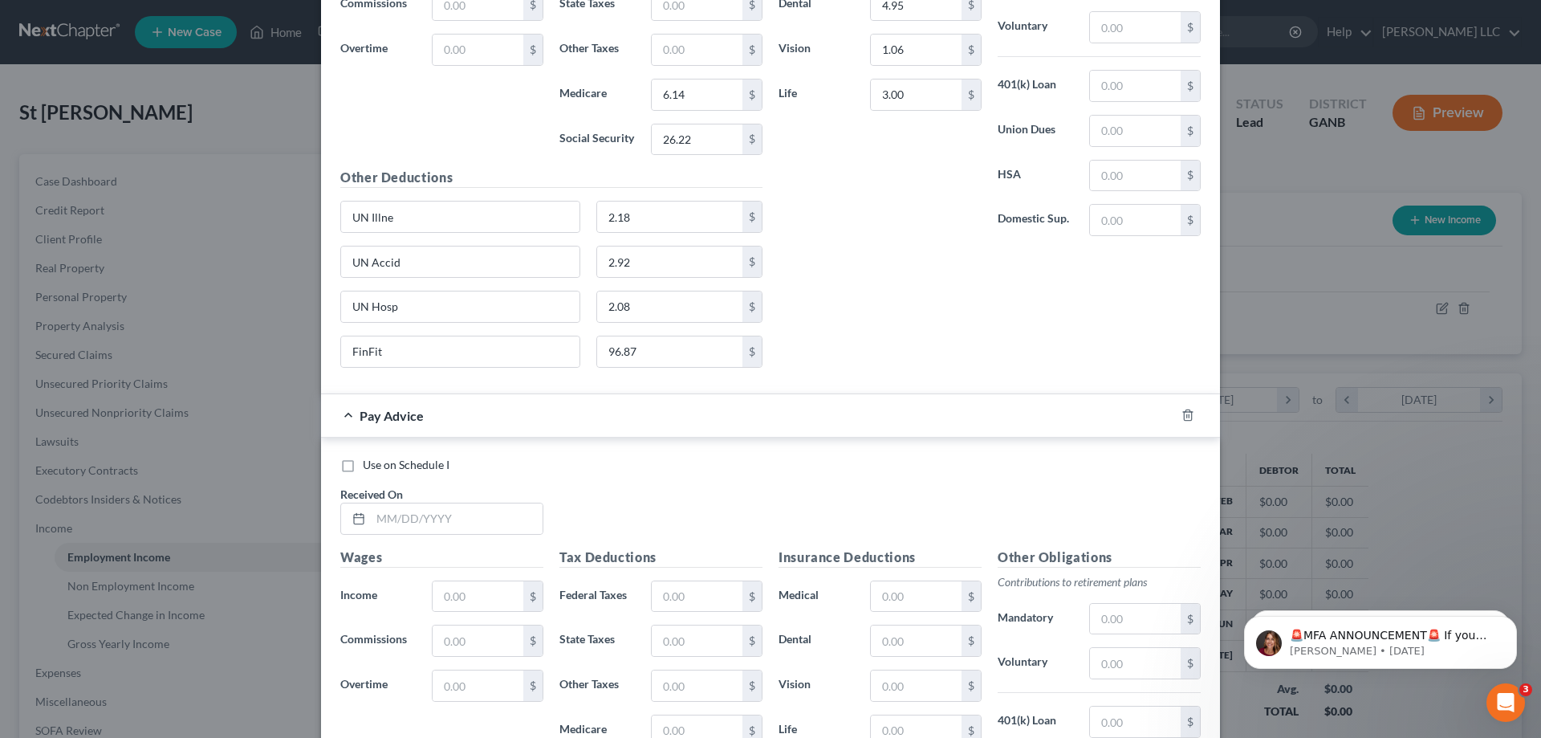
scroll to position [14013, 0]
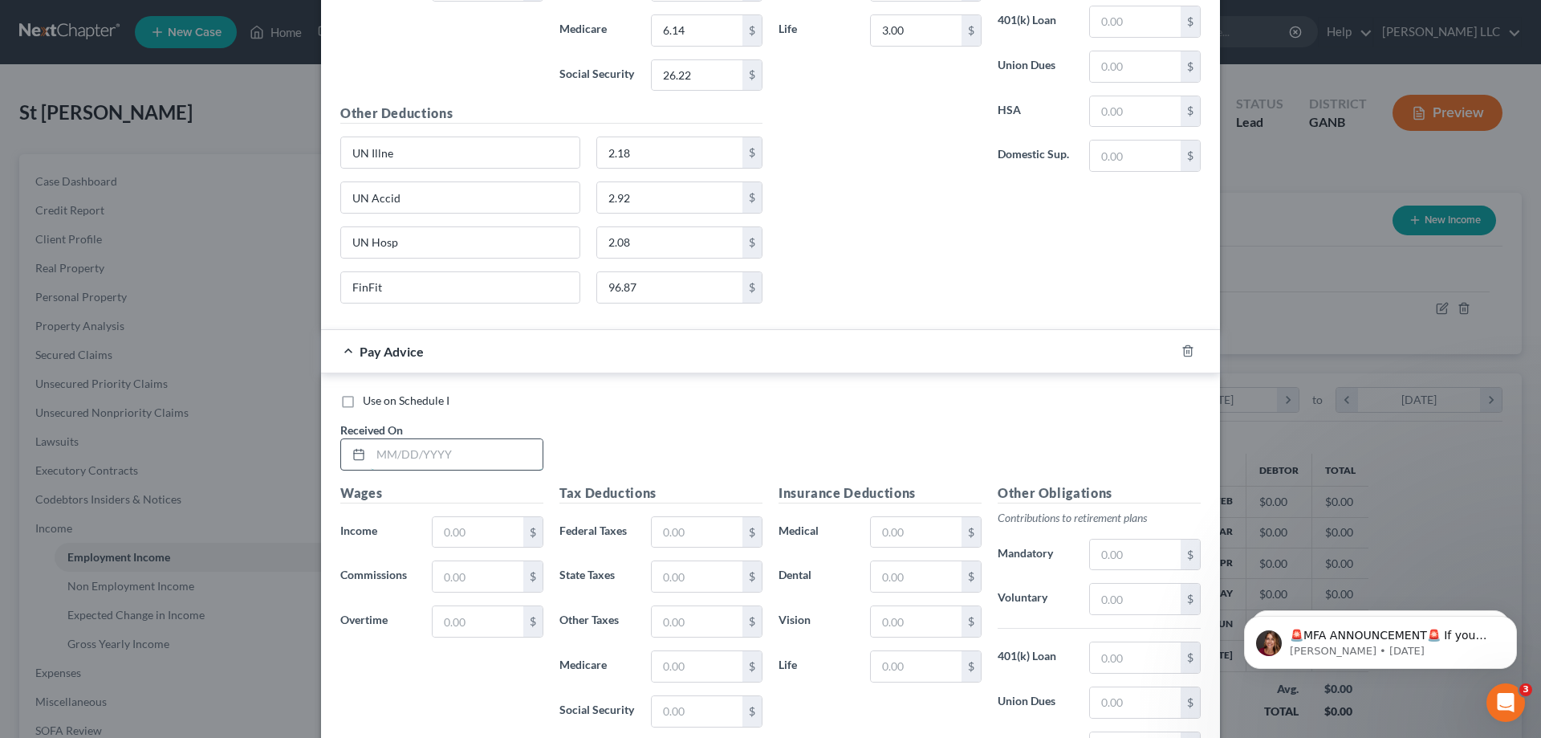
click at [498, 461] on input "text" at bounding box center [457, 454] width 172 height 31
click at [898, 532] on input "text" at bounding box center [916, 532] width 91 height 31
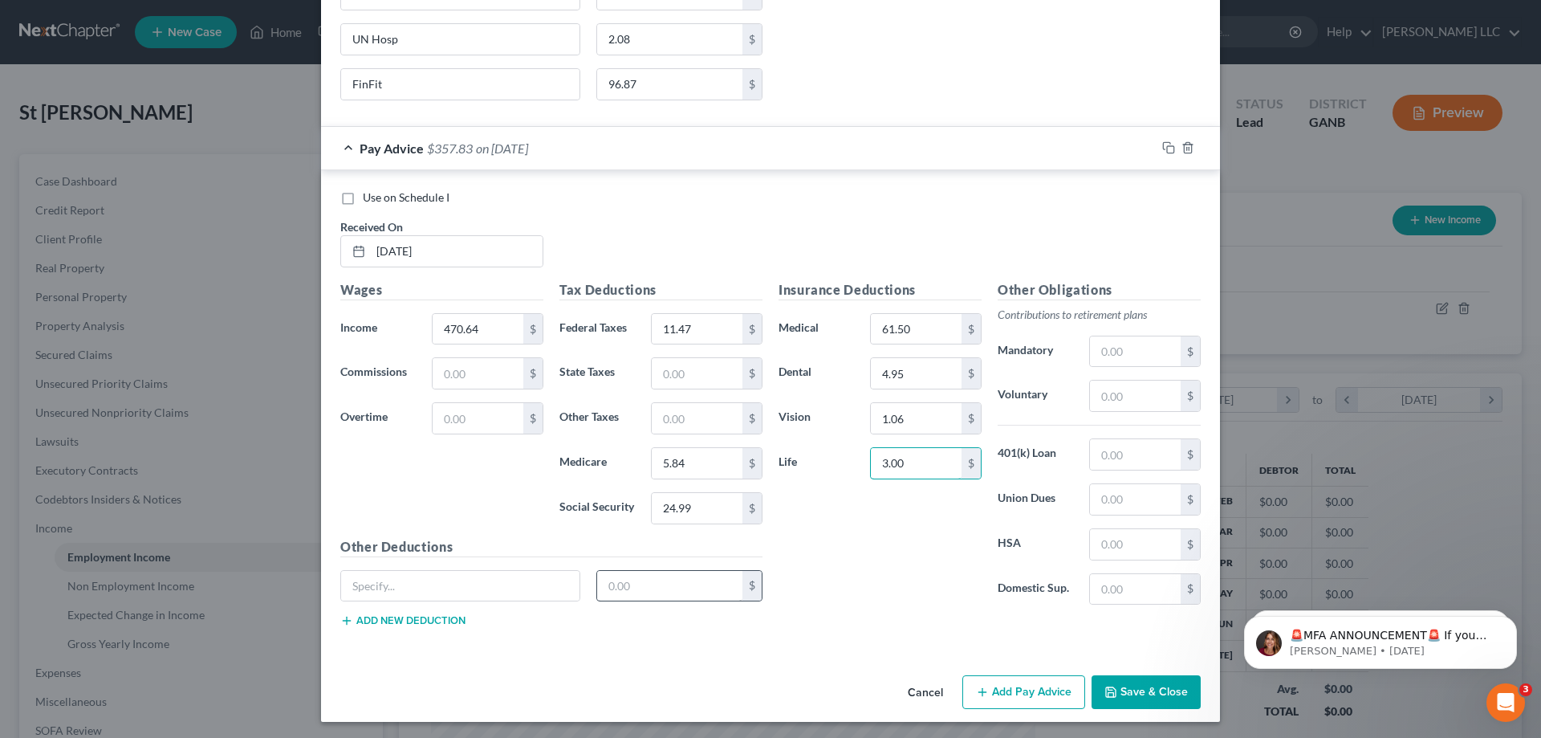
scroll to position [14220, 0]
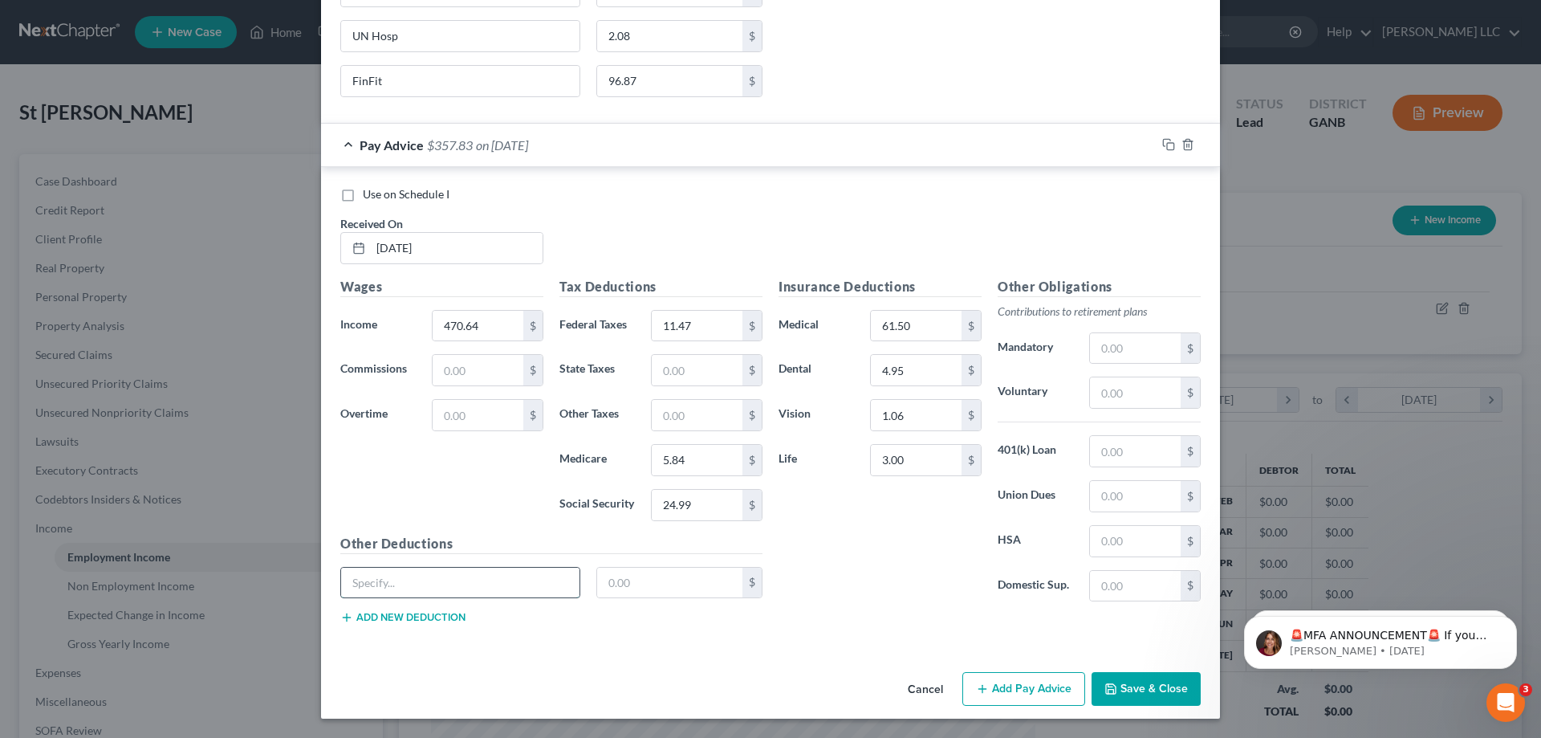
click at [562, 582] on input "text" at bounding box center [460, 583] width 238 height 31
click at [442, 619] on button "Add new deduction" at bounding box center [402, 617] width 125 height 13
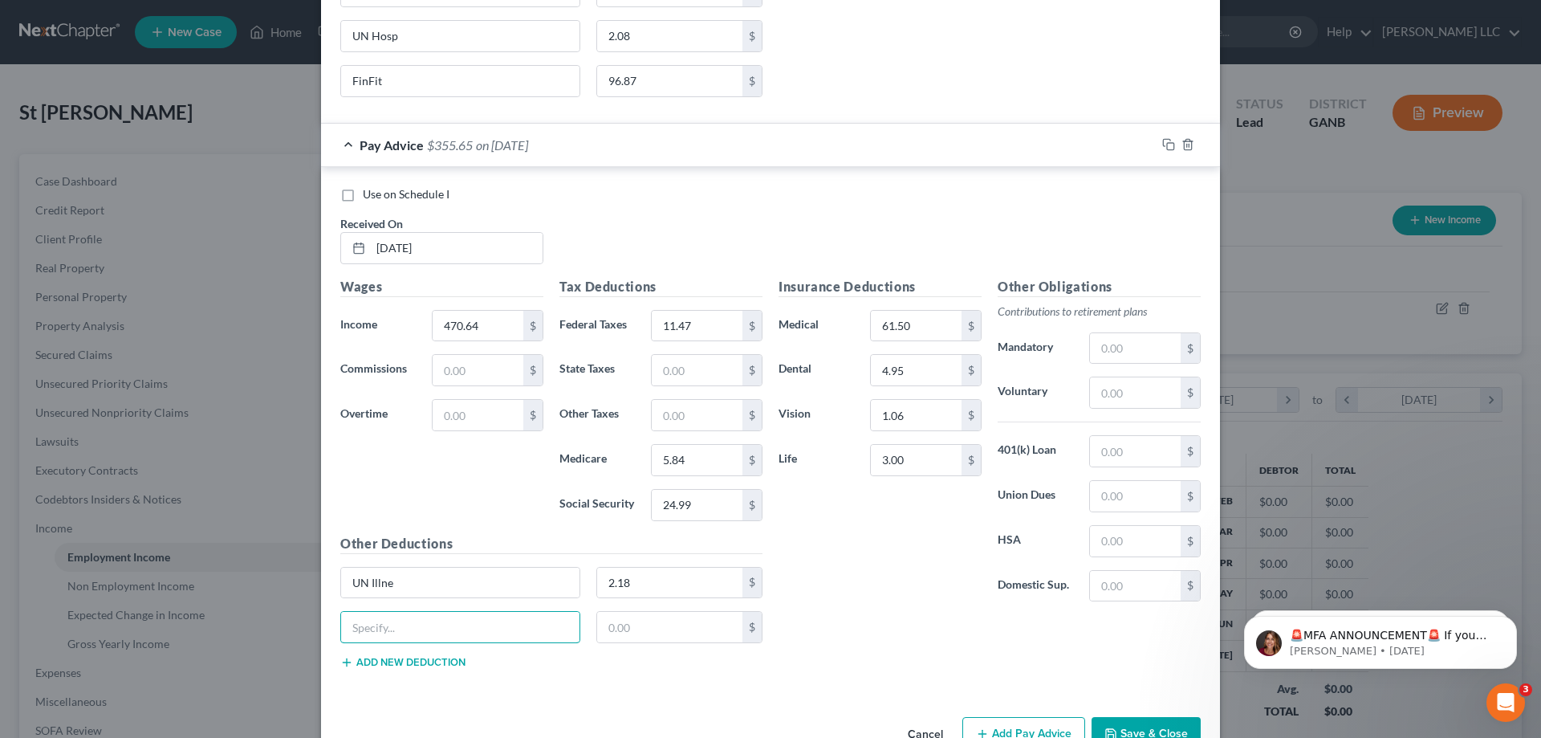
click at [442, 619] on input "text" at bounding box center [460, 627] width 238 height 31
click at [422, 663] on button "Add new deduction" at bounding box center [402, 662] width 125 height 13
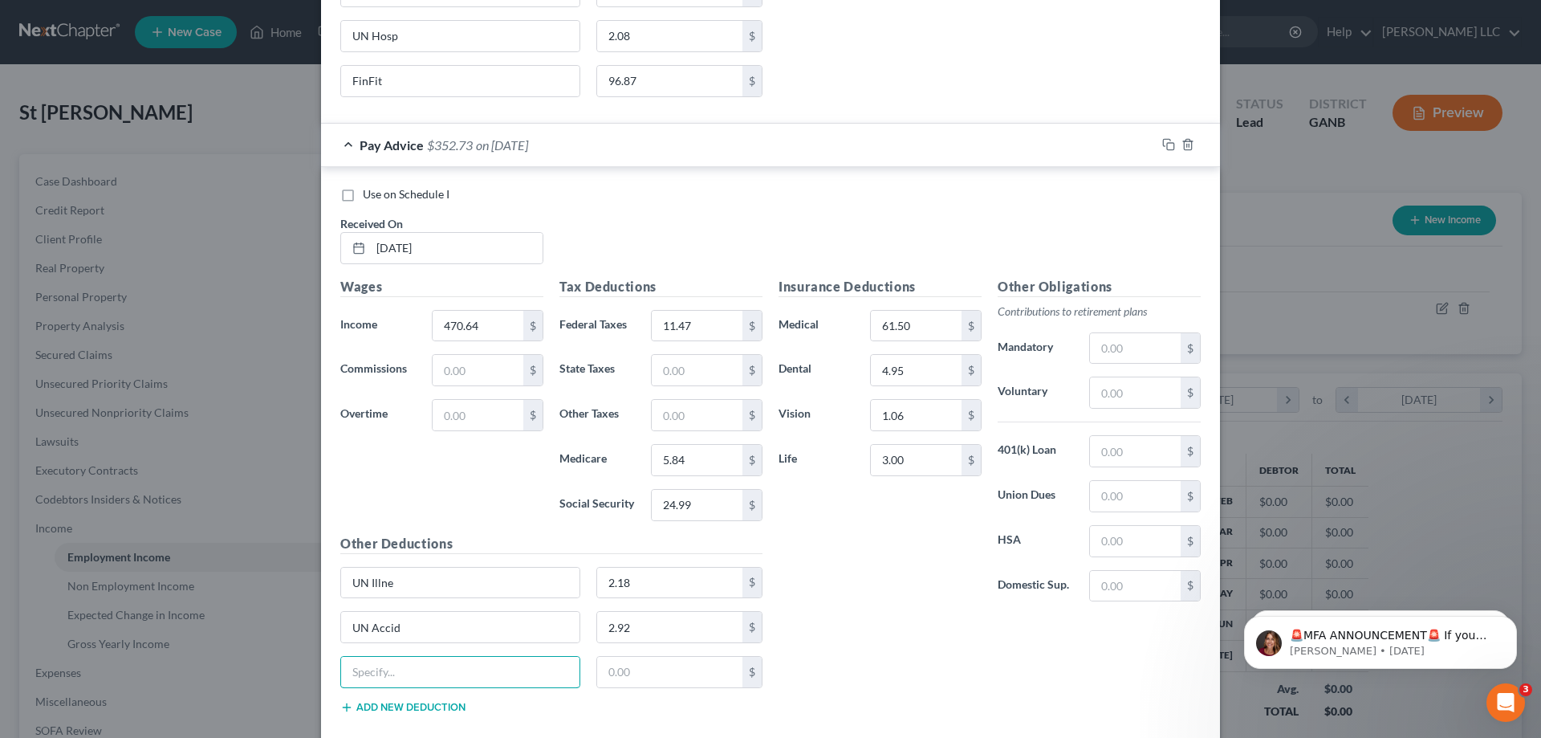
click at [422, 663] on input "text" at bounding box center [460, 672] width 238 height 31
click at [421, 711] on button "Add new deduction" at bounding box center [402, 707] width 125 height 13
click at [421, 711] on input "text" at bounding box center [460, 717] width 238 height 31
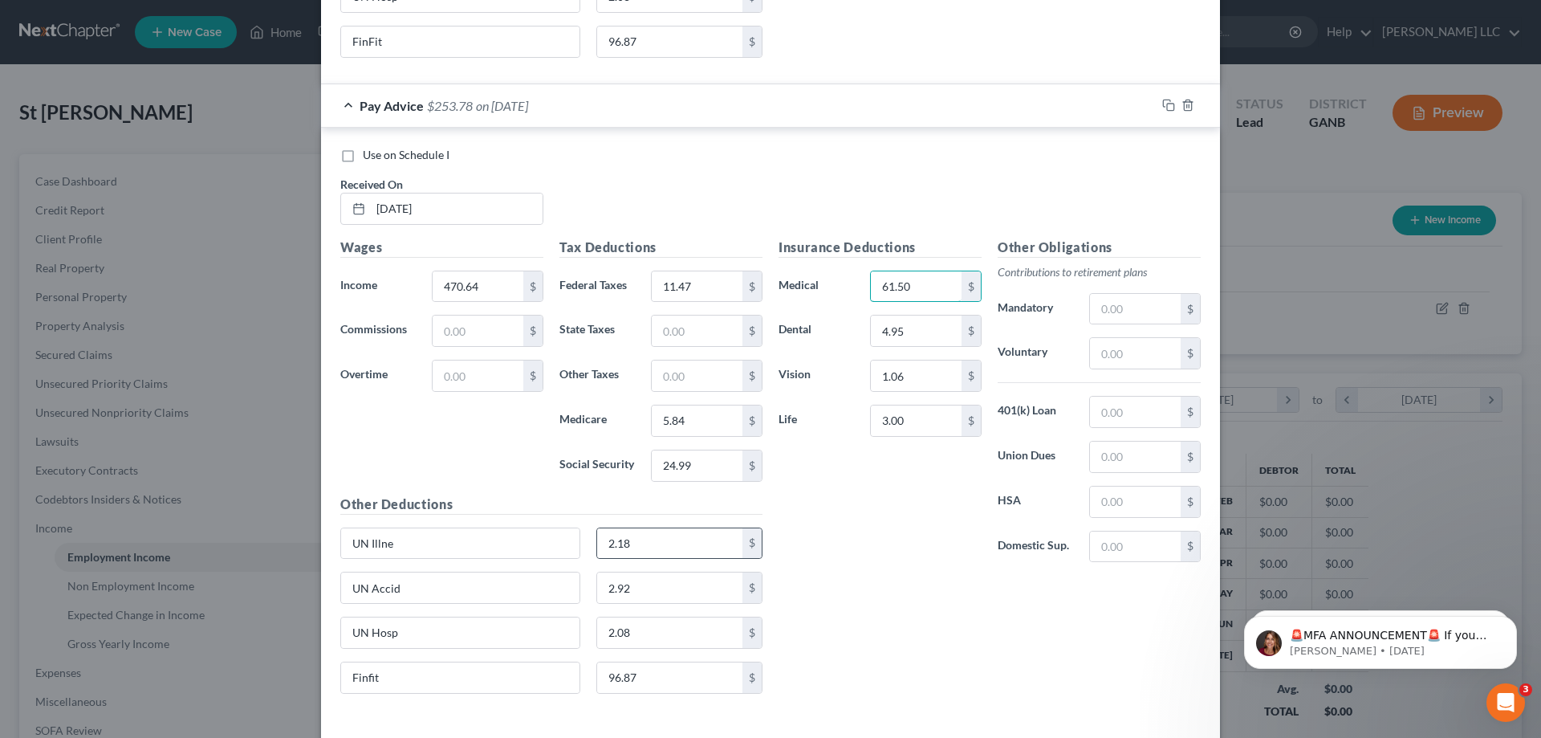
scroll to position [14328, 0]
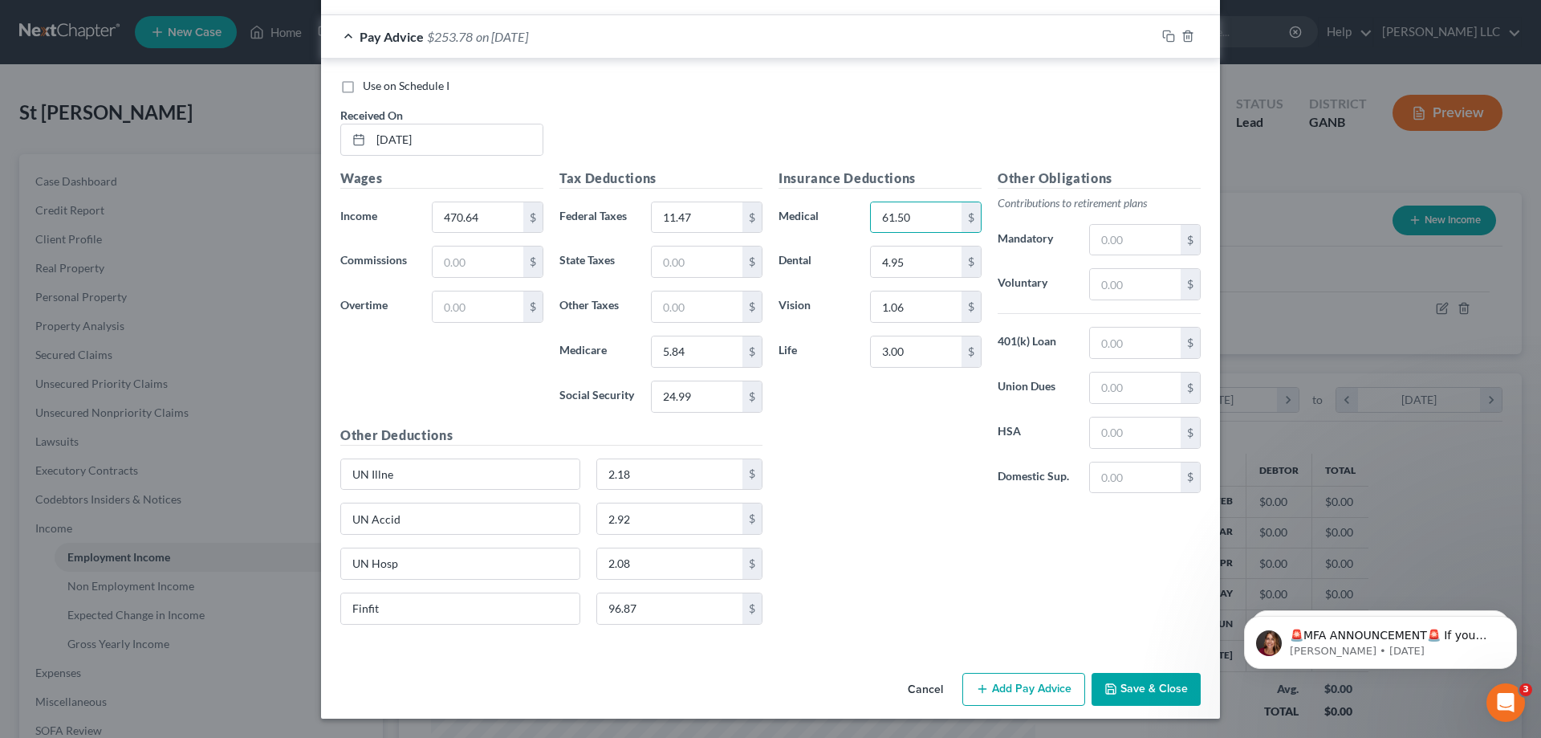
click at [1013, 690] on button "Add Pay Advice" at bounding box center [1024, 690] width 123 height 34
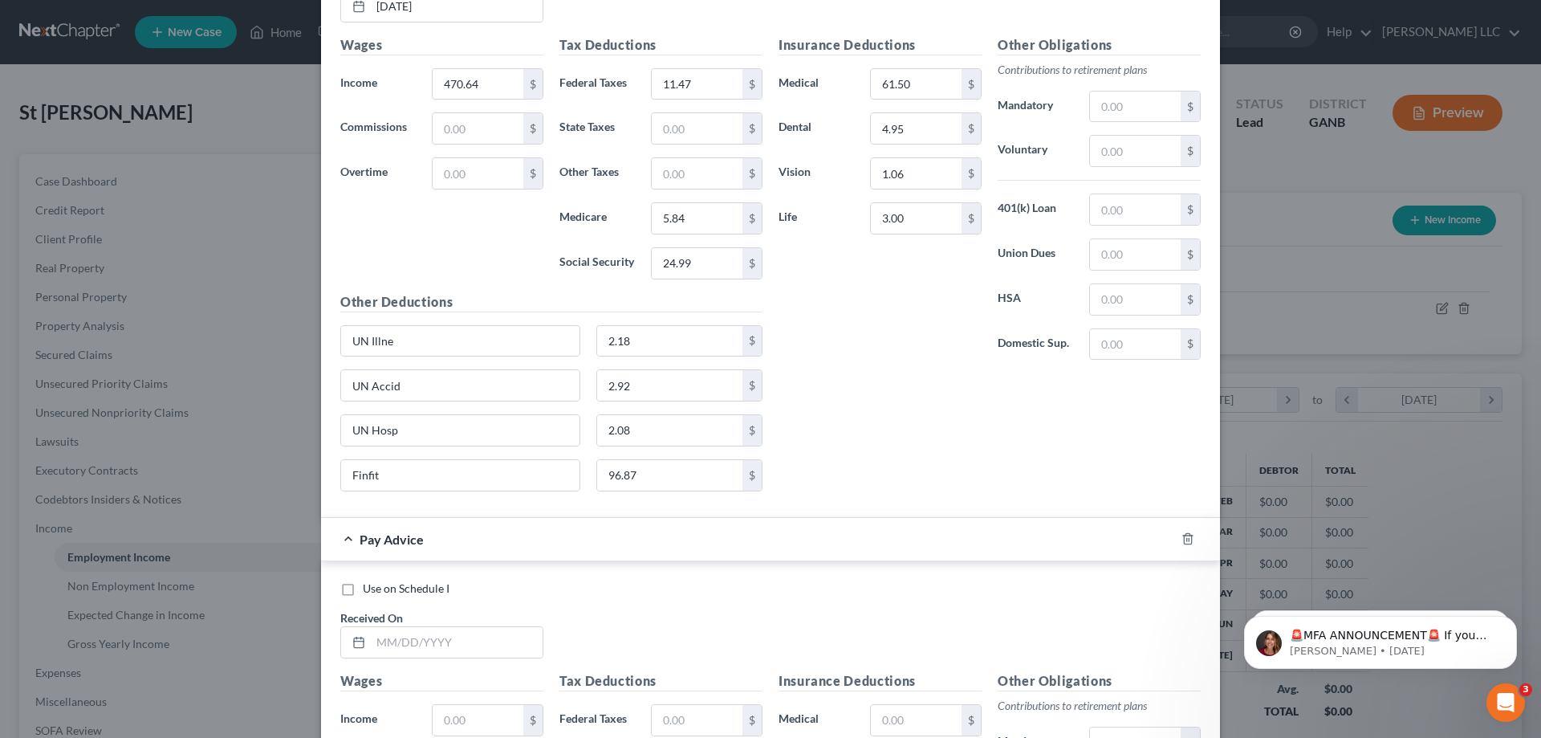
scroll to position [14855, 0]
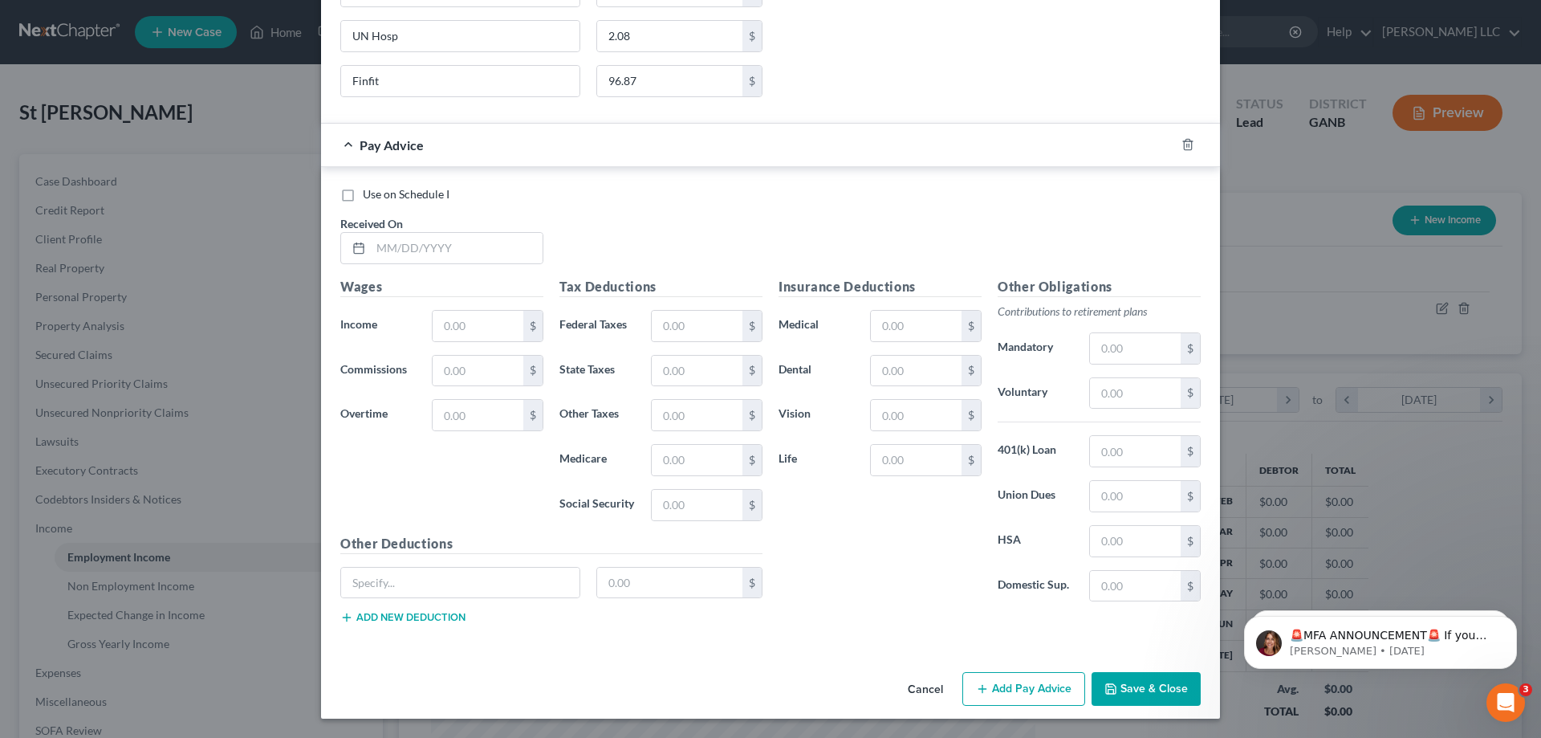
click at [1141, 698] on button "Save & Close" at bounding box center [1146, 689] width 109 height 34
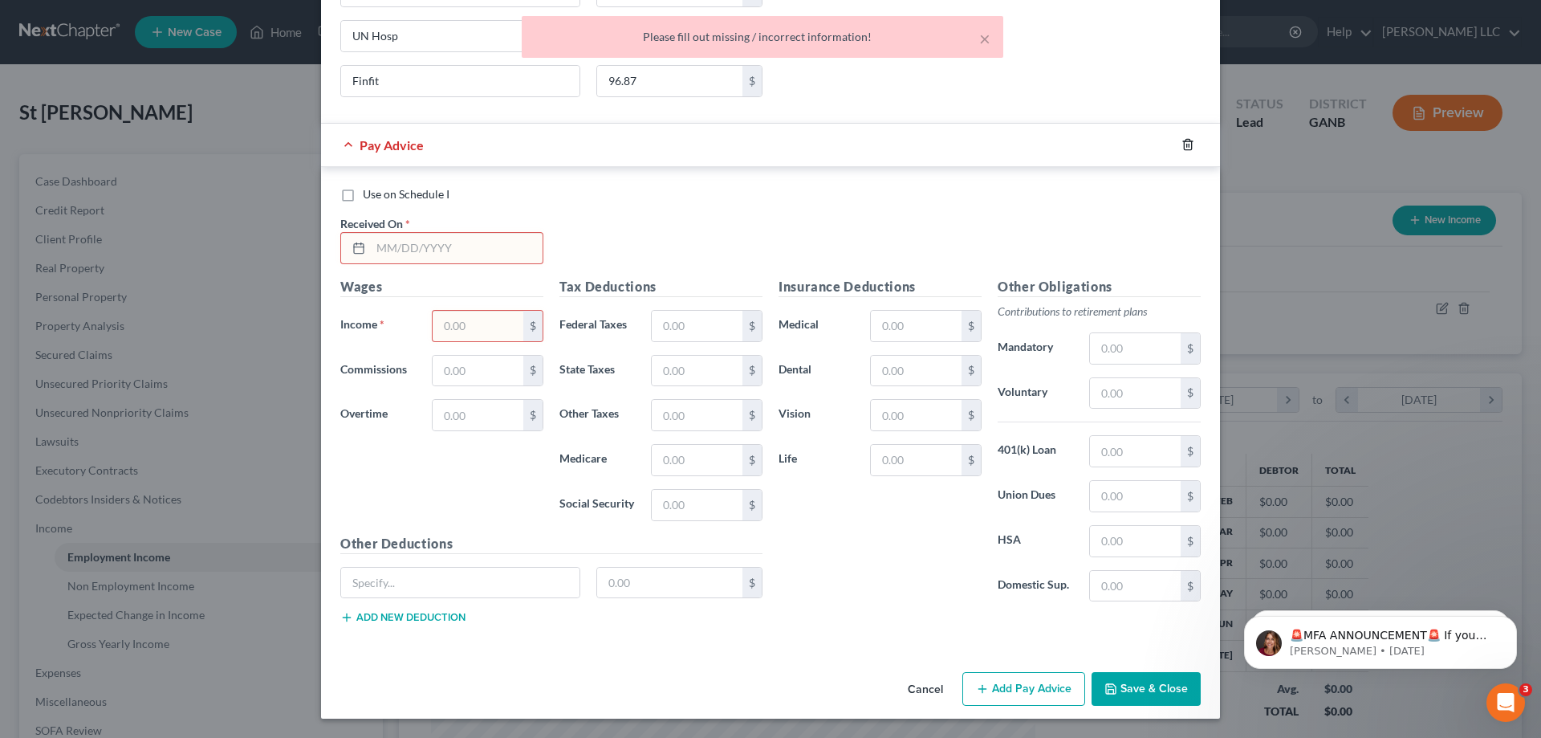
click at [1187, 146] on line "button" at bounding box center [1187, 146] width 0 height 3
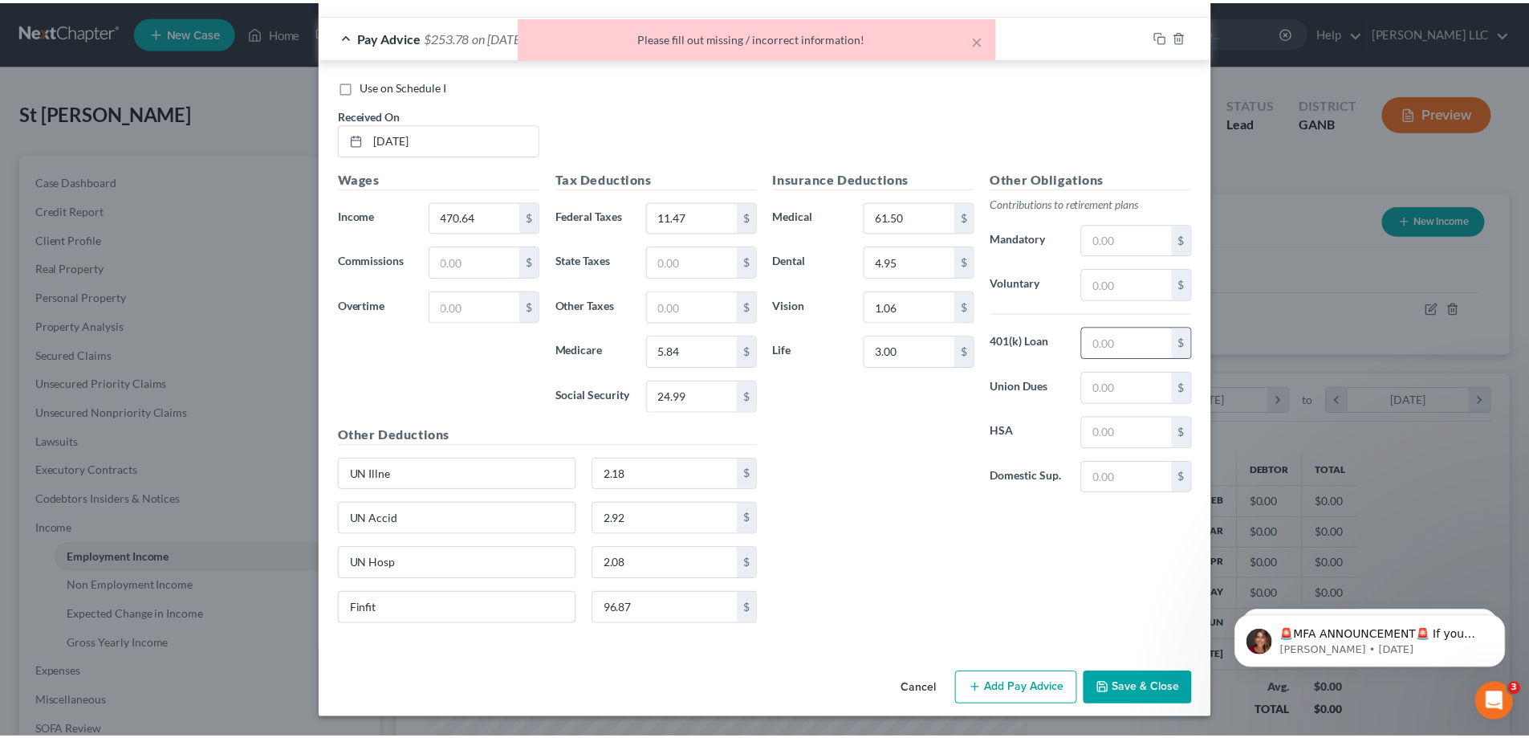
scroll to position [14328, 0]
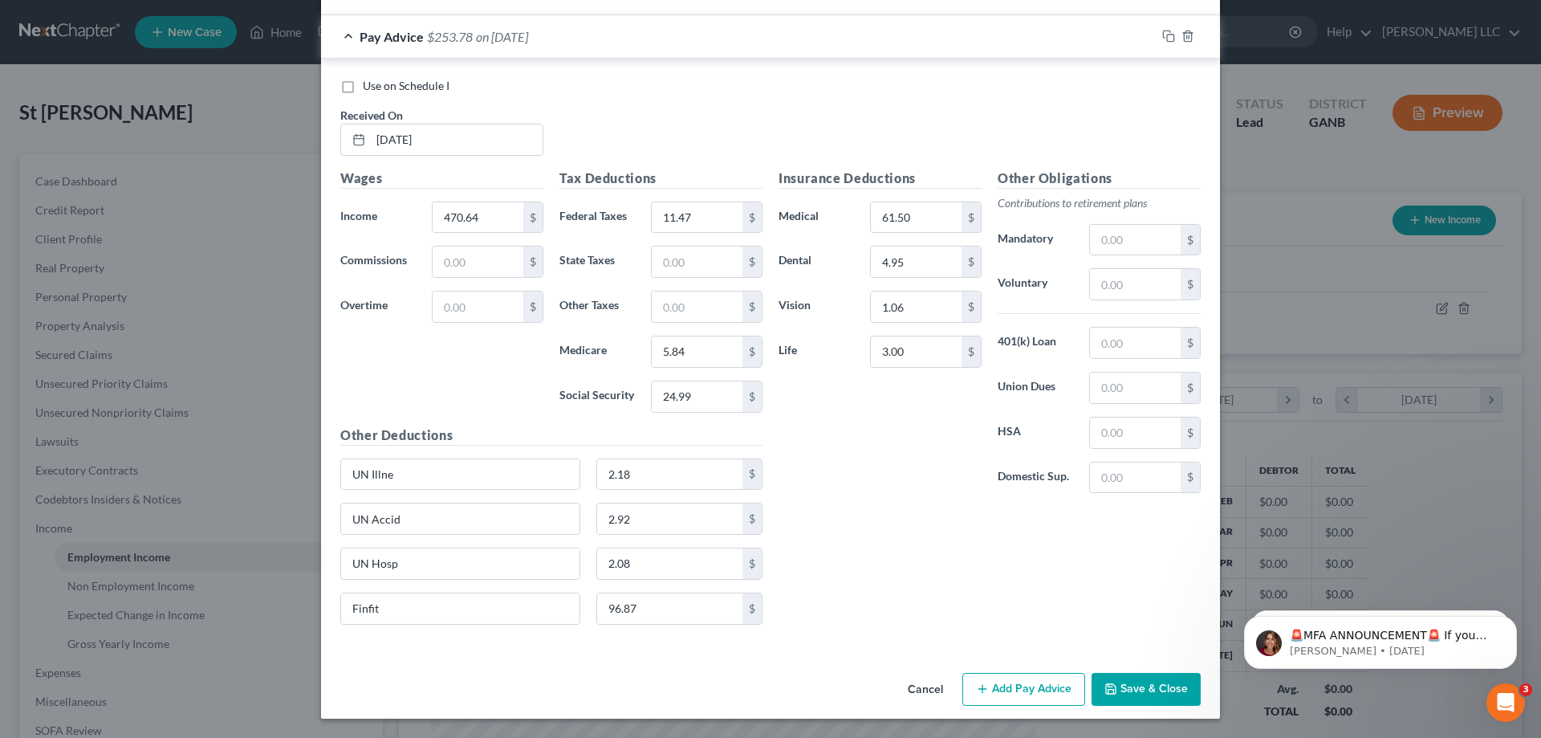
click at [1138, 689] on button "Save & Close" at bounding box center [1146, 690] width 109 height 34
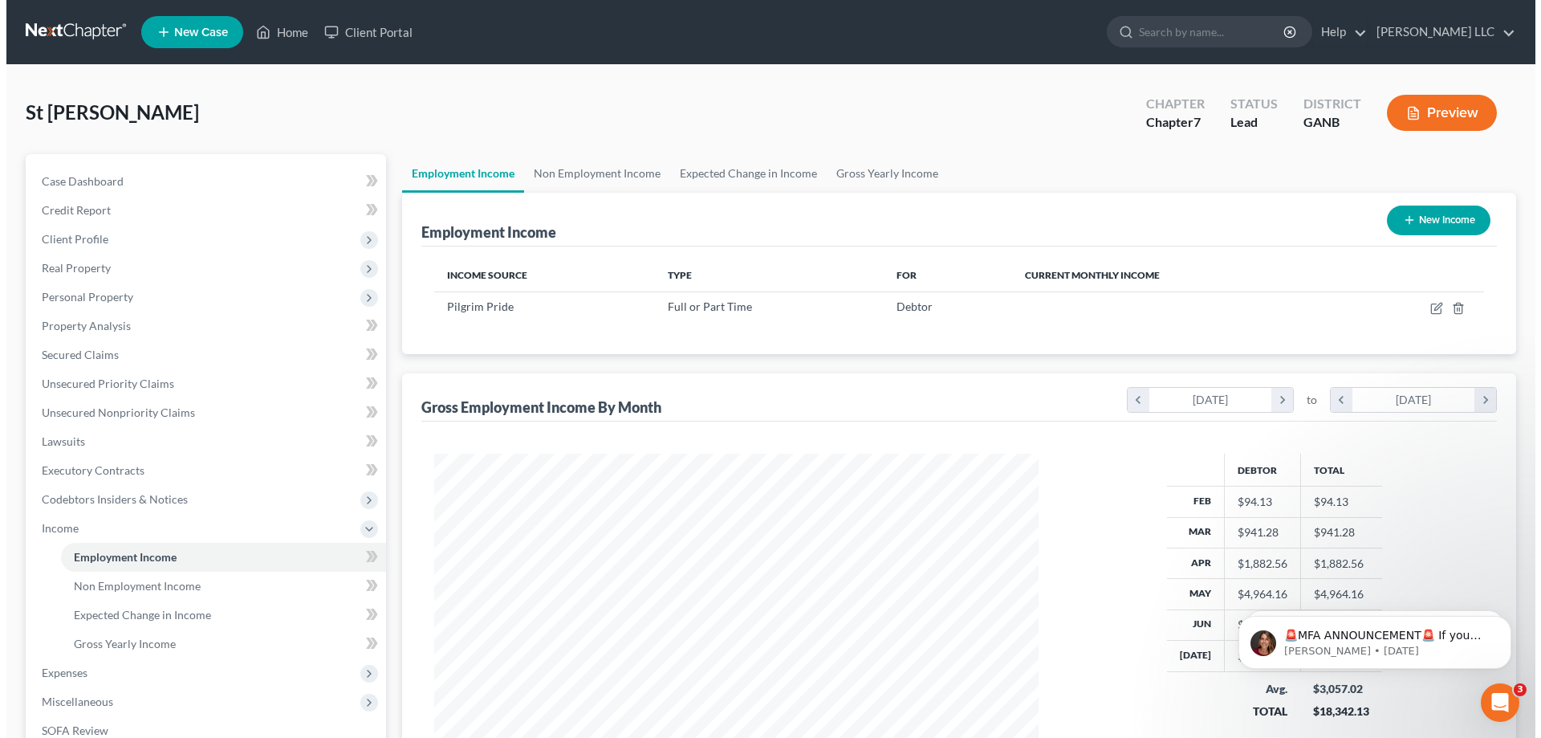
scroll to position [802525, 802194]
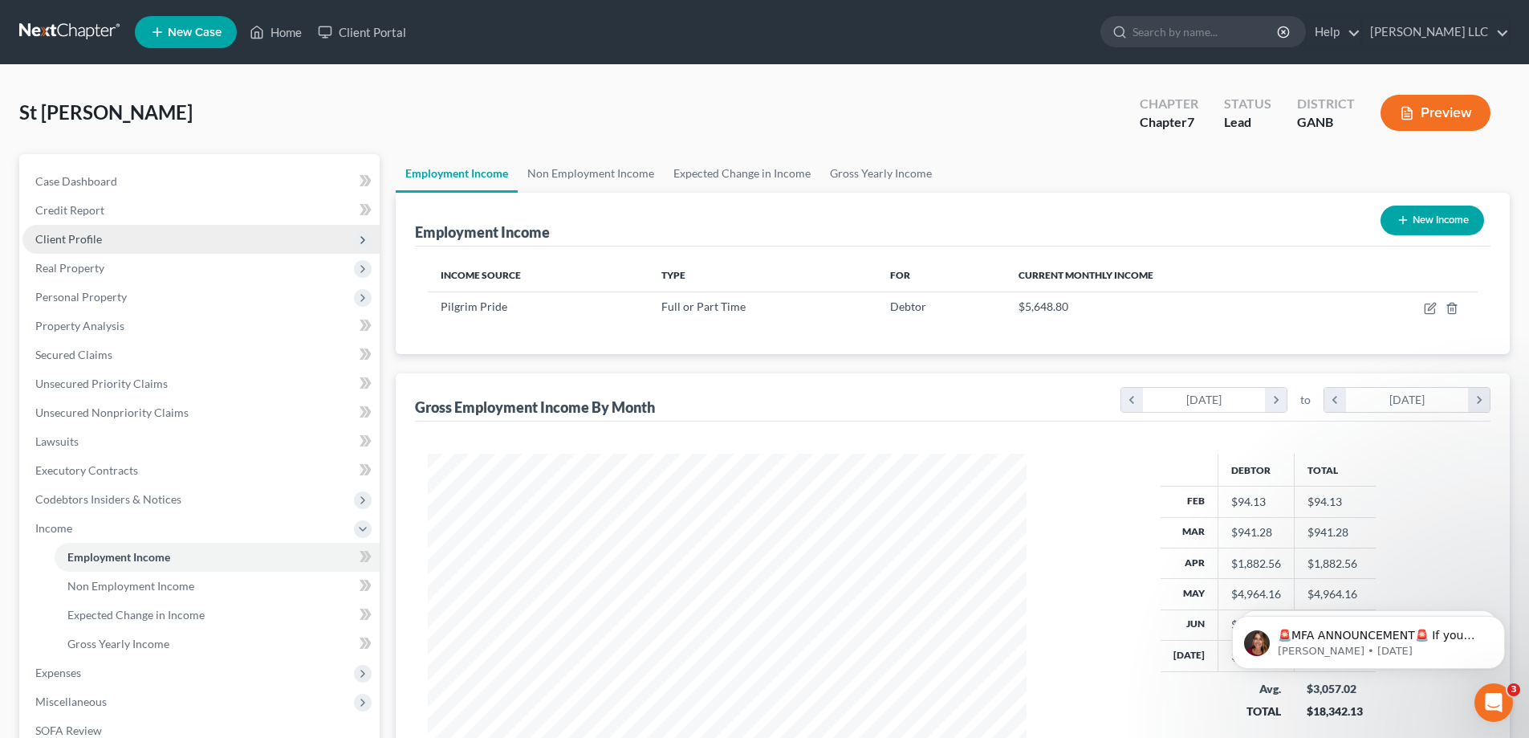
click at [109, 241] on span "Client Profile" at bounding box center [200, 239] width 357 height 29
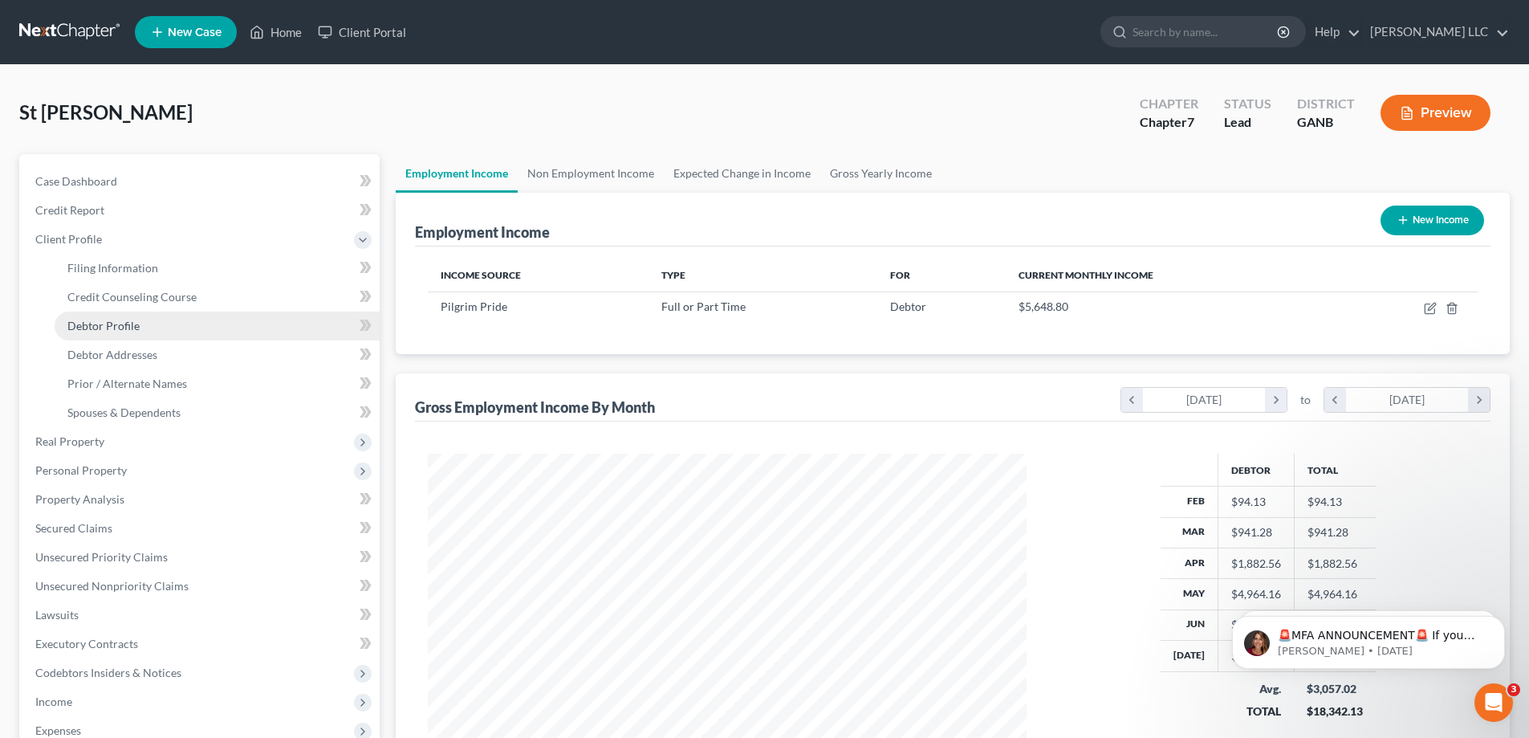
click at [136, 328] on span "Debtor Profile" at bounding box center [103, 326] width 72 height 14
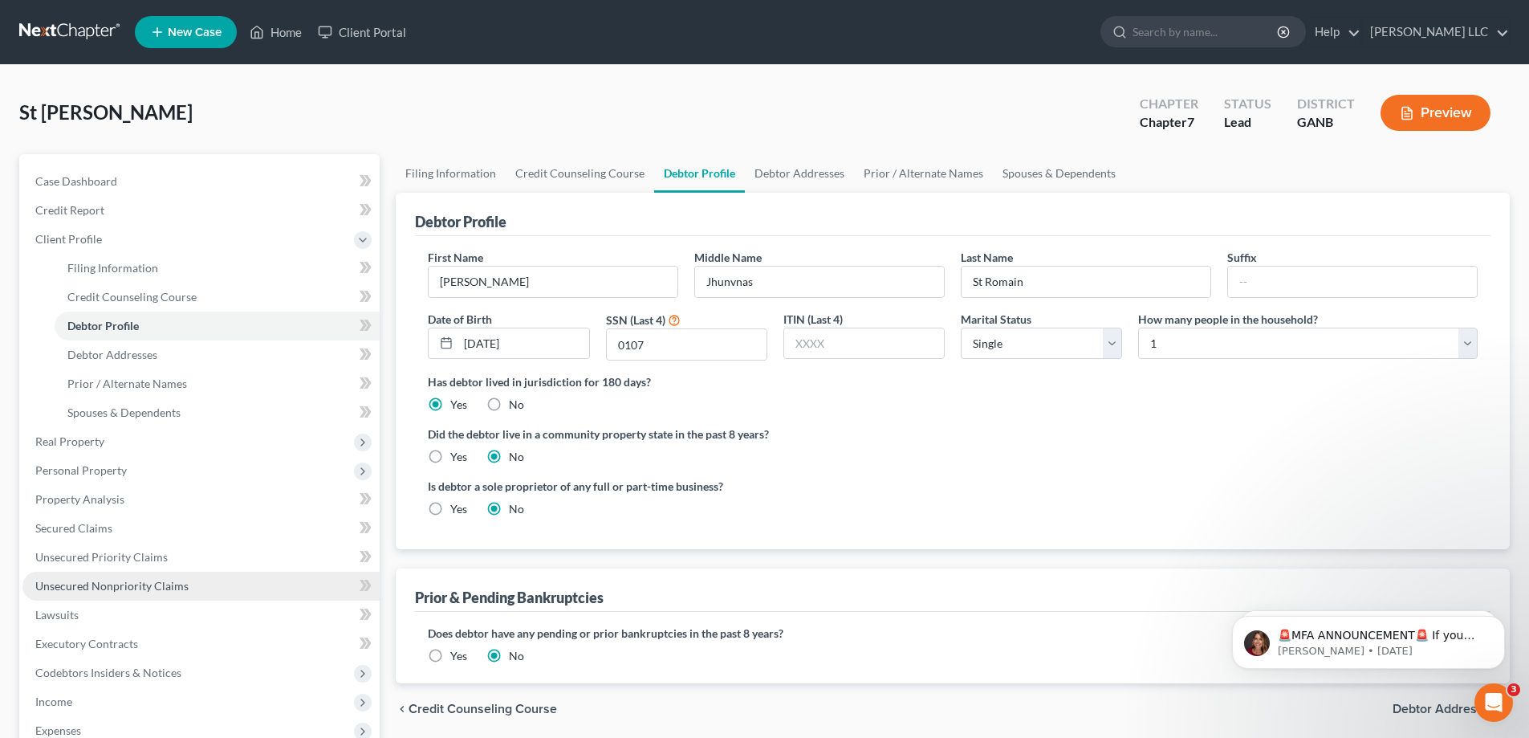
click at [124, 586] on span "Unsecured Nonpriority Claims" at bounding box center [111, 586] width 153 height 14
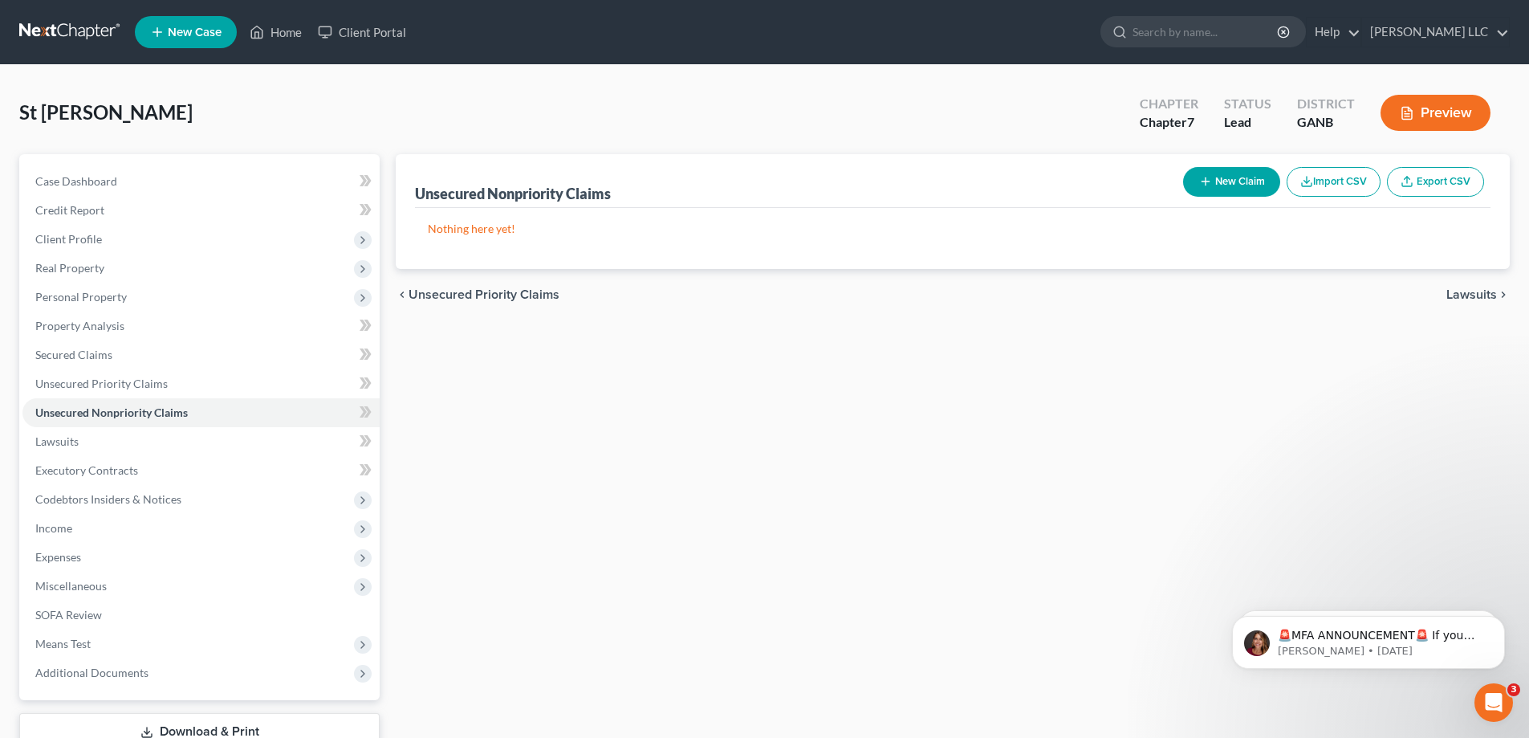
click at [1204, 193] on button "New Claim" at bounding box center [1231, 182] width 97 height 30
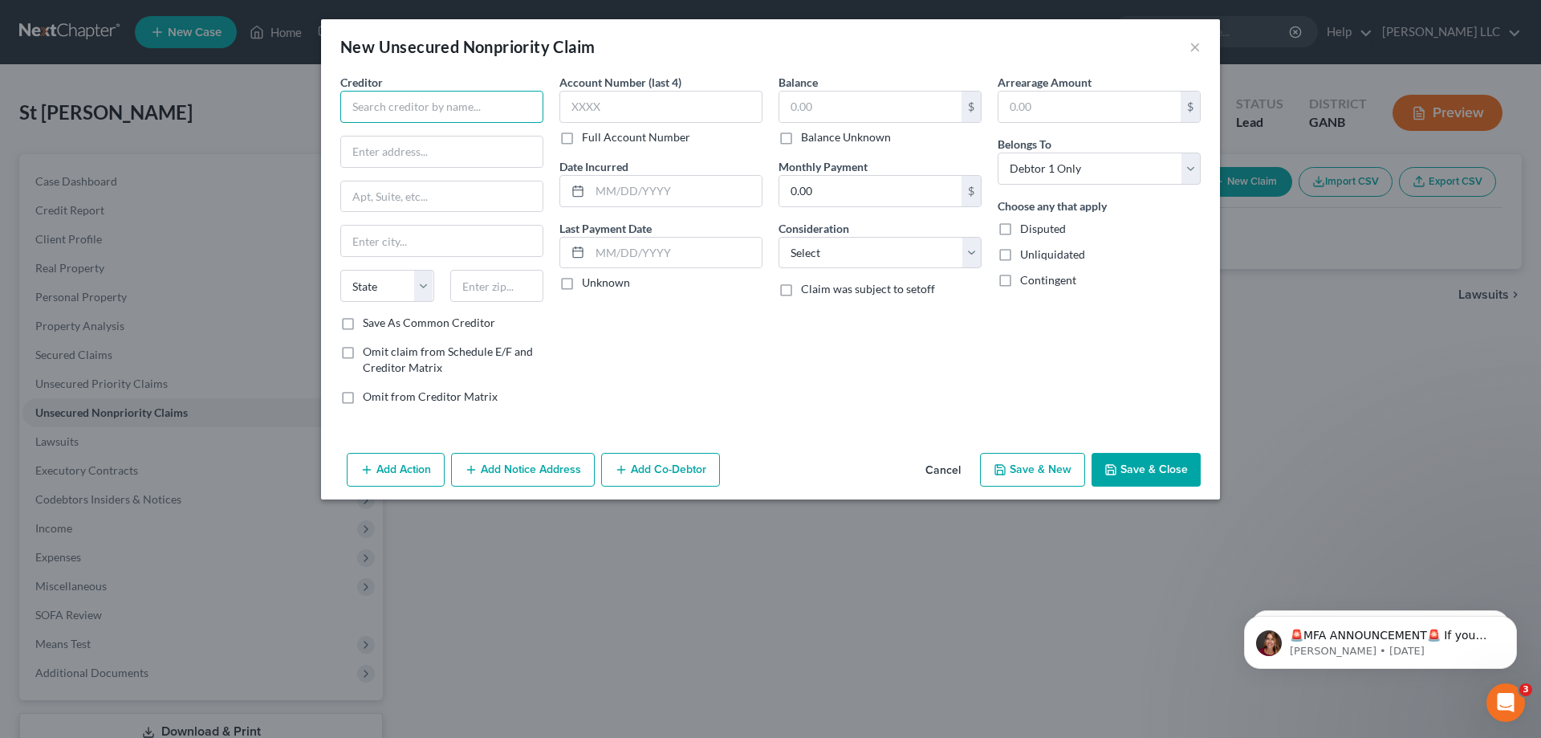
drag, startPoint x: 491, startPoint y: 105, endPoint x: 491, endPoint y: 95, distance: 10.4
click at [491, 96] on input "text" at bounding box center [441, 107] width 203 height 32
click at [381, 108] on input "HNIC Medical Services" at bounding box center [441, 107] width 203 height 32
click at [479, 110] on input "HNI Medical Services" at bounding box center [441, 107] width 203 height 32
drag, startPoint x: 474, startPoint y: 236, endPoint x: 236, endPoint y: 262, distance: 239.0
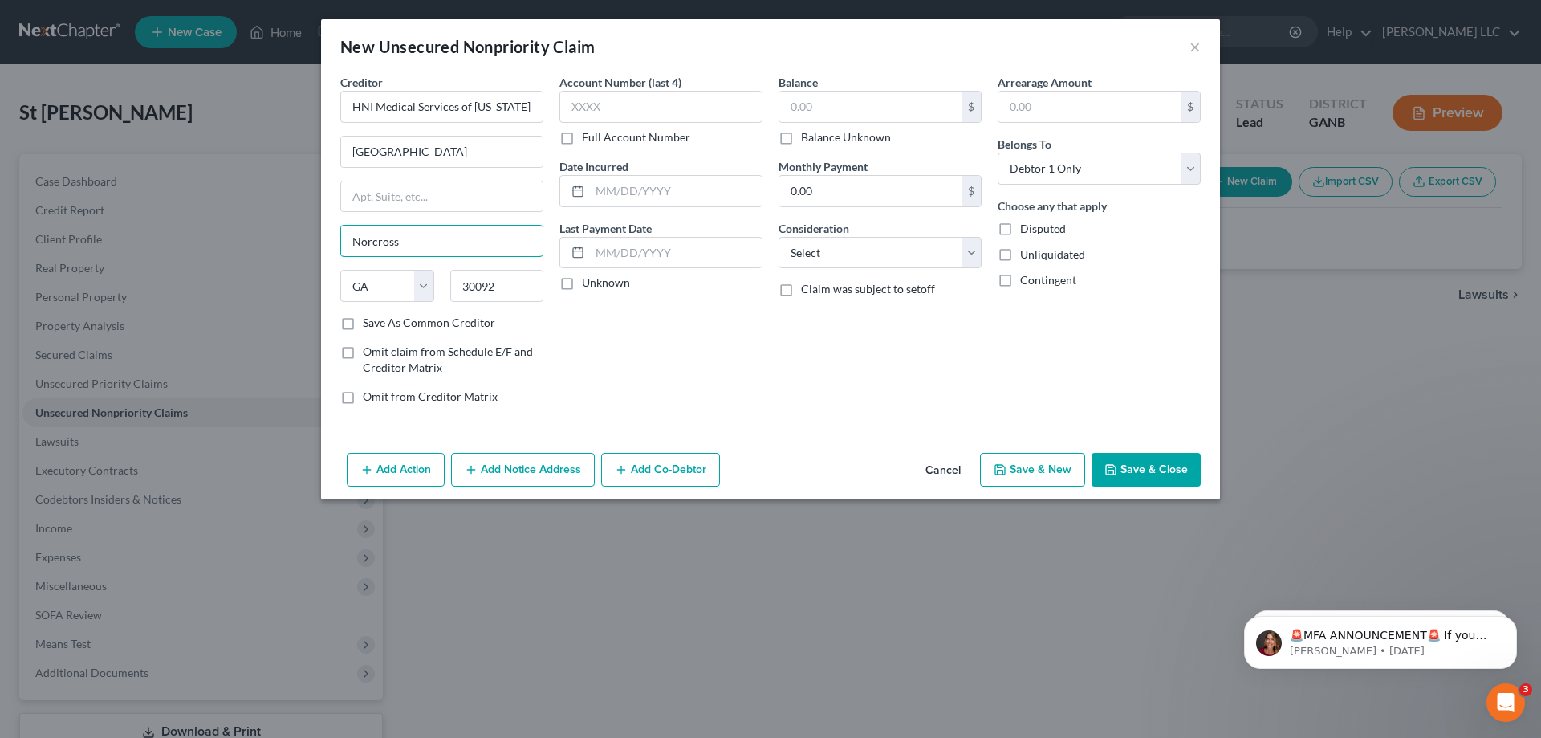
click at [236, 262] on div "New Unsecured Nonpriority Claim × Creditor * HNI Medical Services of Georgia 1 …" at bounding box center [770, 369] width 1541 height 738
click at [645, 102] on input "text" at bounding box center [661, 107] width 203 height 32
click at [821, 95] on input "text" at bounding box center [871, 107] width 182 height 31
click at [969, 255] on select "Select Cable / Satellite Services Collection Agency Credit Card Debt Debt Couns…" at bounding box center [880, 253] width 203 height 32
click at [779, 237] on select "Select Cable / Satellite Services Collection Agency Credit Card Debt Debt Couns…" at bounding box center [880, 253] width 203 height 32
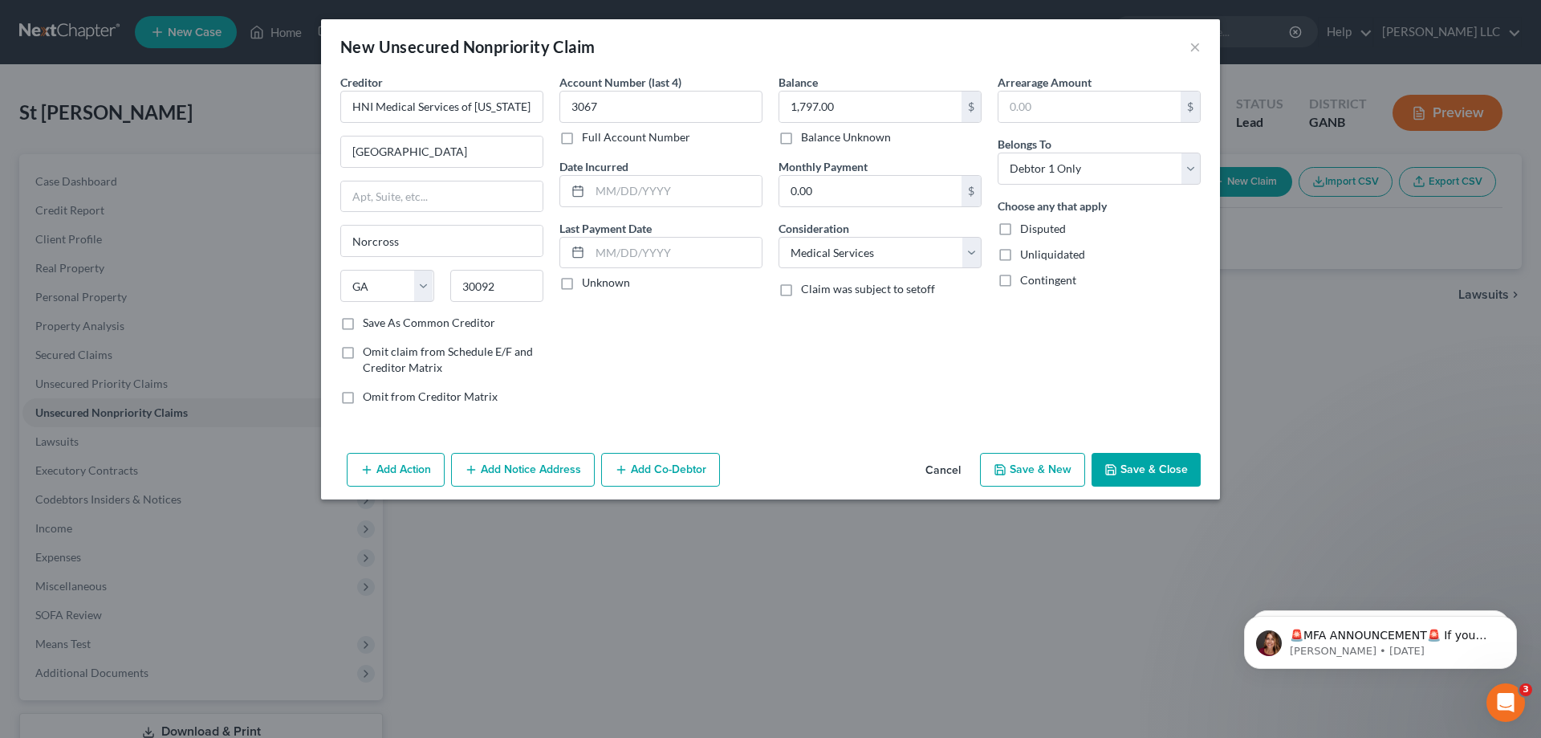
click at [568, 469] on button "Add Notice Address" at bounding box center [523, 470] width 144 height 34
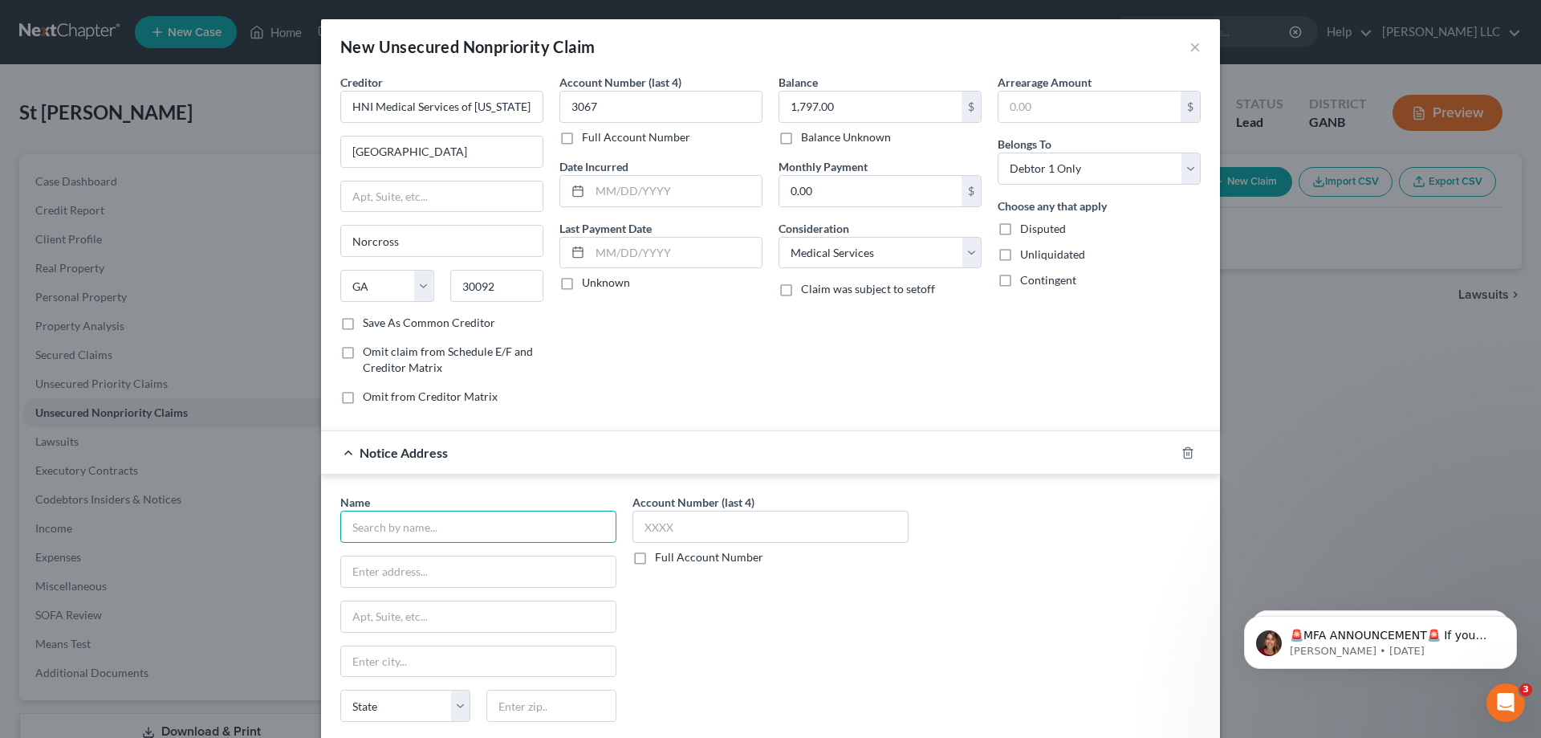
click at [446, 533] on input "text" at bounding box center [478, 527] width 276 height 32
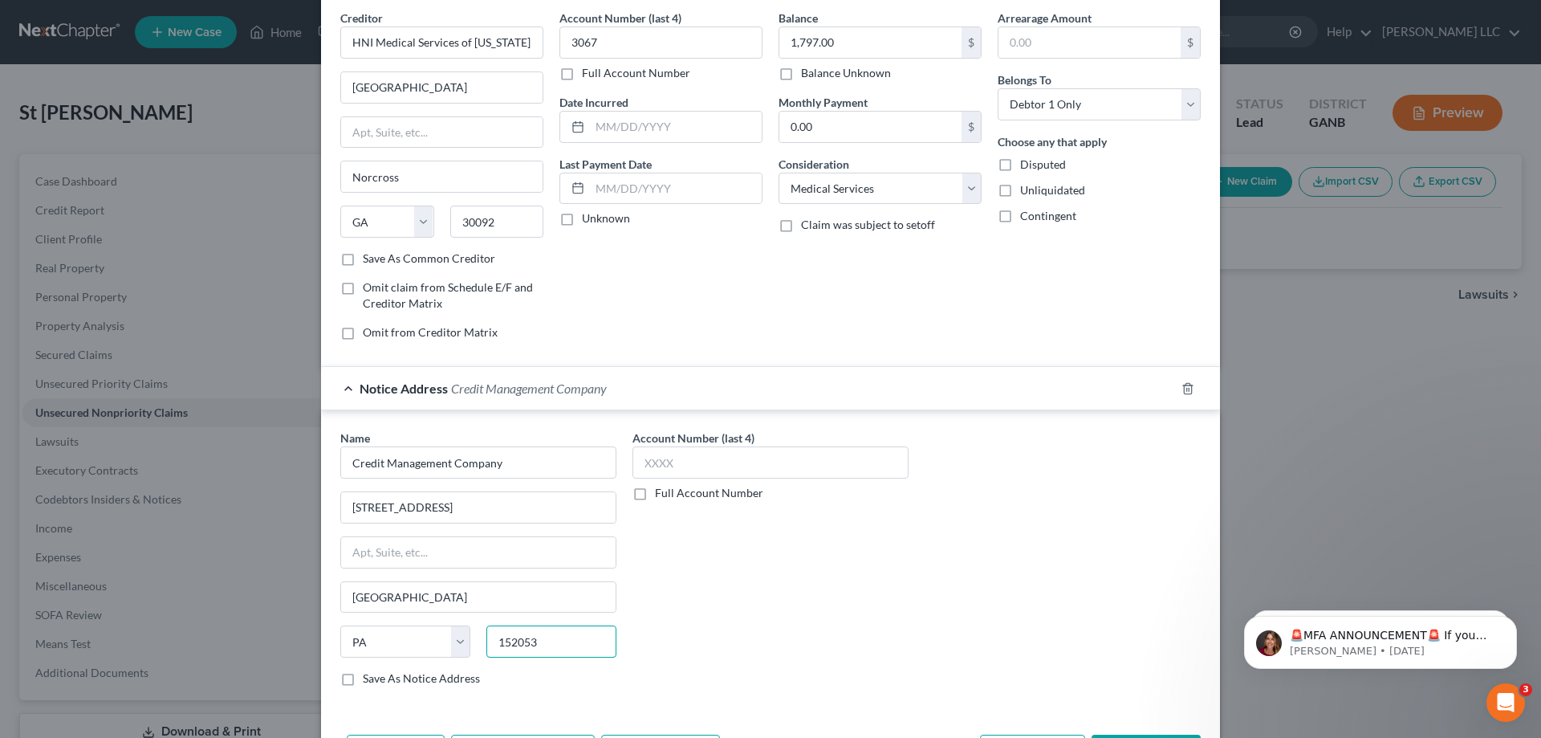
scroll to position [127, 0]
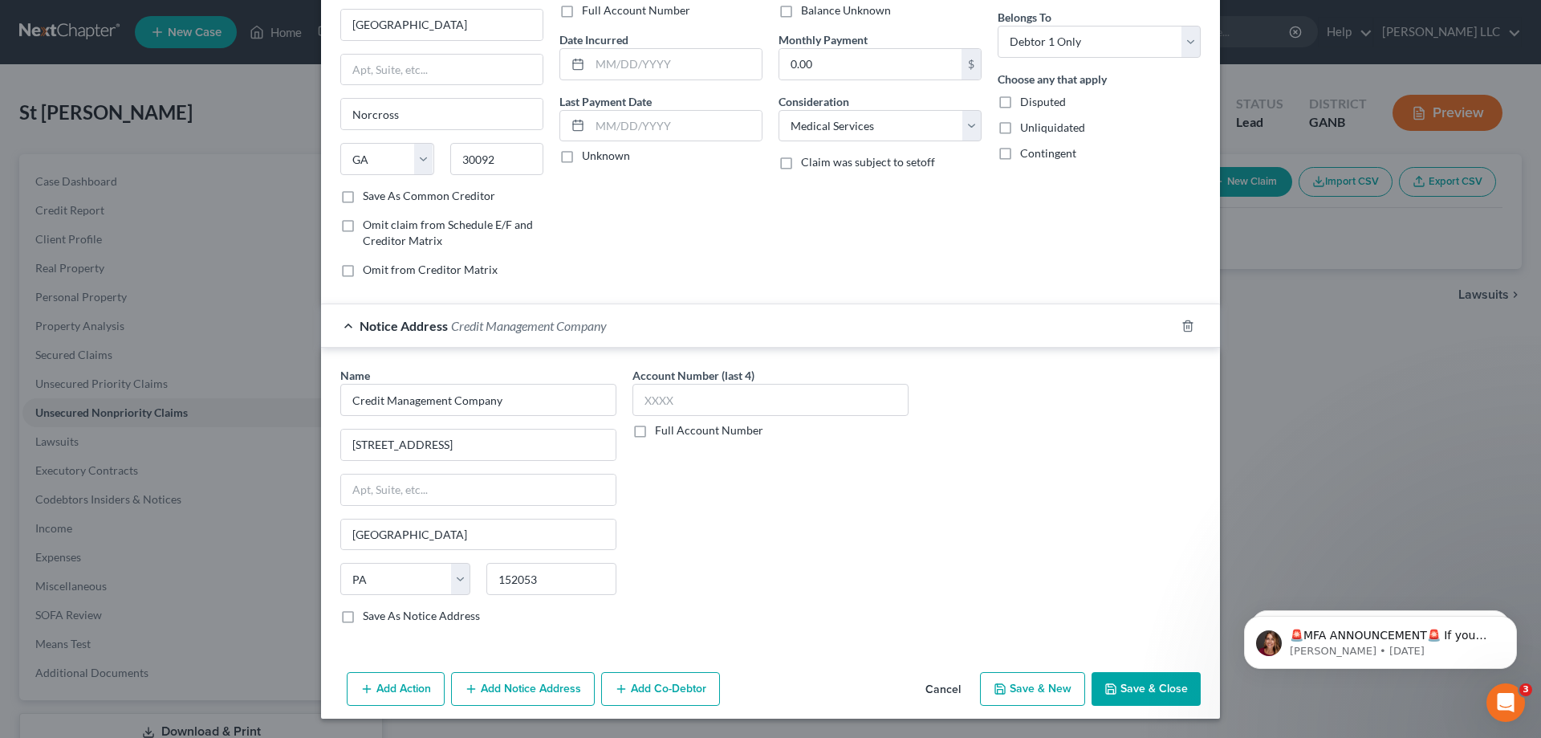
click at [1053, 691] on button "Save & New" at bounding box center [1032, 689] width 105 height 34
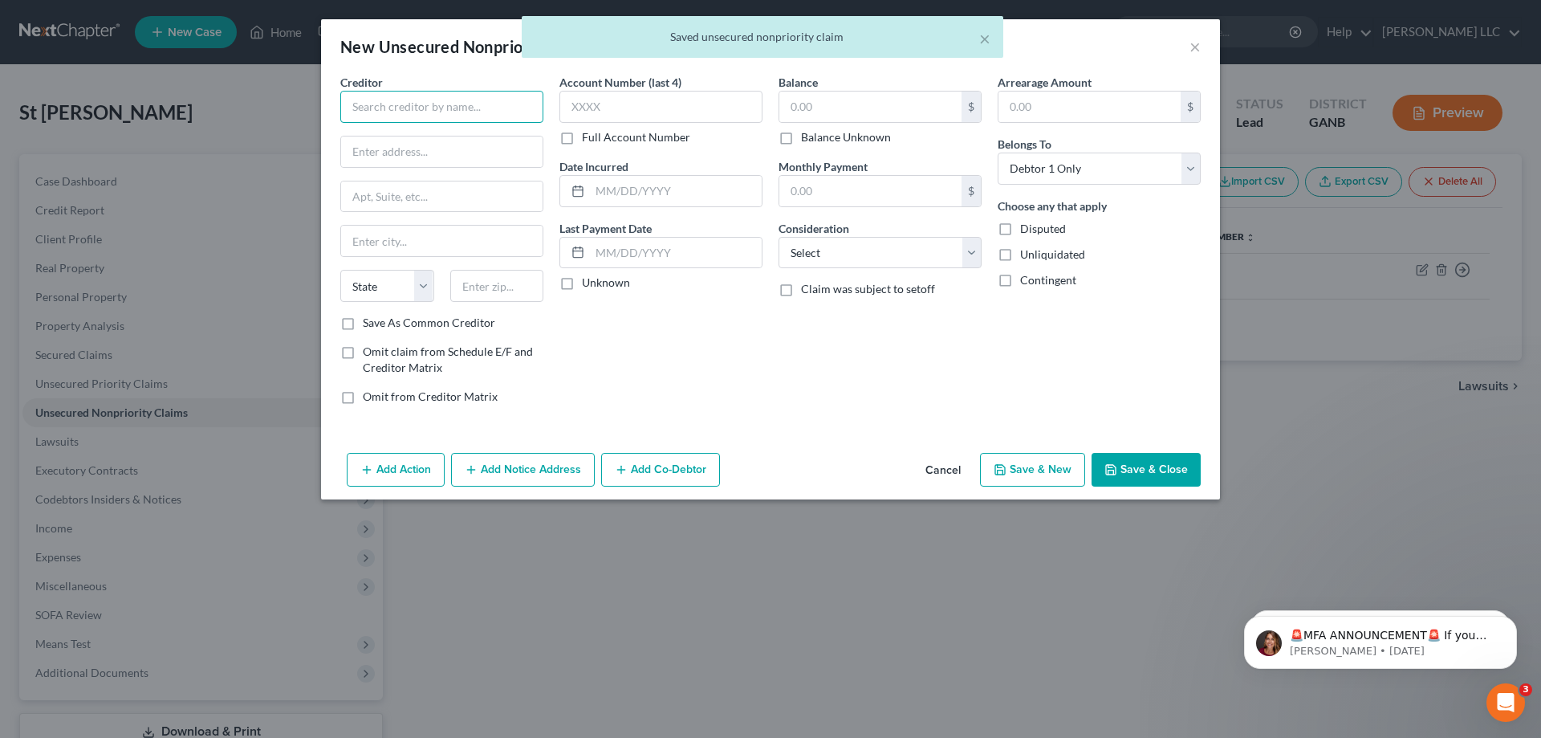
click at [515, 112] on input "text" at bounding box center [441, 107] width 203 height 32
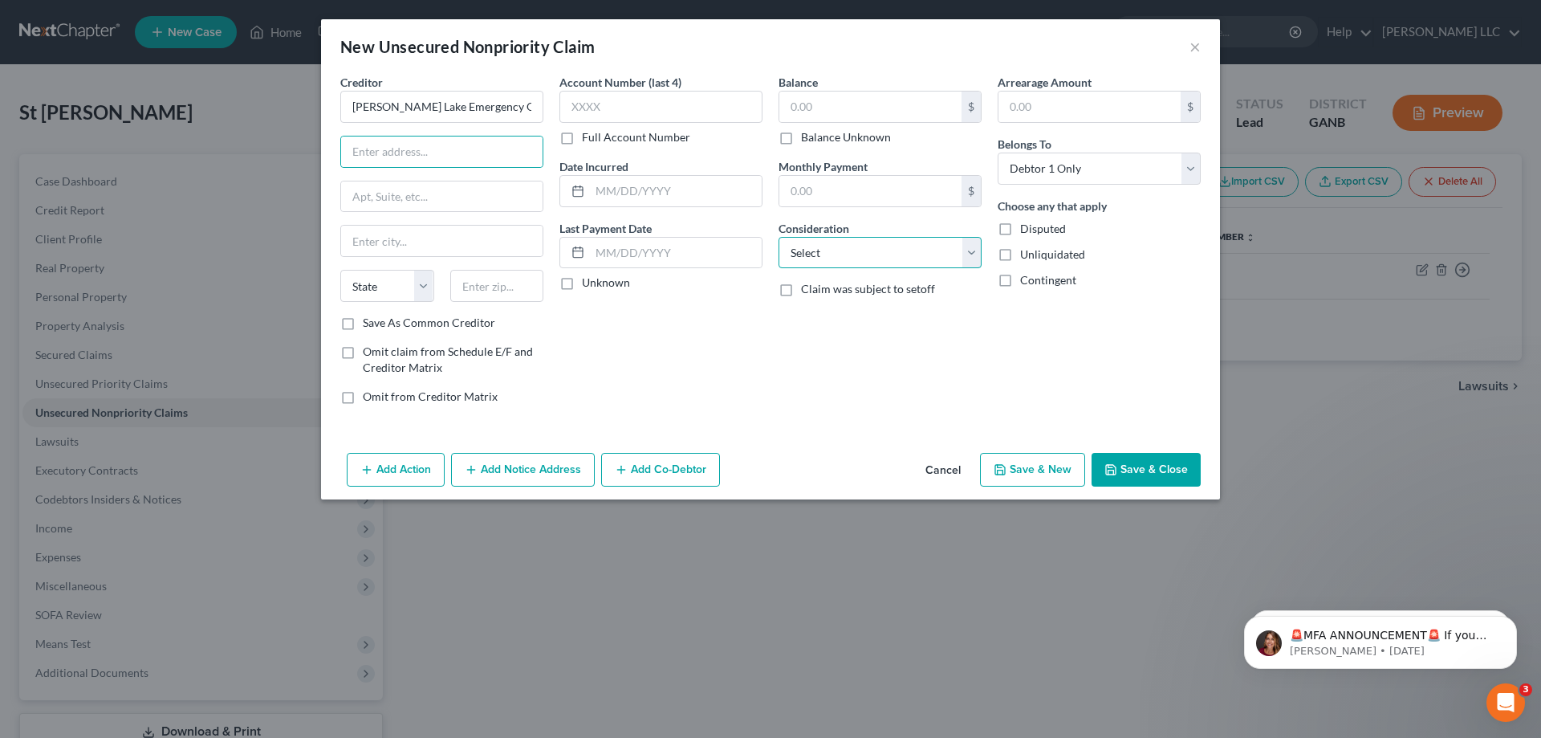
click at [975, 260] on select "Select Cable / Satellite Services Collection Agency Credit Card Debt Debt Couns…" at bounding box center [880, 253] width 203 height 32
click at [779, 237] on select "Select Cable / Satellite Services Collection Agency Credit Card Debt Debt Couns…" at bounding box center [880, 253] width 203 height 32
click at [796, 103] on input "text" at bounding box center [871, 107] width 182 height 31
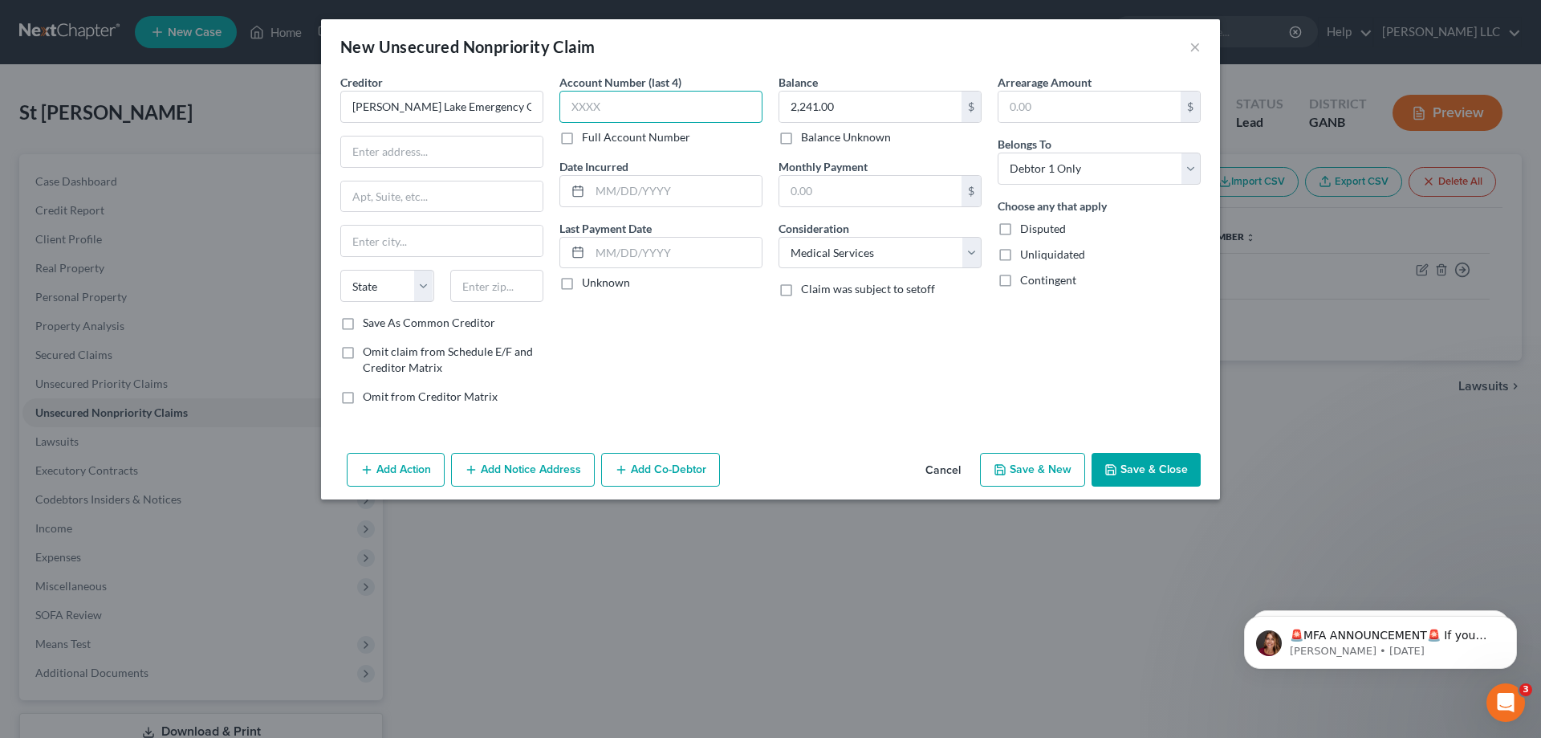
click at [711, 108] on input "text" at bounding box center [661, 107] width 203 height 32
click at [530, 474] on button "Add Notice Address" at bounding box center [523, 470] width 144 height 34
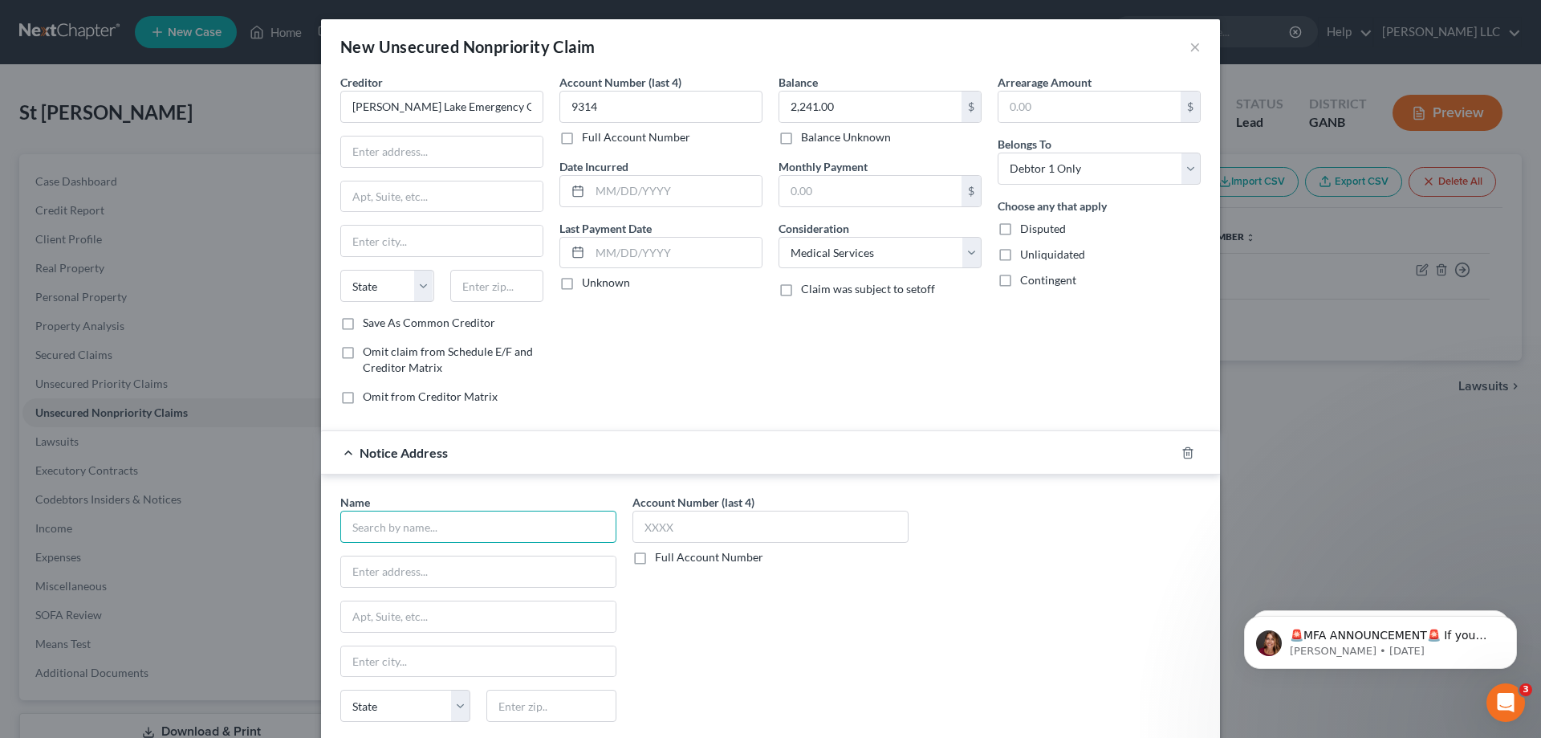
click at [462, 536] on input "text" at bounding box center [478, 527] width 276 height 32
click at [494, 156] on input "text" at bounding box center [442, 151] width 202 height 31
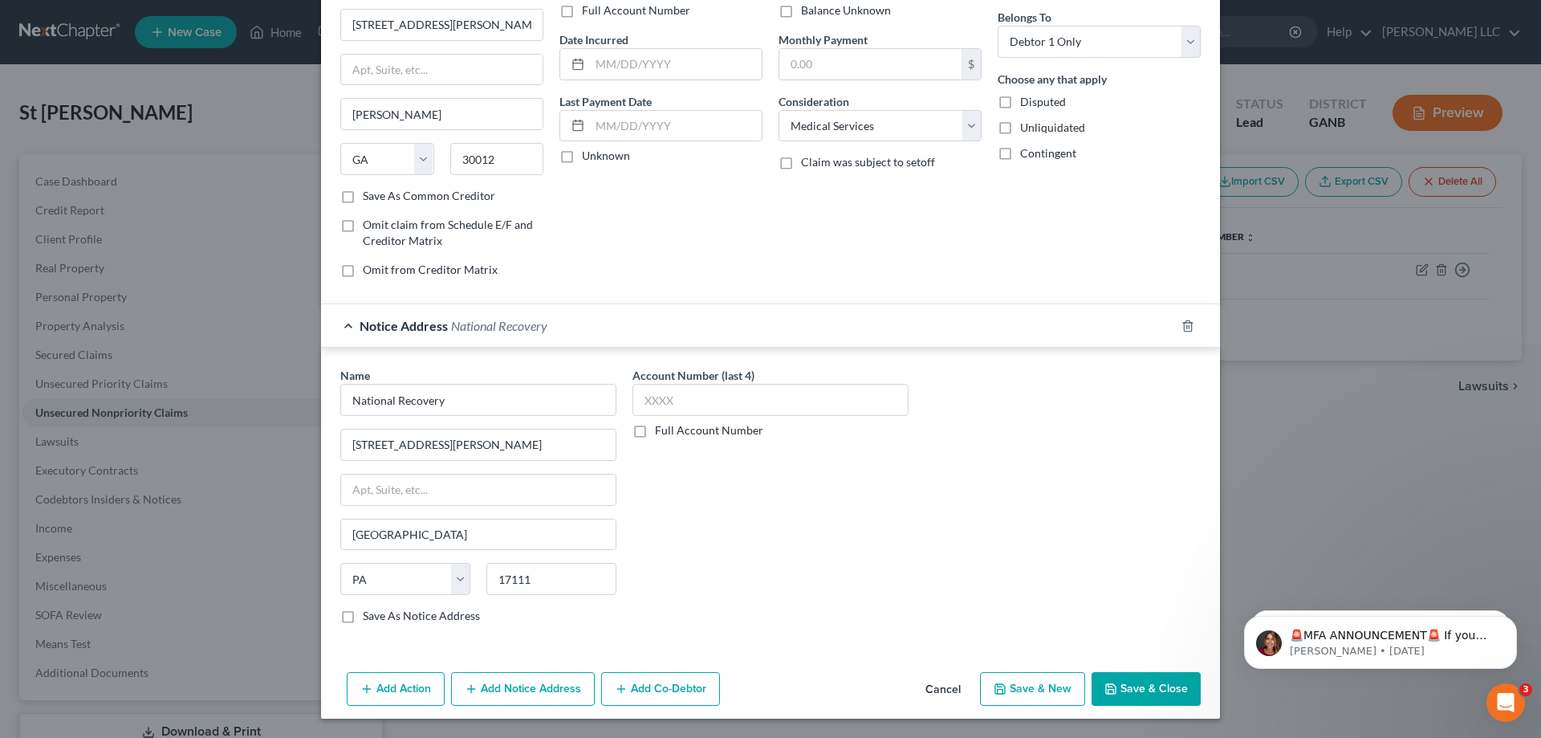
click at [1037, 683] on button "Save & New" at bounding box center [1032, 689] width 105 height 34
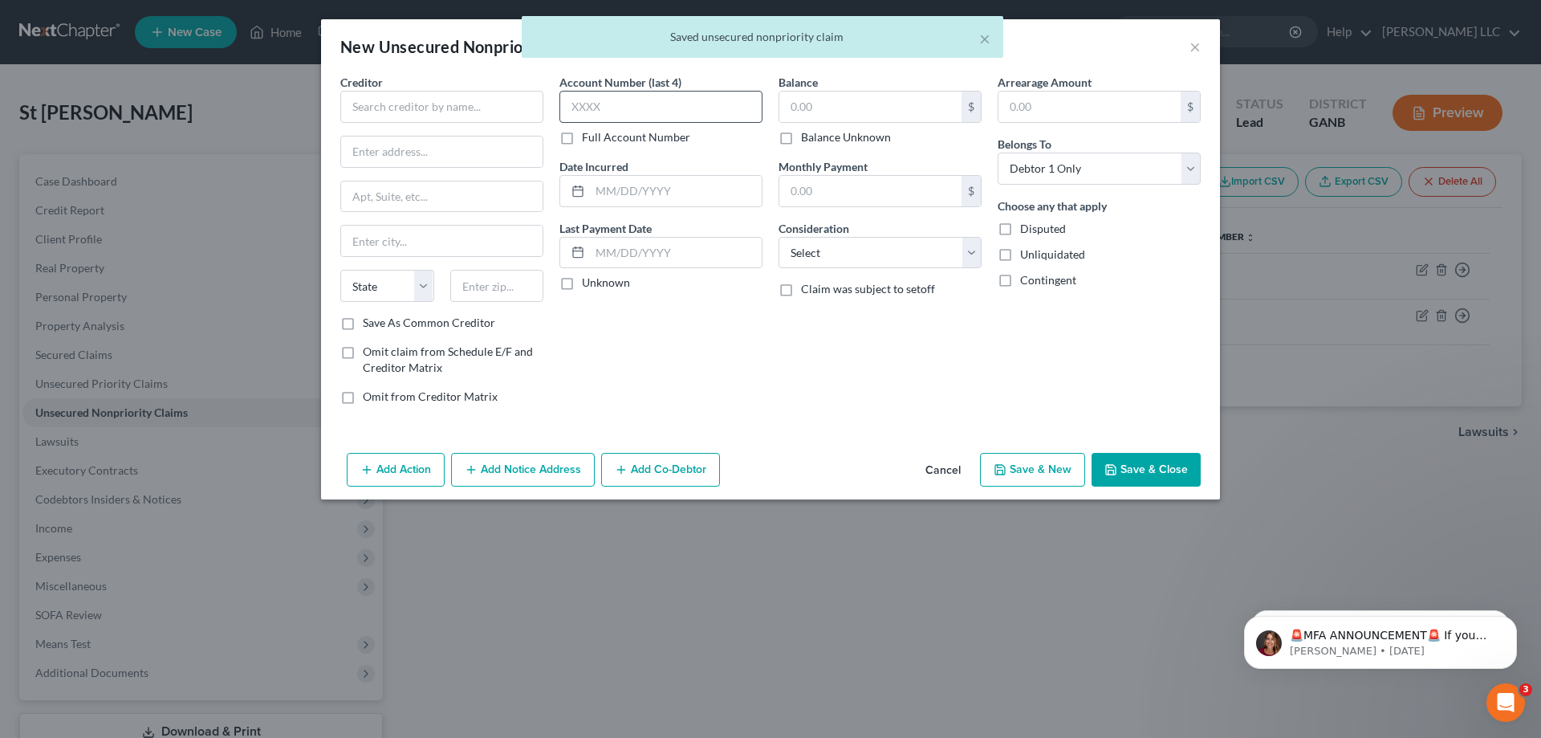
scroll to position [0, 0]
click at [449, 102] on input "text" at bounding box center [441, 107] width 203 height 32
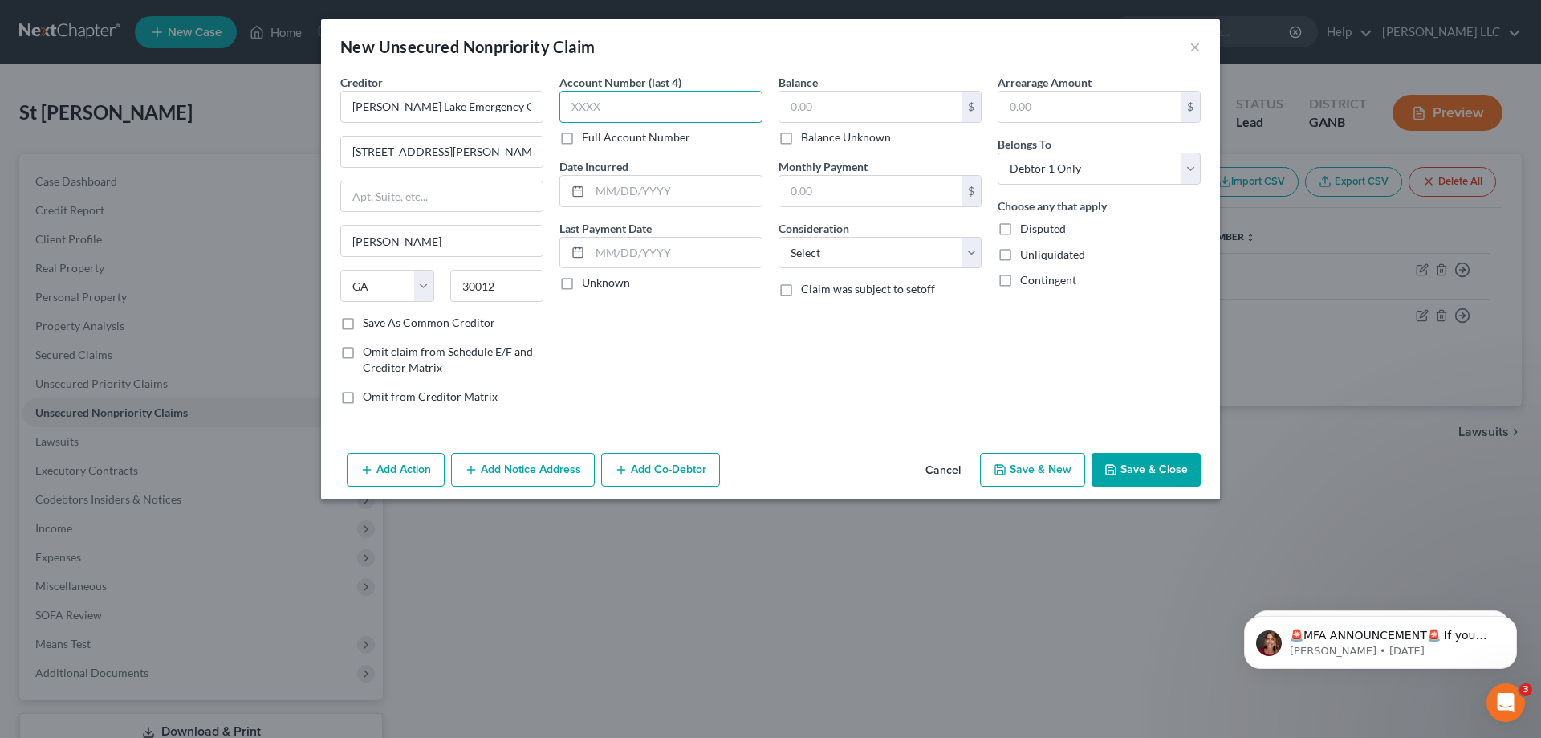
click at [687, 105] on input "text" at bounding box center [661, 107] width 203 height 32
click at [865, 111] on input "text" at bounding box center [871, 107] width 182 height 31
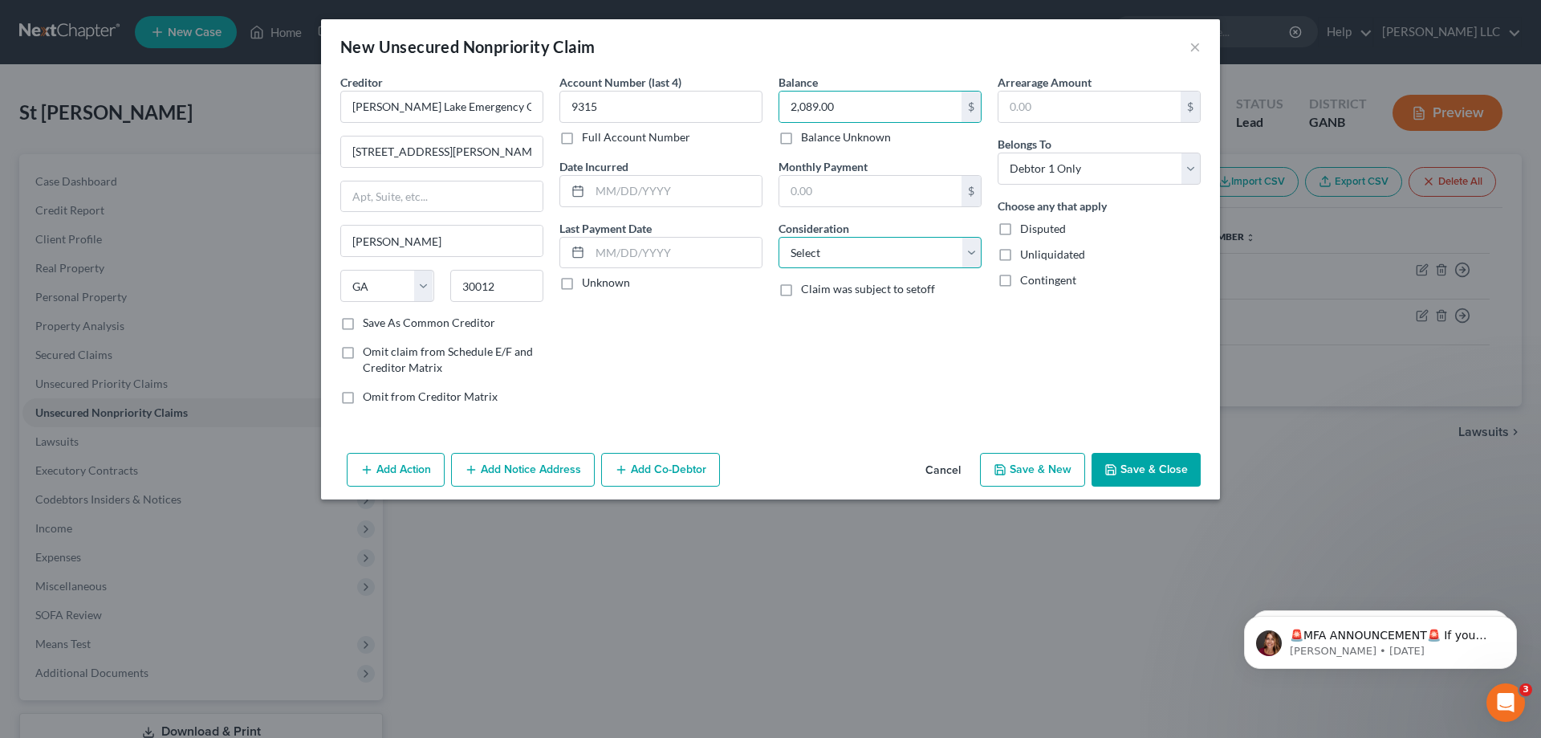
drag, startPoint x: 974, startPoint y: 258, endPoint x: 957, endPoint y: 267, distance: 19.4
click at [974, 258] on select "Select Cable / Satellite Services Collection Agency Credit Card Debt Debt Couns…" at bounding box center [880, 253] width 203 height 32
click at [779, 237] on select "Select Cable / Satellite Services Collection Agency Credit Card Debt Debt Couns…" at bounding box center [880, 253] width 203 height 32
click at [535, 474] on button "Add Notice Address" at bounding box center [523, 470] width 144 height 34
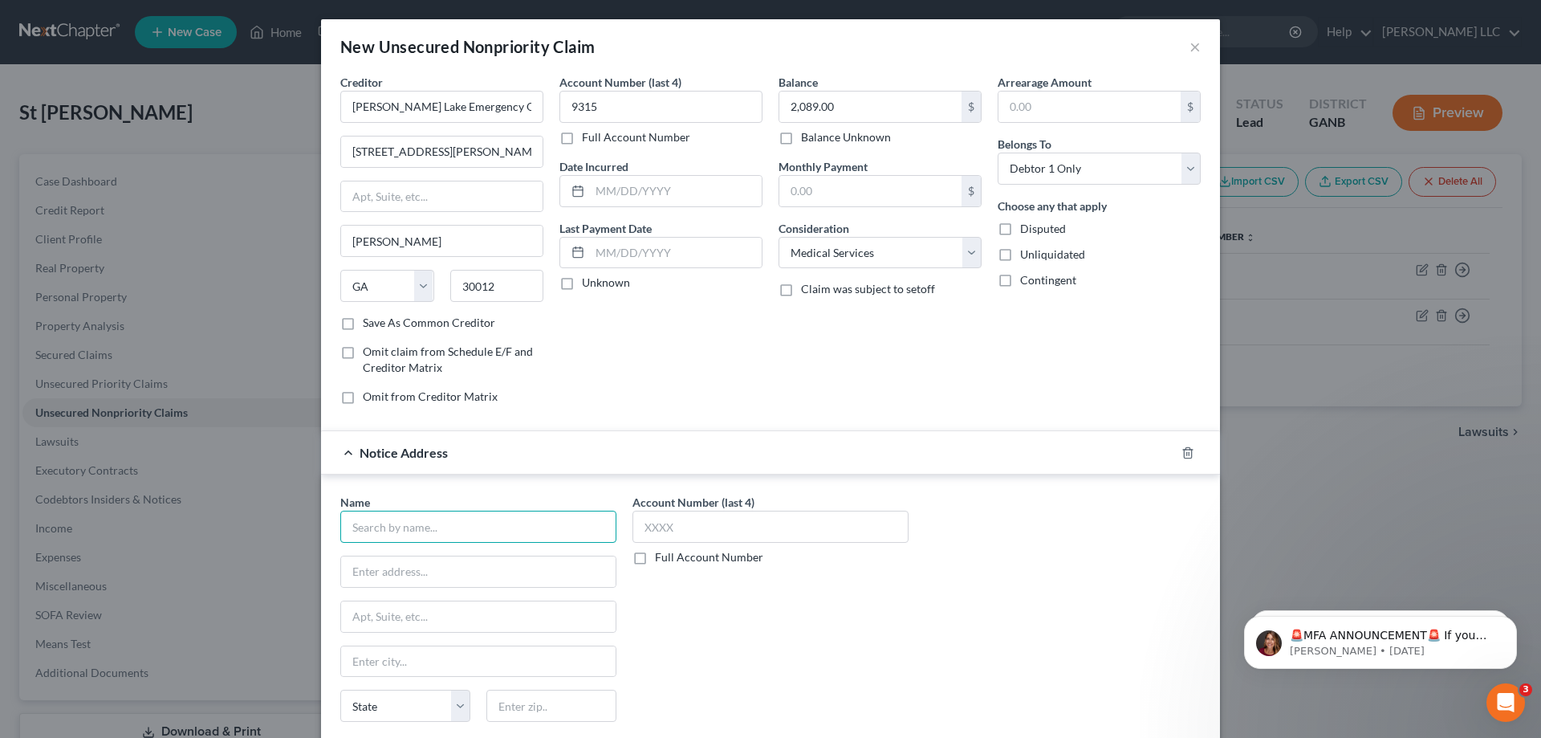
drag, startPoint x: 462, startPoint y: 535, endPoint x: 459, endPoint y: 527, distance: 8.6
click at [459, 527] on input "text" at bounding box center [478, 527] width 276 height 32
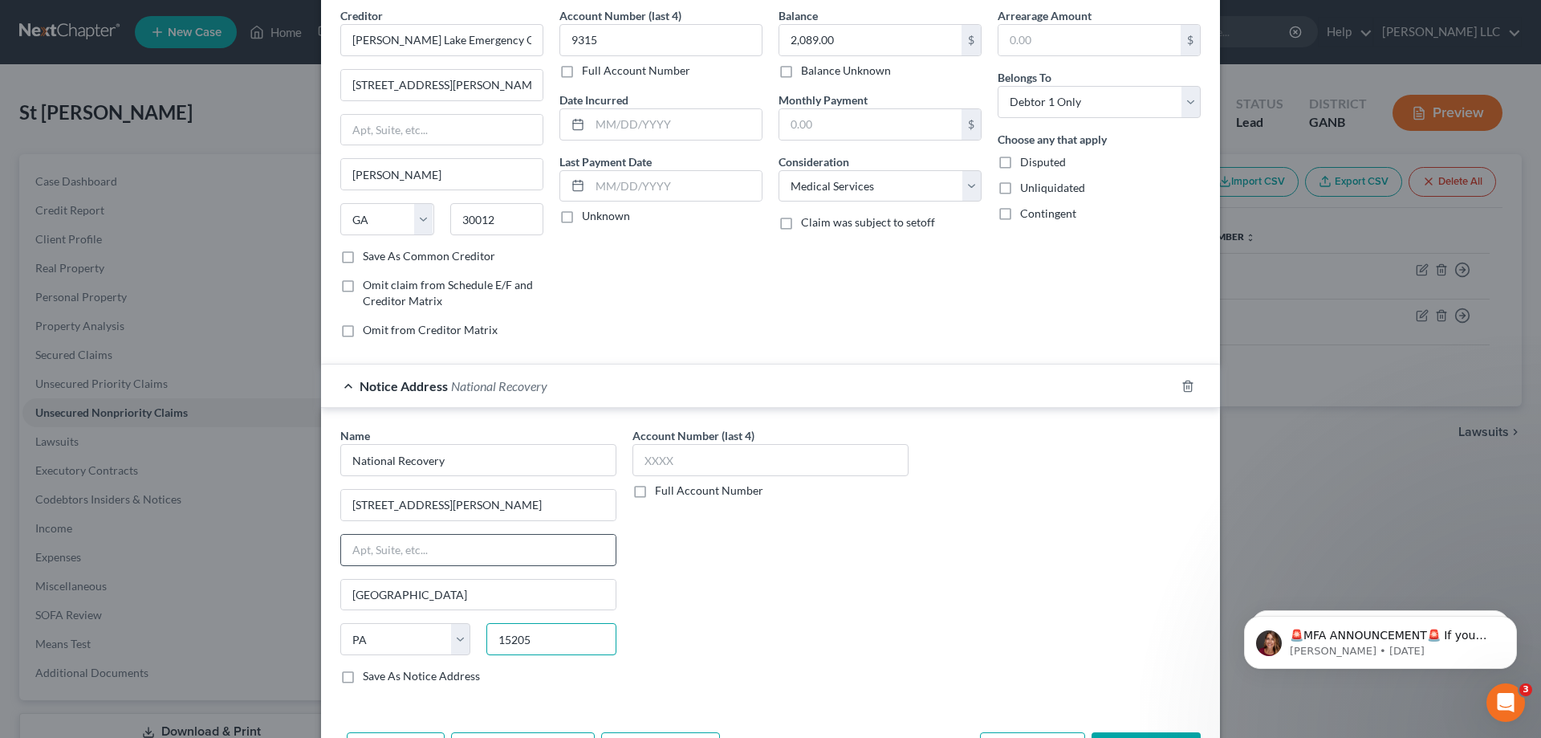
scroll to position [127, 0]
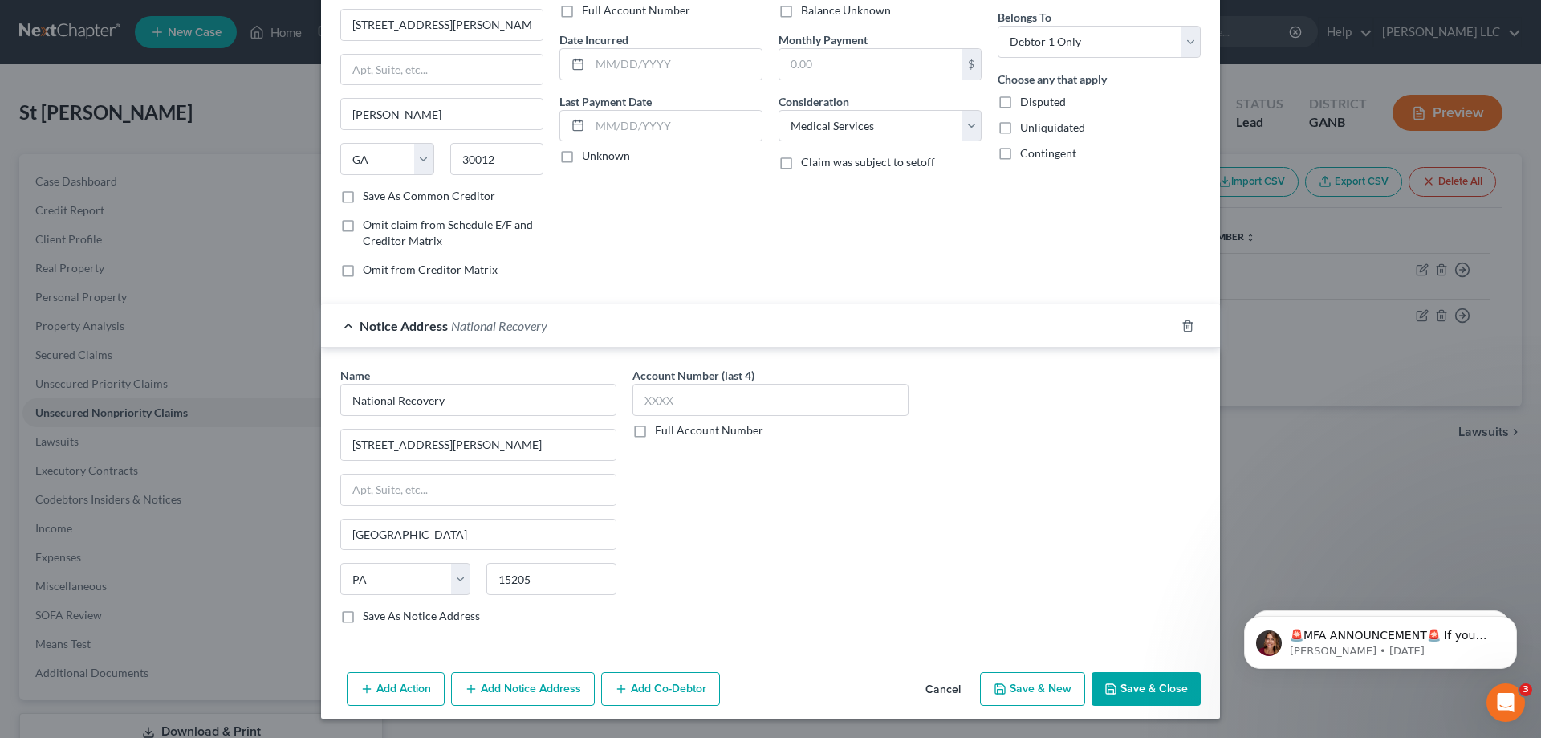
click at [363, 618] on label "Save As Notice Address" at bounding box center [421, 616] width 117 height 16
click at [369, 618] on input "Save As Notice Address" at bounding box center [374, 613] width 10 height 10
click at [1174, 683] on button "Save & Close" at bounding box center [1146, 689] width 109 height 34
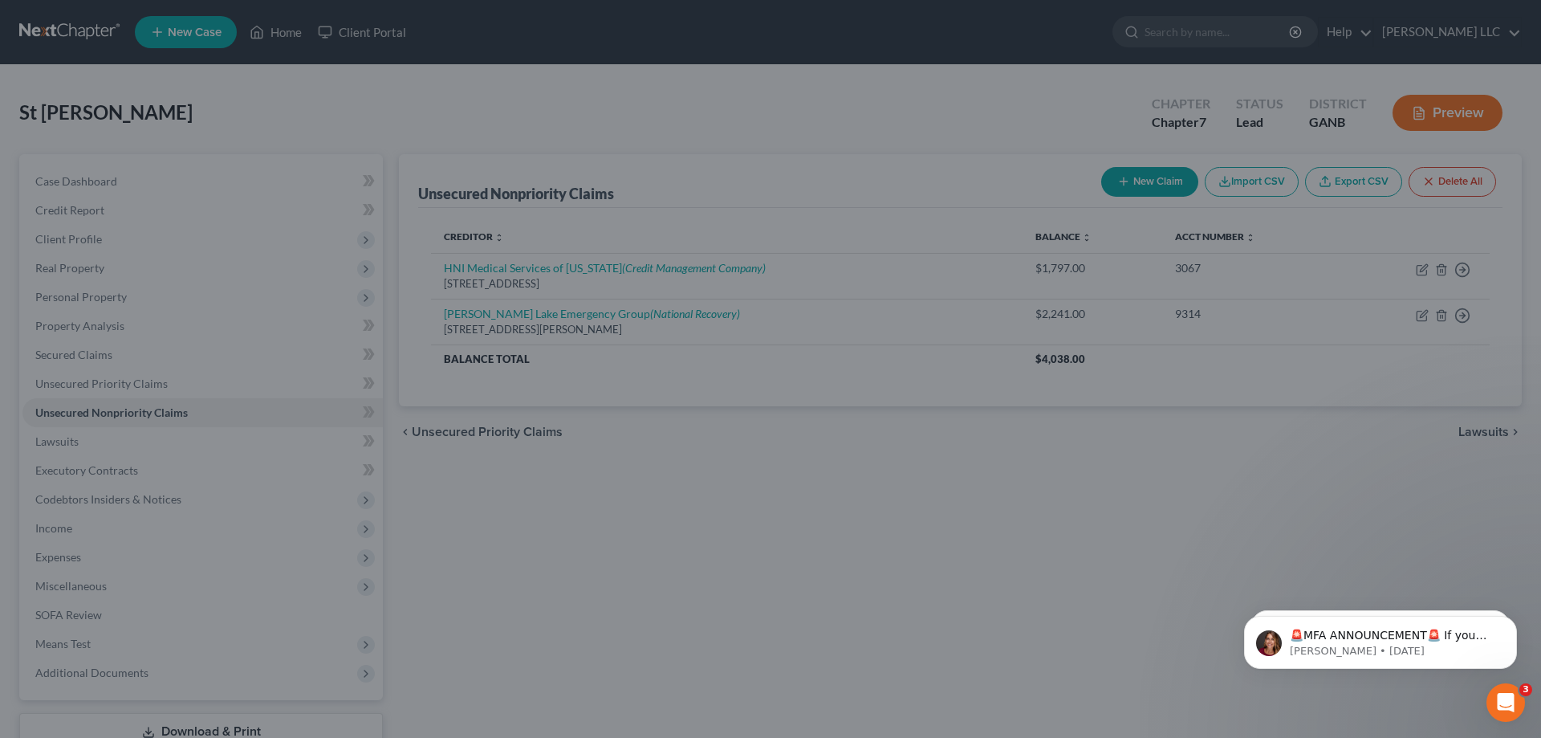
scroll to position [0, 0]
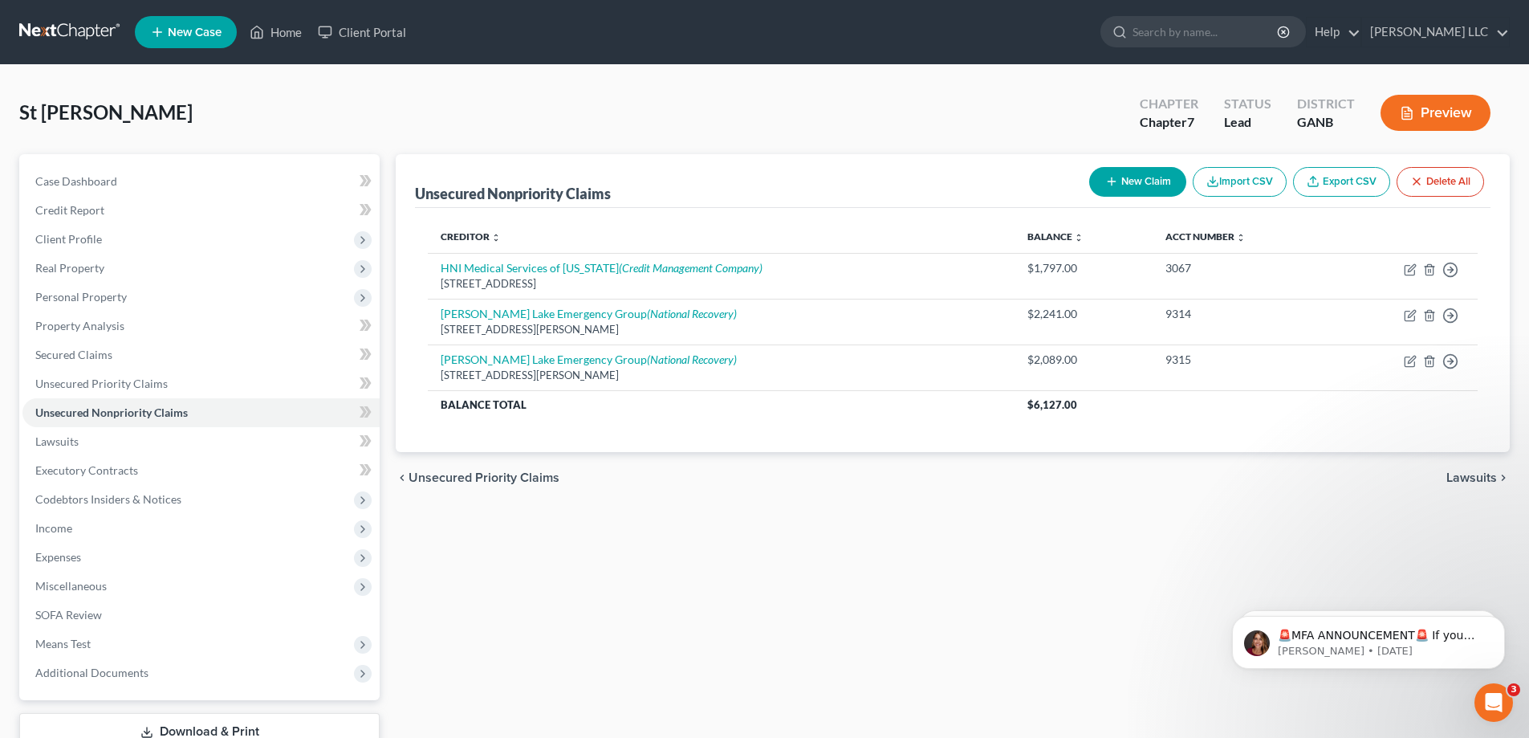
click at [1128, 190] on button "New Claim" at bounding box center [1137, 182] width 97 height 30
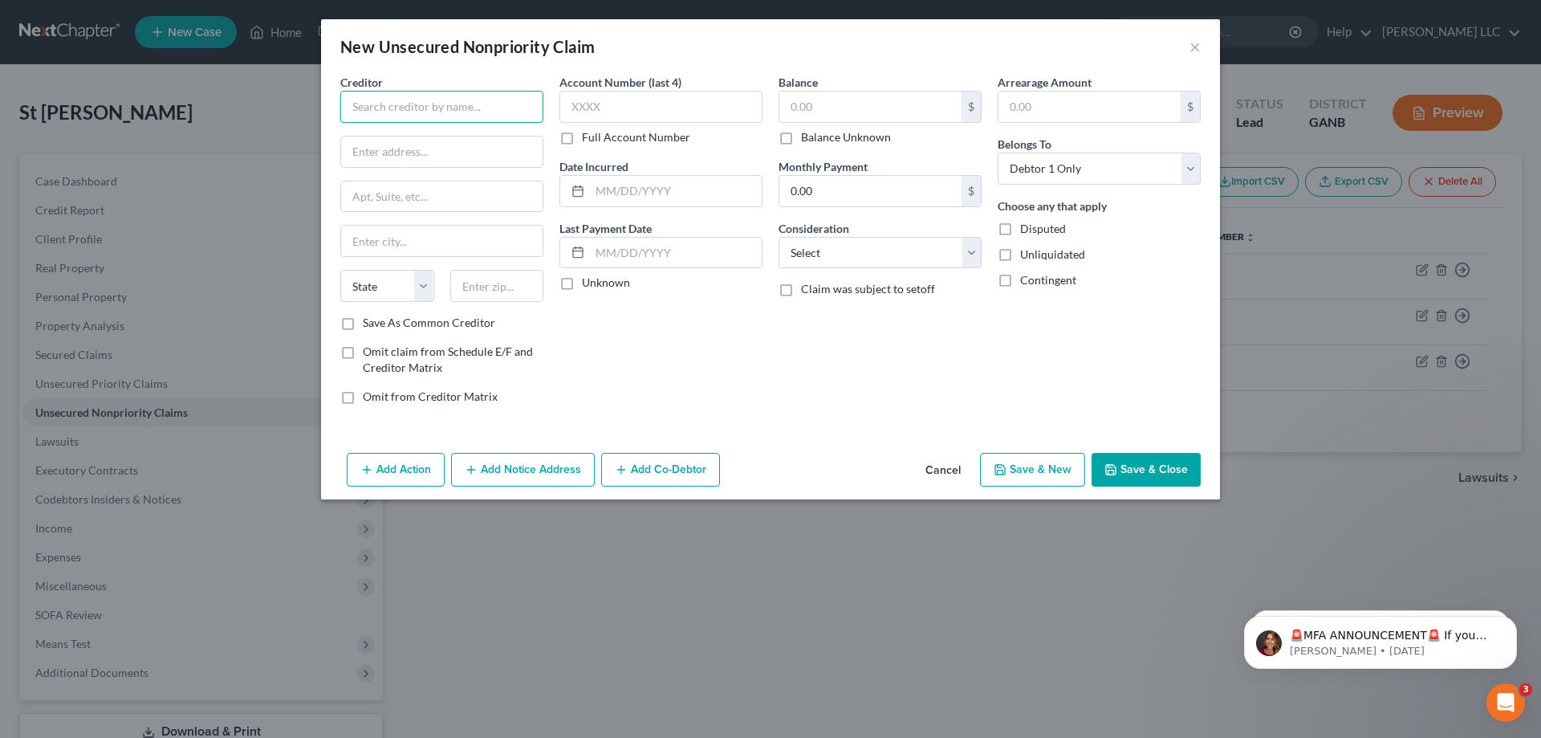
click at [475, 104] on input "text" at bounding box center [441, 107] width 203 height 32
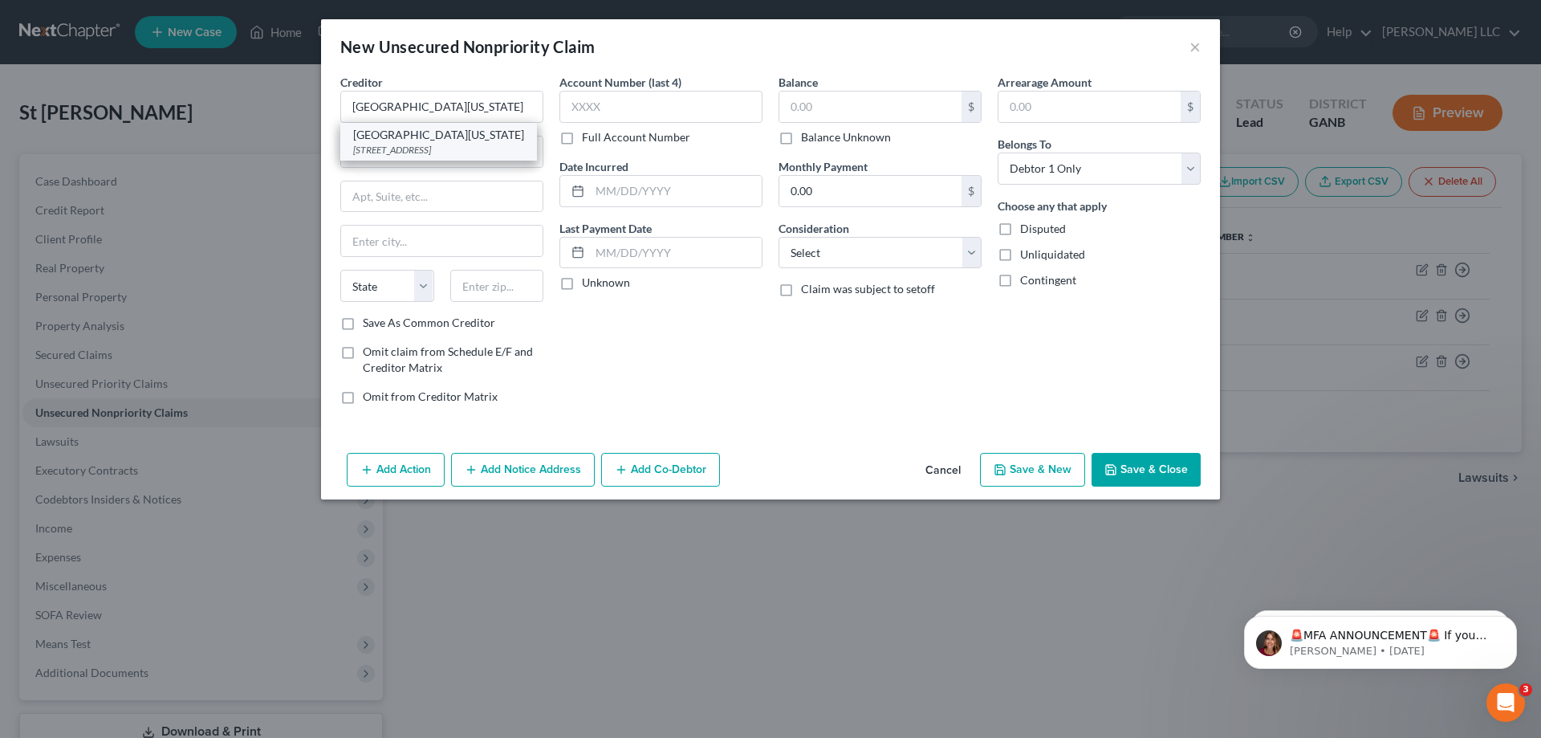
click at [431, 149] on div "743 Spring Street, NE, Gainesville, GA 30501" at bounding box center [438, 150] width 171 height 14
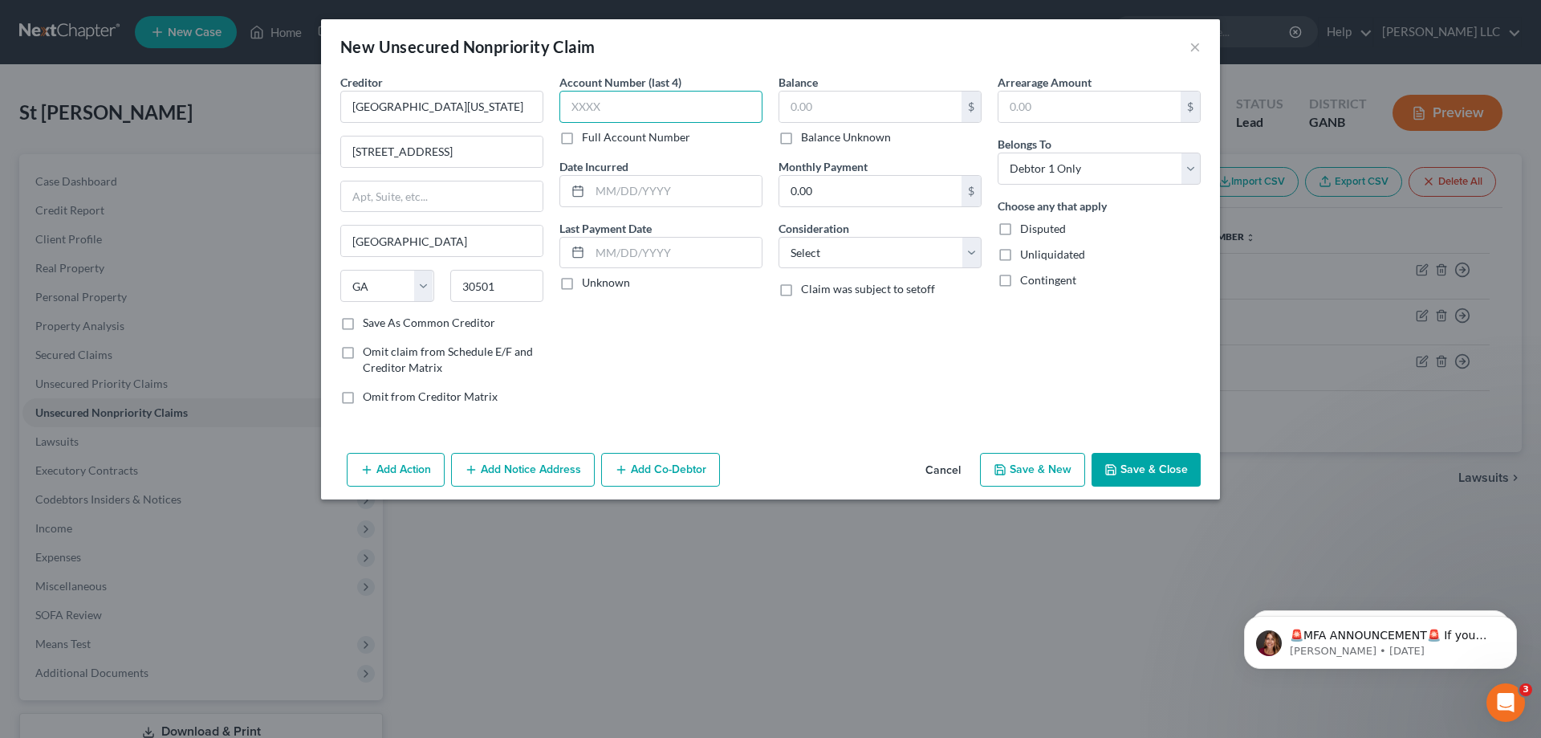
click at [591, 104] on input "text" at bounding box center [661, 107] width 203 height 32
click at [860, 104] on input "text" at bounding box center [871, 107] width 182 height 31
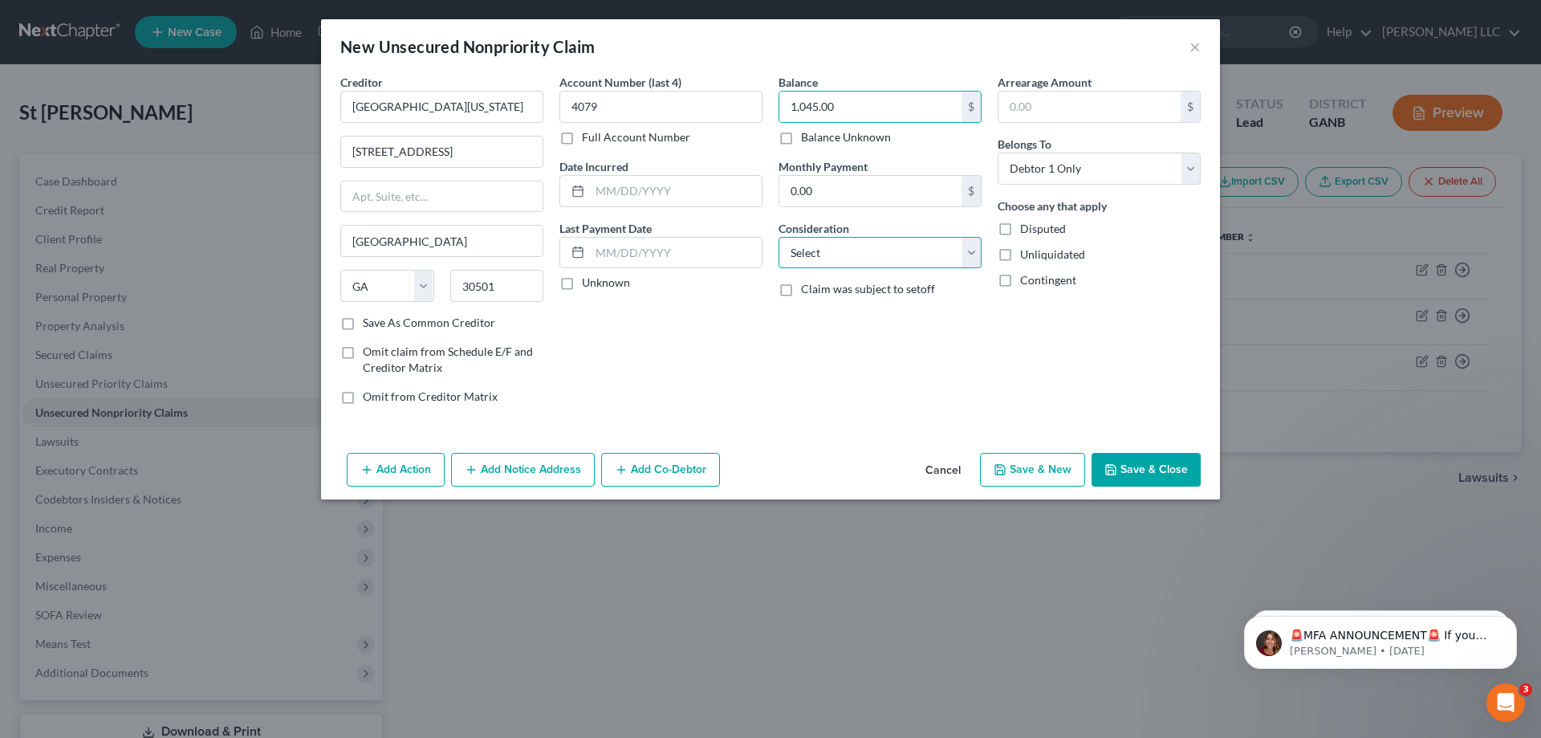
click at [973, 252] on select "Select Cable / Satellite Services Collection Agency Credit Card Debt Debt Couns…" at bounding box center [880, 253] width 203 height 32
click at [779, 237] on select "Select Cable / Satellite Services Collection Agency Credit Card Debt Debt Couns…" at bounding box center [880, 253] width 203 height 32
click at [534, 471] on button "Add Notice Address" at bounding box center [523, 470] width 144 height 34
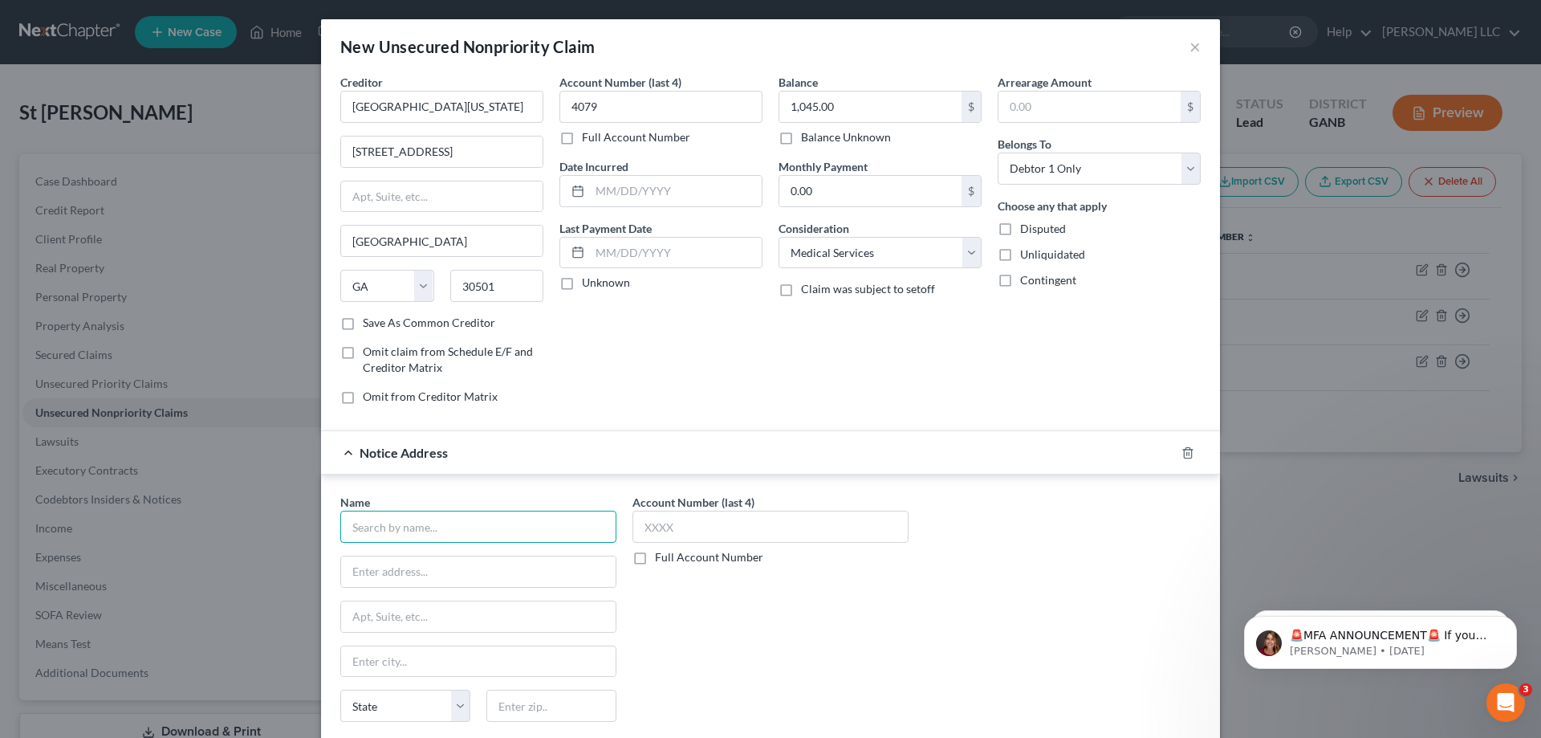
click at [465, 523] on input "text" at bounding box center [478, 527] width 276 height 32
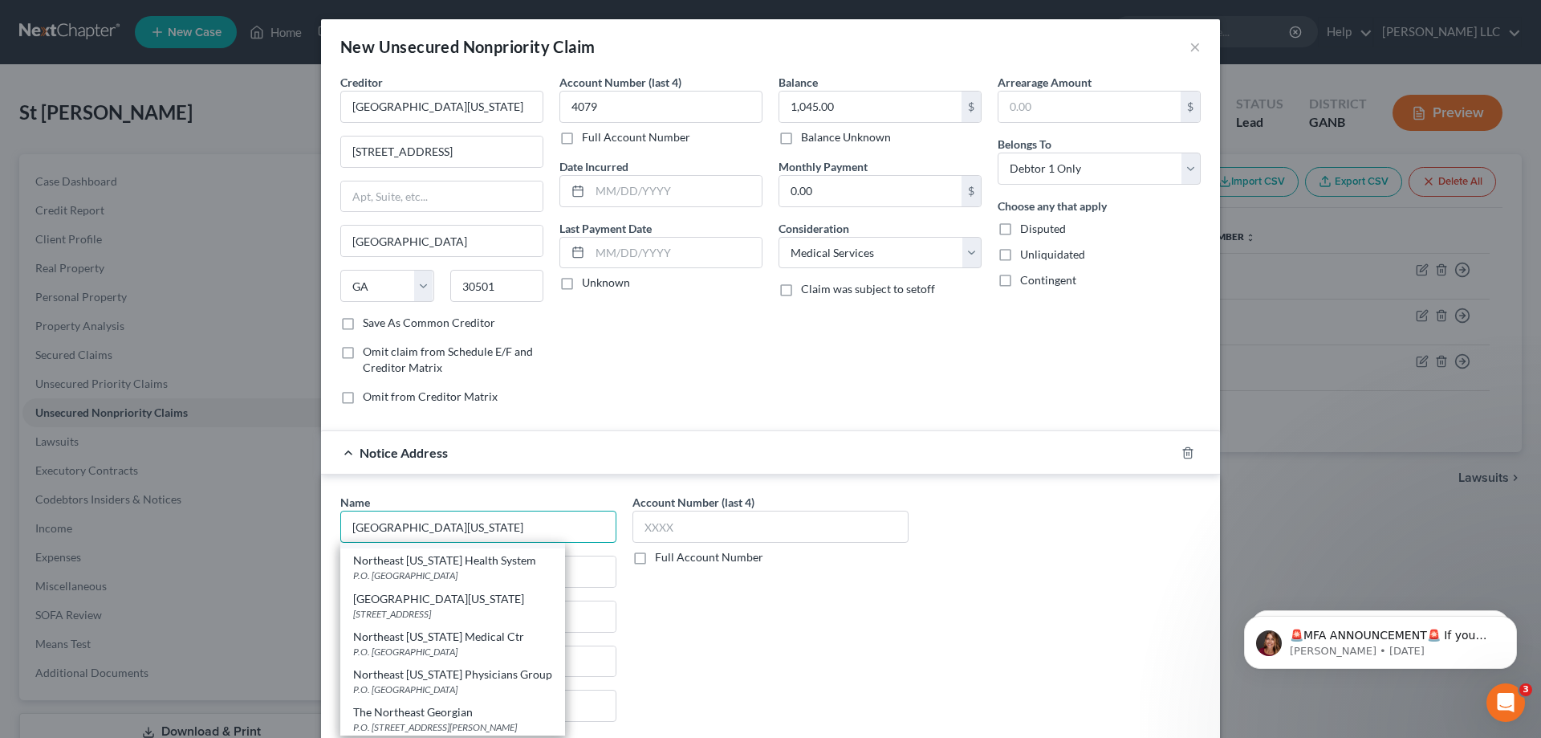
scroll to position [110, 0]
click at [499, 641] on div "Northeast Georgia Medical Ctr" at bounding box center [452, 634] width 199 height 16
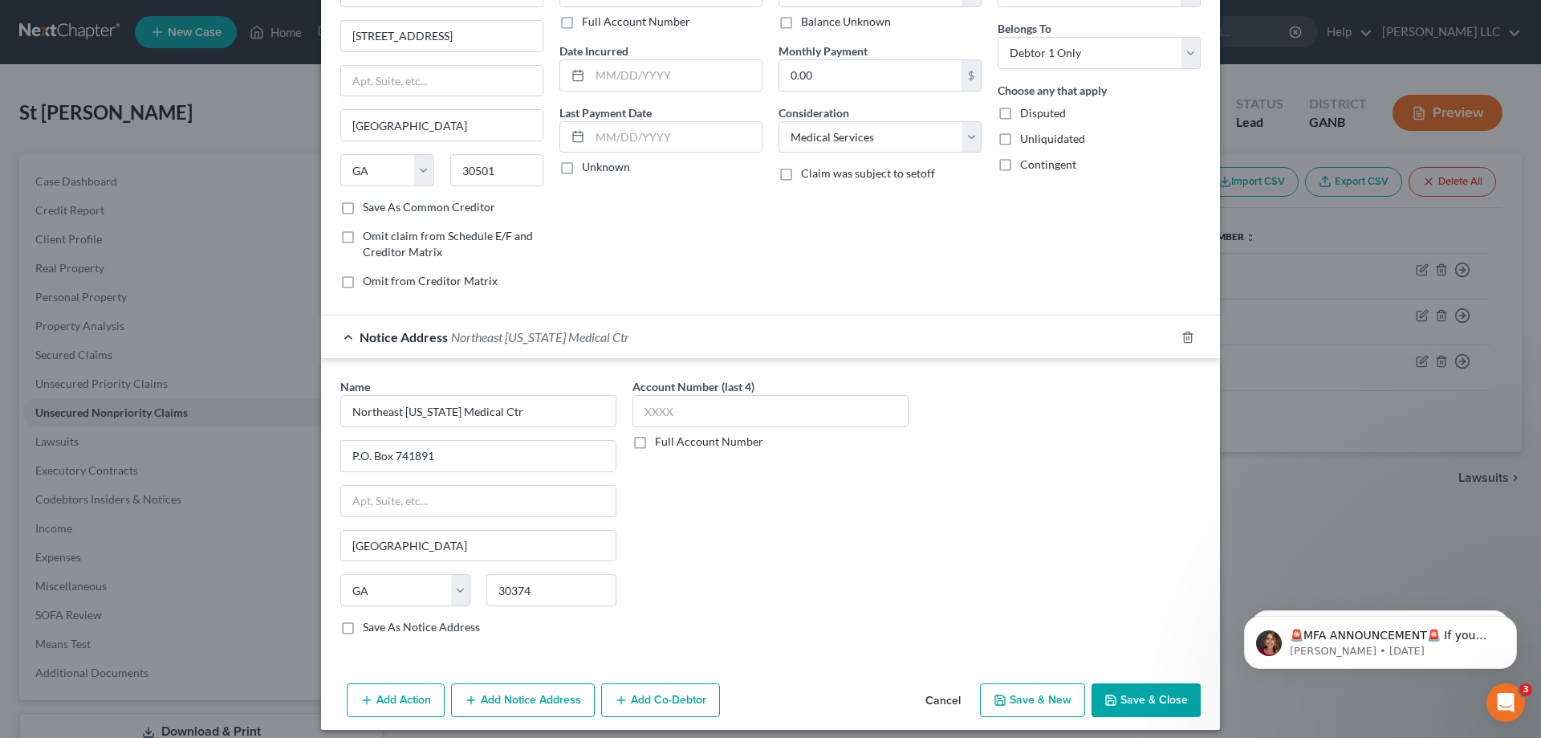
scroll to position [127, 0]
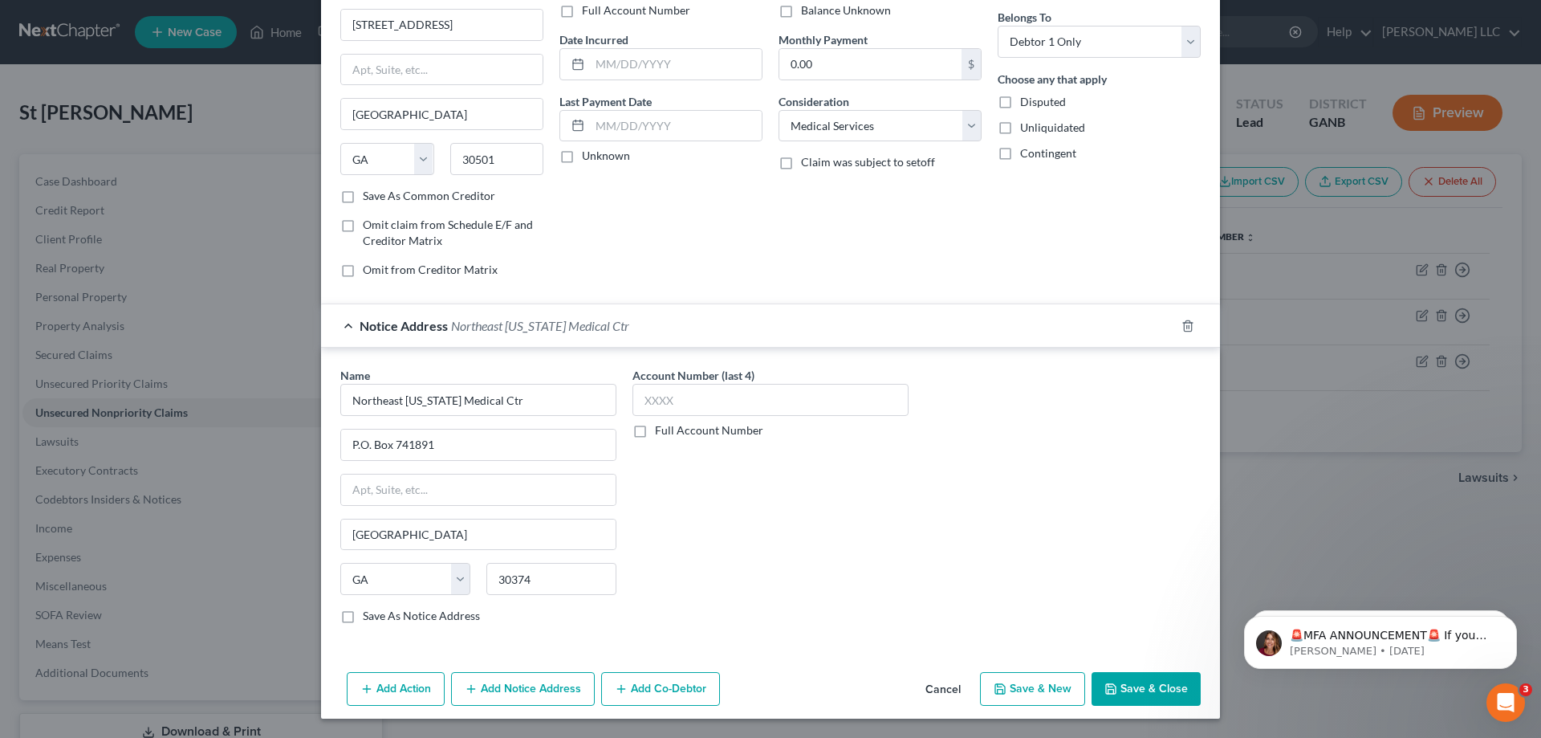
drag, startPoint x: 333, startPoint y: 617, endPoint x: 397, endPoint y: 628, distance: 65.1
click at [363, 617] on label "Save As Notice Address" at bounding box center [421, 616] width 117 height 16
click at [521, 685] on button "Add Notice Address" at bounding box center [523, 689] width 144 height 34
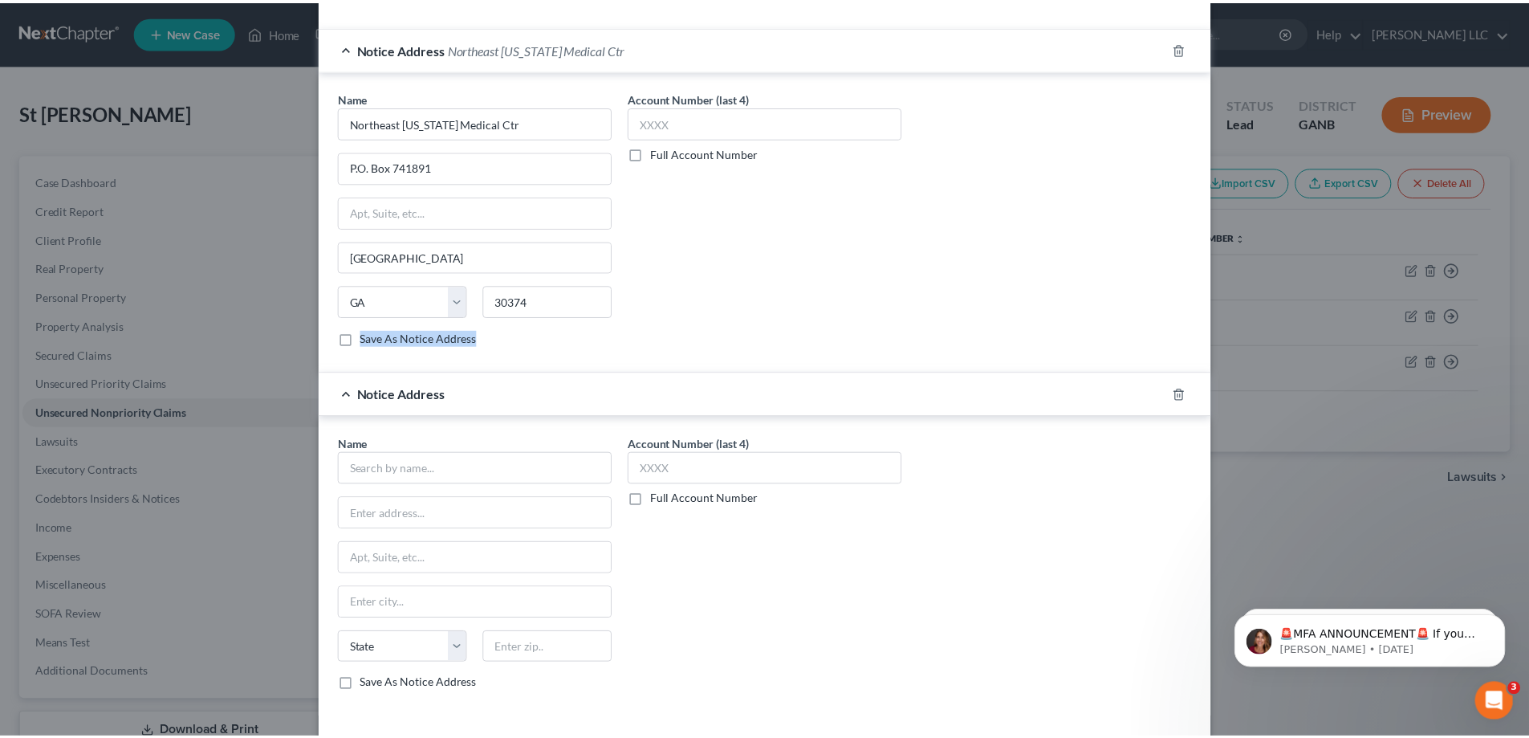
scroll to position [448, 0]
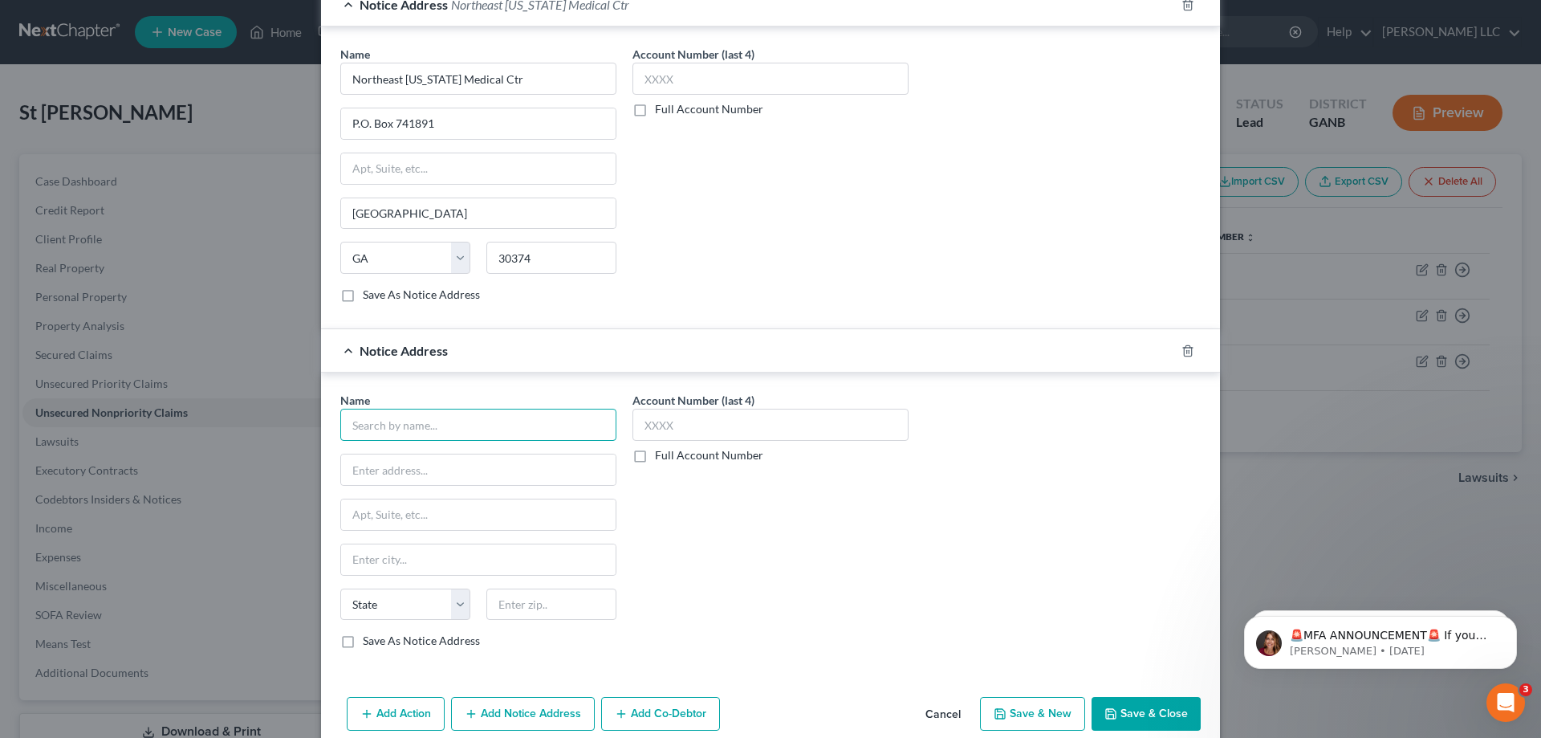
click at [480, 423] on input "text" at bounding box center [478, 425] width 276 height 32
click at [1111, 716] on icon "button" at bounding box center [1111, 714] width 10 height 10
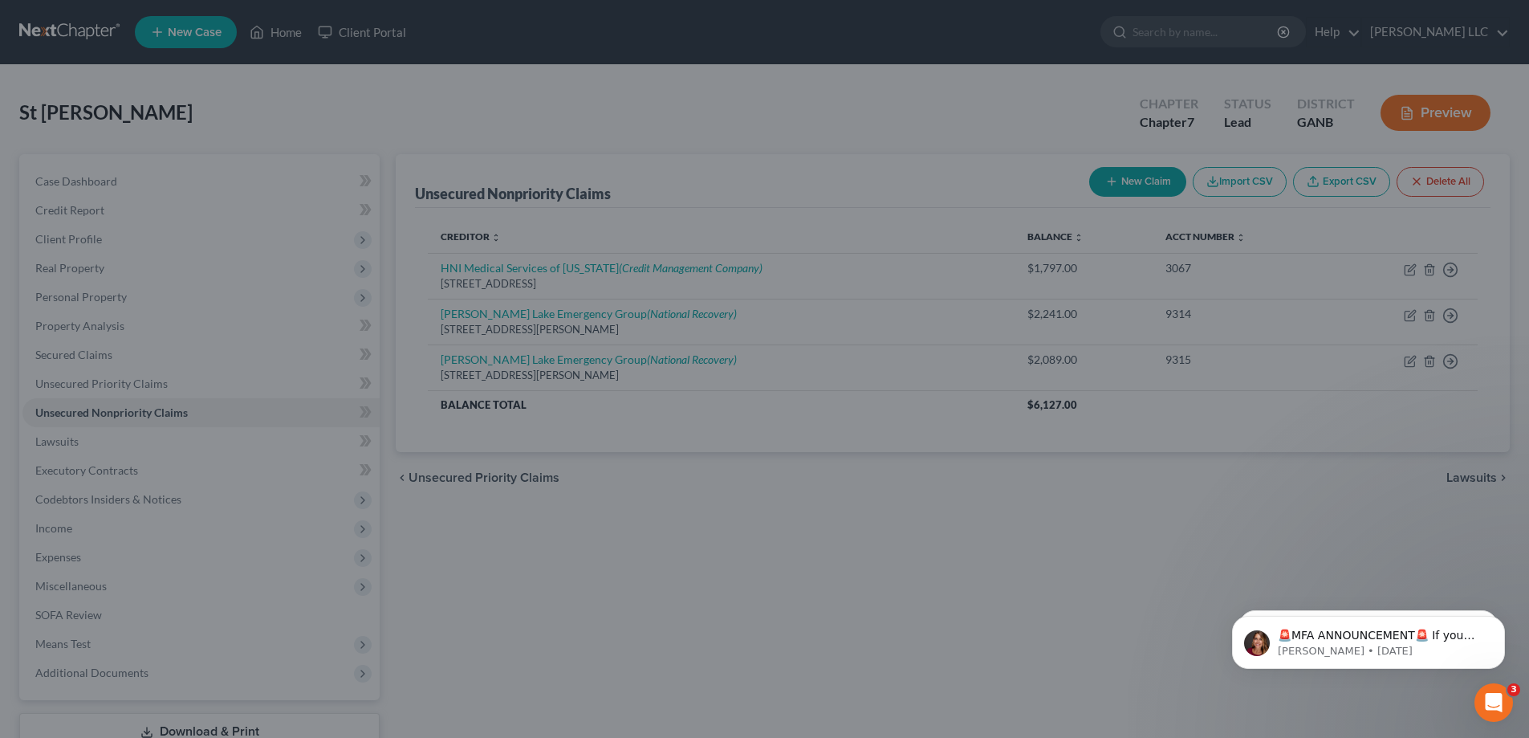
scroll to position [0, 0]
